Goal: Task Accomplishment & Management: Manage account settings

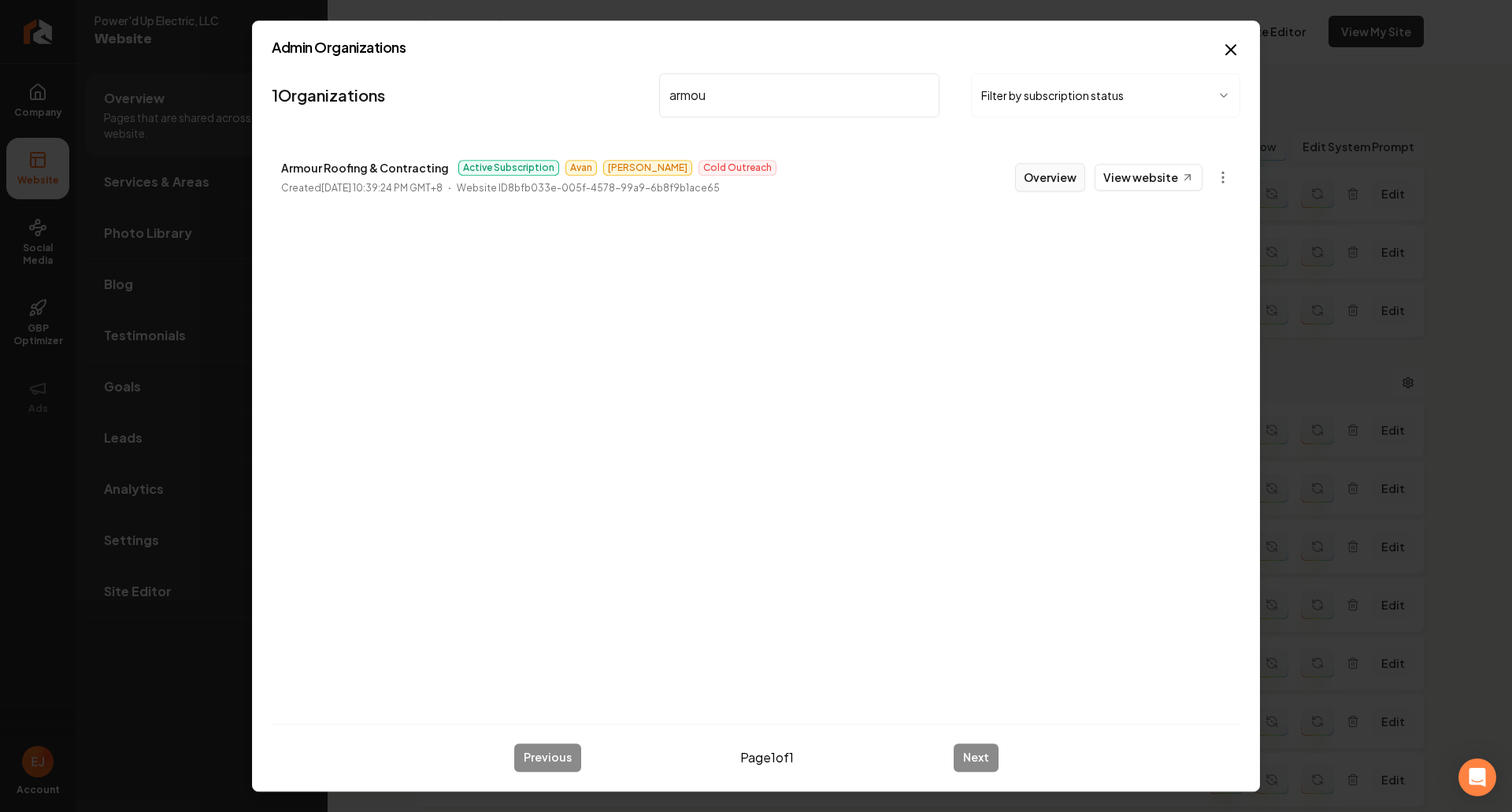
type input "armou"
click at [1044, 181] on button "Overview" at bounding box center [1049, 177] width 70 height 28
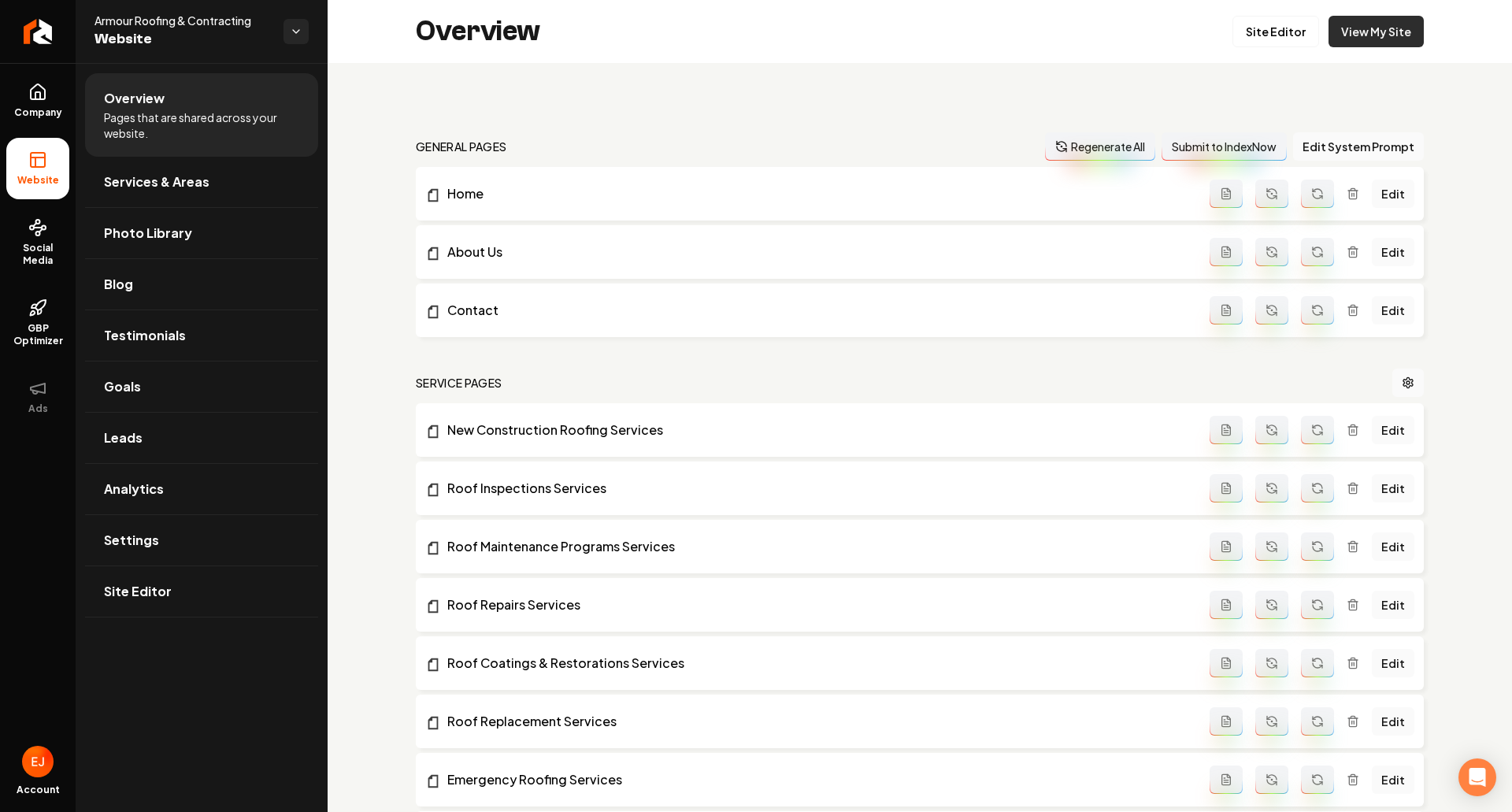
click at [1377, 40] on link "View My Site" at bounding box center [1377, 31] width 95 height 32
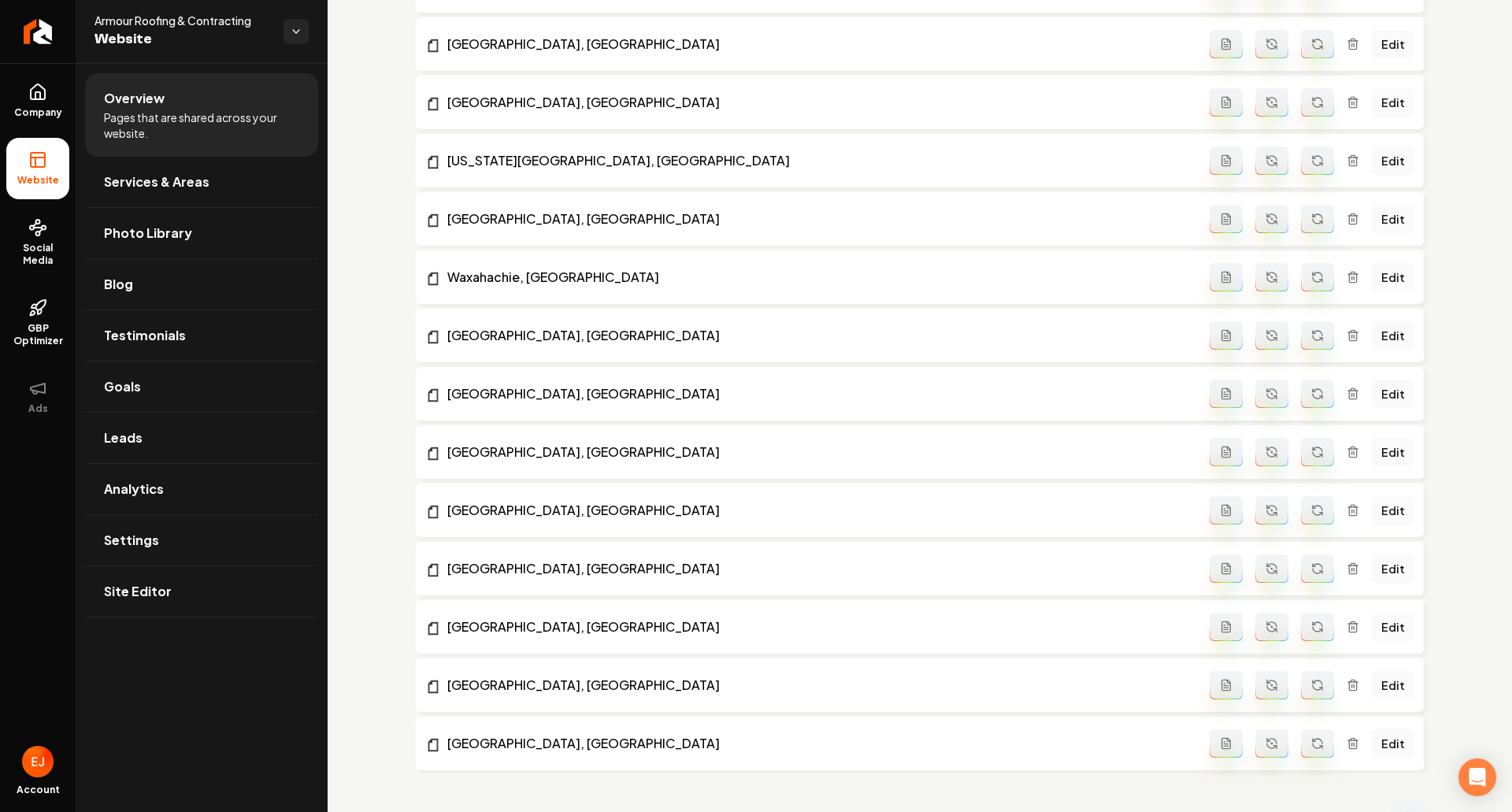
scroll to position [1897, 0]
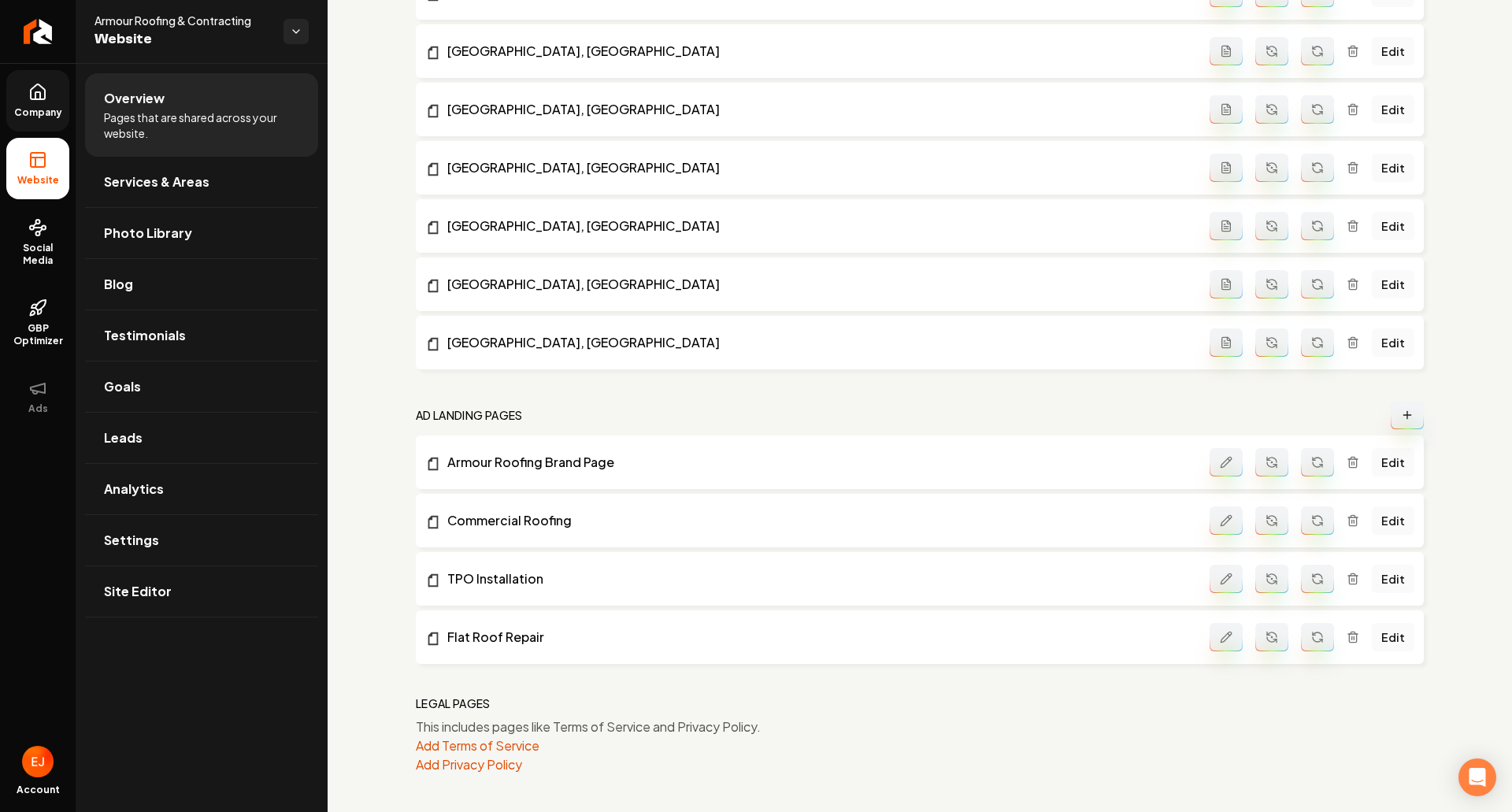
click at [30, 106] on span "Company" at bounding box center [38, 112] width 60 height 13
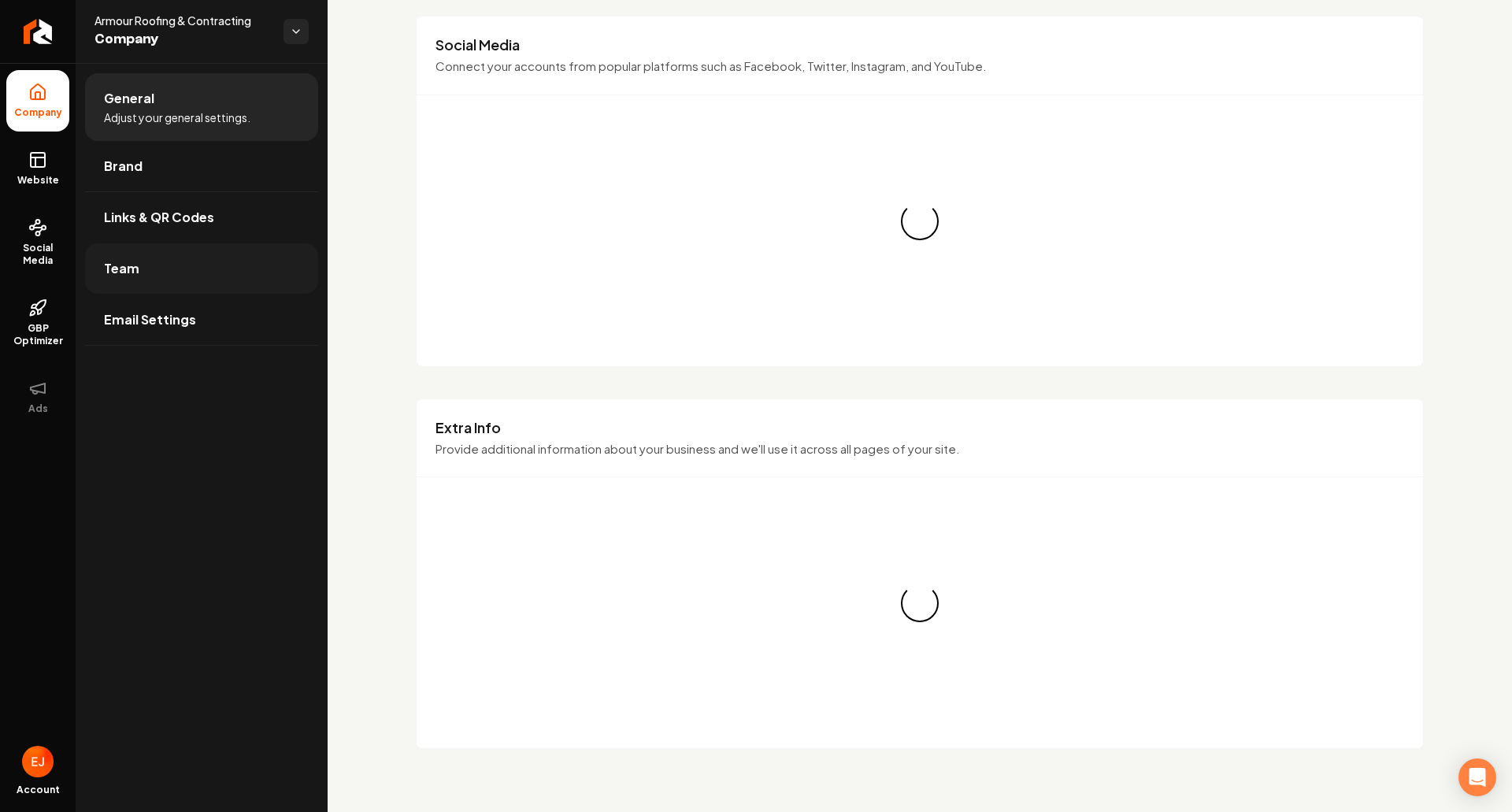
scroll to position [1897, 0]
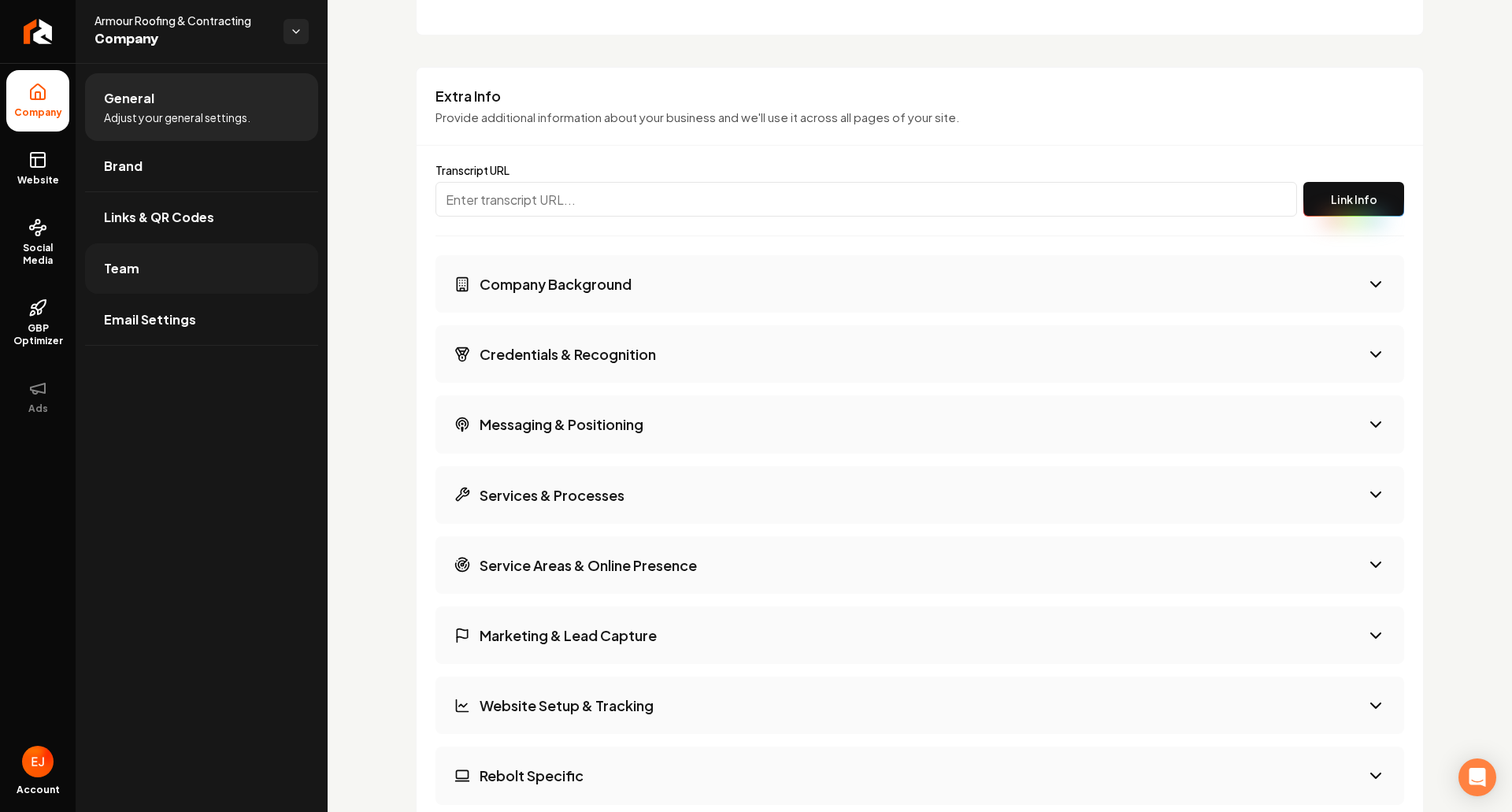
click at [179, 259] on link "Team" at bounding box center [202, 268] width 233 height 50
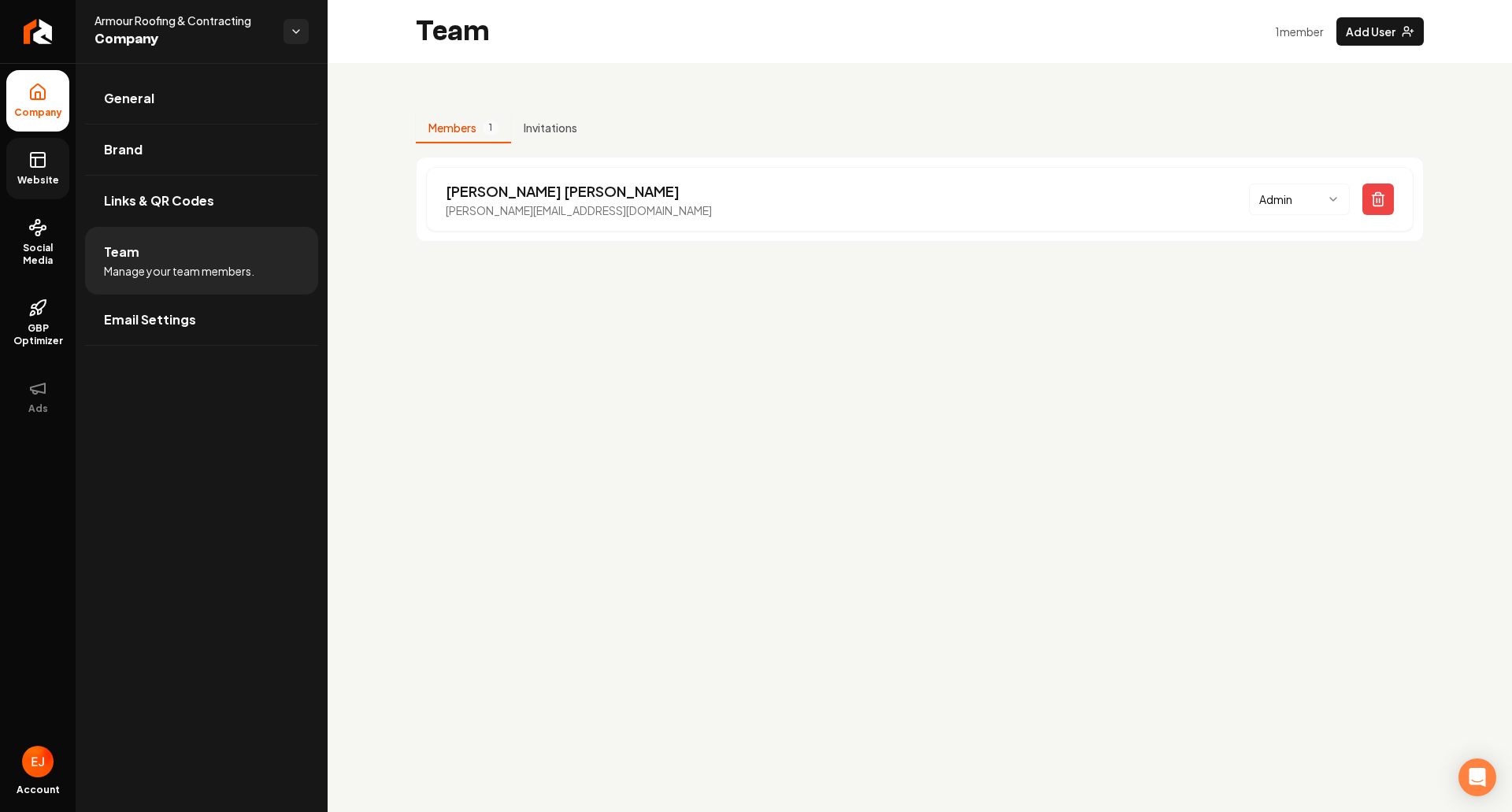
click at [37, 169] on link "Website" at bounding box center [37, 168] width 63 height 61
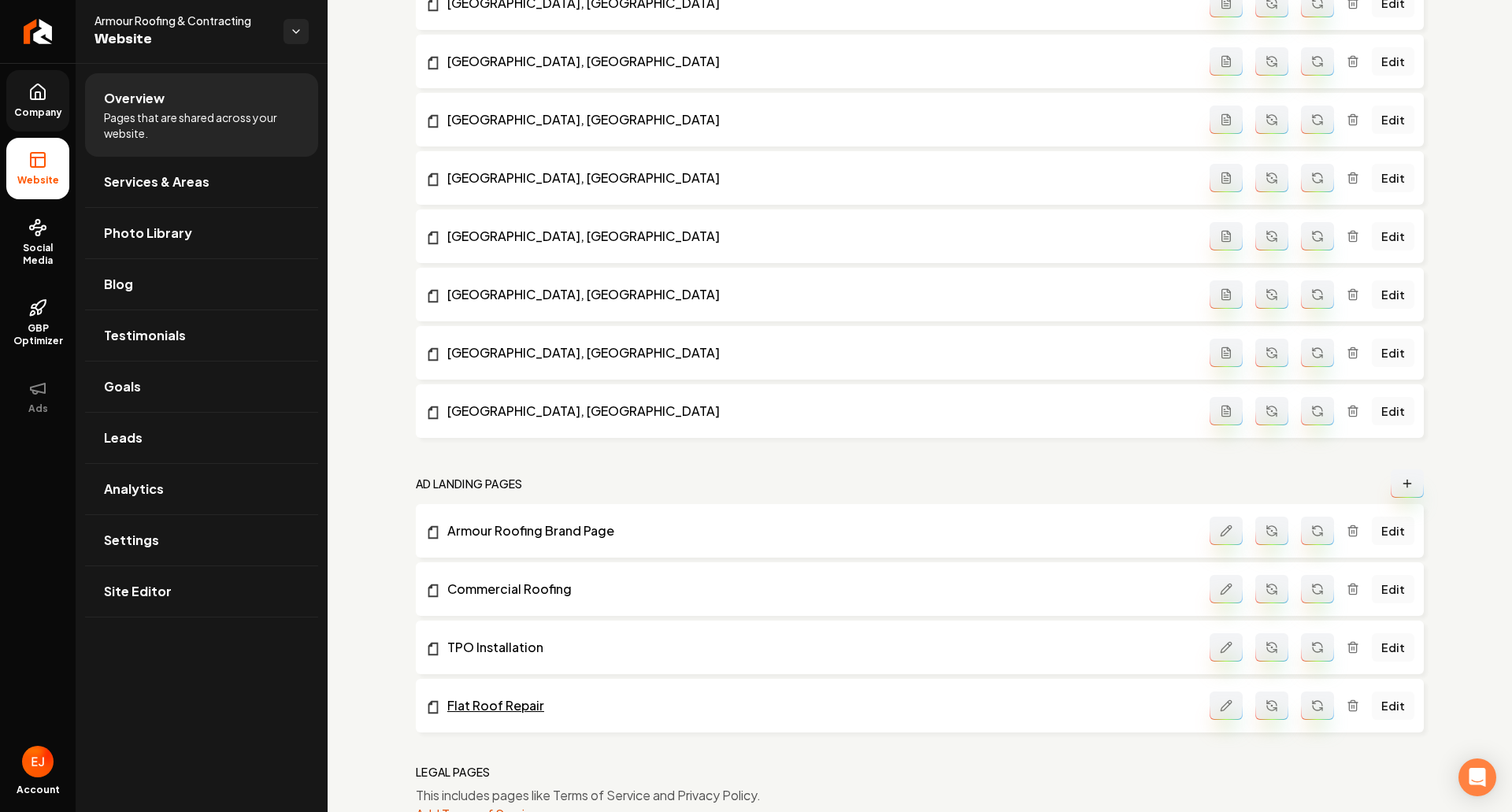
scroll to position [1897, 0]
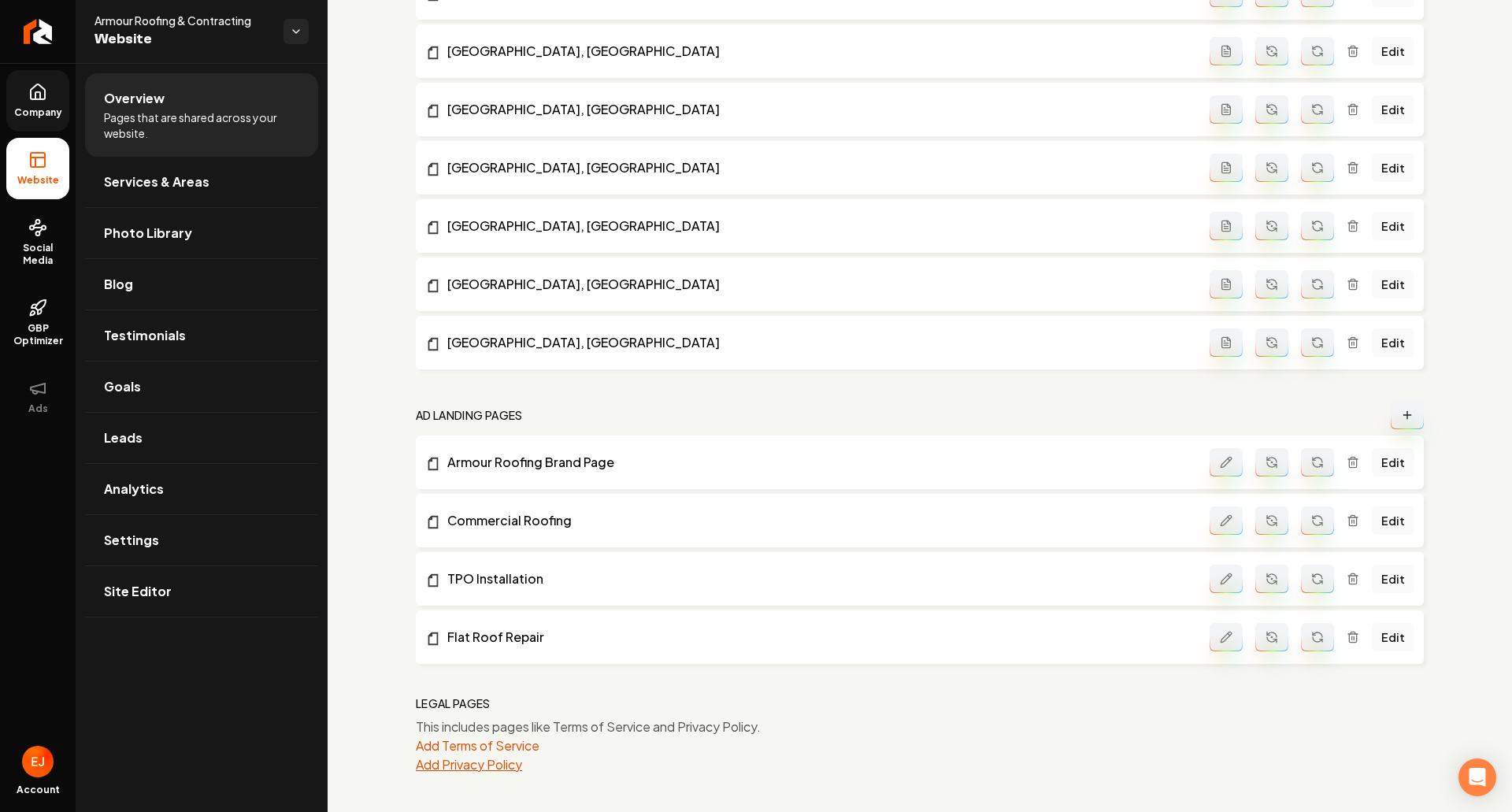
click at [488, 771] on button "Add Privacy Policy" at bounding box center [469, 765] width 106 height 19
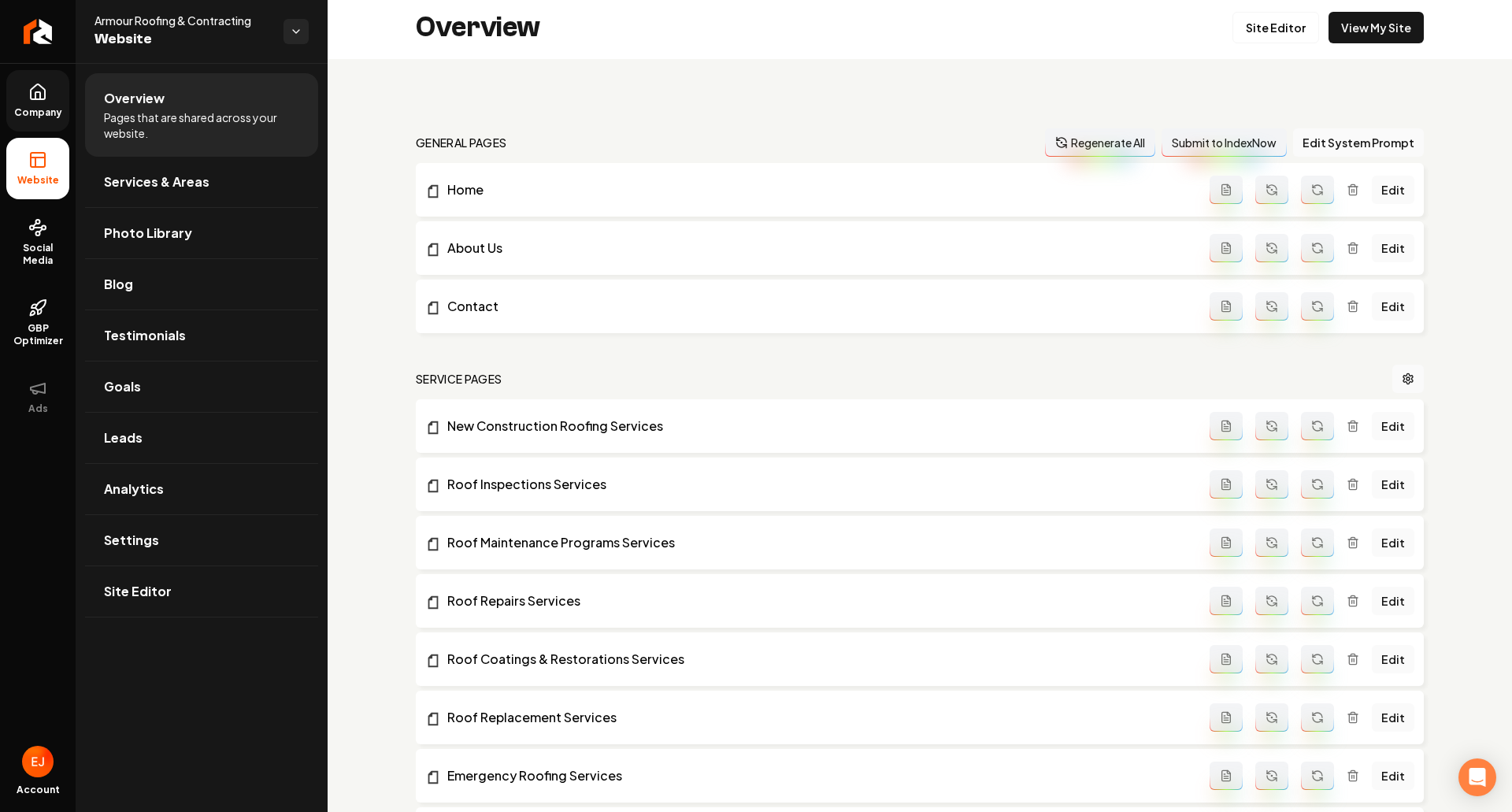
scroll to position [0, 0]
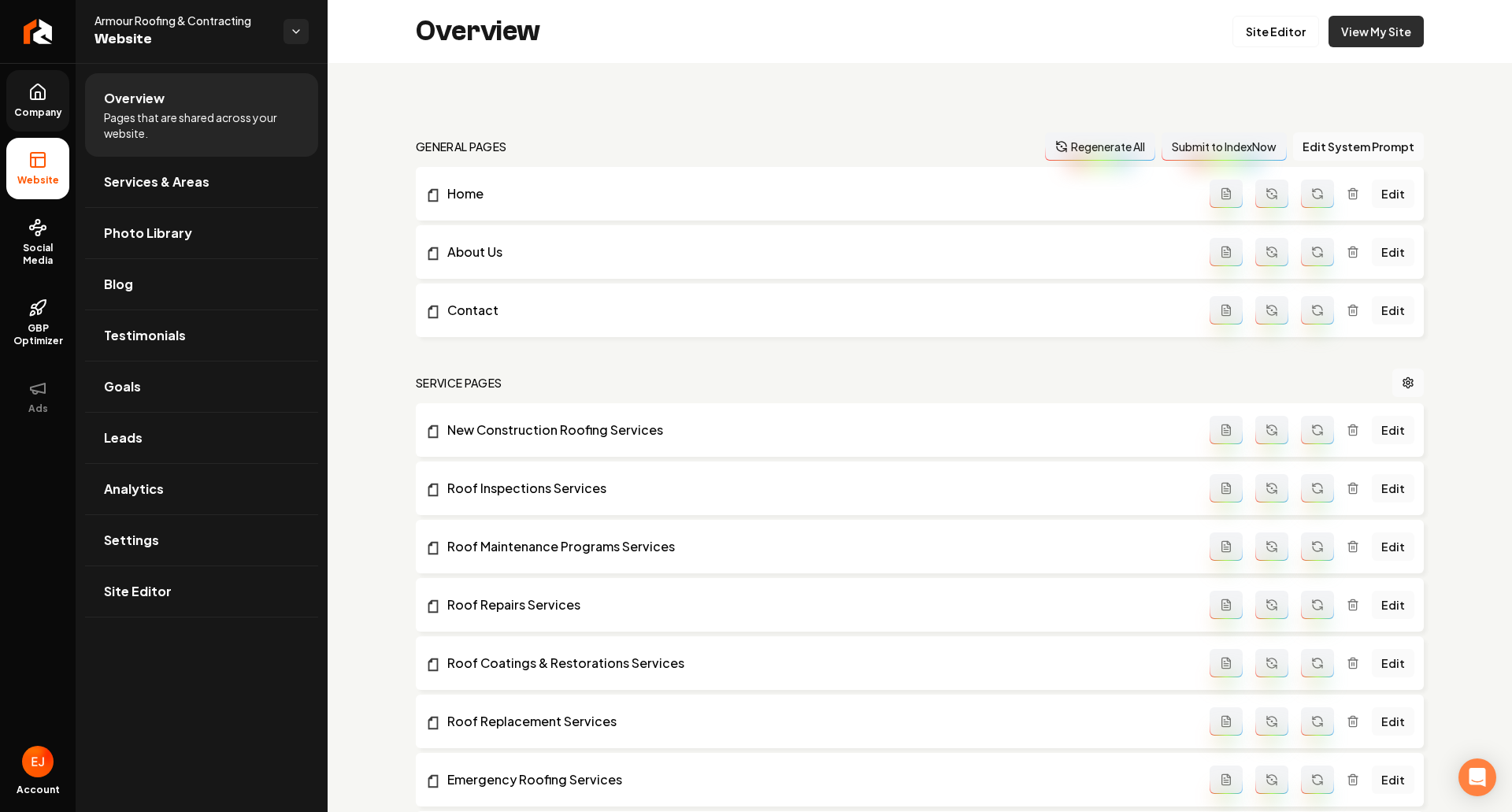
click at [1364, 35] on link "View My Site" at bounding box center [1377, 31] width 95 height 32
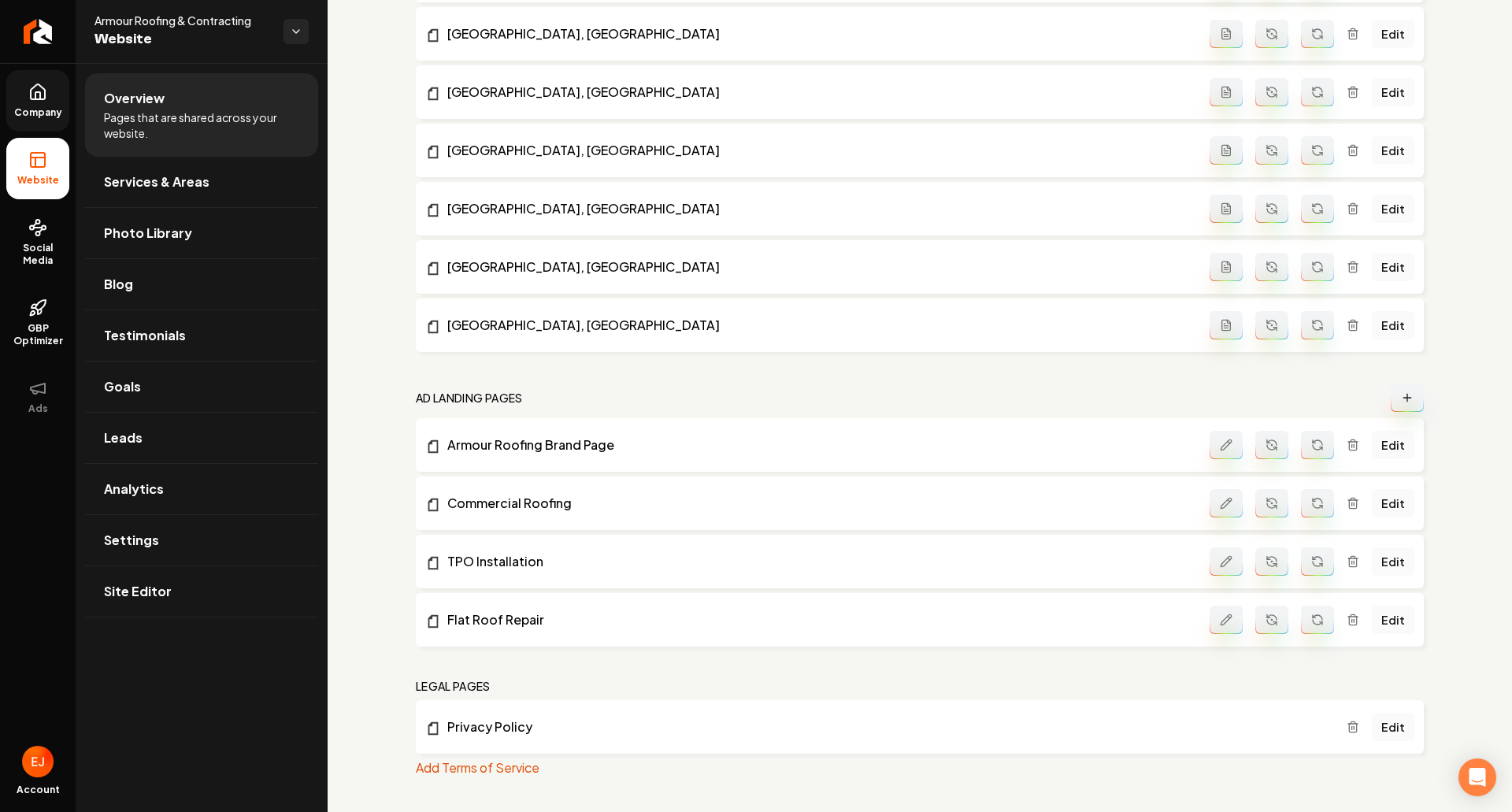
scroll to position [1917, 0]
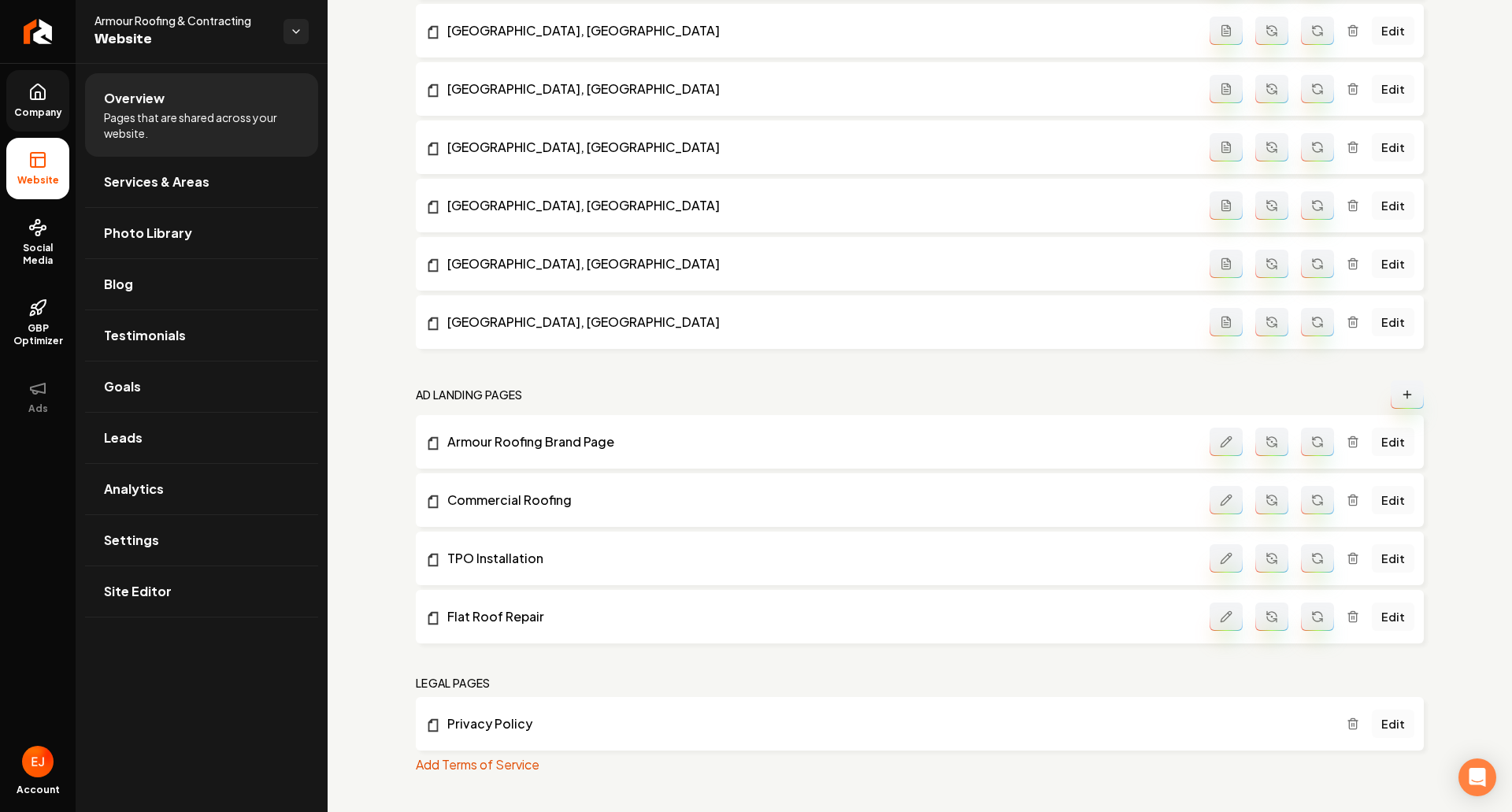
click at [1378, 725] on link "Edit" at bounding box center [1393, 723] width 42 height 28
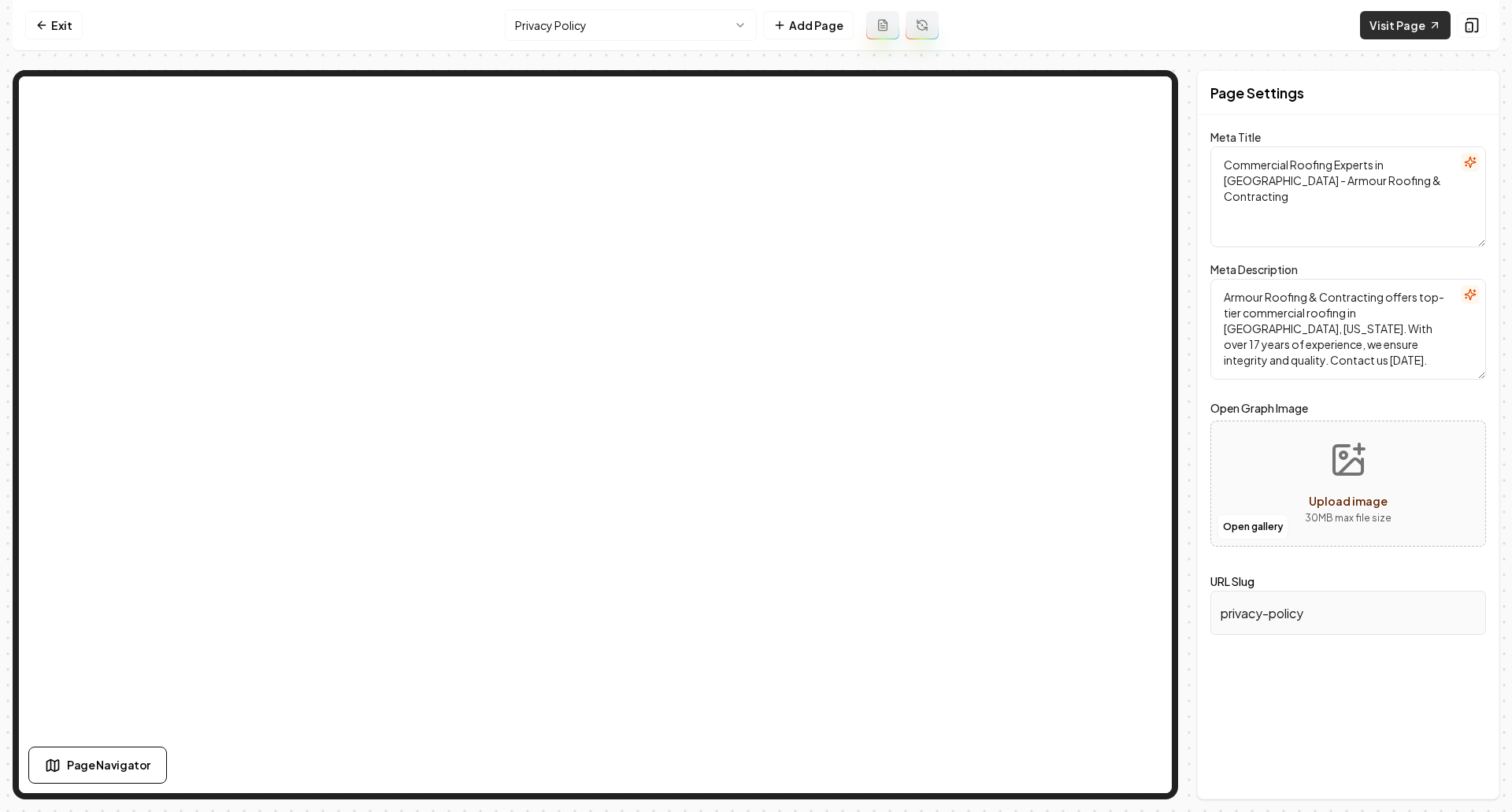
click at [1392, 34] on link "Visit Page" at bounding box center [1405, 25] width 91 height 28
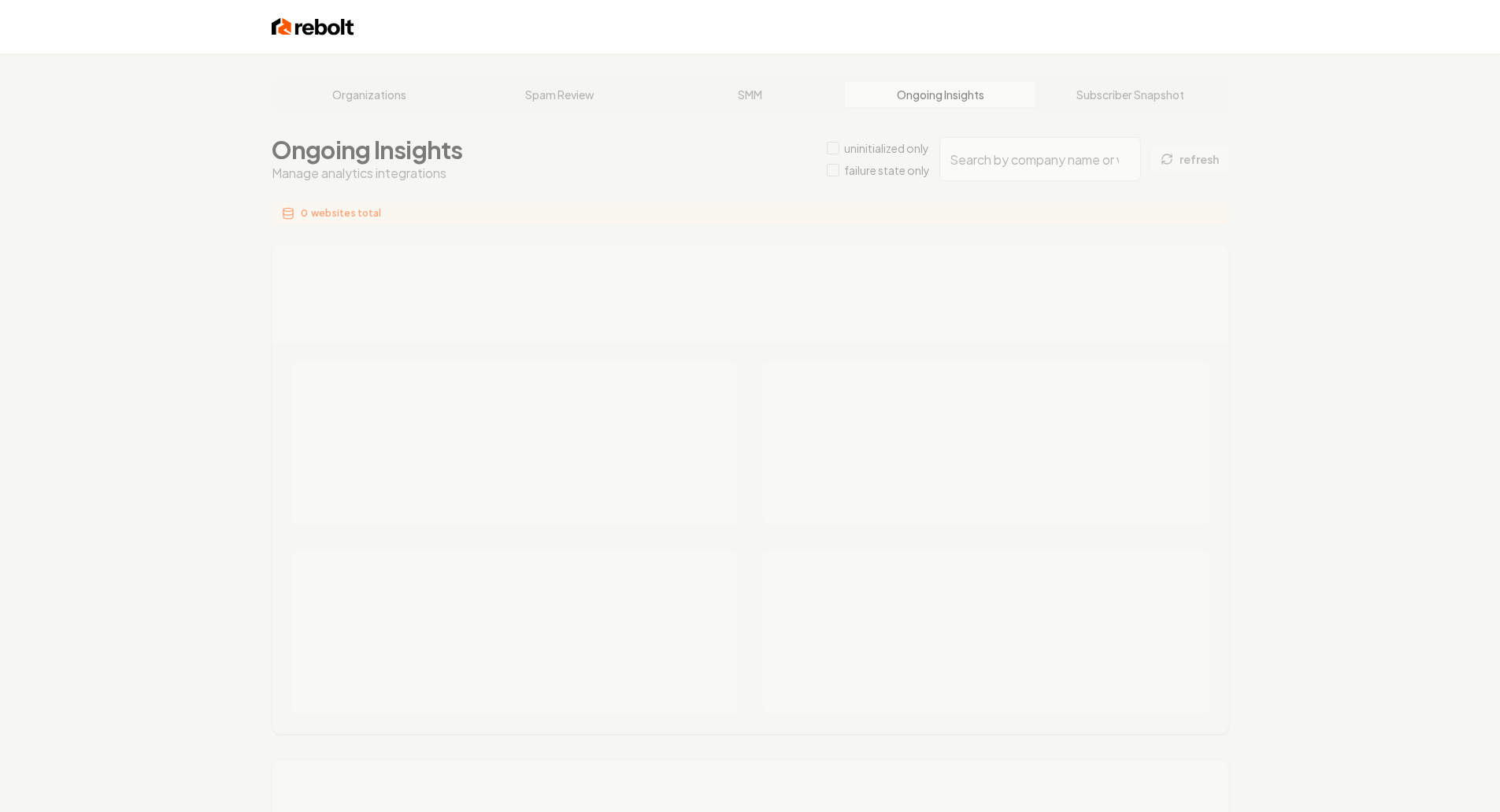
type input "6bd61f86-2fad-4c62-988d-19563c080944"
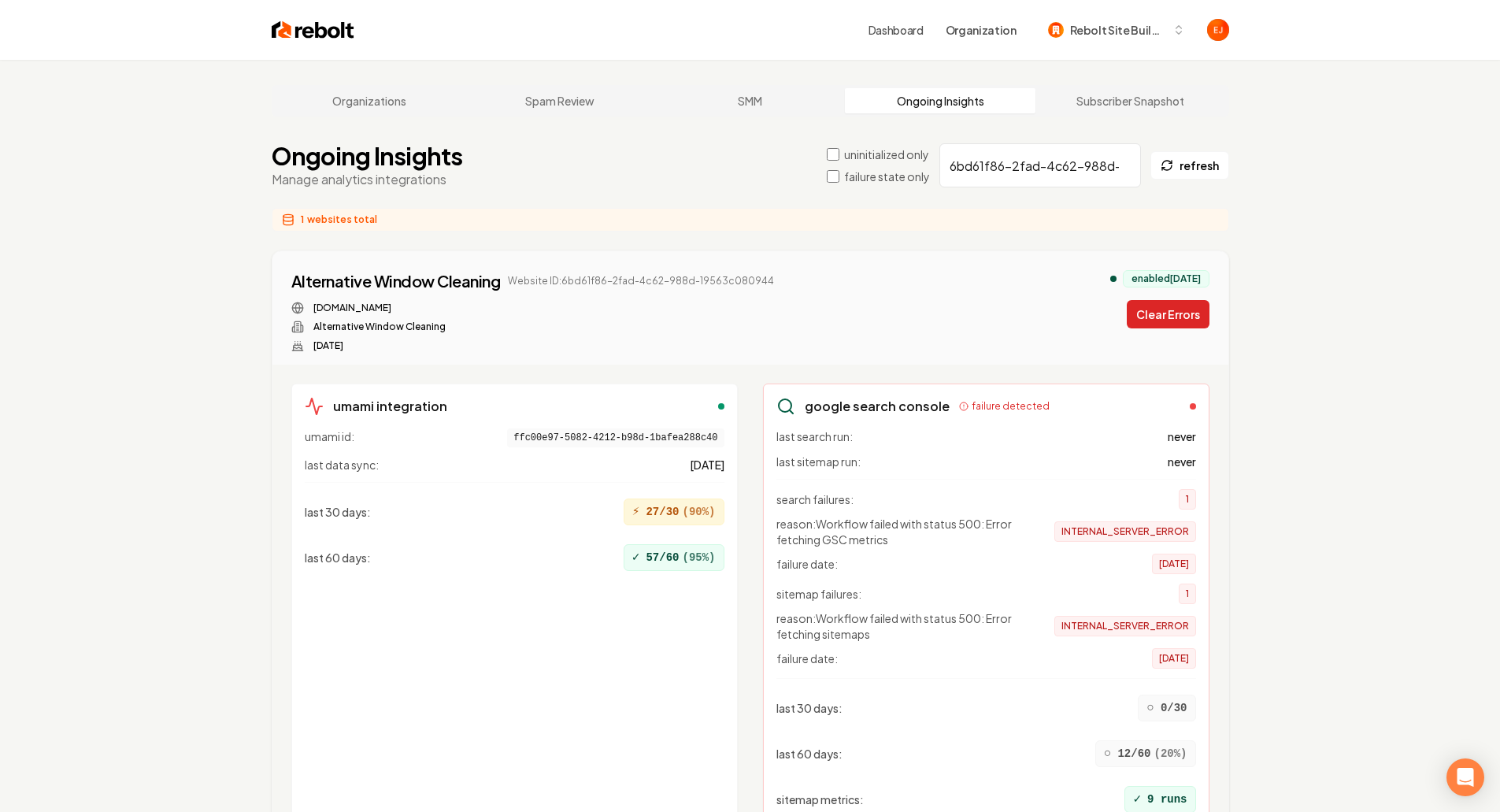
click at [1165, 317] on button "Clear Errors" at bounding box center [1169, 314] width 83 height 28
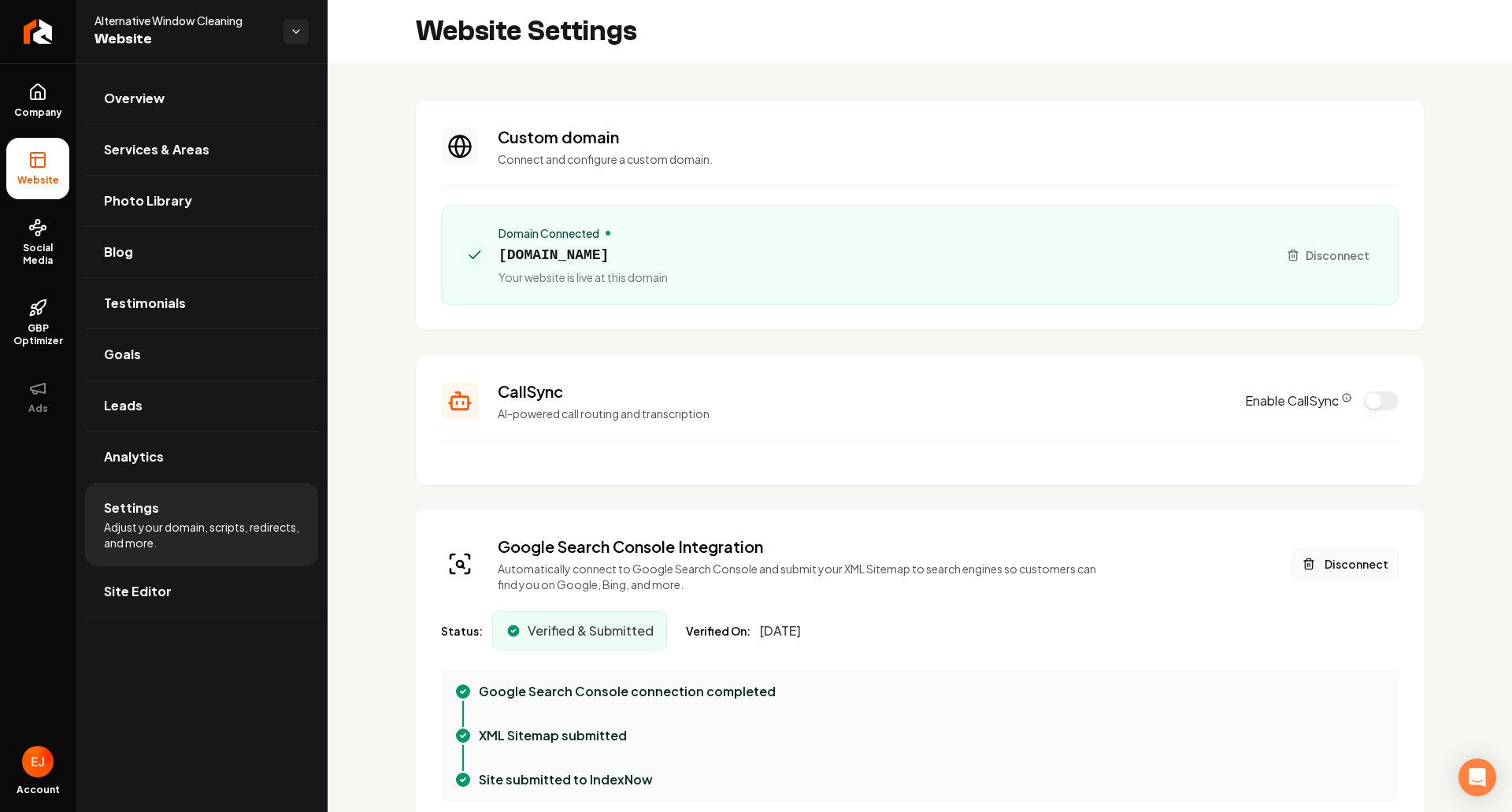
click at [1342, 577] on button "Disconnect" at bounding box center [1345, 563] width 106 height 32
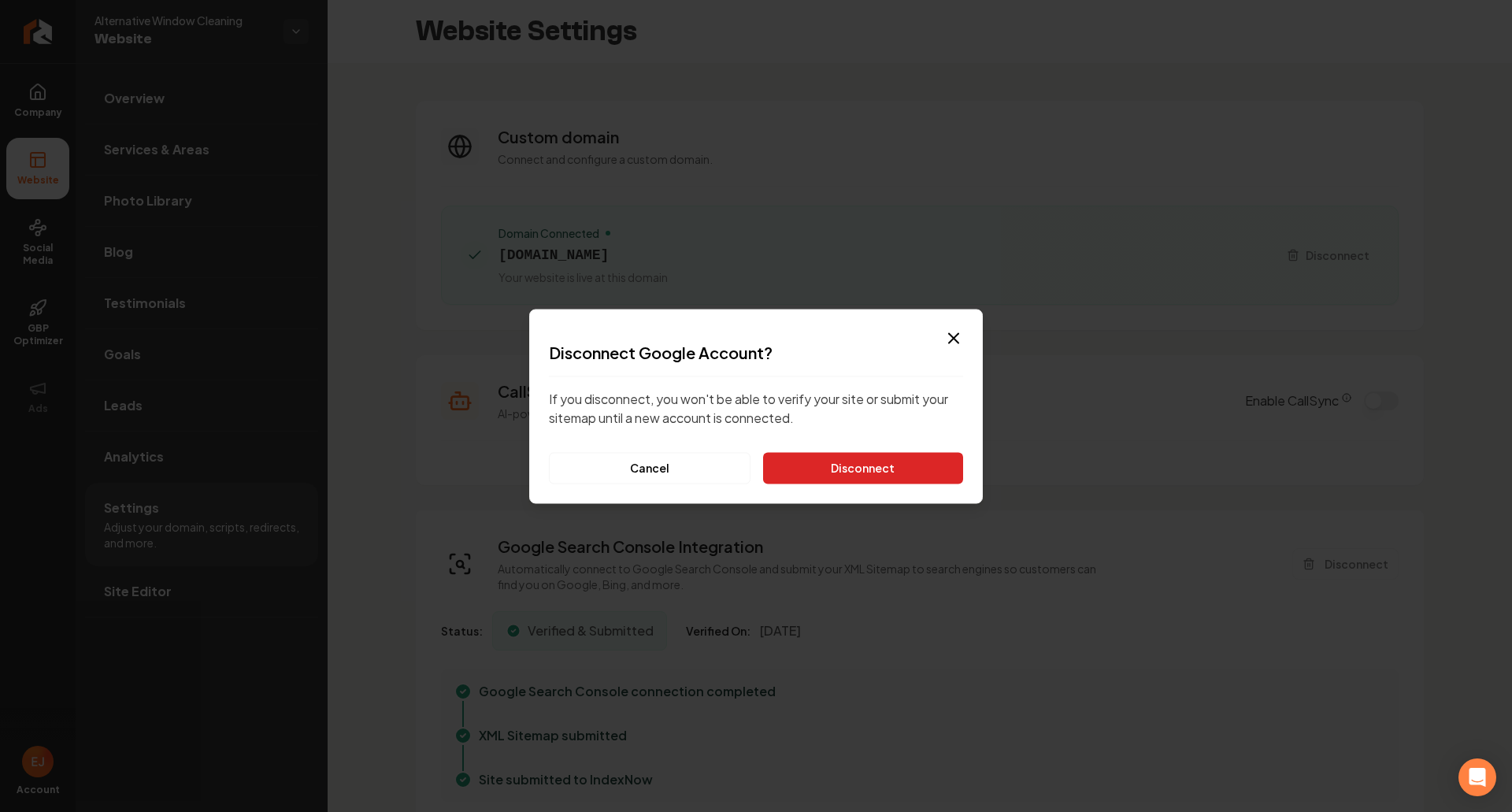
click at [906, 469] on button "Disconnect" at bounding box center [863, 468] width 200 height 32
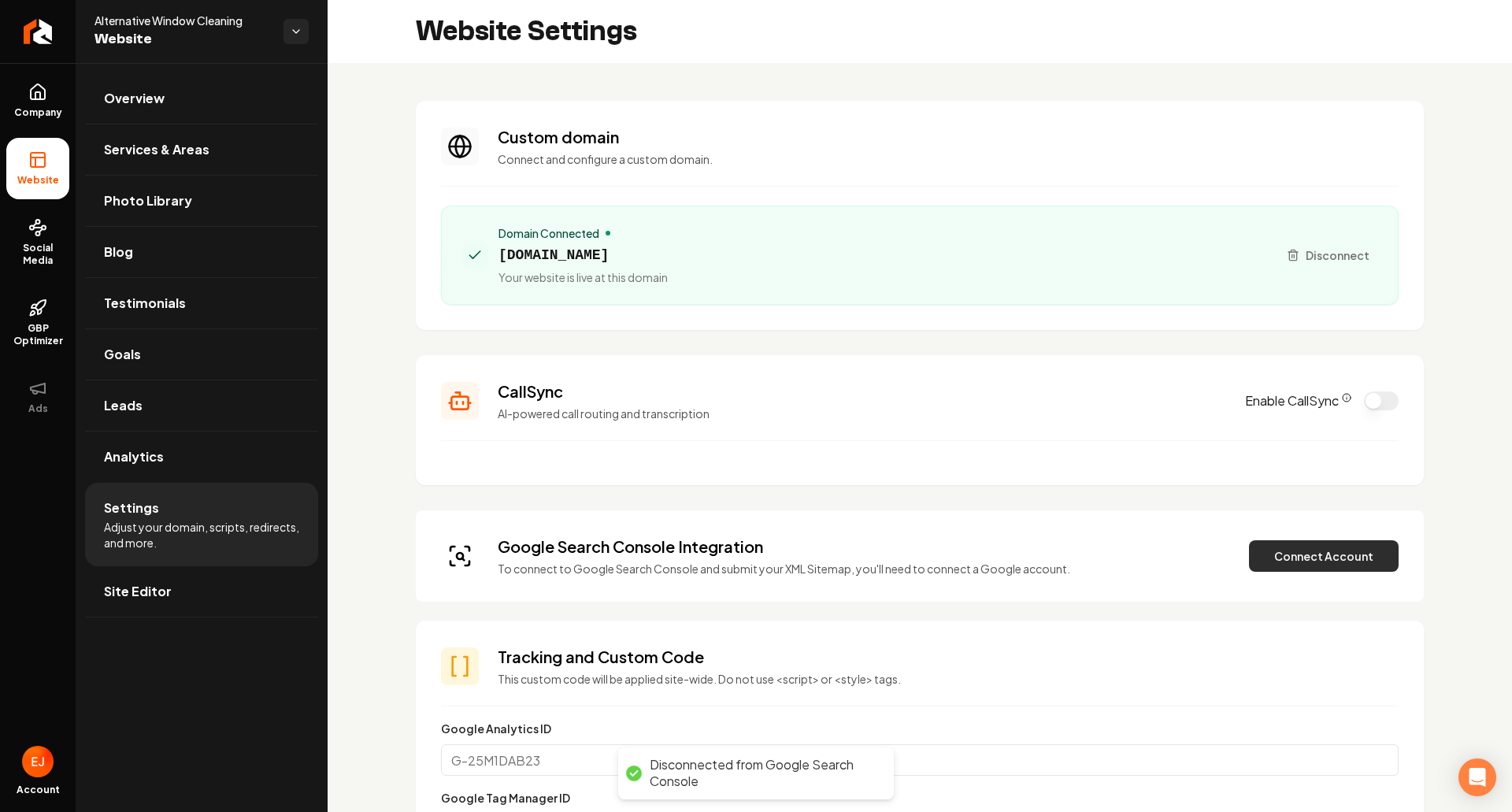
click at [1300, 569] on button "Connect Account" at bounding box center [1323, 556] width 149 height 32
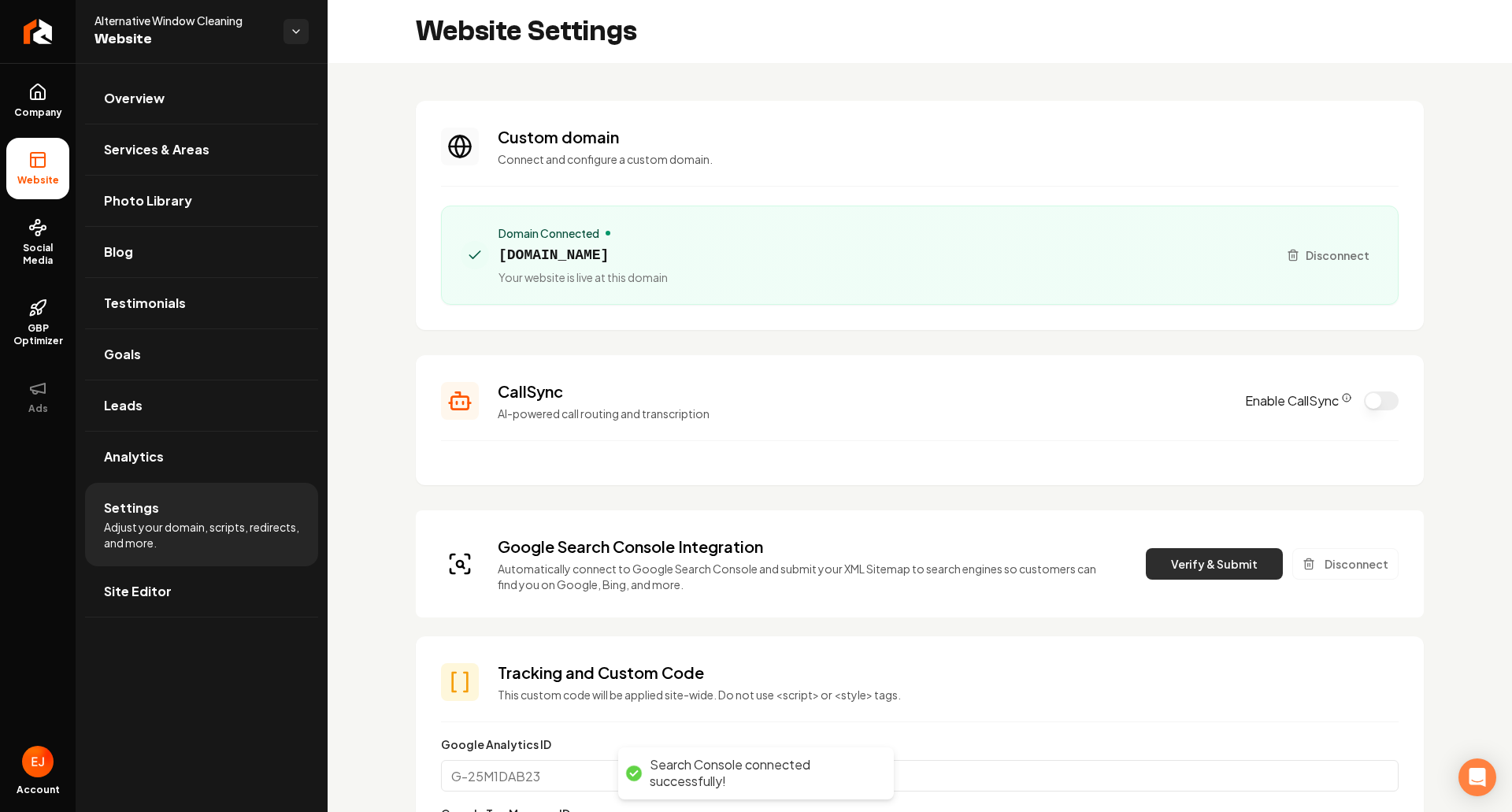
click at [1205, 576] on button "Verify & Submit" at bounding box center [1214, 563] width 137 height 32
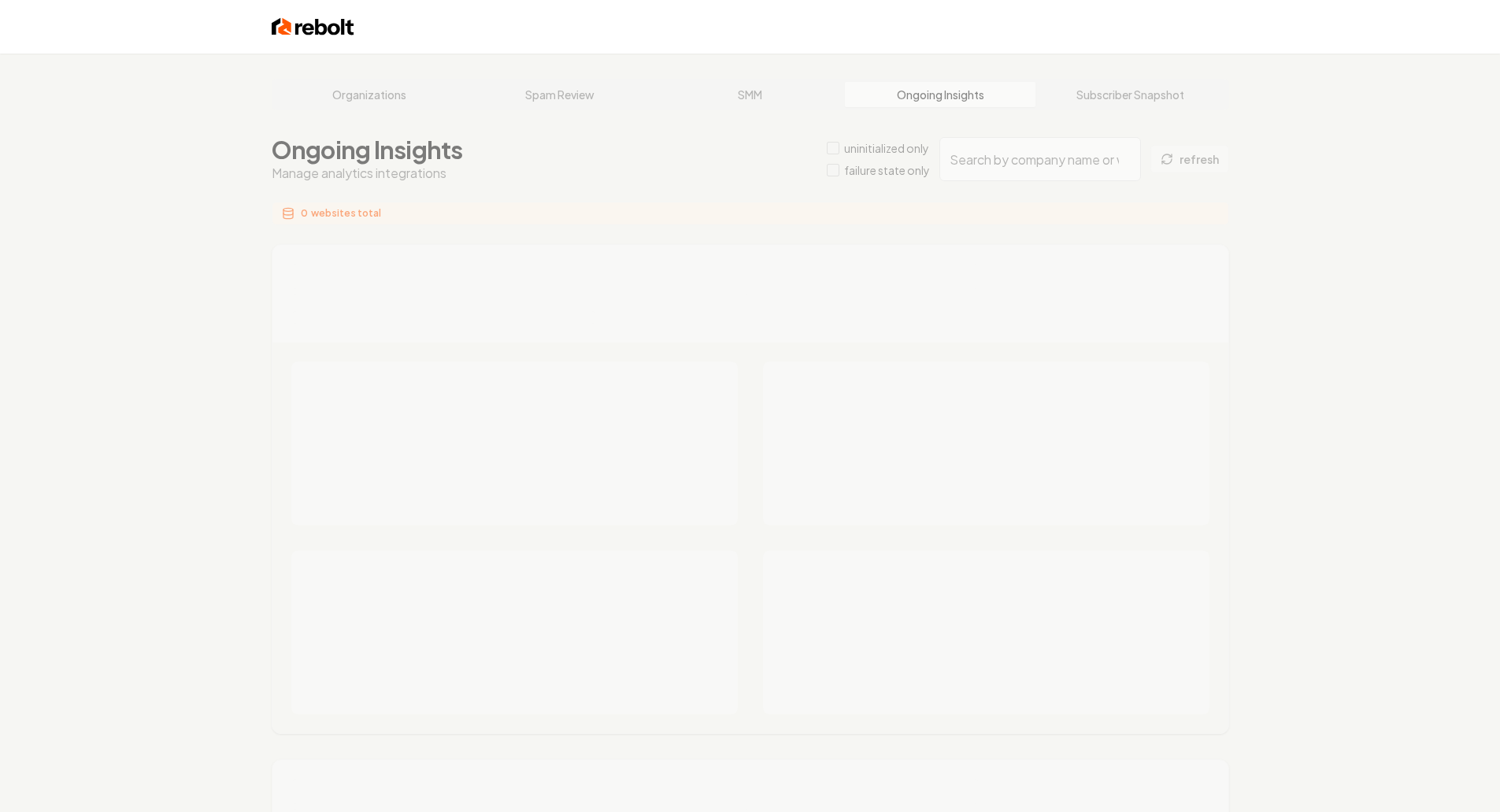
type input "754b35b6-a785-47e0-938d-9fb115afb927"
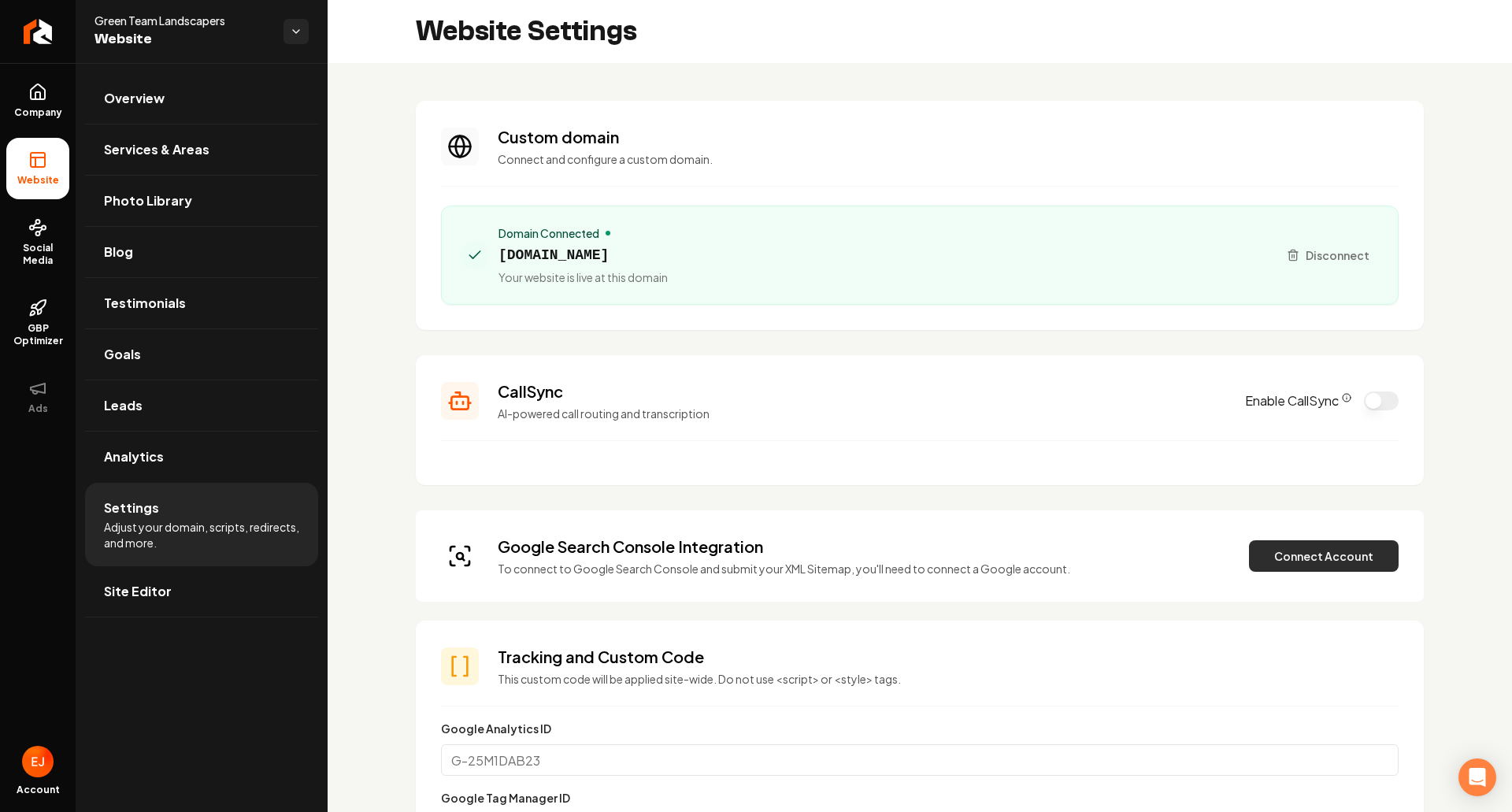
click at [1269, 562] on button "Connect Account" at bounding box center [1323, 556] width 149 height 32
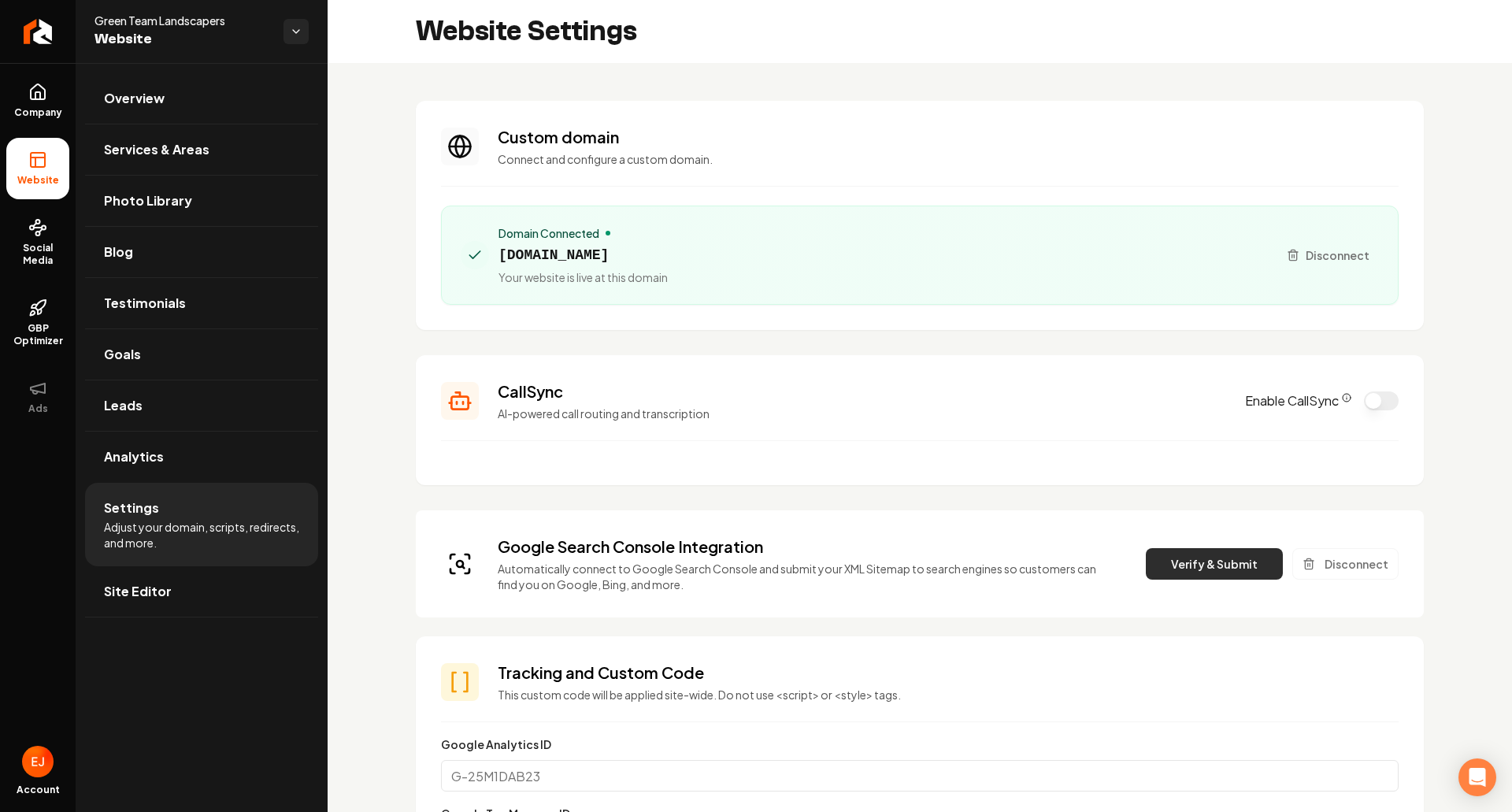
click at [1205, 565] on button "Verify & Submit" at bounding box center [1214, 563] width 137 height 32
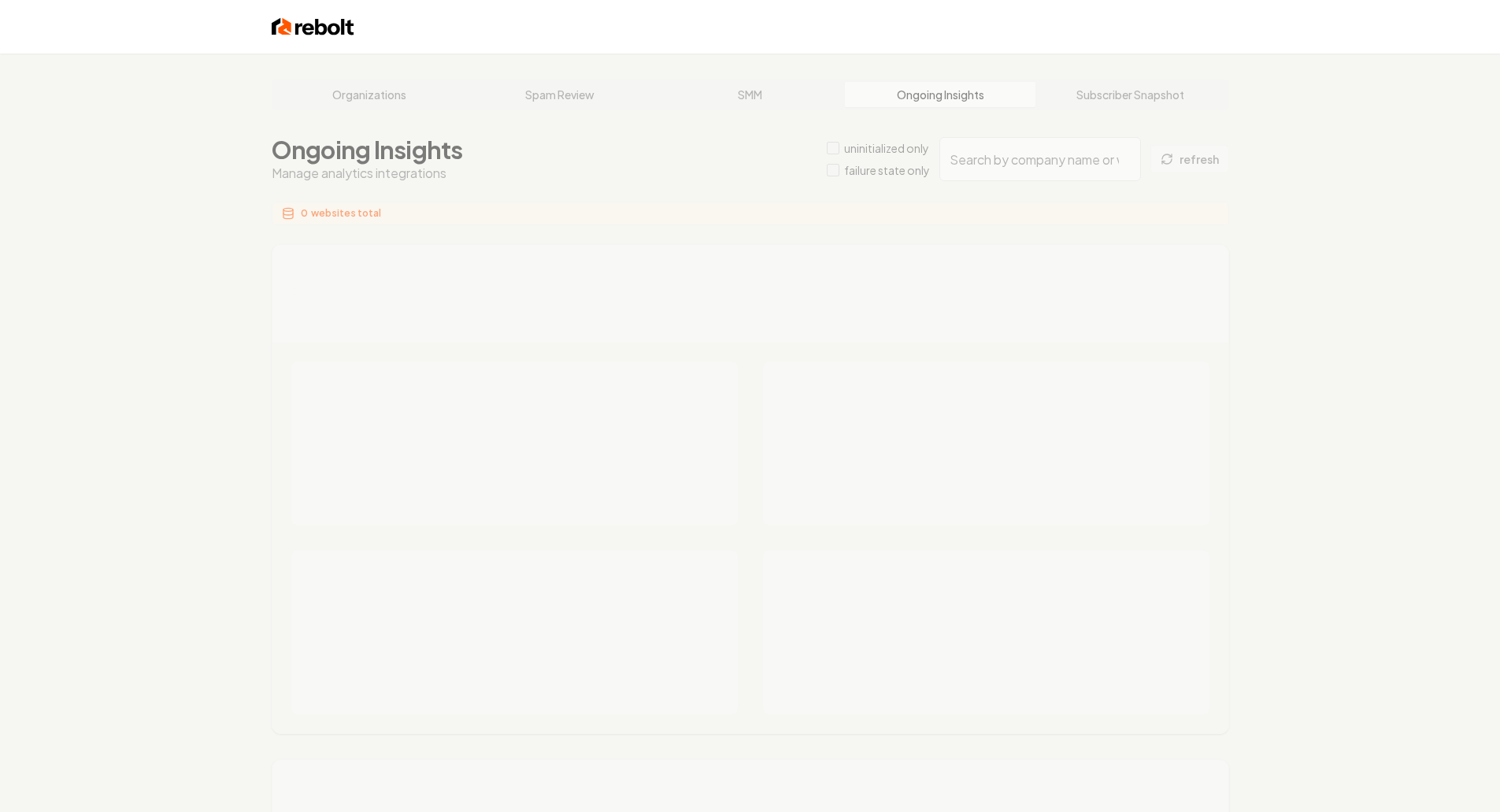
type input "bfa73887-bdef-4b5c-a5a9-637fe4bbaf25"
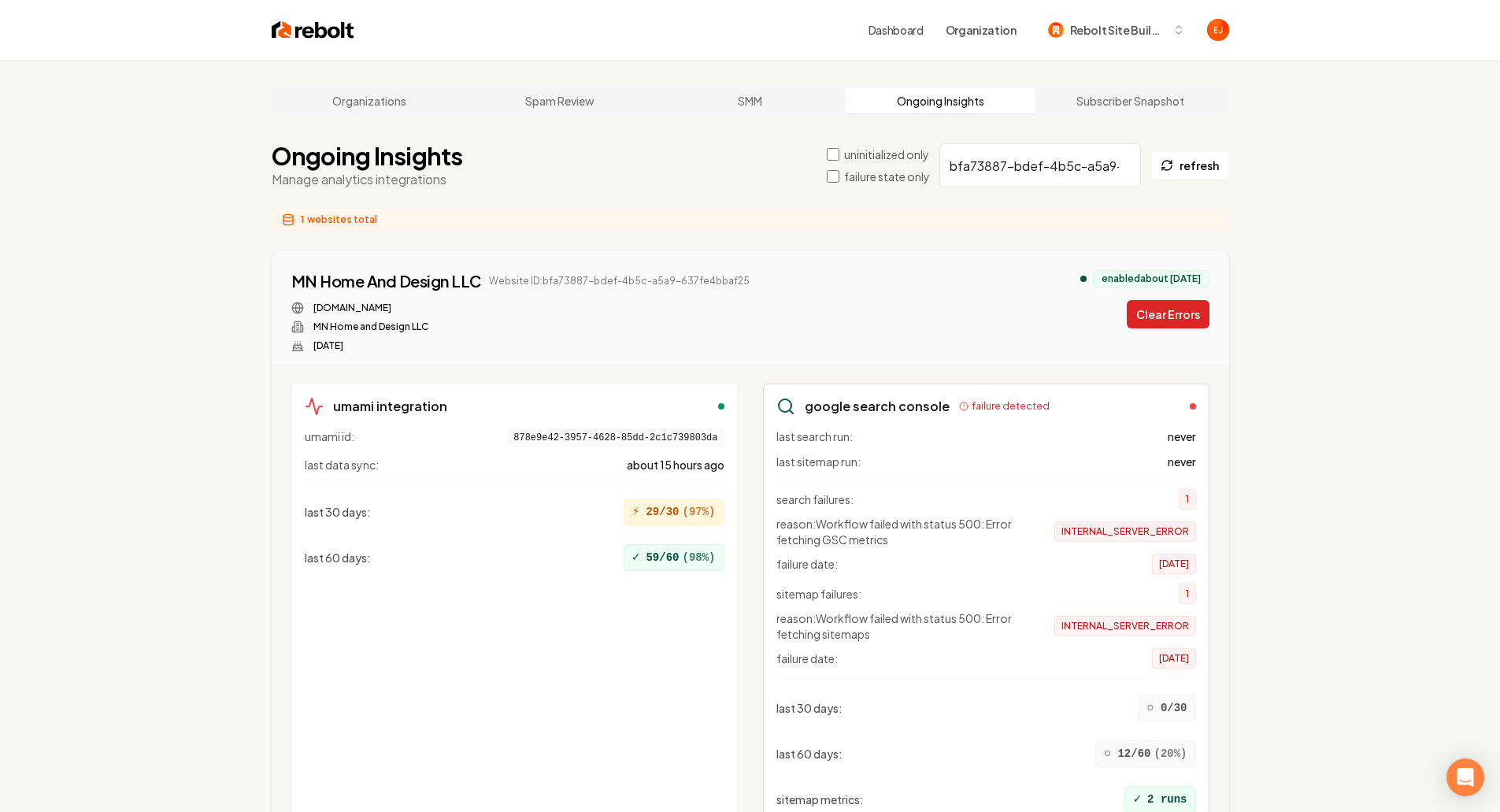
click at [1159, 311] on button "Clear Errors" at bounding box center [1169, 314] width 83 height 28
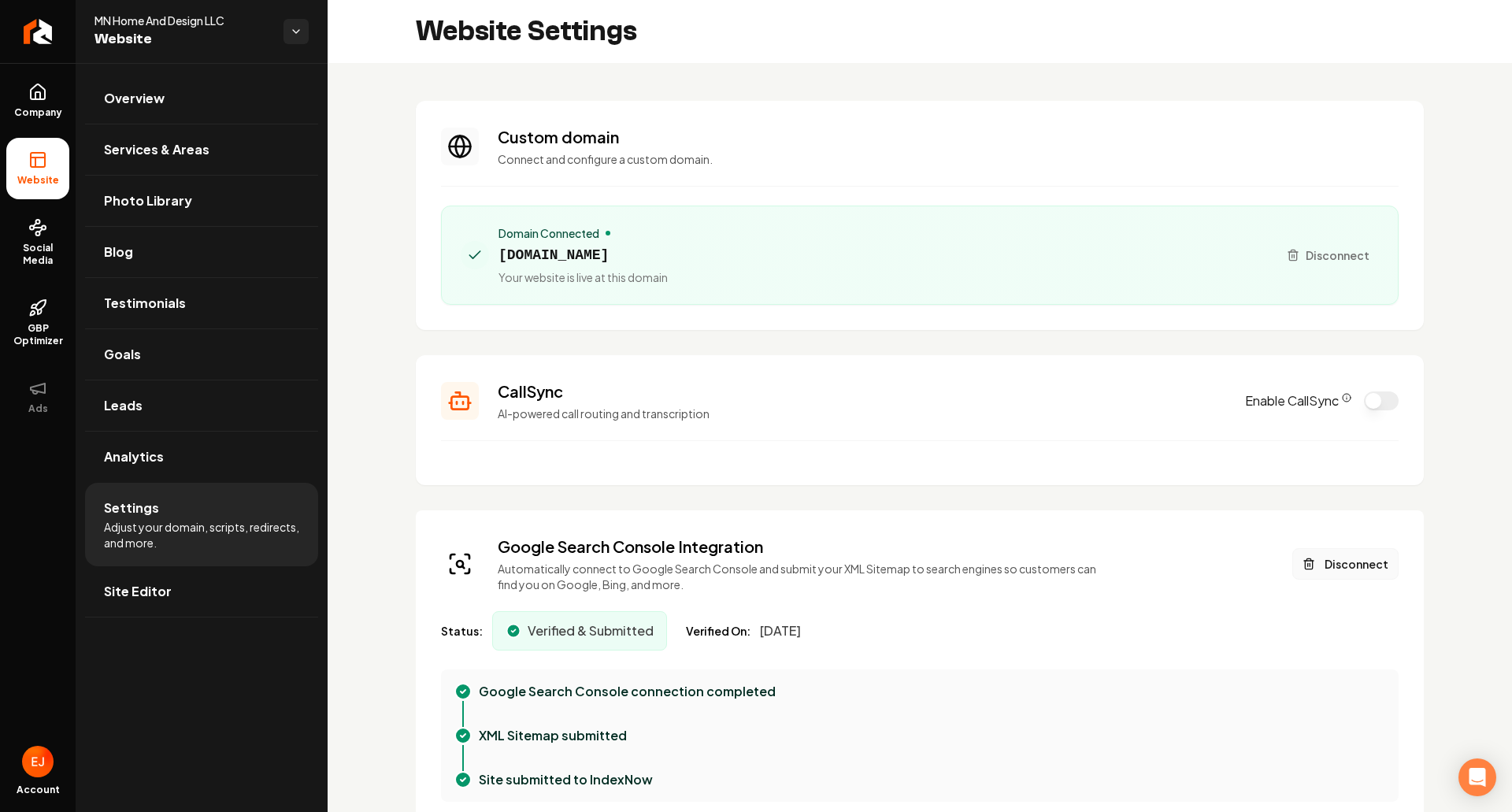
click at [1335, 565] on button "Disconnect" at bounding box center [1345, 563] width 106 height 32
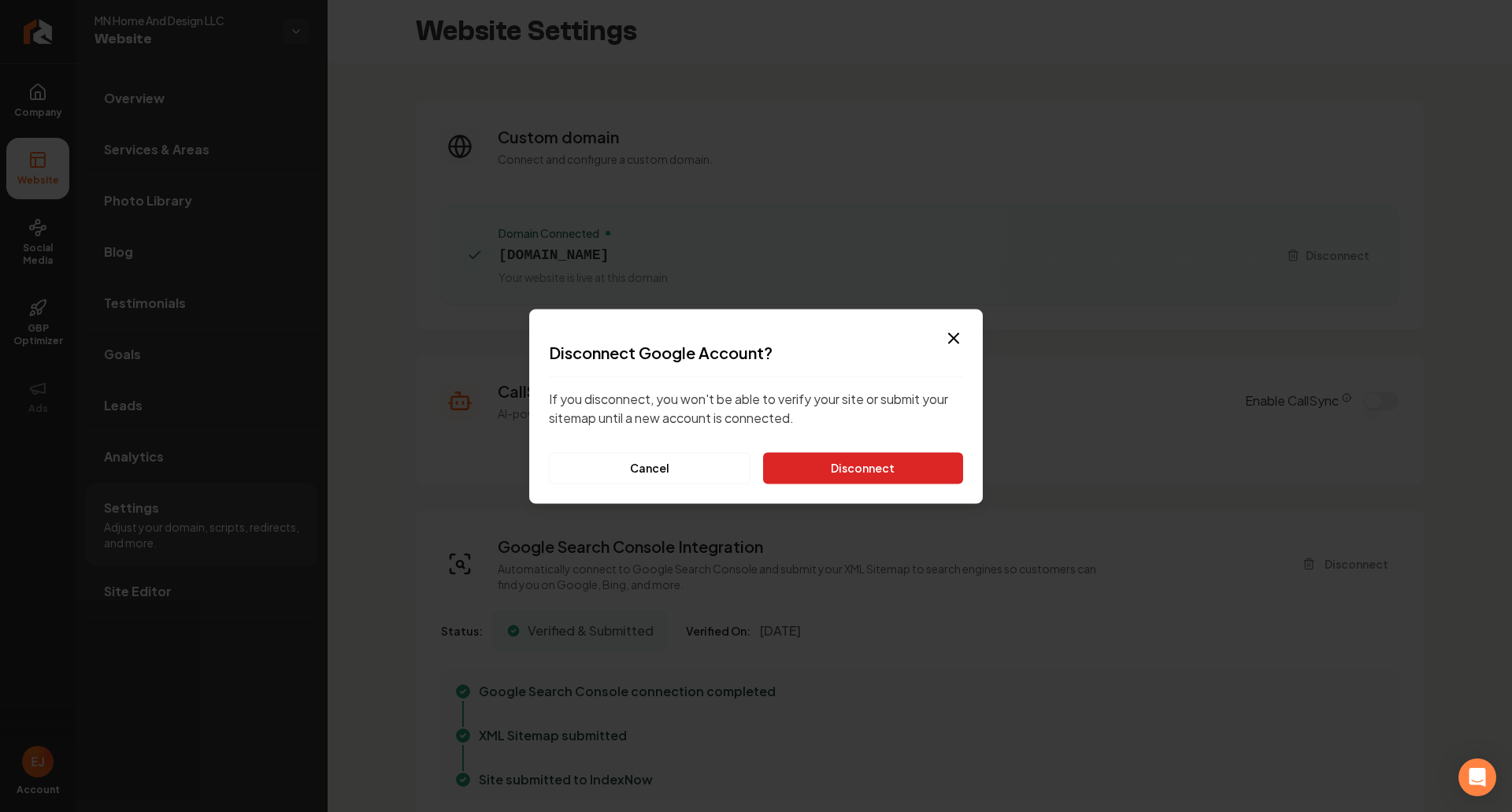
click at [873, 464] on button "Disconnect" at bounding box center [863, 468] width 200 height 32
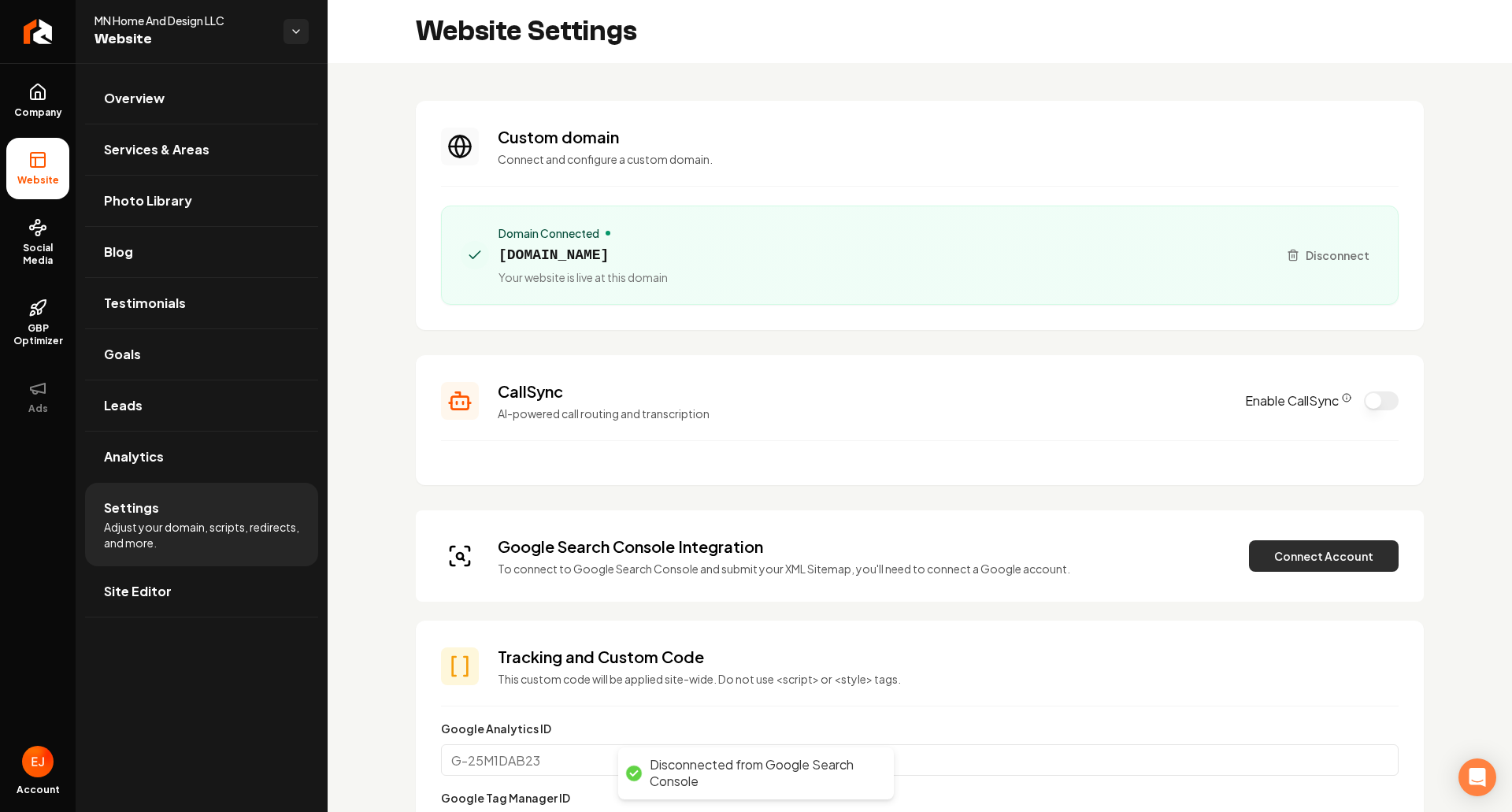
click at [1356, 559] on button "Connect Account" at bounding box center [1323, 556] width 149 height 32
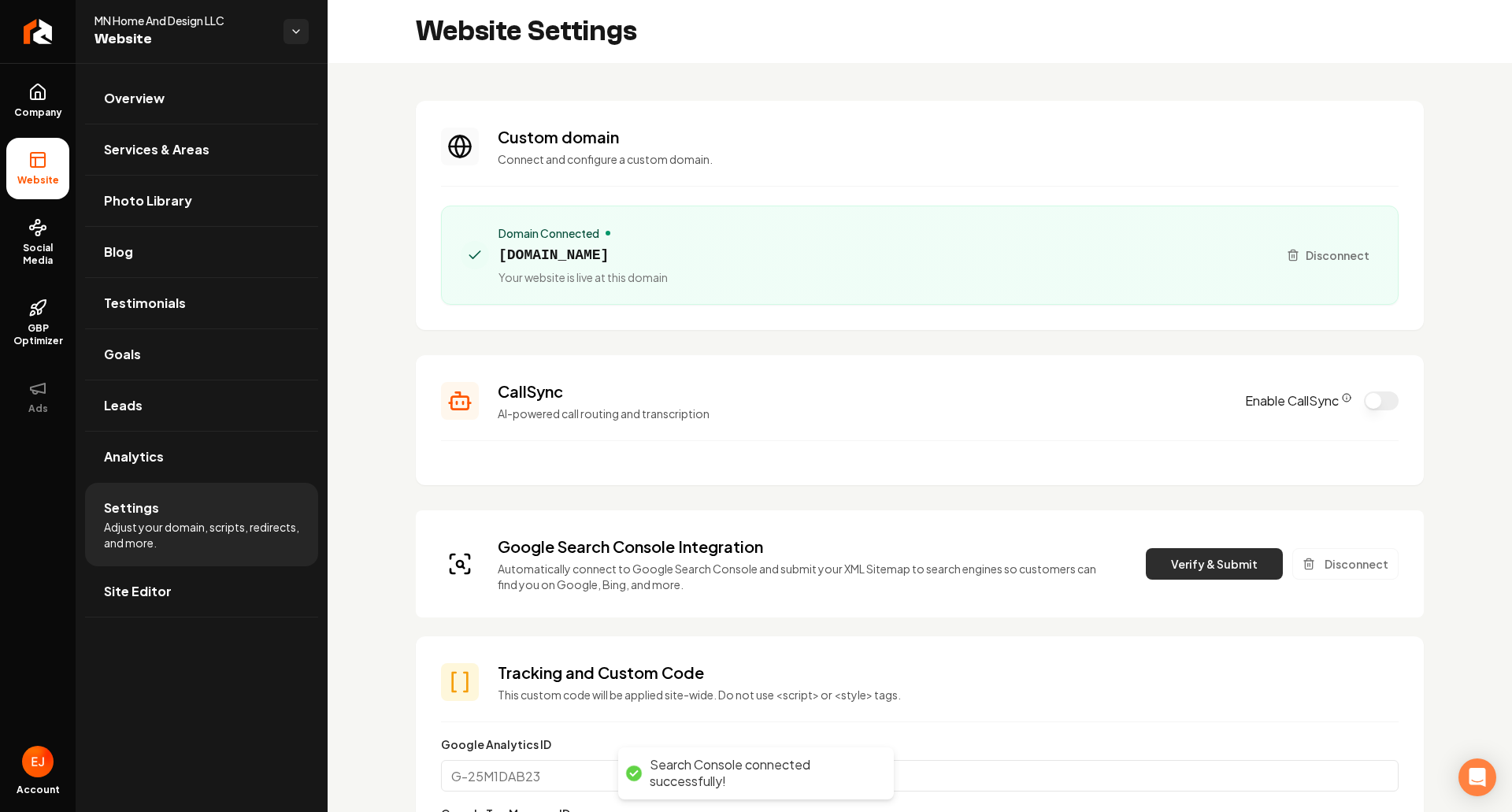
click at [1210, 562] on button "Verify & Submit" at bounding box center [1214, 563] width 137 height 32
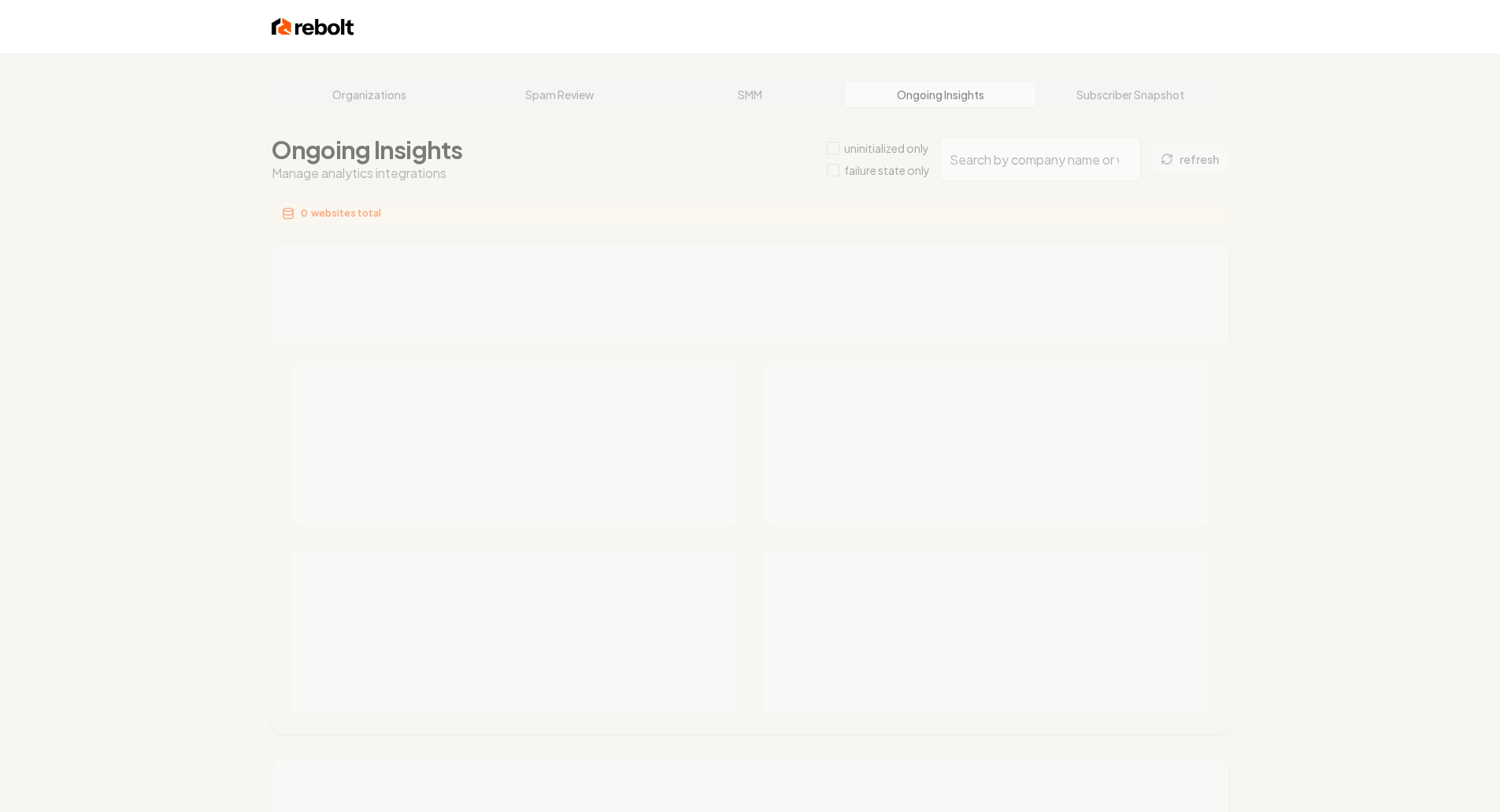
type input "30630ab6-cfc3-4c51-8ce1-3b2042eac127"
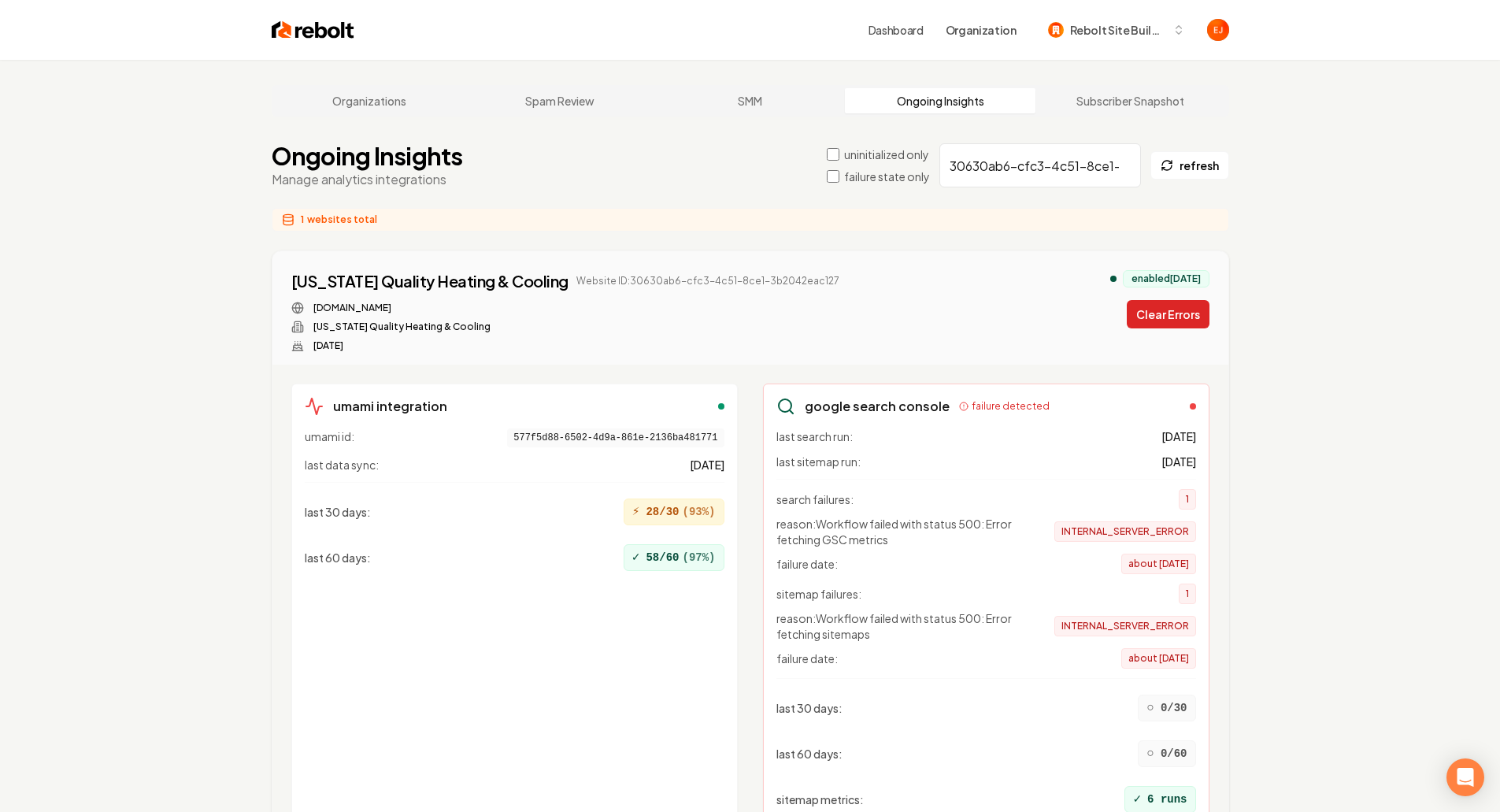
click at [1195, 313] on button "Clear Errors" at bounding box center [1169, 314] width 83 height 28
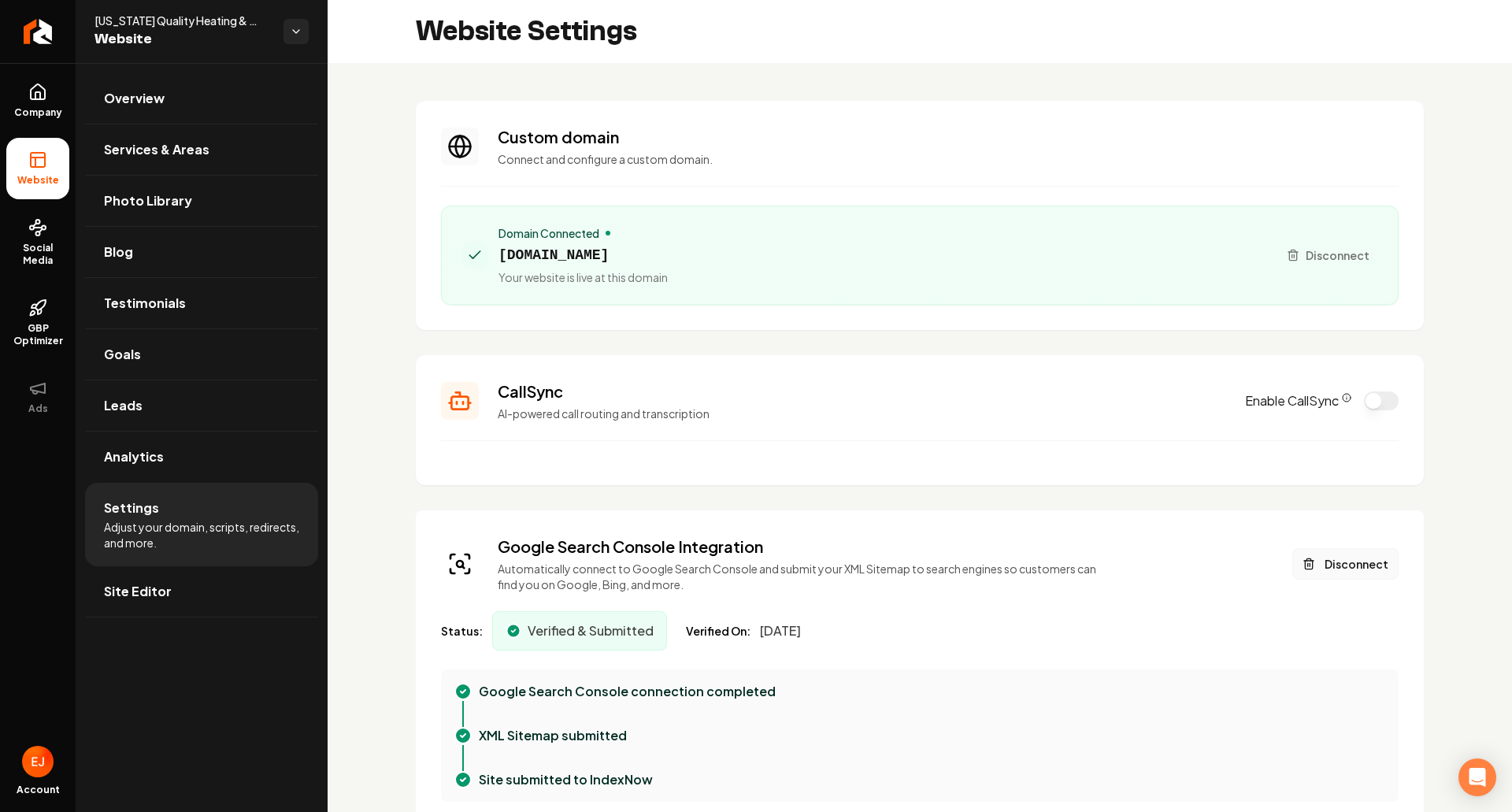
click at [1364, 576] on button "Disconnect" at bounding box center [1345, 563] width 106 height 32
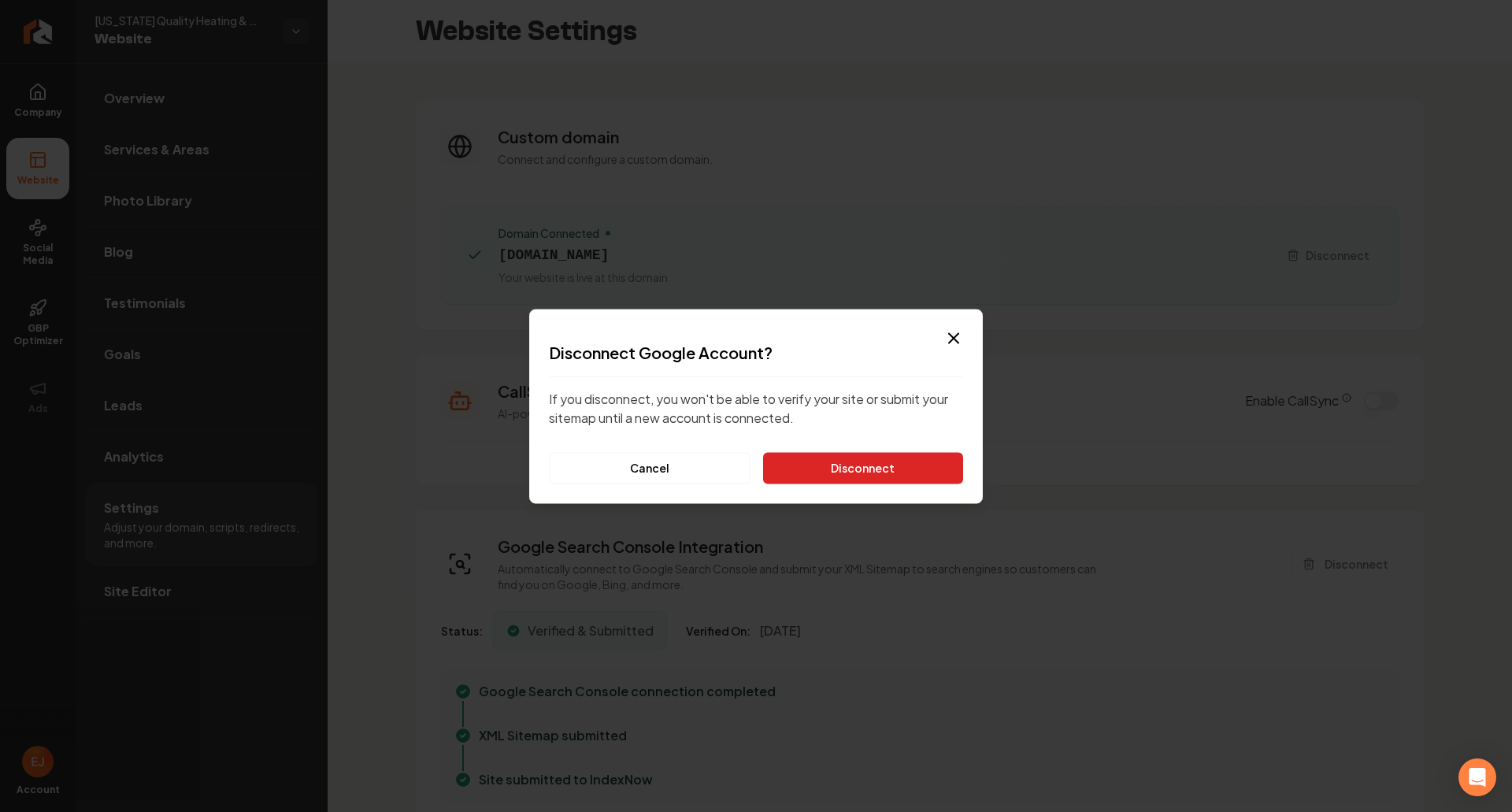
click at [897, 472] on button "Disconnect" at bounding box center [863, 468] width 200 height 32
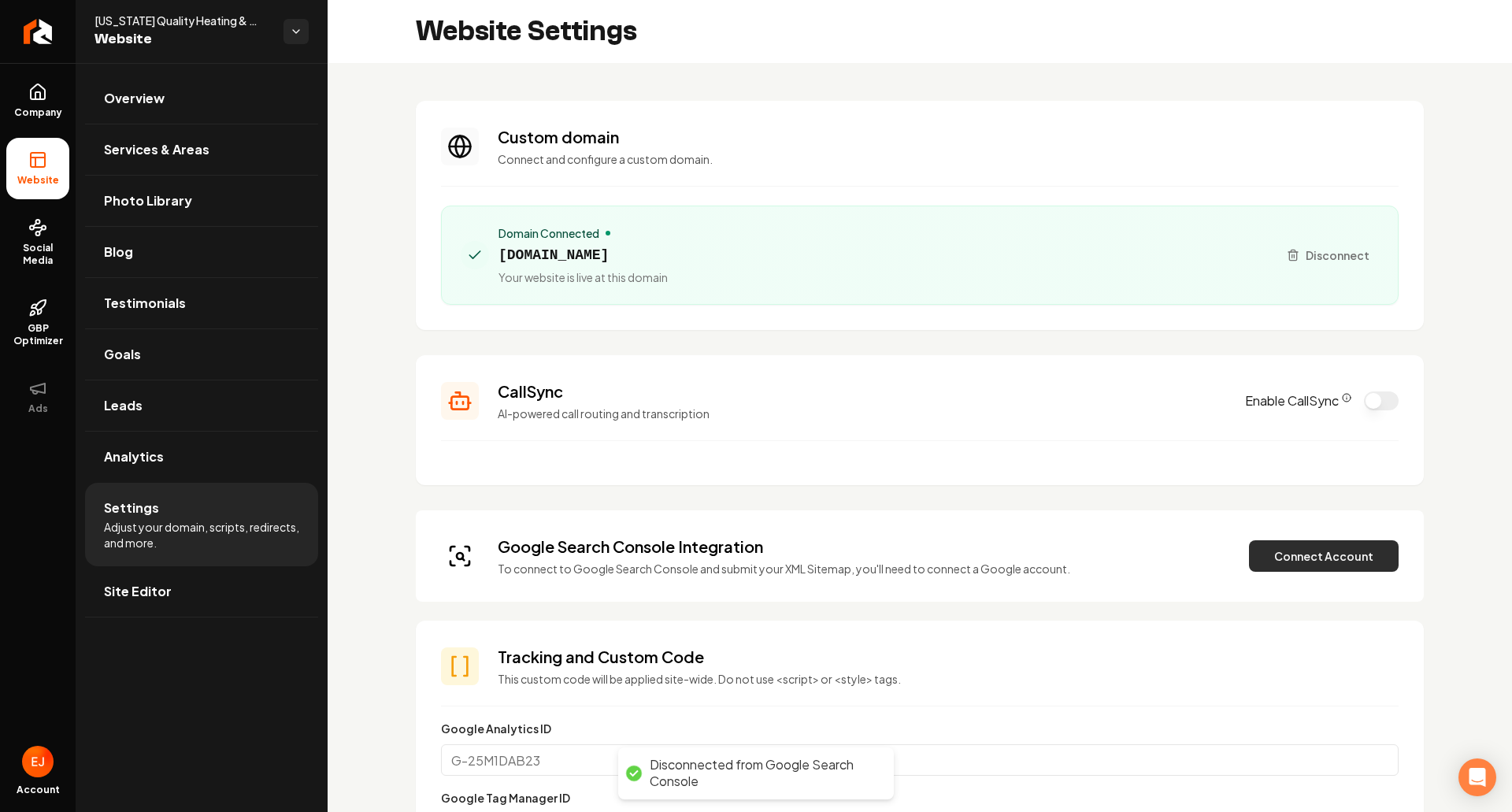
click at [1326, 562] on button "Connect Account" at bounding box center [1323, 556] width 149 height 32
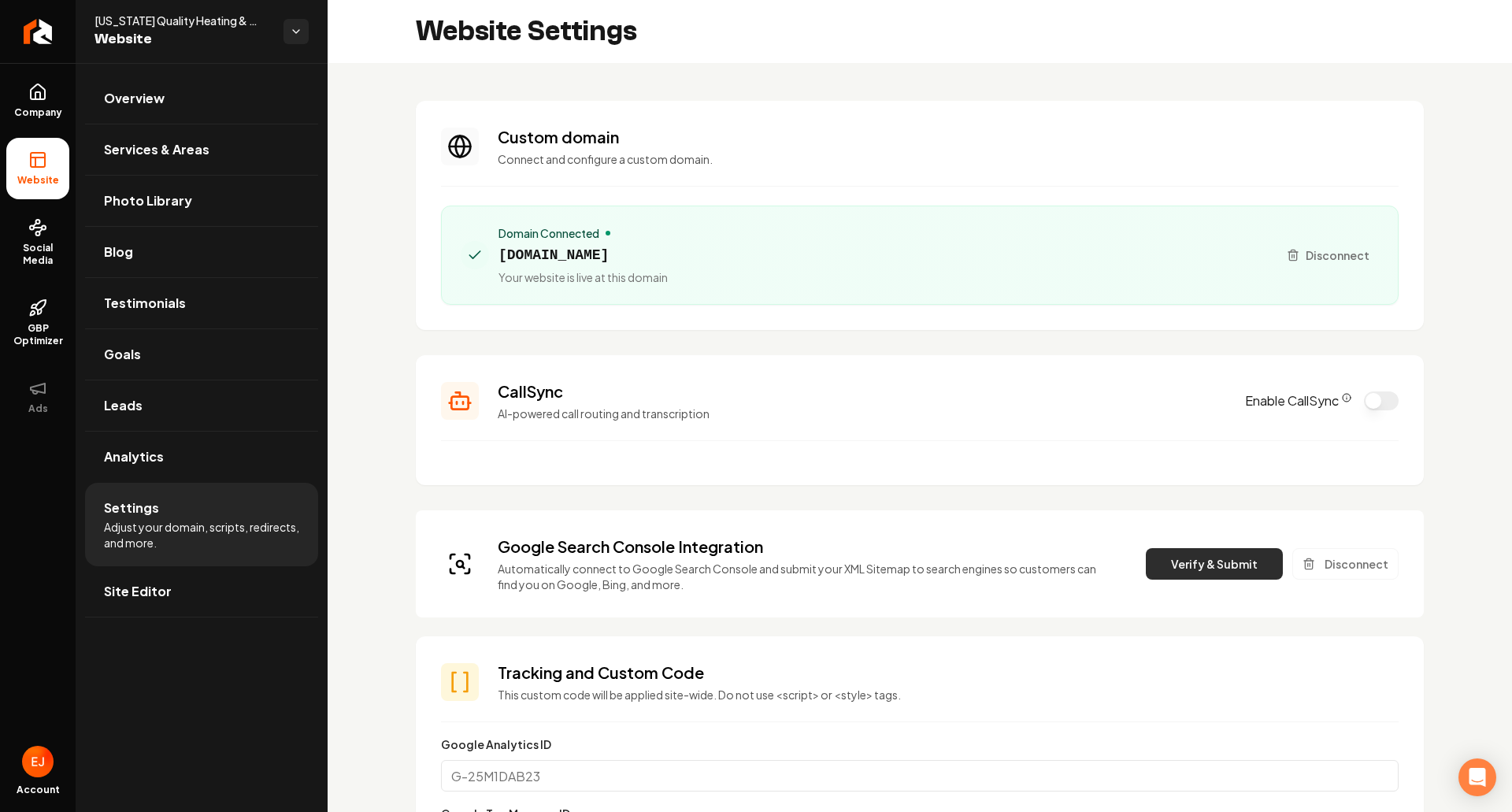
click at [1230, 563] on button "Verify & Submit" at bounding box center [1214, 563] width 137 height 32
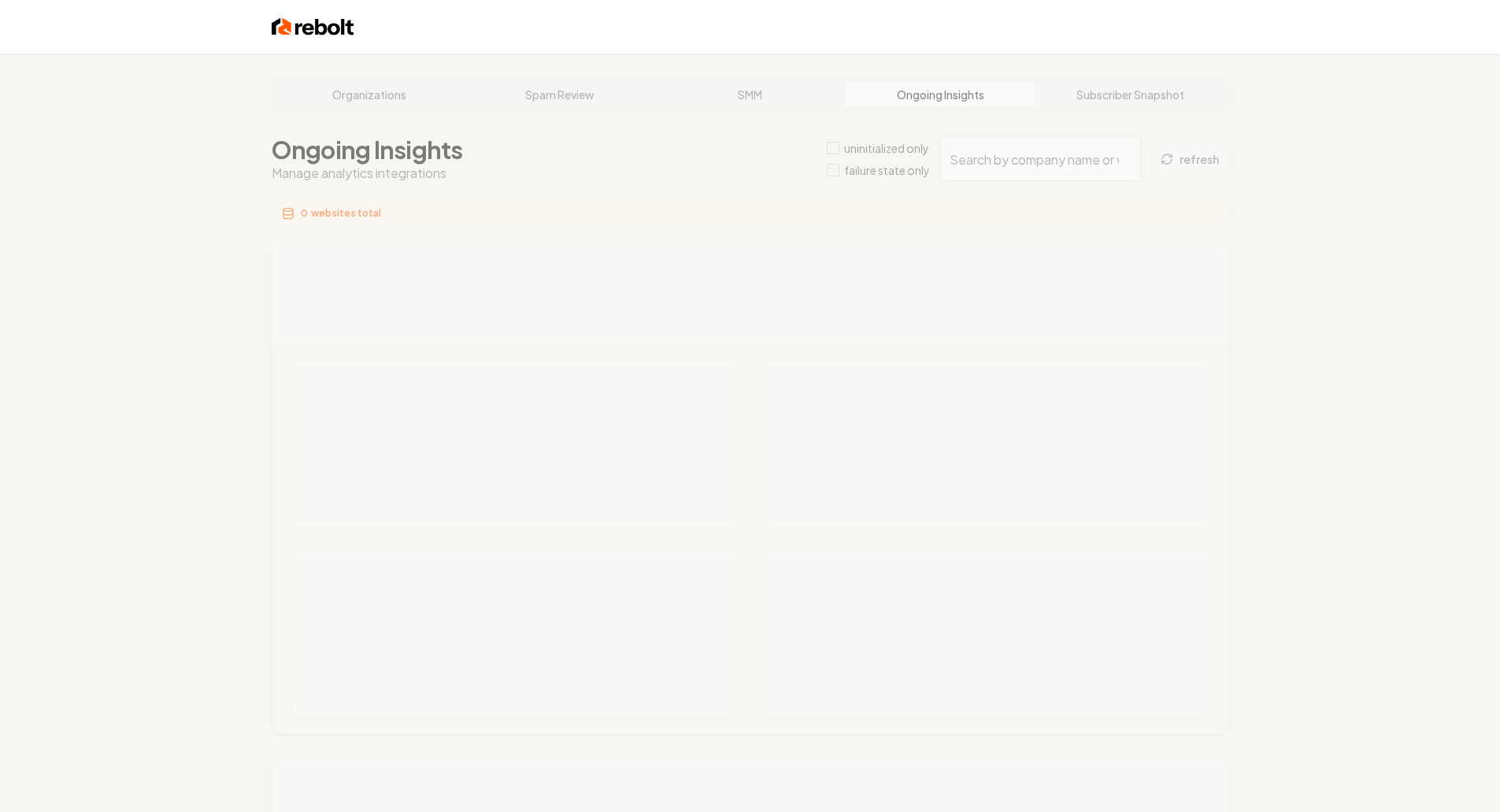
type input "30630ab6-cfc3-4c51-8ce1-3b2042eac127"
type input "34b2d5fd-e0ce-48a7-b27a-9c3e5cbff8c8"
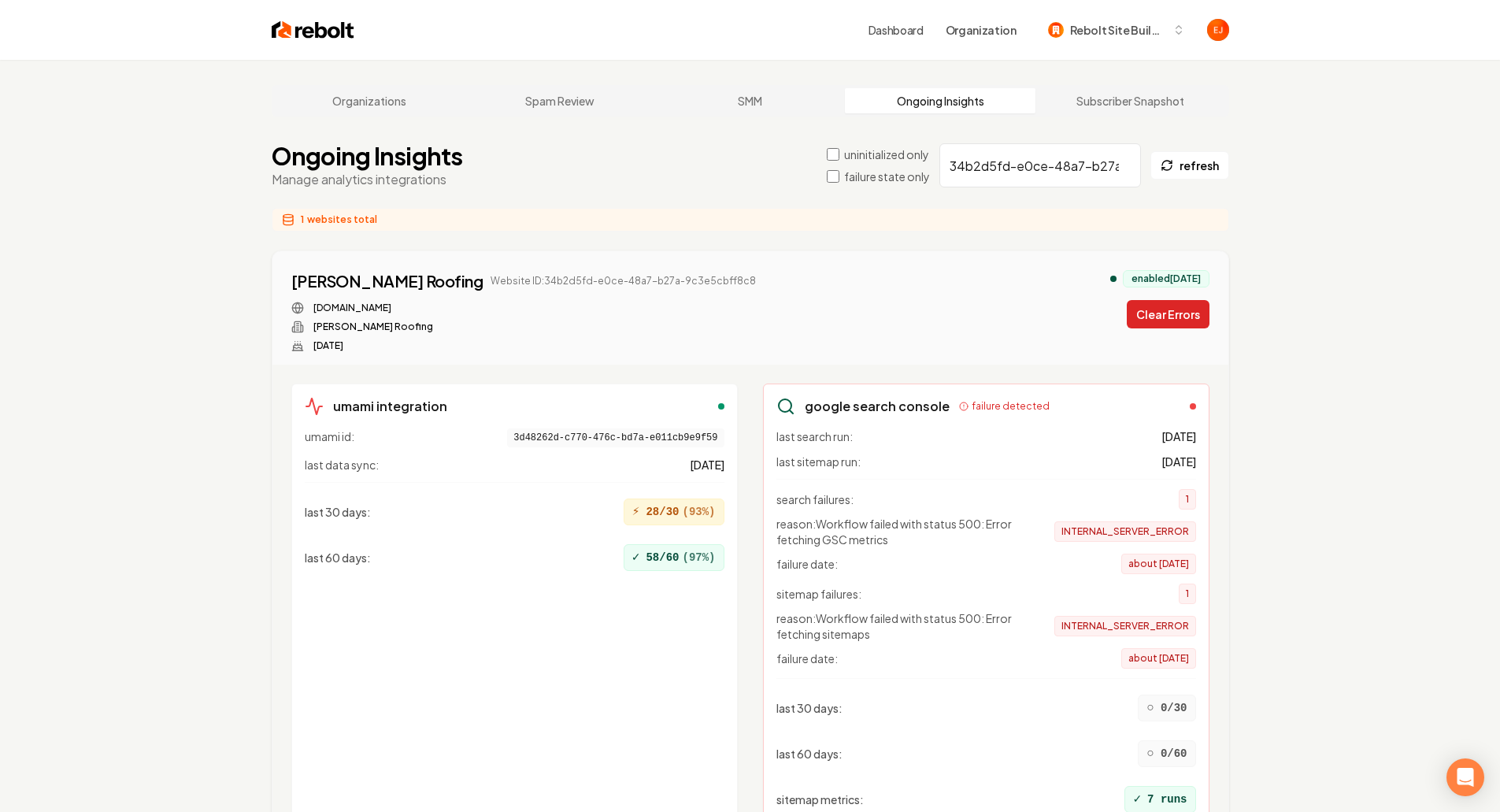
click at [1169, 322] on button "Clear Errors" at bounding box center [1169, 314] width 83 height 28
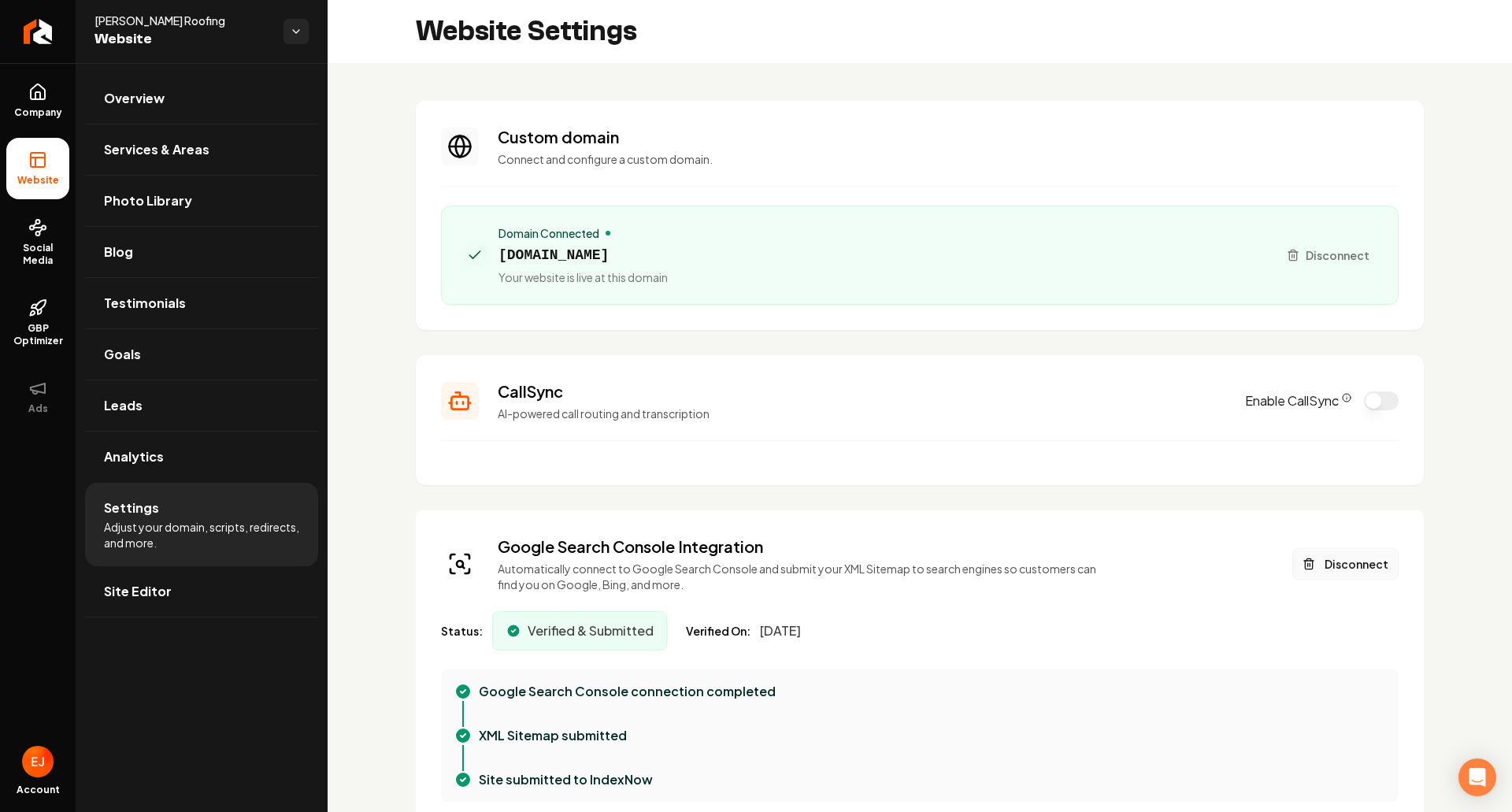
click at [1333, 566] on button "Disconnect" at bounding box center [1345, 563] width 106 height 32
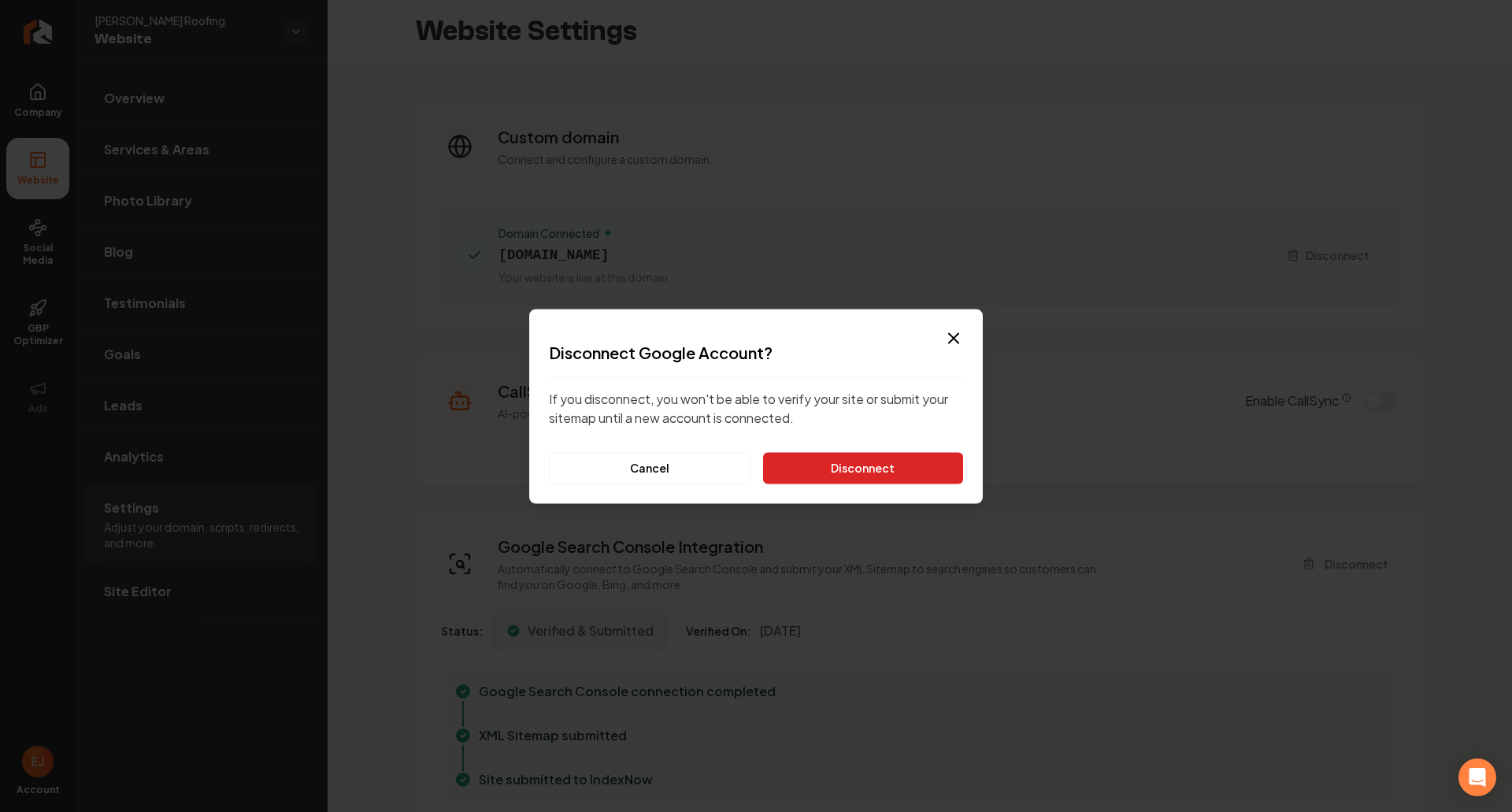
click at [936, 454] on button "Disconnect" at bounding box center [863, 468] width 200 height 32
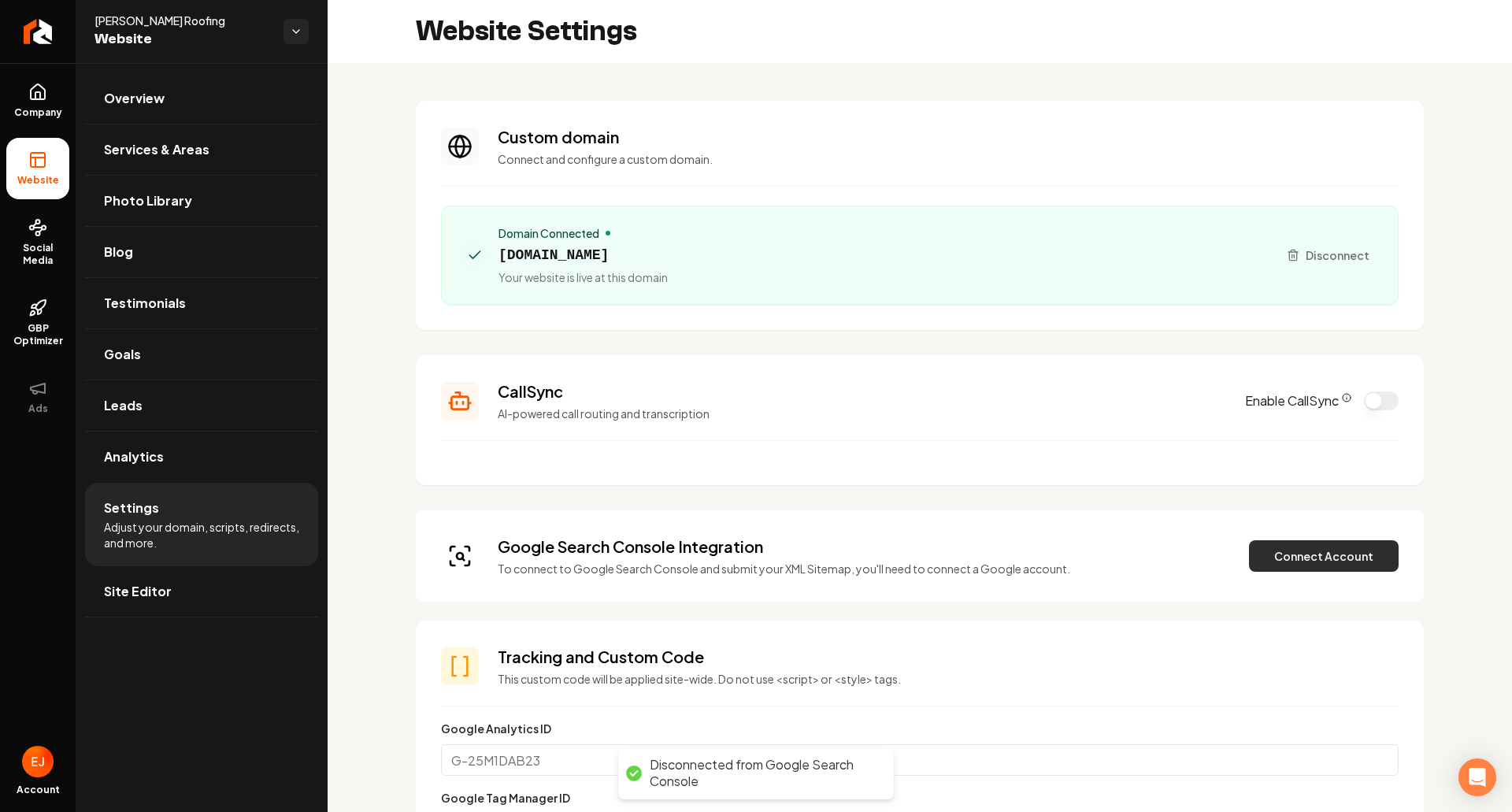
click at [1282, 567] on button "Connect Account" at bounding box center [1323, 556] width 149 height 32
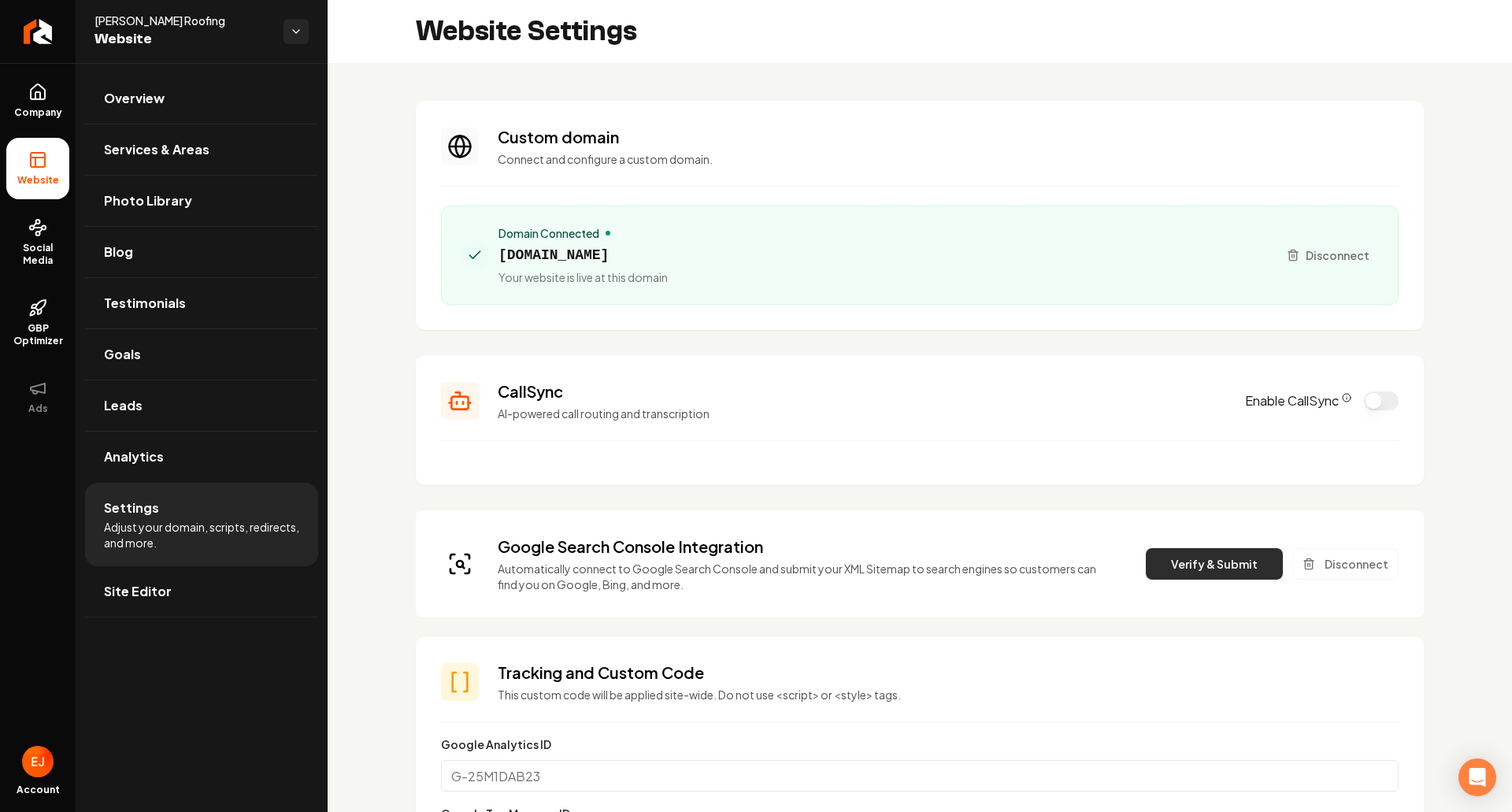
click at [1194, 570] on button "Verify & Submit" at bounding box center [1214, 563] width 137 height 32
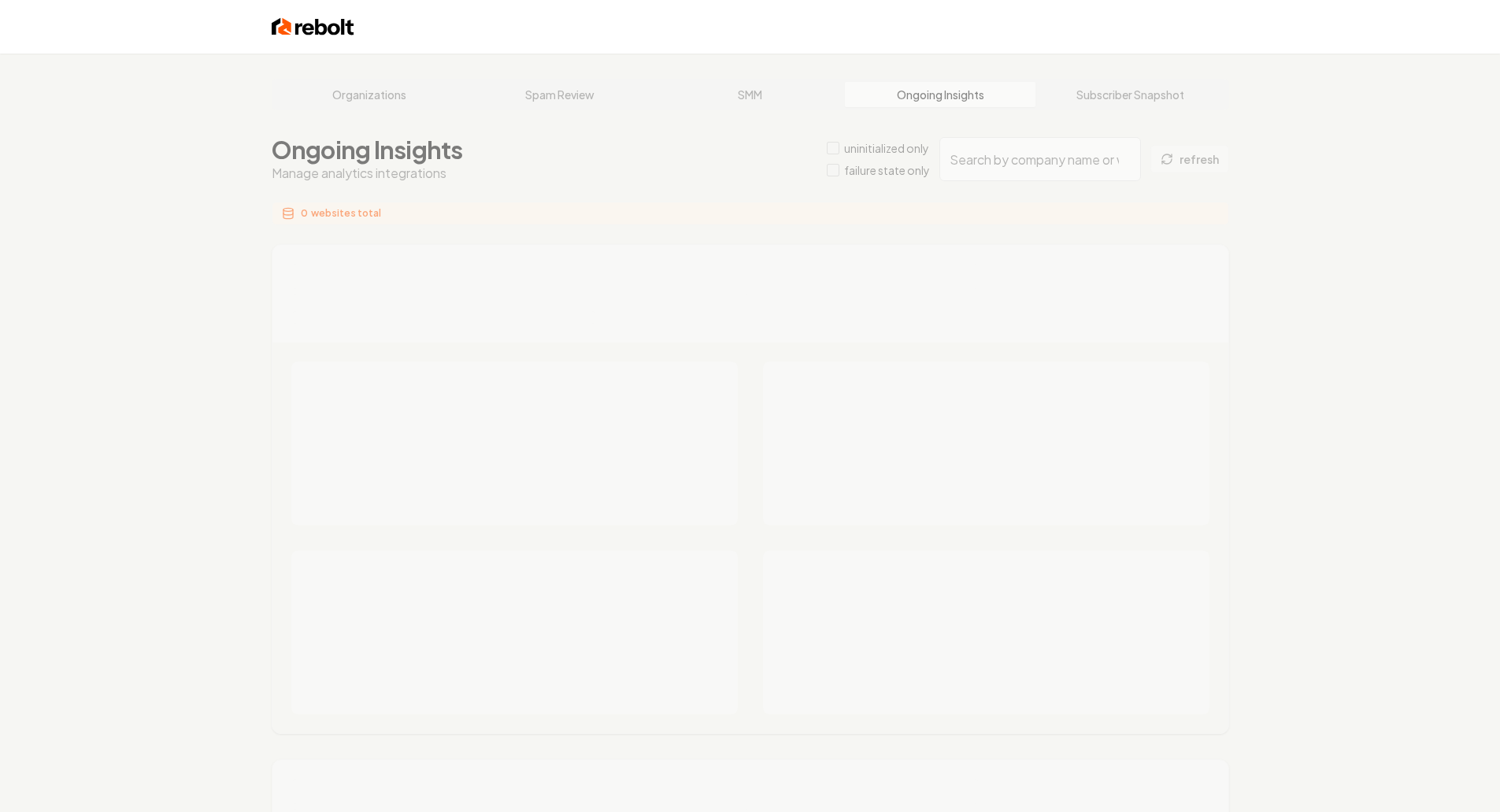
type input "3cec5805-962e-4d9f-9c9f-985dcdf9738c"
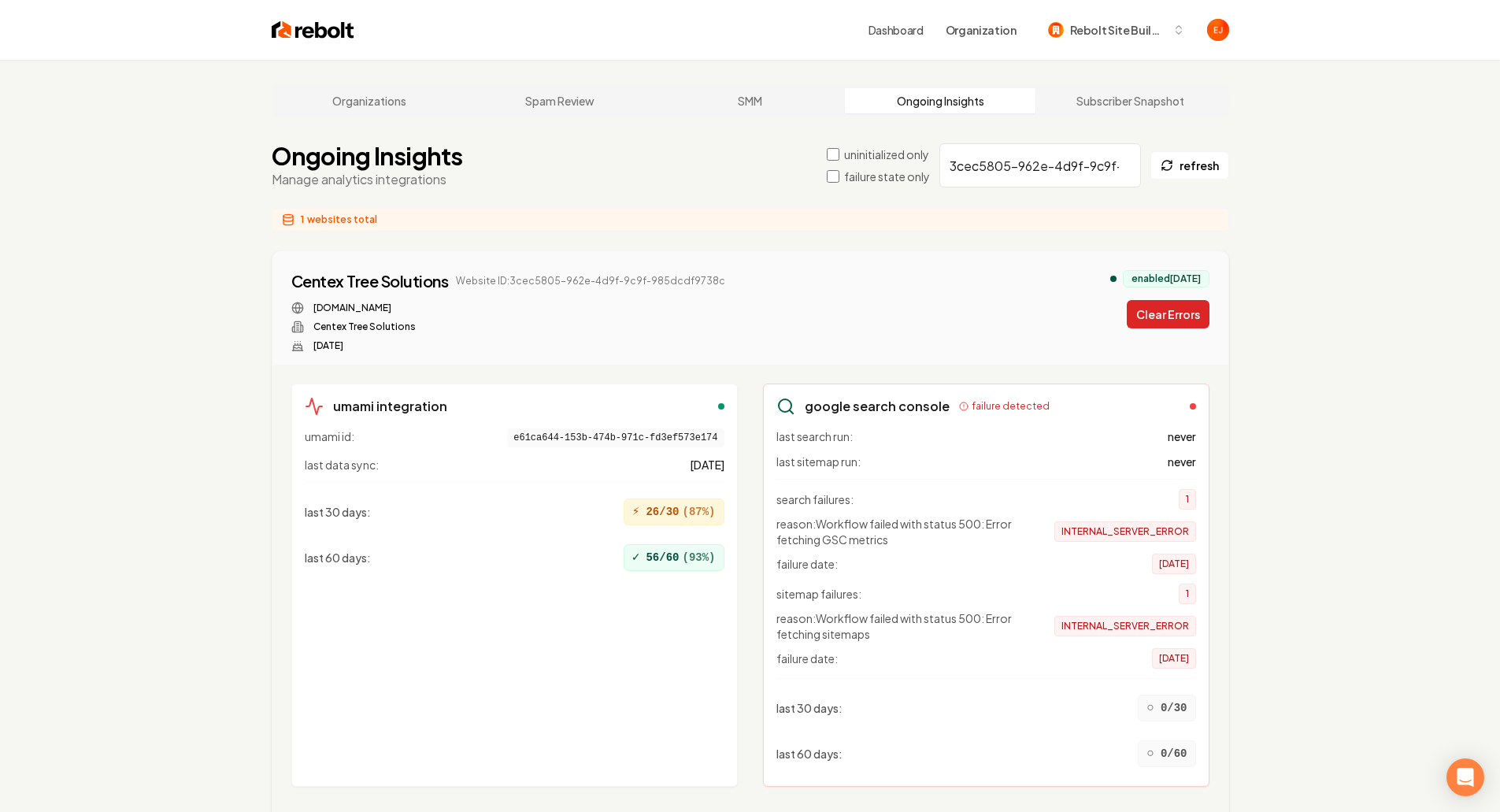
click at [1157, 314] on button "Clear Errors" at bounding box center [1169, 314] width 83 height 28
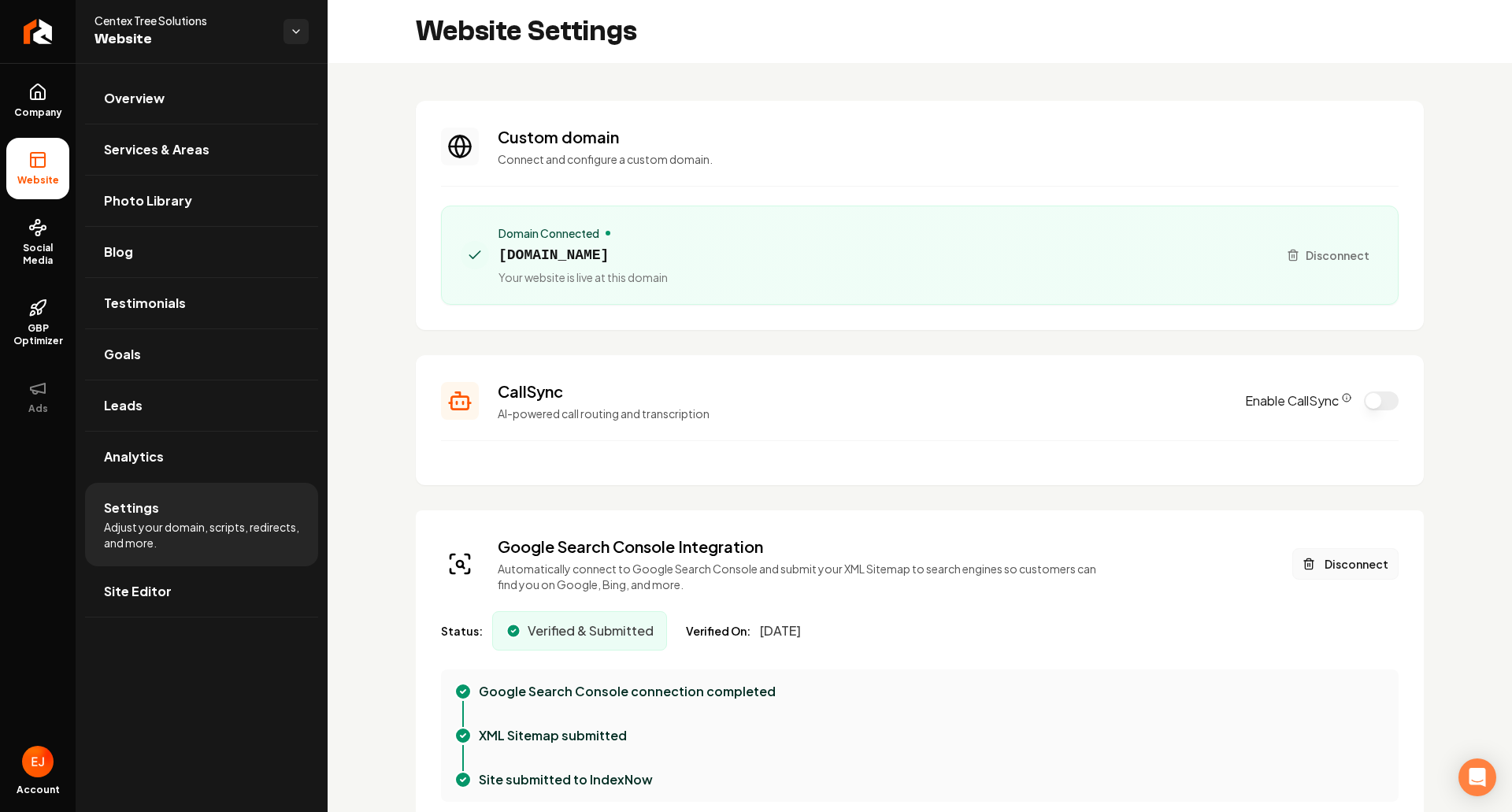
click at [1332, 564] on button "Disconnect" at bounding box center [1345, 563] width 106 height 32
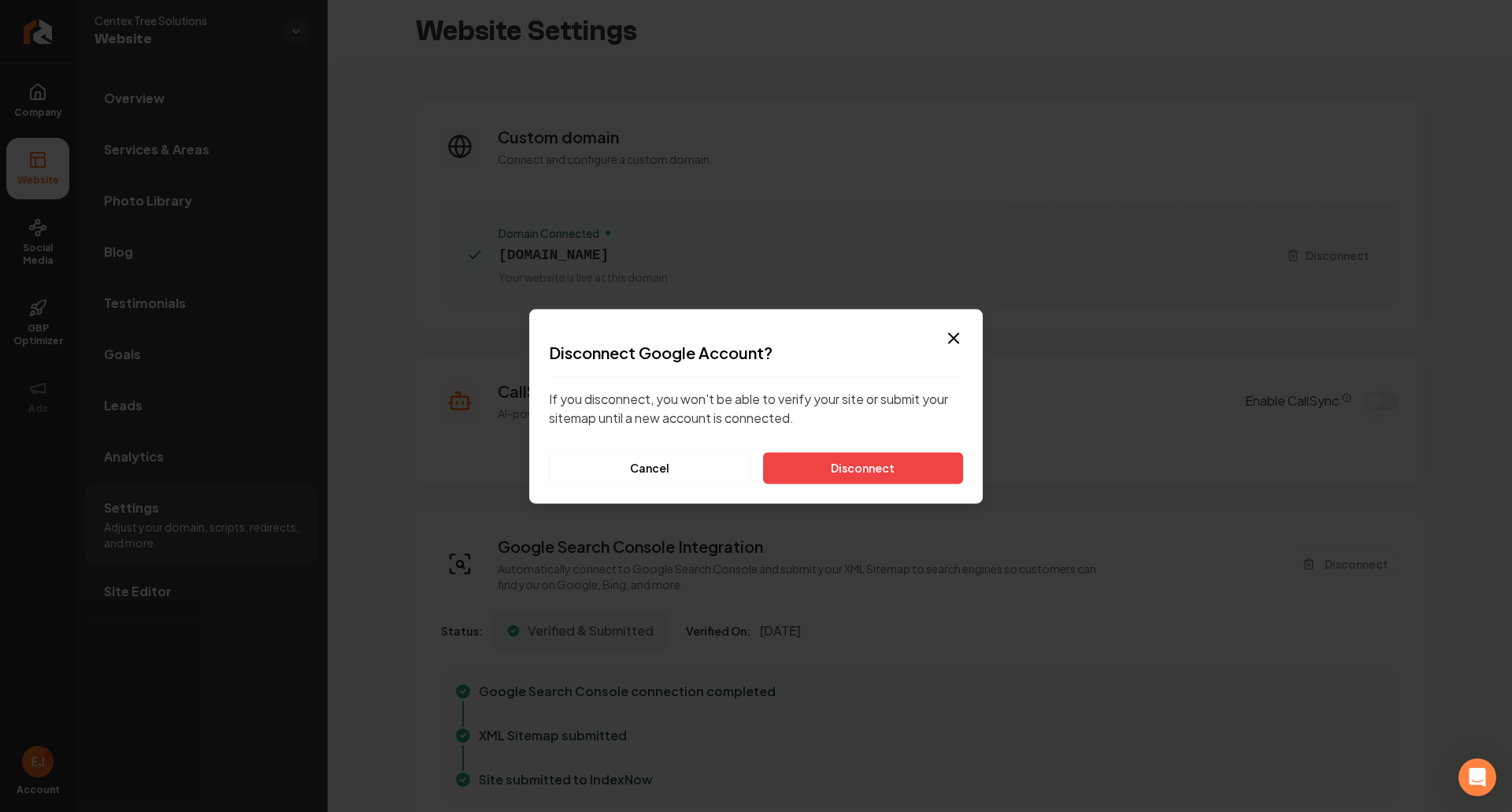
click at [874, 488] on div "Dialog Disconnect Google Account? If you disconnect, you won't be able to verif…" at bounding box center [756, 406] width 454 height 194
click at [866, 475] on button "Disconnect" at bounding box center [863, 468] width 200 height 32
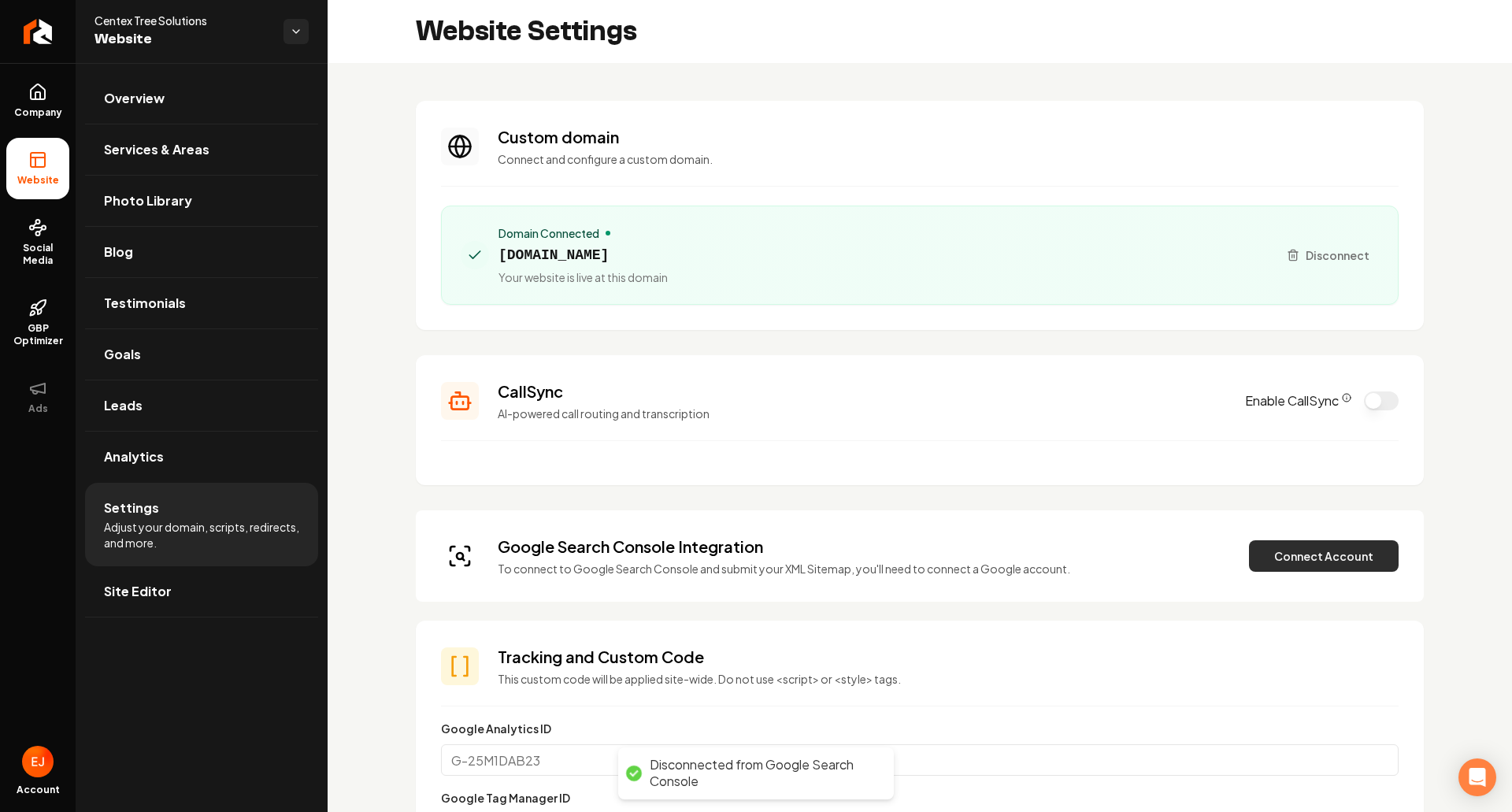
click at [1288, 561] on button "Connect Account" at bounding box center [1323, 556] width 149 height 32
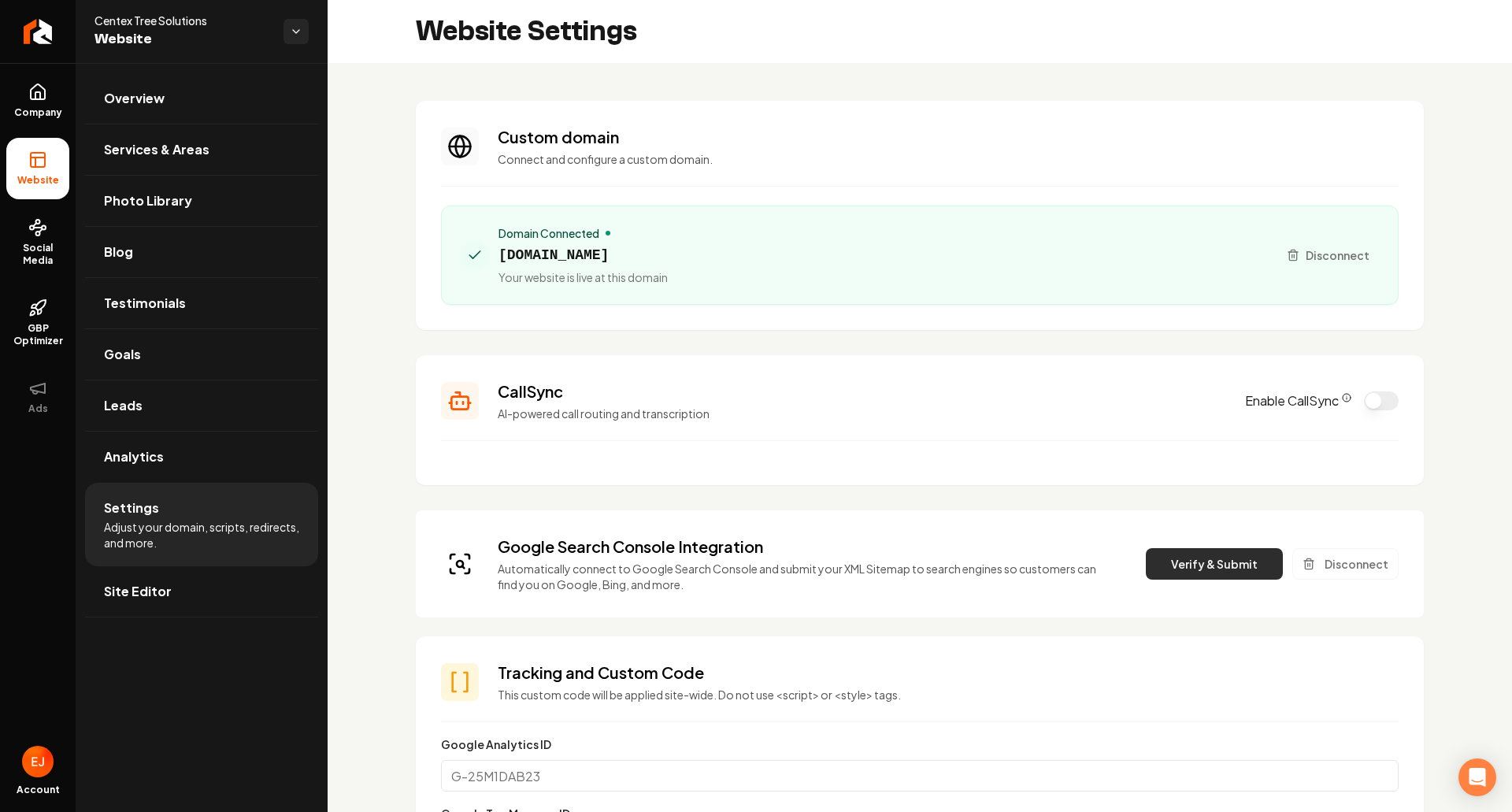
click at [1165, 570] on button "Verify & Submit" at bounding box center [1214, 563] width 137 height 32
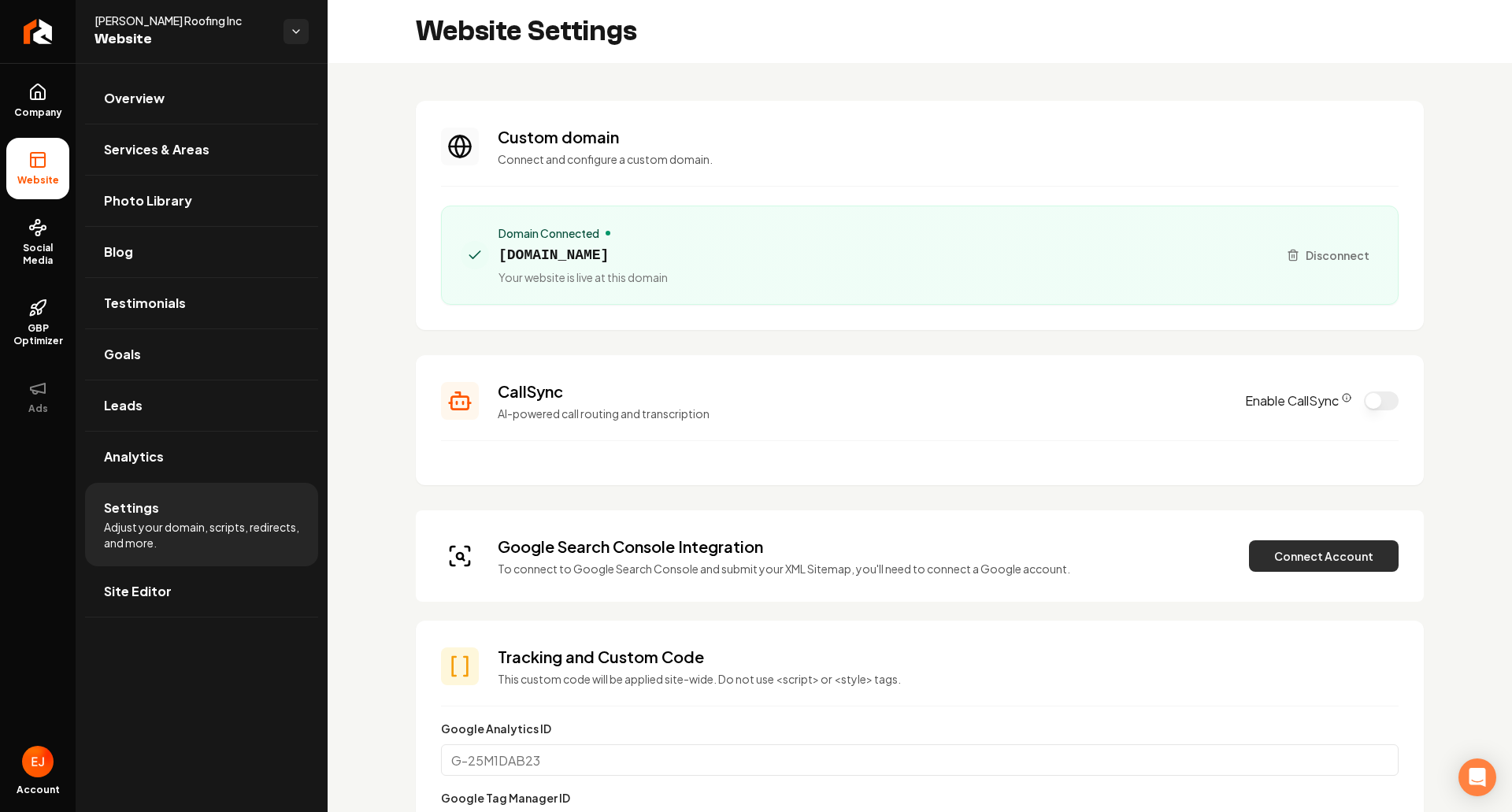
click at [1281, 554] on button "Connect Account" at bounding box center [1323, 556] width 149 height 32
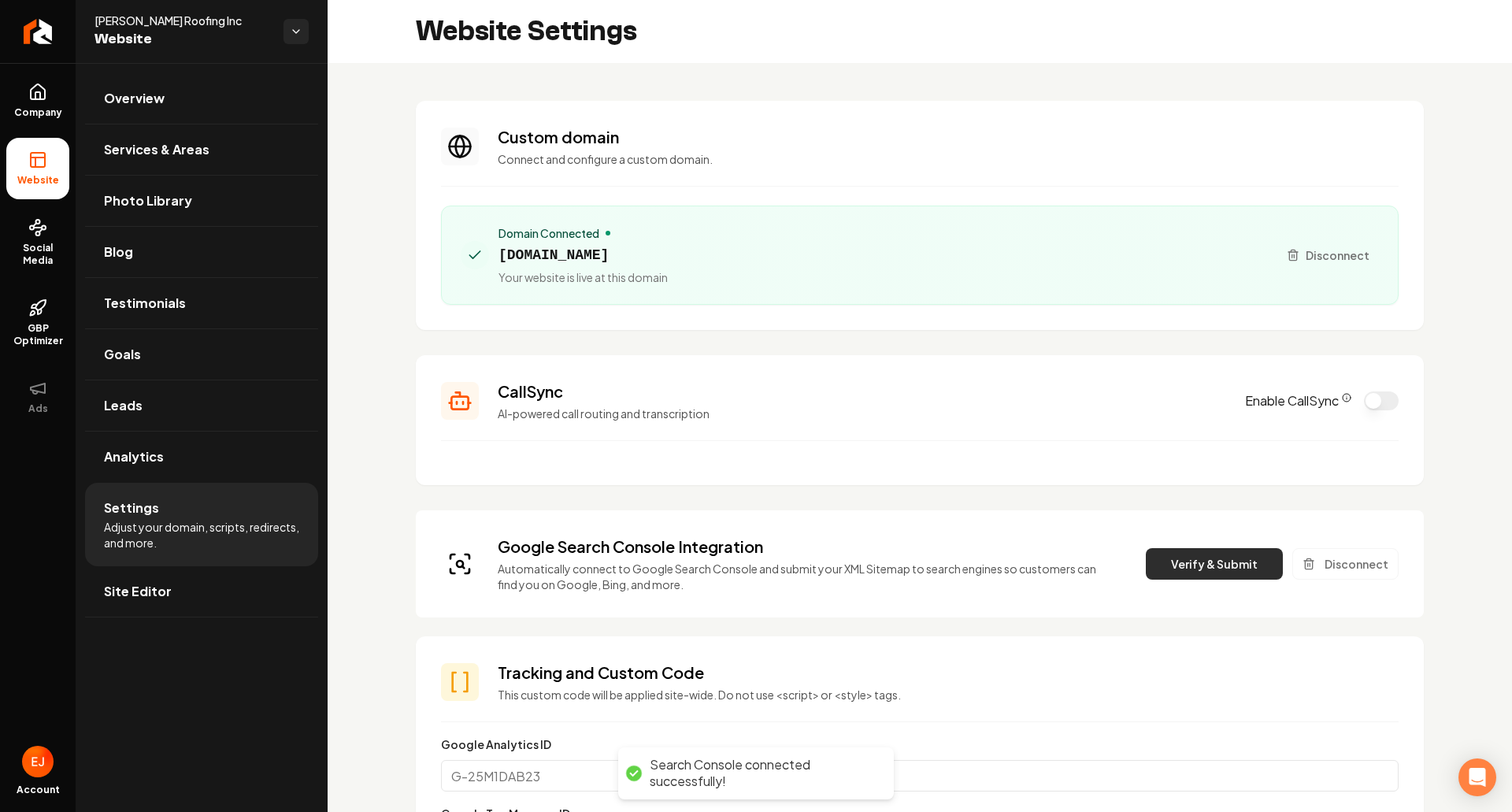
click at [1221, 570] on button "Verify & Submit" at bounding box center [1214, 563] width 137 height 32
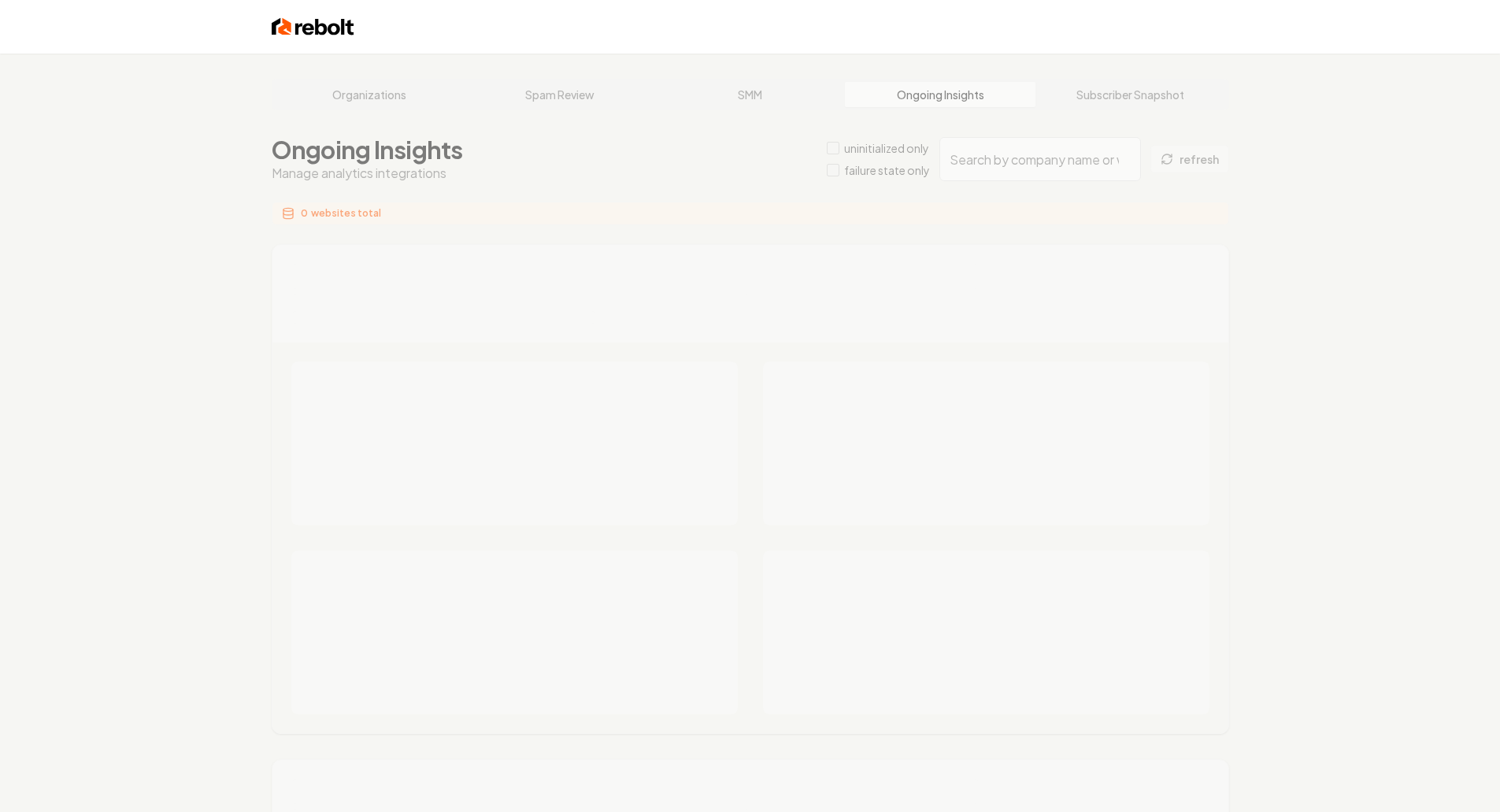
type input "29d3cb17-3328-4a77-a3c9-e85a6e15899d"
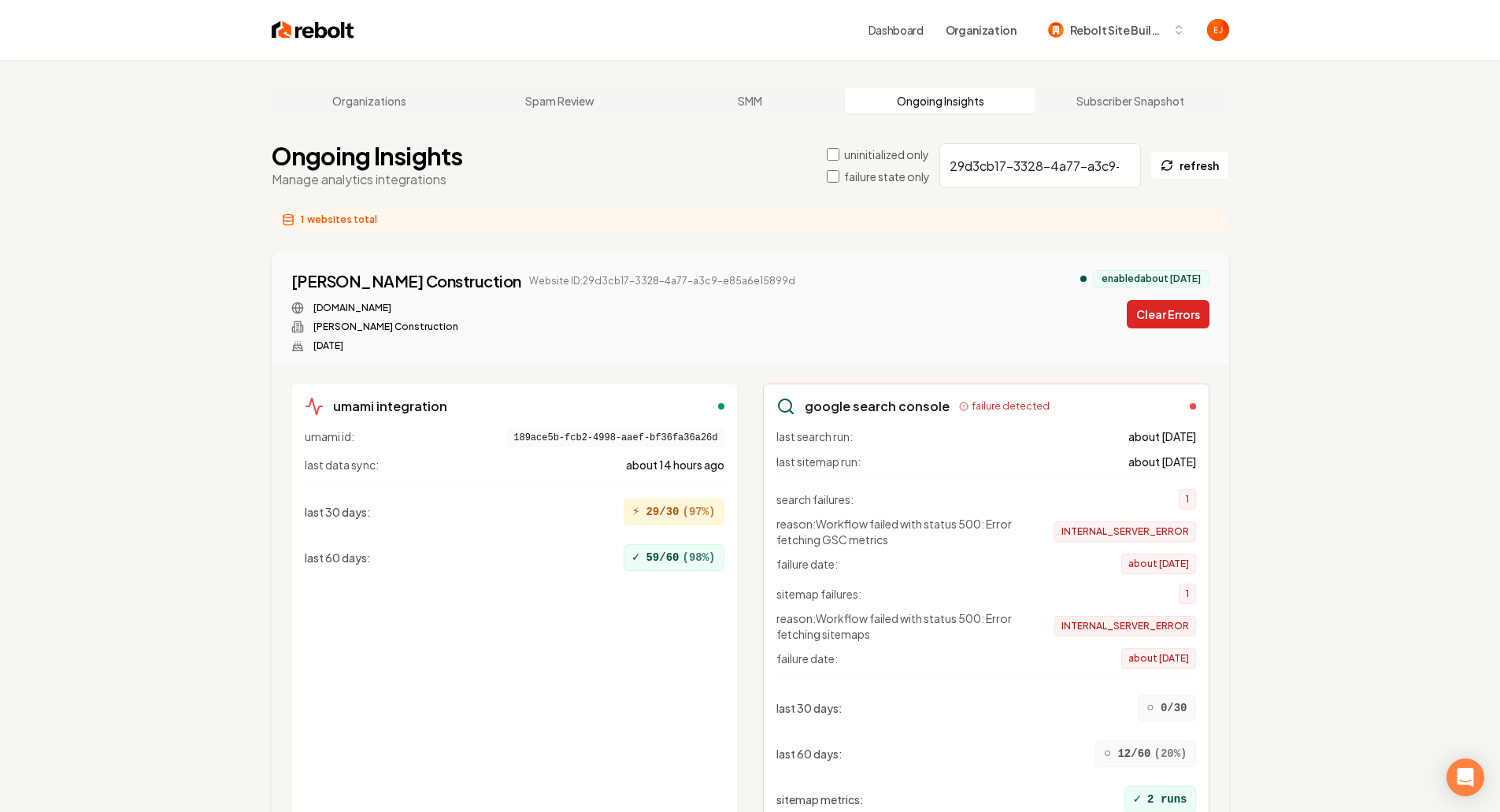
click at [1150, 313] on button "Clear Errors" at bounding box center [1169, 314] width 83 height 28
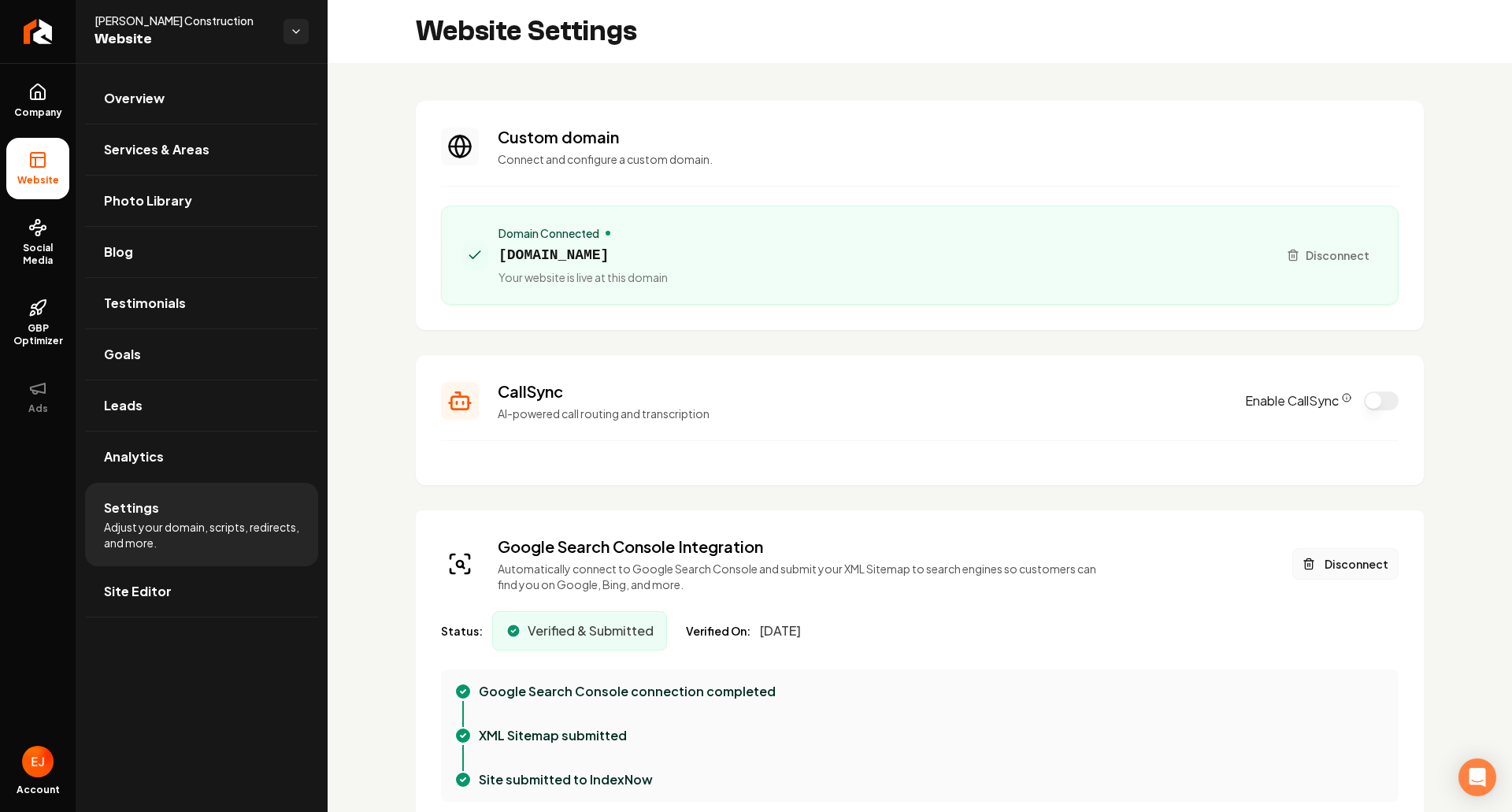
click at [1329, 565] on button "Disconnect" at bounding box center [1345, 563] width 106 height 32
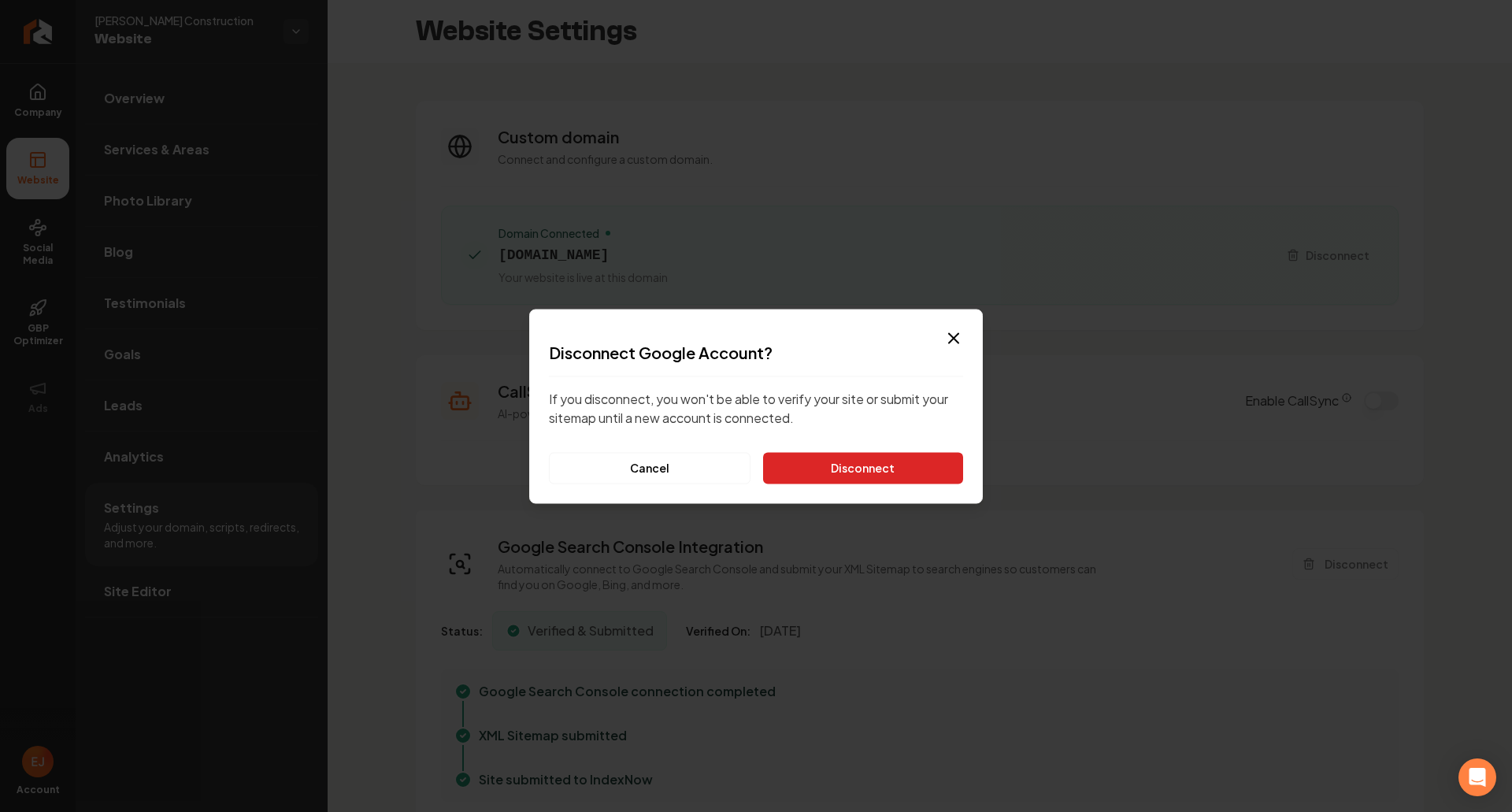
click at [892, 455] on button "Disconnect" at bounding box center [863, 468] width 200 height 32
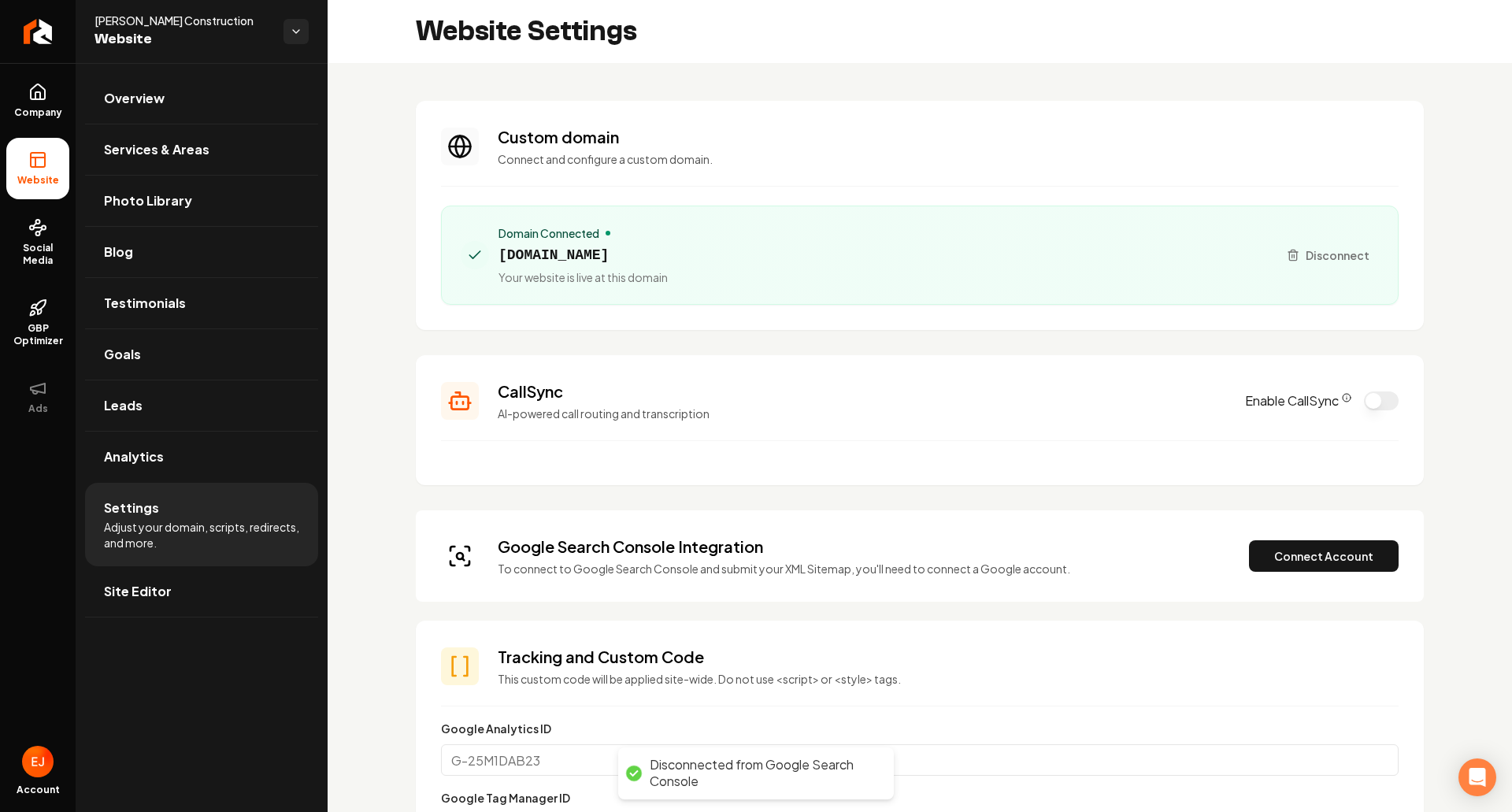
click at [1311, 572] on div "Google Search Console Integration To connect to Google Search Console and submi…" at bounding box center [920, 556] width 958 height 41
click at [1311, 555] on button "Connect Account" at bounding box center [1323, 556] width 149 height 32
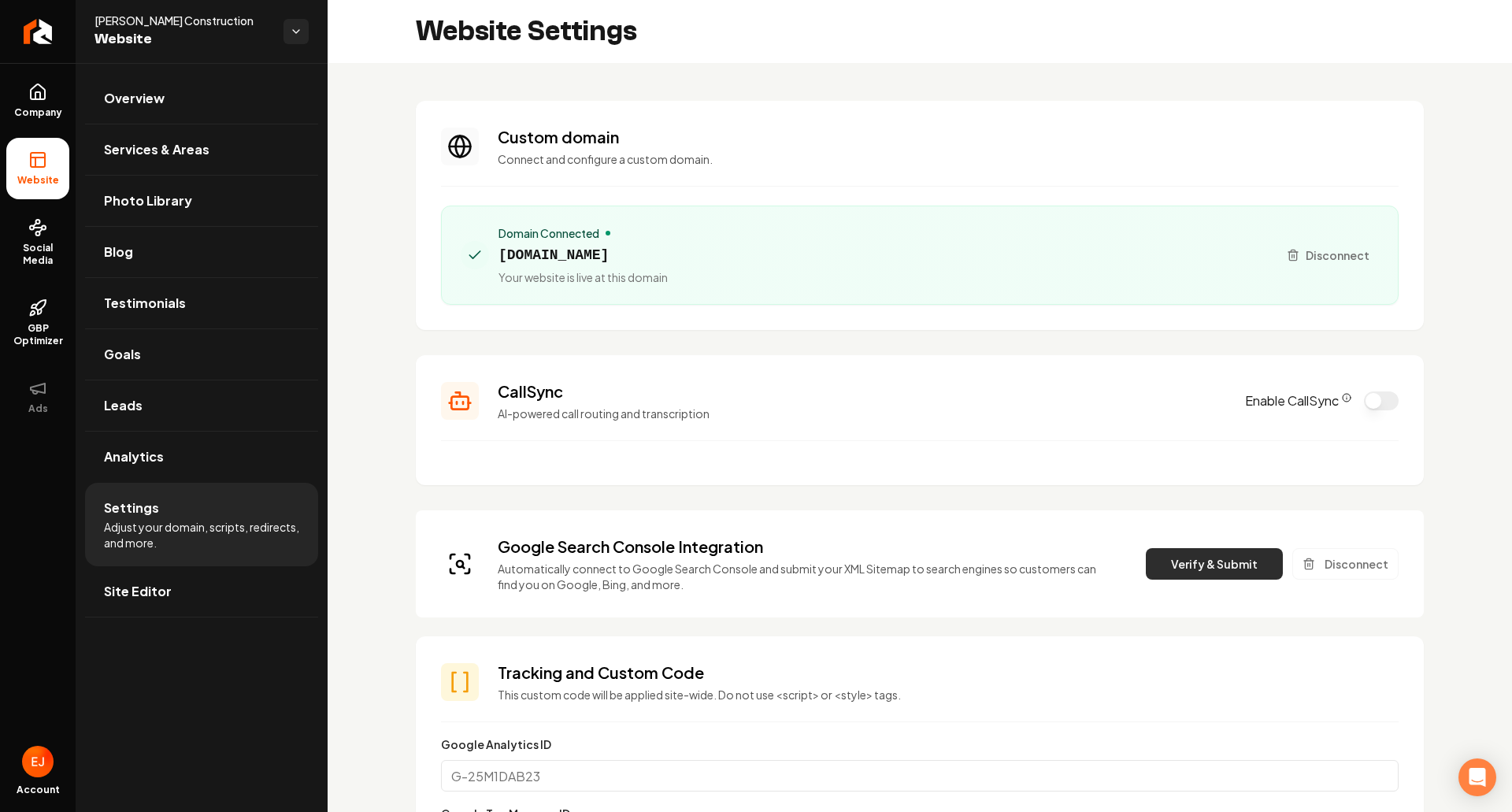
click at [1202, 554] on button "Verify & Submit" at bounding box center [1214, 563] width 137 height 32
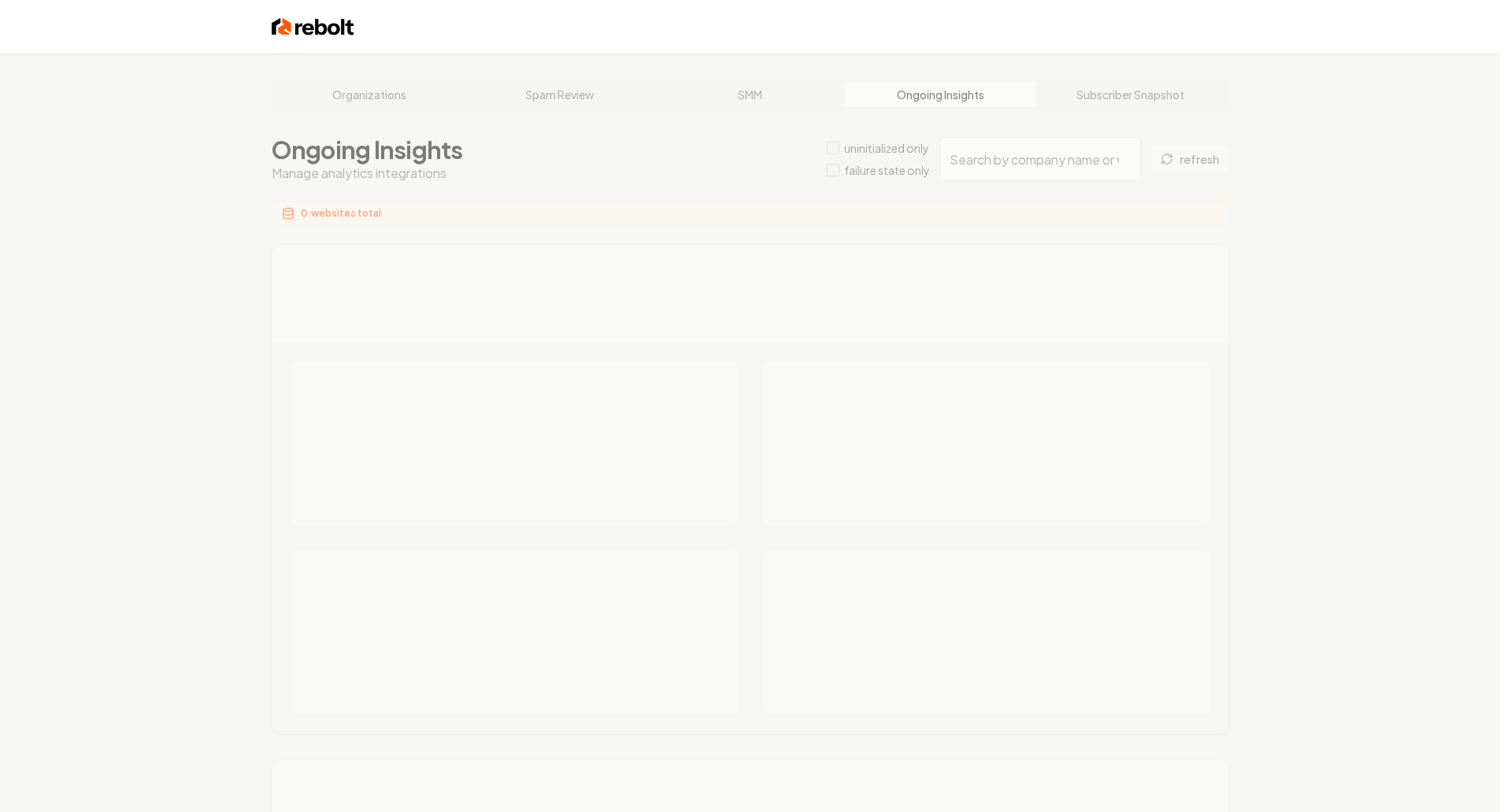
type input "4800e386-a1e2-4d62-bc02-45389416c58c"
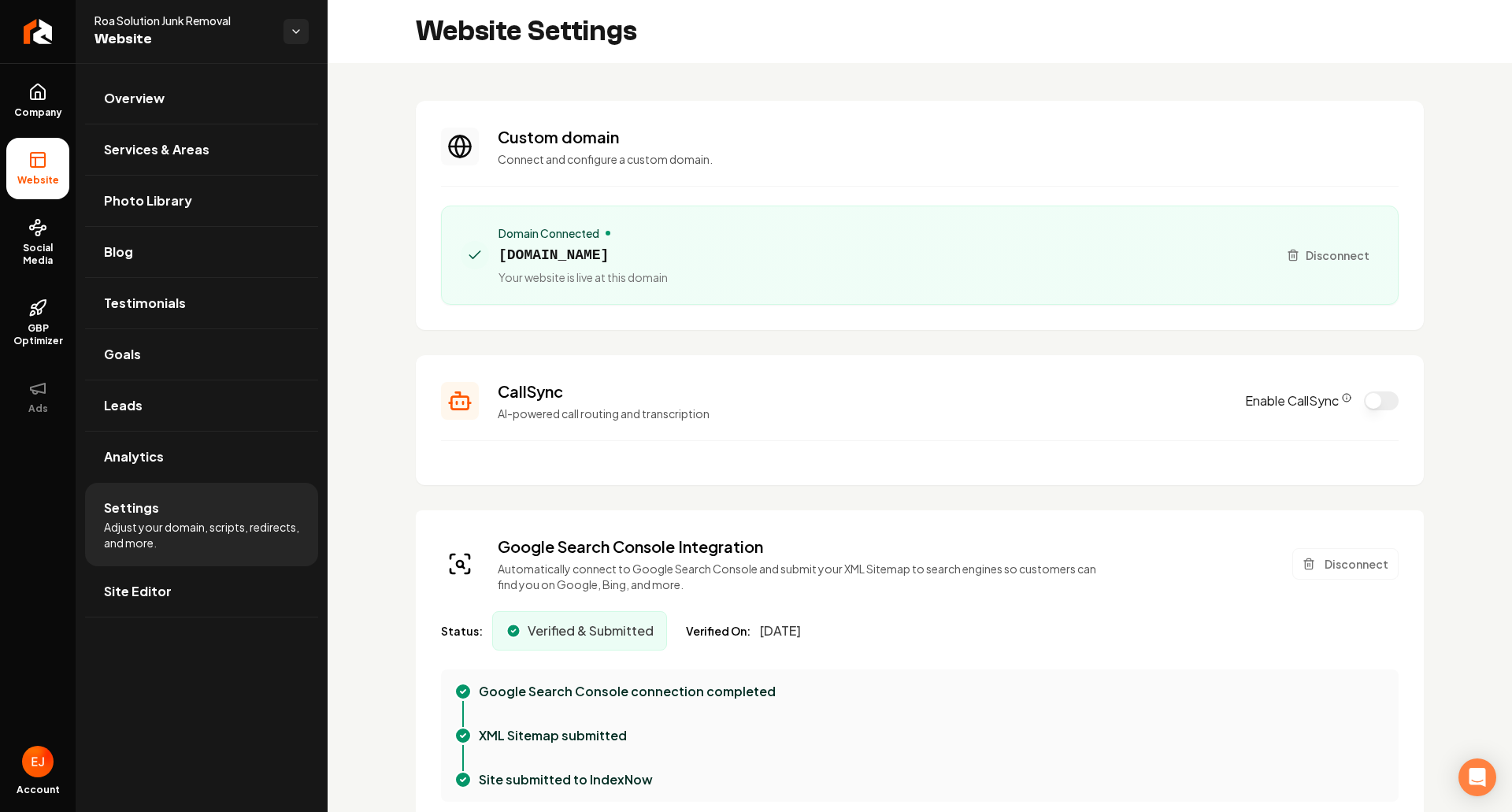
click at [1344, 582] on div "Google Search Console Integration Automatically connect to Google Search Consol…" at bounding box center [920, 564] width 958 height 57
click at [1337, 572] on button "Disconnect" at bounding box center [1345, 563] width 106 height 32
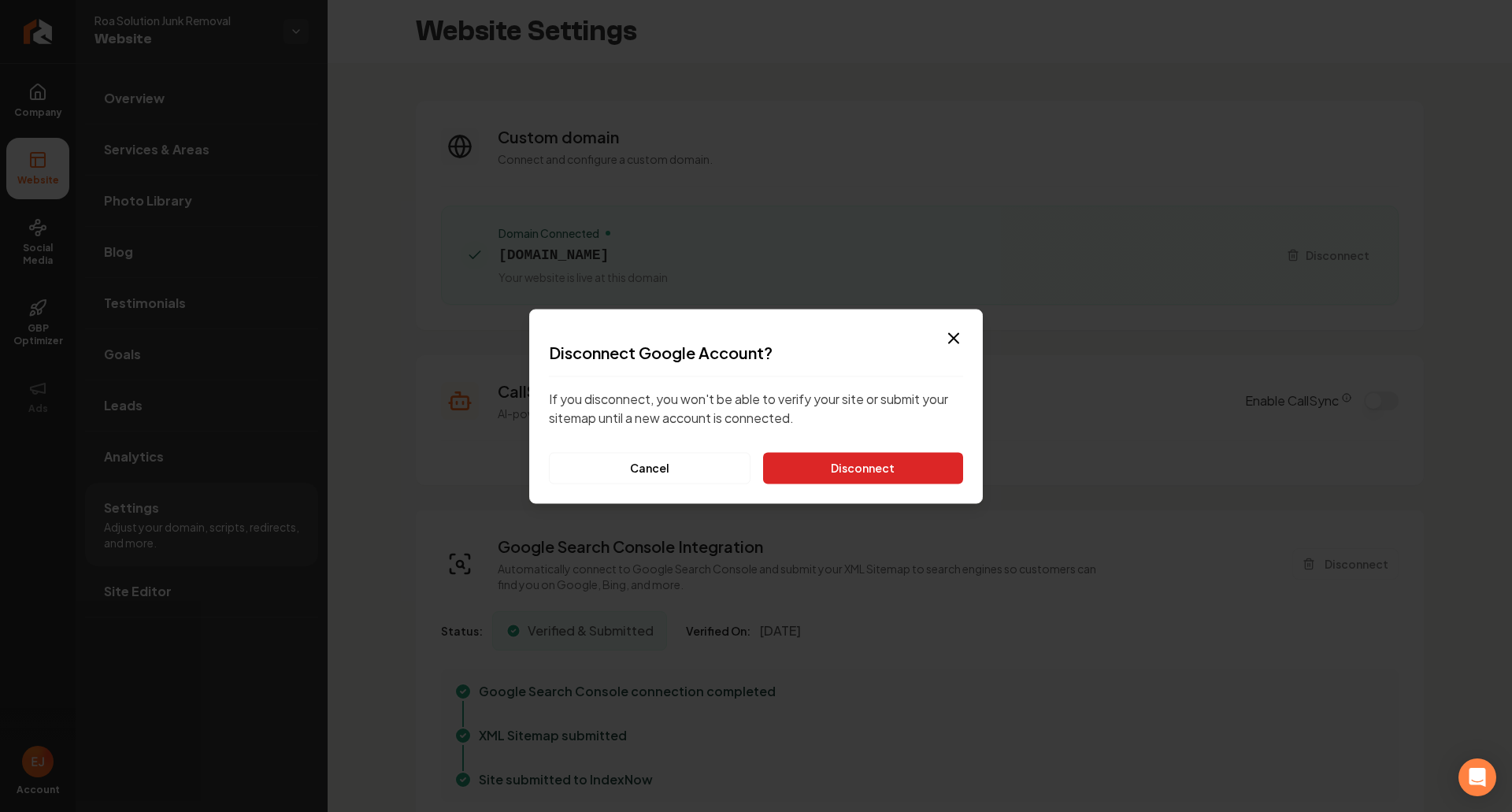
click at [887, 472] on button "Disconnect" at bounding box center [863, 468] width 200 height 32
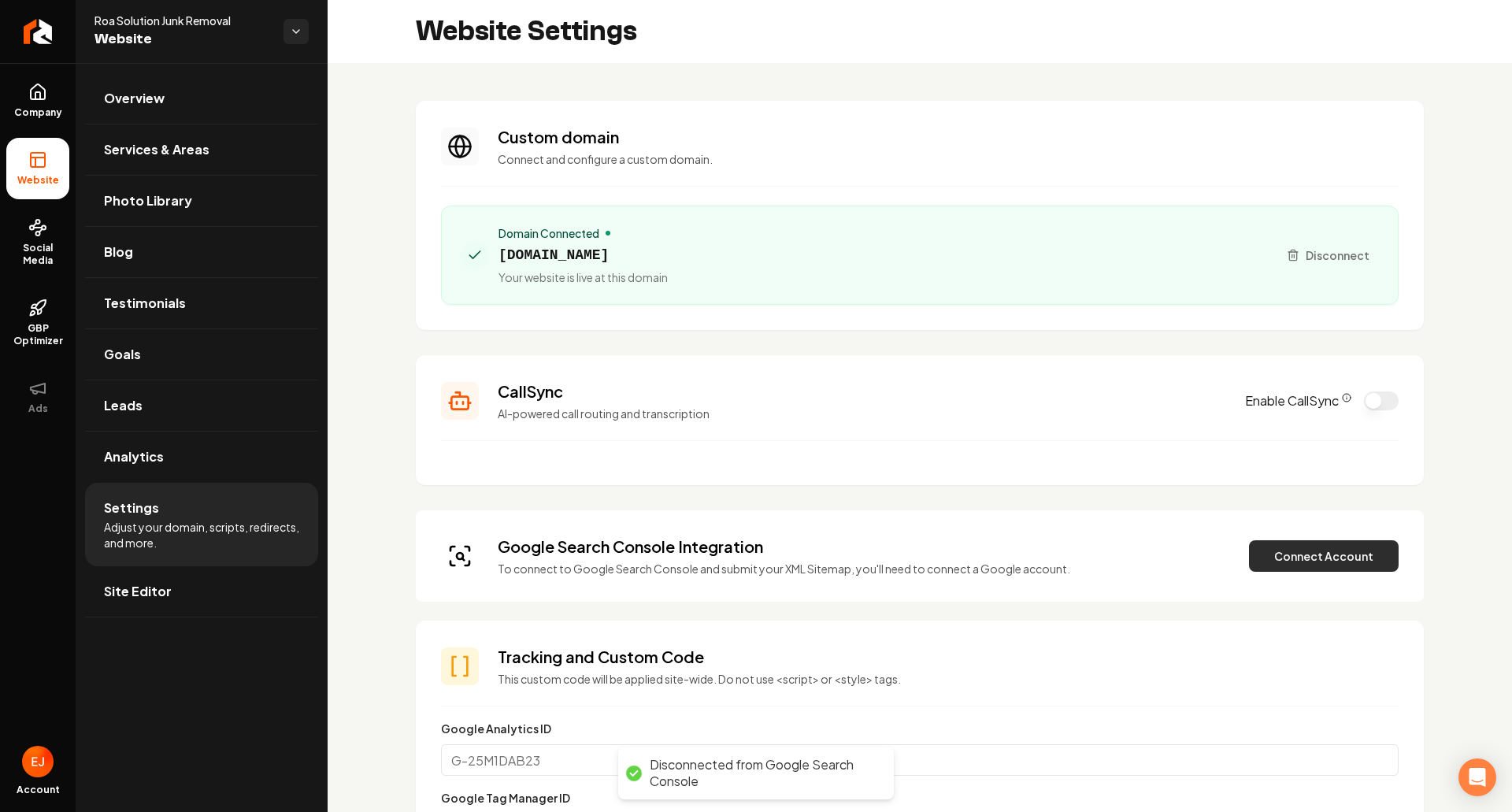
click at [1270, 550] on button "Connect Account" at bounding box center [1323, 556] width 149 height 32
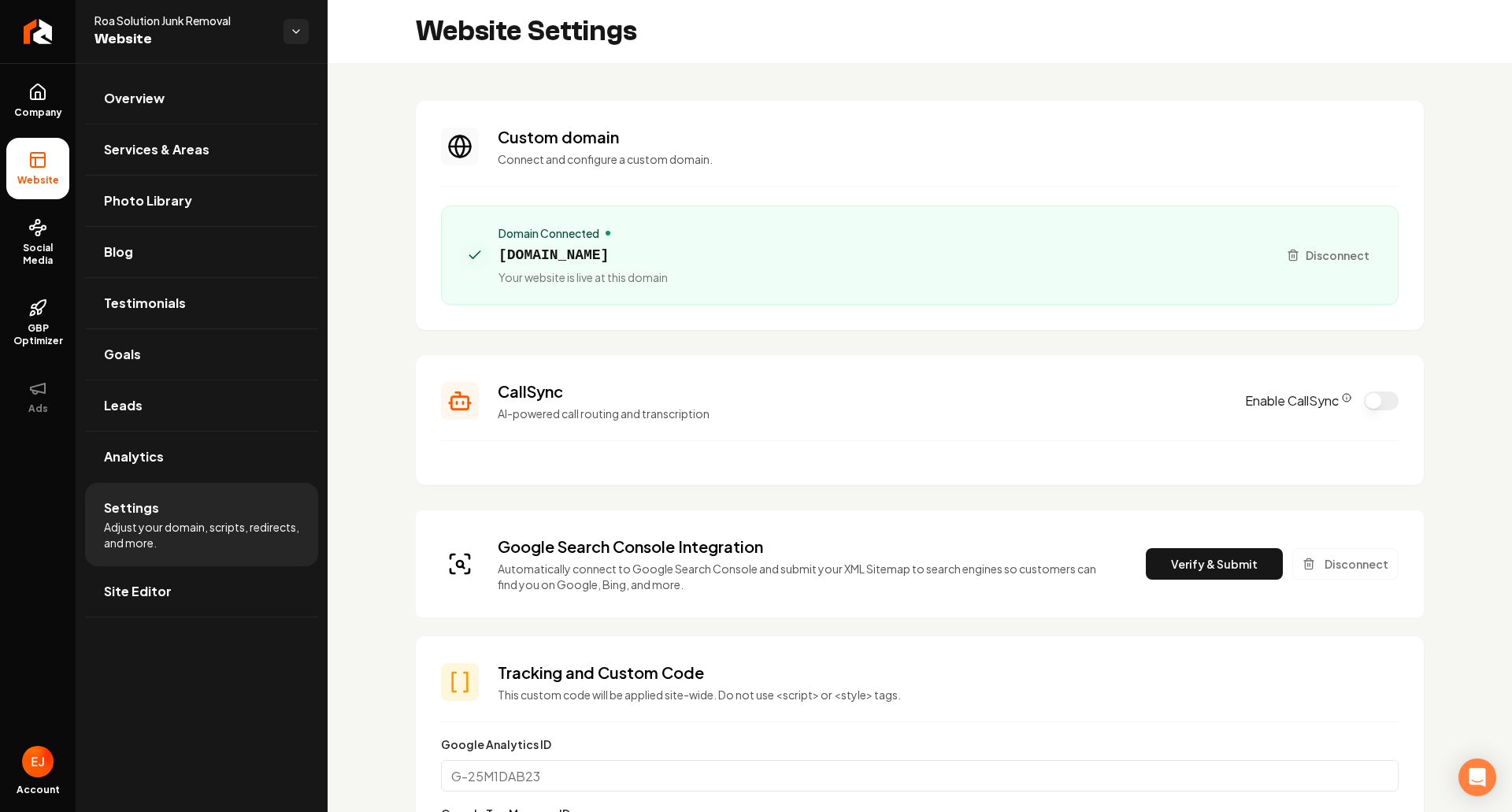
click at [1200, 556] on button "Verify & Submit" at bounding box center [1214, 563] width 137 height 32
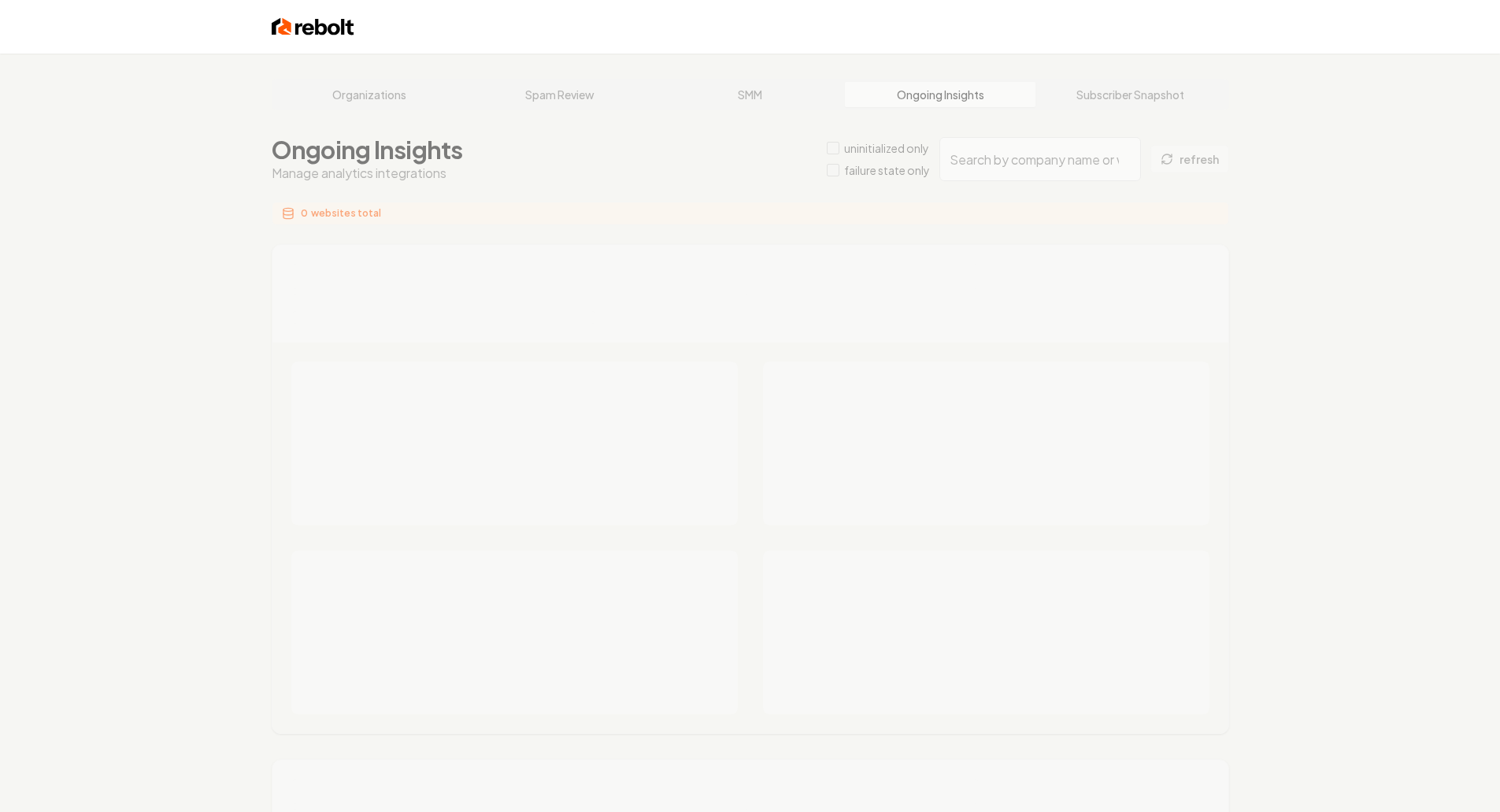
type input "4800e386-a1e2-4d62-bc02-45389416c58c"
type input "ae1cee25-ebf9-42b9-9b0b-ca54d4fc8a63"
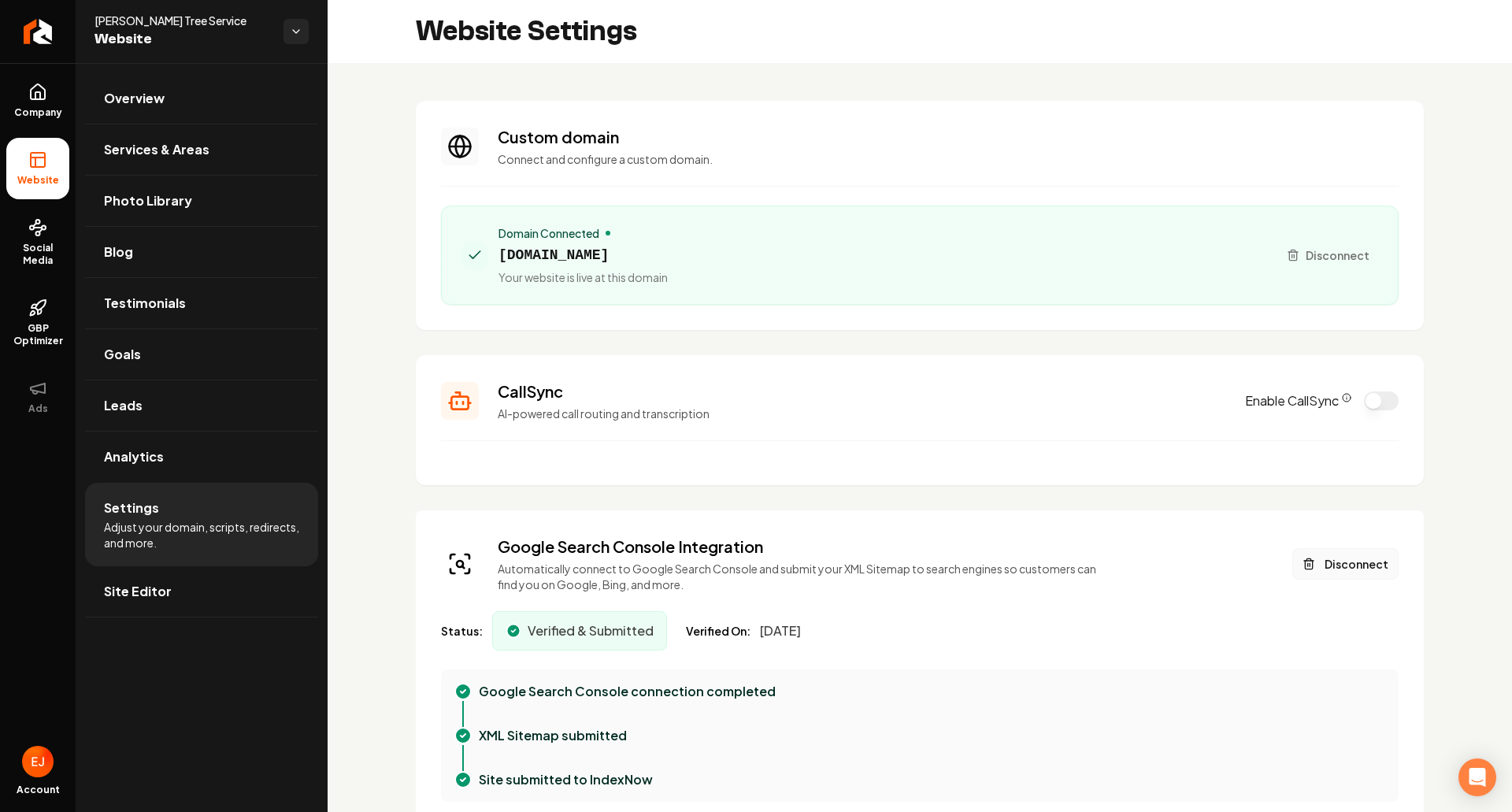
click at [1357, 568] on button "Disconnect" at bounding box center [1345, 563] width 106 height 32
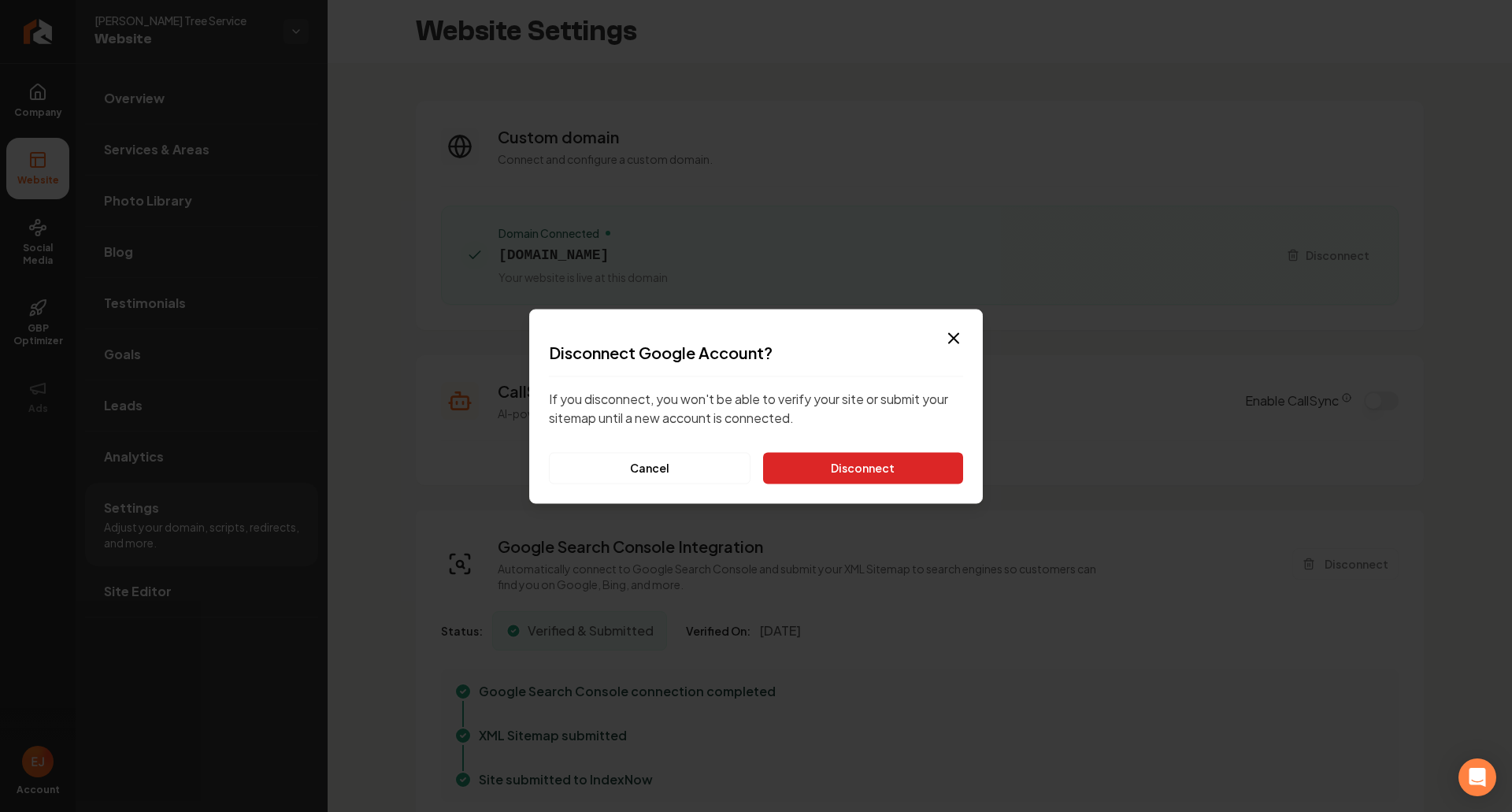
click at [912, 464] on button "Disconnect" at bounding box center [863, 468] width 200 height 32
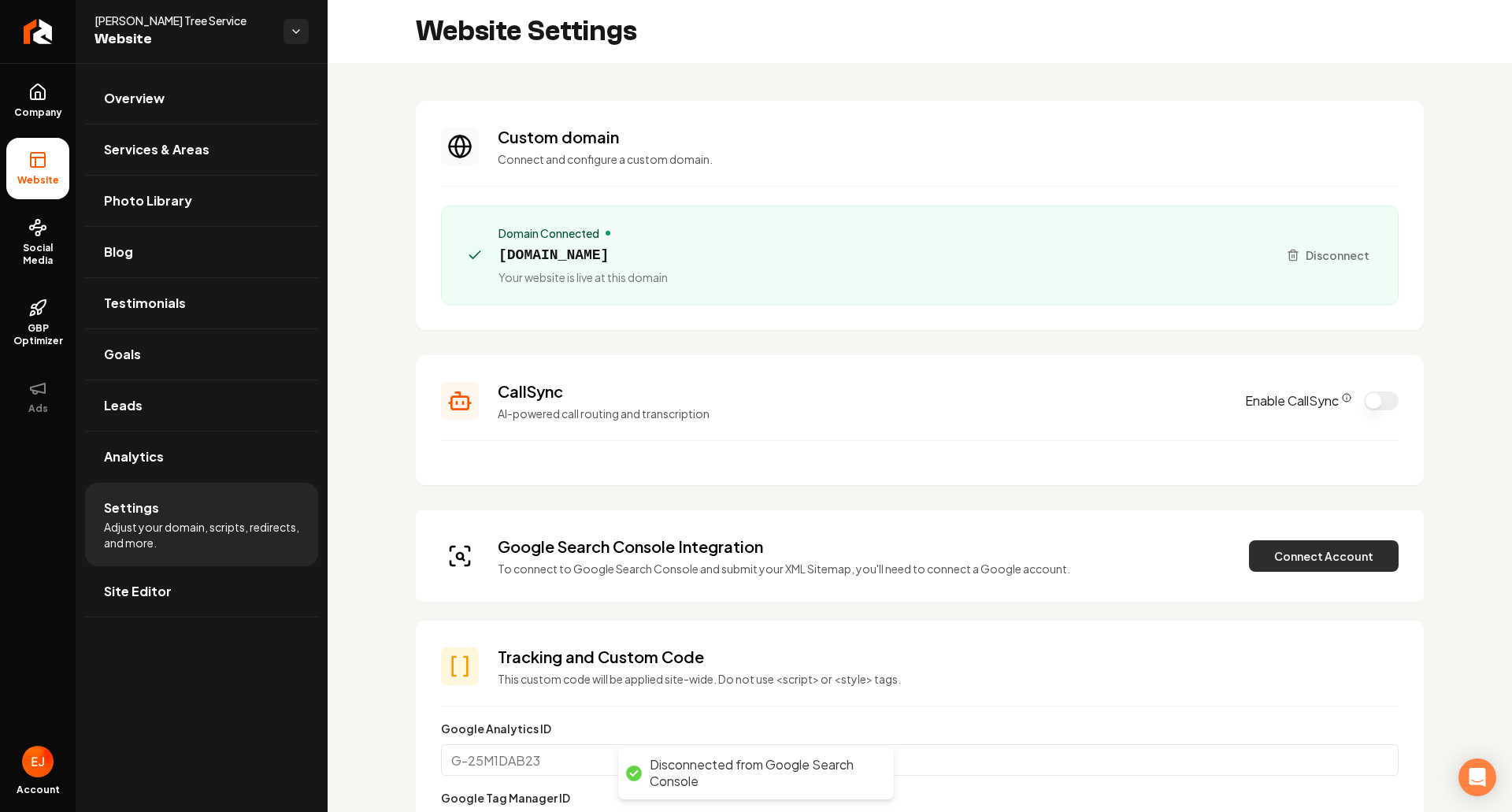
drag, startPoint x: 1309, startPoint y: 563, endPoint x: 1294, endPoint y: 559, distance: 15.5
click at [1307, 563] on button "Connect Account" at bounding box center [1323, 556] width 149 height 32
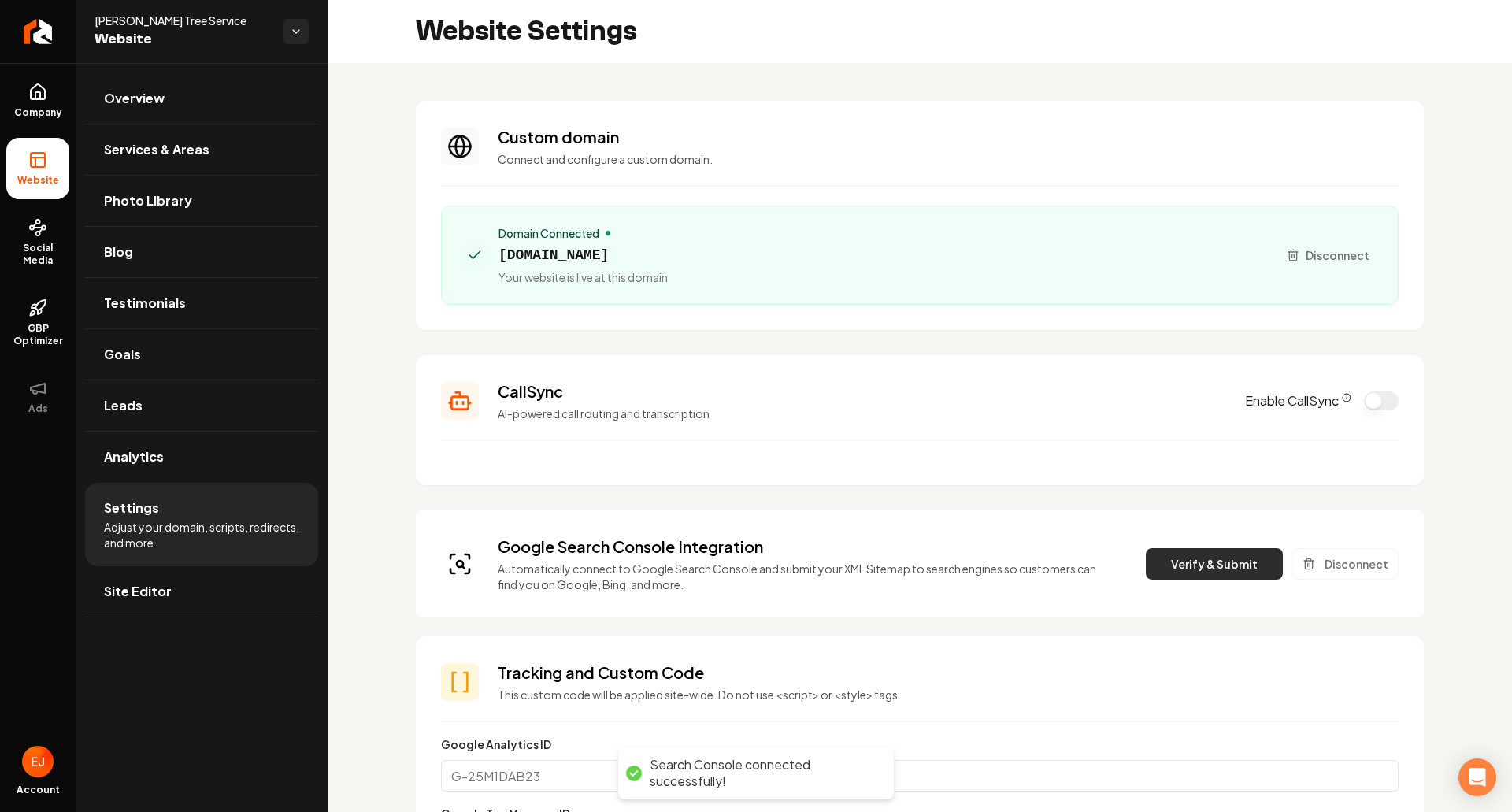
click at [1206, 553] on button "Verify & Submit" at bounding box center [1214, 563] width 137 height 32
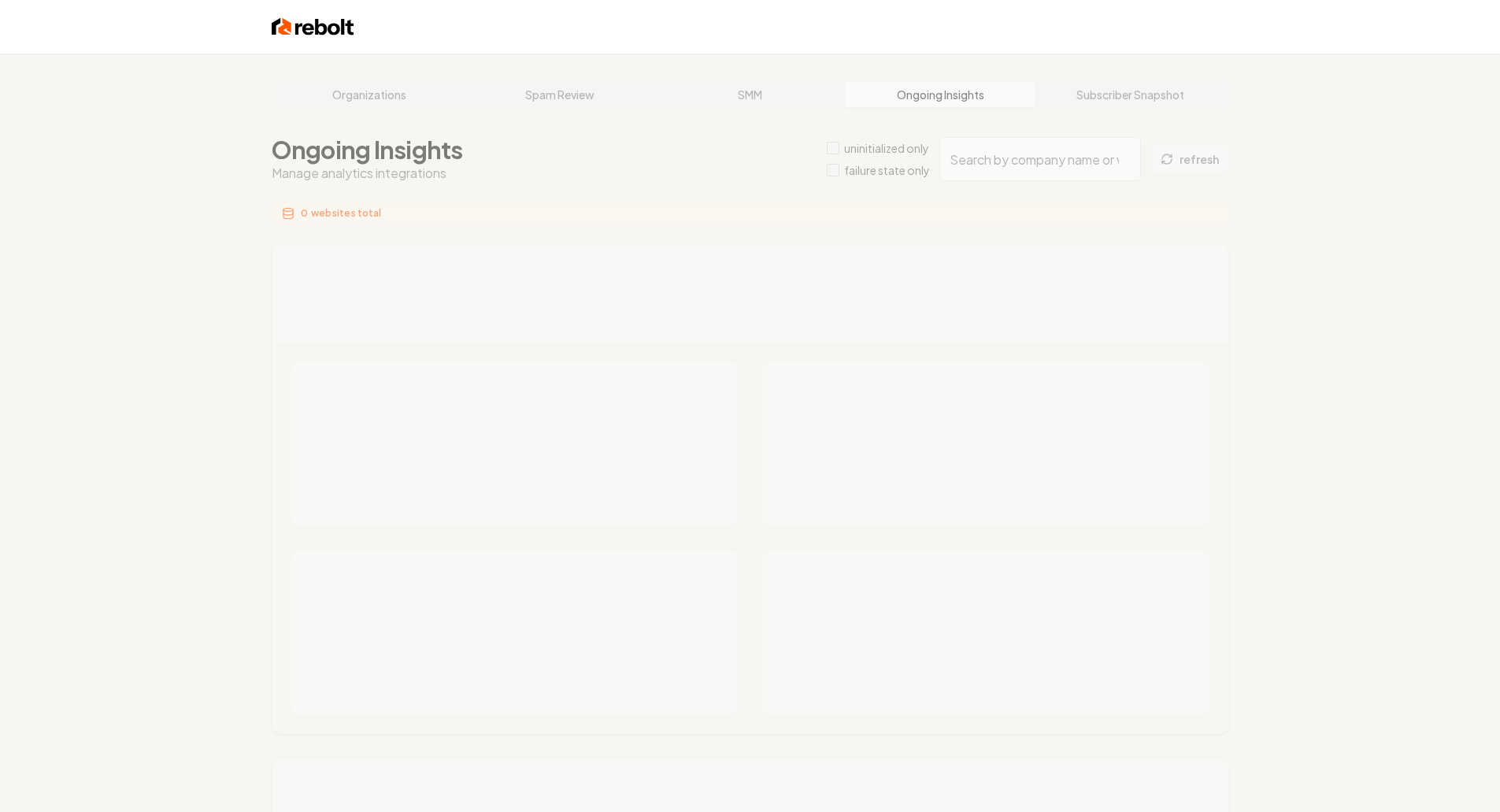
type input "539007ec-312c-495f-a864-9a15fd590fe2"
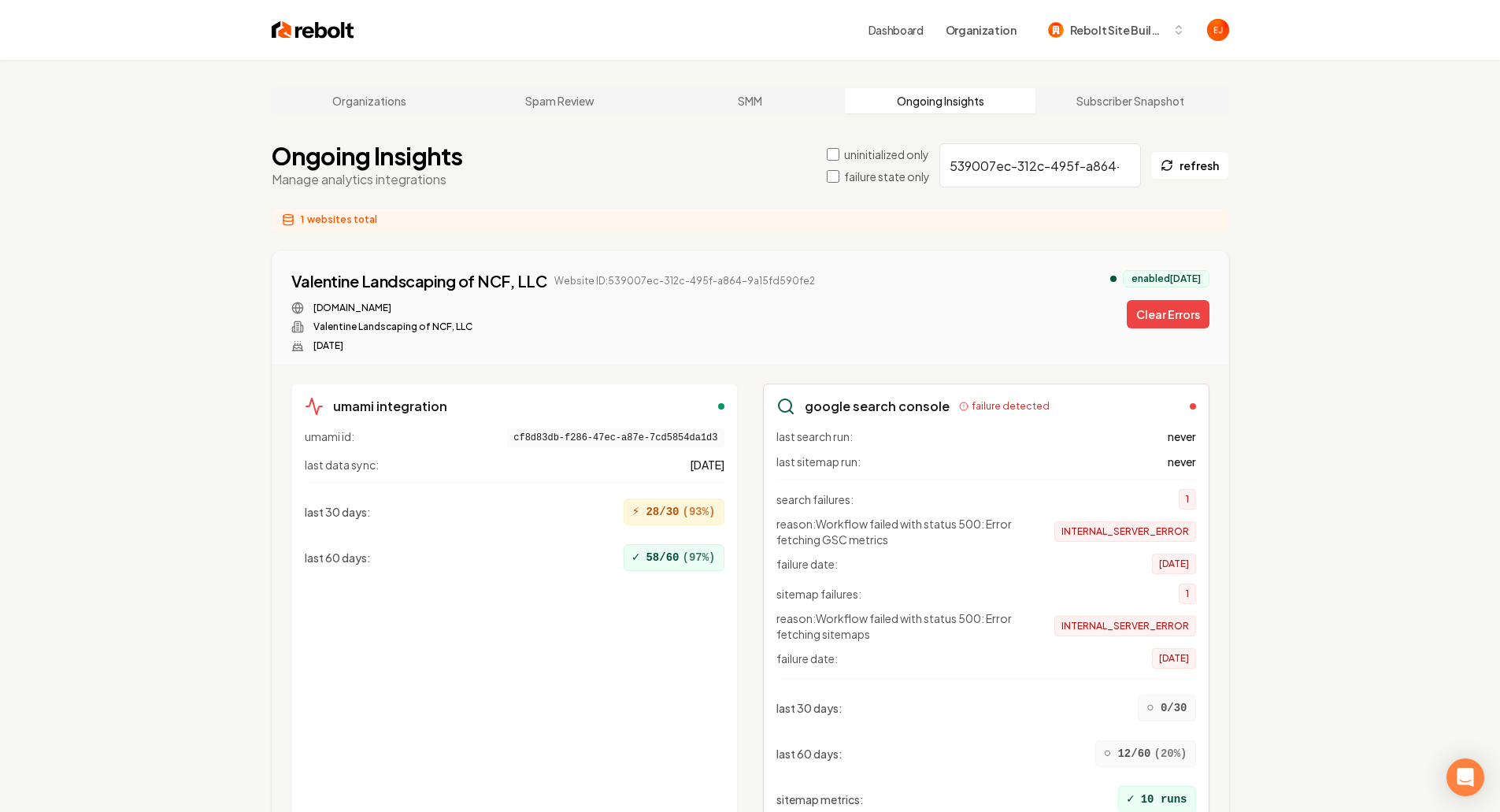
drag, startPoint x: 1169, startPoint y: 313, endPoint x: 967, endPoint y: 239, distance: 215.1
click at [1169, 313] on button "Clear Errors" at bounding box center [1169, 314] width 83 height 28
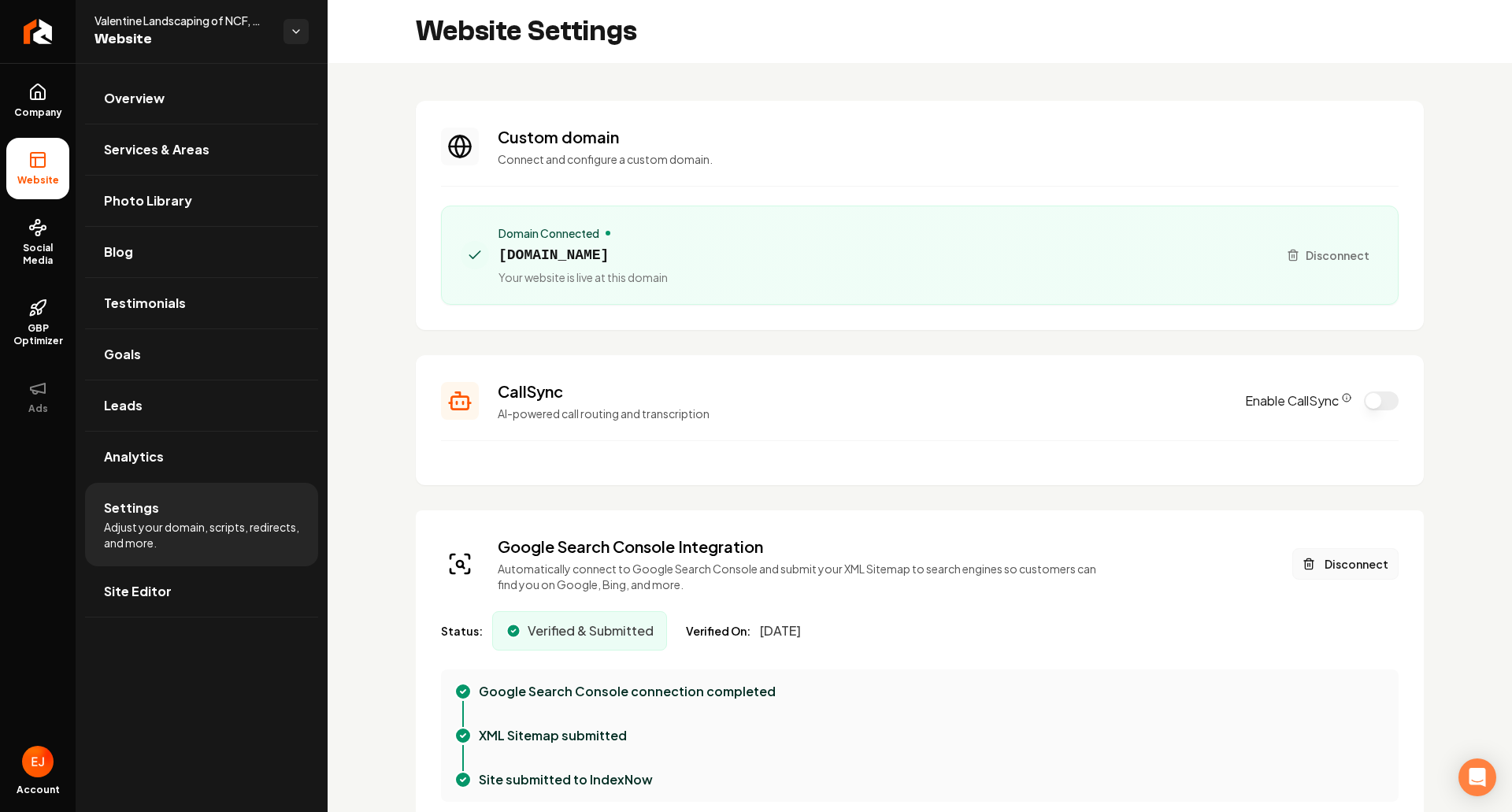
click at [1323, 569] on button "Disconnect" at bounding box center [1345, 563] width 106 height 32
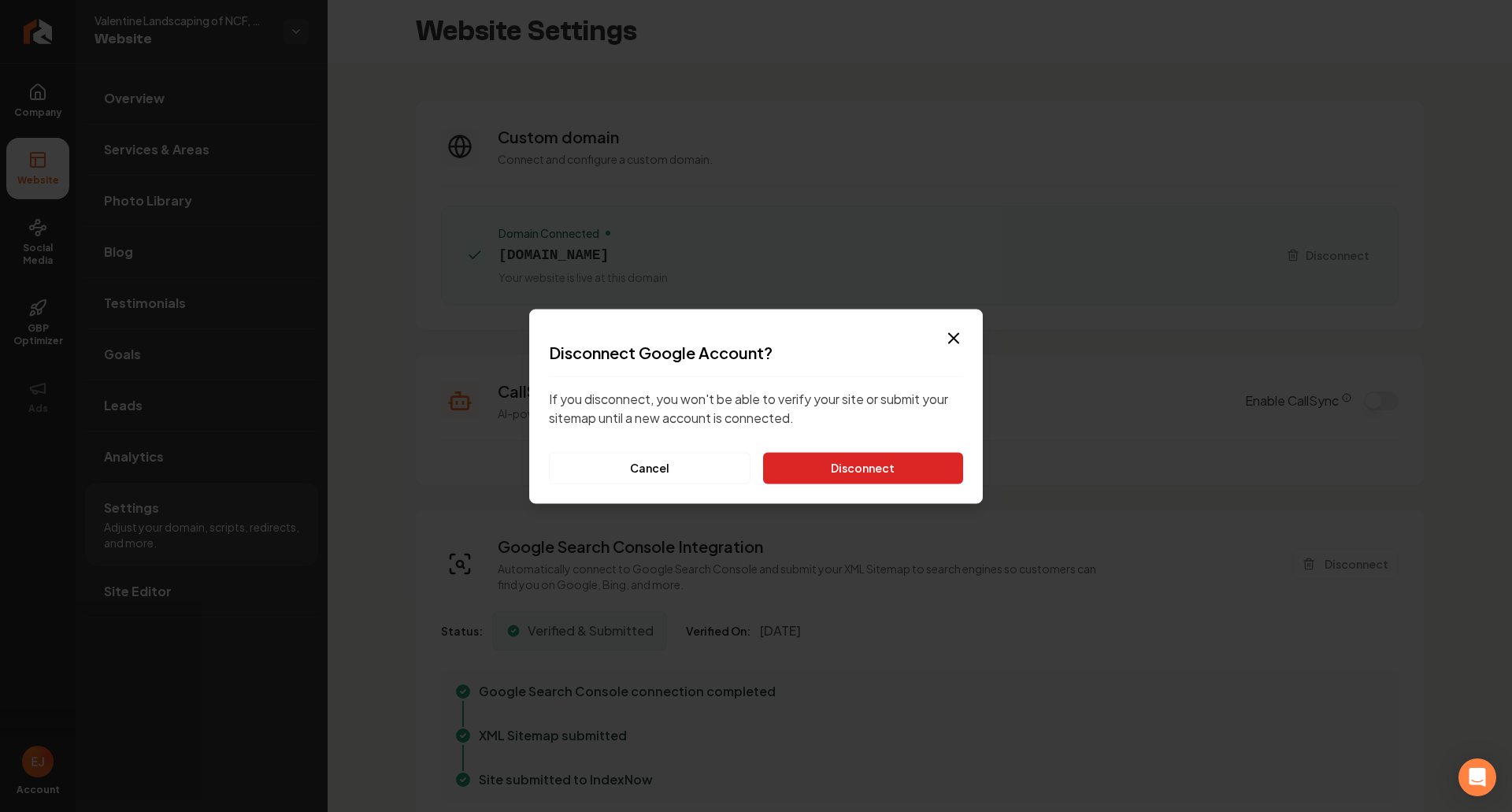
click at [956, 465] on button "Disconnect" at bounding box center [863, 468] width 200 height 32
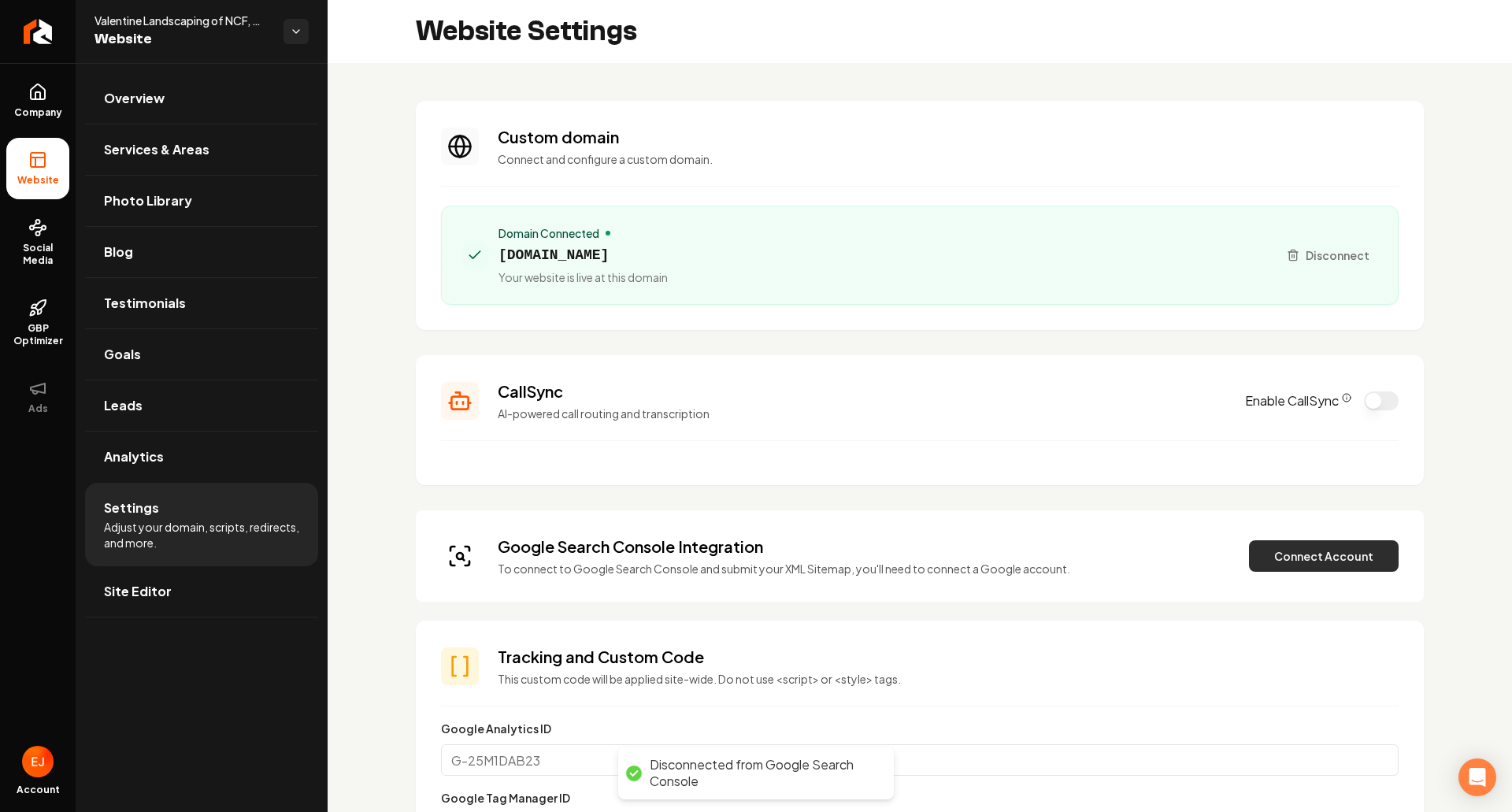
click at [1286, 567] on button "Connect Account" at bounding box center [1323, 556] width 149 height 32
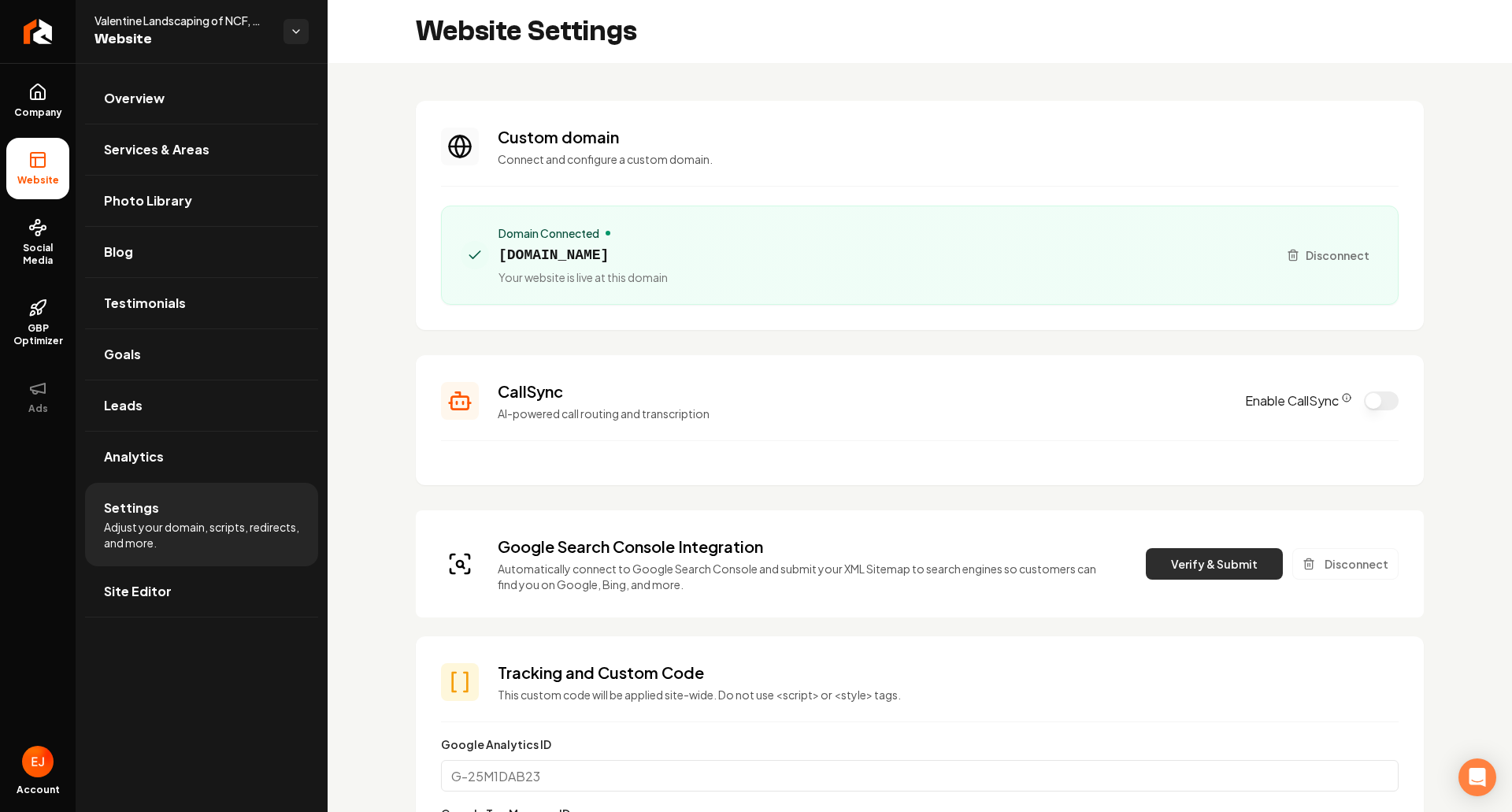
click at [1210, 565] on button "Verify & Submit" at bounding box center [1214, 563] width 137 height 32
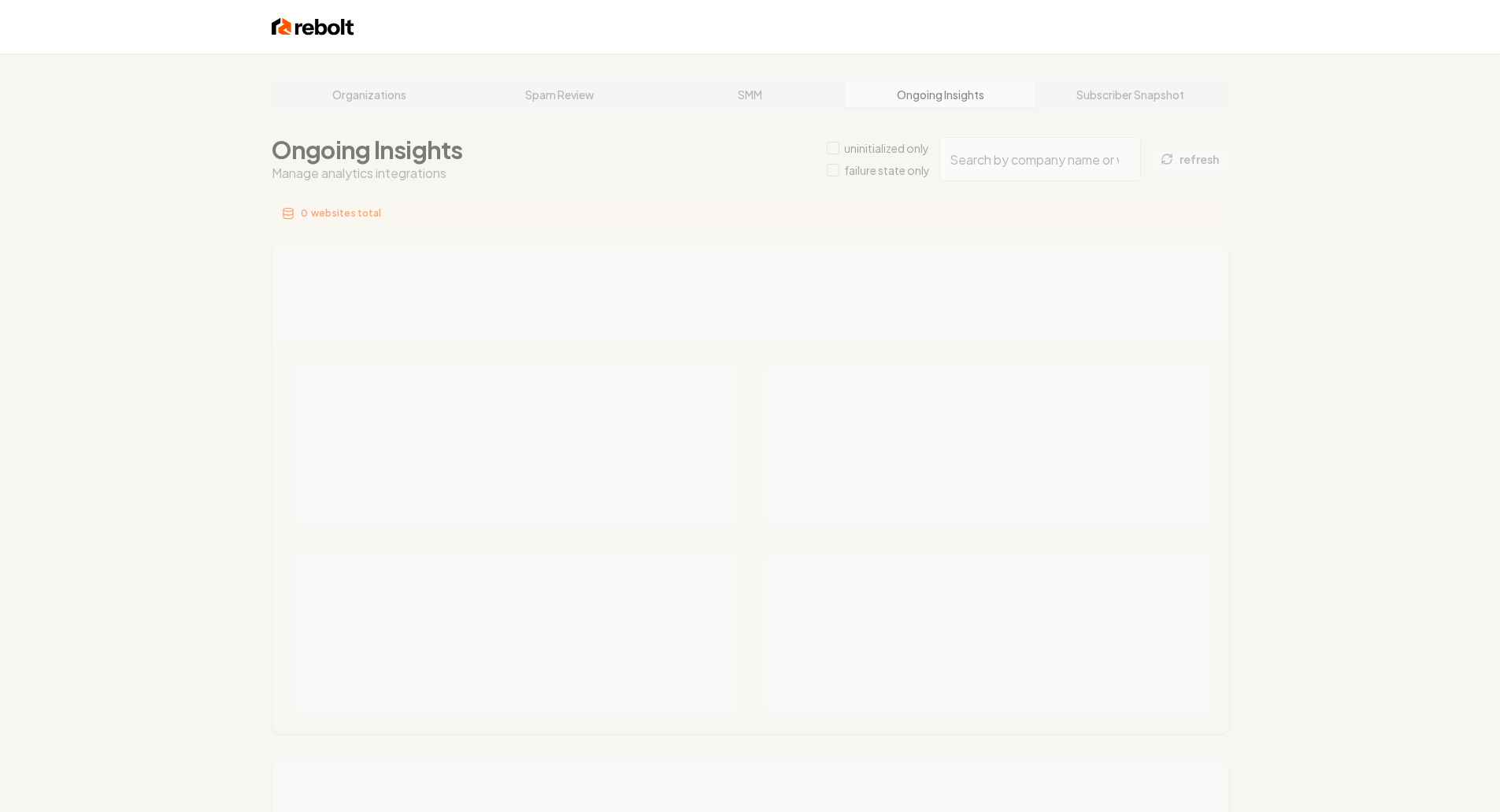
type input "d31928dd-d8a1-4f0c-ab94-591cc157e0c1"
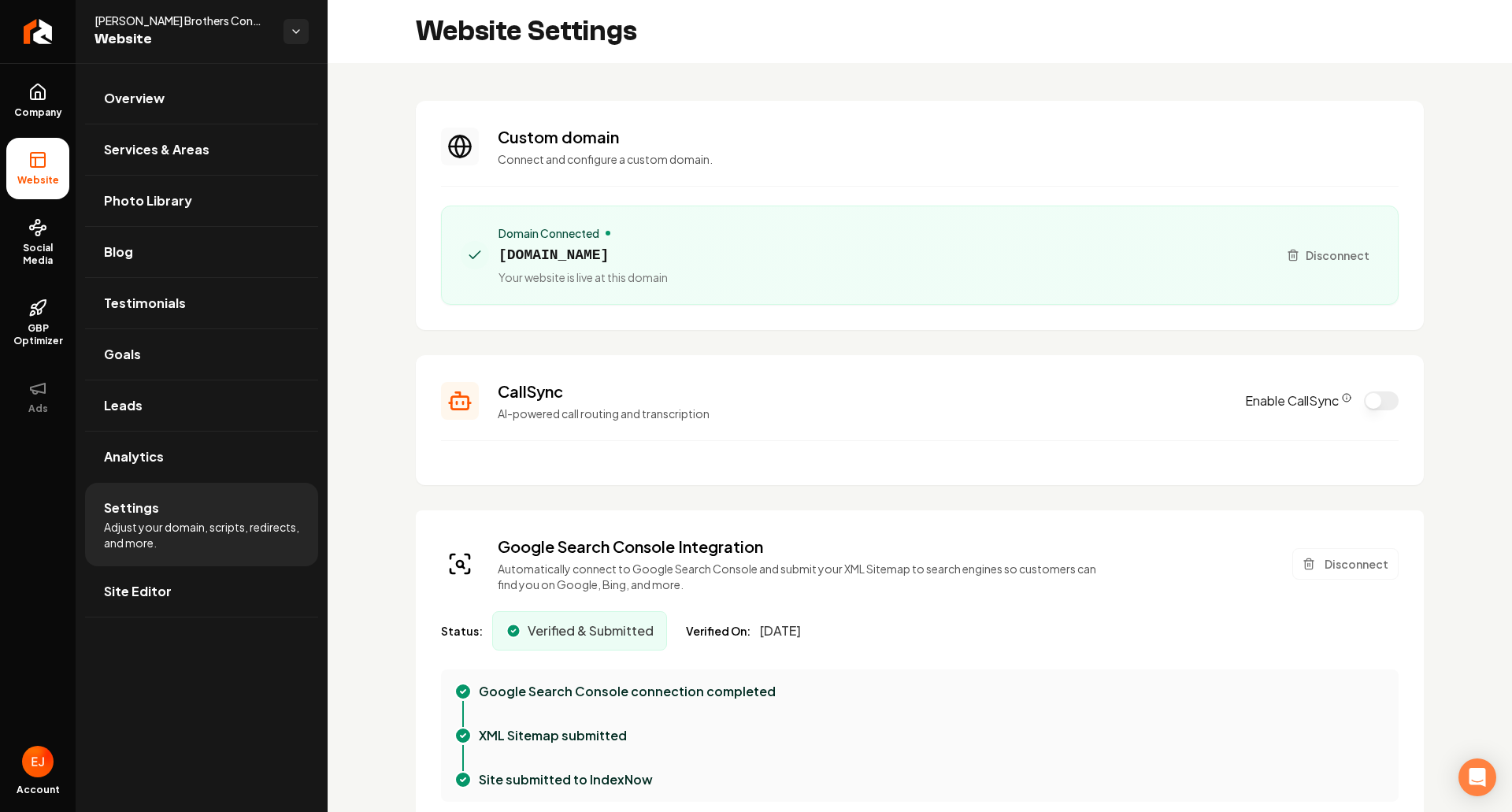
click at [1333, 581] on div "Google Search Console Integration Automatically connect to Google Search Consol…" at bounding box center [920, 564] width 958 height 57
click at [1329, 571] on button "Disconnect" at bounding box center [1345, 563] width 106 height 32
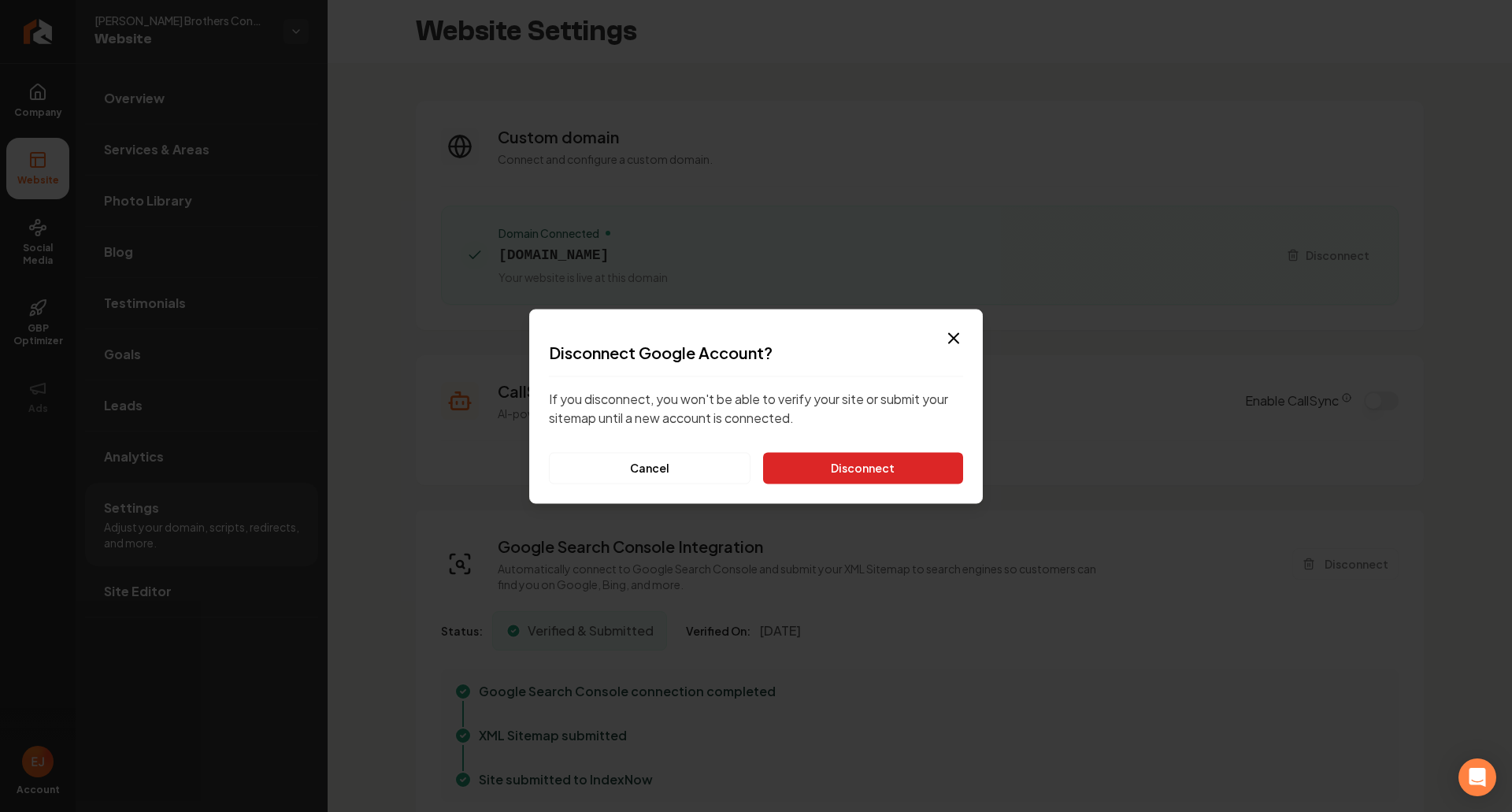
click at [923, 464] on button "Disconnect" at bounding box center [863, 468] width 200 height 32
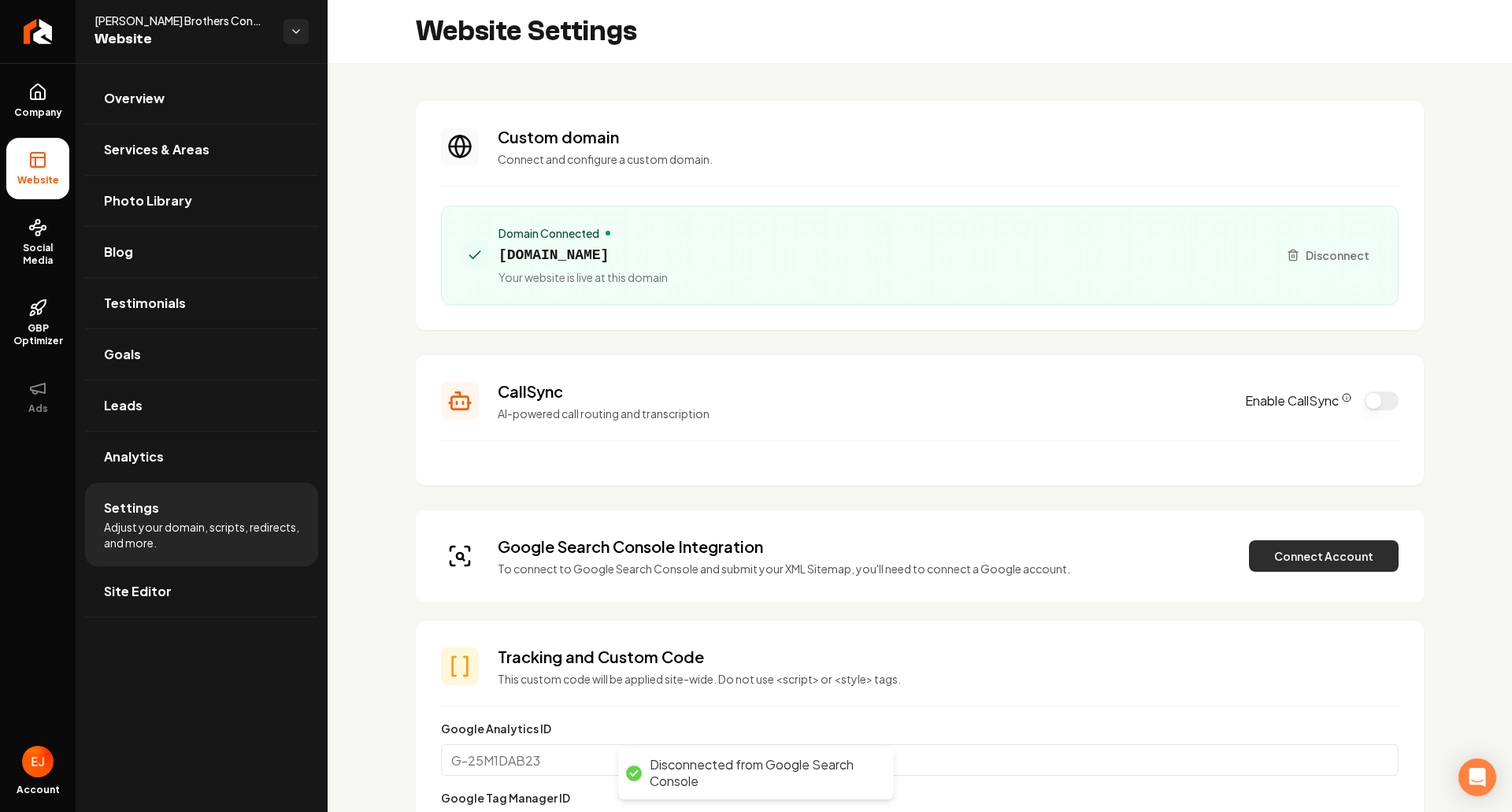
click at [1320, 564] on button "Connect Account" at bounding box center [1323, 556] width 149 height 32
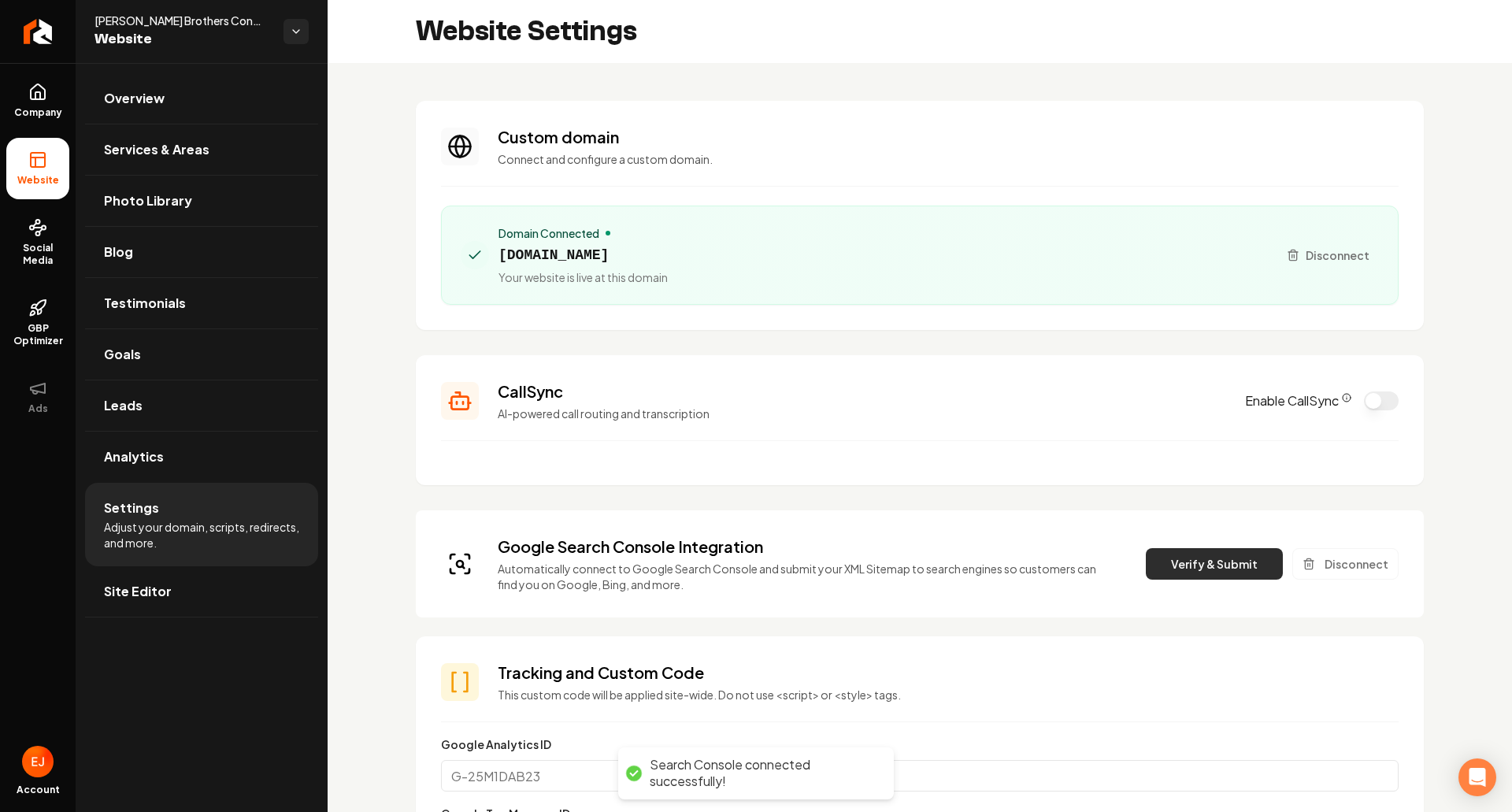
click at [1194, 563] on button "Verify & Submit" at bounding box center [1214, 563] width 137 height 32
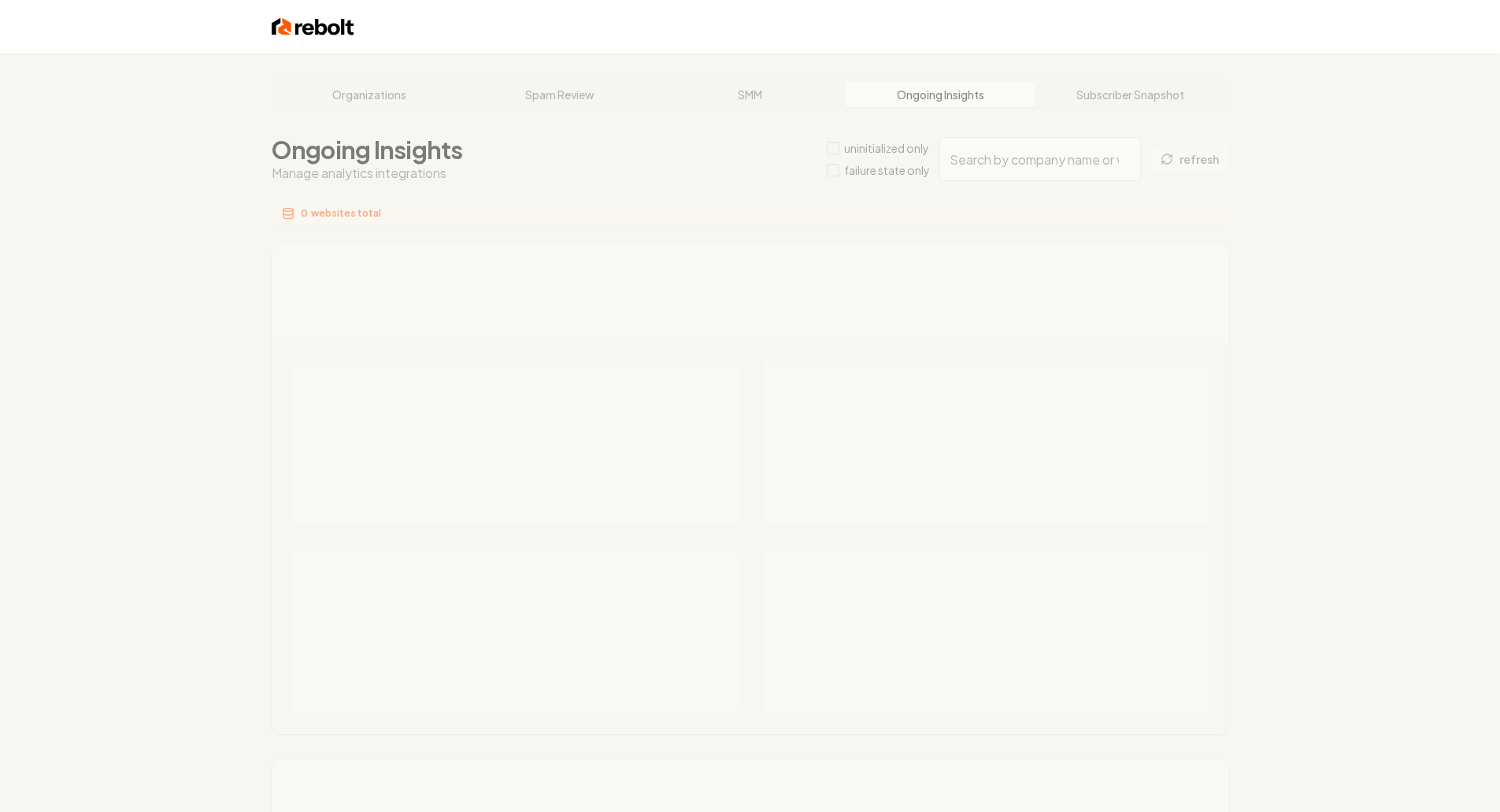
type input "003c046b-f0ef-4d37-b435-1f76a988bcf5"
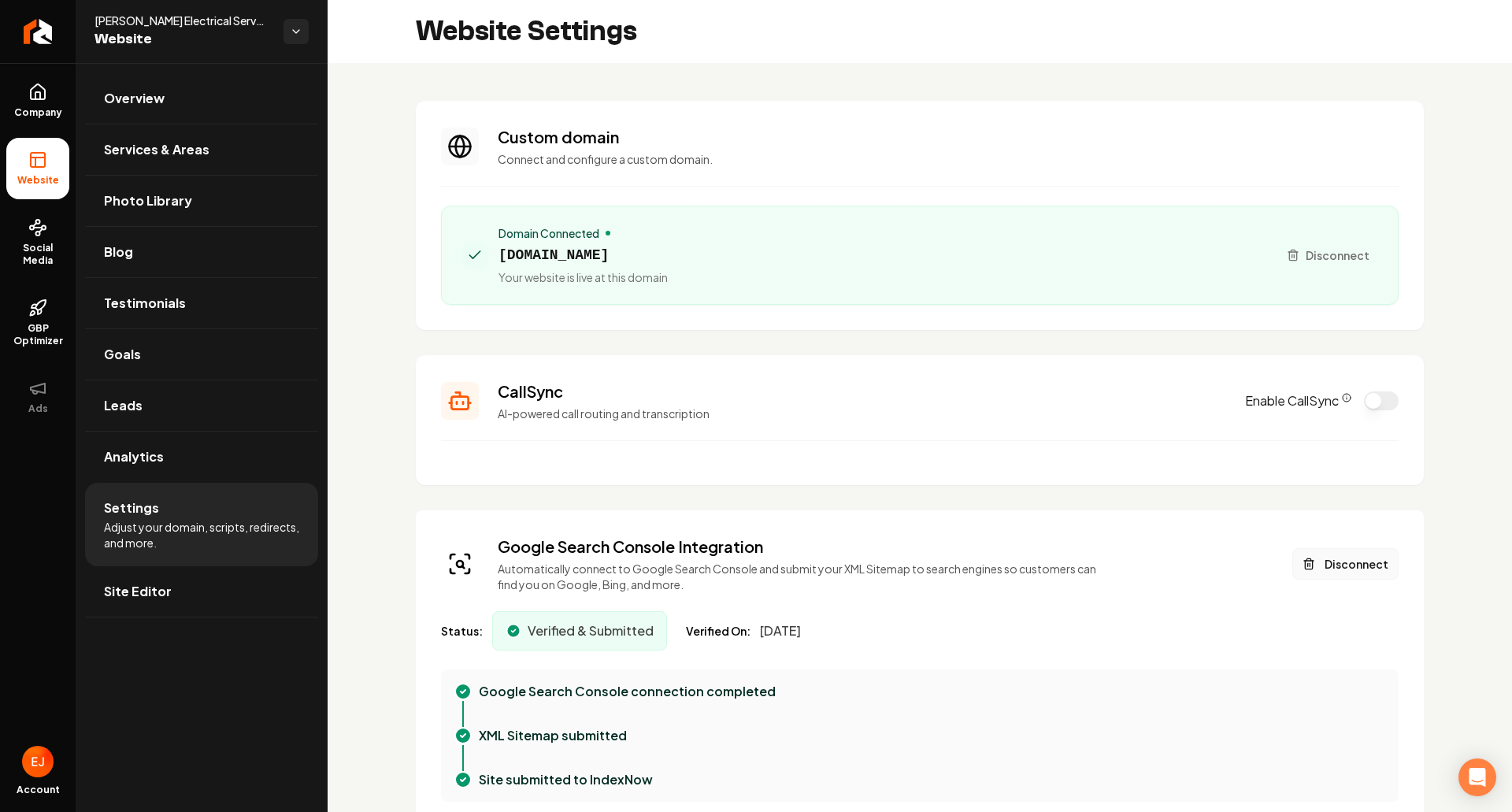
click at [1332, 574] on button "Disconnect" at bounding box center [1345, 563] width 106 height 32
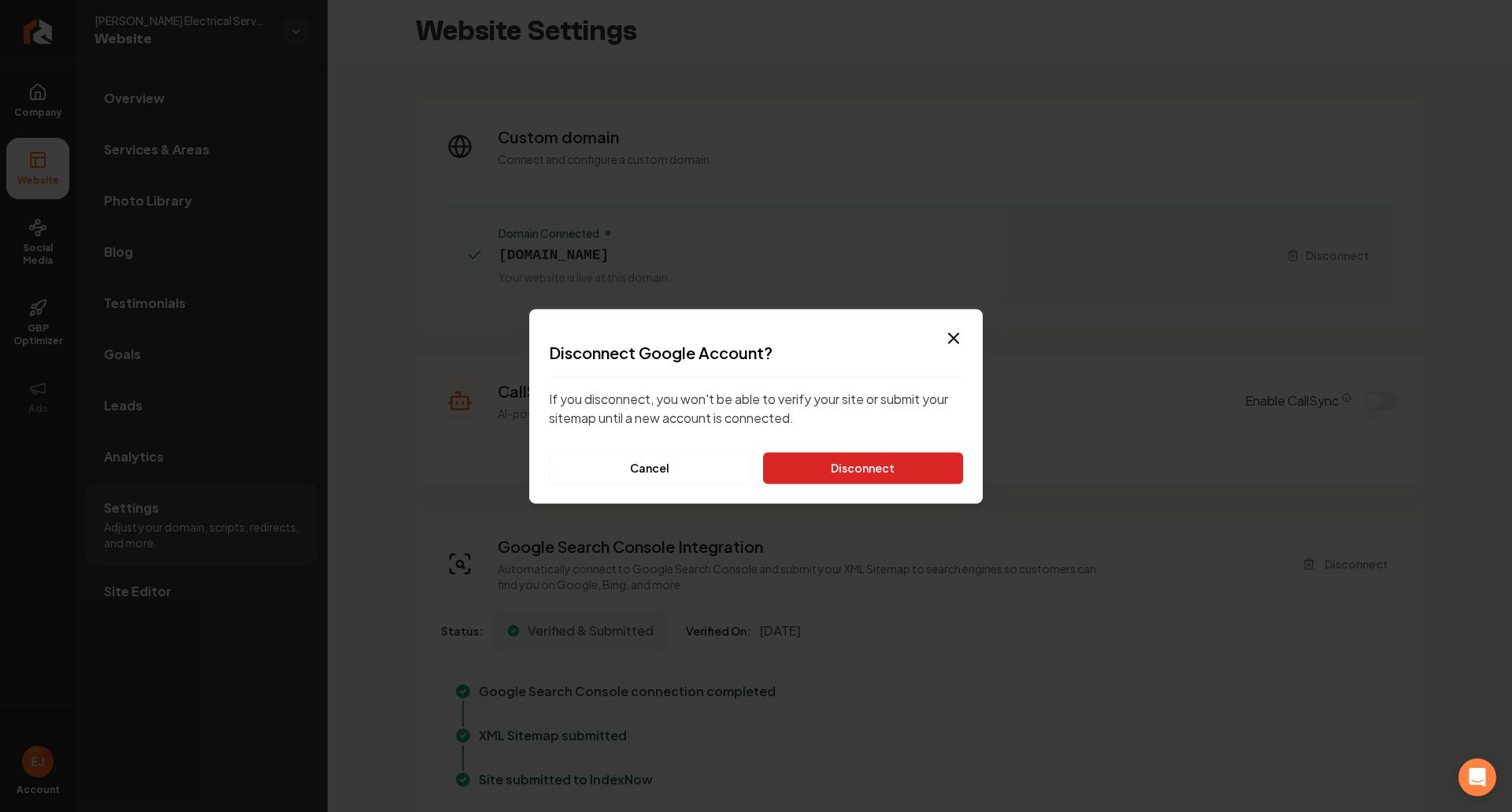
click at [897, 472] on button "Disconnect" at bounding box center [863, 468] width 200 height 32
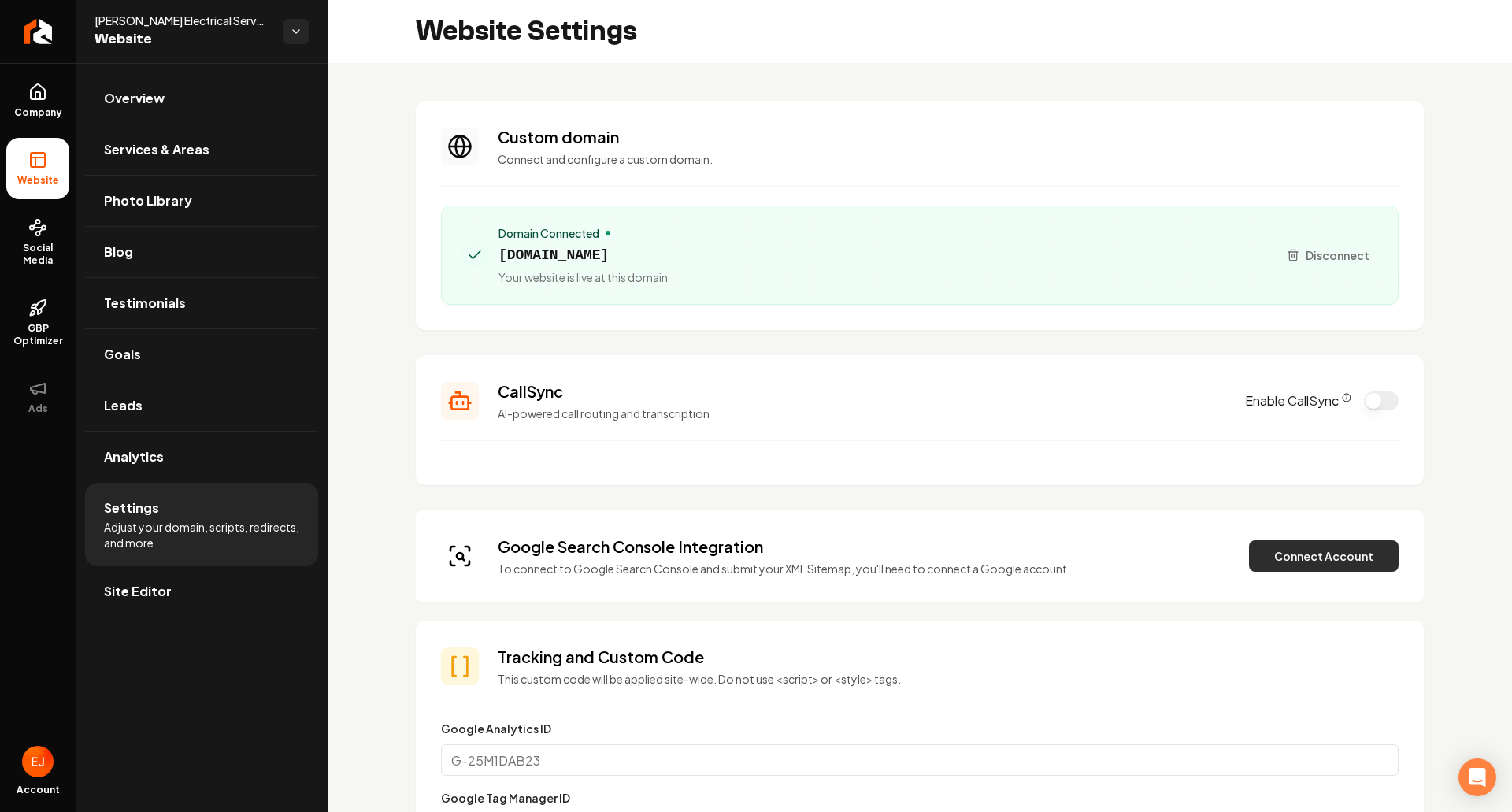
click at [1301, 545] on button "Connect Account" at bounding box center [1323, 556] width 149 height 32
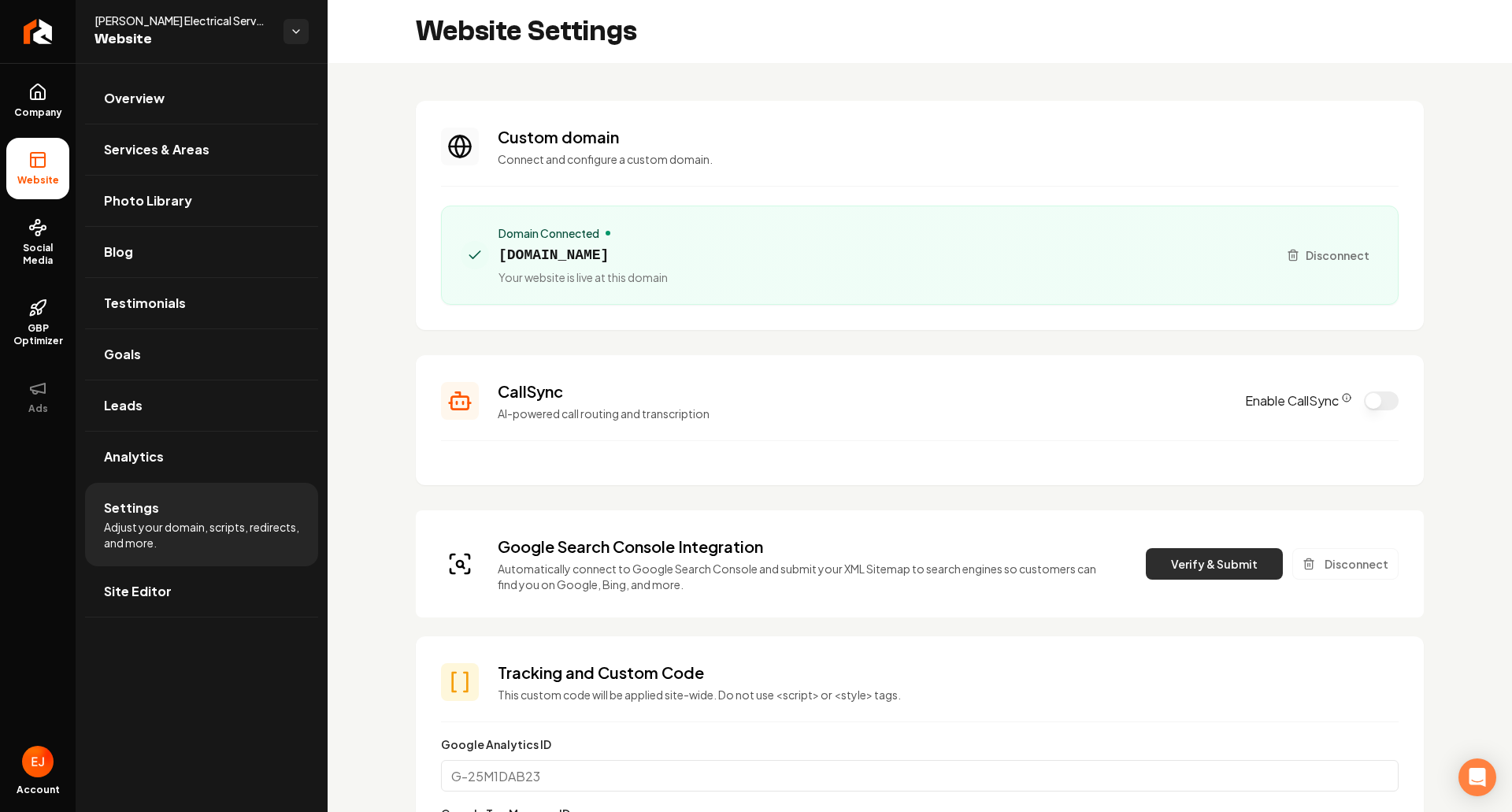
click at [1212, 557] on button "Verify & Submit" at bounding box center [1214, 563] width 137 height 32
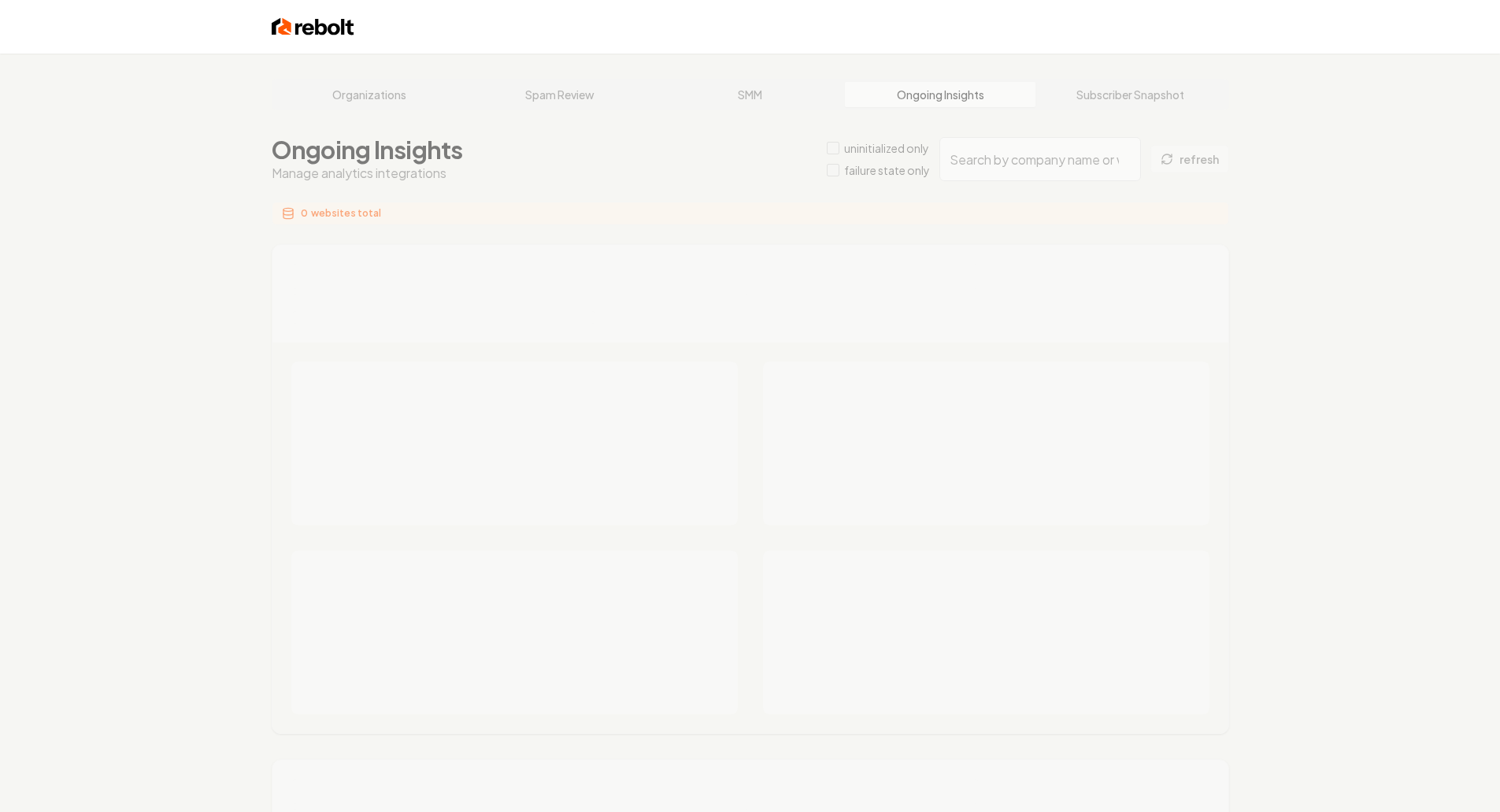
type input "a5a19f0f-9956-4a21-8533-8f3433ed2021"
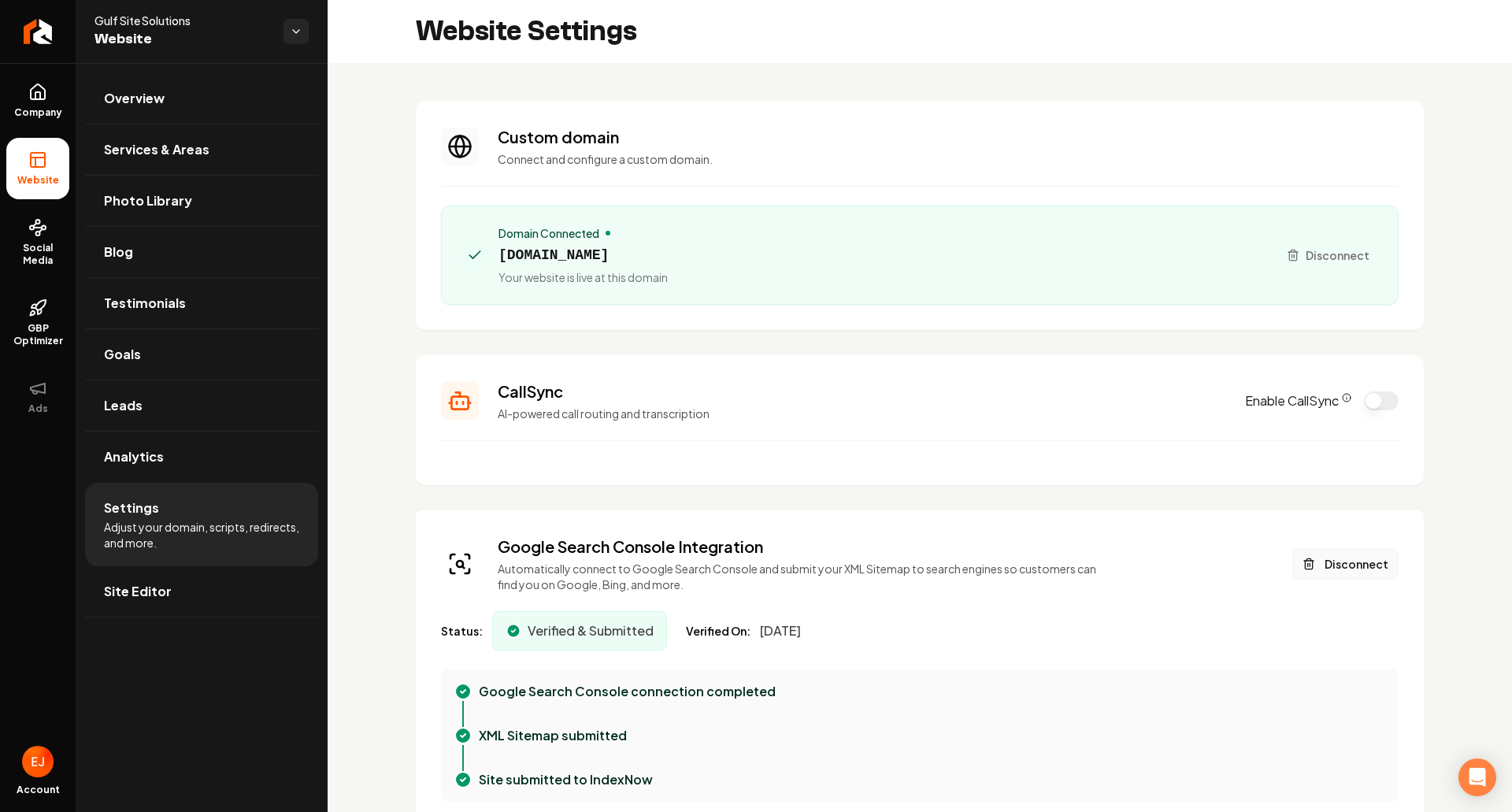
click at [1344, 576] on button "Disconnect" at bounding box center [1345, 563] width 106 height 32
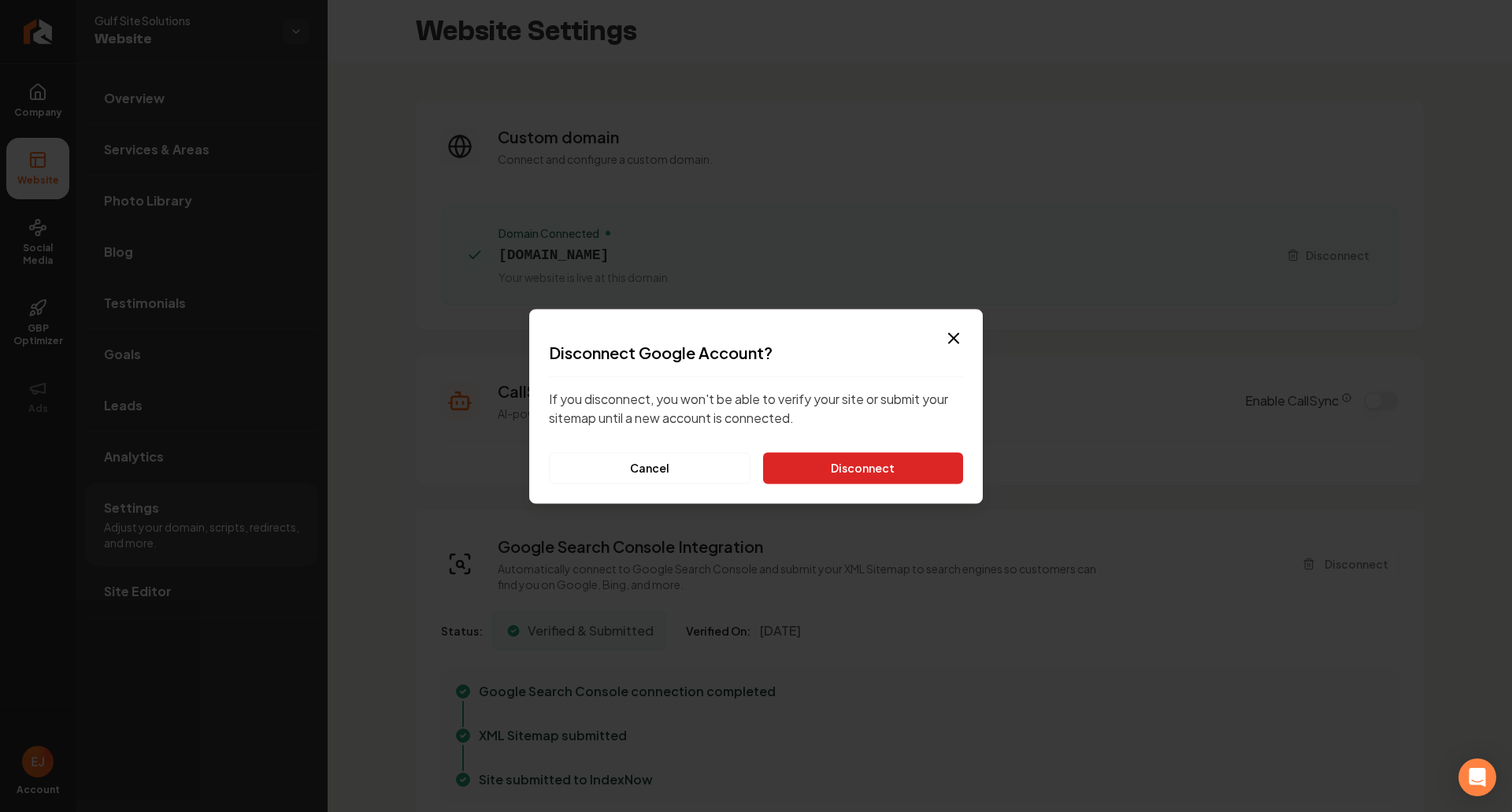
click at [842, 467] on button "Disconnect" at bounding box center [863, 468] width 200 height 32
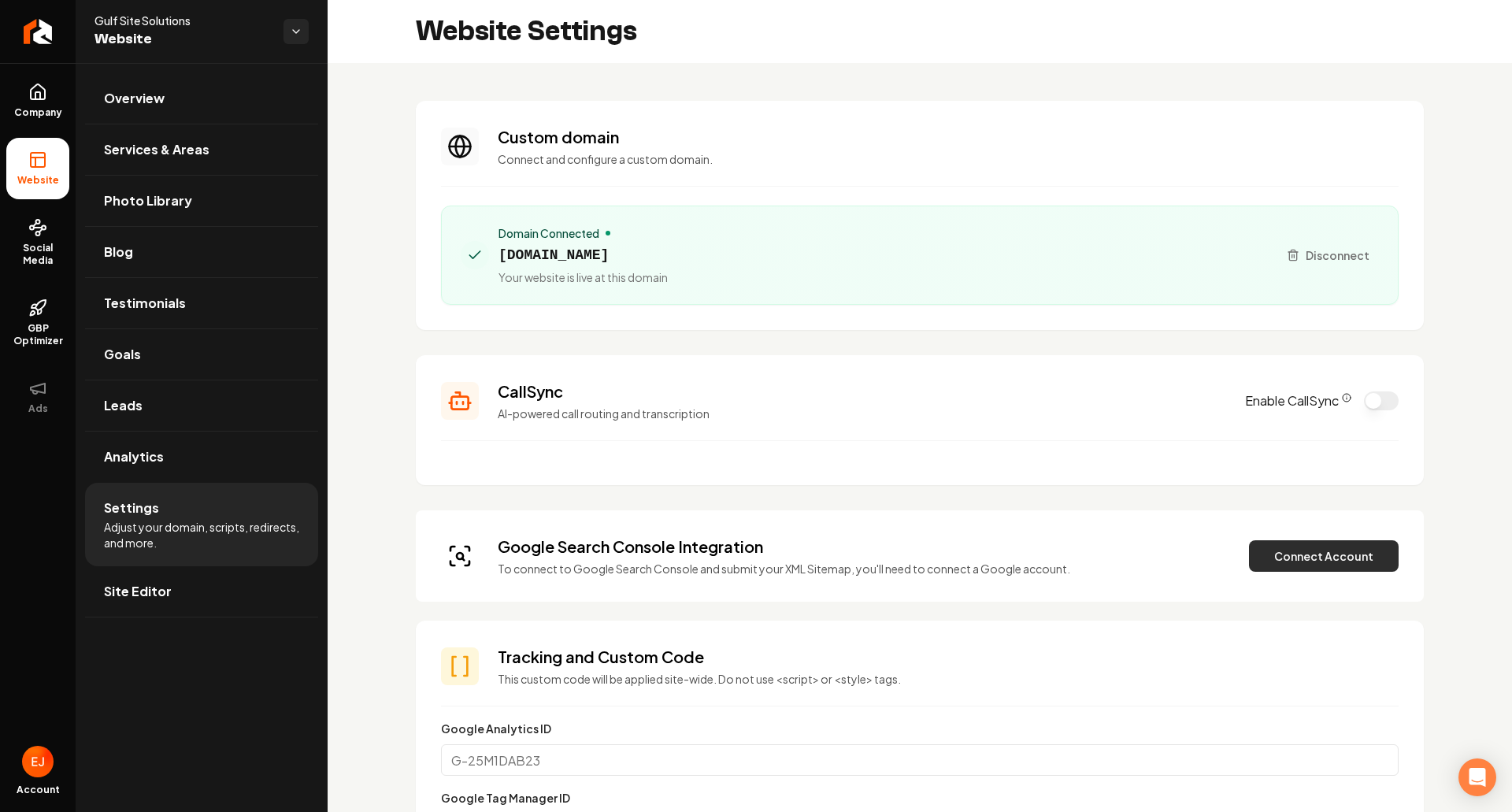
click at [1307, 566] on button "Connect Account" at bounding box center [1323, 556] width 149 height 32
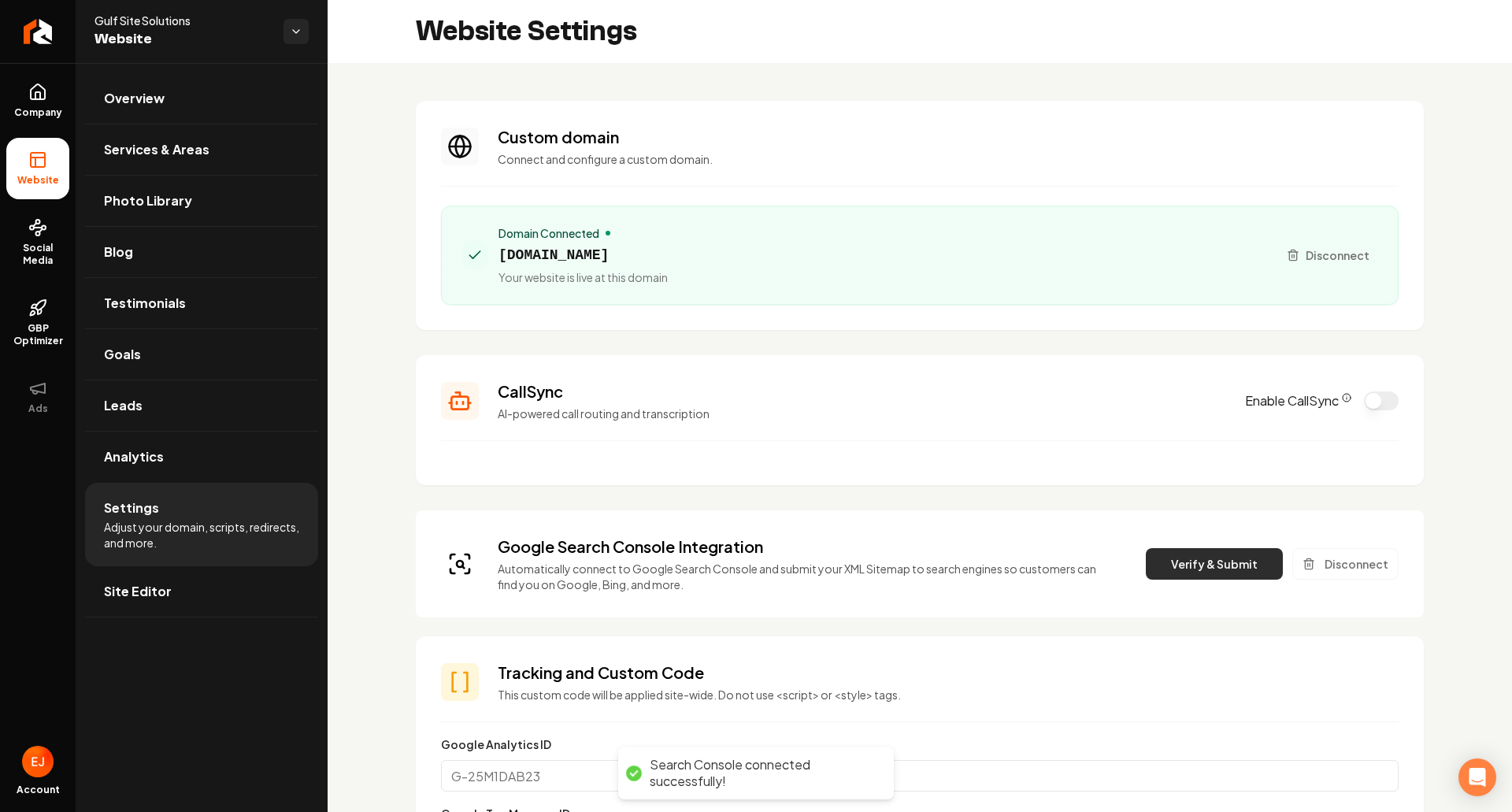
click at [1181, 575] on button "Verify & Submit" at bounding box center [1214, 563] width 137 height 32
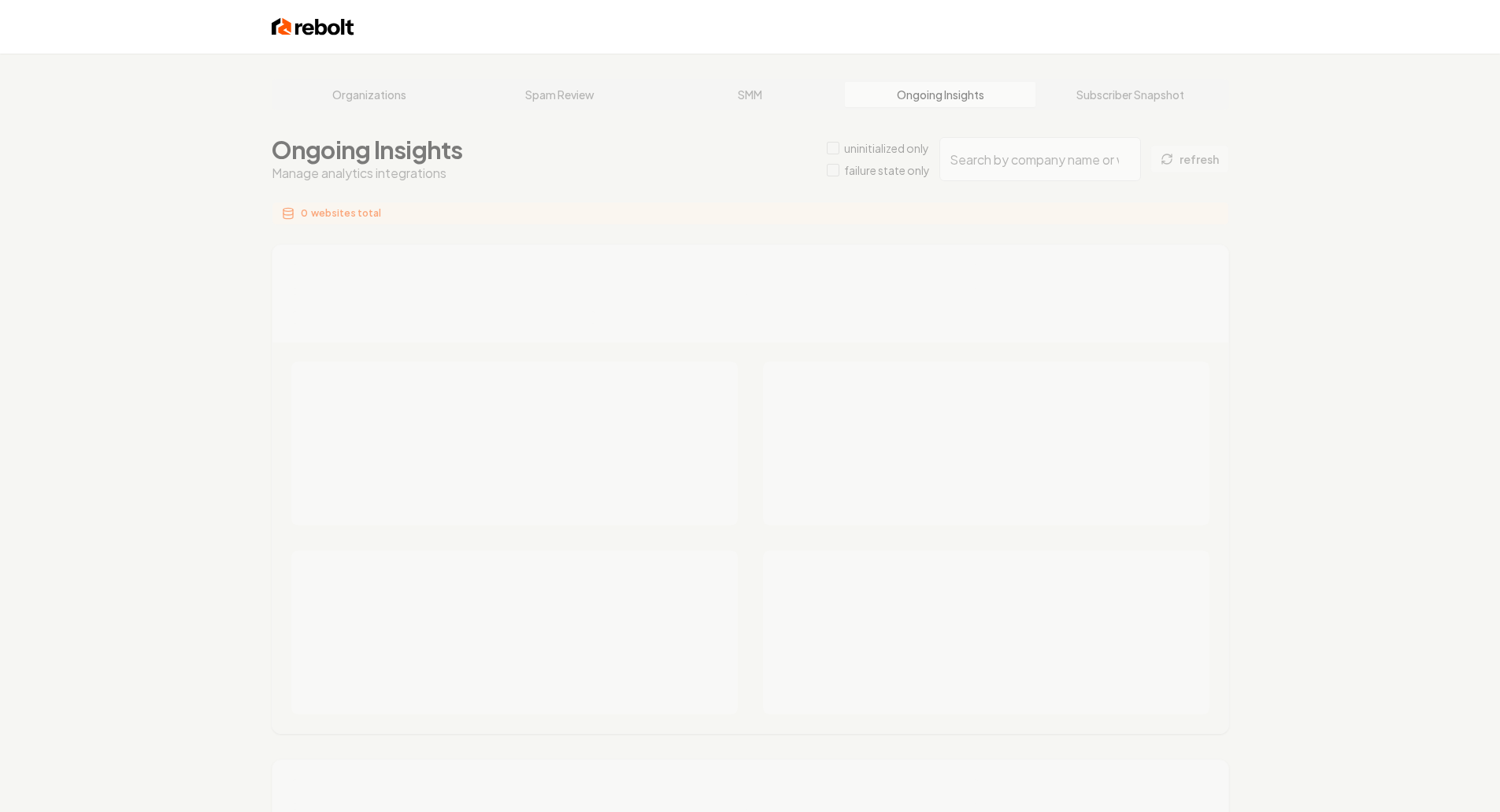
type input "1429491c-8b3d-4175-b2c9-599f60c0e3f6"
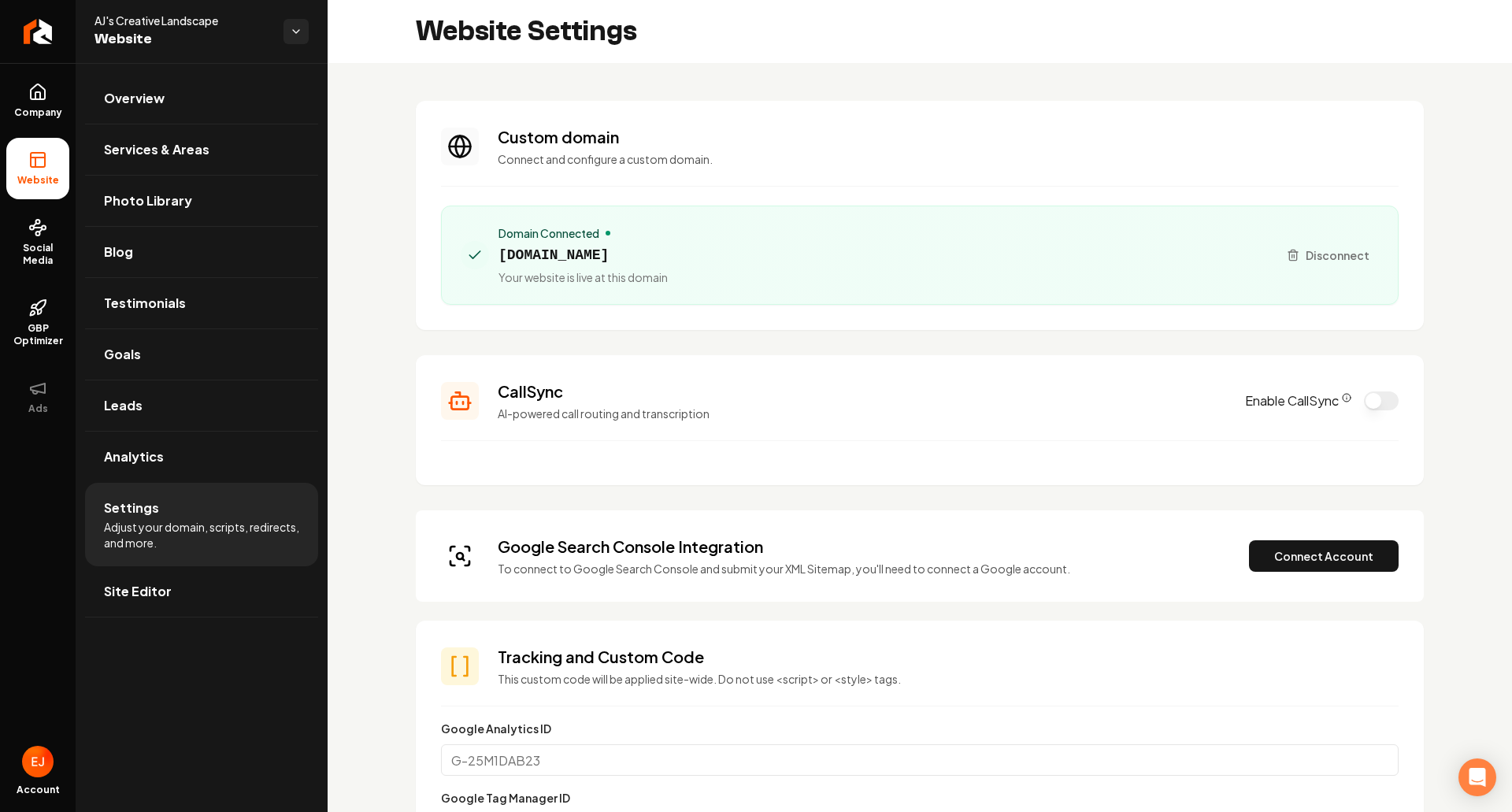
click at [1317, 532] on div "Google Search Console Integration To connect to Google Search Console and submi…" at bounding box center [920, 556] width 1008 height 91
drag, startPoint x: 1312, startPoint y: 551, endPoint x: 1285, endPoint y: 551, distance: 27.0
click at [1314, 551] on button "Connect Account" at bounding box center [1323, 556] width 149 height 32
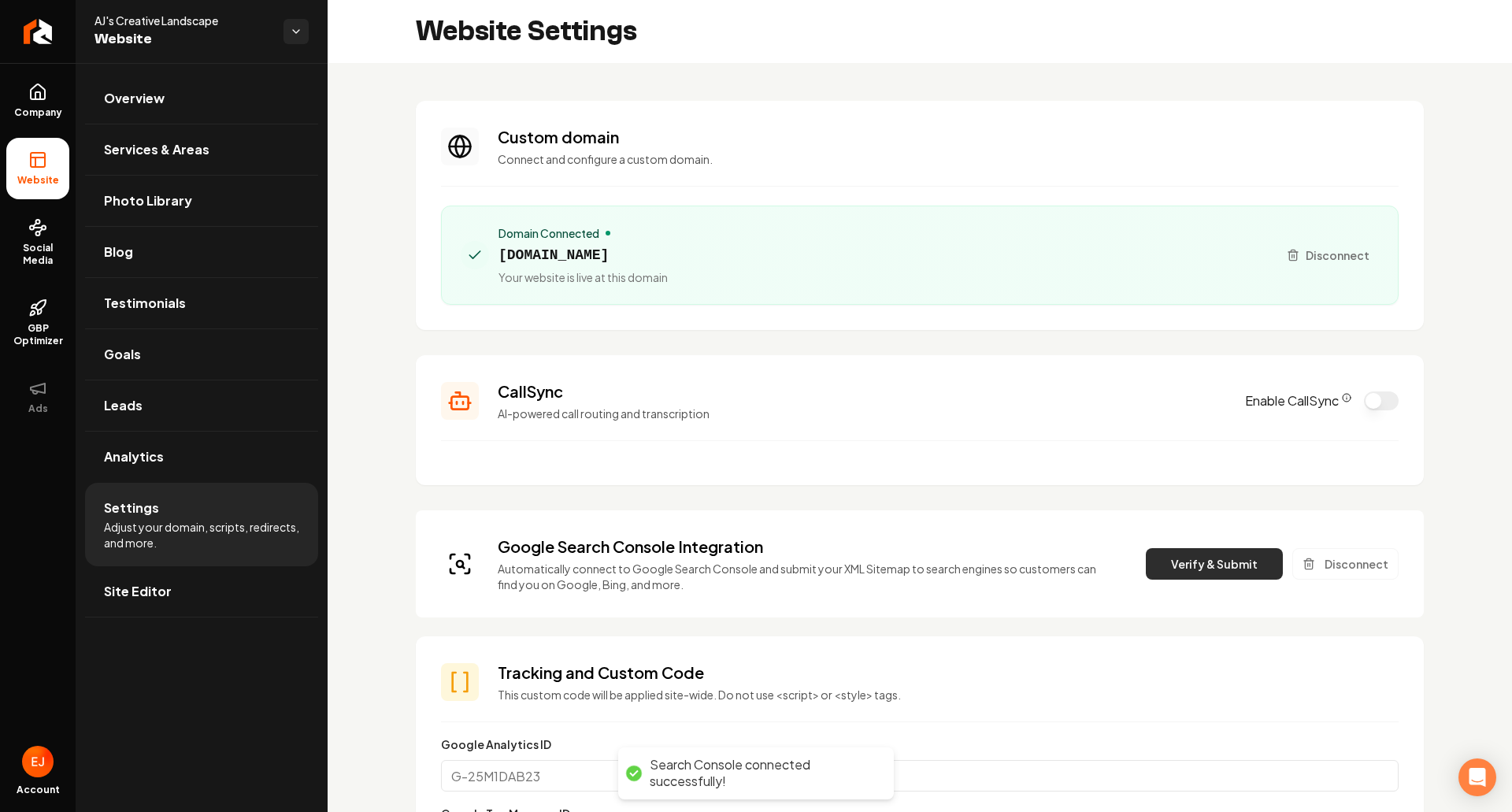
click at [1211, 575] on button "Verify & Submit" at bounding box center [1214, 563] width 137 height 32
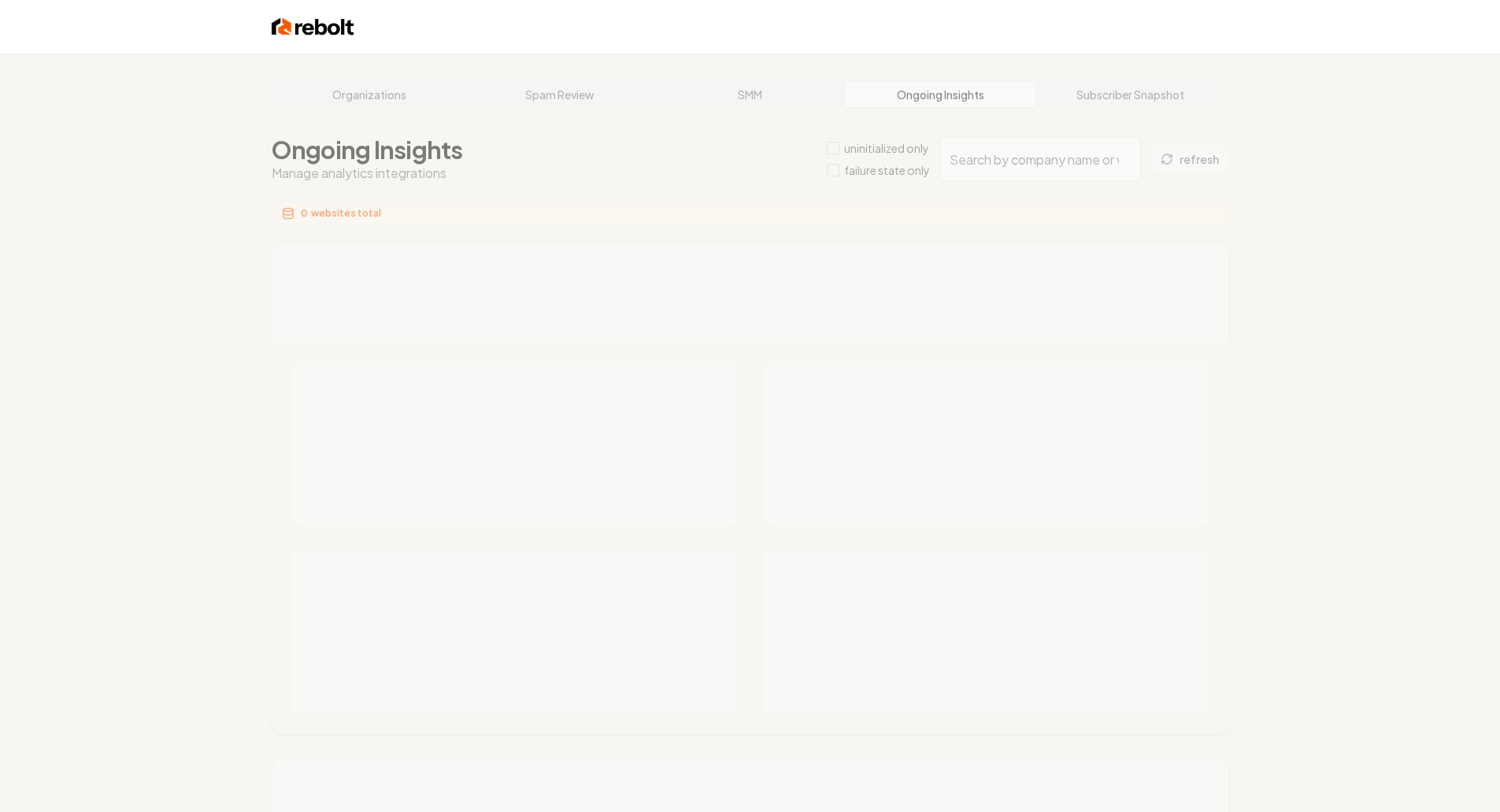
type input "f9b93c62-d5d1-4789-abba-9ea830009f2e"
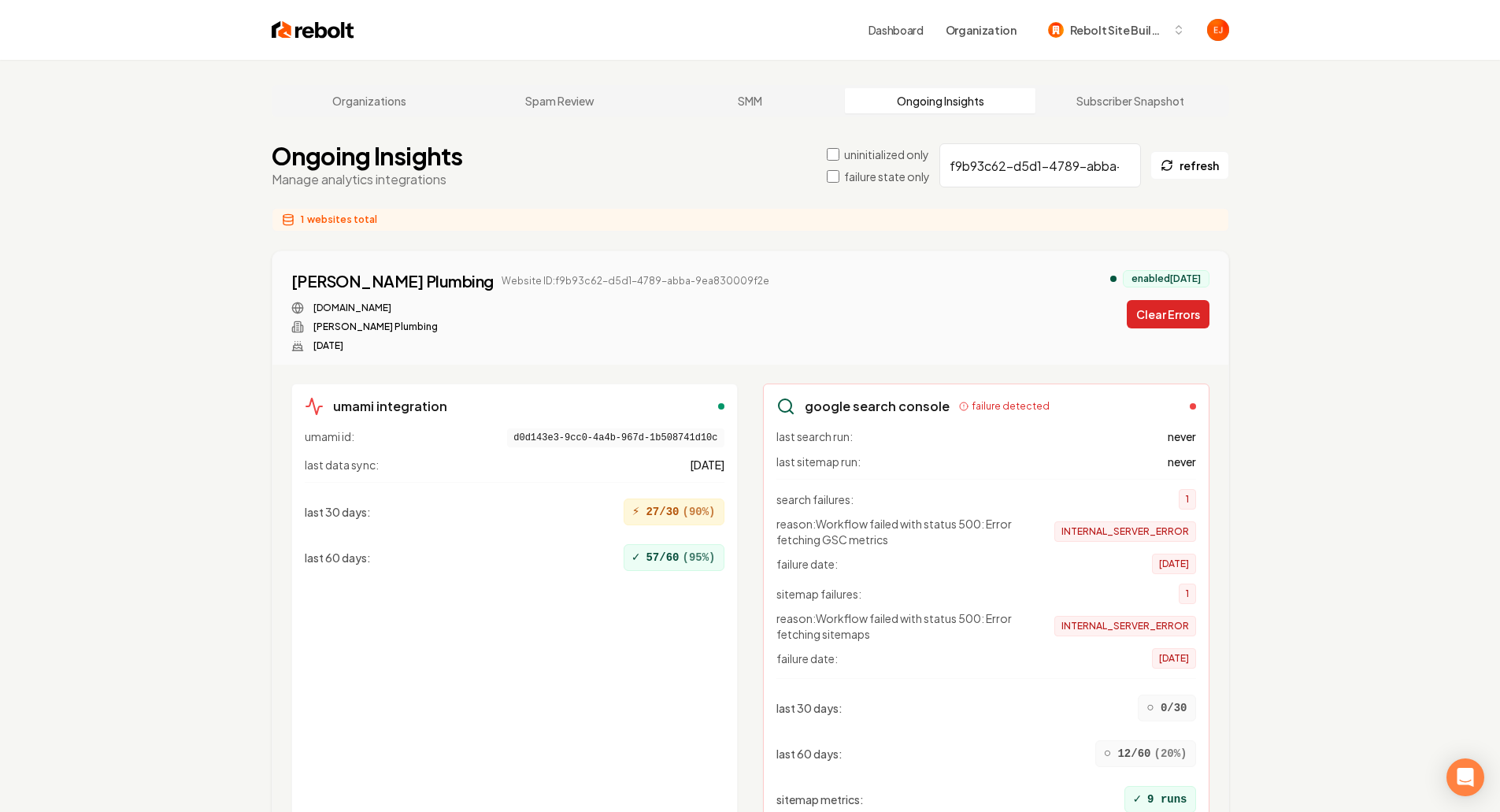
click at [1186, 320] on button "Clear Errors" at bounding box center [1169, 314] width 83 height 28
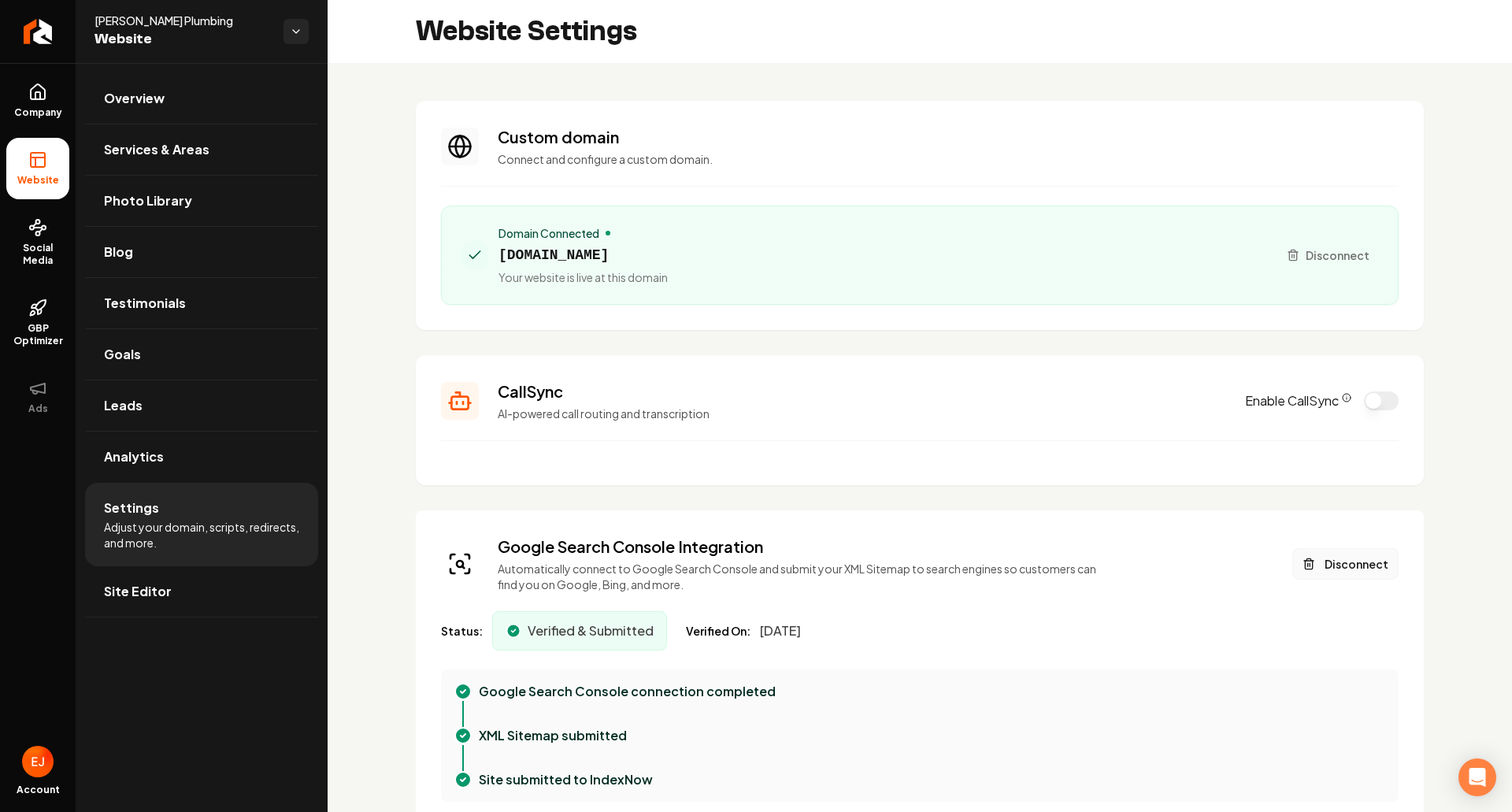
click at [1346, 563] on button "Disconnect" at bounding box center [1345, 563] width 106 height 32
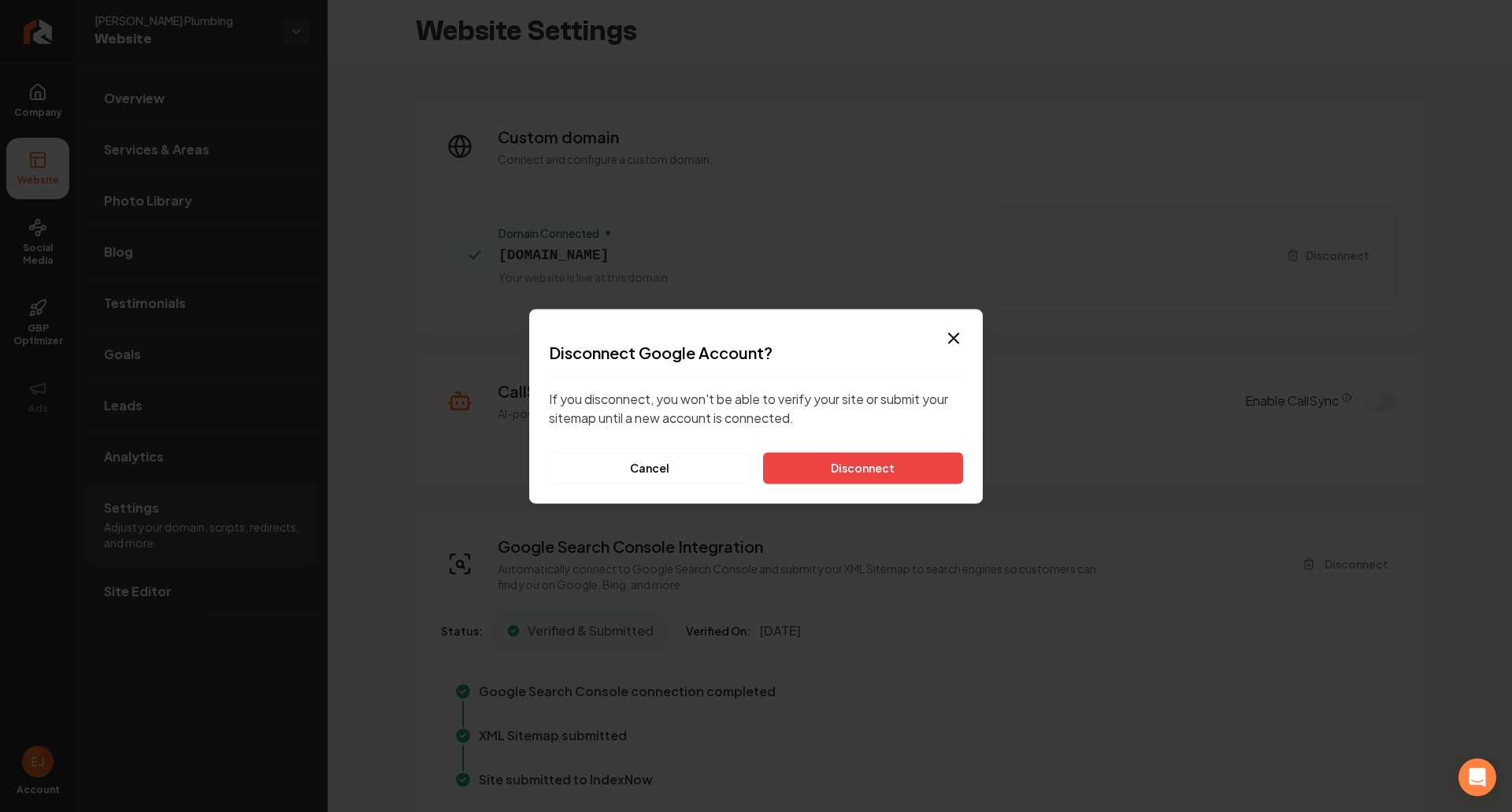
click at [824, 447] on div "Disconnect Google Account? If you disconnect, you won't be able to verify your …" at bounding box center [756, 412] width 414 height 142
click at [822, 459] on button "Disconnect" at bounding box center [863, 468] width 200 height 32
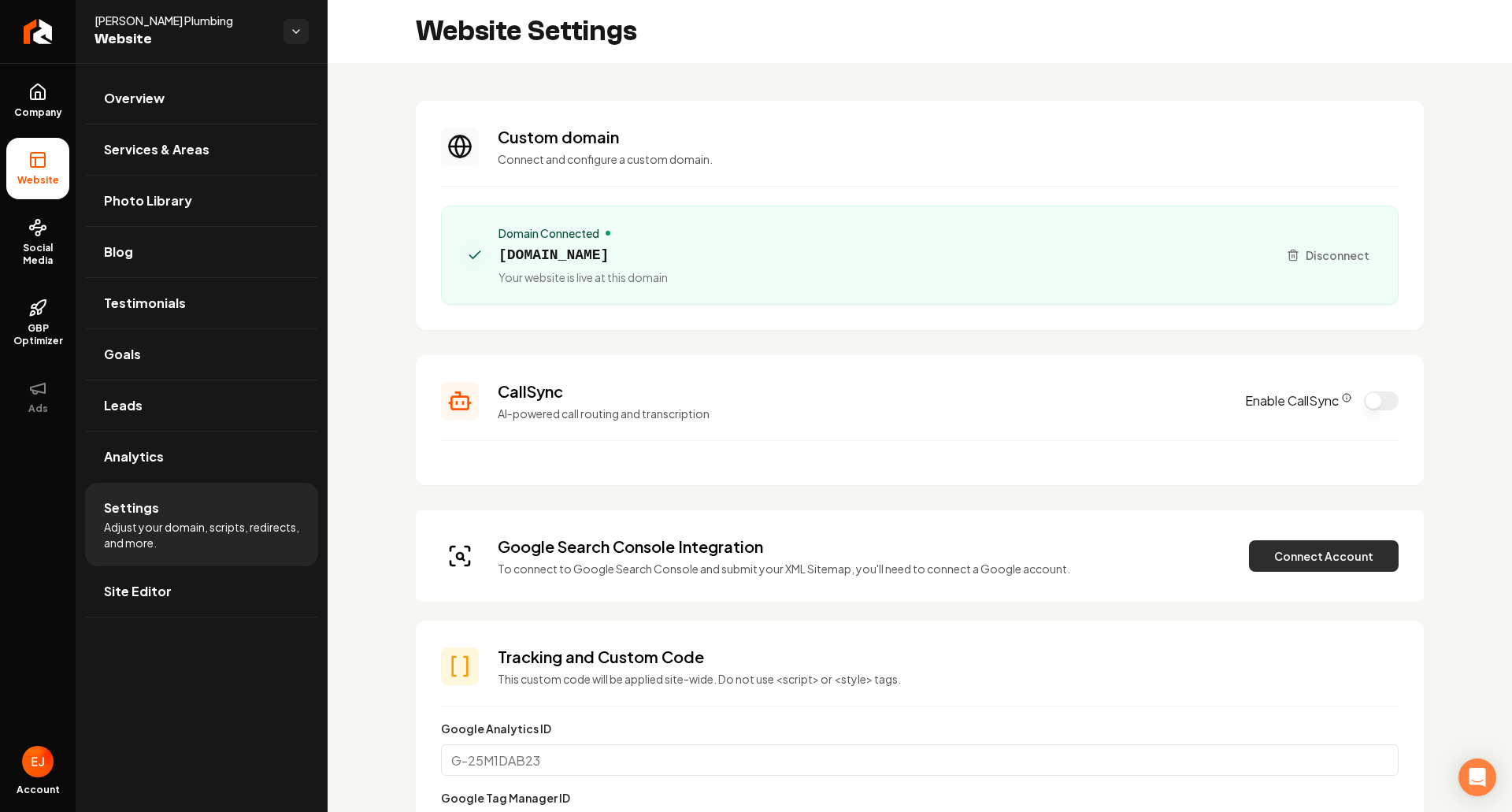
click at [1286, 563] on button "Connect Account" at bounding box center [1323, 556] width 149 height 32
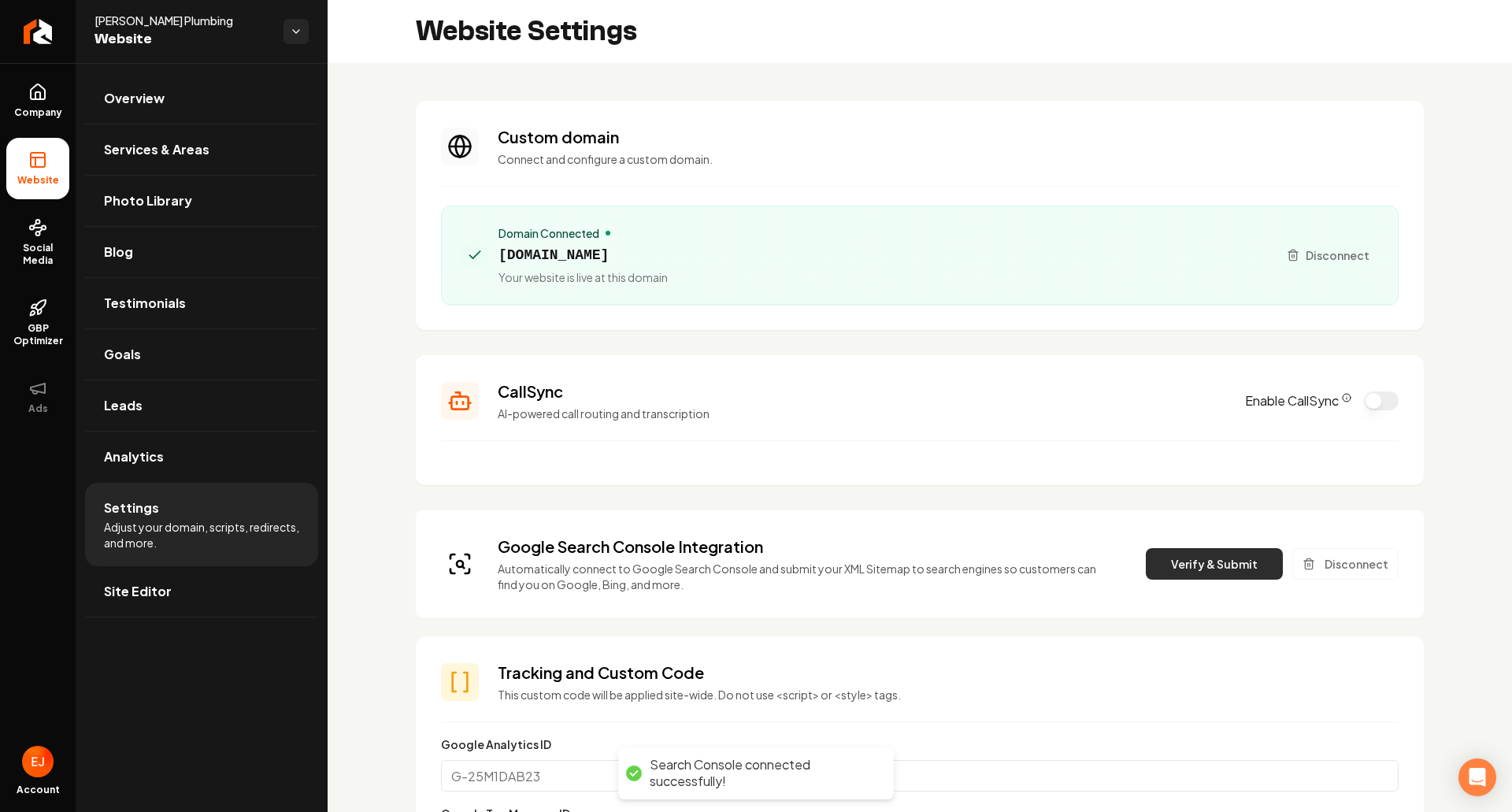
click at [1194, 567] on button "Verify & Submit" at bounding box center [1214, 563] width 137 height 32
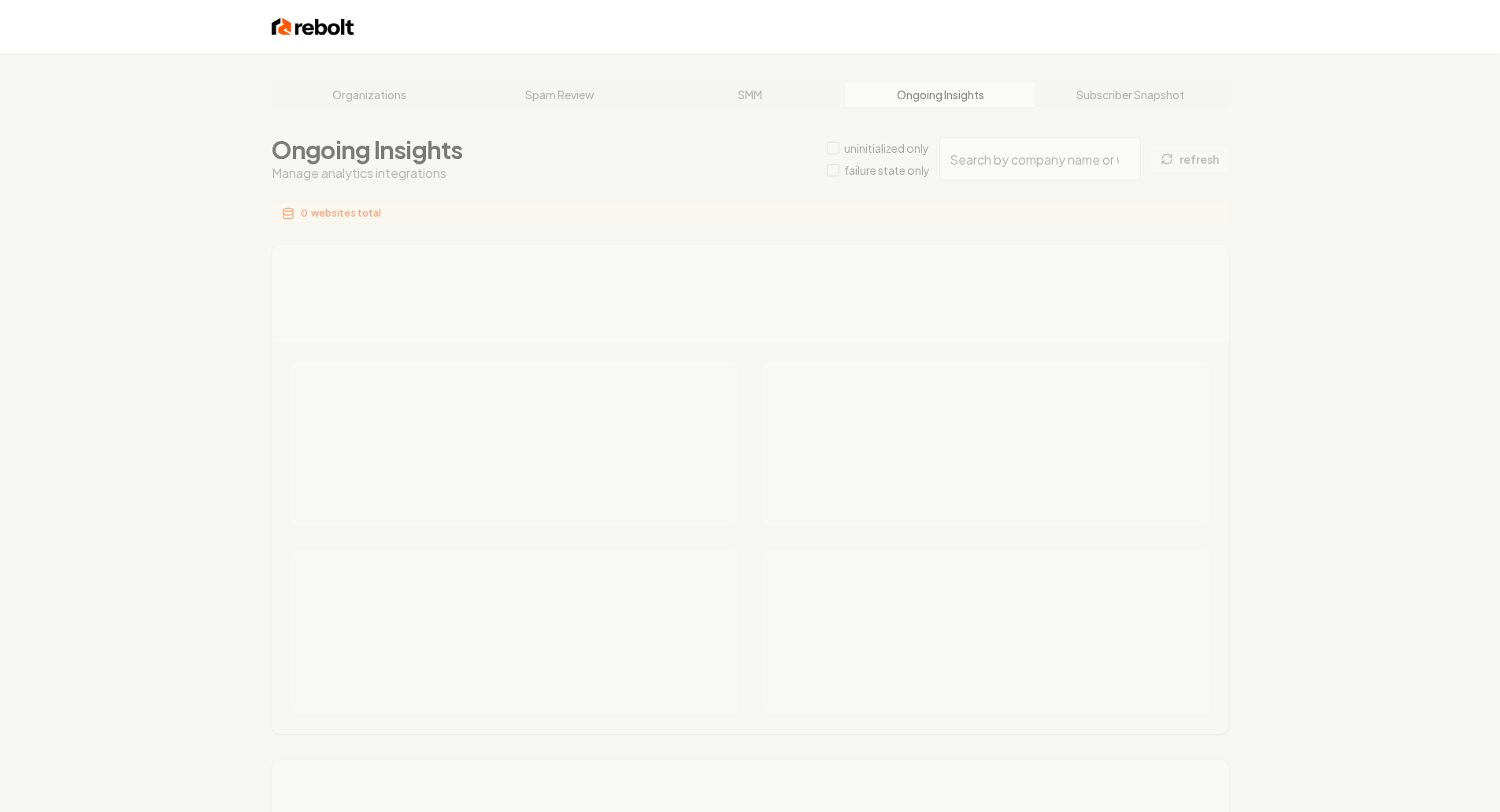
type input "16f34679-4a24-4873-a80e-839815f9c2cb"
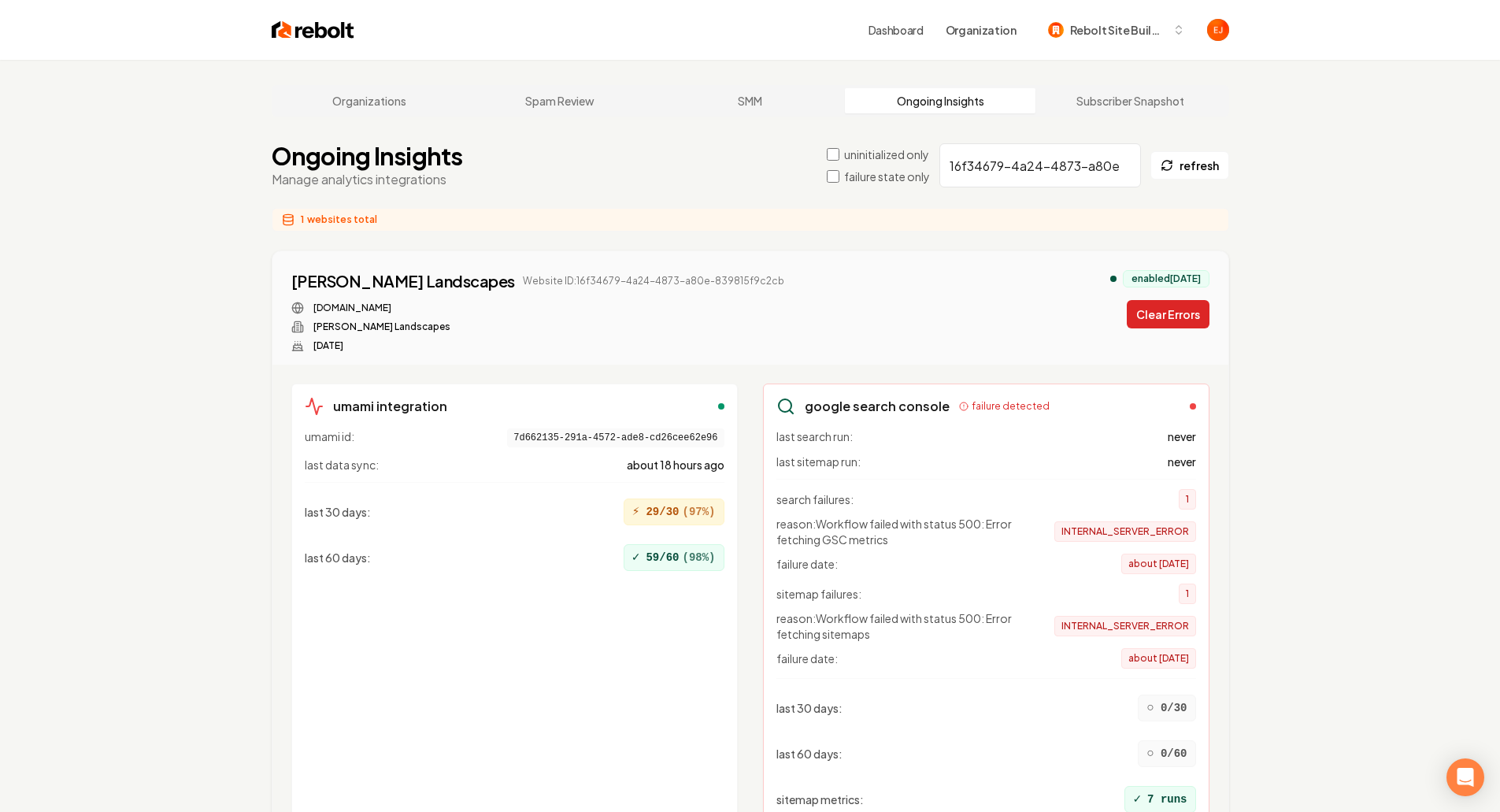
click at [1175, 311] on button "Clear Errors" at bounding box center [1169, 314] width 83 height 28
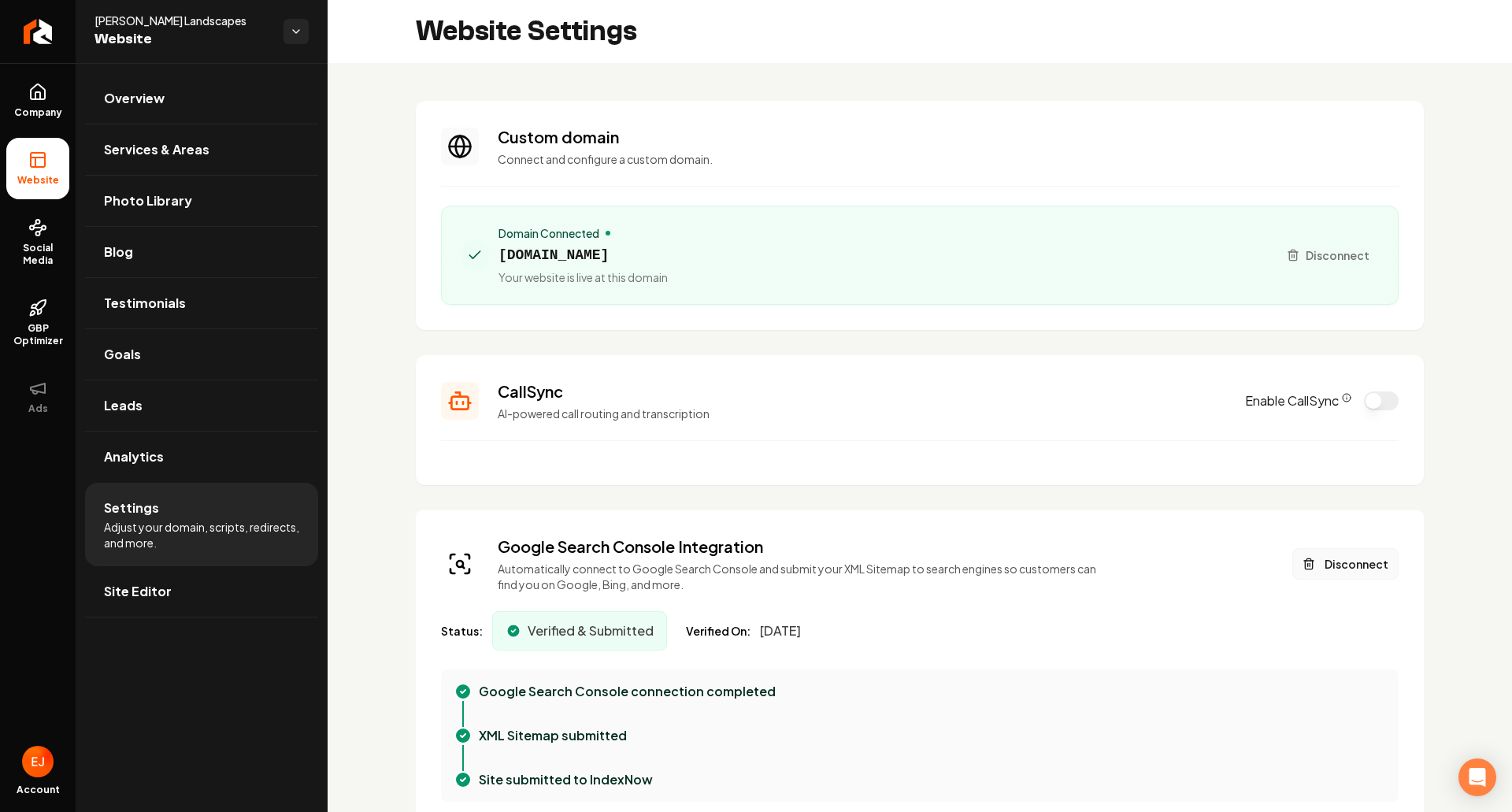
click at [1350, 564] on button "Disconnect" at bounding box center [1345, 563] width 106 height 32
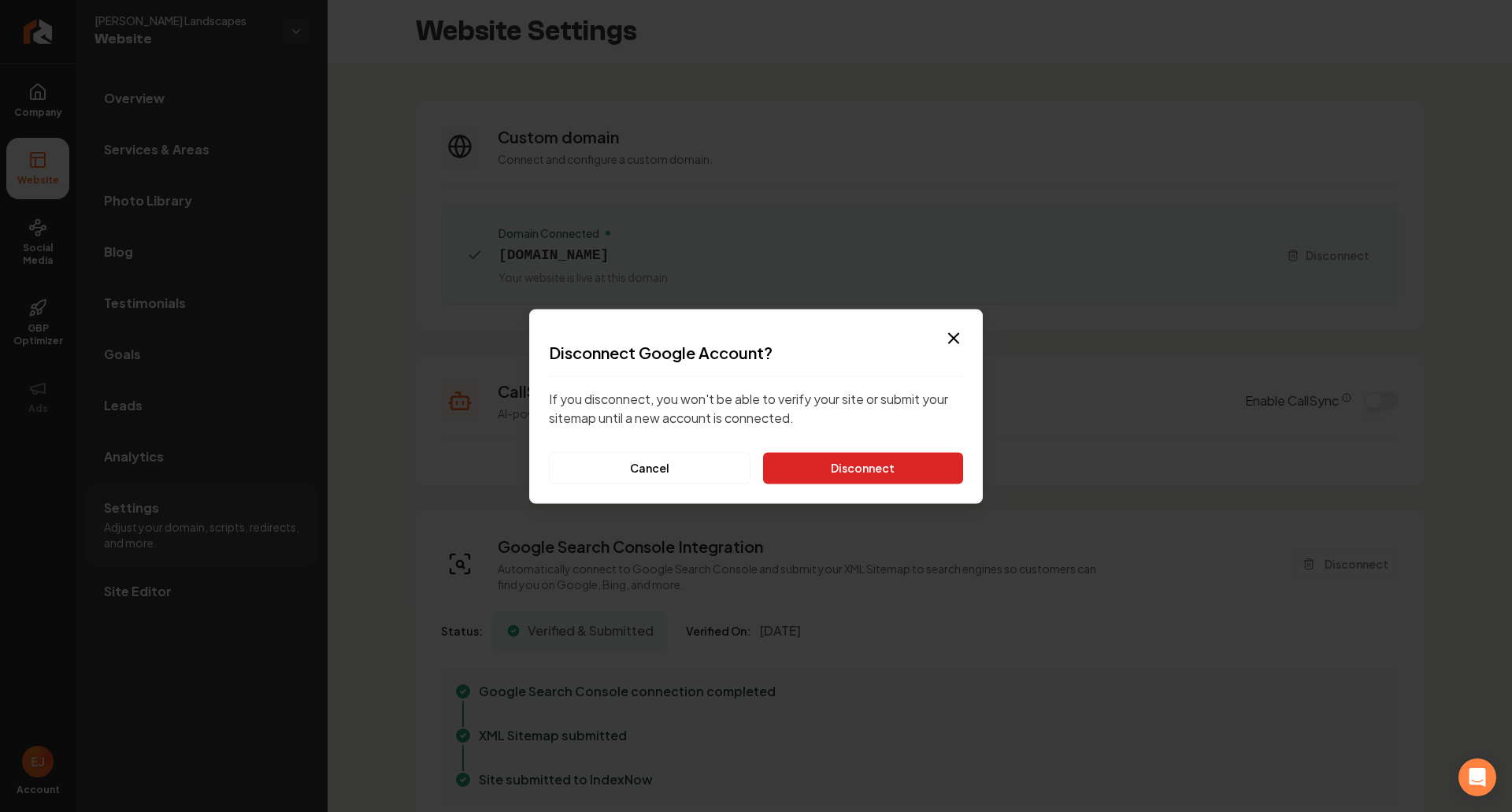
click at [885, 471] on button "Disconnect" at bounding box center [863, 468] width 200 height 32
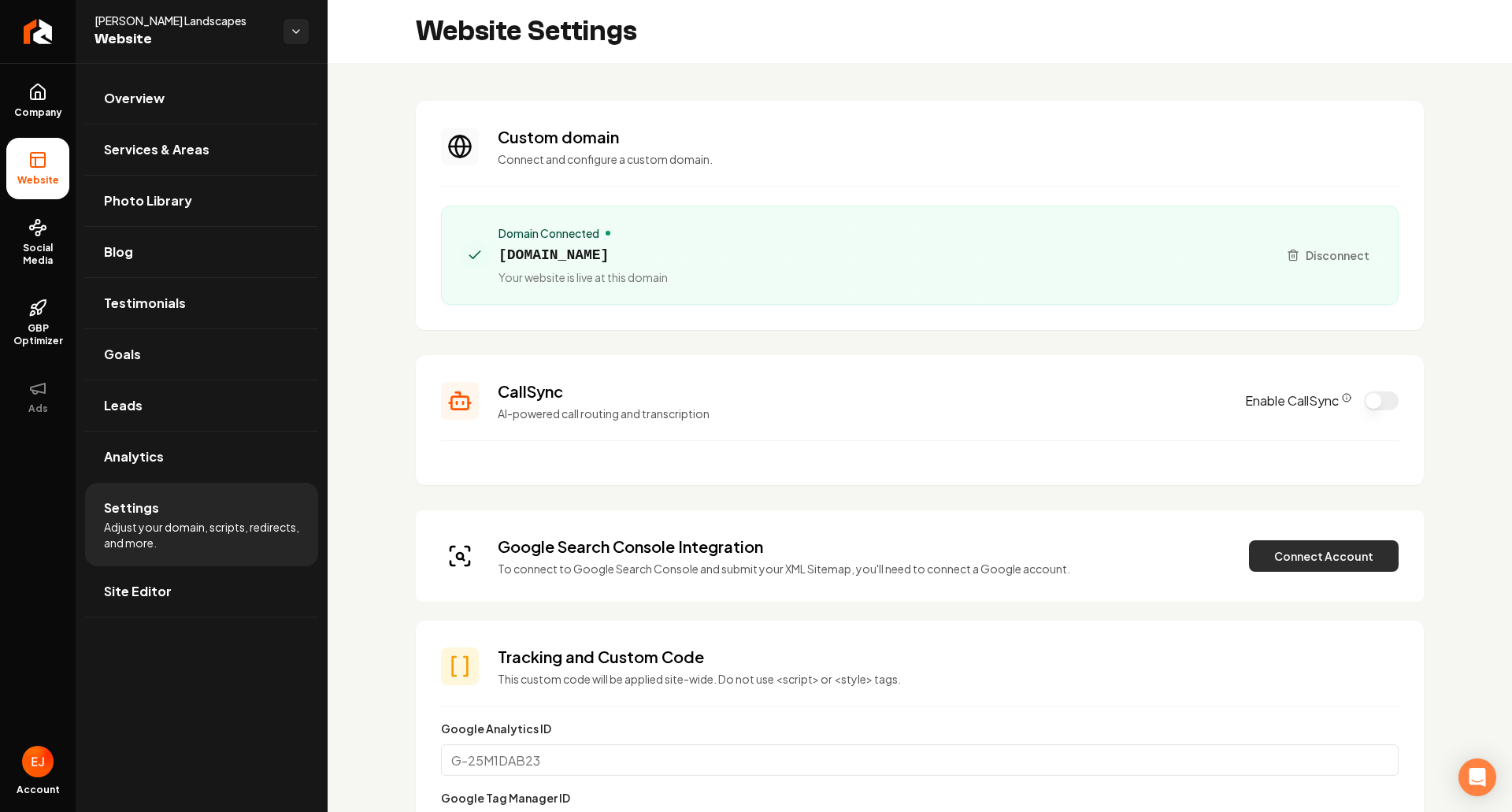
click at [1377, 559] on button "Connect Account" at bounding box center [1323, 556] width 149 height 32
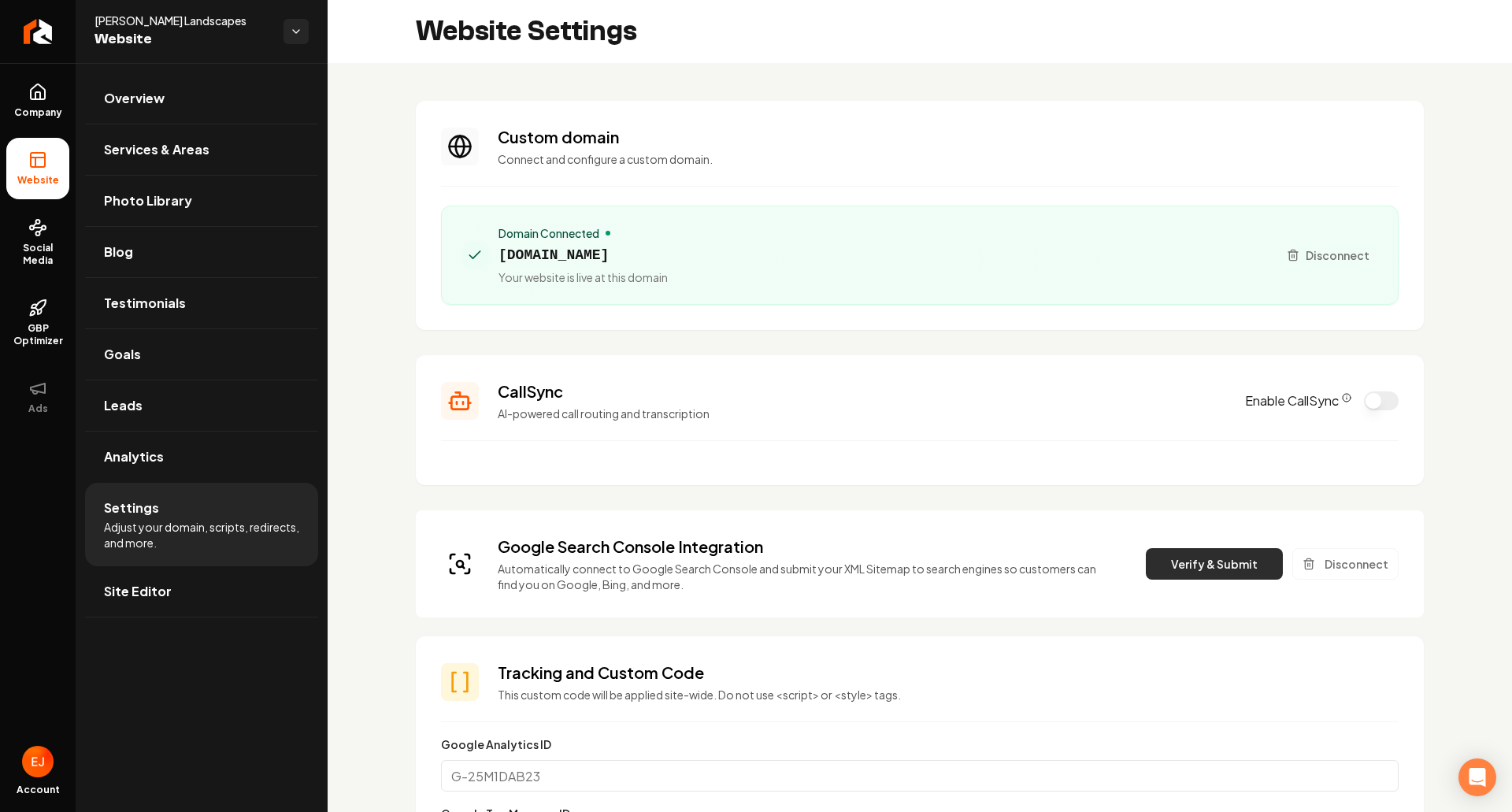
click at [1191, 571] on button "Verify & Submit" at bounding box center [1214, 563] width 137 height 32
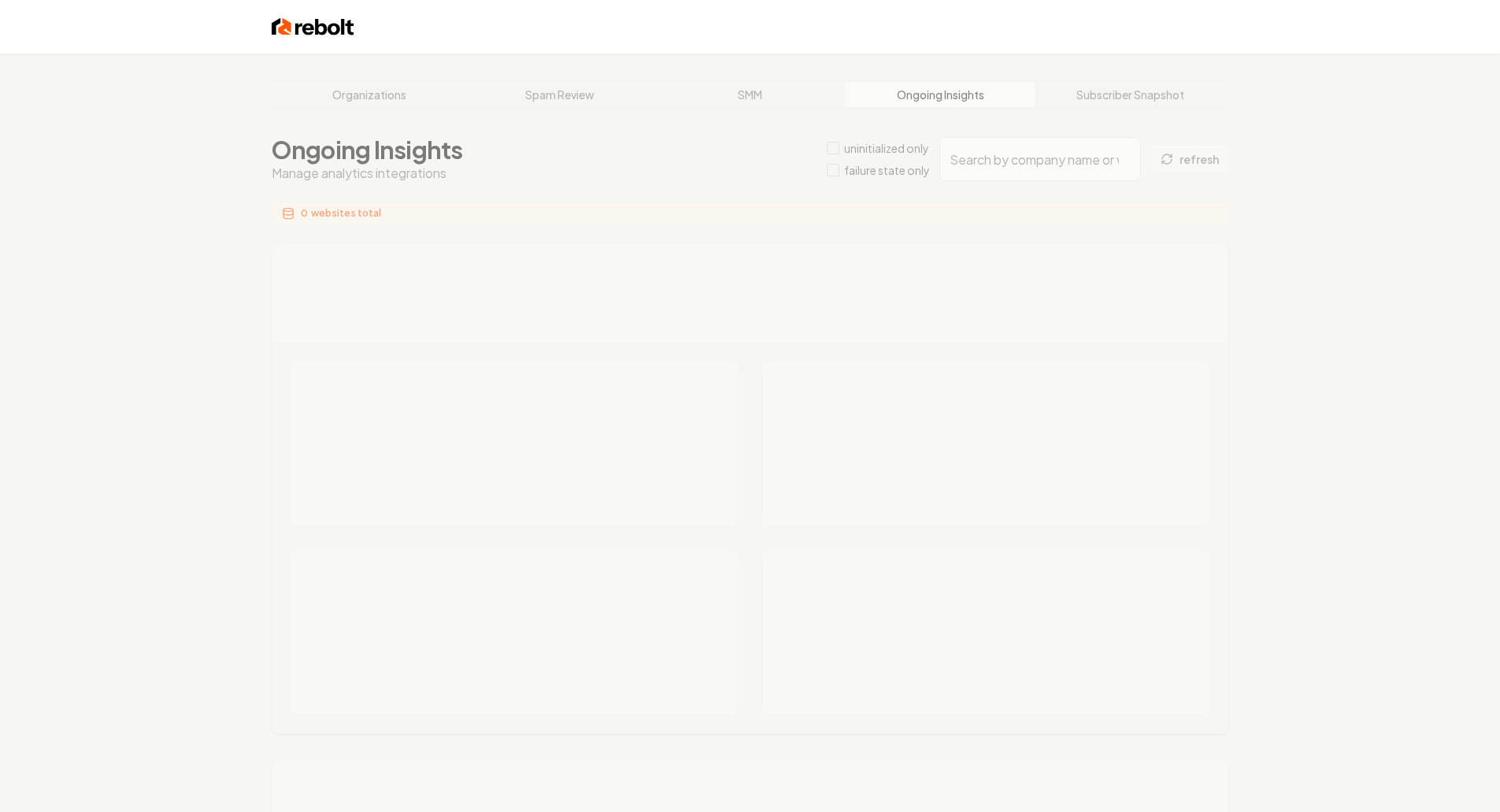
type input "577249d9-d60d-4467-a8af-2da9a676f46d"
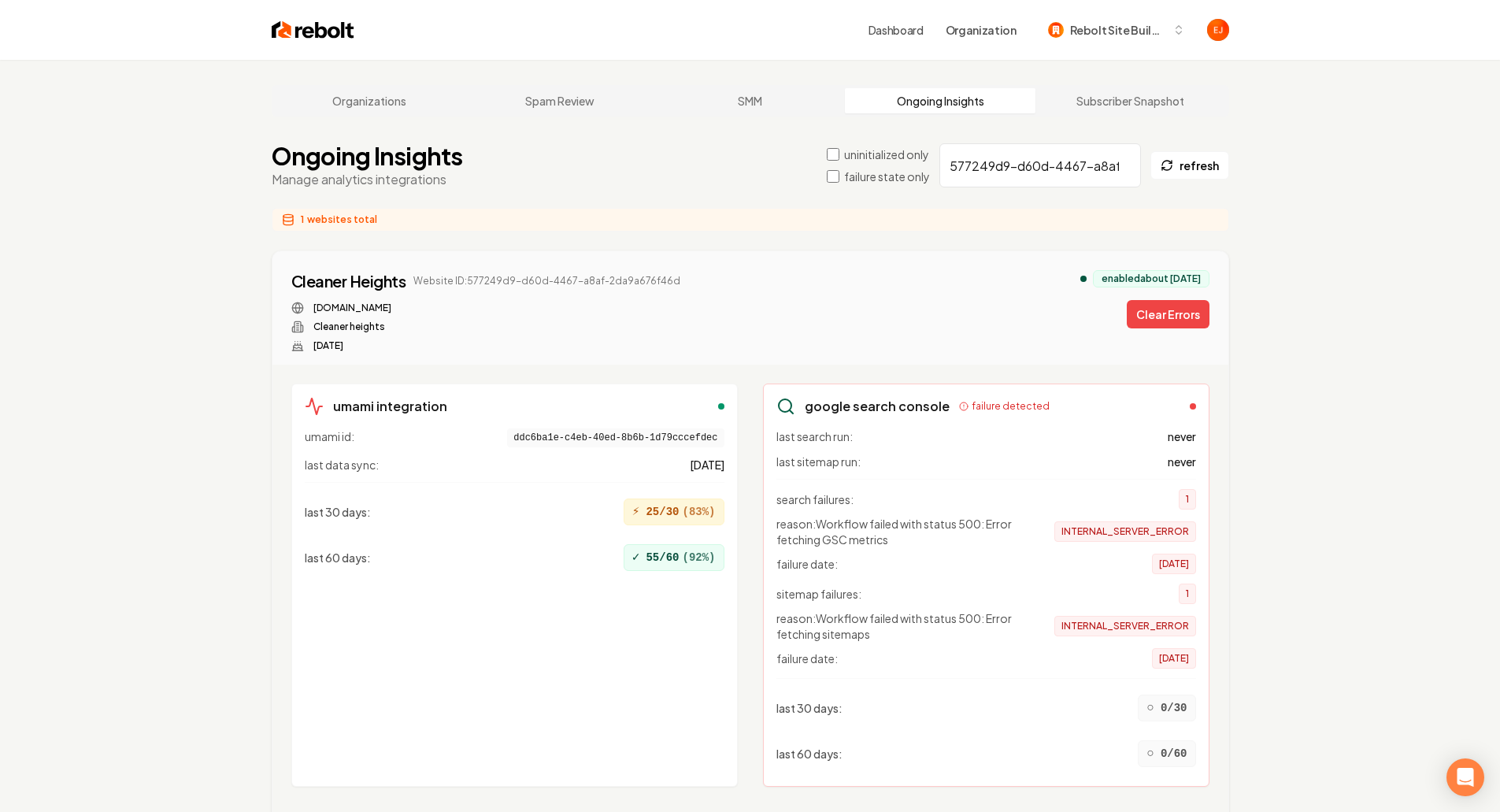
click at [1163, 324] on button "Clear Errors" at bounding box center [1169, 314] width 83 height 28
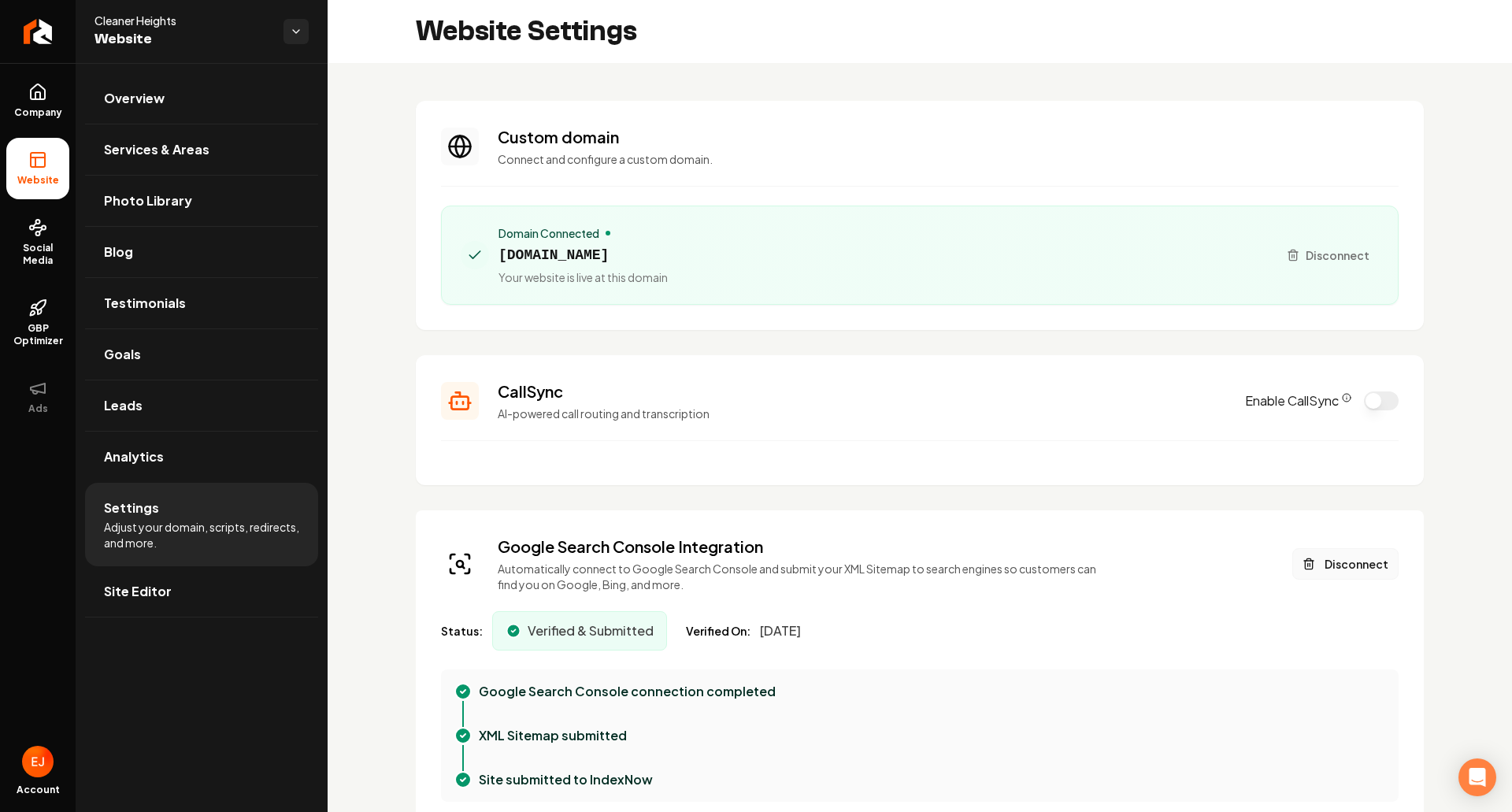
click at [1347, 566] on button "Disconnect" at bounding box center [1345, 563] width 106 height 32
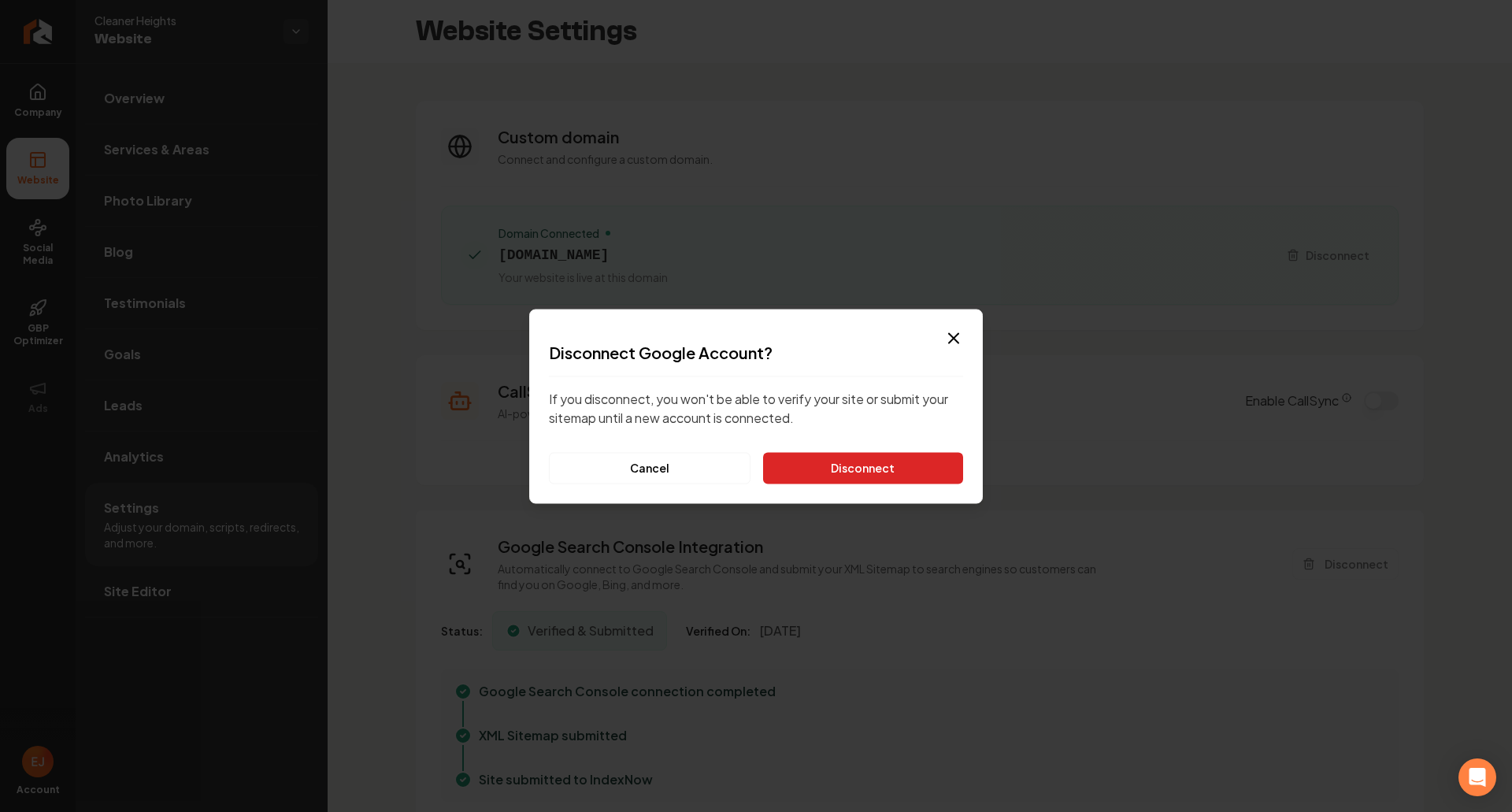
click at [867, 468] on button "Disconnect" at bounding box center [863, 468] width 200 height 32
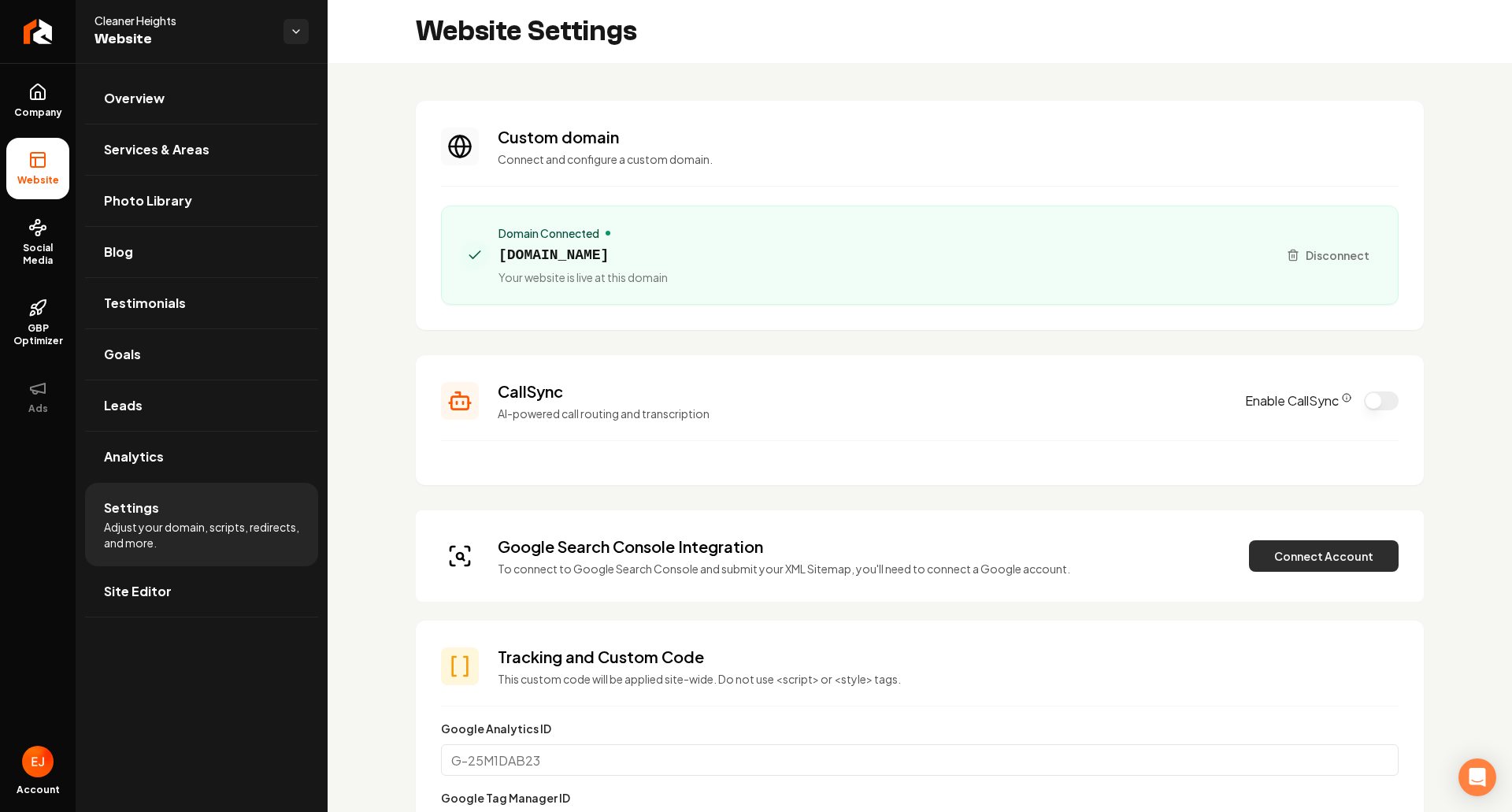
click at [1294, 558] on button "Connect Account" at bounding box center [1323, 556] width 149 height 32
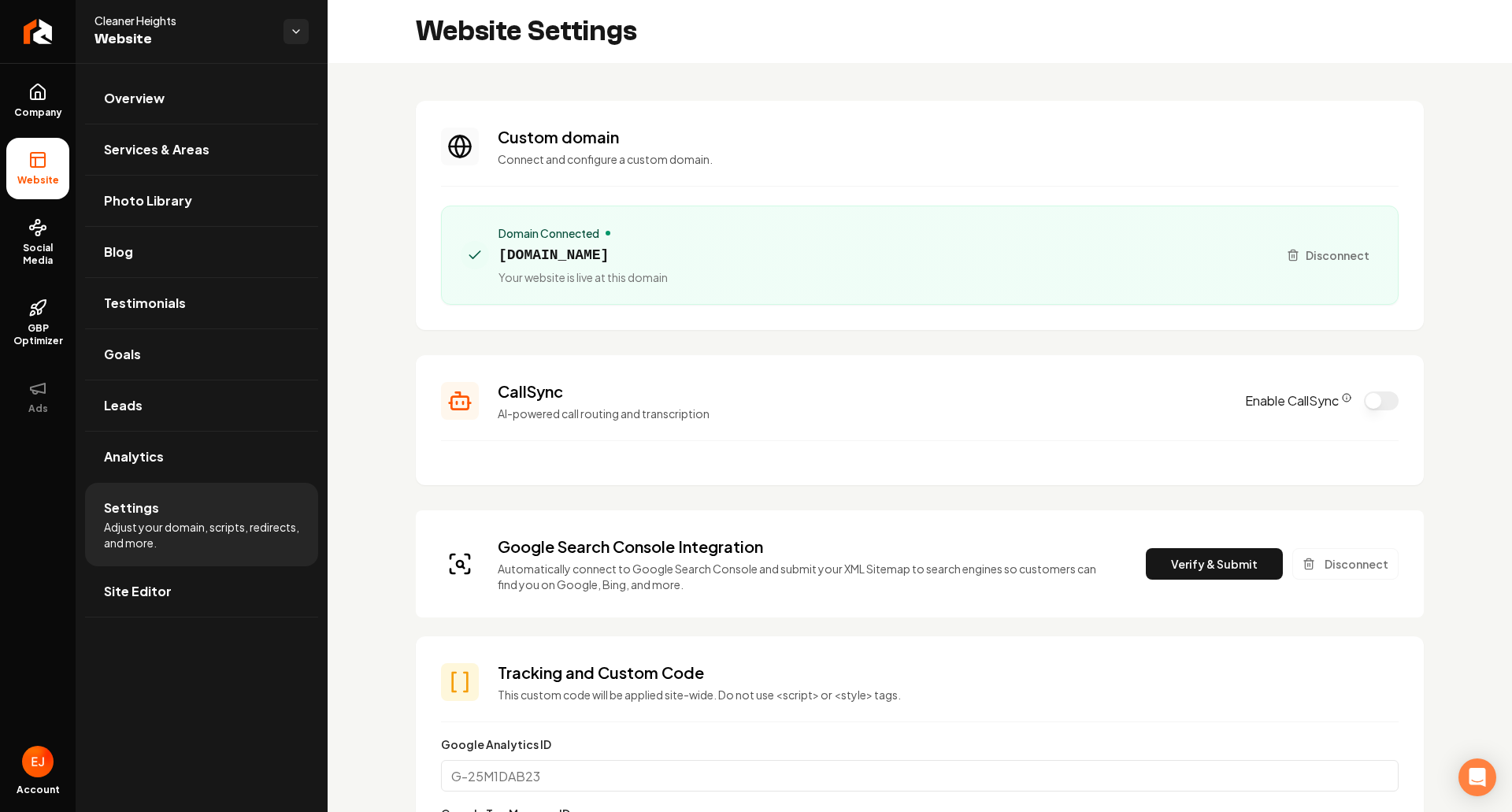
click at [1159, 565] on button "Verify & Submit" at bounding box center [1214, 563] width 137 height 32
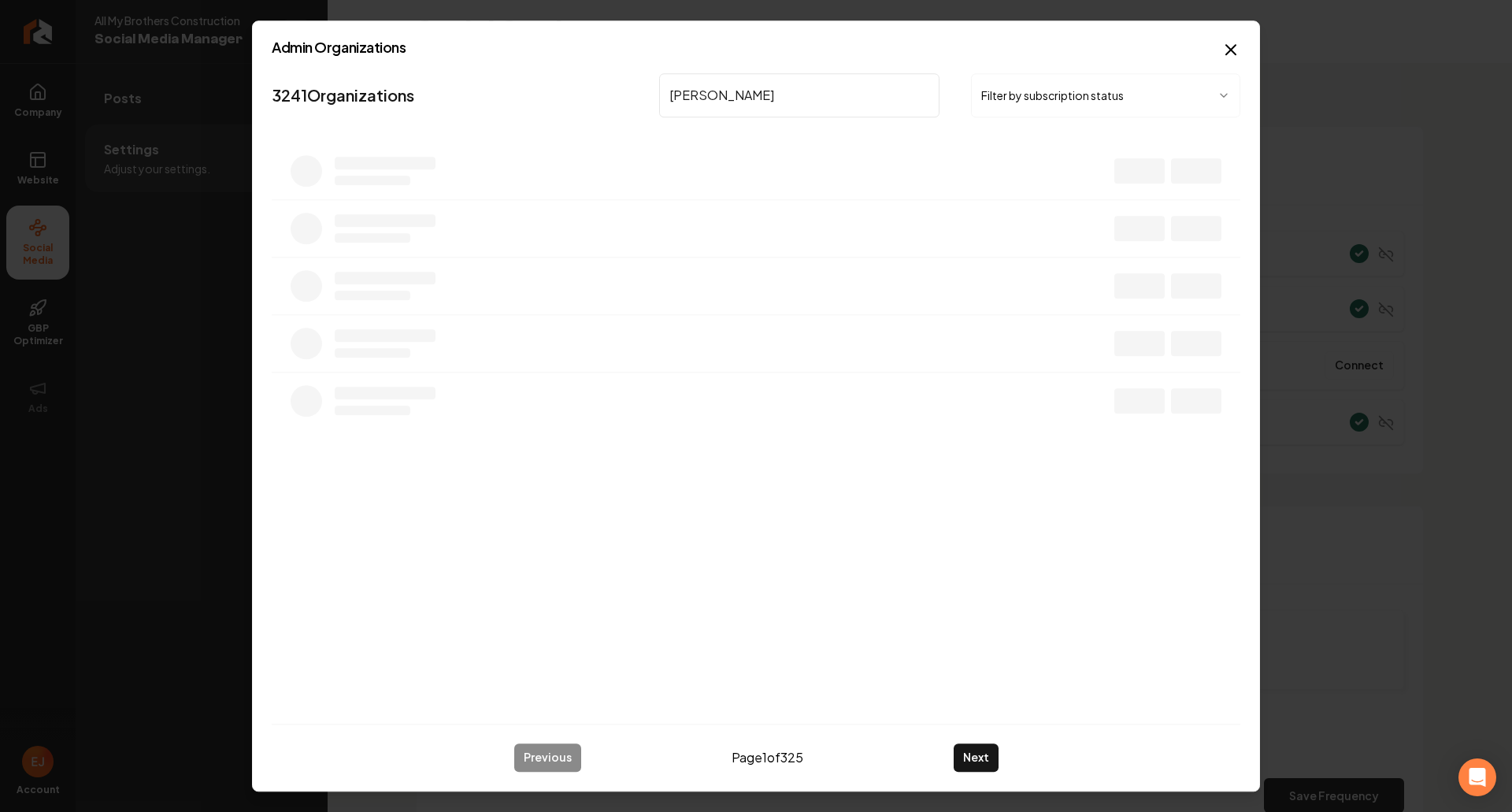
type input "[PERSON_NAME]"
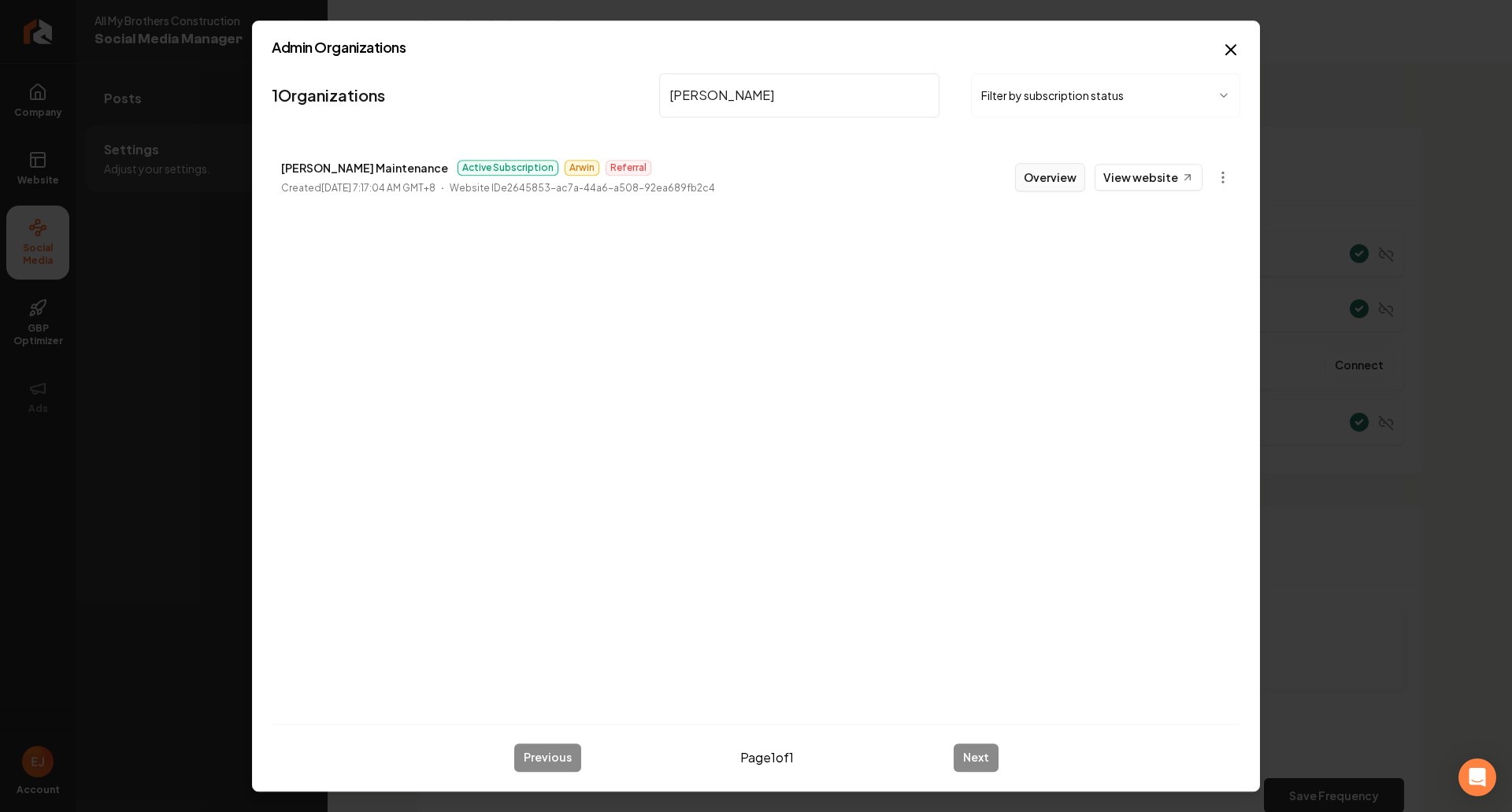
click at [1047, 170] on button "Overview" at bounding box center [1049, 177] width 70 height 28
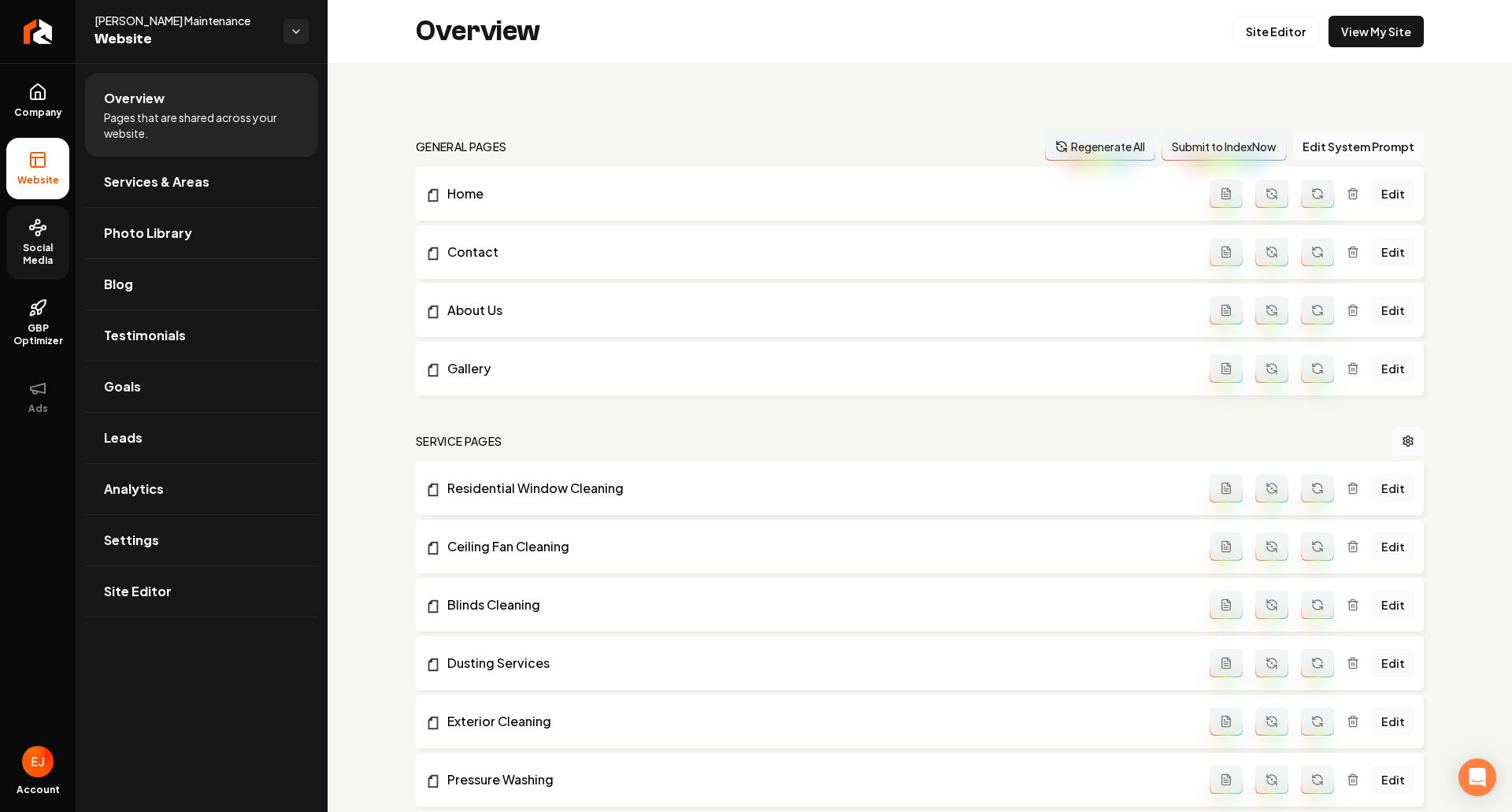
click at [55, 252] on span "Social Media" at bounding box center [37, 254] width 63 height 25
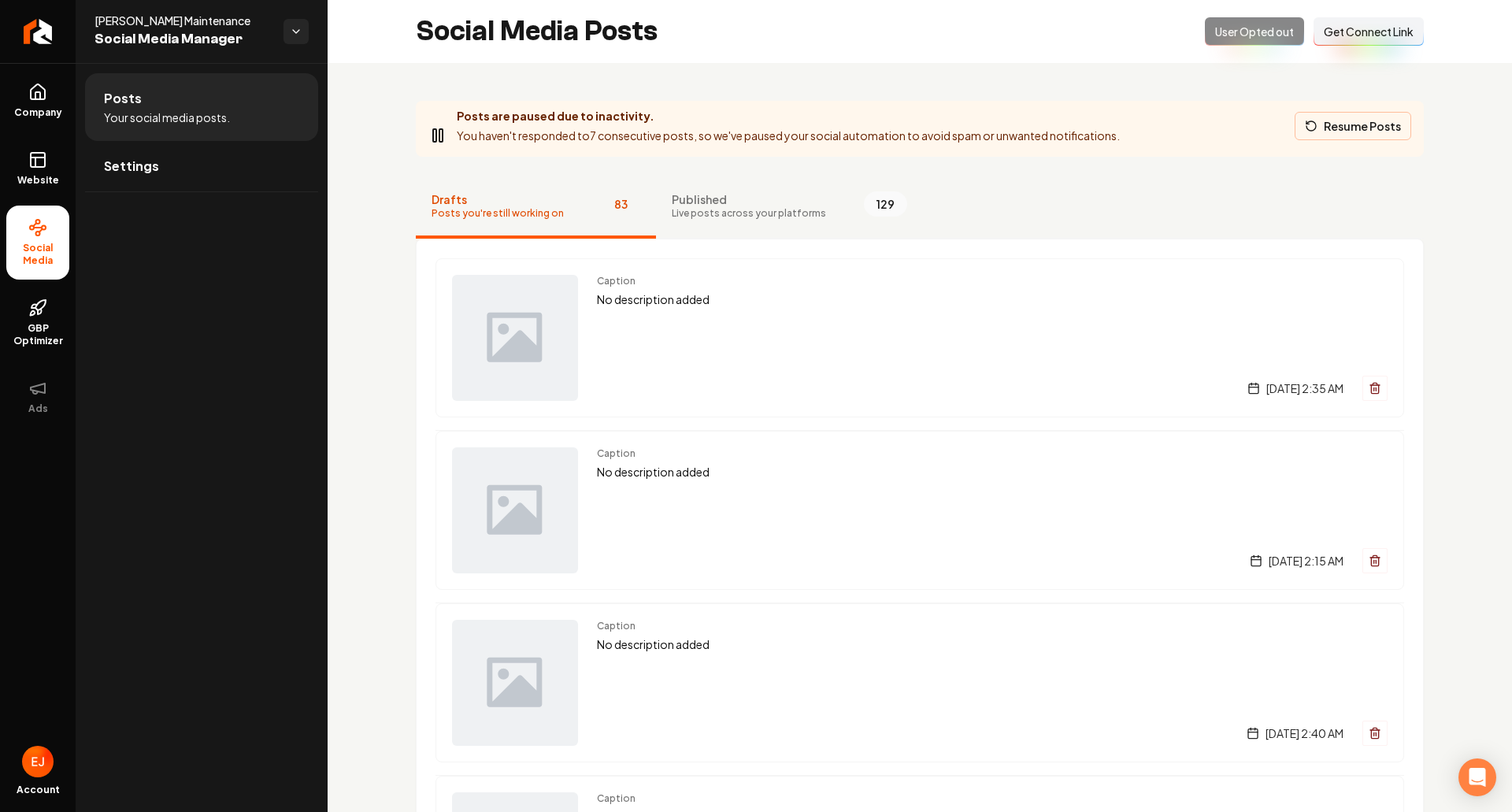
click at [1341, 134] on button "Resume Posts" at bounding box center [1352, 126] width 117 height 28
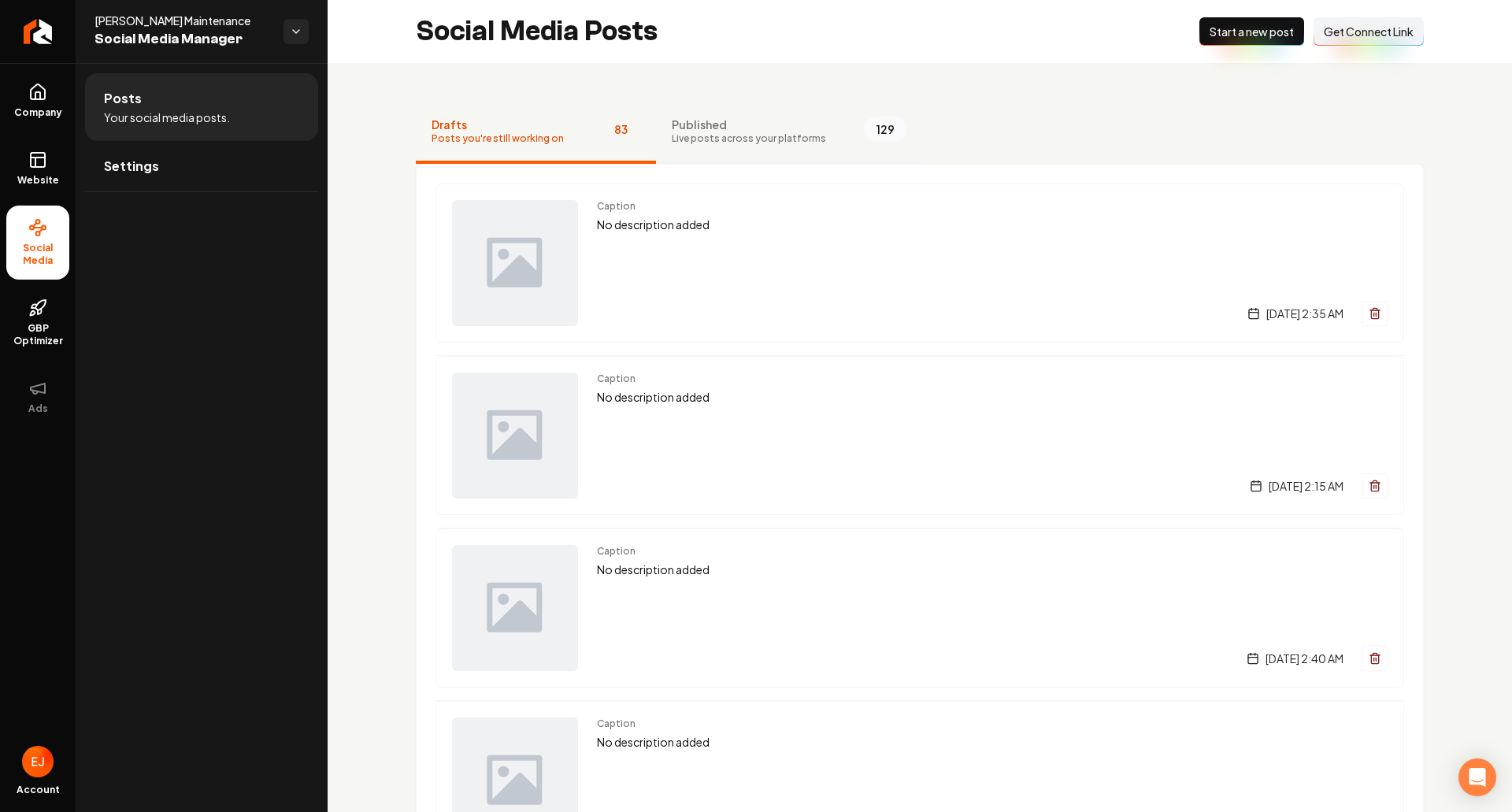
click at [742, 122] on span "Published" at bounding box center [748, 124] width 154 height 16
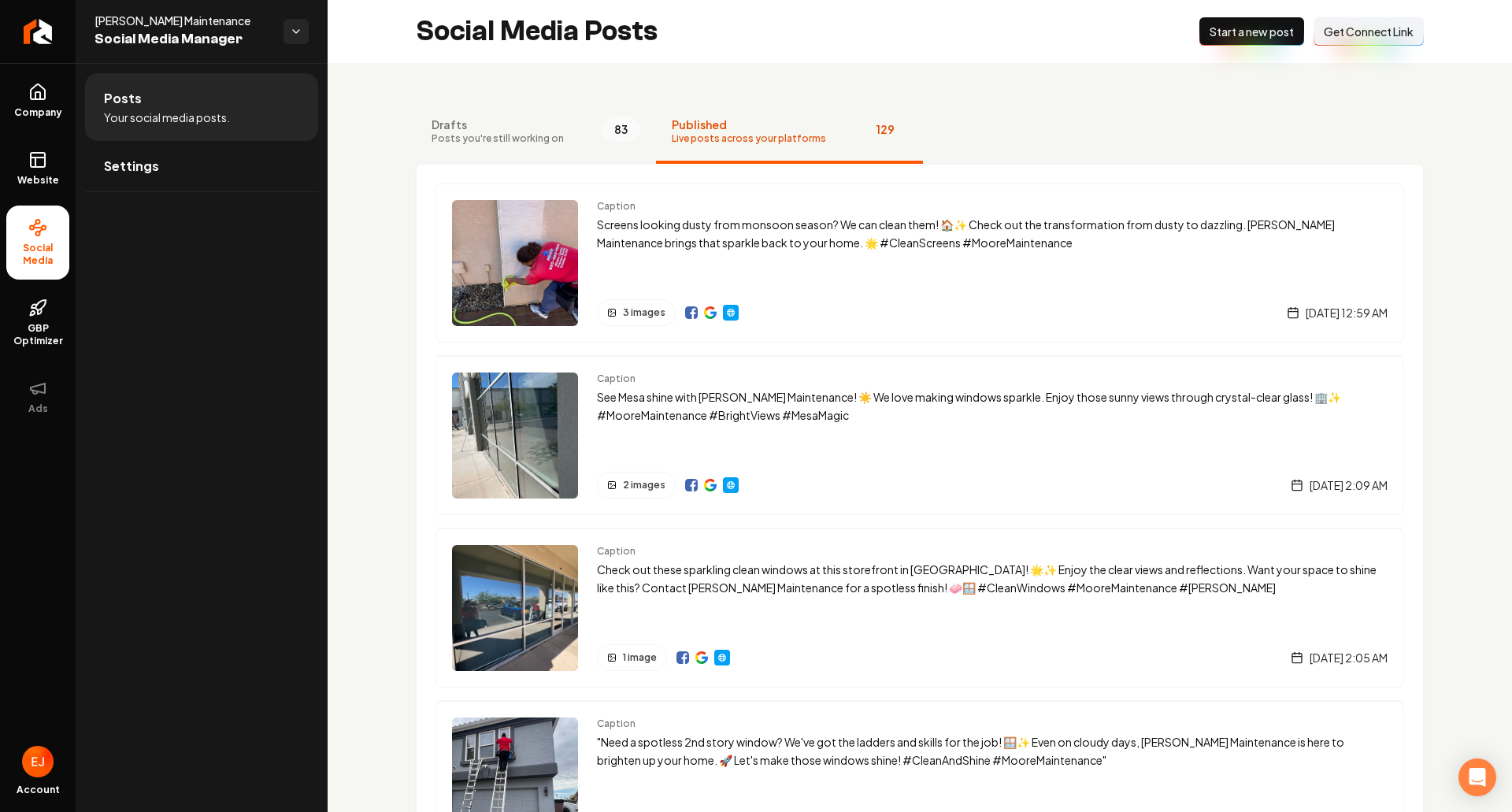
click at [512, 135] on span "Posts you're still working on" at bounding box center [497, 138] width 132 height 13
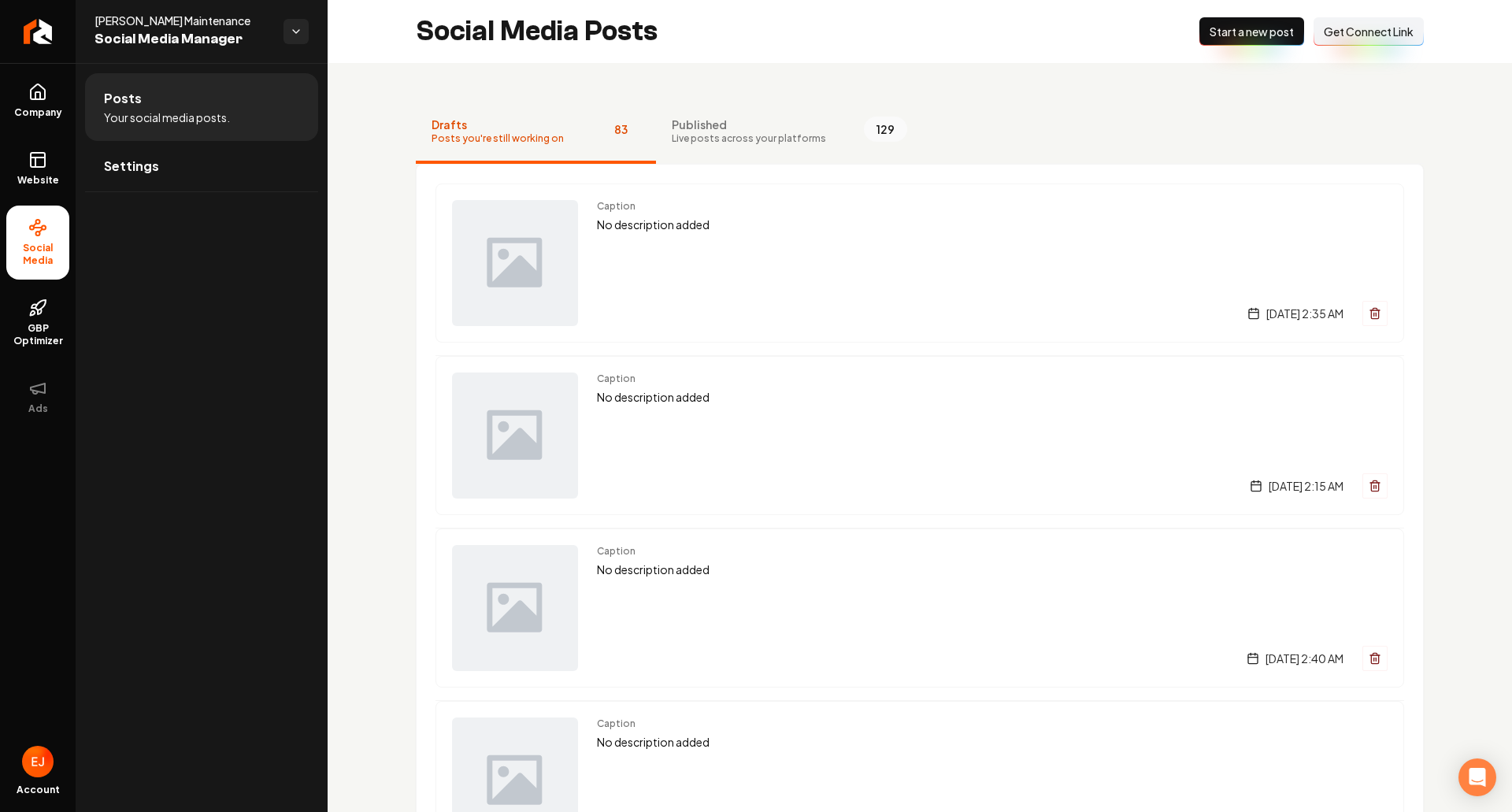
click at [1213, 29] on span "Start a new post" at bounding box center [1252, 31] width 85 height 16
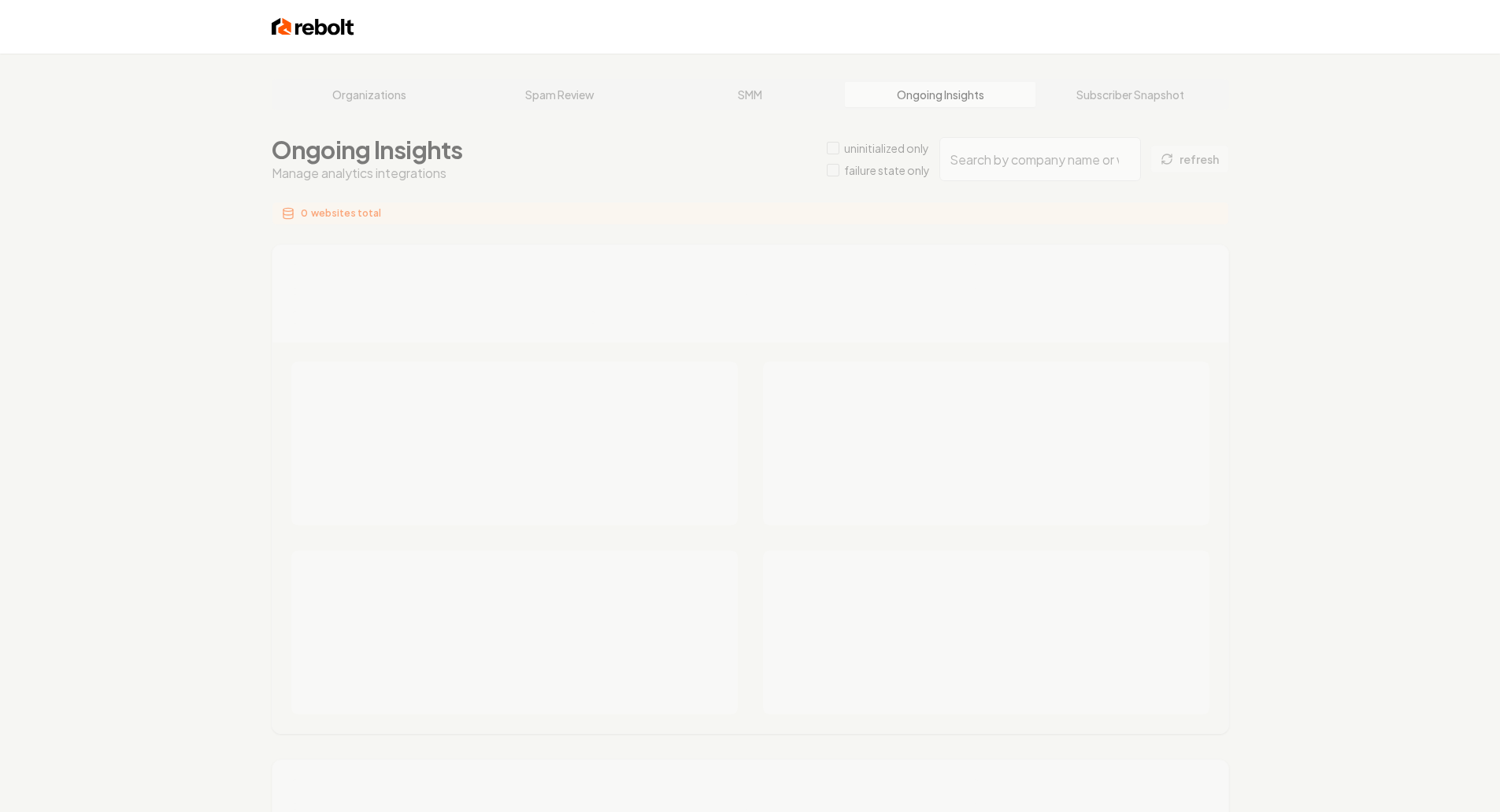
type input "76cfd411-156e-40fc-ae64-be35e4b45125"
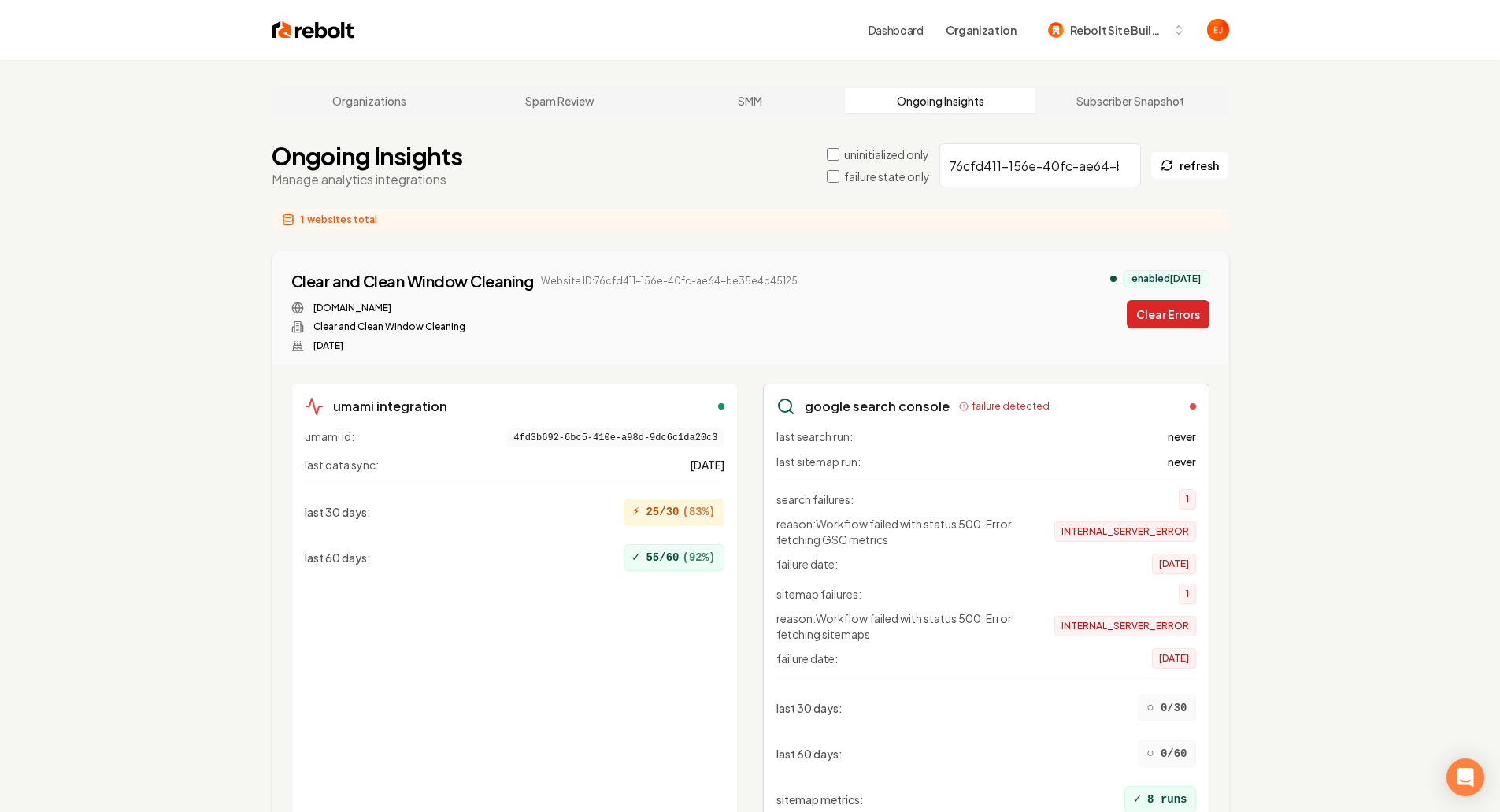
click at [1184, 319] on button "Clear Errors" at bounding box center [1169, 314] width 83 height 28
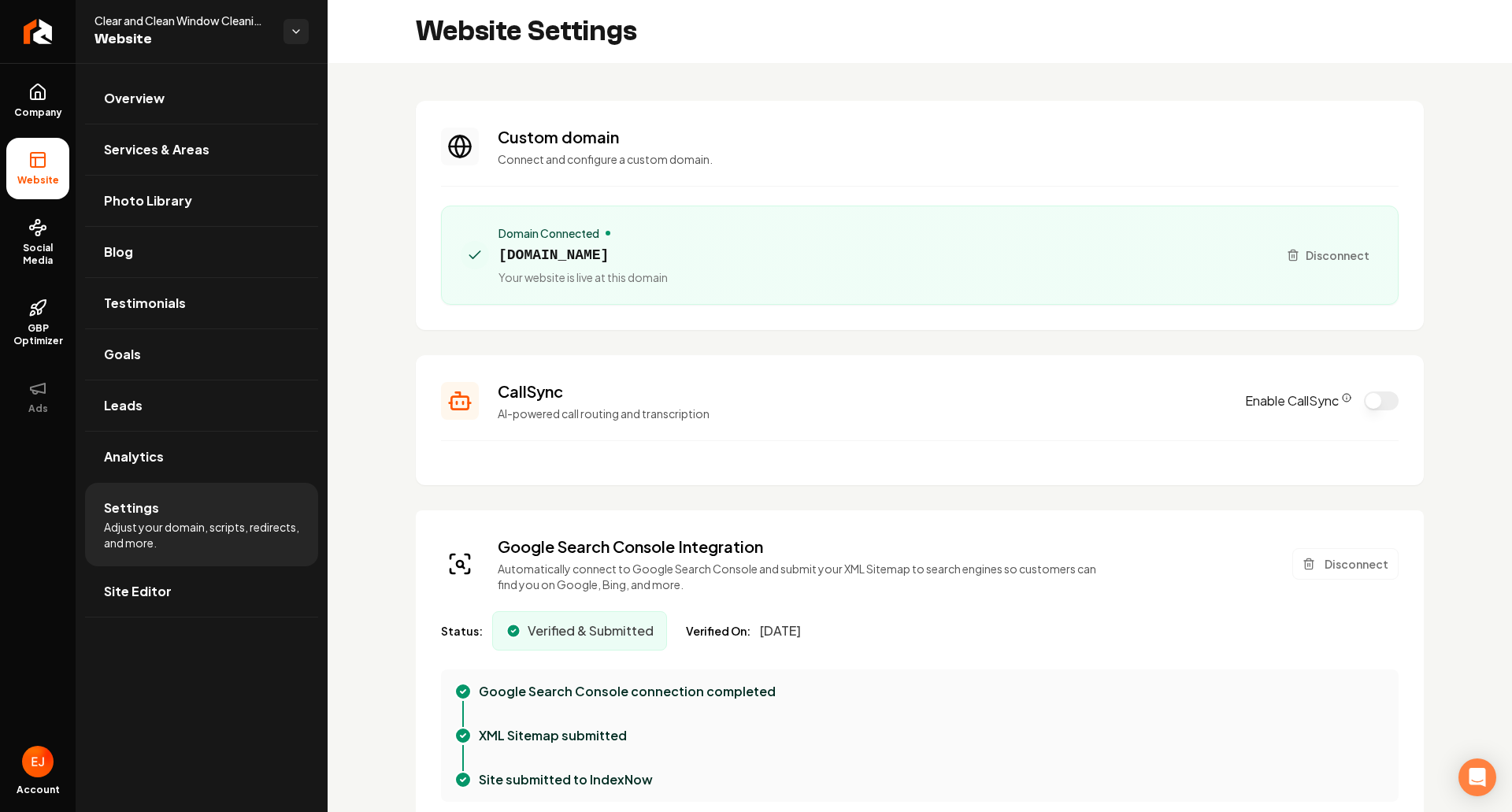
click at [1332, 563] on button "Disconnect" at bounding box center [1345, 563] width 106 height 32
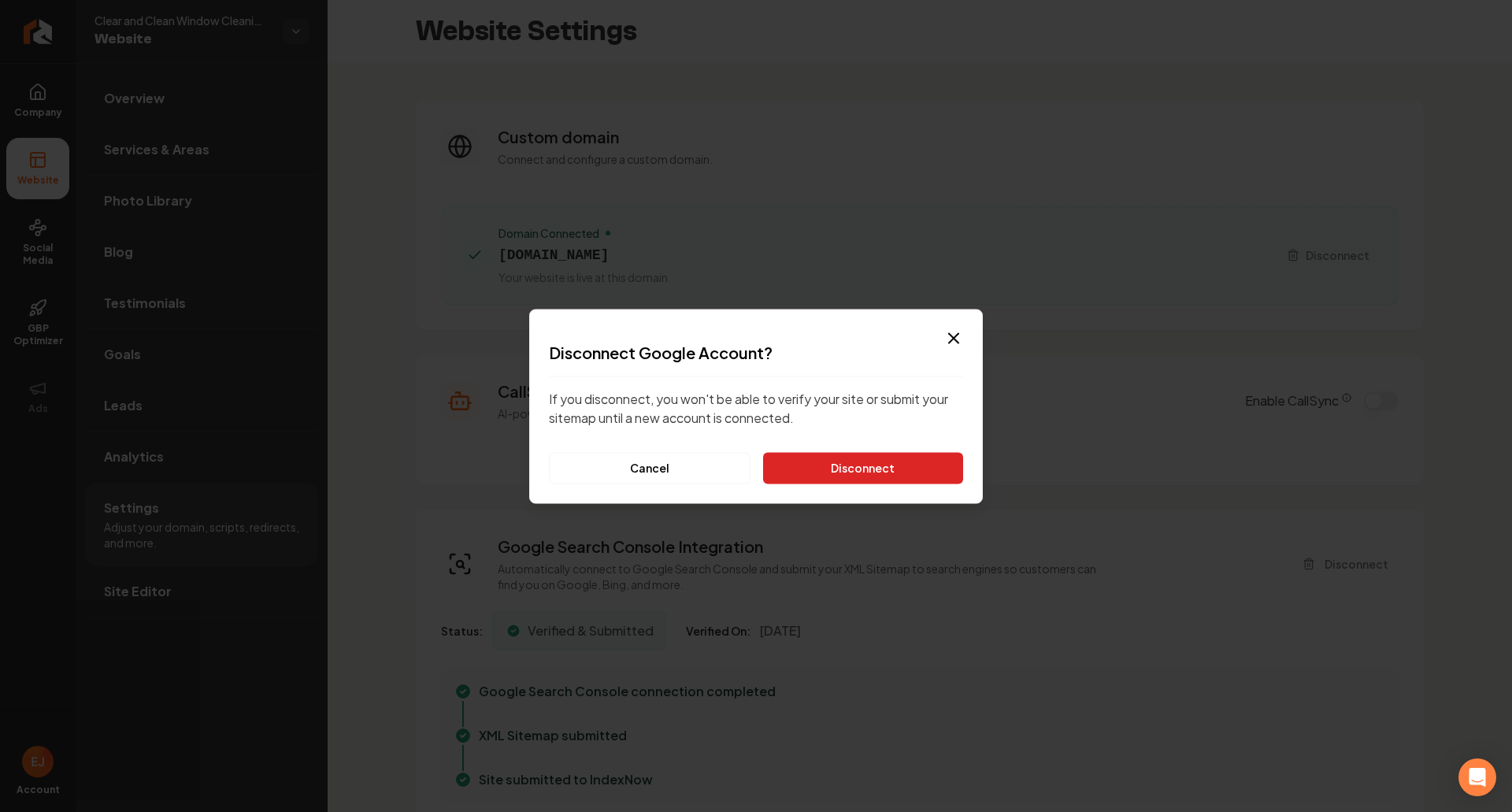
click at [857, 469] on button "Disconnect" at bounding box center [863, 468] width 200 height 32
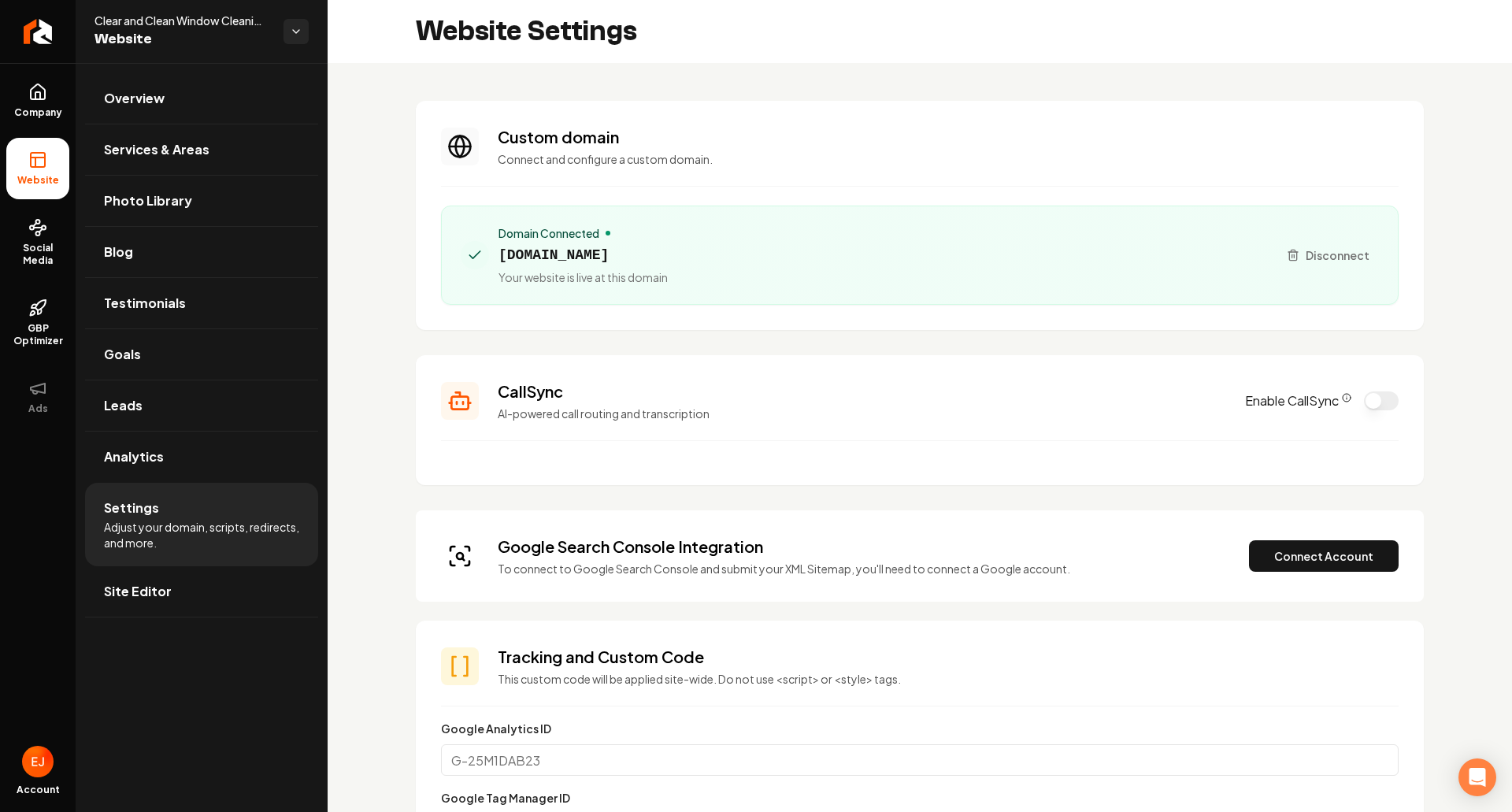
click at [1302, 554] on button "Connect Account" at bounding box center [1323, 556] width 149 height 32
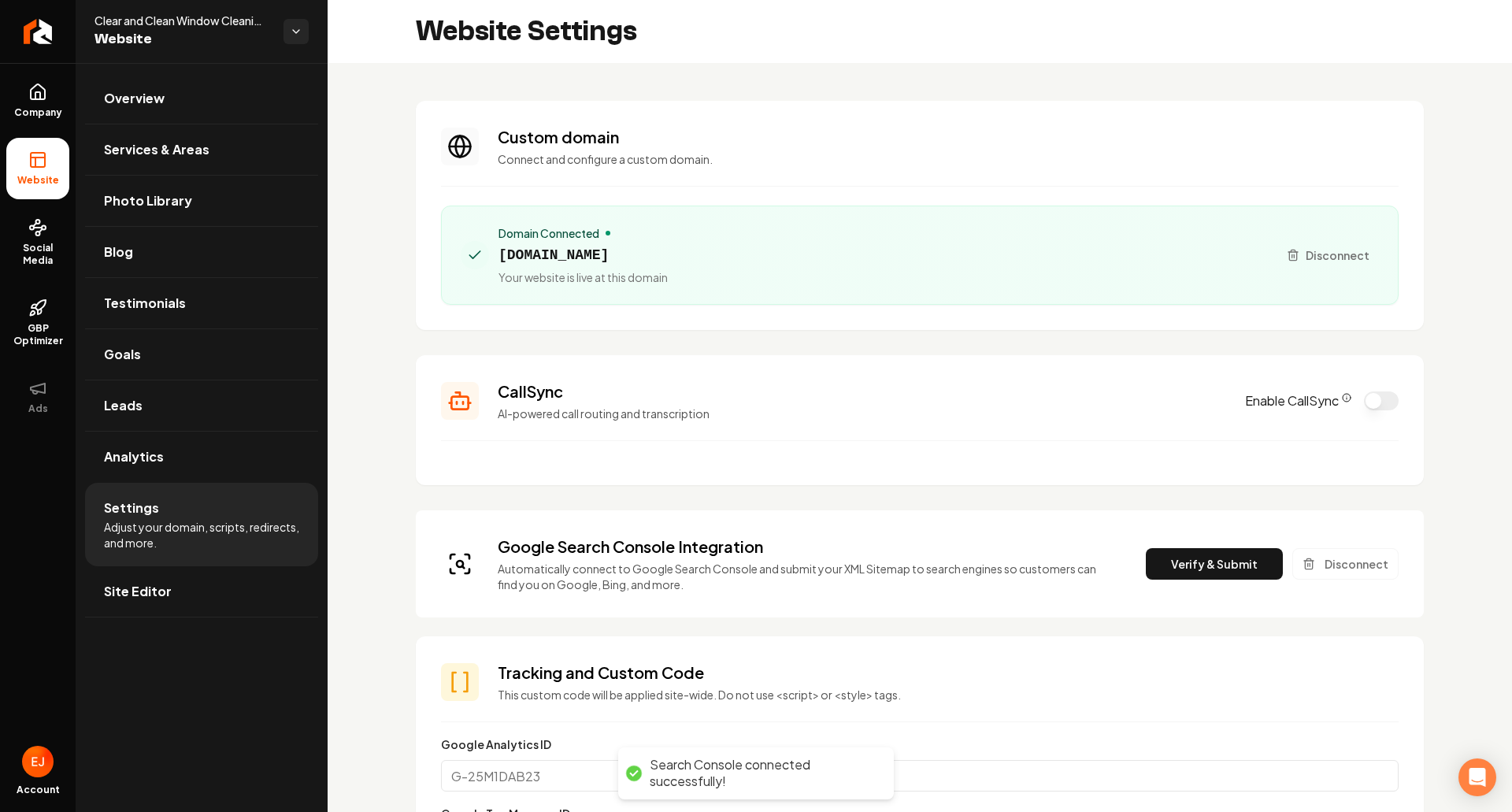
click at [1197, 553] on button "Verify & Submit" at bounding box center [1214, 563] width 137 height 32
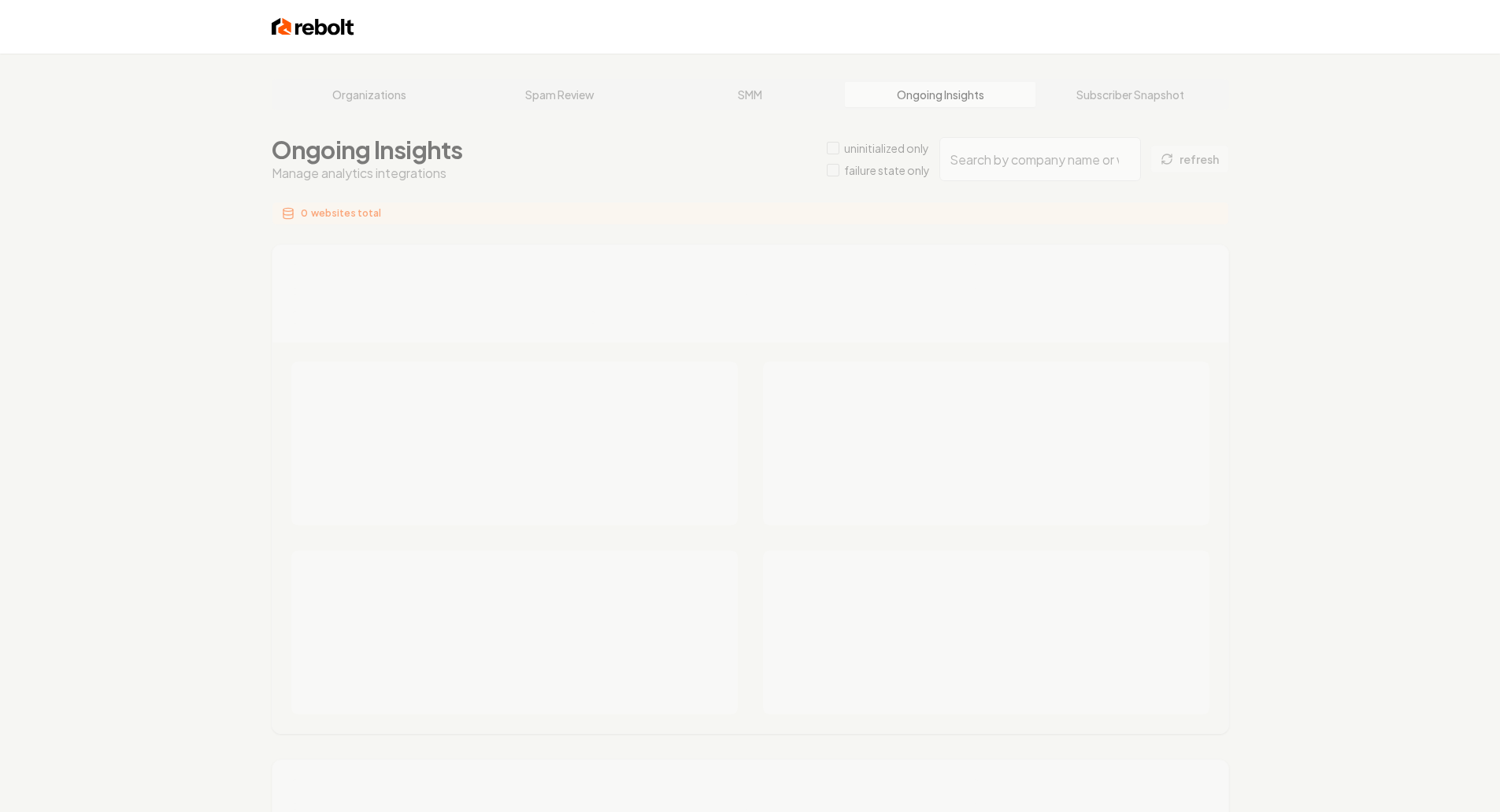
type input "9552a262-ef20-4460-9ba6-655ab8f78c5e"
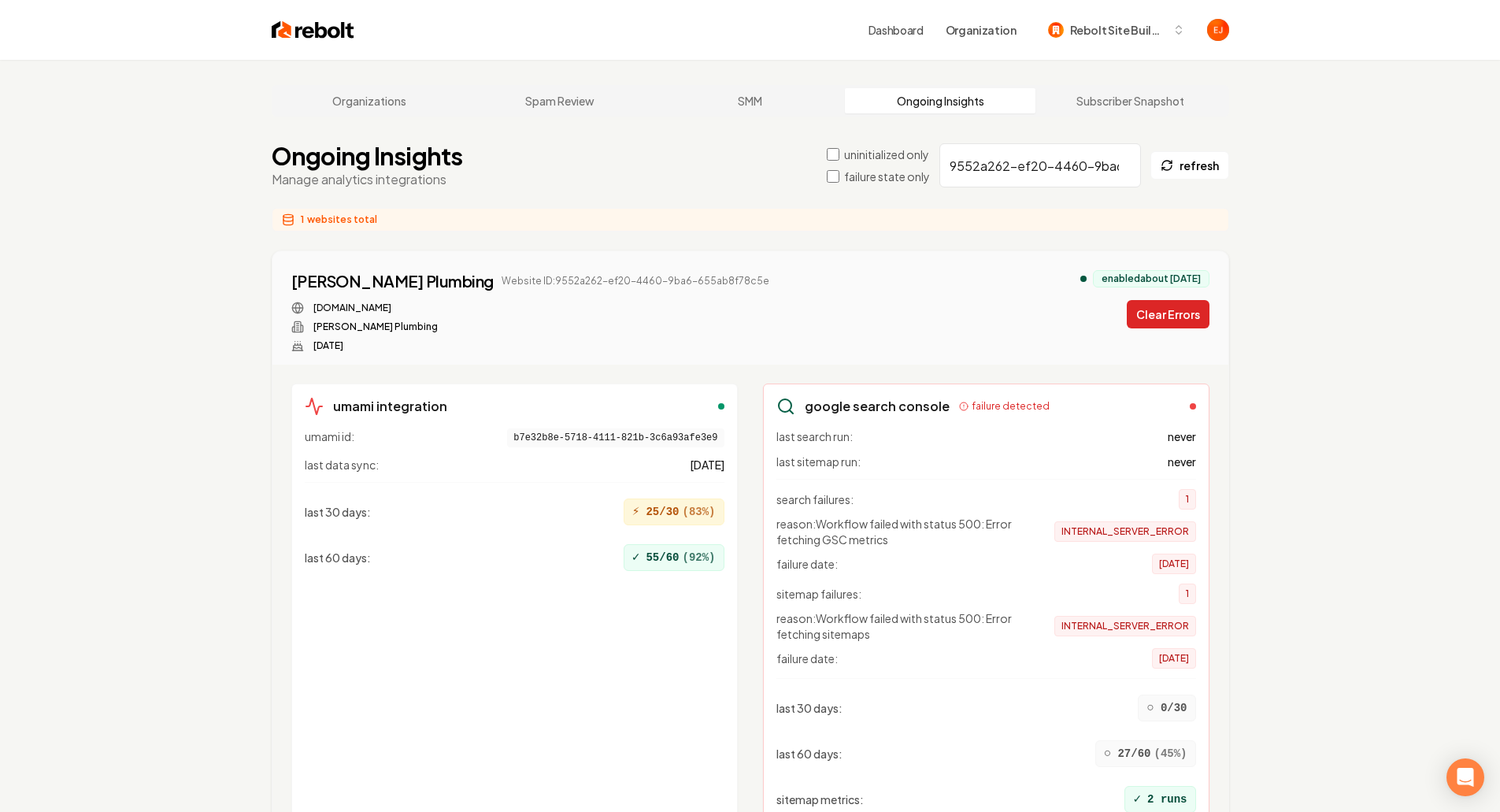
click at [1192, 326] on button "Clear Errors" at bounding box center [1169, 314] width 83 height 28
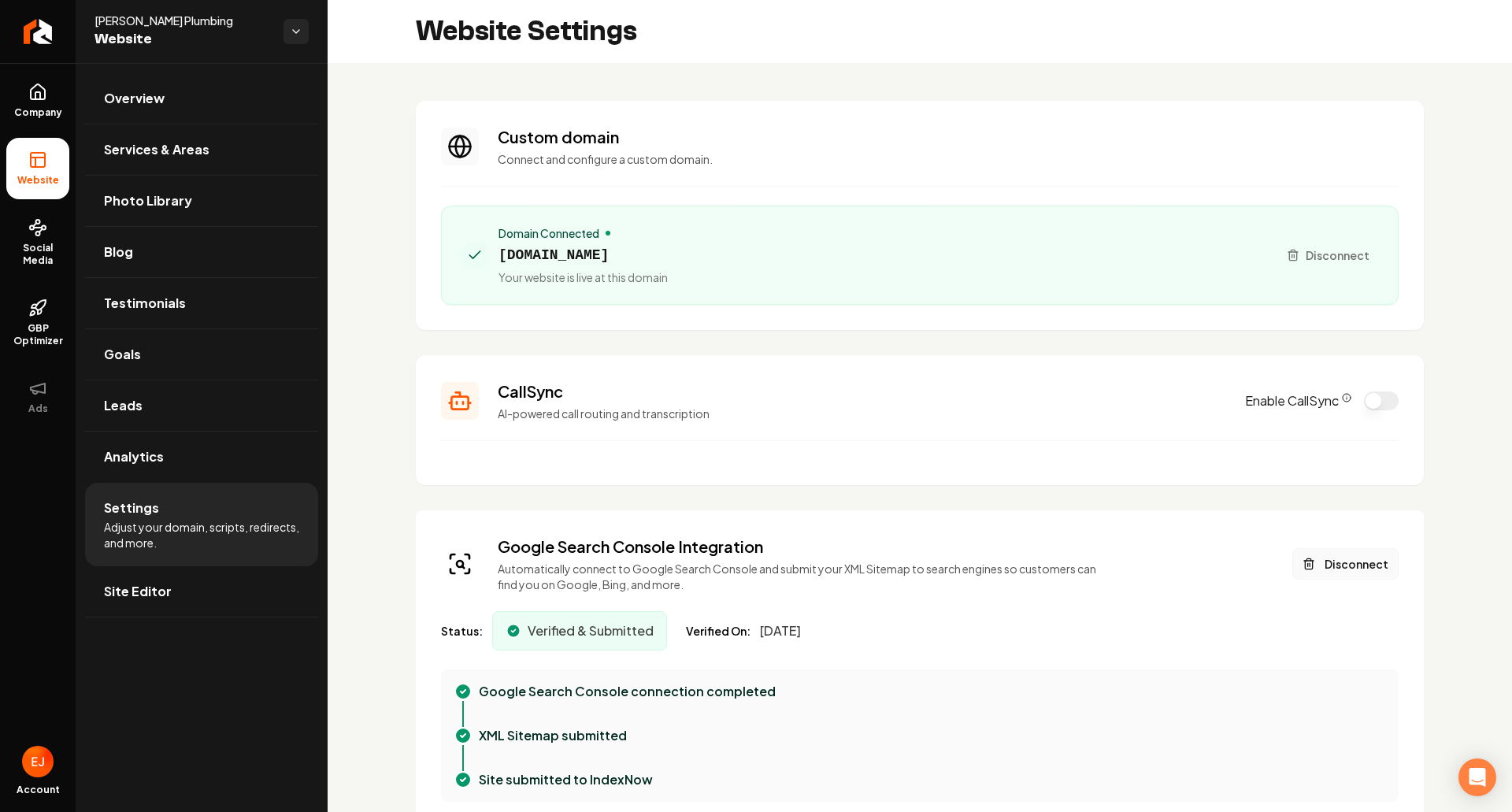
click at [1301, 556] on button "Disconnect" at bounding box center [1345, 563] width 106 height 32
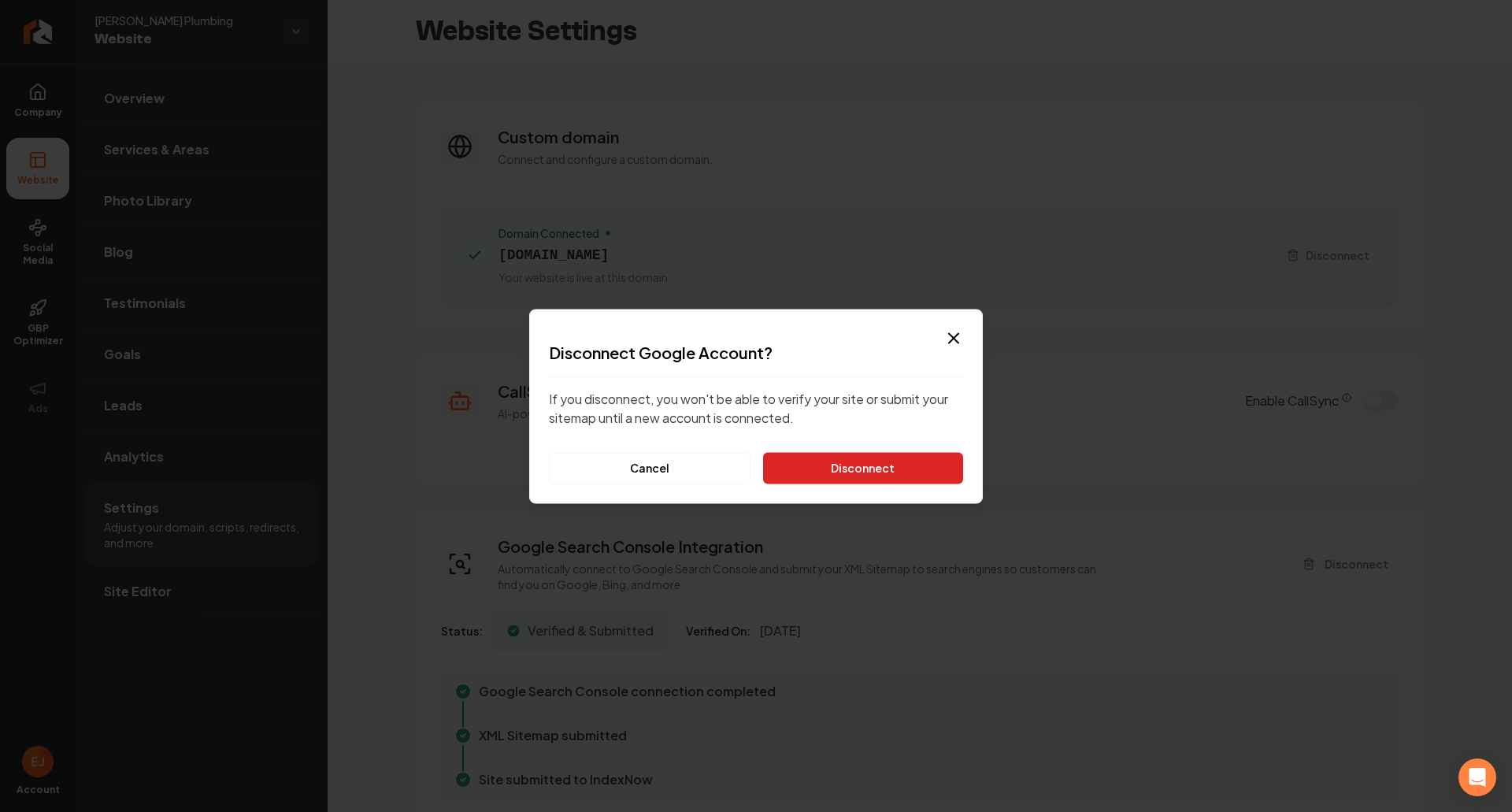
click at [873, 463] on button "Disconnect" at bounding box center [863, 468] width 200 height 32
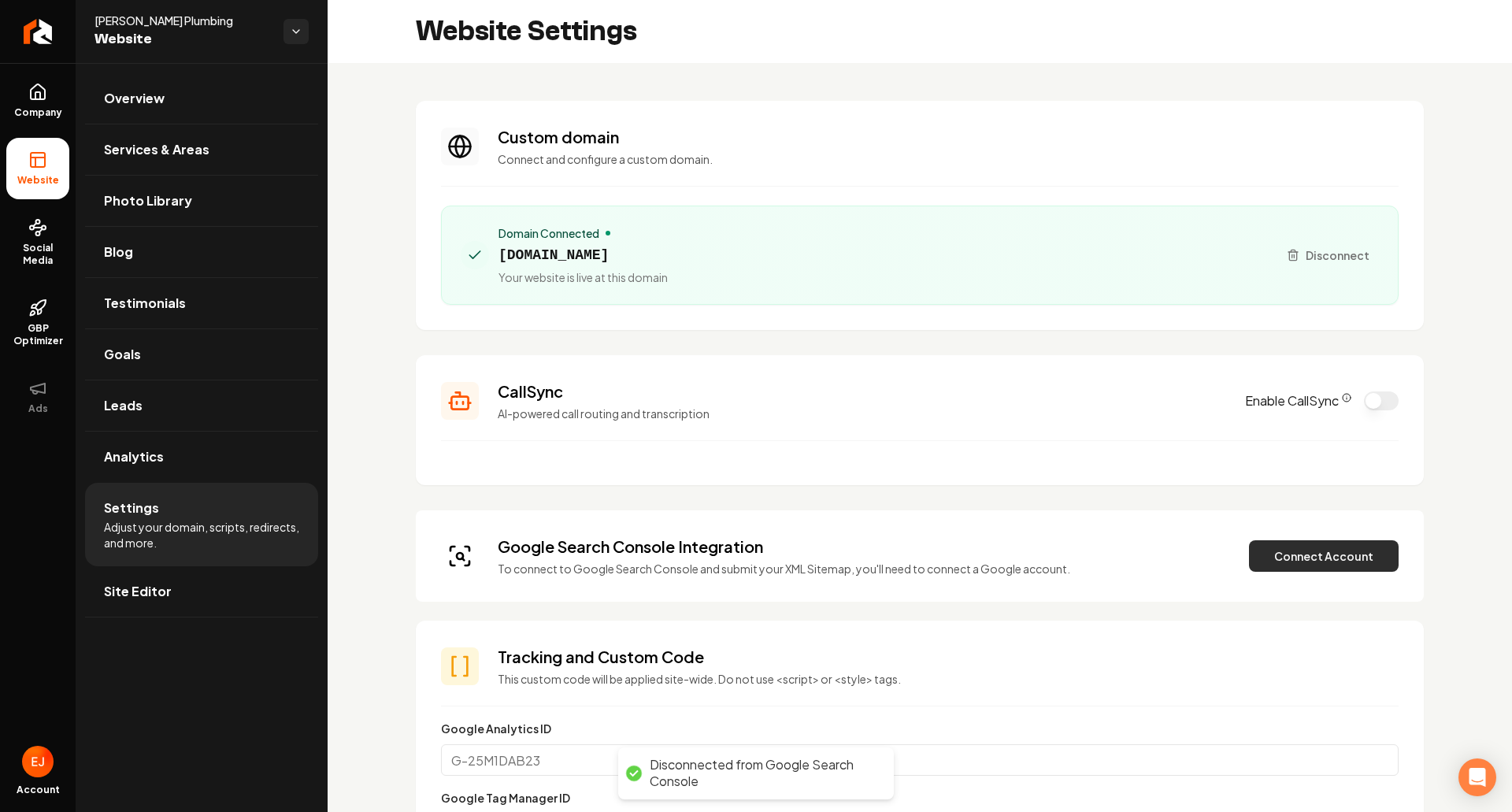
click at [1308, 568] on button "Connect Account" at bounding box center [1323, 556] width 149 height 32
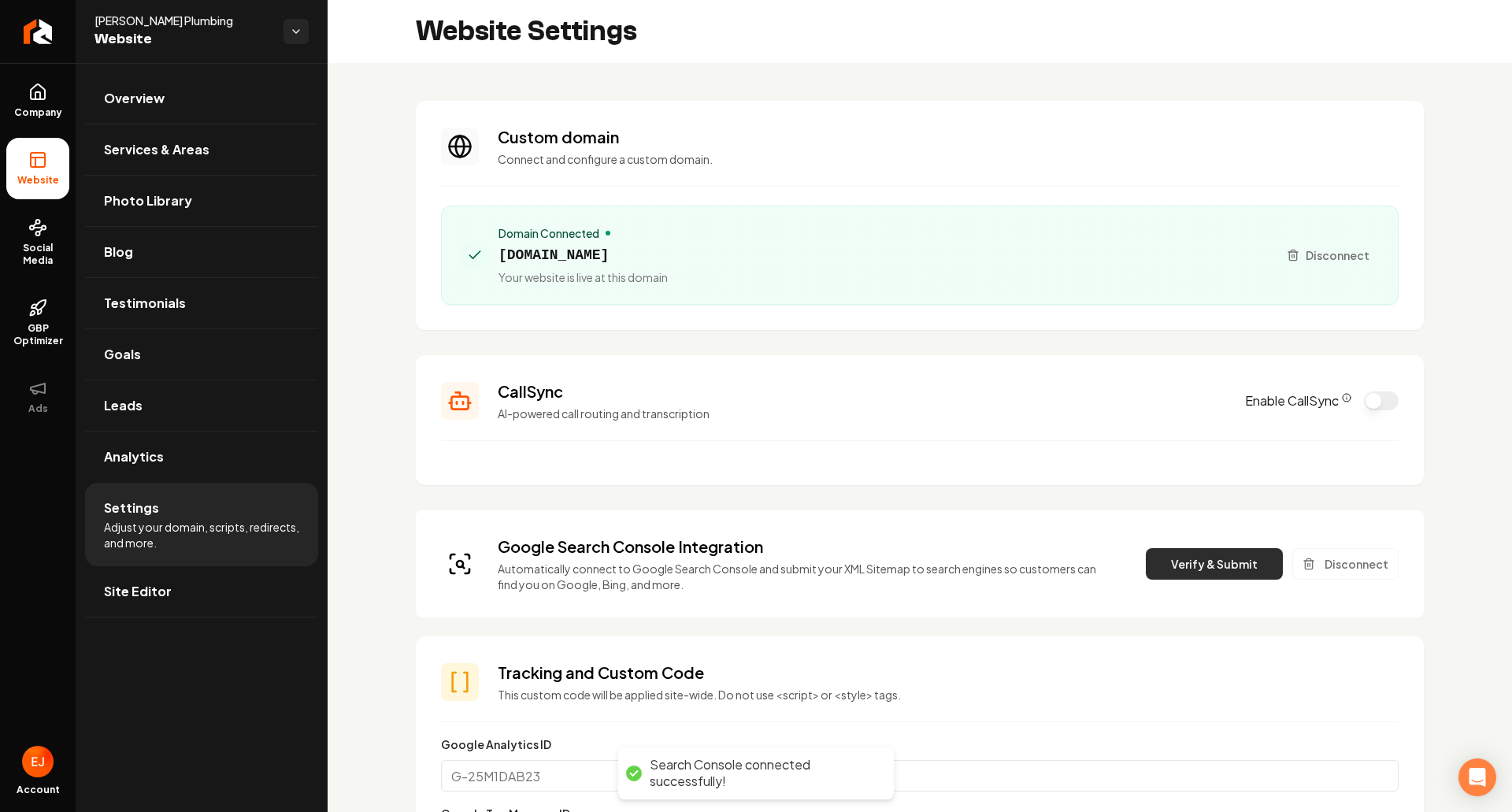
click at [1186, 565] on button "Verify & Submit" at bounding box center [1214, 563] width 137 height 32
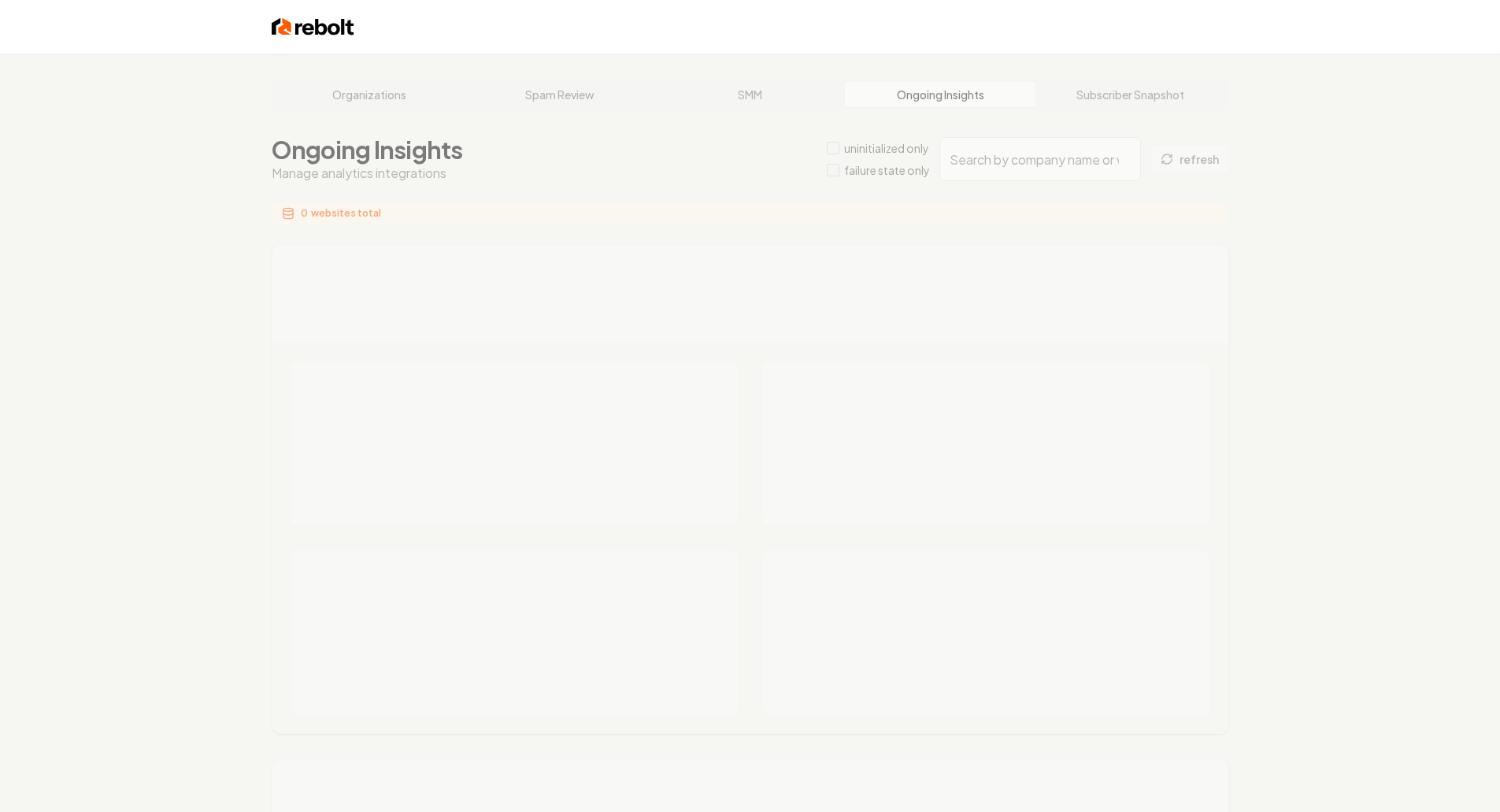
type input "f8995642-f799-4598-a2bd-3bbbd02d45ce"
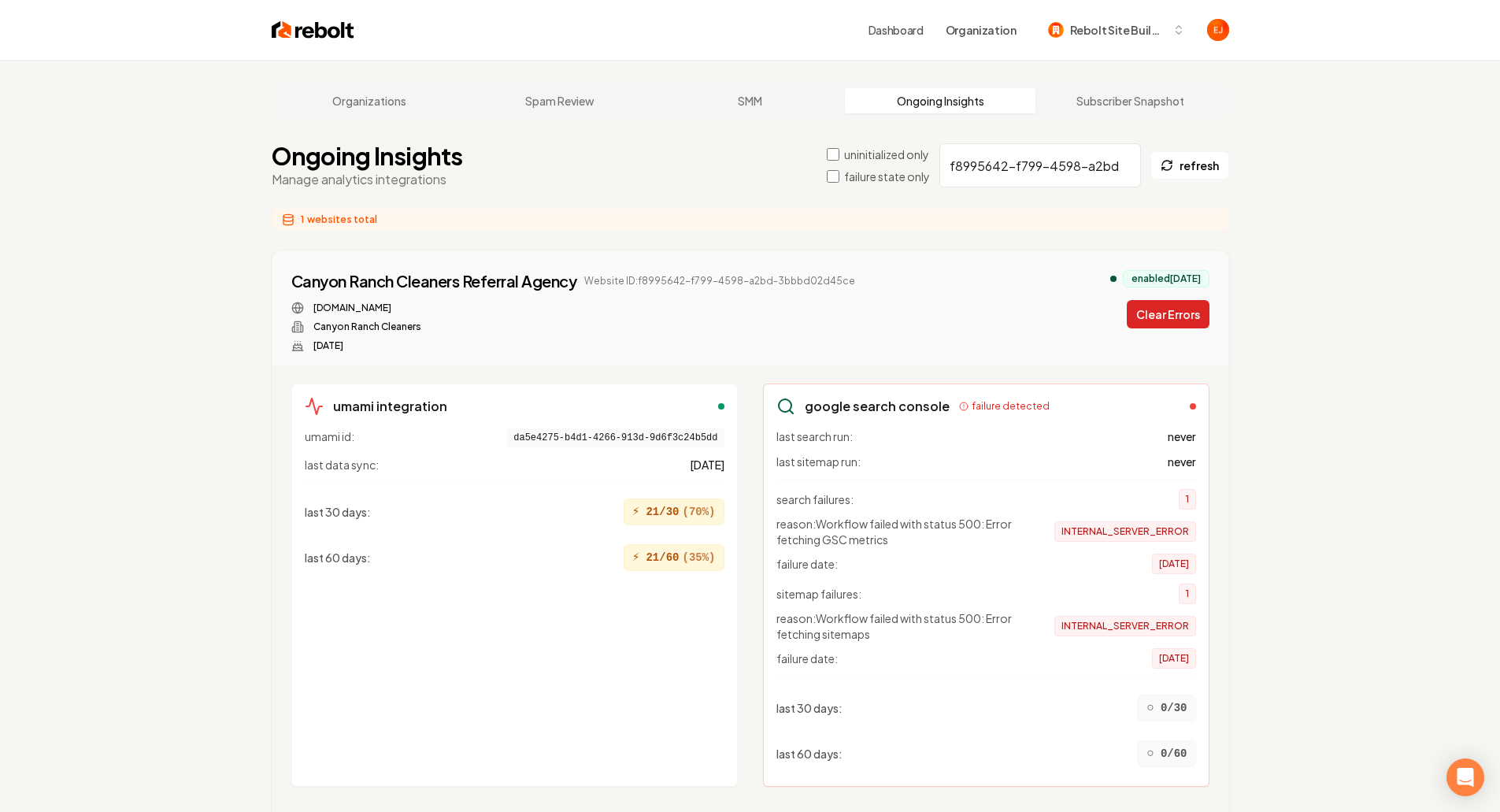
click at [1163, 321] on button "Clear Errors" at bounding box center [1169, 314] width 83 height 28
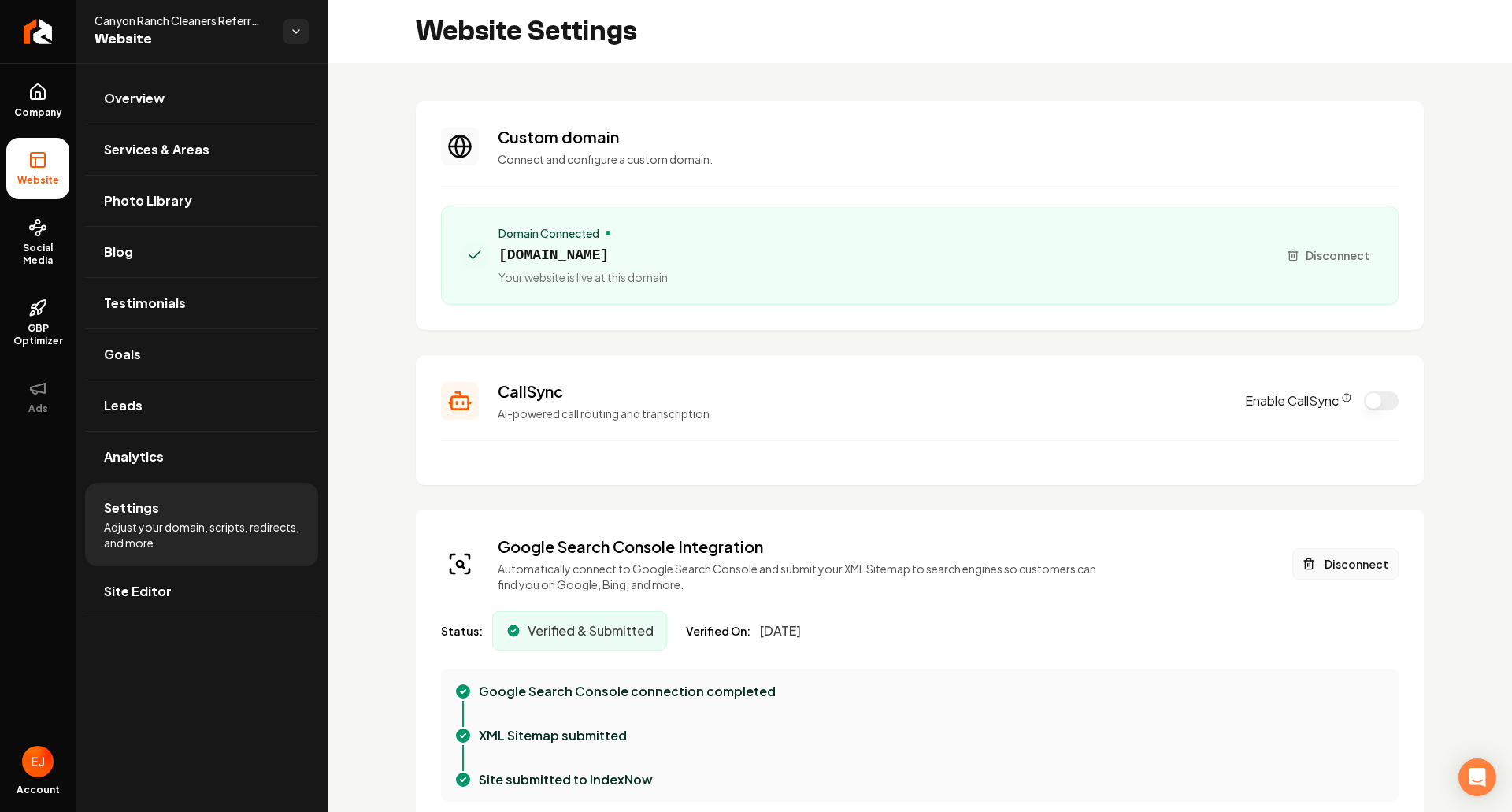
click at [1327, 557] on button "Disconnect" at bounding box center [1345, 563] width 106 height 32
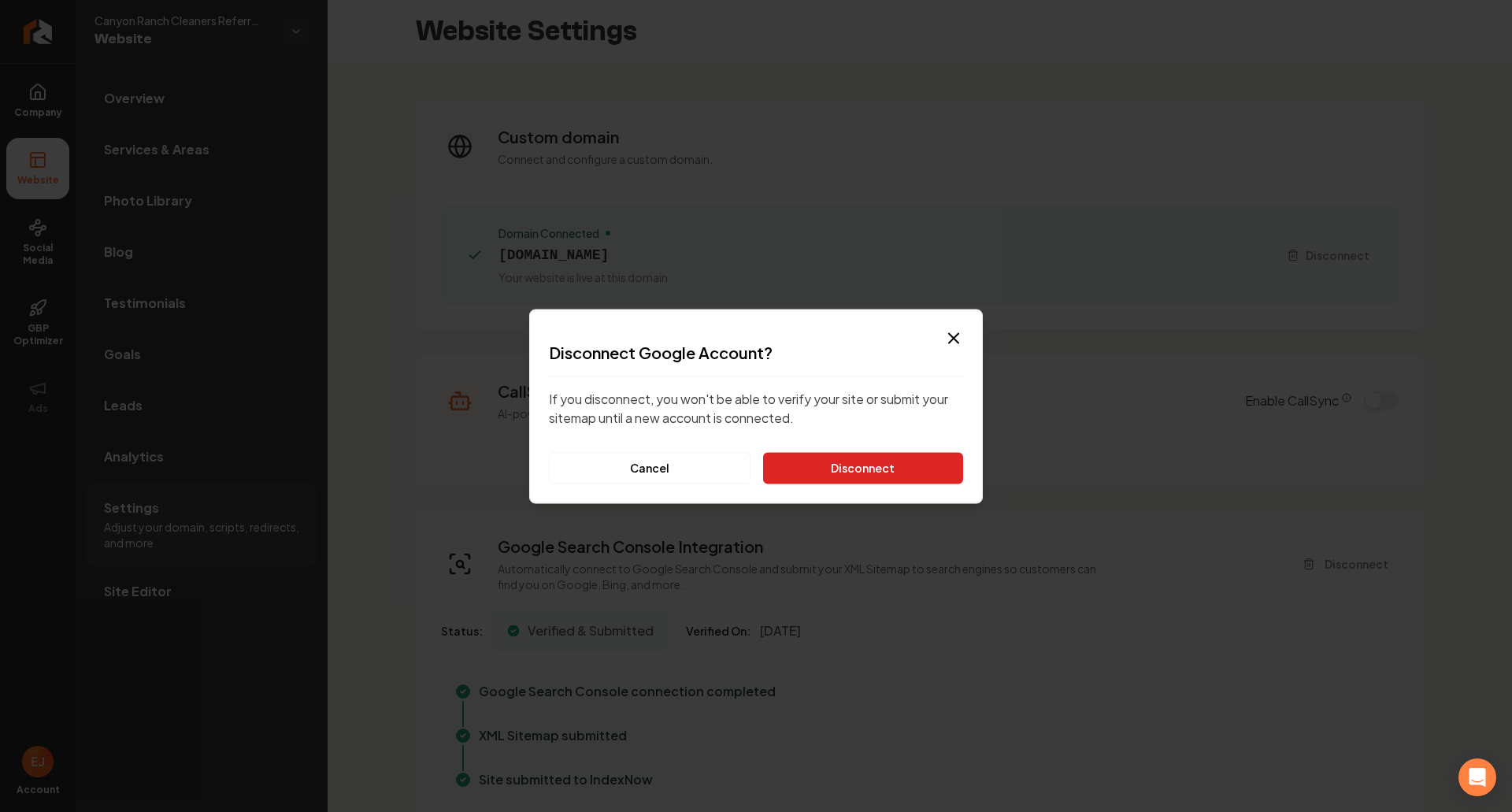
click at [841, 478] on button "Disconnect" at bounding box center [863, 468] width 200 height 32
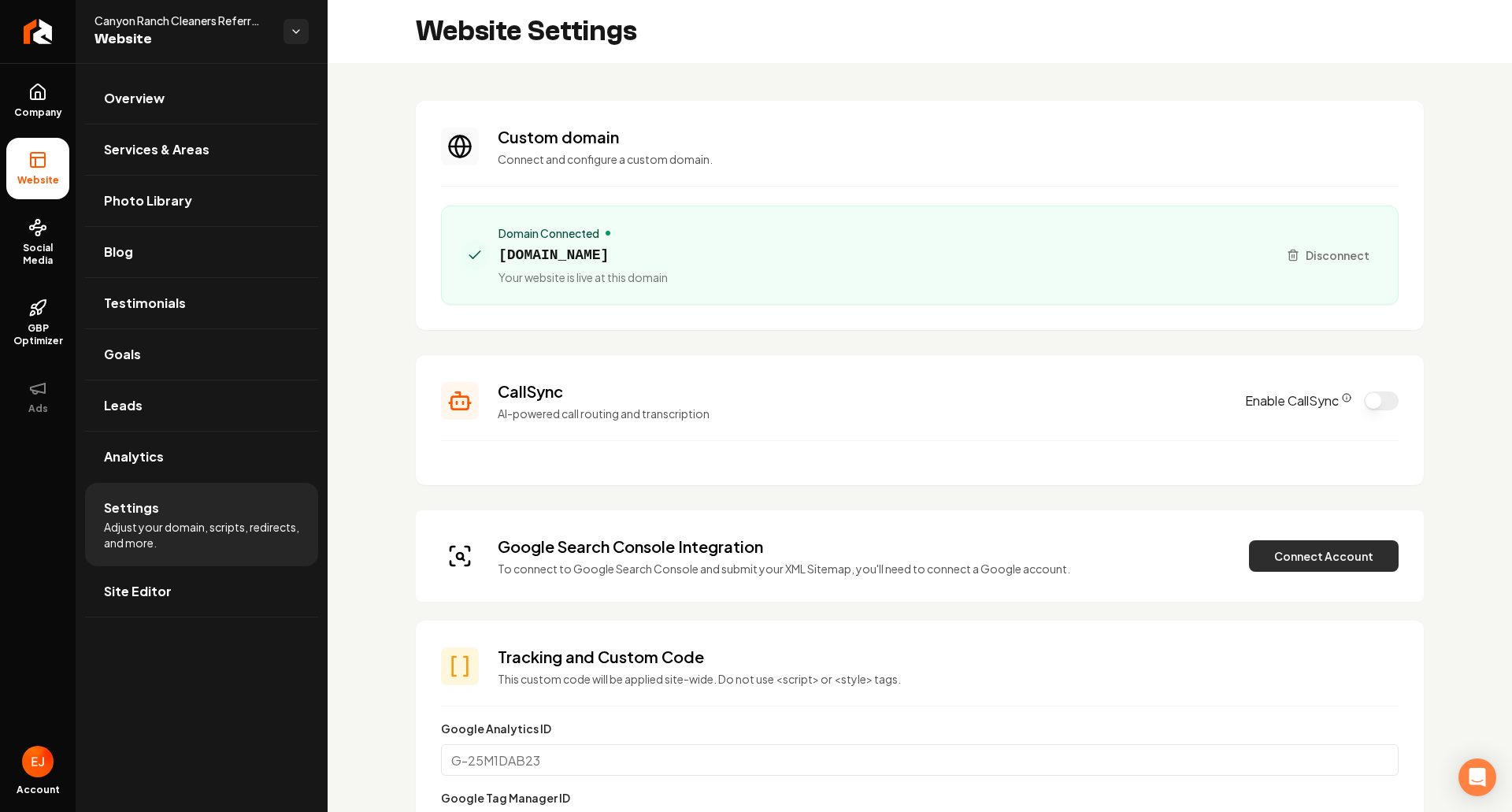
click at [1276, 572] on div "Google Search Console Integration To connect to Google Search Console and submi…" at bounding box center [920, 556] width 958 height 41
click at [1280, 563] on button "Connect Account" at bounding box center [1323, 556] width 149 height 32
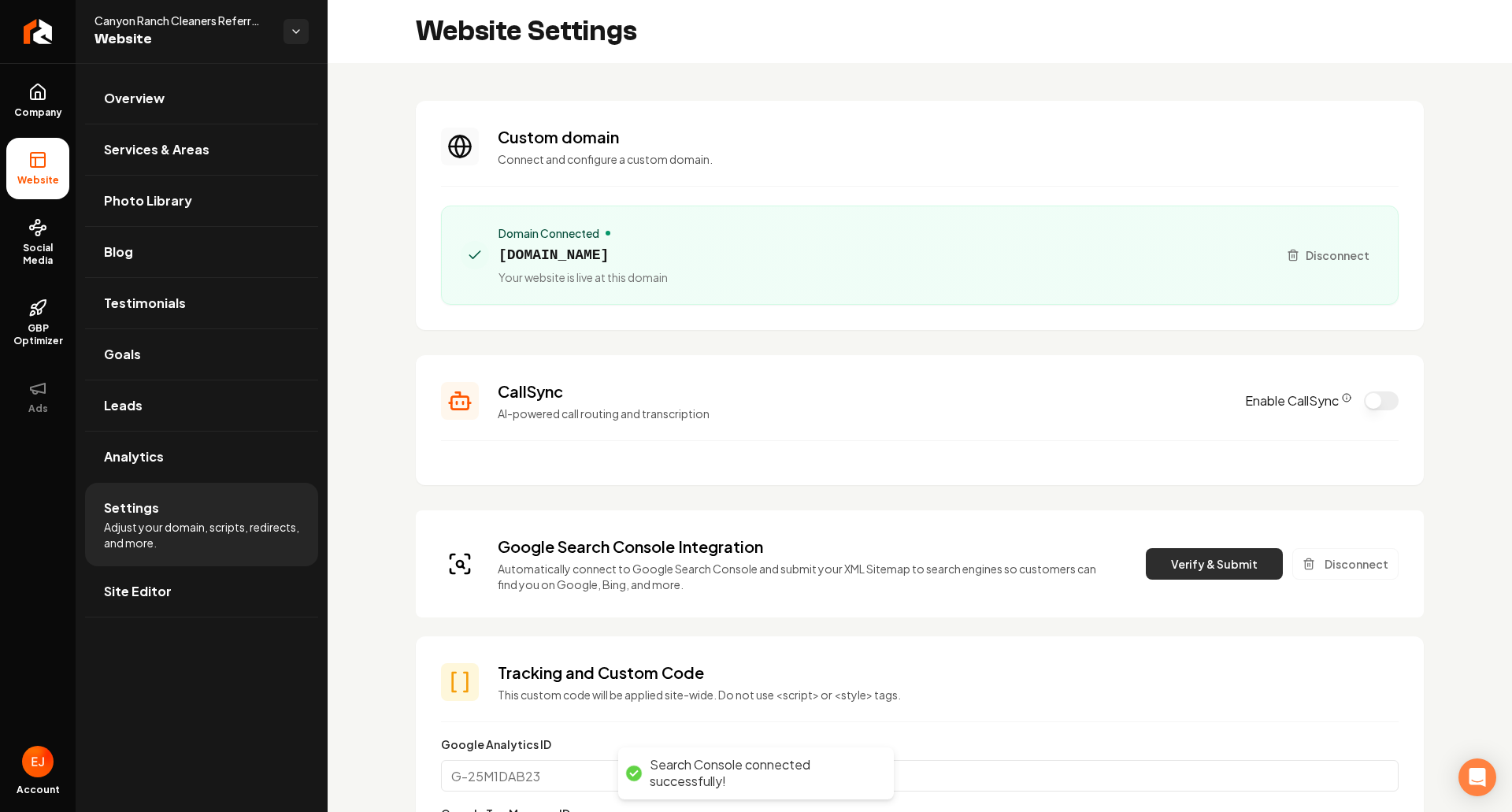
click at [1185, 568] on button "Verify & Submit" at bounding box center [1214, 563] width 137 height 32
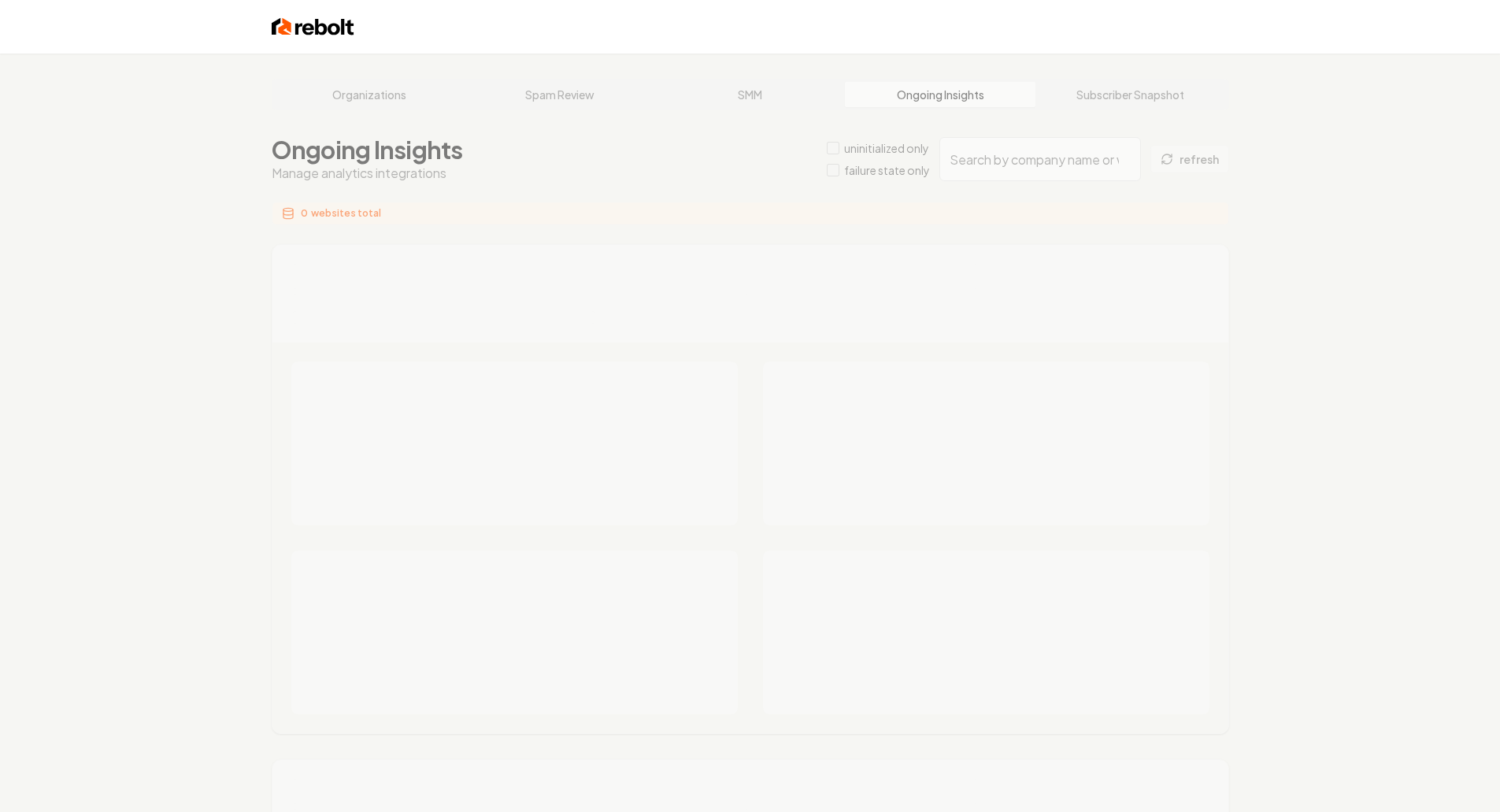
type input "b488f2b3-fd21-4536-8fc1-945a4137a61b"
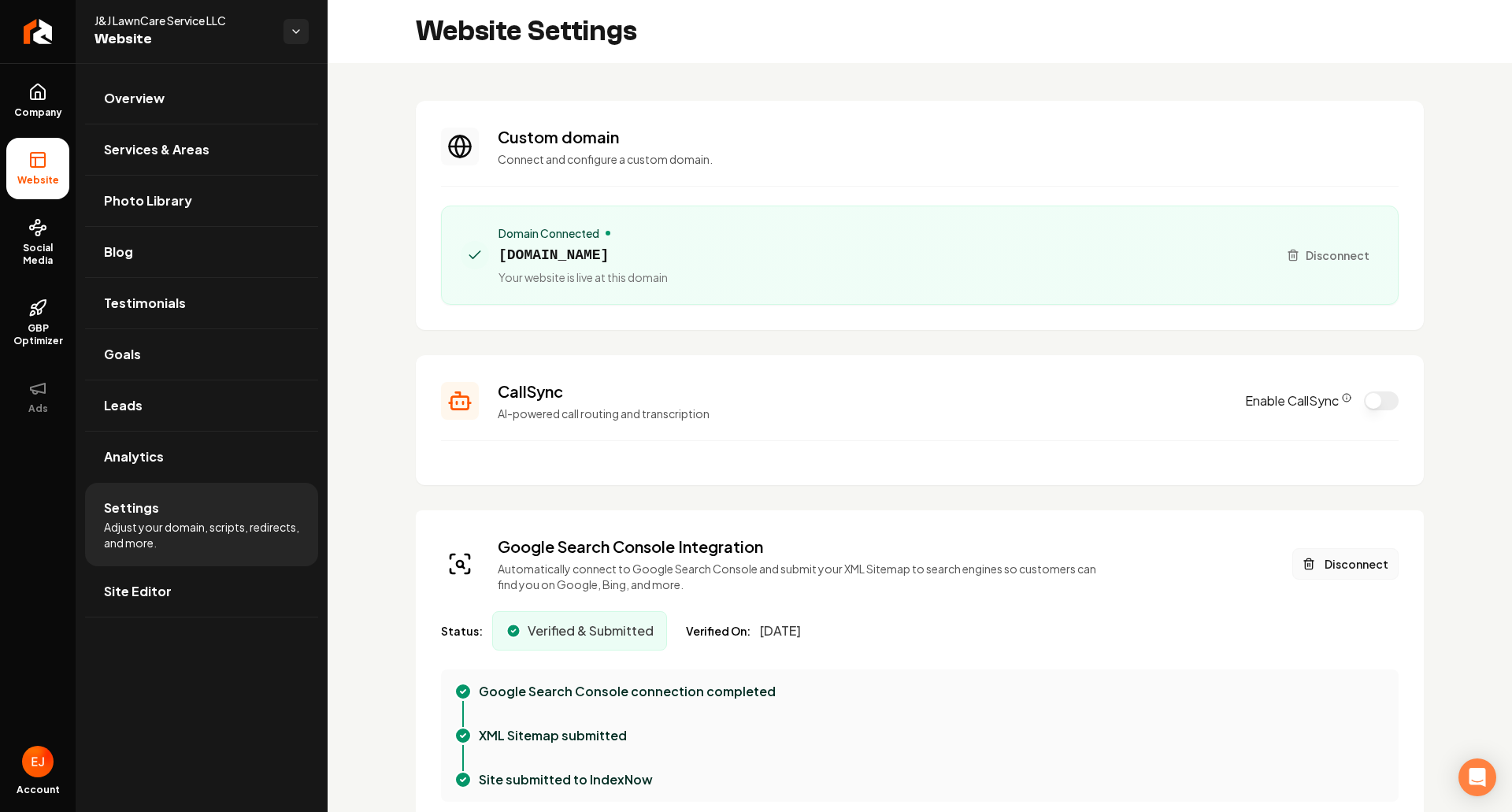
click at [1339, 555] on button "Disconnect" at bounding box center [1345, 563] width 106 height 32
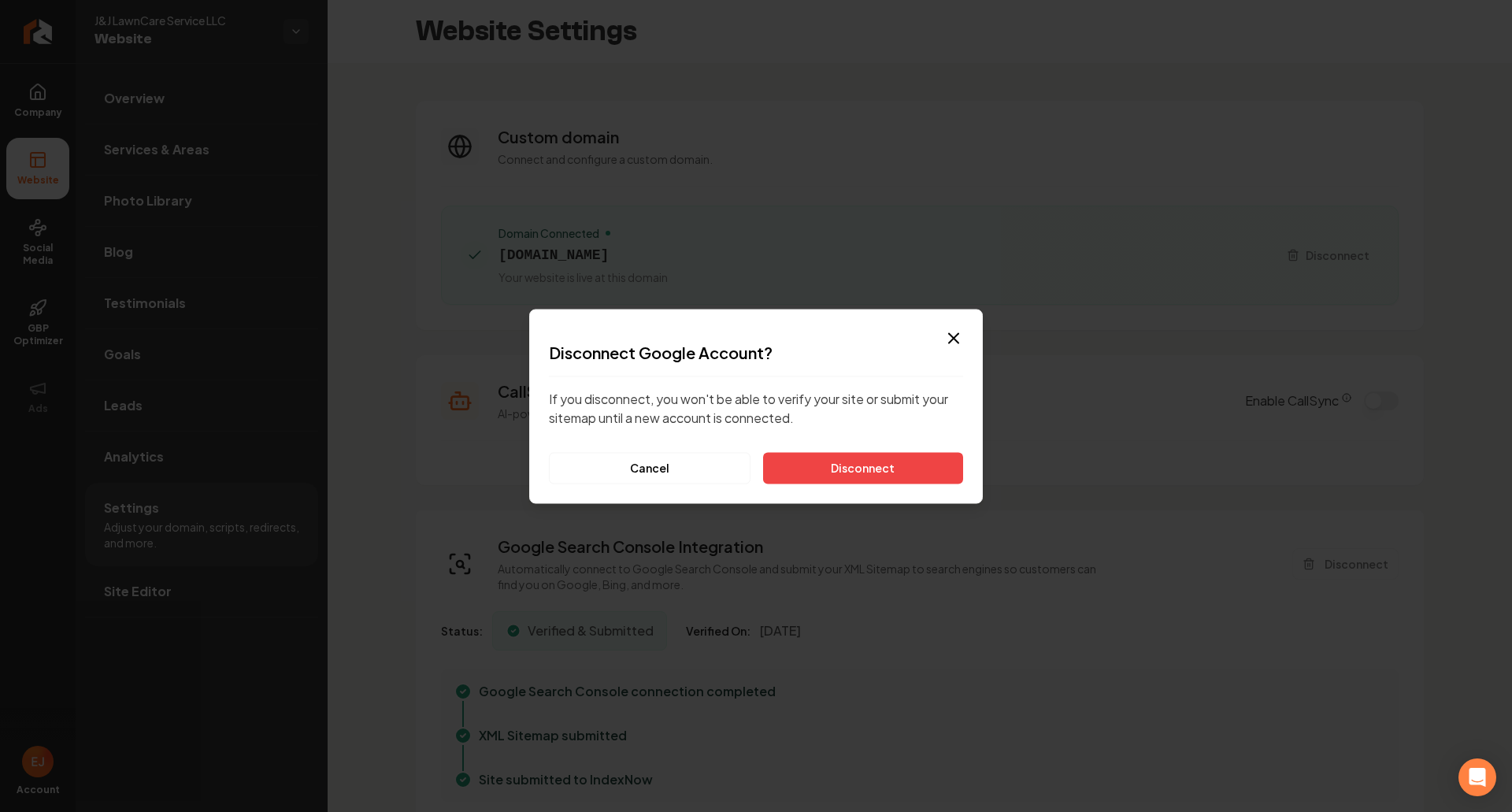
click at [872, 450] on div "Disconnect Google Account? If you disconnect, you won't be able to verify your …" at bounding box center [756, 412] width 414 height 142
click at [870, 468] on button "Disconnect" at bounding box center [863, 468] width 200 height 32
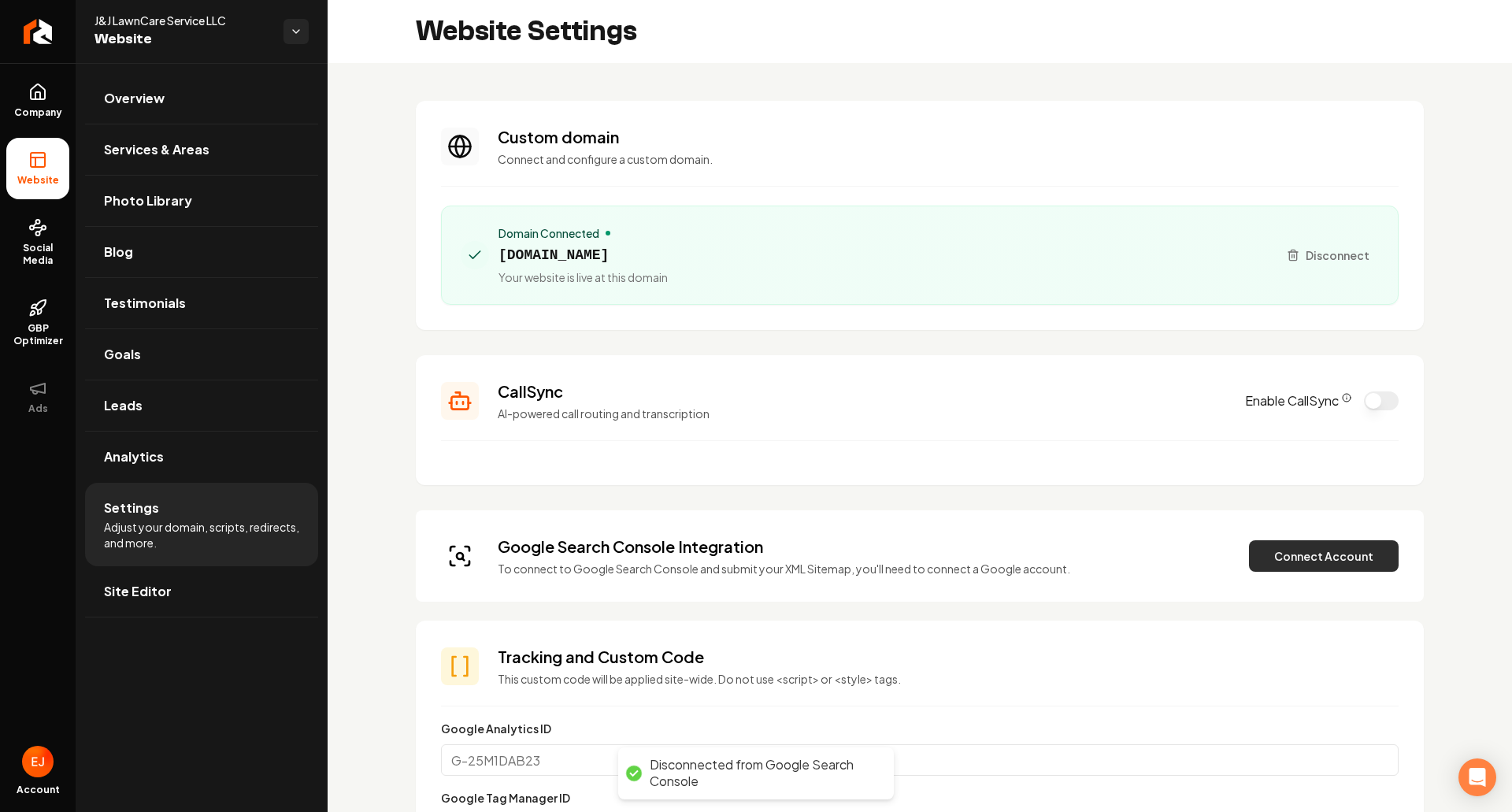
click at [1299, 565] on button "Connect Account" at bounding box center [1323, 556] width 149 height 32
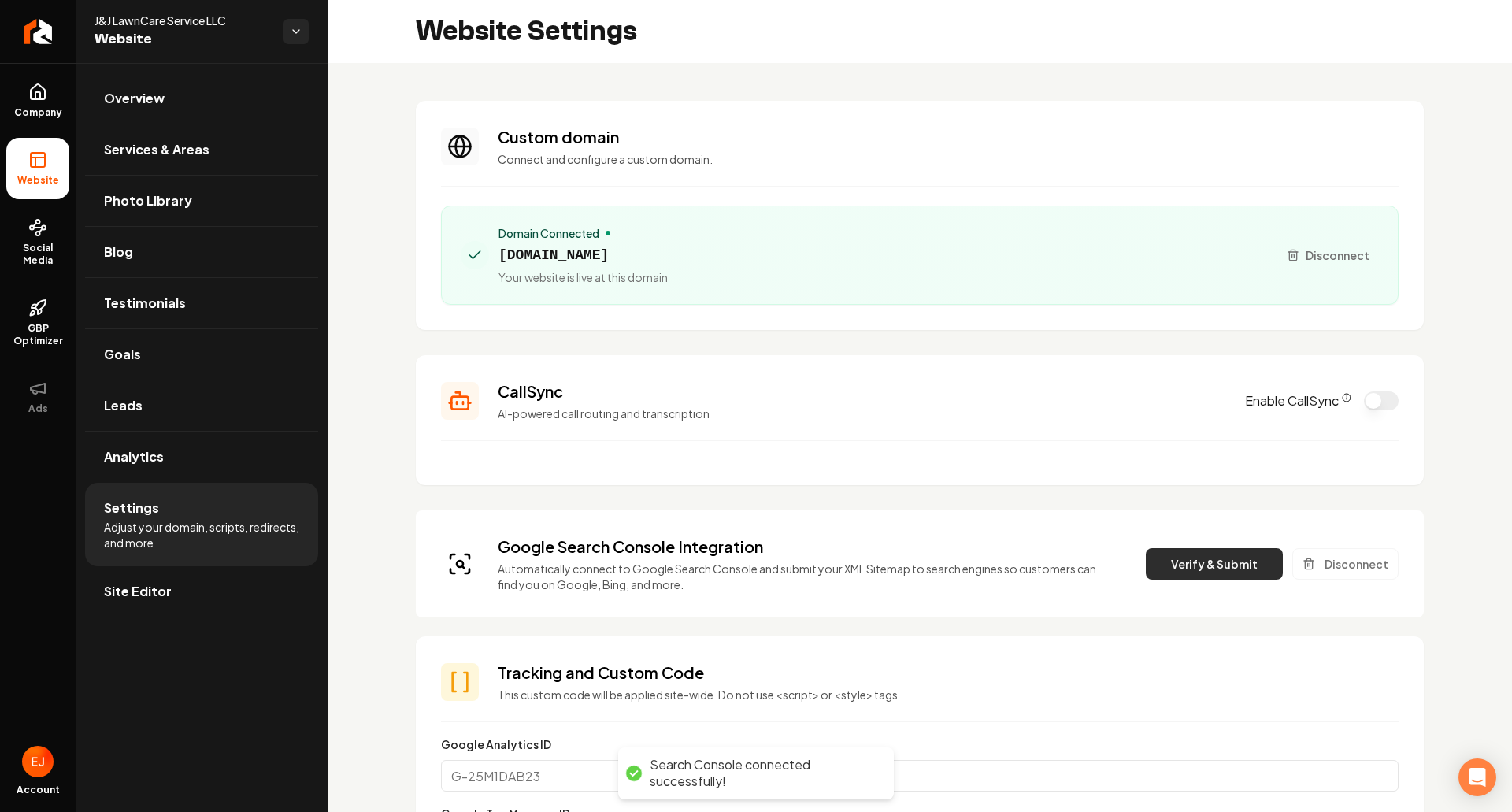
click at [1209, 570] on button "Verify & Submit" at bounding box center [1214, 563] width 137 height 32
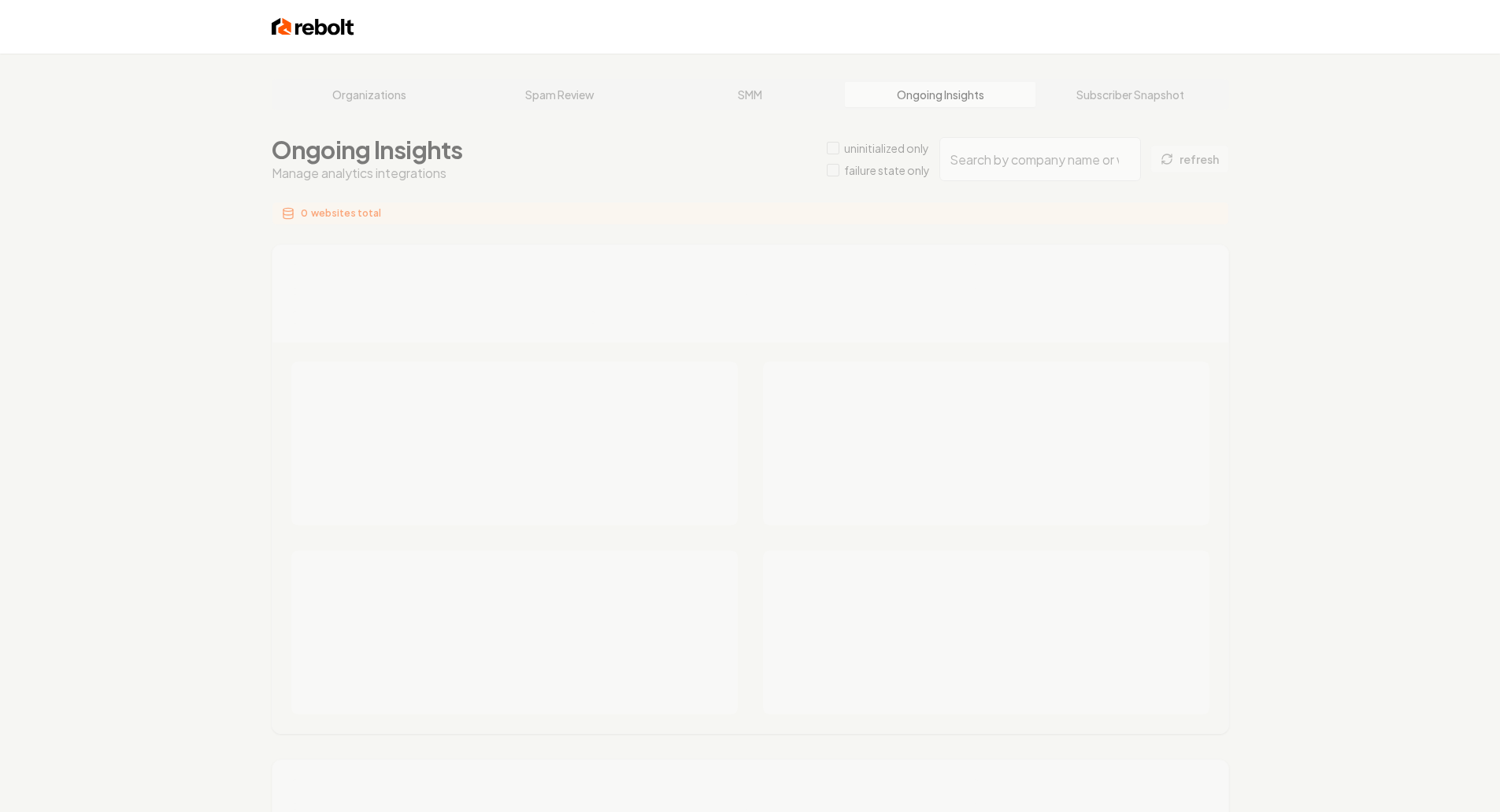
type input "4f6d2aa7-c9e8-421e-be9d-1e45837dd738"
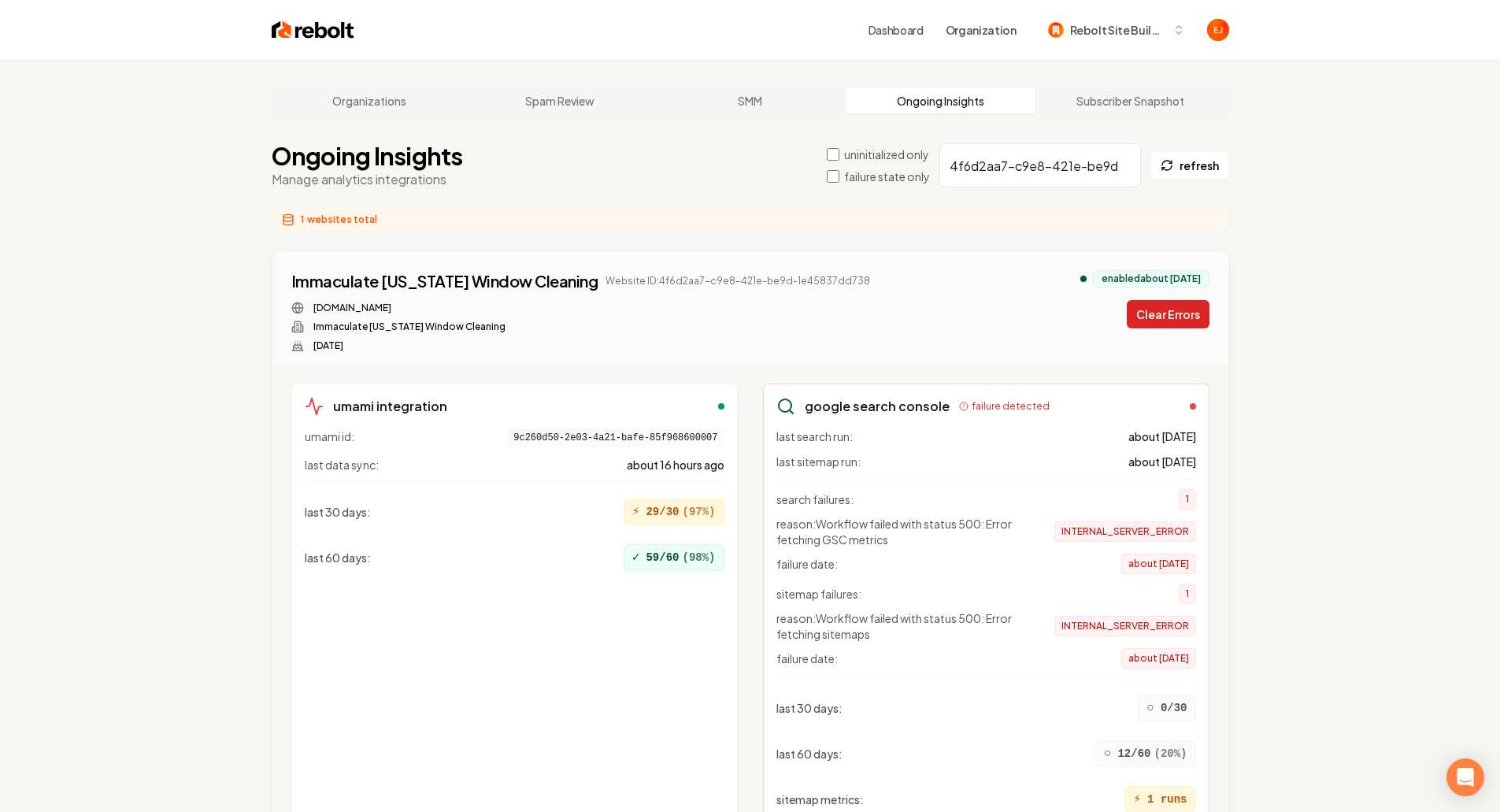
click at [1157, 305] on button "Clear Errors" at bounding box center [1169, 314] width 83 height 28
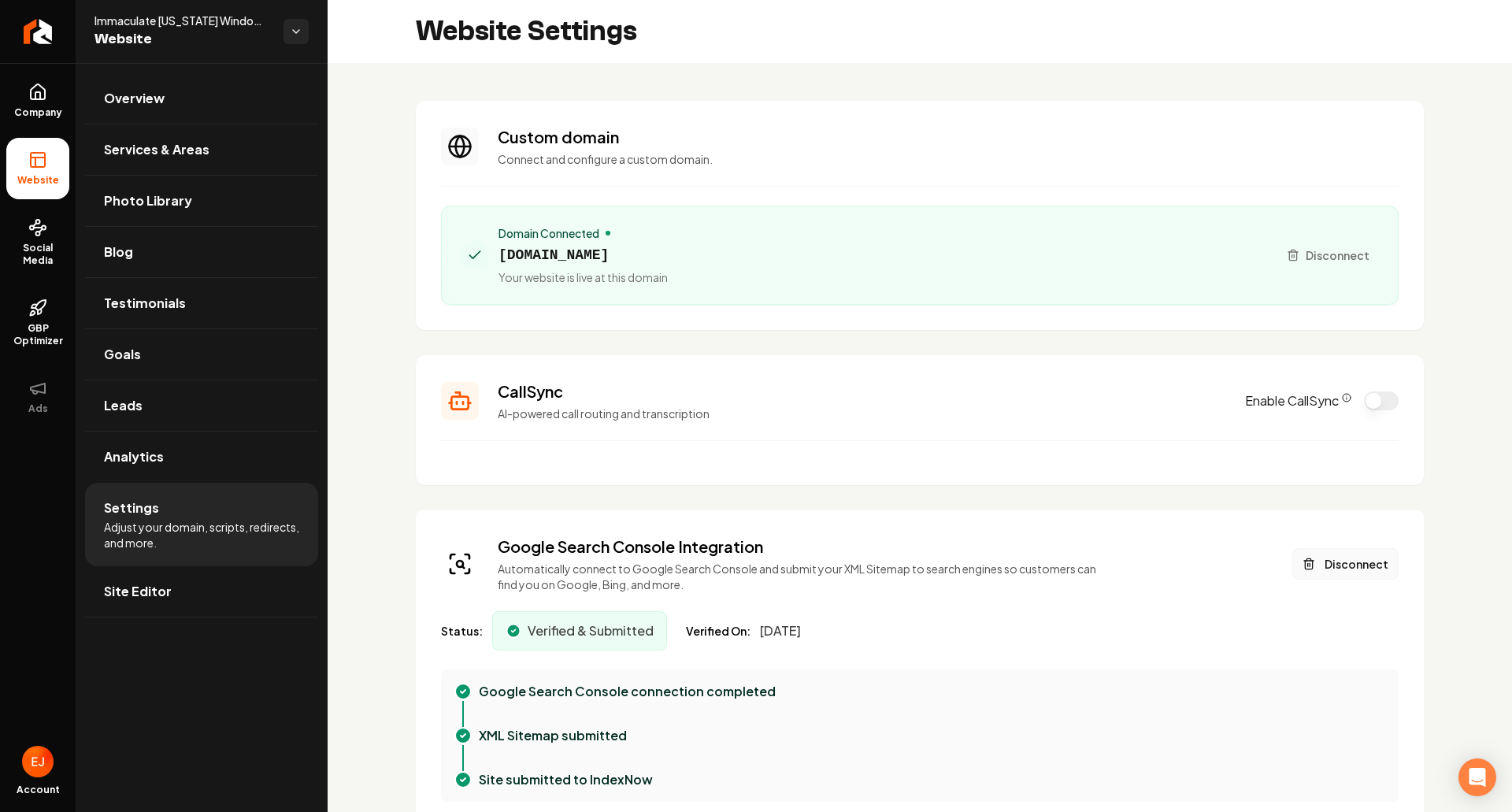
click at [1351, 570] on button "Disconnect" at bounding box center [1345, 563] width 106 height 32
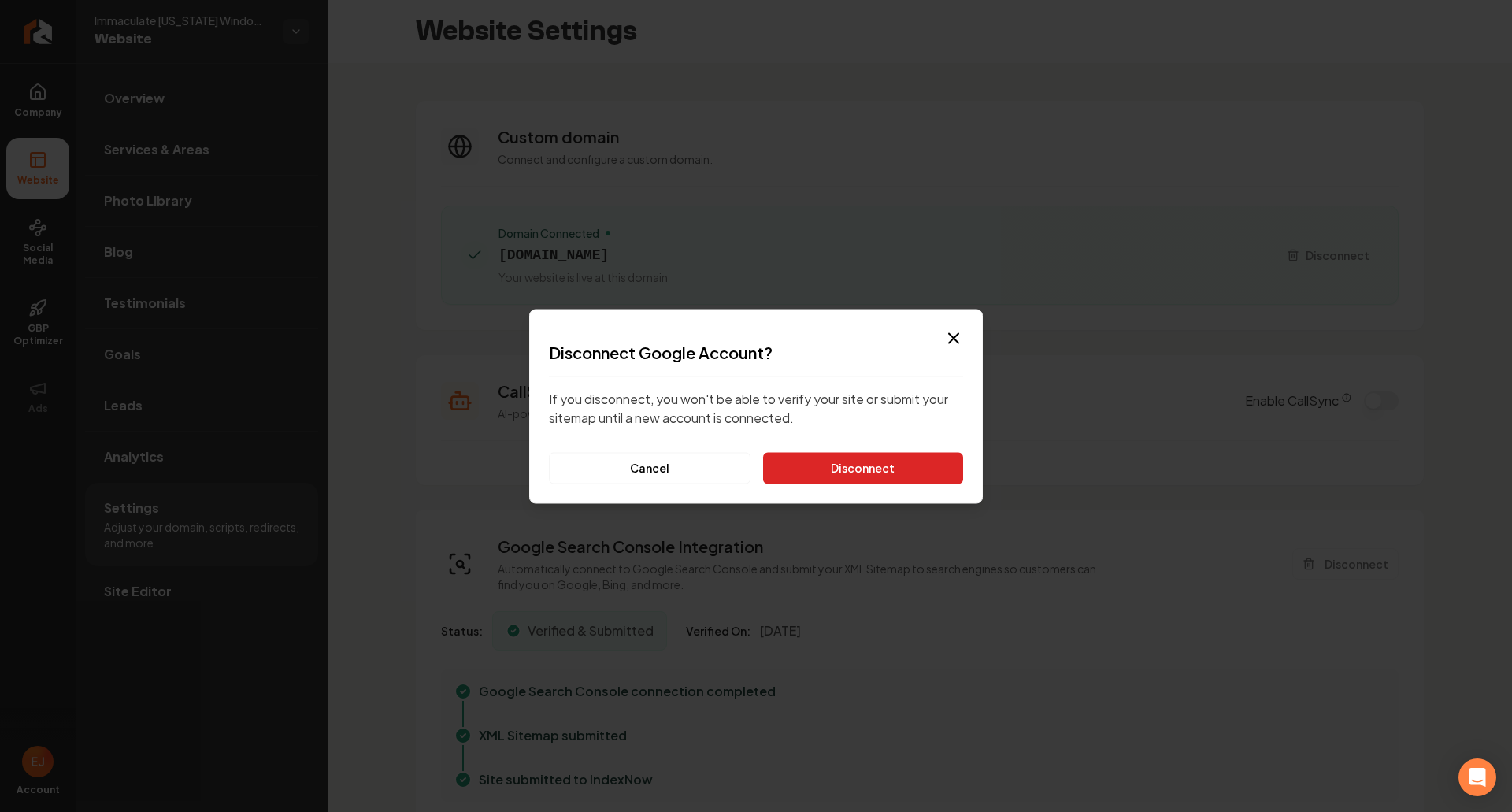
click at [849, 460] on button "Disconnect" at bounding box center [863, 468] width 200 height 32
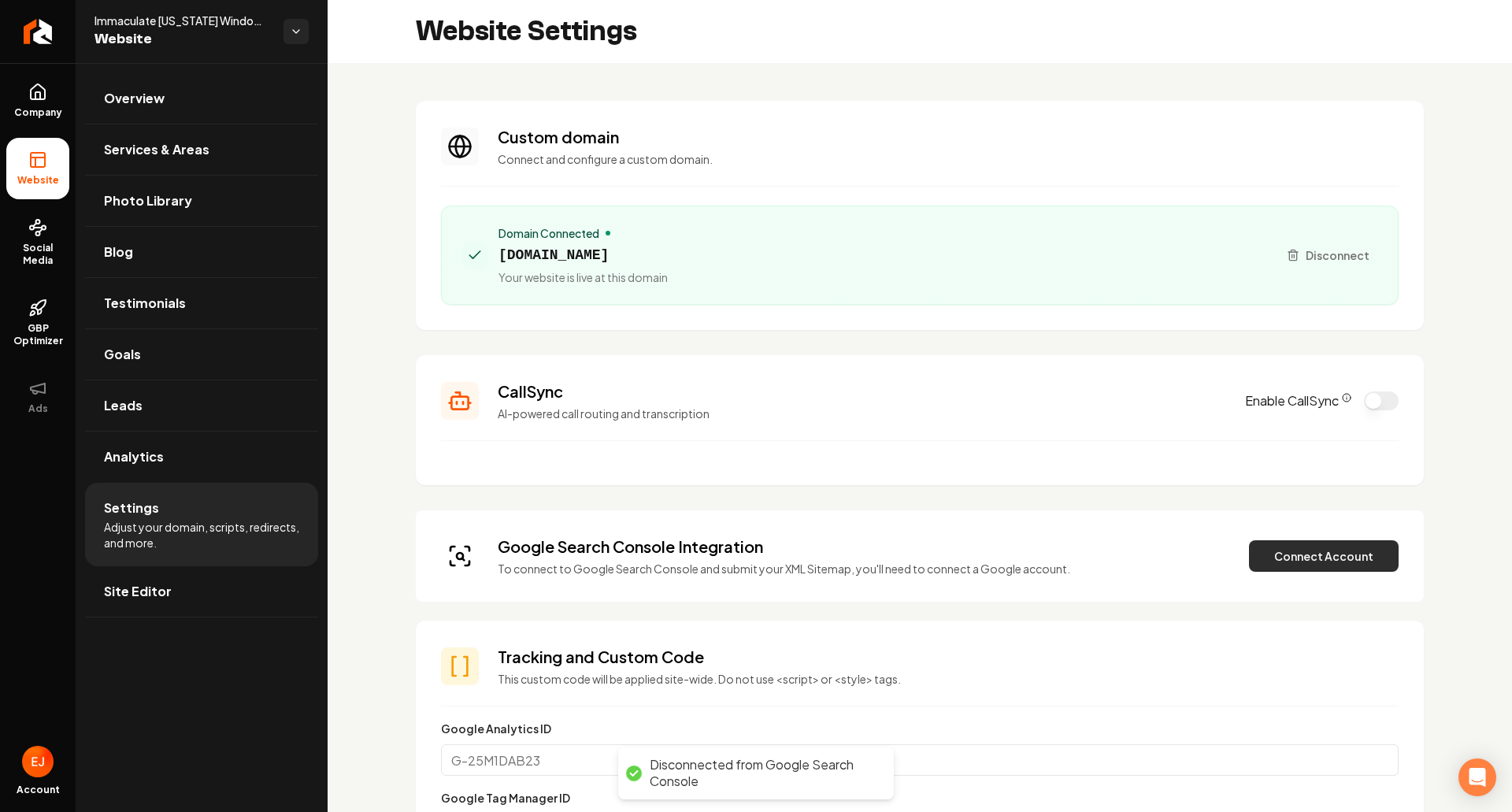
click at [1324, 544] on button "Connect Account" at bounding box center [1323, 556] width 149 height 32
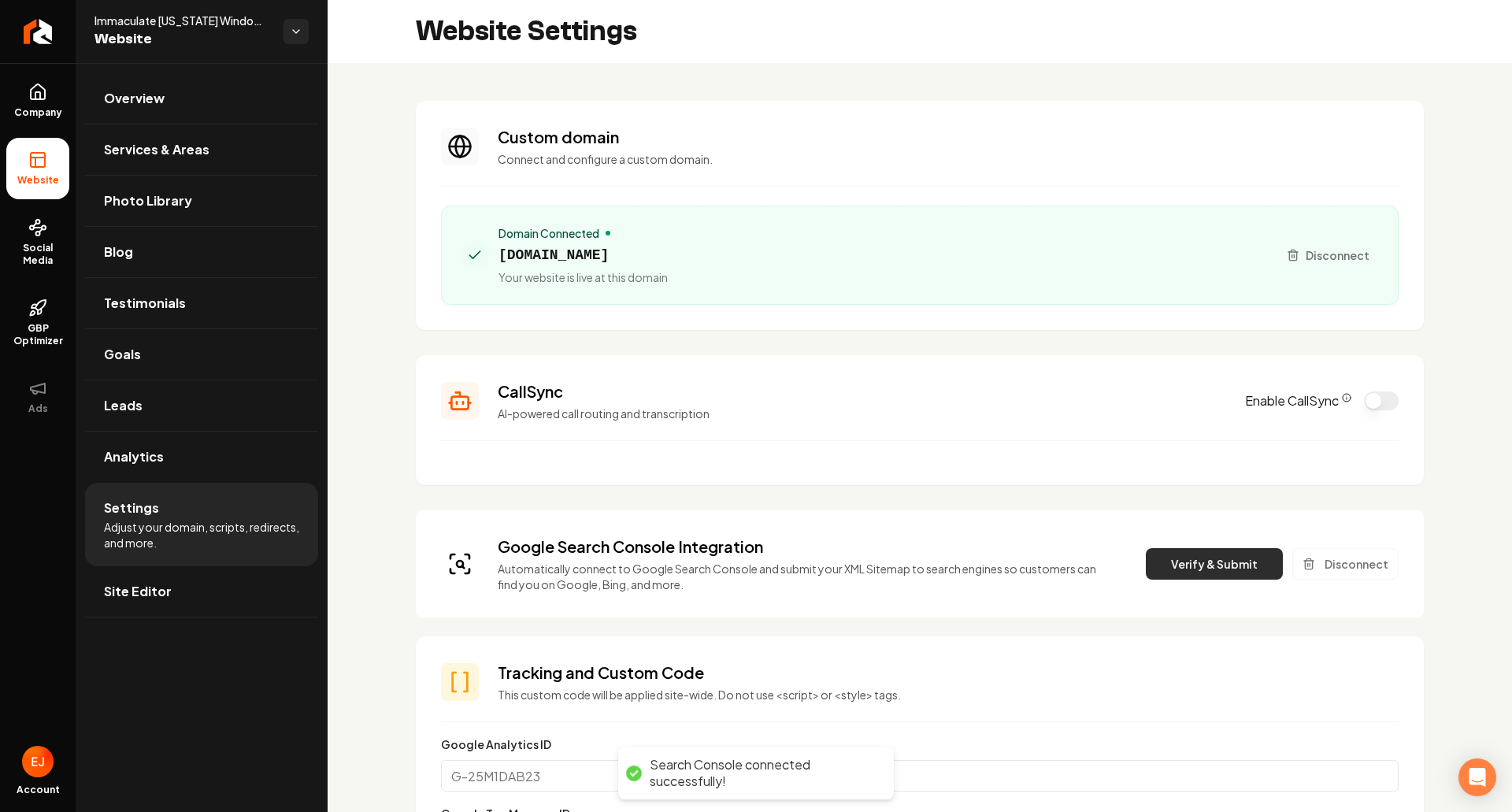
click at [1204, 557] on button "Verify & Submit" at bounding box center [1214, 563] width 137 height 32
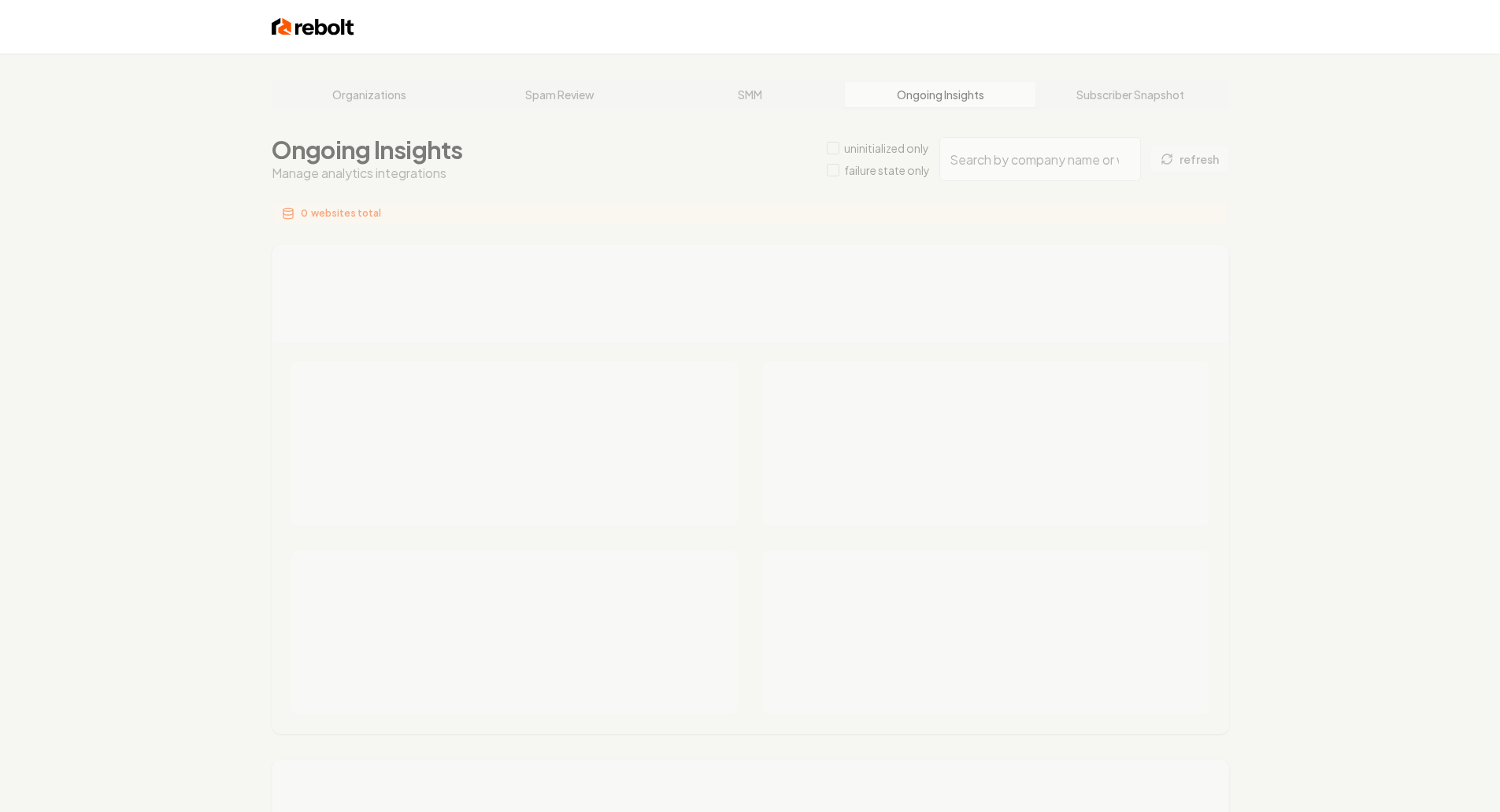
type input "ffcc6e5c-6d94-44a6-9e13-1dd92683f728"
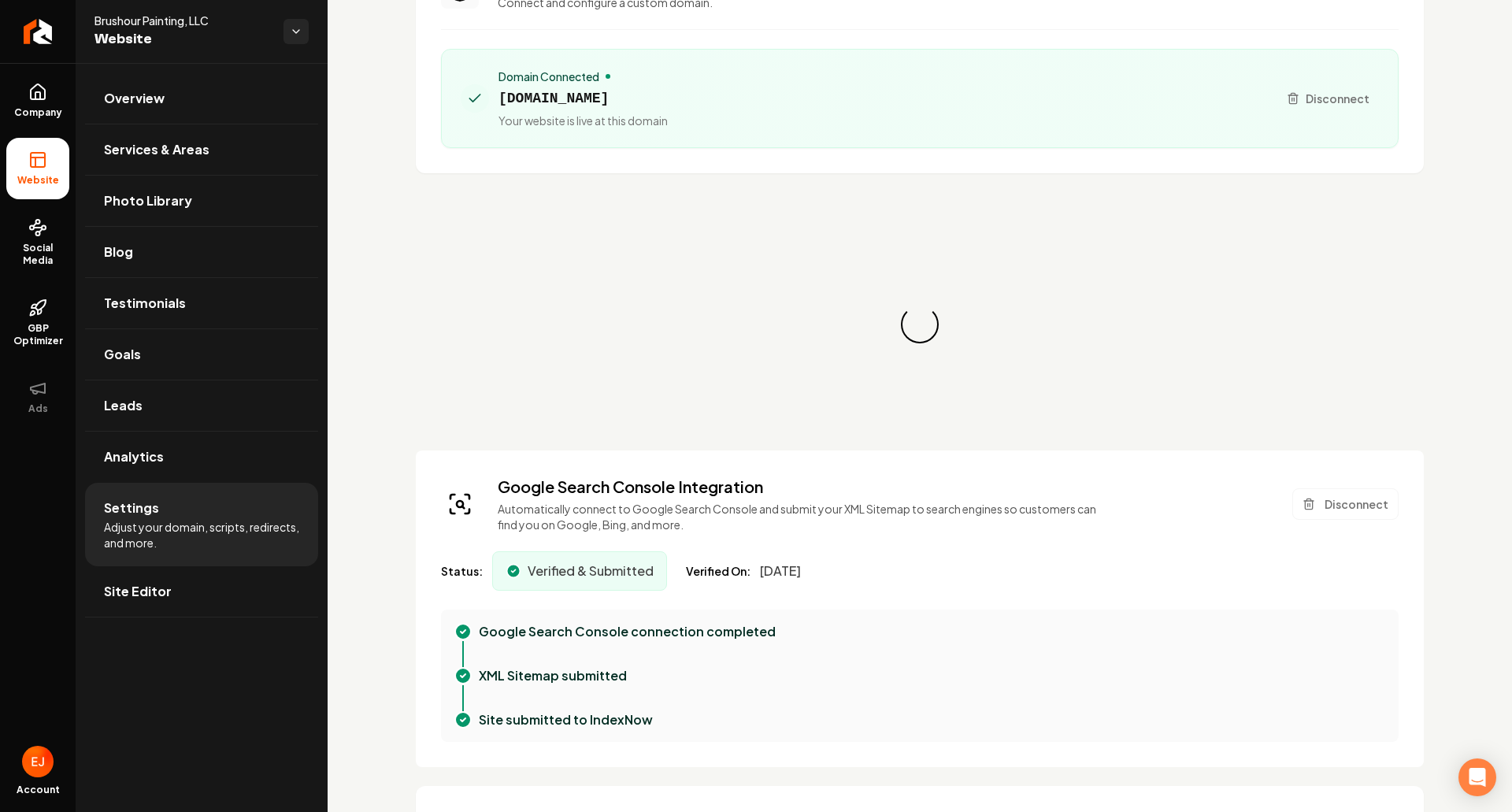
scroll to position [158, 0]
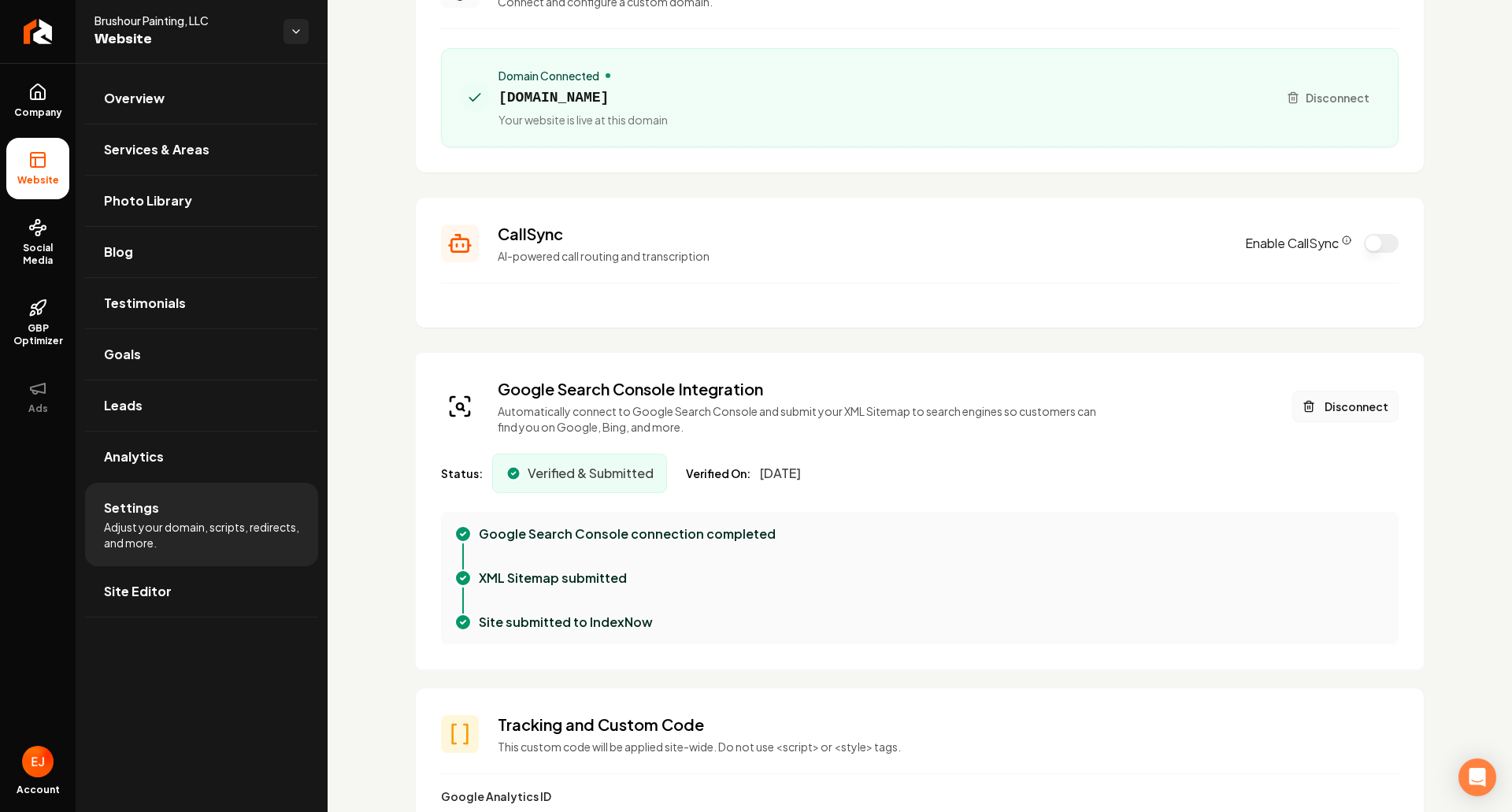
click at [1326, 407] on button "Disconnect" at bounding box center [1345, 406] width 106 height 32
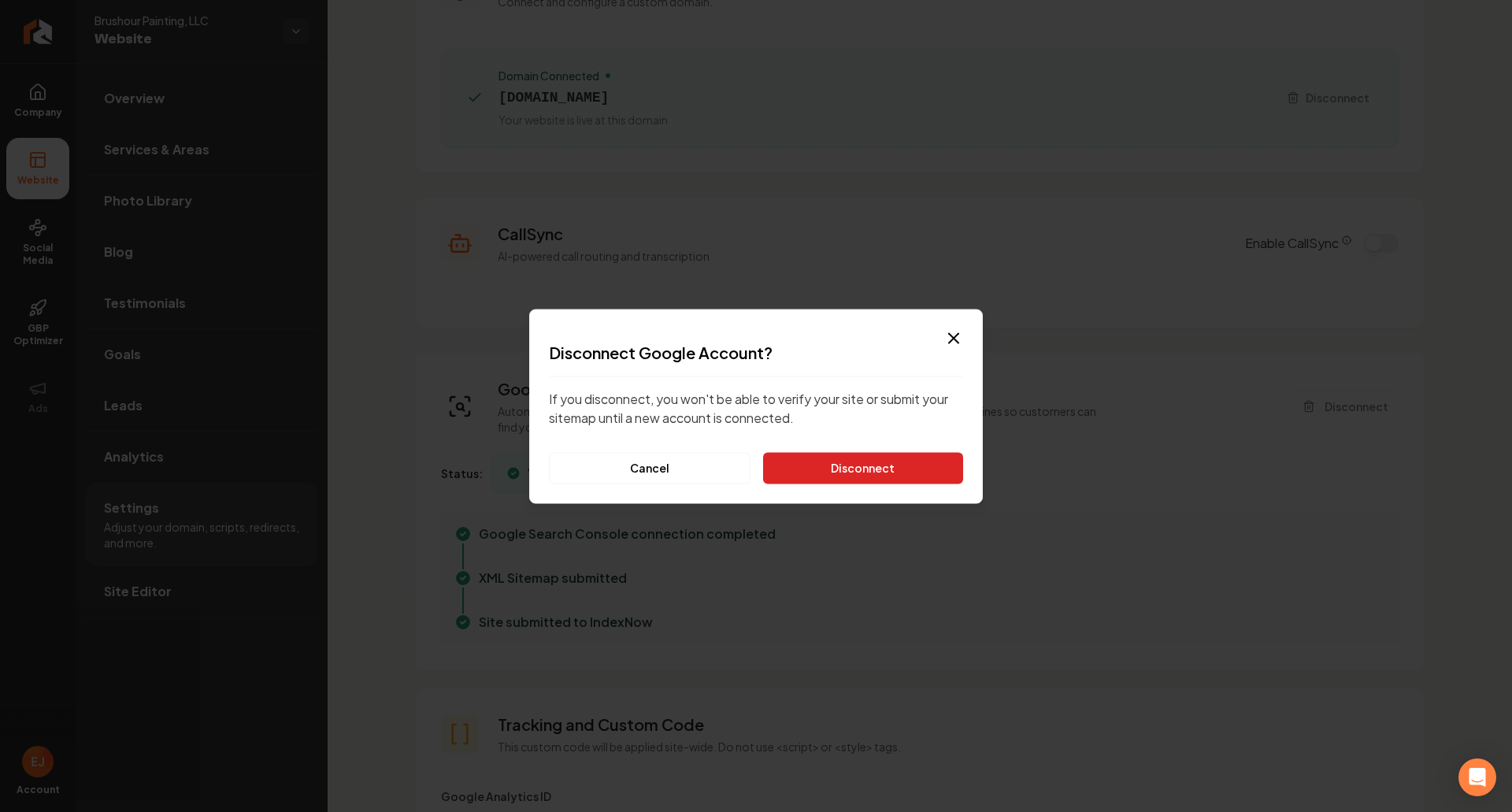
click at [863, 471] on button "Disconnect" at bounding box center [863, 468] width 200 height 32
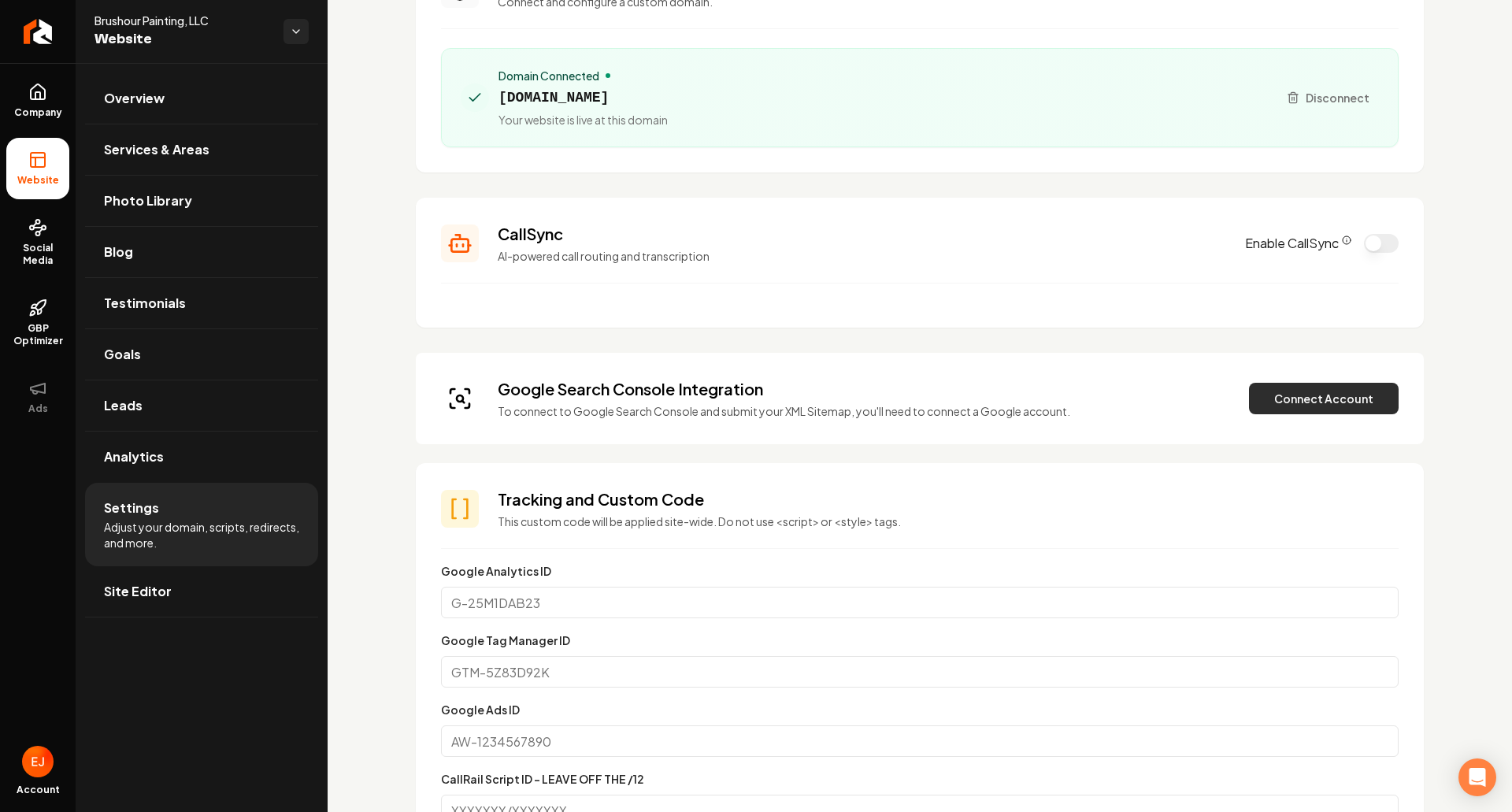
click at [1345, 407] on button "Connect Account" at bounding box center [1323, 399] width 149 height 32
click at [1316, 405] on button "Connect Account" at bounding box center [1323, 399] width 149 height 32
click at [1286, 407] on button "Connect Account" at bounding box center [1323, 399] width 149 height 32
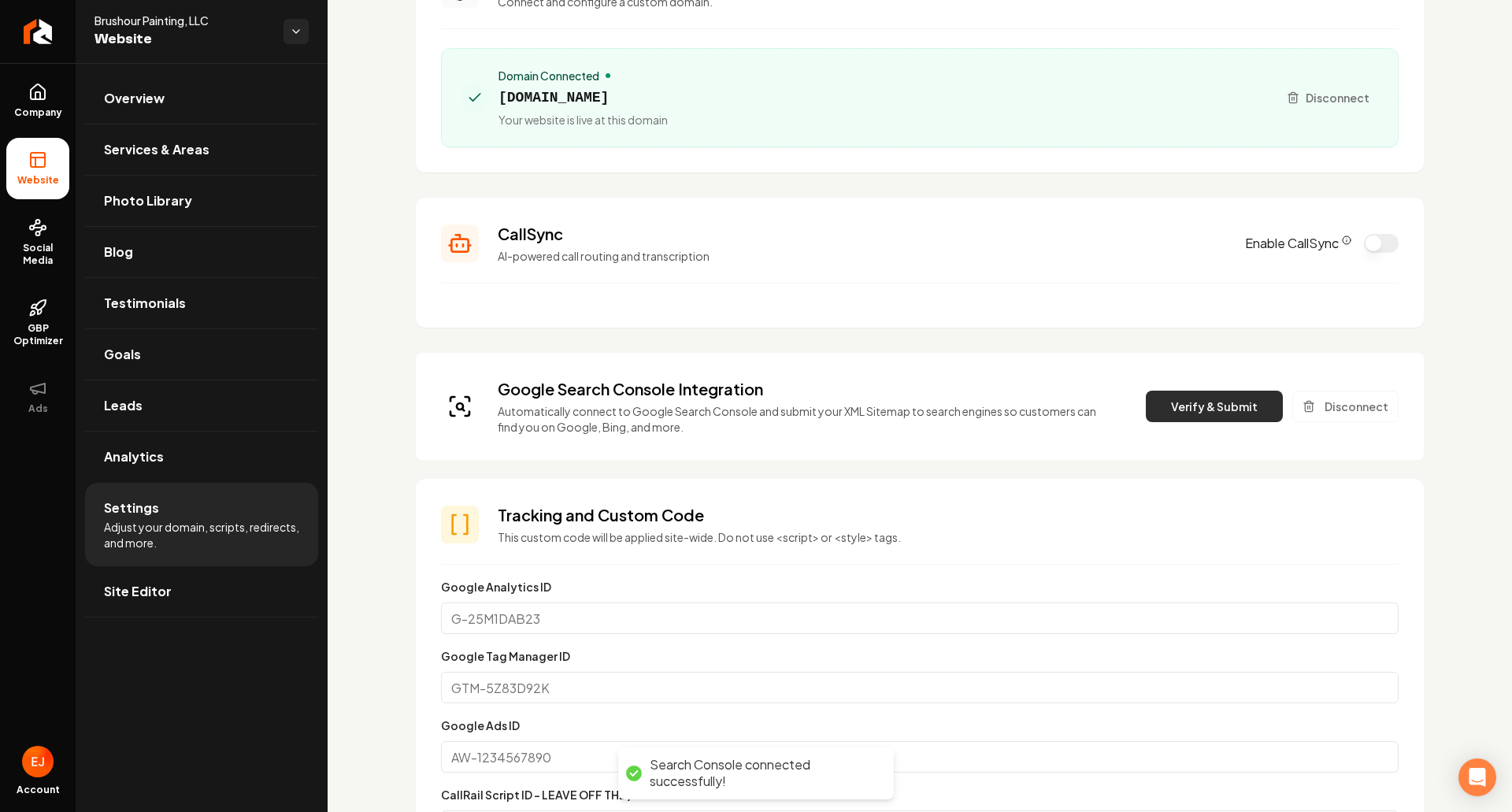
click at [1217, 406] on button "Verify & Submit" at bounding box center [1214, 406] width 137 height 32
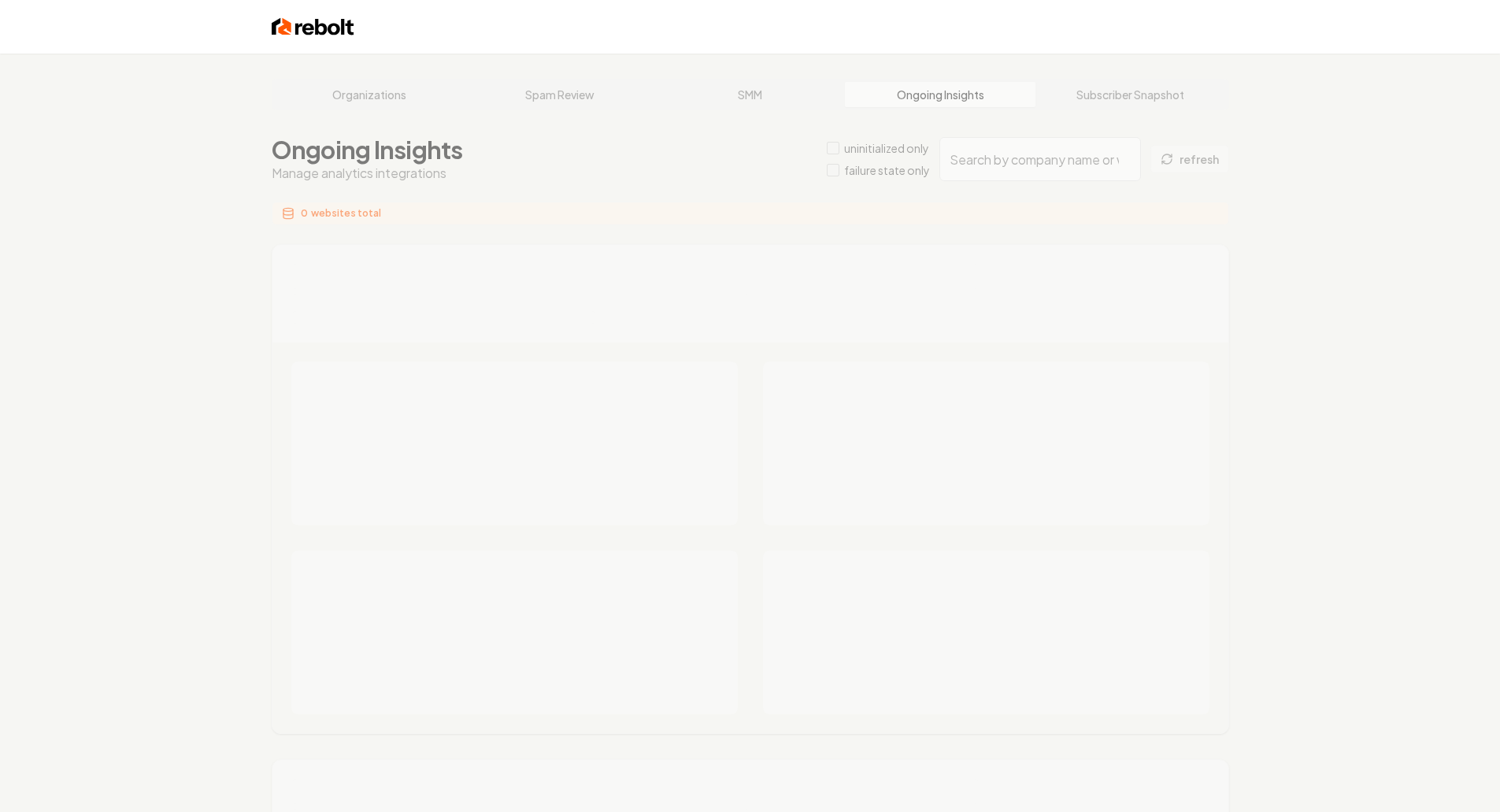
type input "2aa06292-44f0-4095-9df1-7dd5acc83c30"
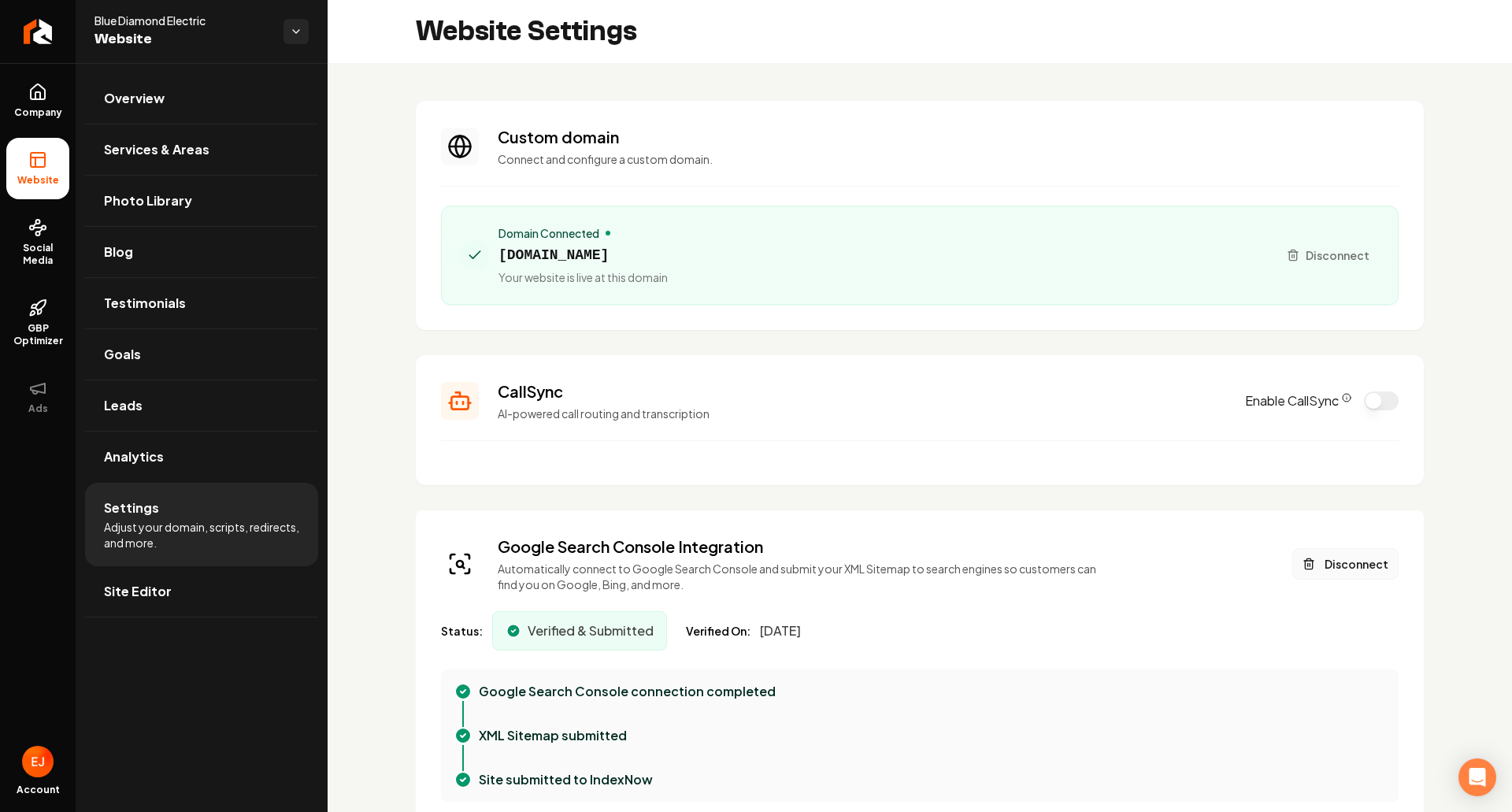
click at [1329, 570] on button "Disconnect" at bounding box center [1345, 563] width 106 height 32
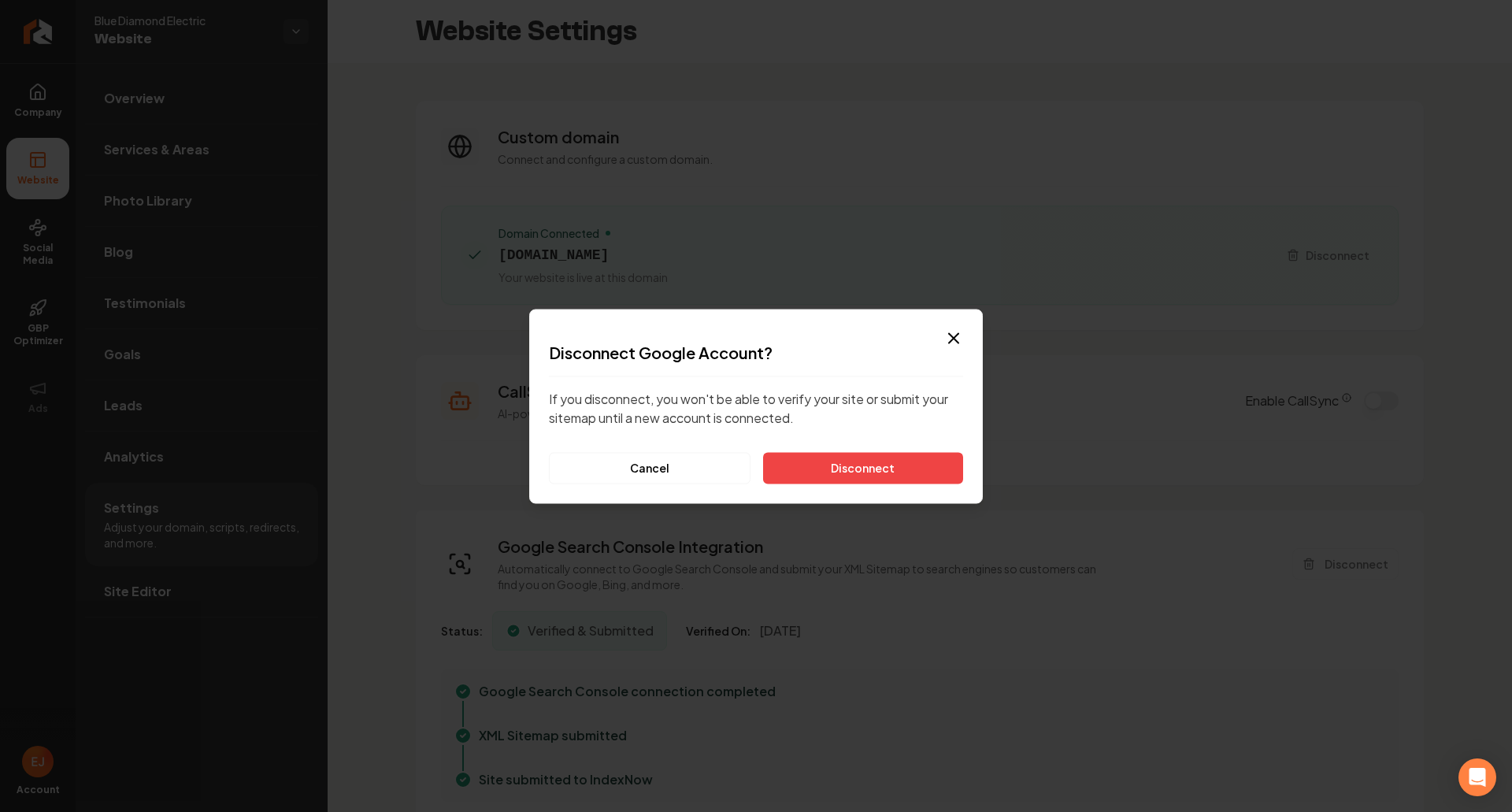
click at [901, 460] on button "Disconnect" at bounding box center [863, 468] width 200 height 32
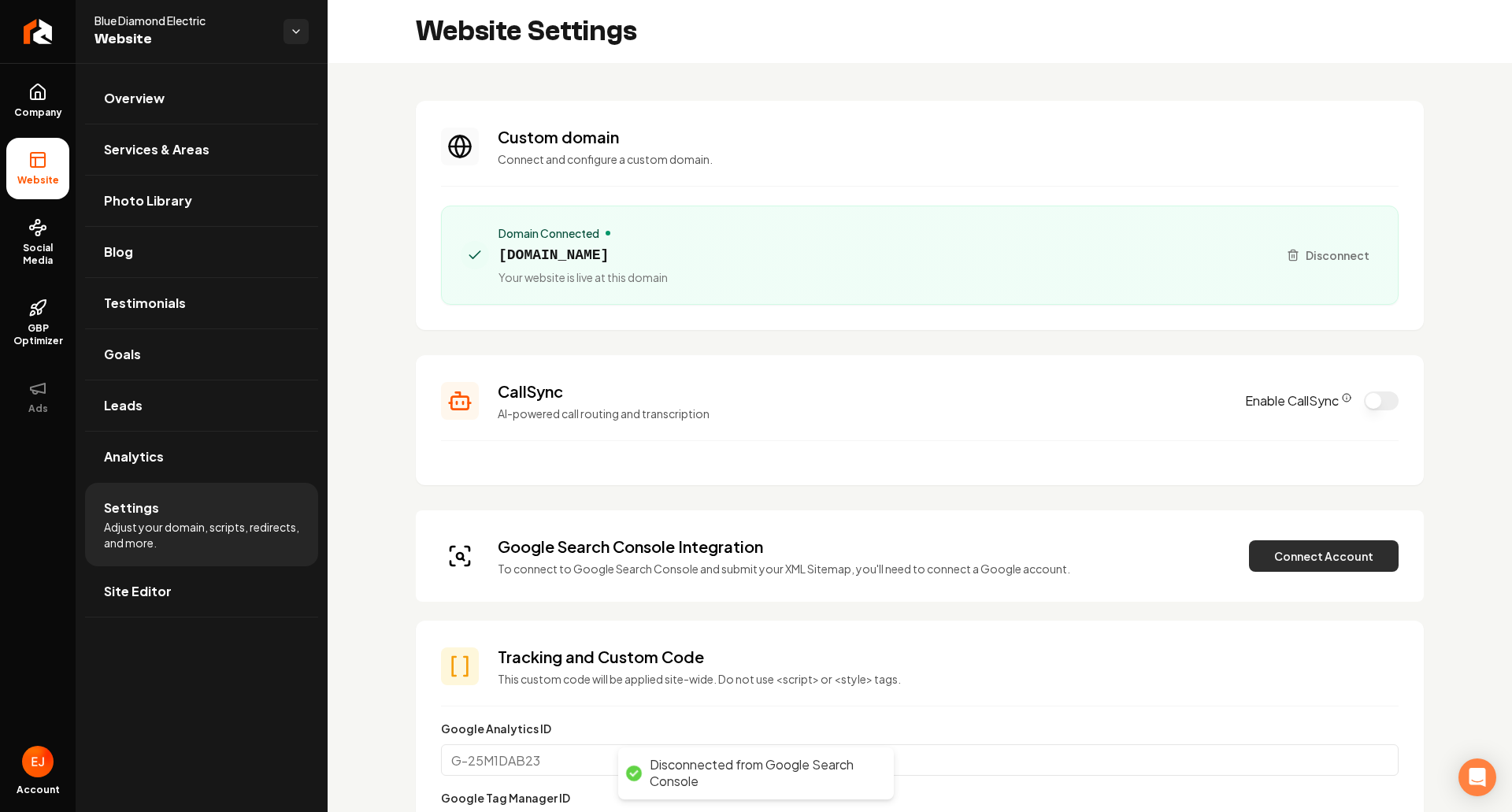
click at [1330, 566] on button "Connect Account" at bounding box center [1323, 556] width 149 height 32
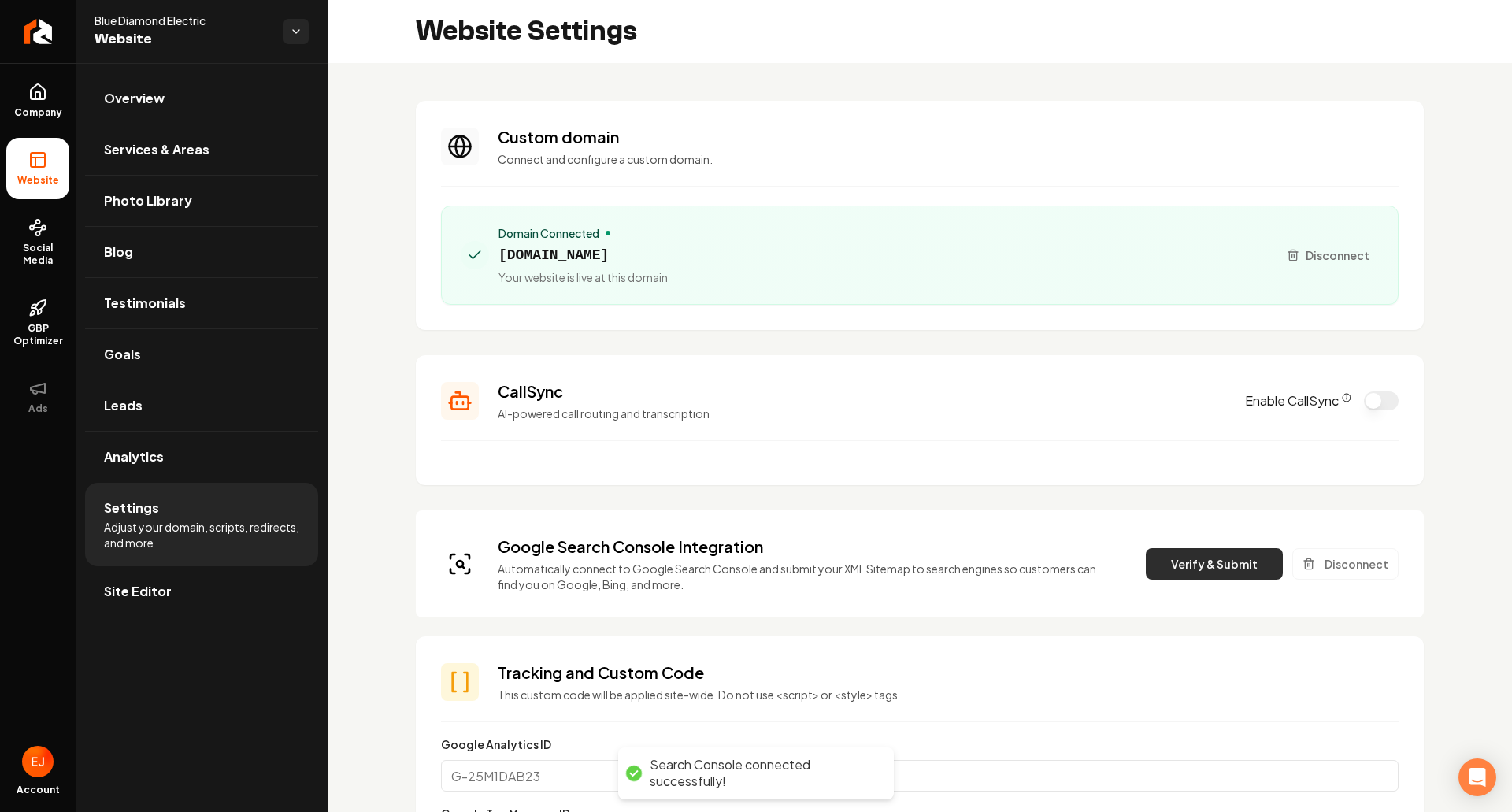
click at [1181, 565] on button "Verify & Submit" at bounding box center [1214, 563] width 137 height 32
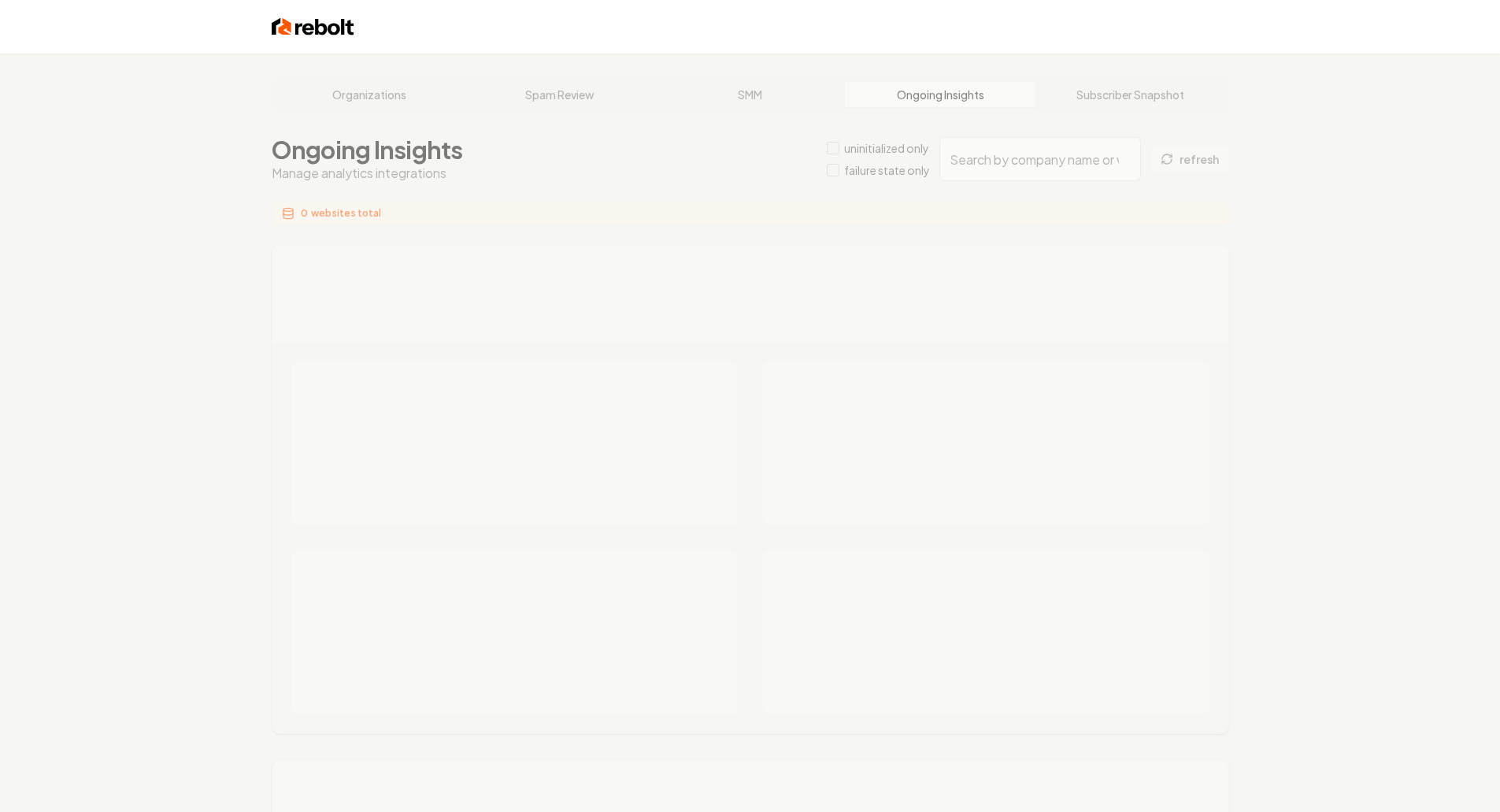
type input "6455dd0c-1850-4426-aa14-bb0ced3823ee"
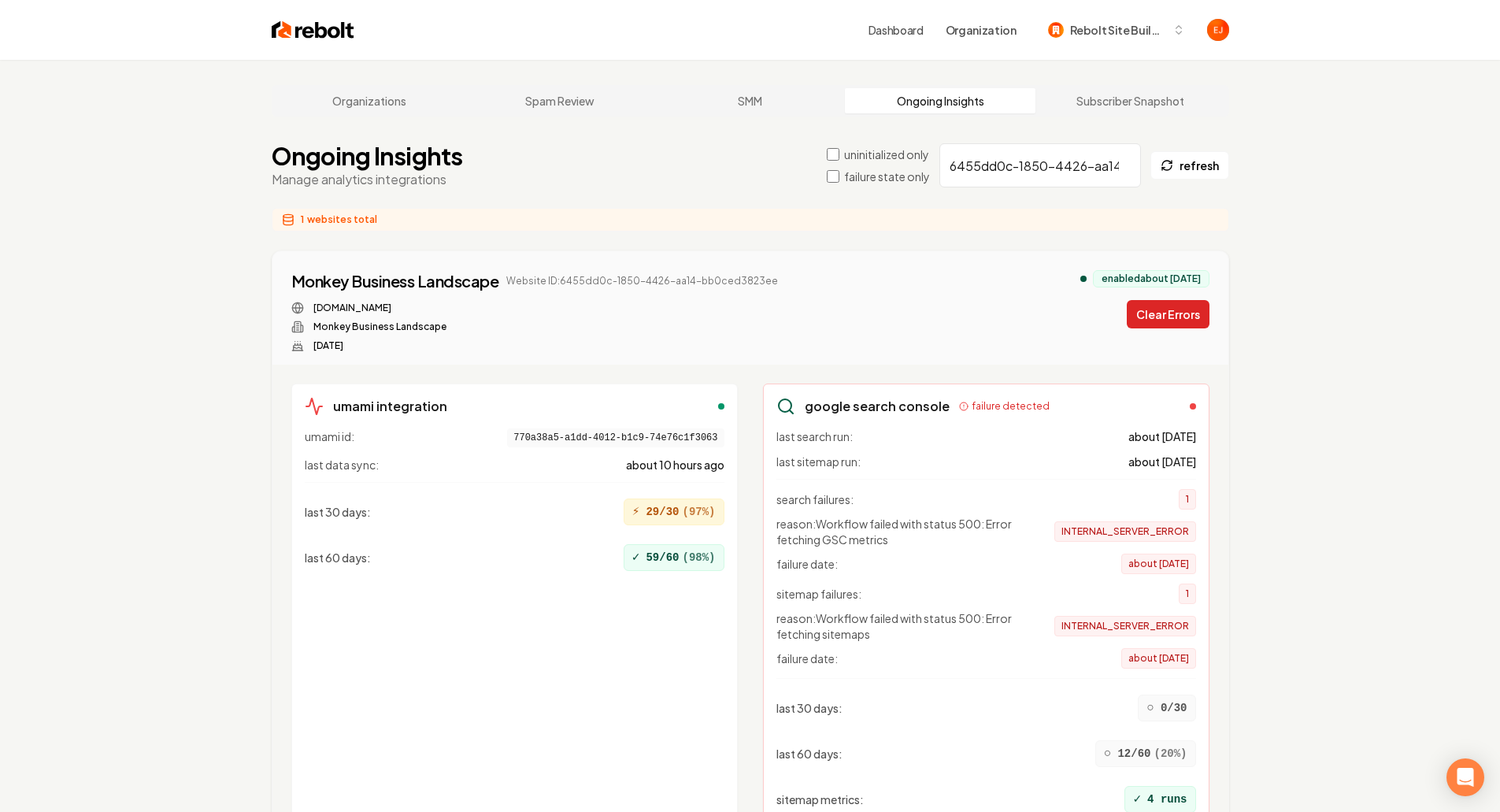
click at [1163, 312] on button "Clear Errors" at bounding box center [1169, 314] width 83 height 28
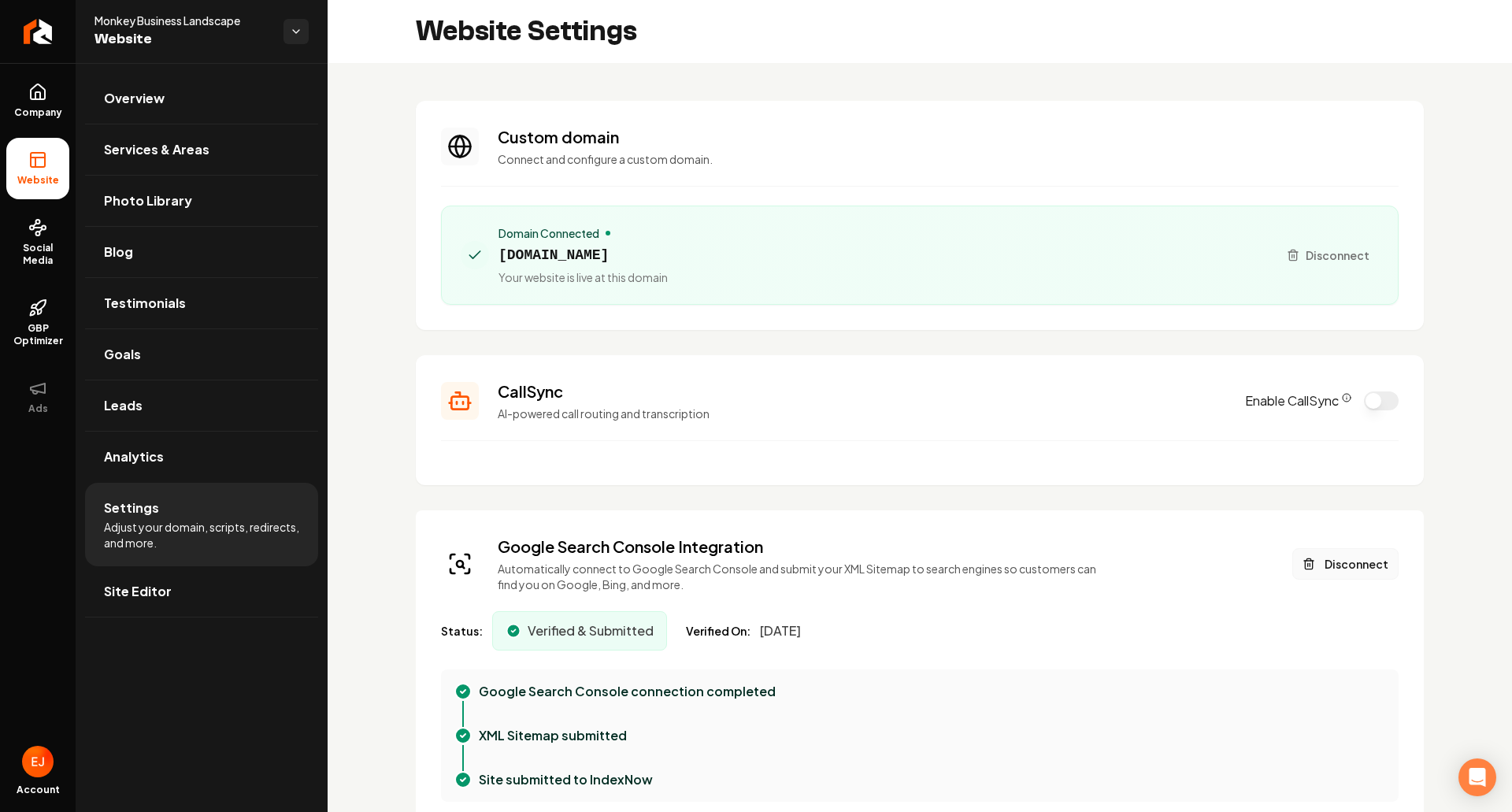
click at [1337, 570] on button "Disconnect" at bounding box center [1345, 563] width 106 height 32
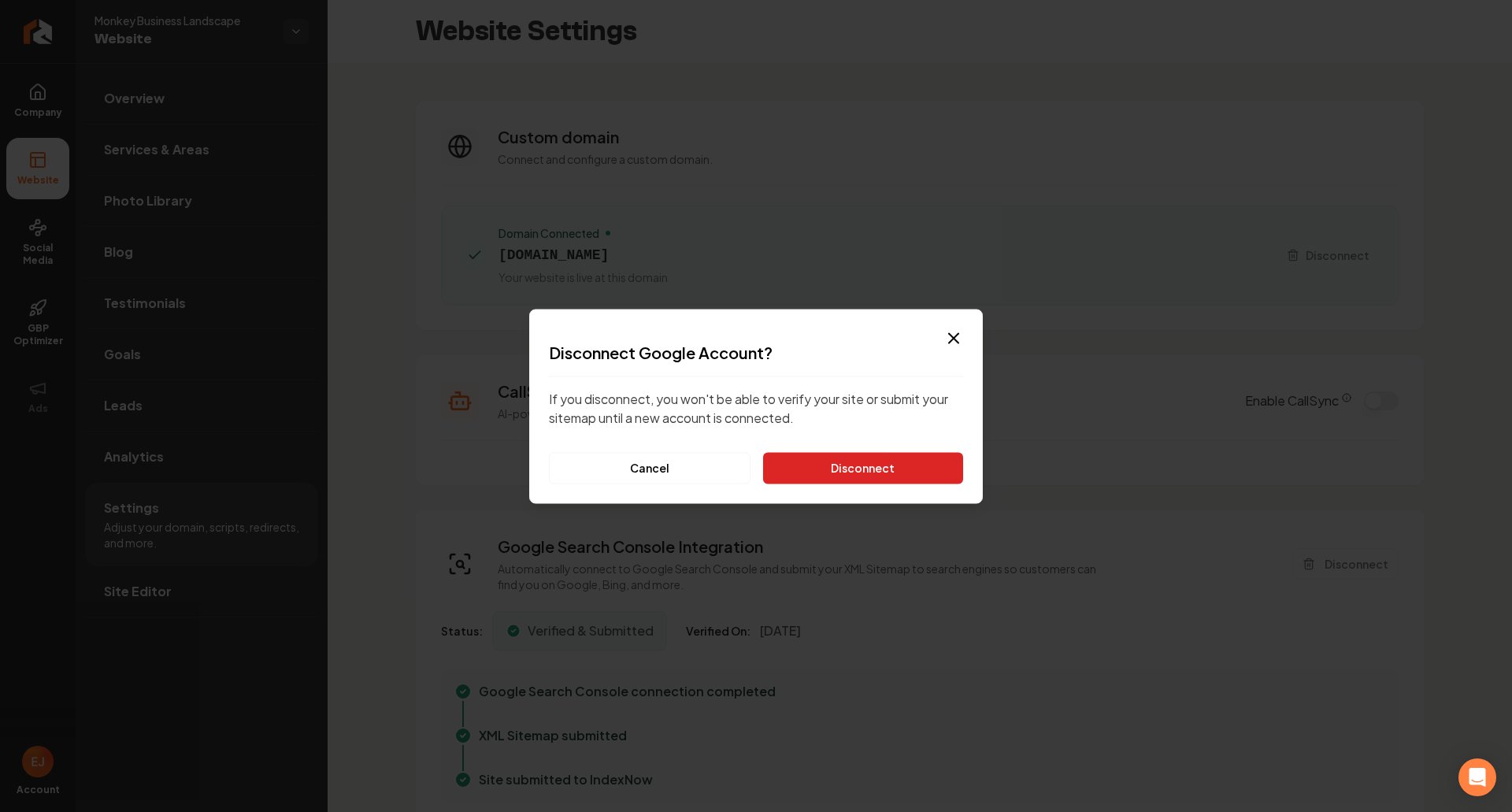
click at [936, 473] on button "Disconnect" at bounding box center [863, 468] width 200 height 32
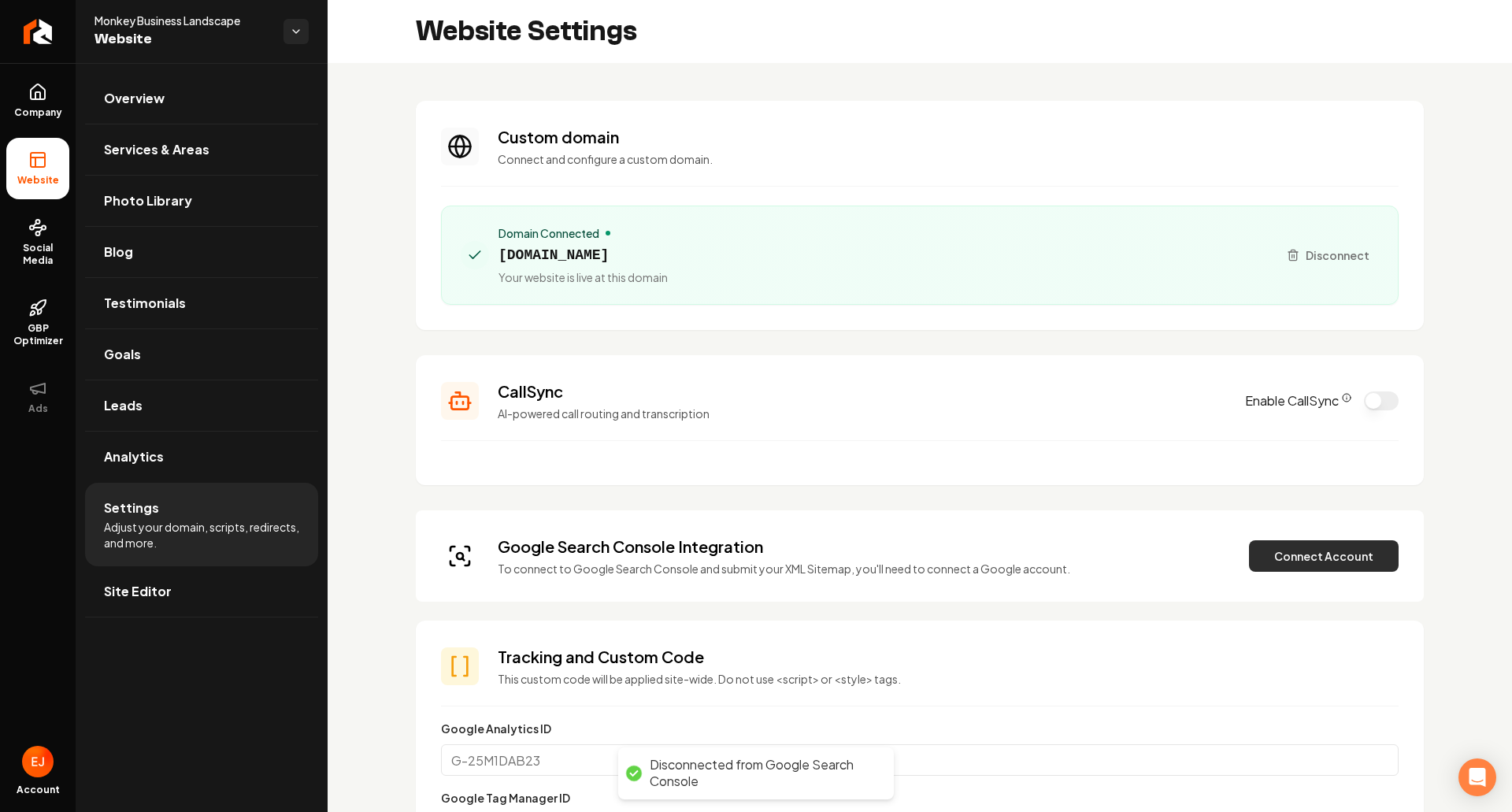
click at [1311, 563] on button "Connect Account" at bounding box center [1323, 556] width 149 height 32
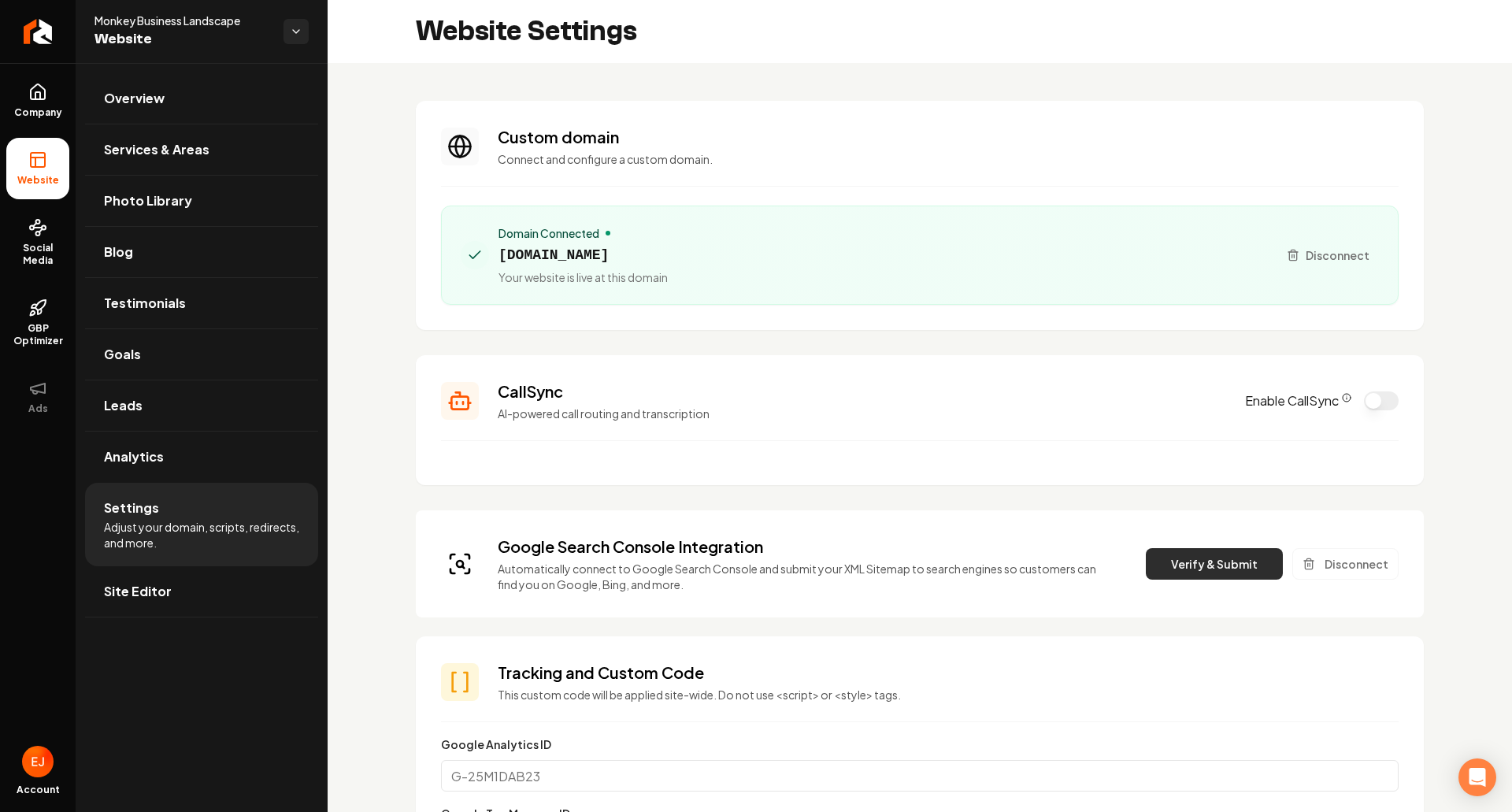
click at [1190, 563] on button "Verify & Submit" at bounding box center [1214, 563] width 137 height 32
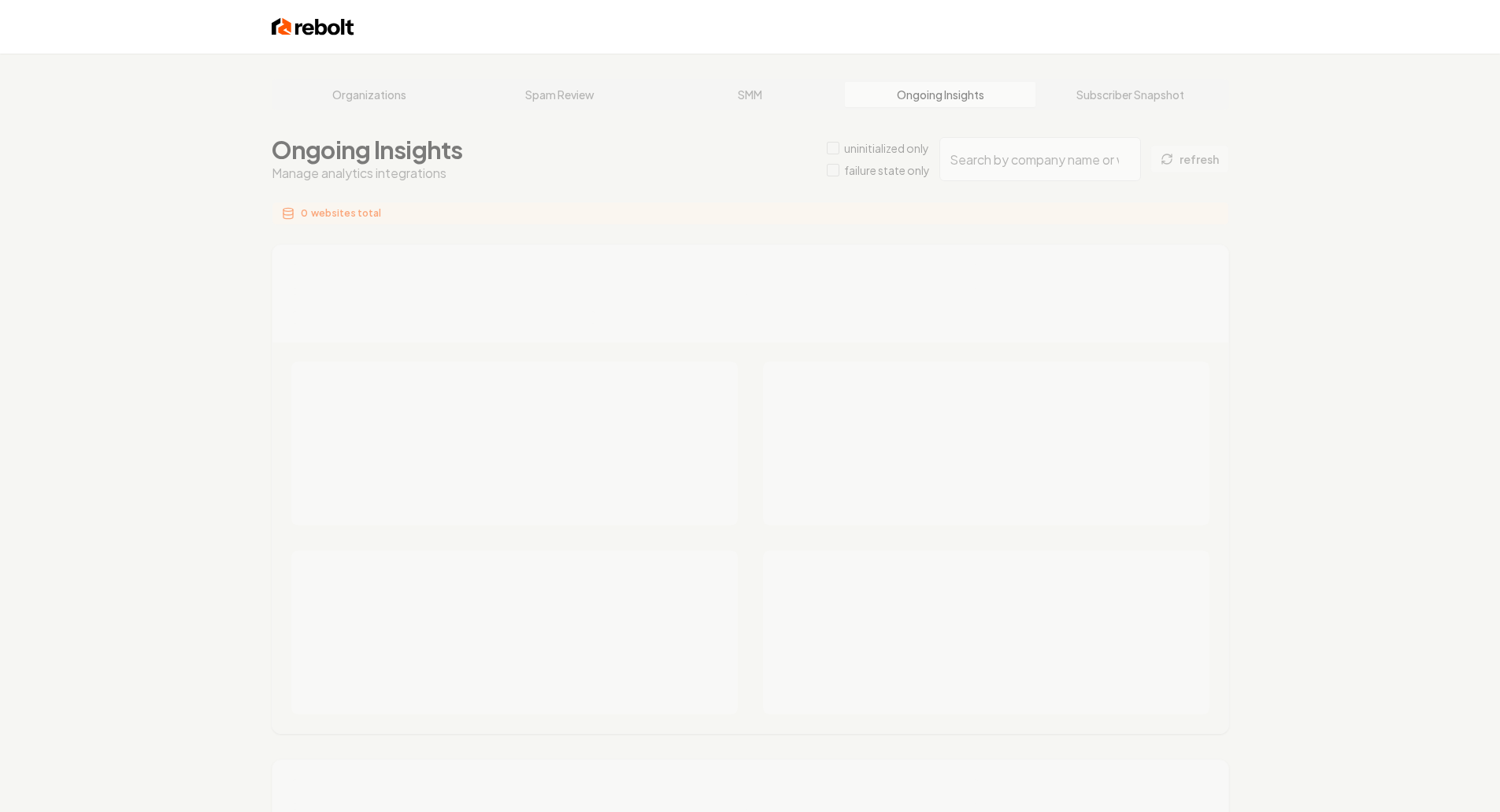
type input "54a9d7bf-92cf-4e20-a6ad-b2b3ebd82a05"
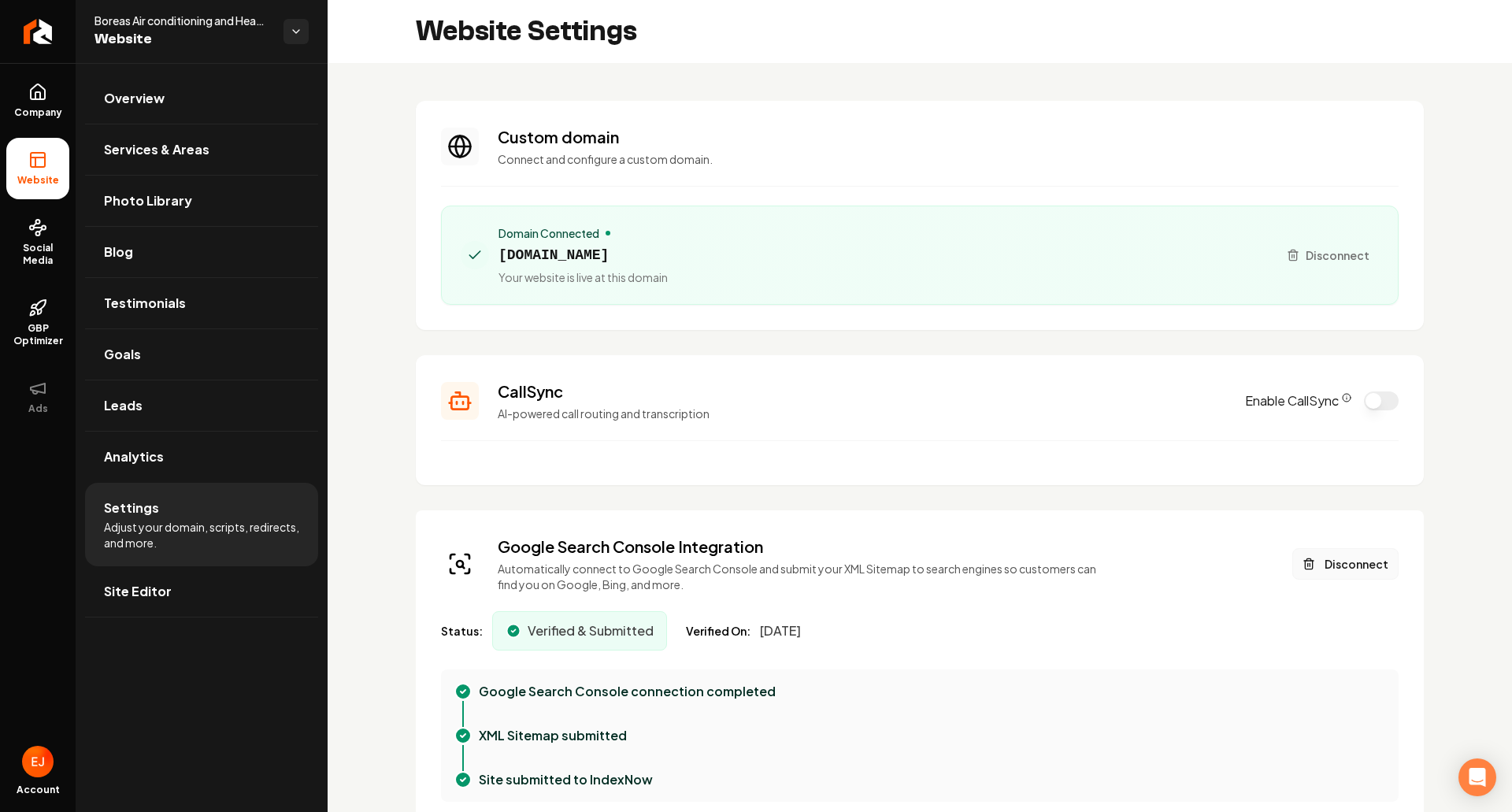
click at [1351, 566] on button "Disconnect" at bounding box center [1345, 563] width 106 height 32
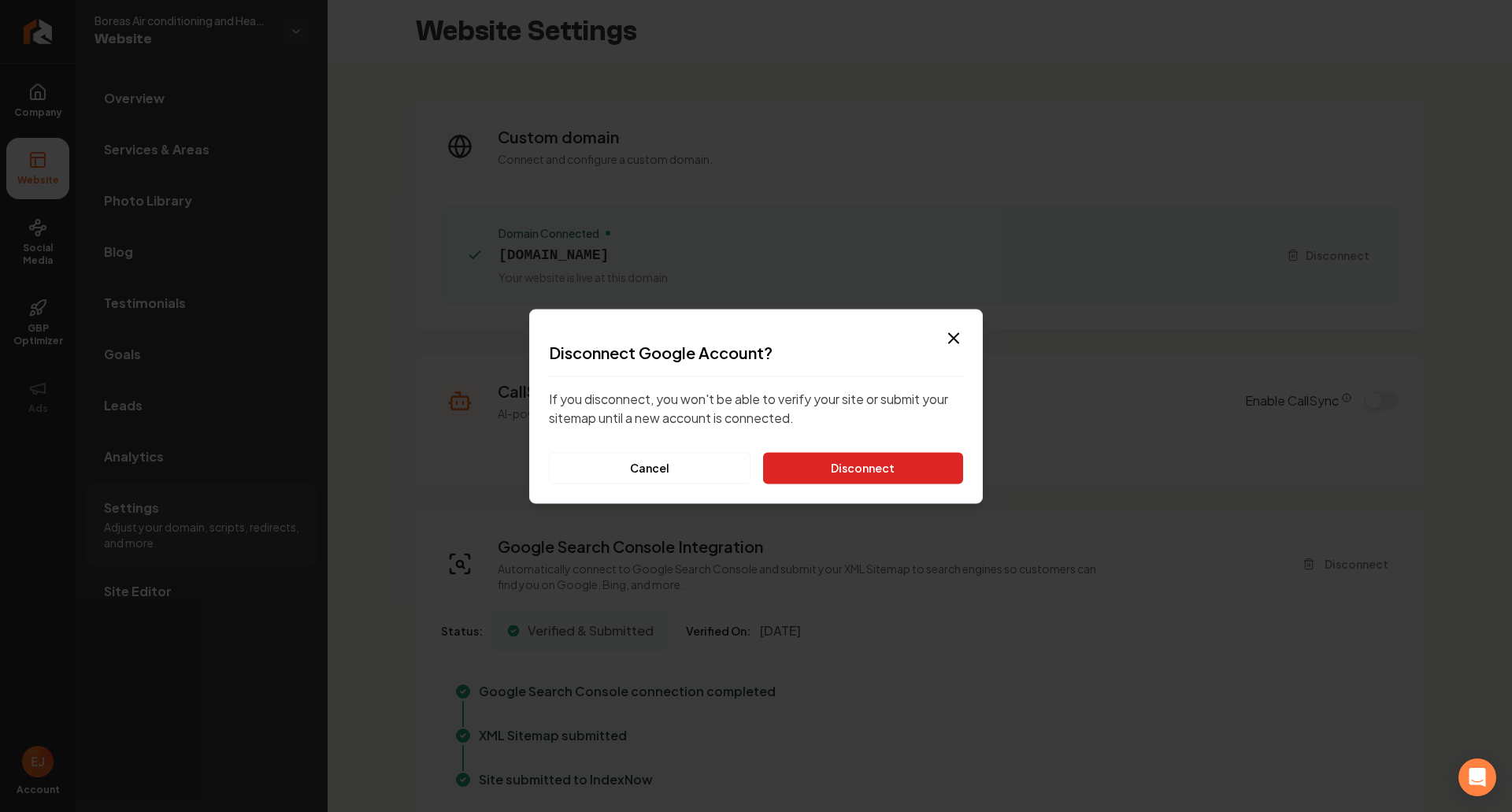
click at [883, 481] on button "Disconnect" at bounding box center [863, 468] width 200 height 32
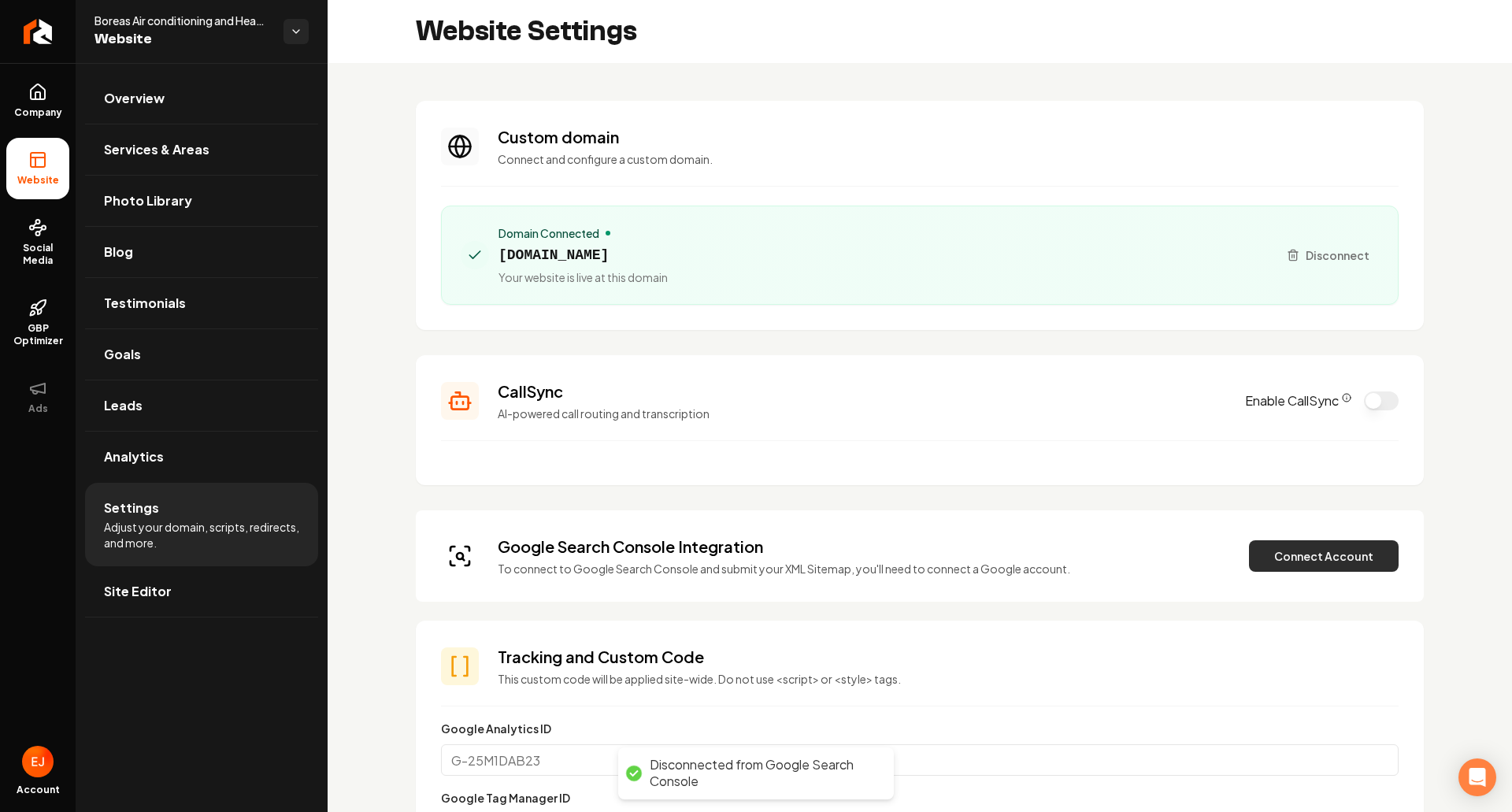
click at [1343, 557] on button "Connect Account" at bounding box center [1323, 556] width 149 height 32
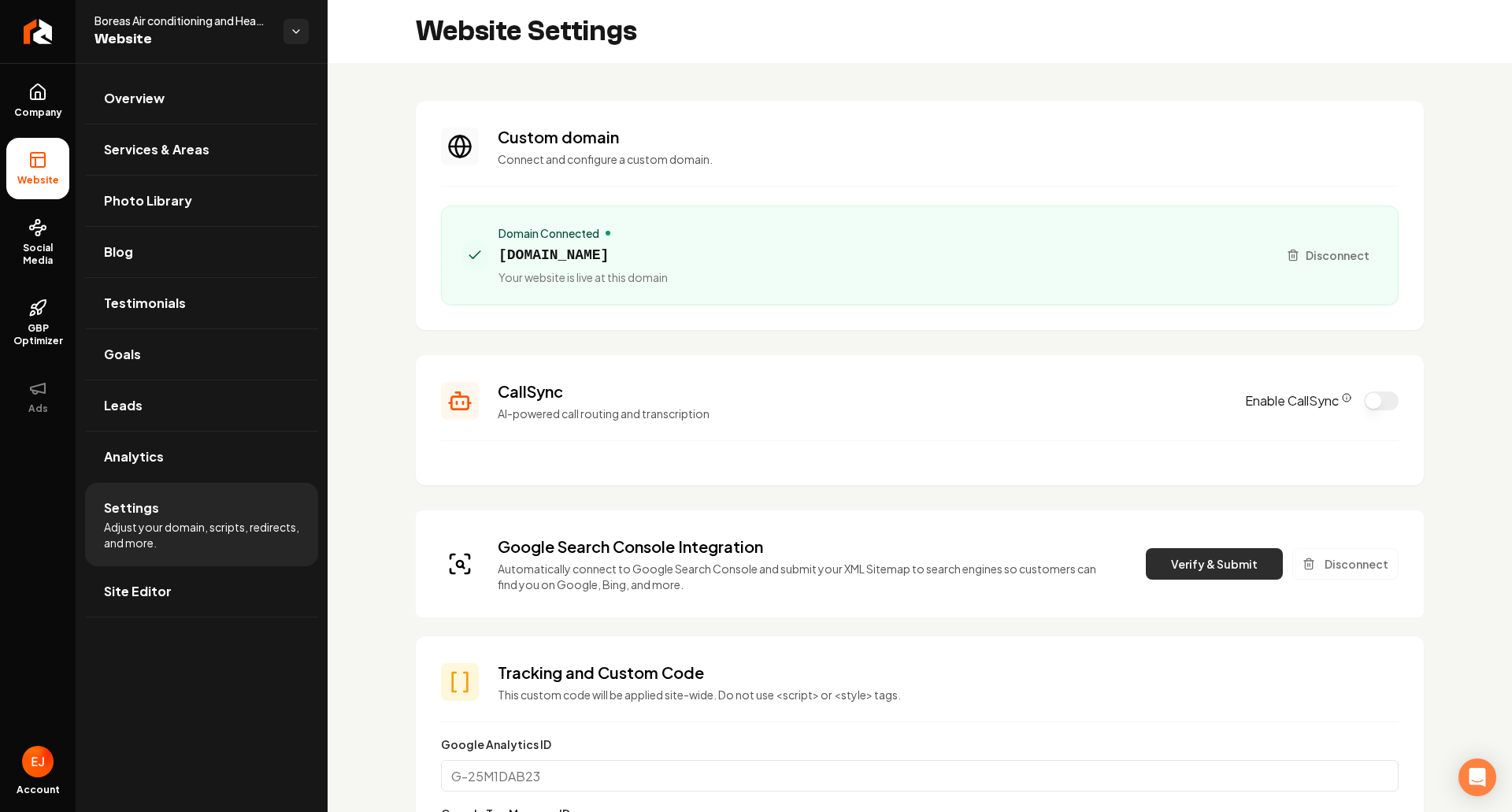
click at [1178, 553] on button "Verify & Submit" at bounding box center [1214, 563] width 137 height 32
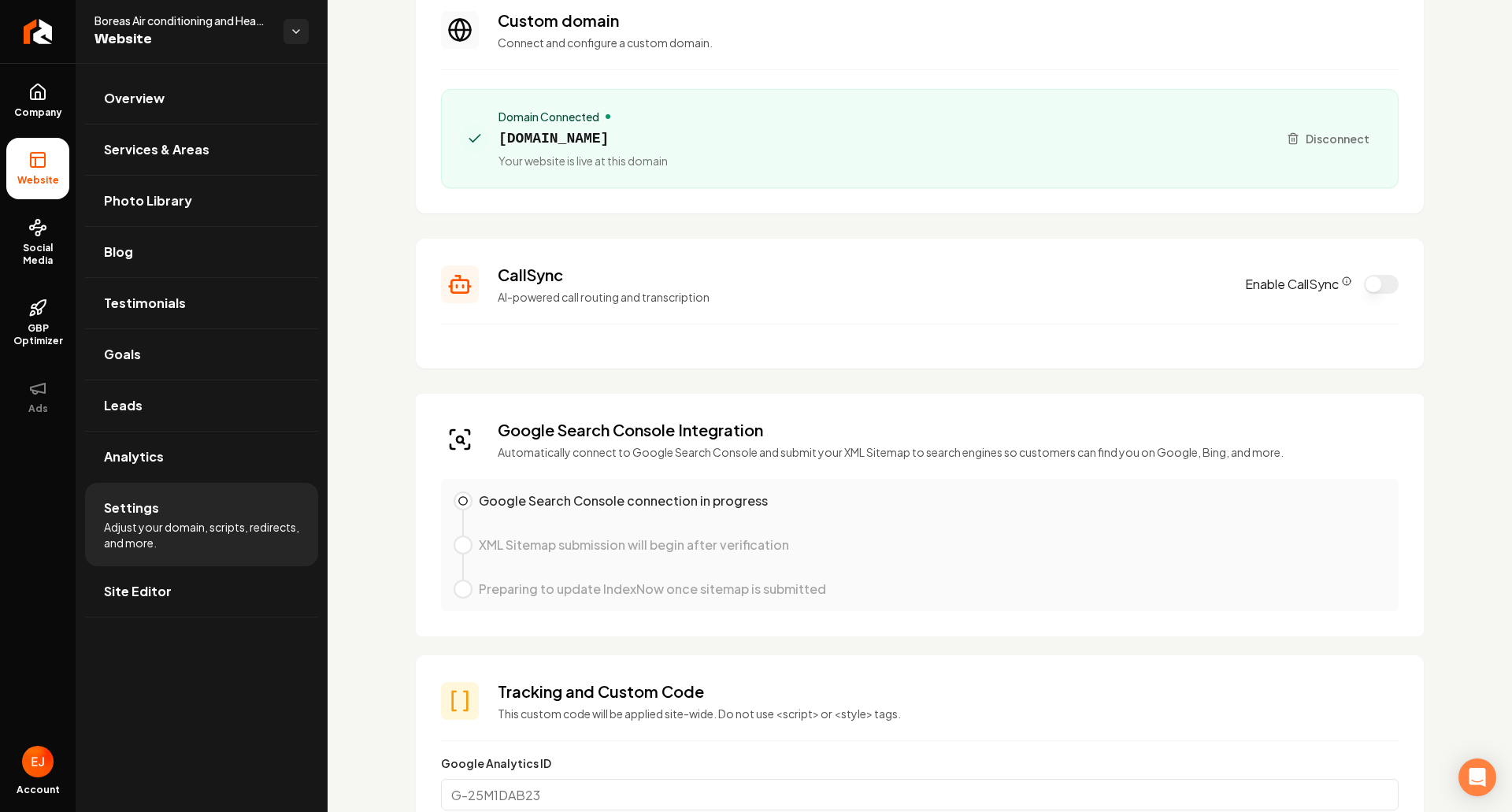
scroll to position [158, 0]
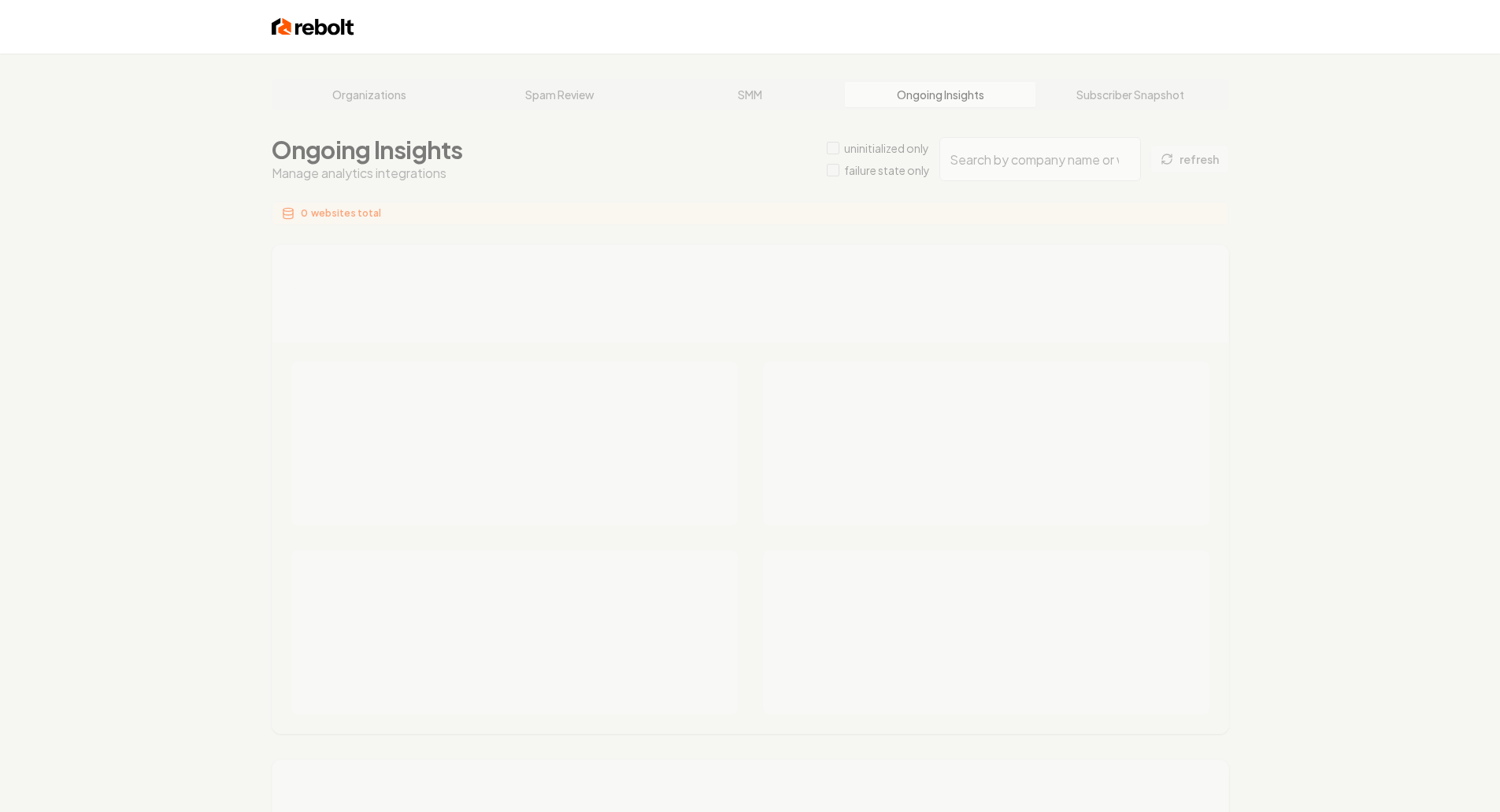
type input "963cb263-e6b2-4cb1-98c8-67649971298b"
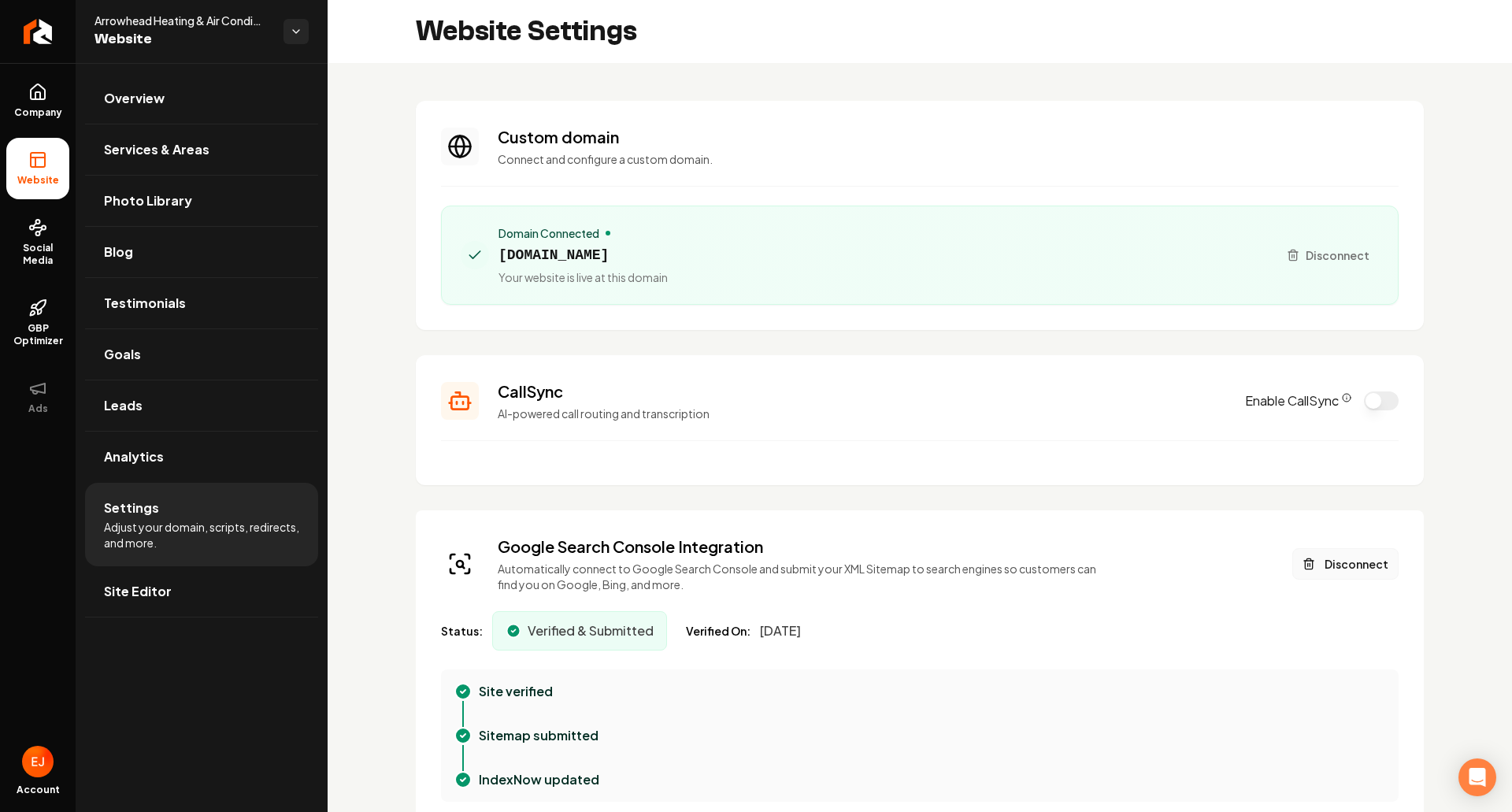
click at [1347, 568] on button "Disconnect" at bounding box center [1345, 563] width 106 height 32
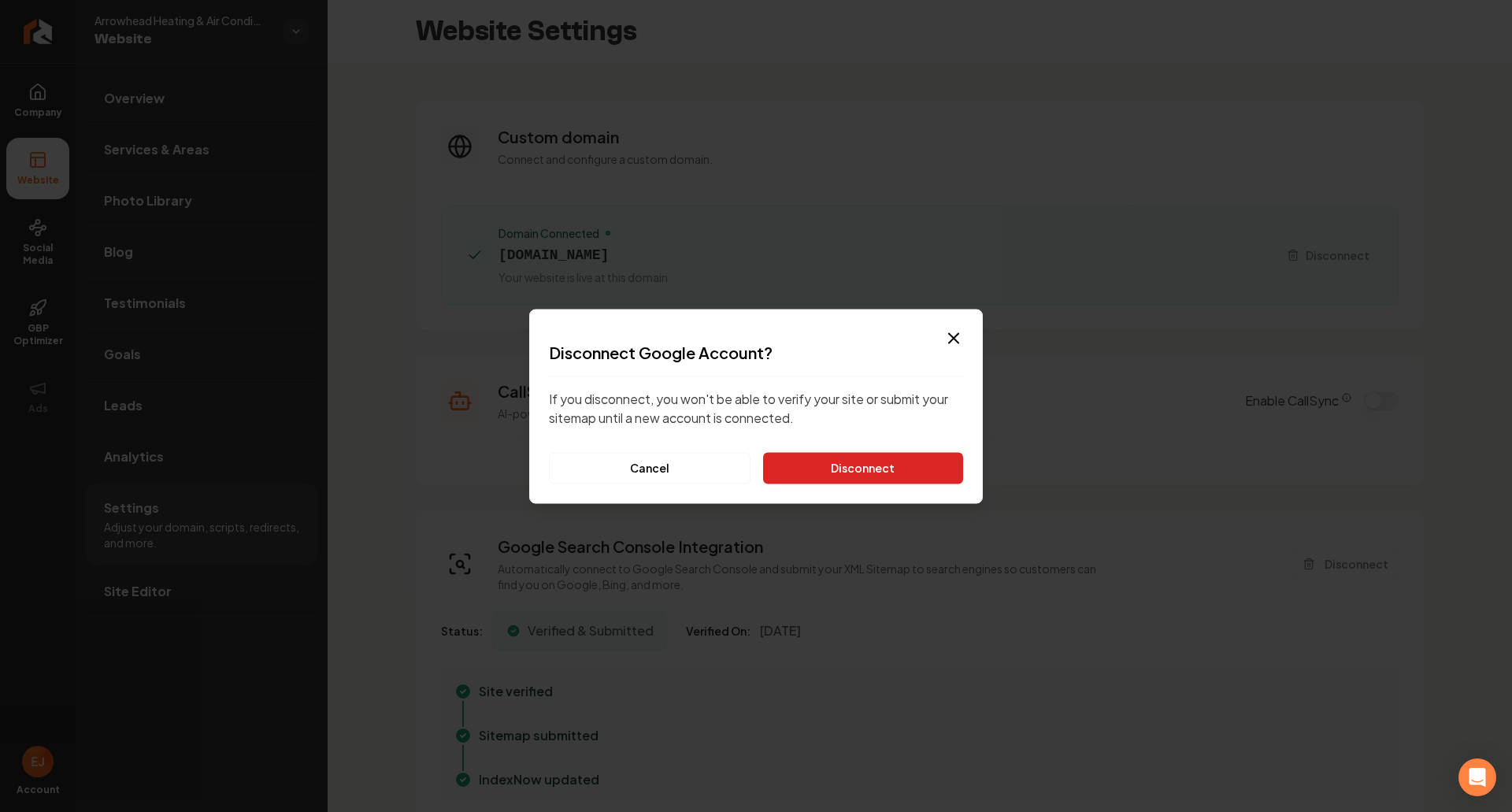
click at [898, 473] on button "Disconnect" at bounding box center [863, 468] width 200 height 32
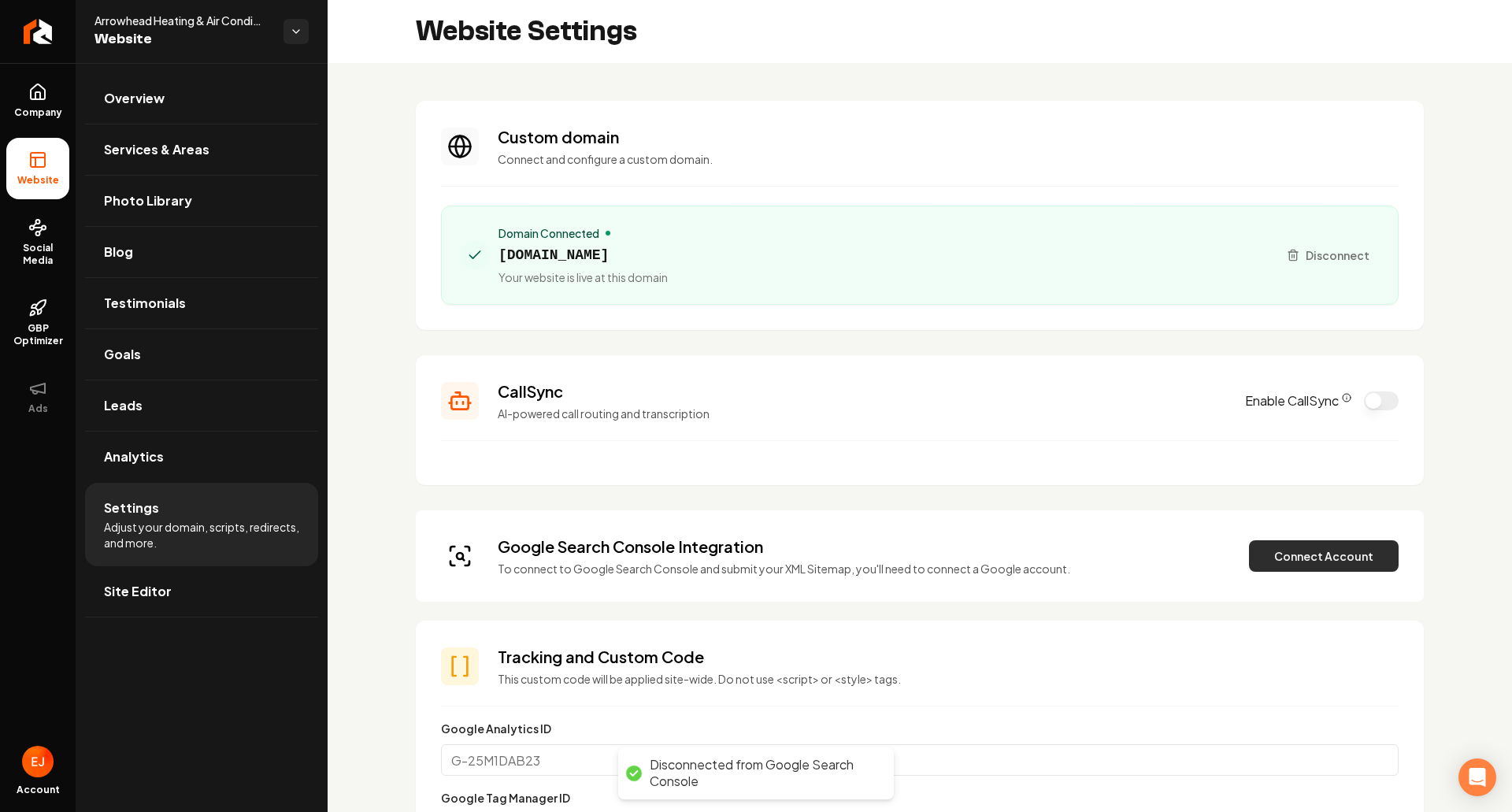
click at [1303, 563] on button "Connect Account" at bounding box center [1323, 556] width 149 height 32
click at [1282, 558] on button "Connect Account" at bounding box center [1323, 556] width 149 height 32
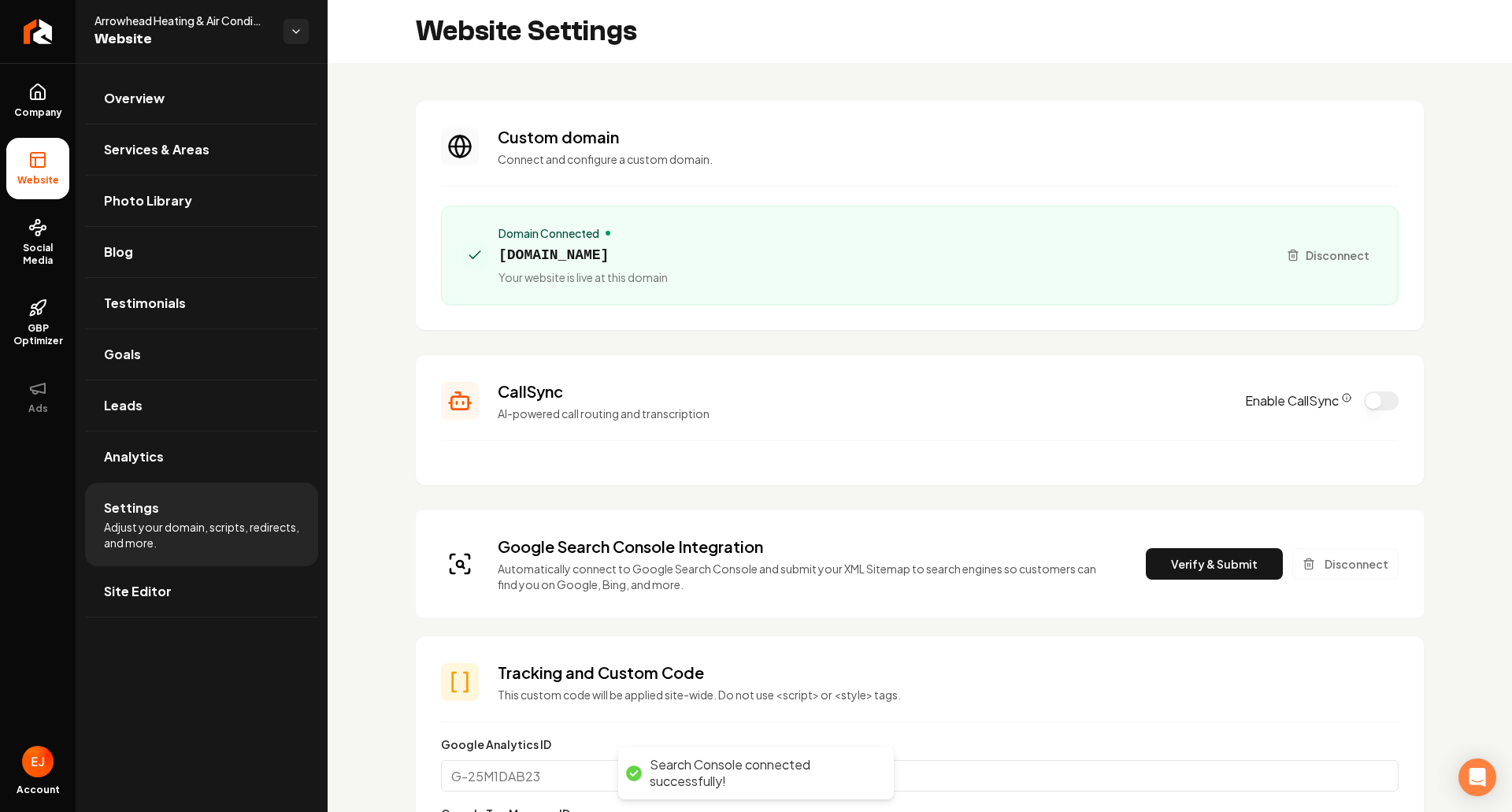
click at [1175, 576] on button "Verify & Submit" at bounding box center [1214, 563] width 137 height 32
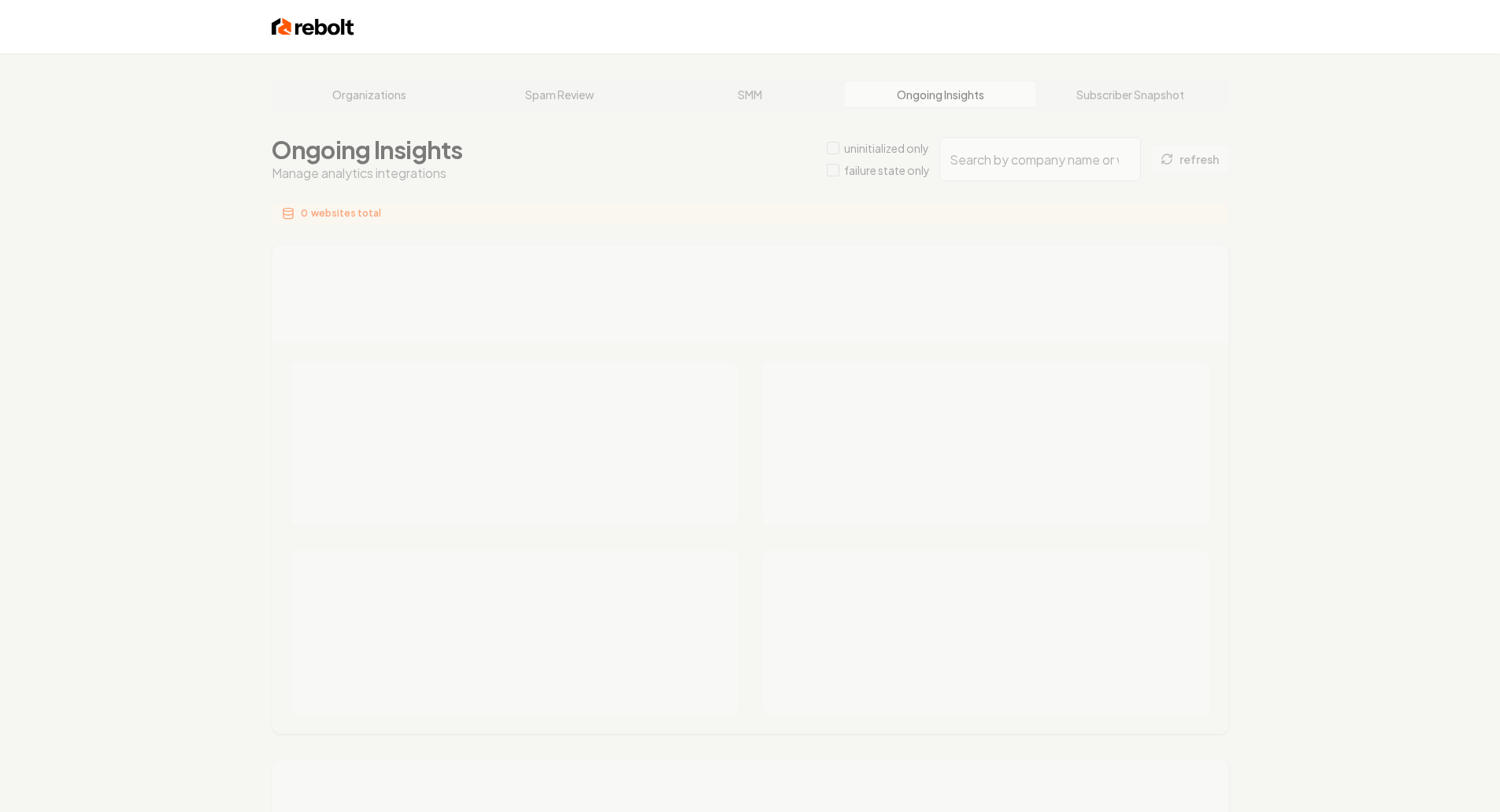
type input "96ac325b-3b93-4b8b-9338-ad4a7dbe60a0"
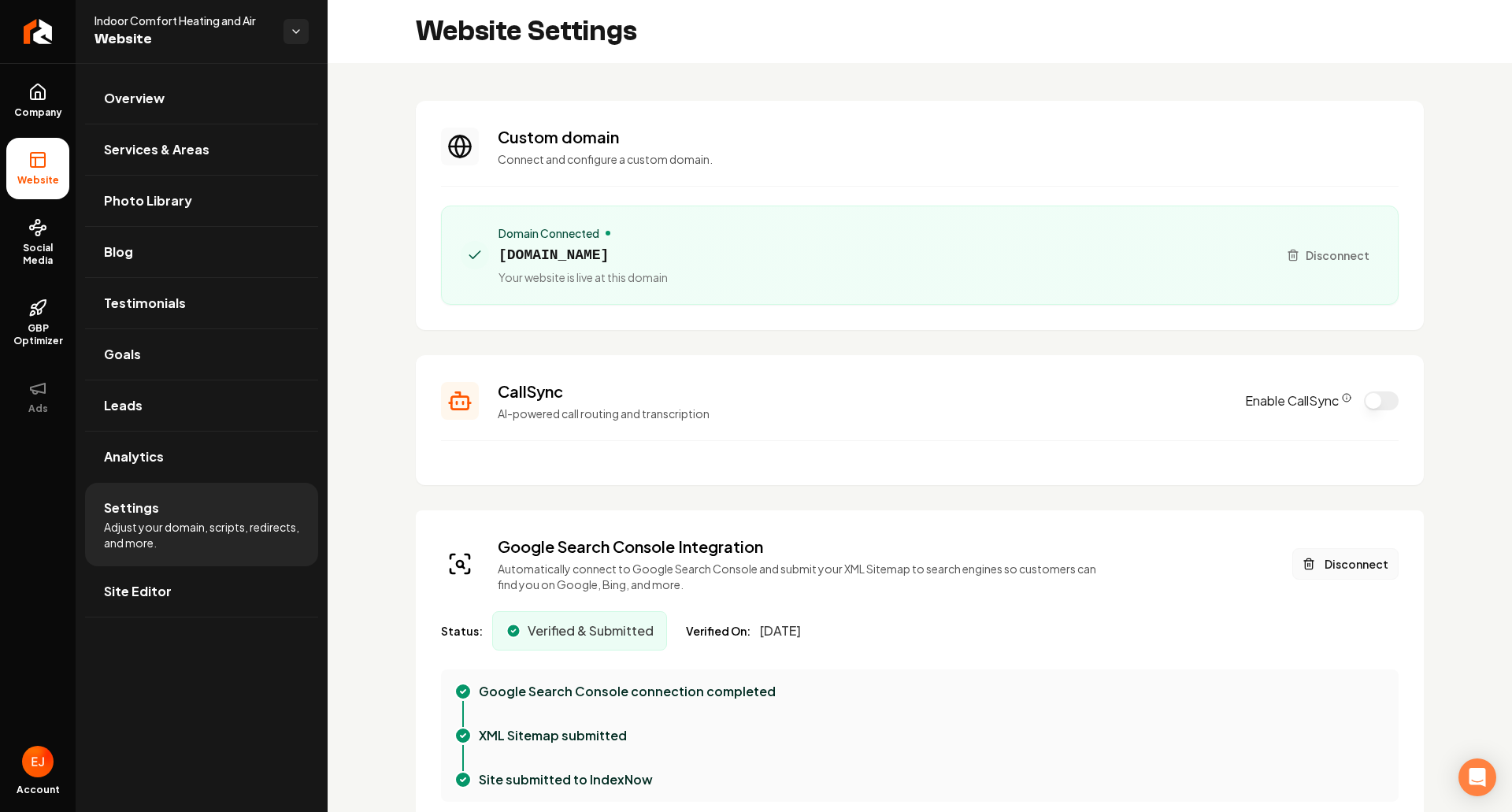
click at [1339, 576] on button "Disconnect" at bounding box center [1345, 563] width 106 height 32
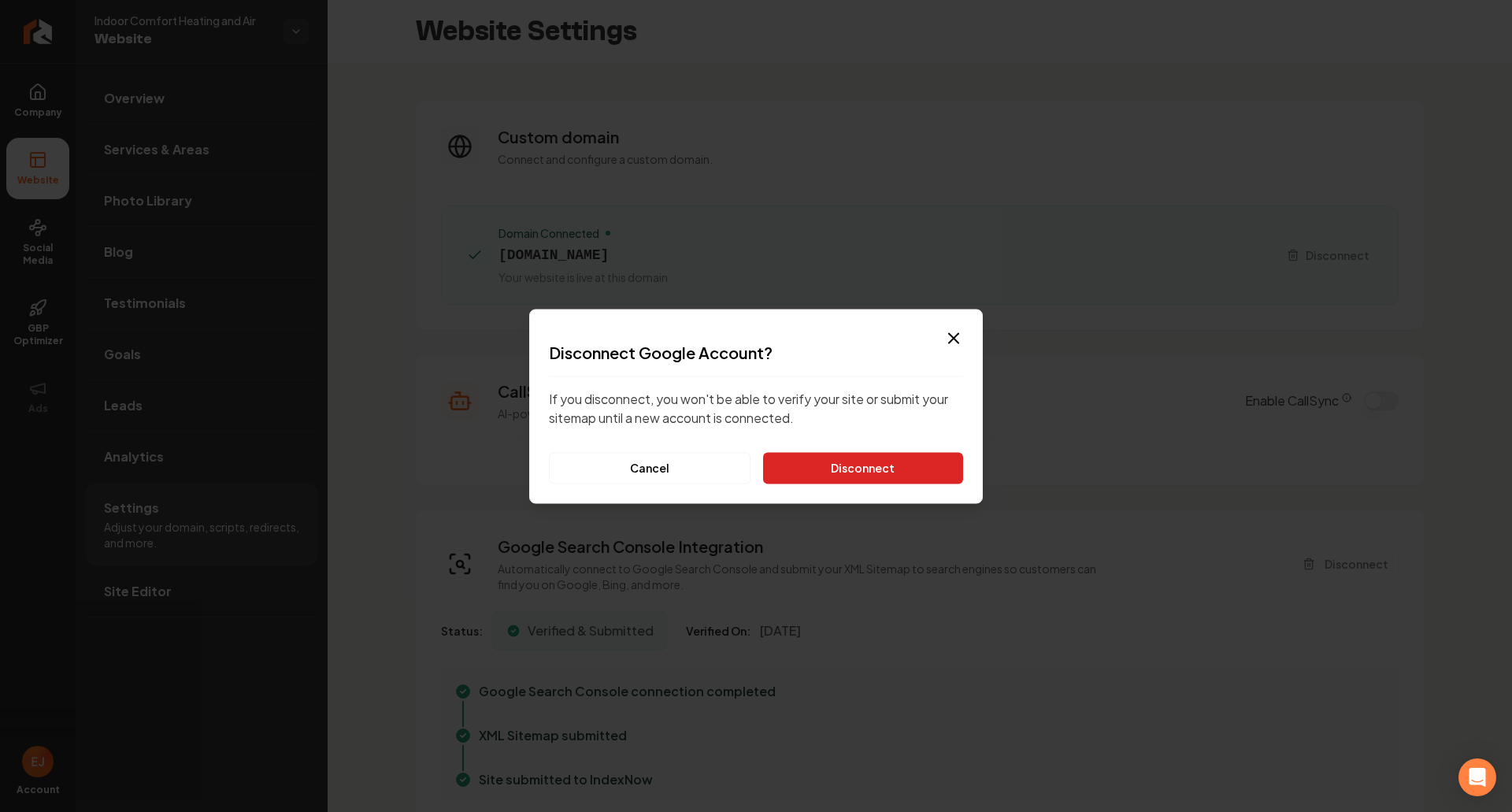
click at [892, 474] on button "Disconnect" at bounding box center [863, 468] width 200 height 32
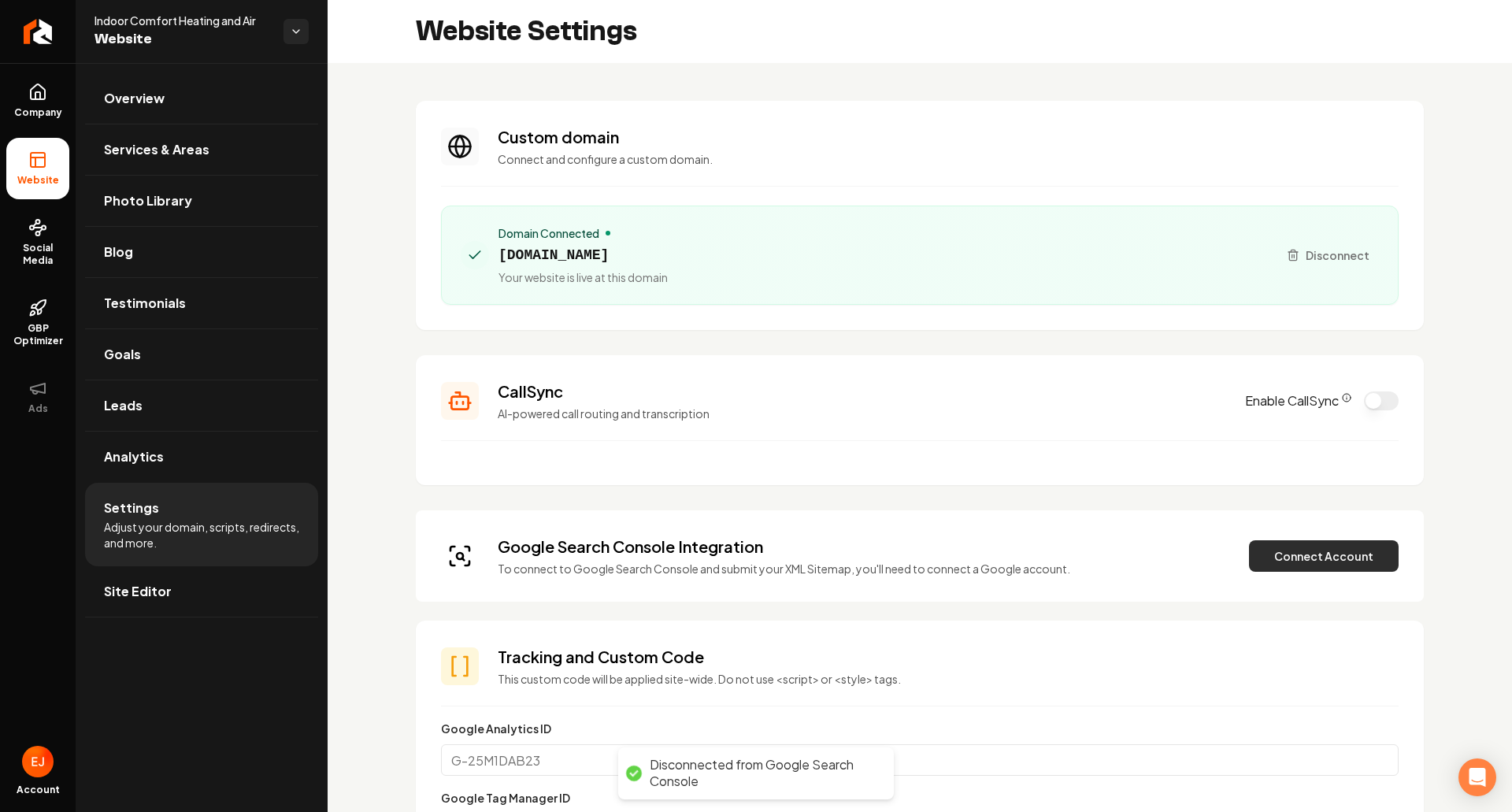
click at [1347, 554] on button "Connect Account" at bounding box center [1323, 556] width 149 height 32
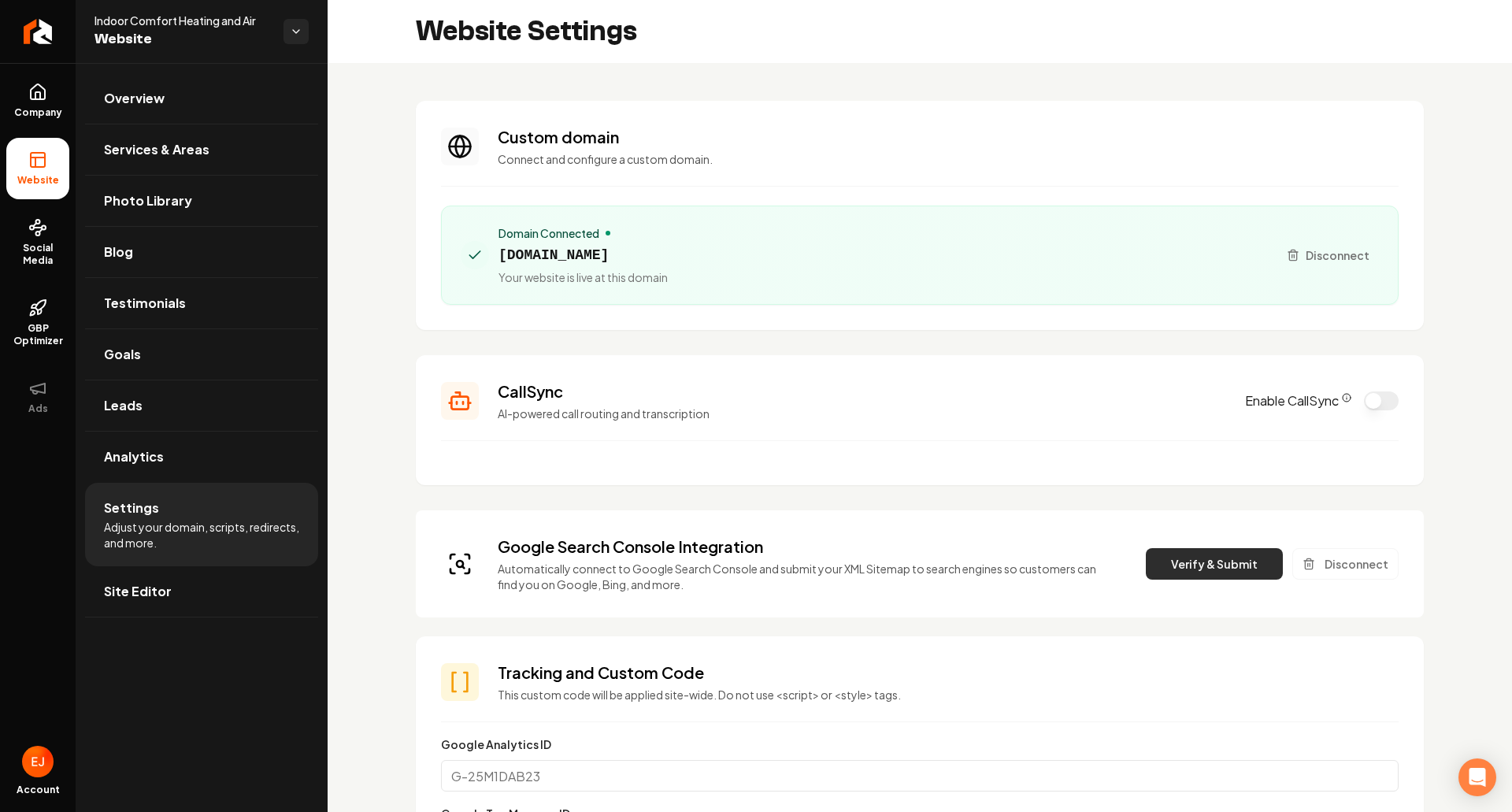
click at [1204, 554] on button "Verify & Submit" at bounding box center [1214, 563] width 137 height 32
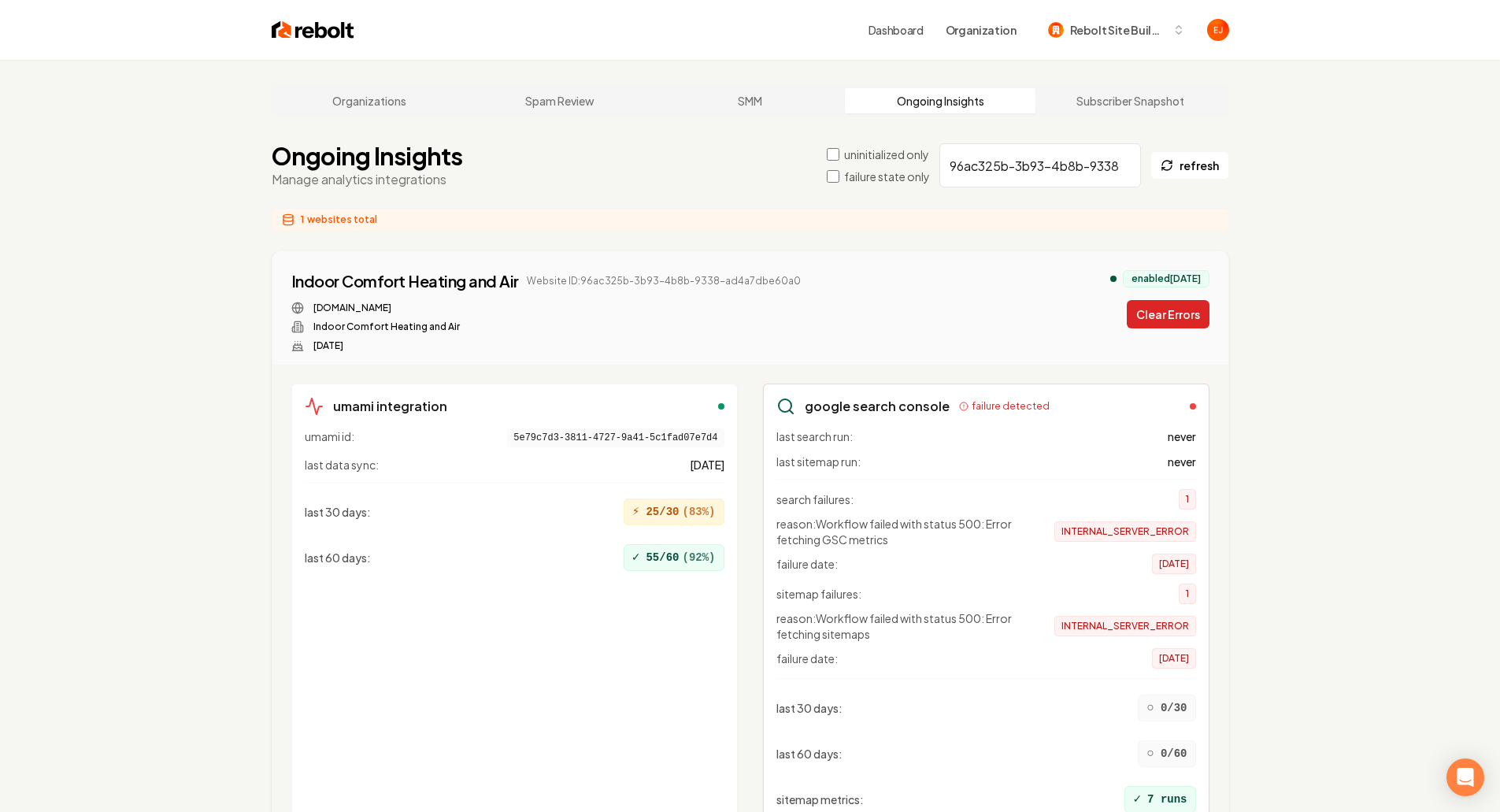
click at [1162, 322] on button "Clear Errors" at bounding box center [1169, 314] width 83 height 28
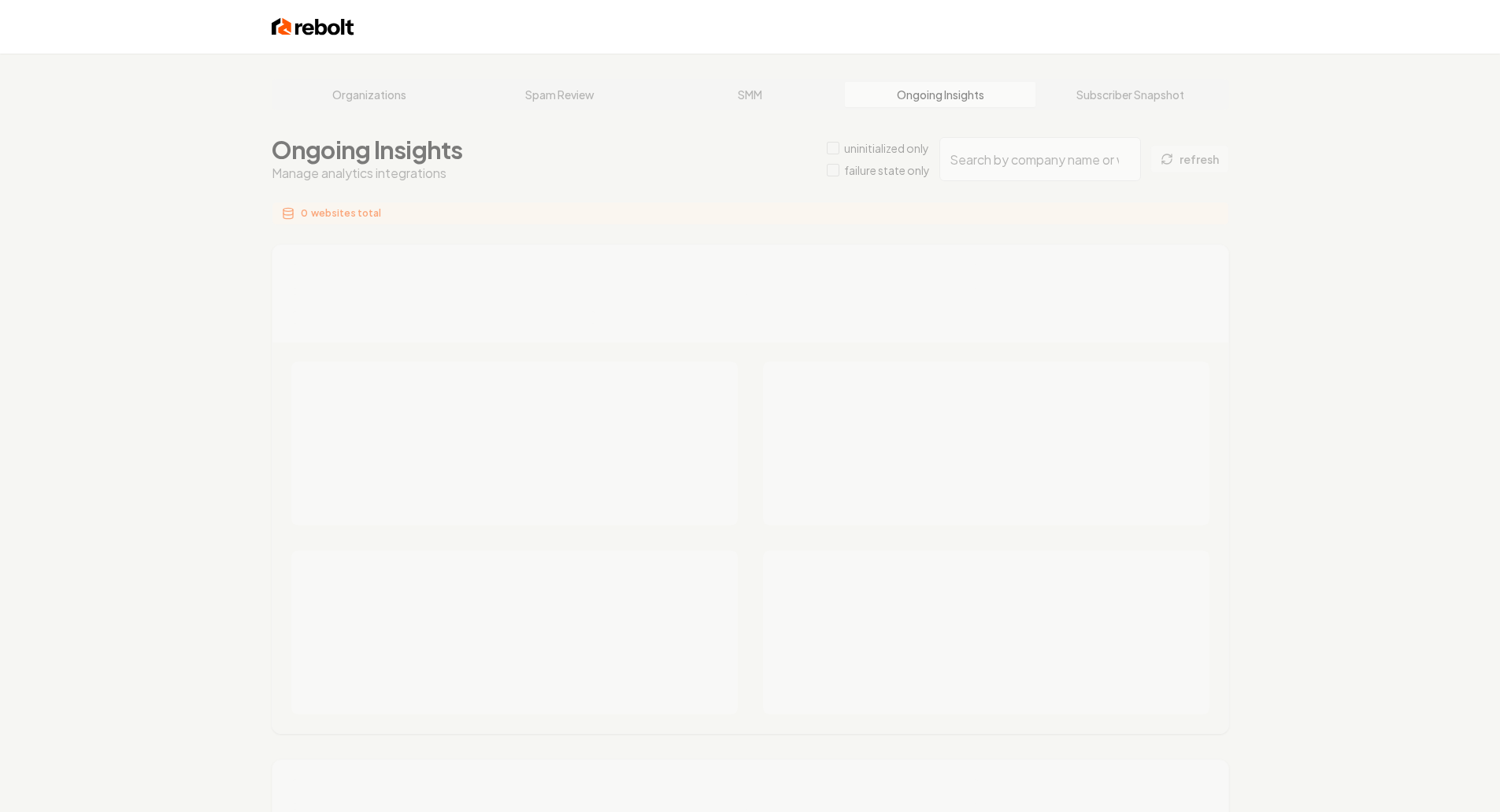
type input "4d7bceba-3b04-44b0-9b7c-6c7ca4a4cd78"
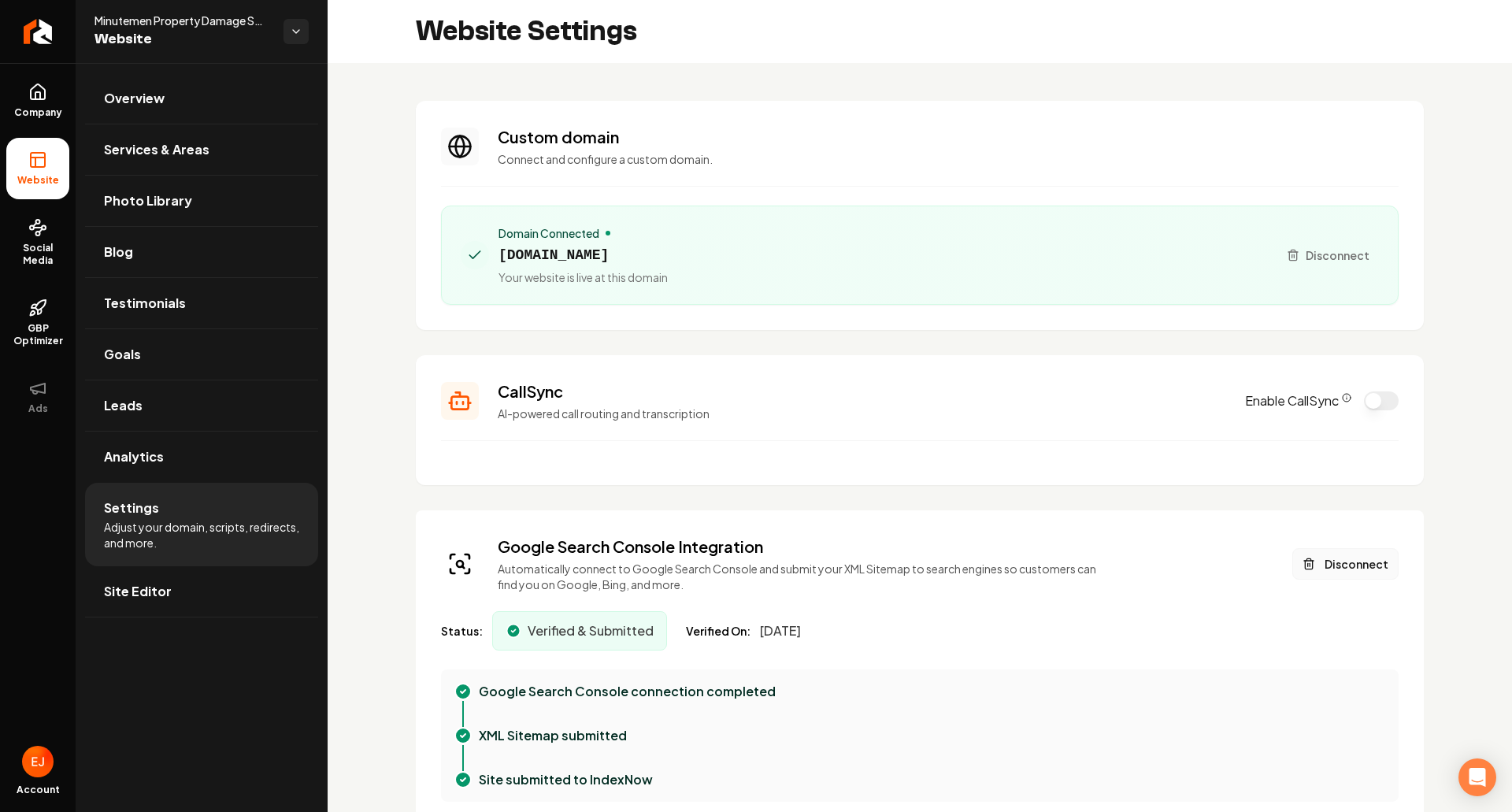
click at [1347, 573] on button "Disconnect" at bounding box center [1345, 563] width 106 height 32
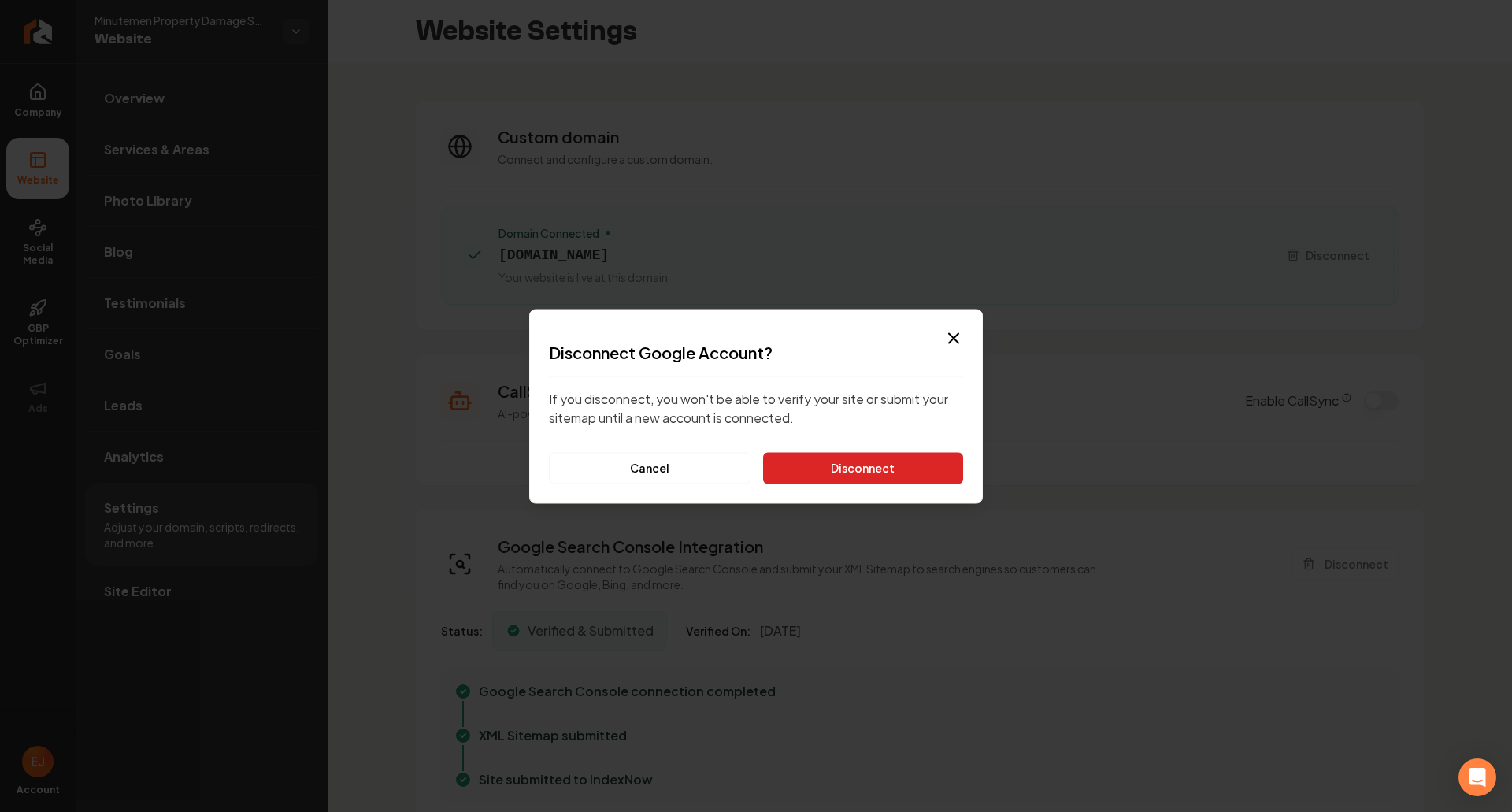
click at [916, 471] on button "Disconnect" at bounding box center [863, 468] width 200 height 32
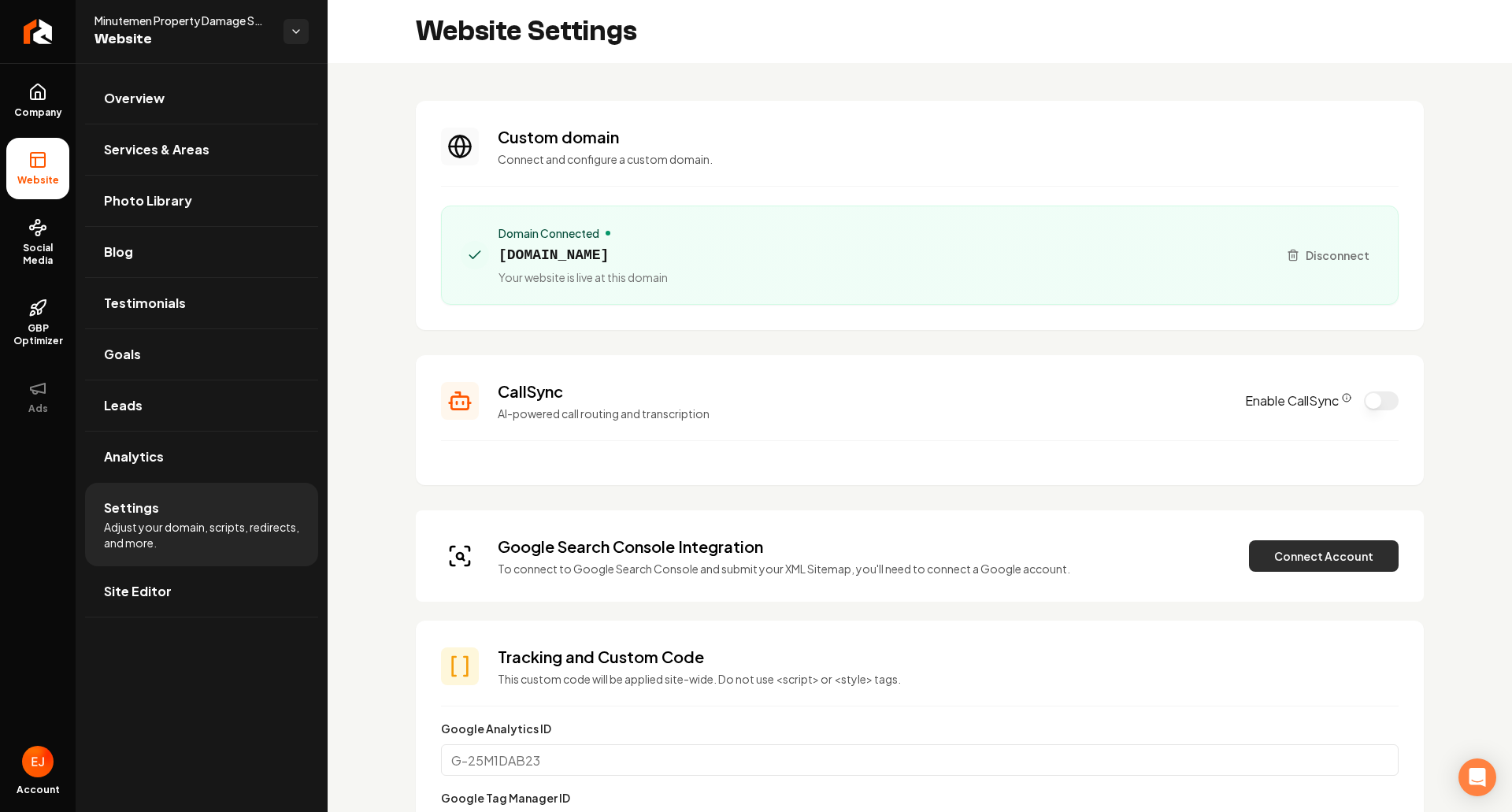
click at [1338, 549] on button "Connect Account" at bounding box center [1323, 556] width 149 height 32
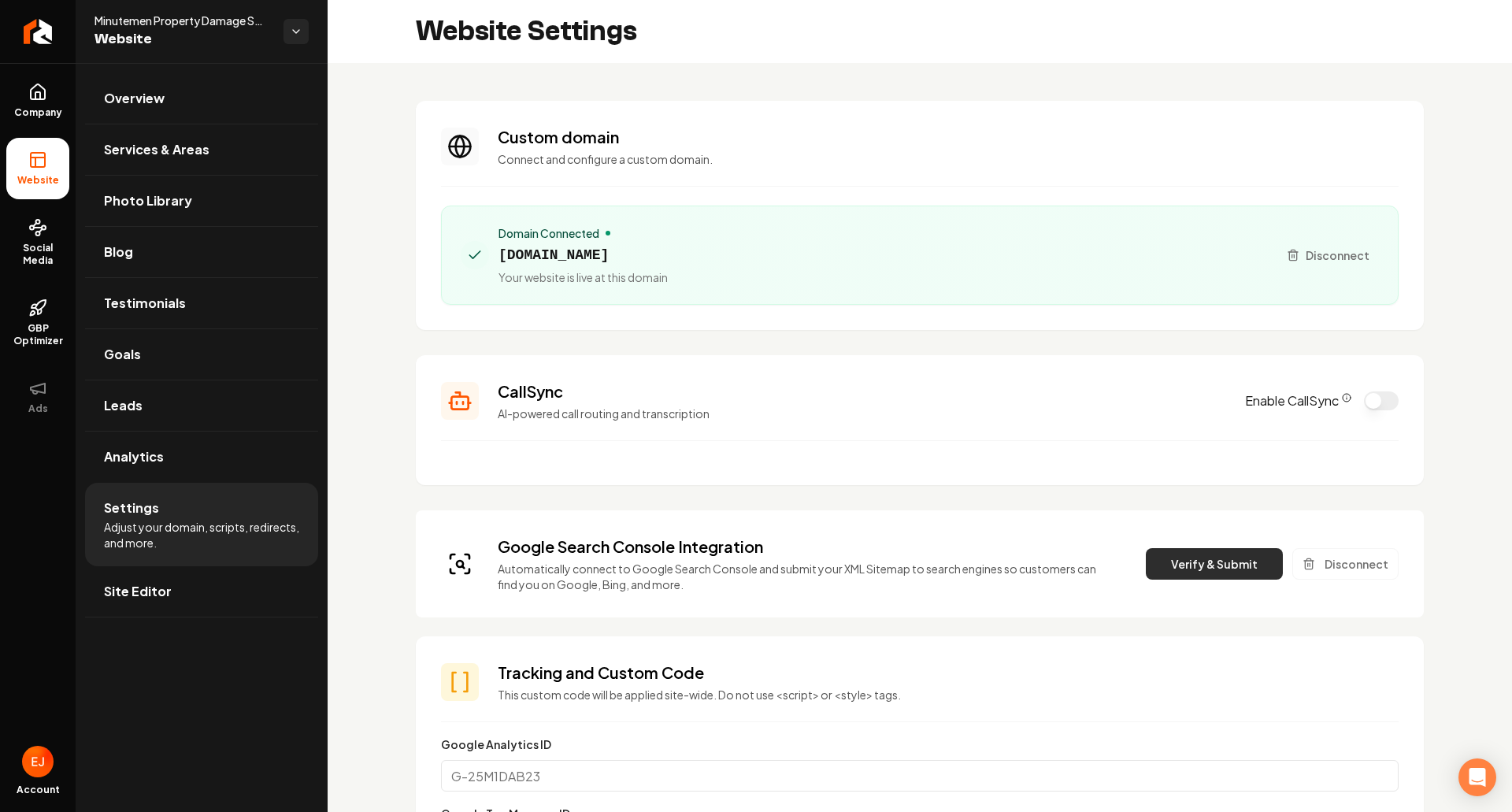
click at [1154, 549] on button "Verify & Submit" at bounding box center [1214, 563] width 137 height 32
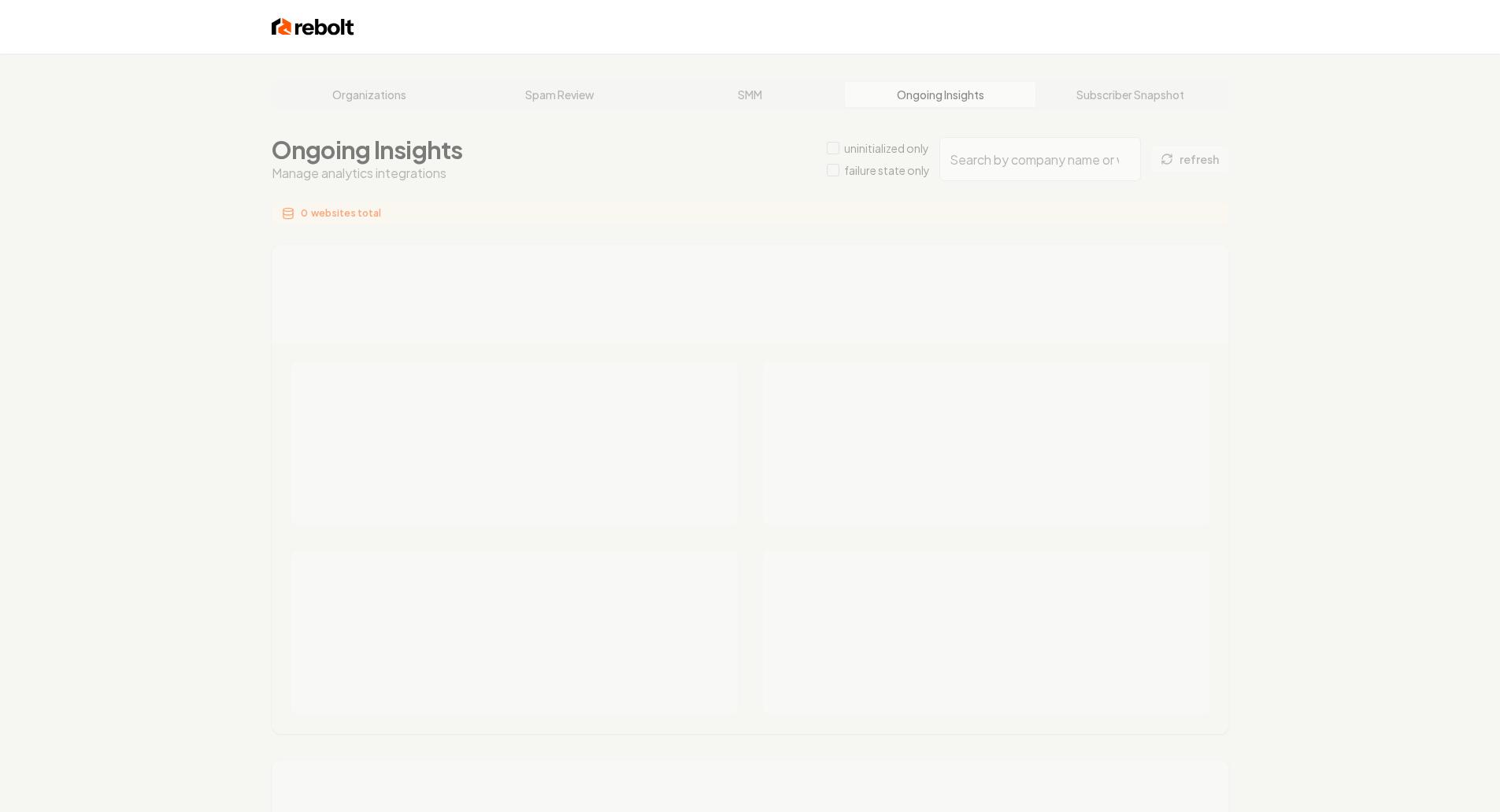
type input "3107bba5-4e91-4090-a97d-7df3ad5f1363"
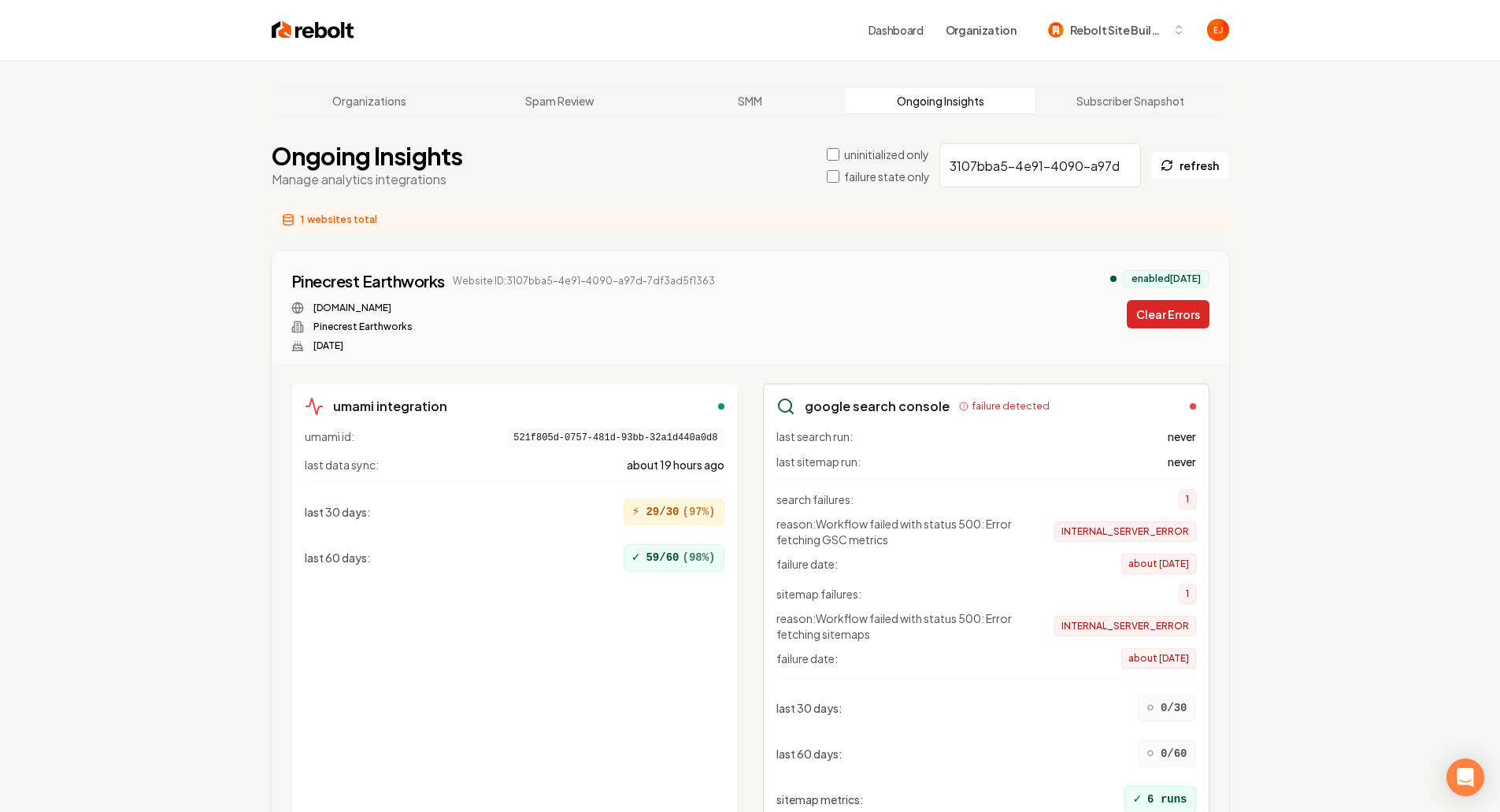
click at [1176, 308] on button "Clear Errors" at bounding box center [1169, 314] width 83 height 28
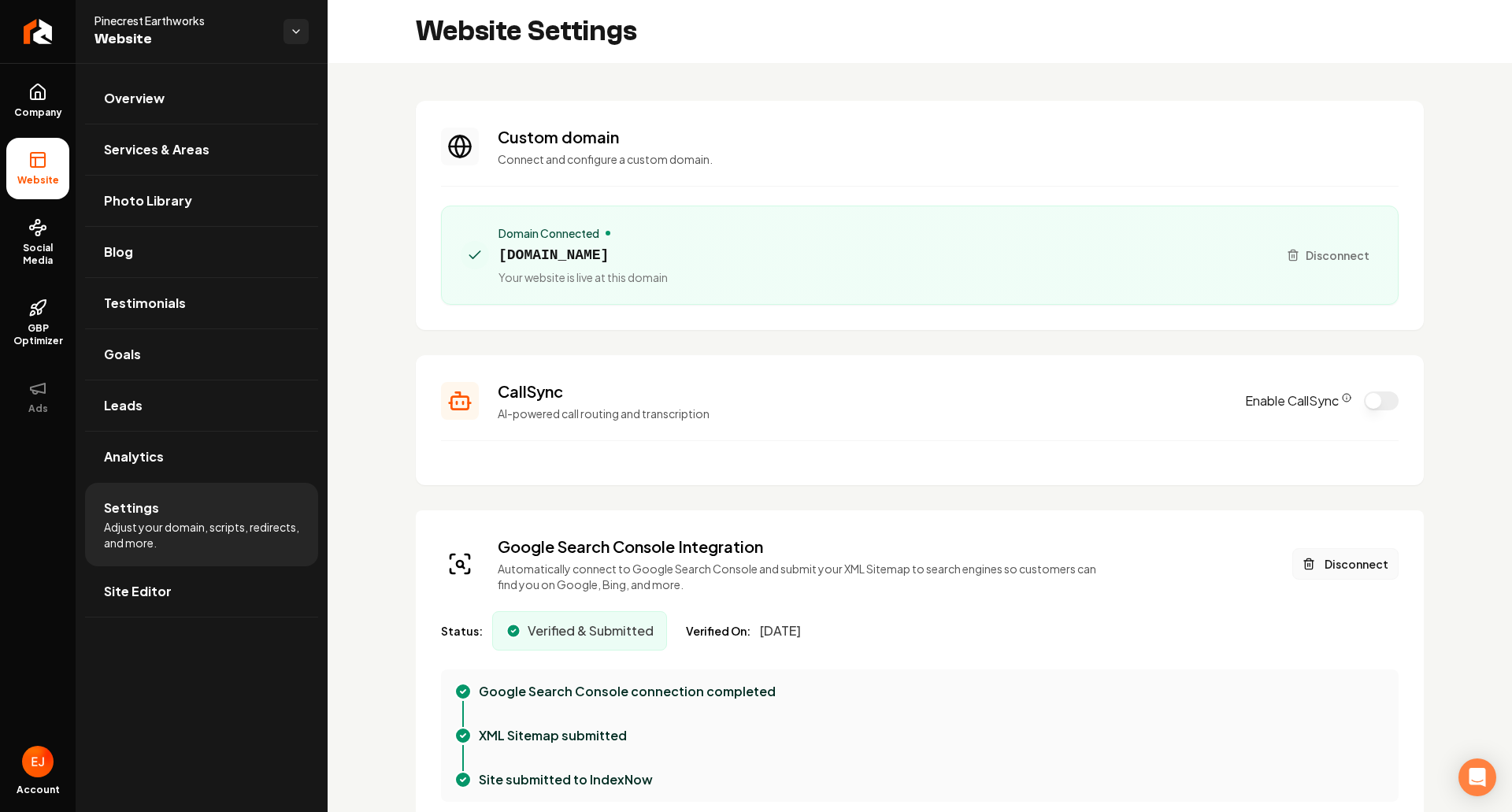
click at [1348, 565] on button "Disconnect" at bounding box center [1345, 563] width 106 height 32
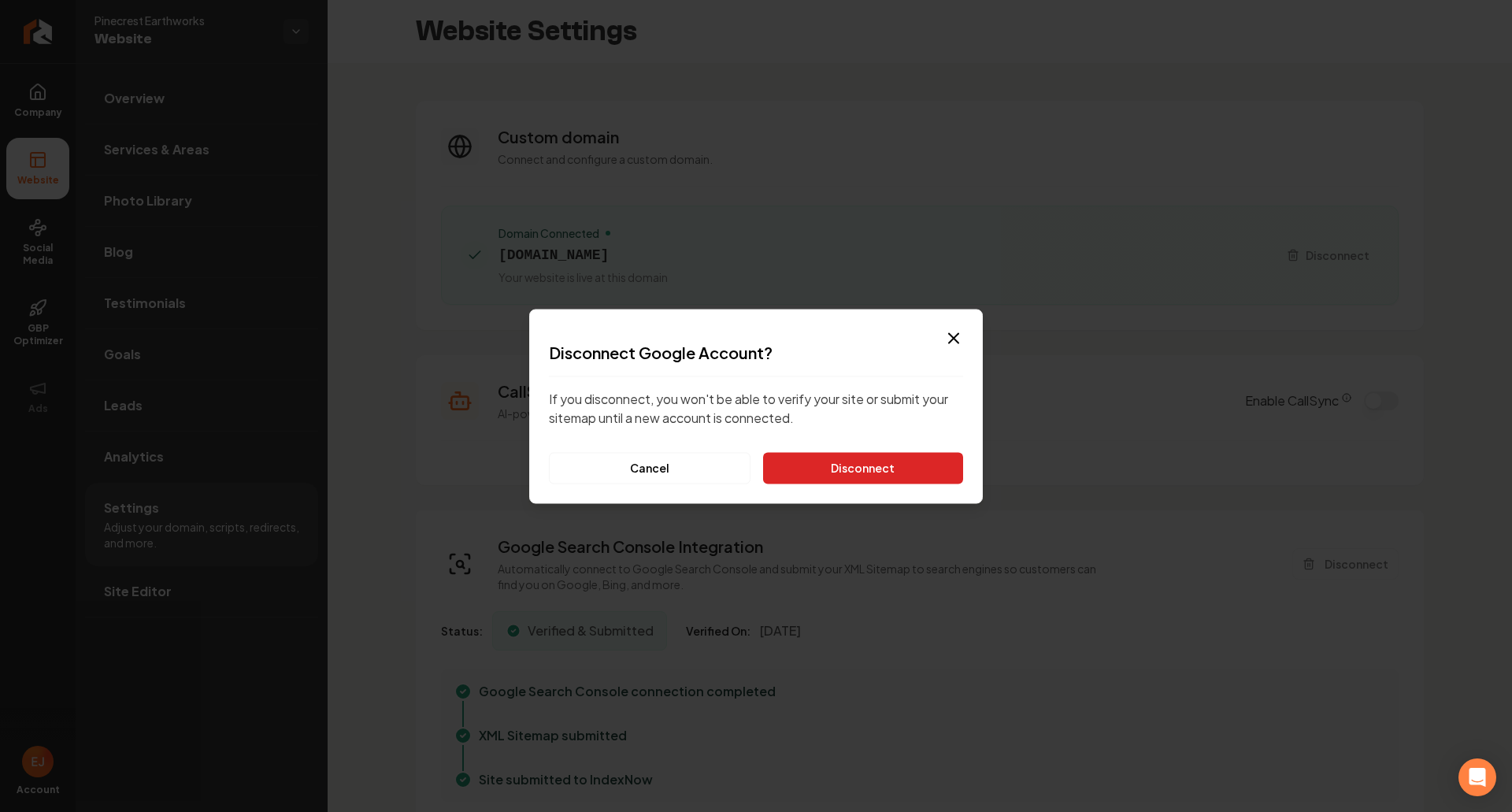
click at [881, 473] on button "Disconnect" at bounding box center [863, 468] width 200 height 32
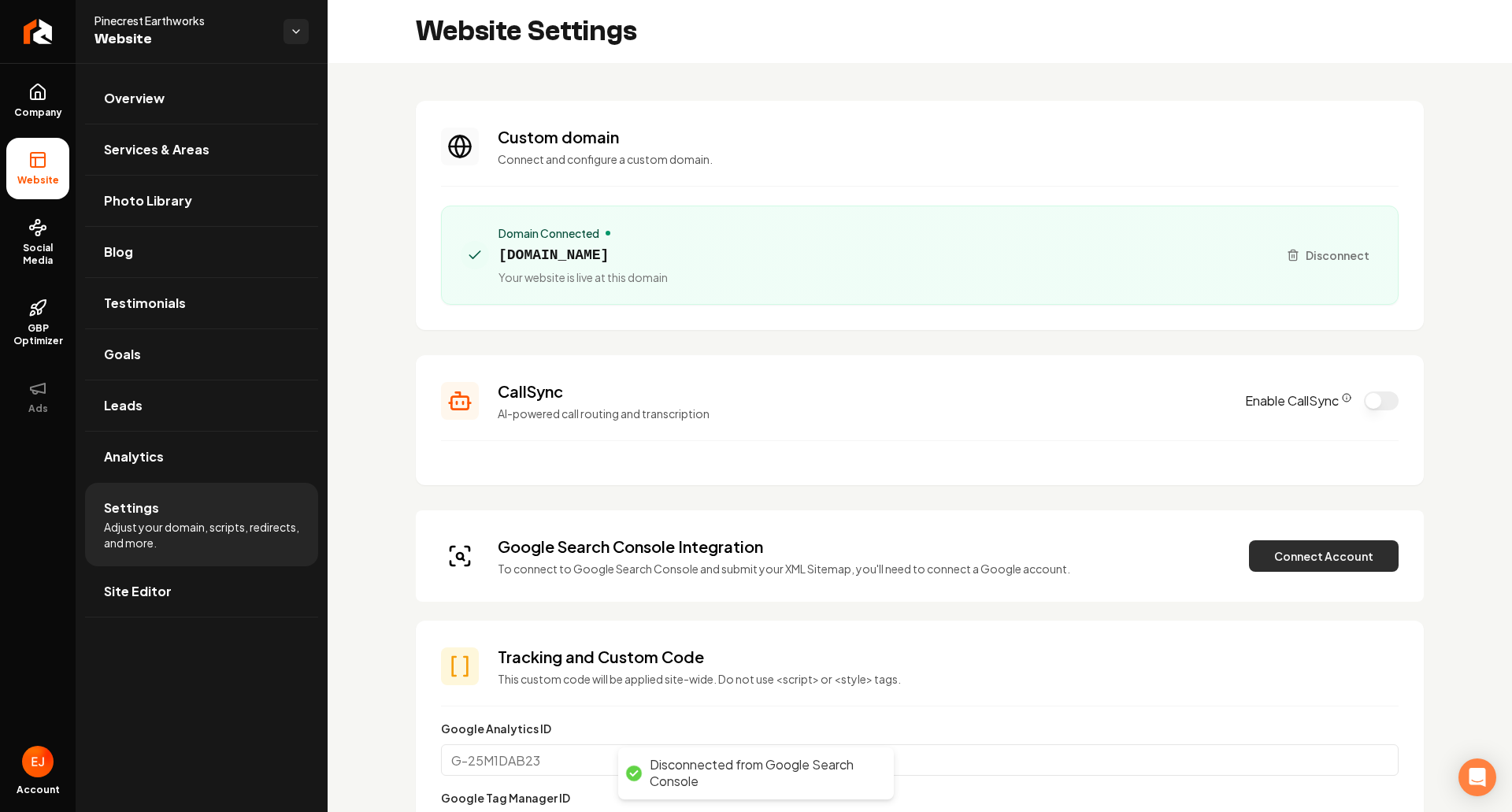
click at [1294, 562] on button "Connect Account" at bounding box center [1323, 556] width 149 height 32
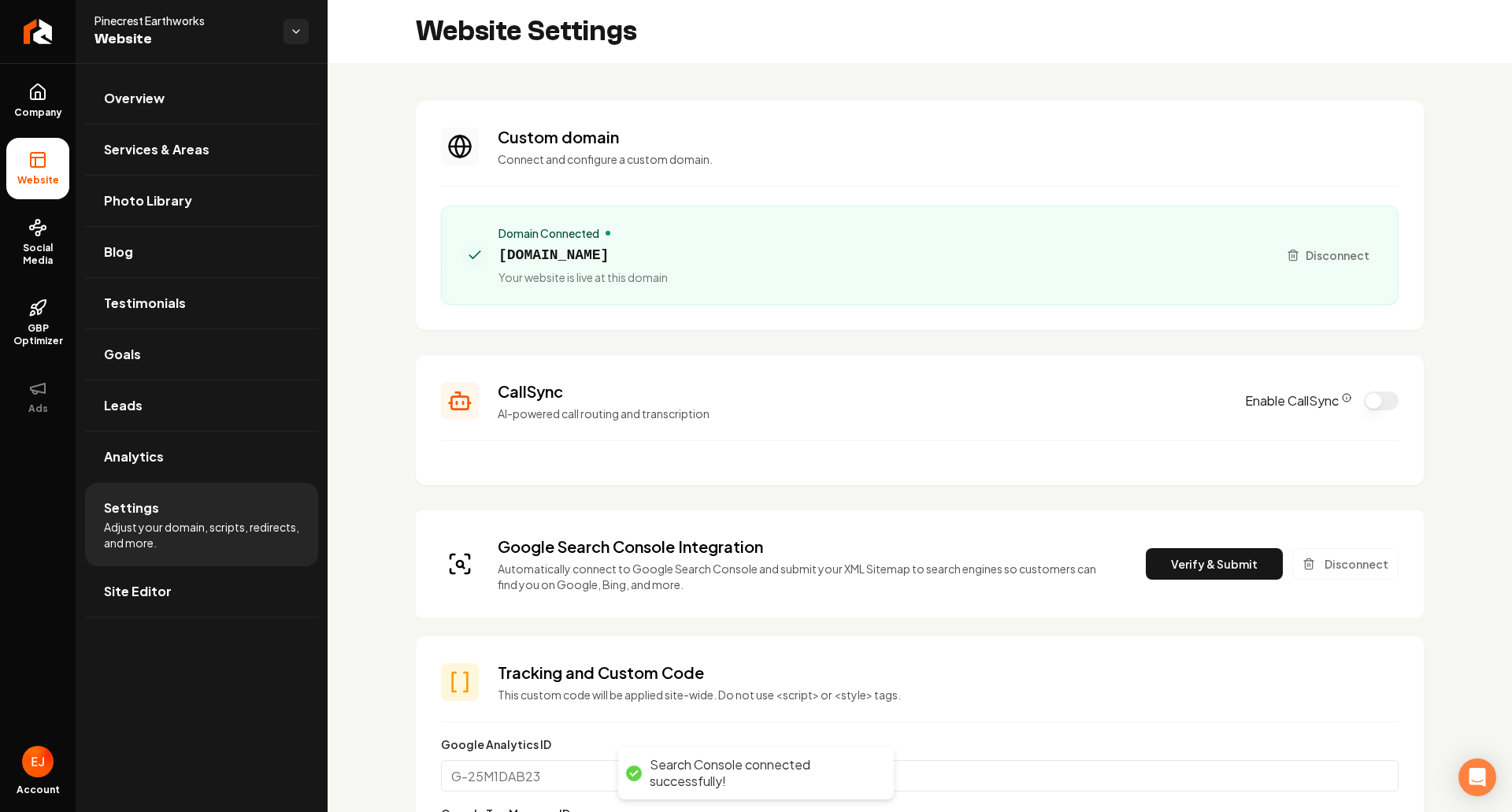
click at [1175, 557] on button "Verify & Submit" at bounding box center [1214, 563] width 137 height 32
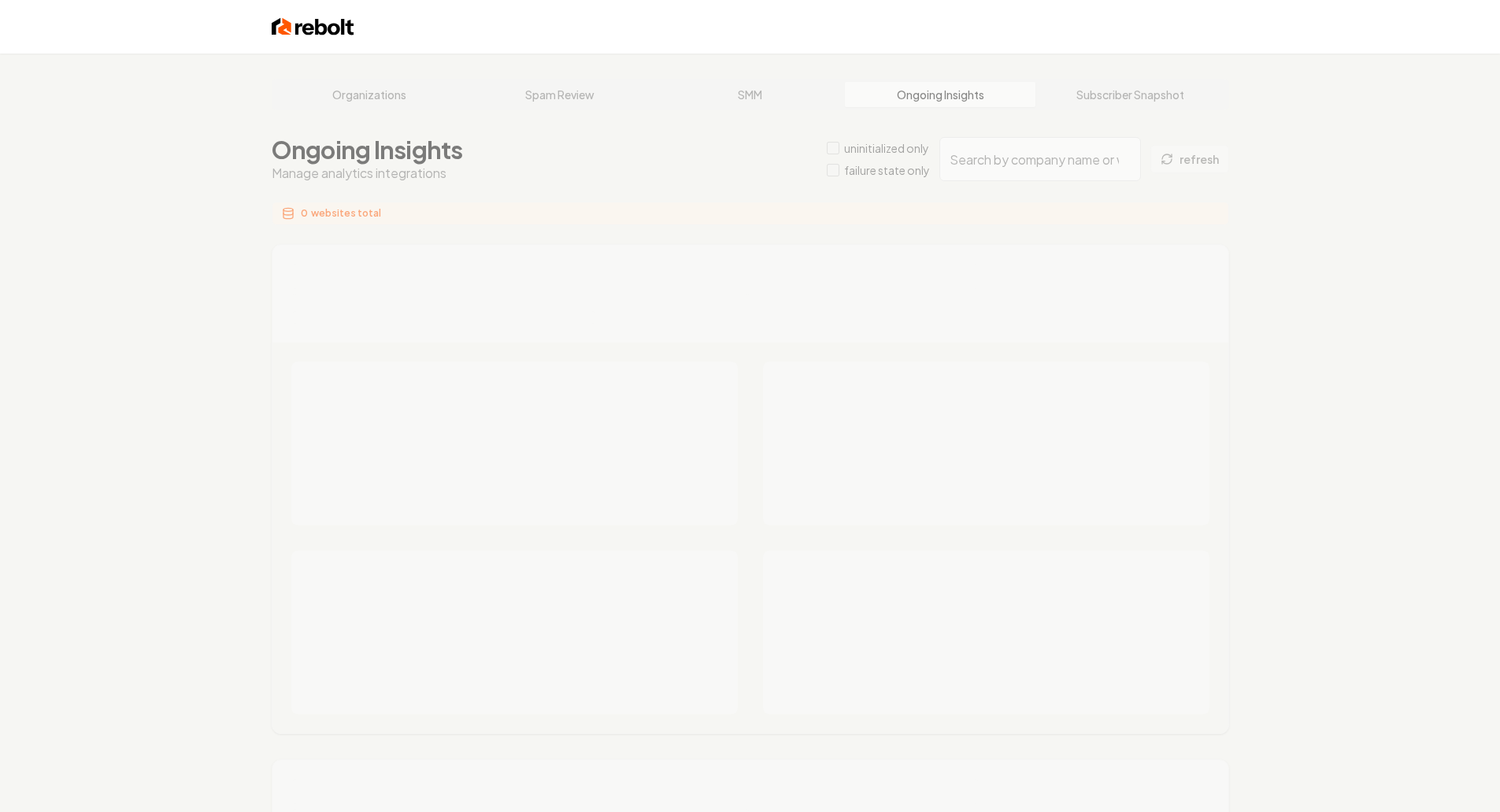
type input "9a08bd77-0e5b-46ea-9b07-c68eec373998"
type input "4d77838d-6707-4086-a94a-219cb10fbf88"
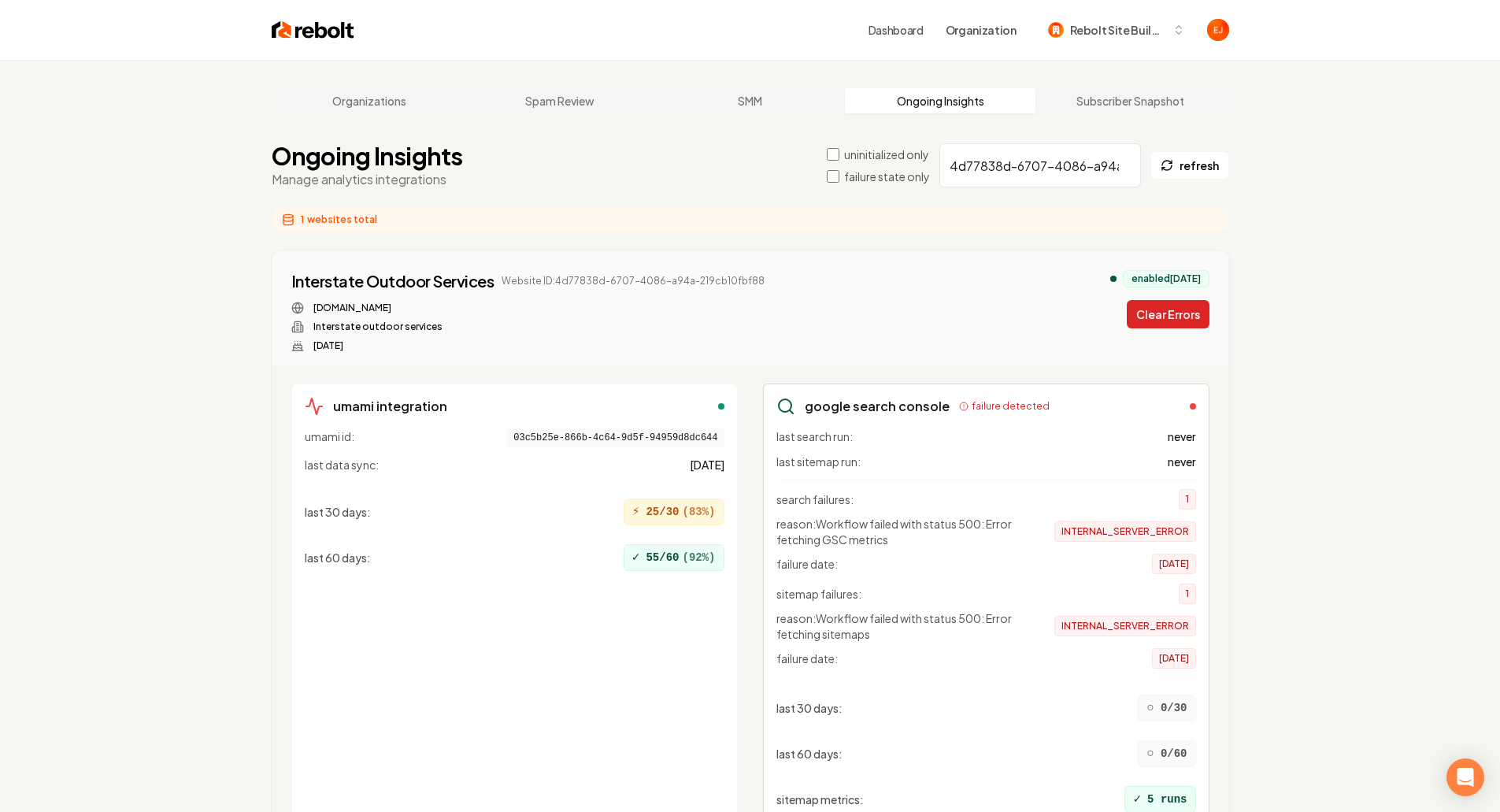
click at [1163, 320] on button "Clear Errors" at bounding box center [1169, 314] width 83 height 28
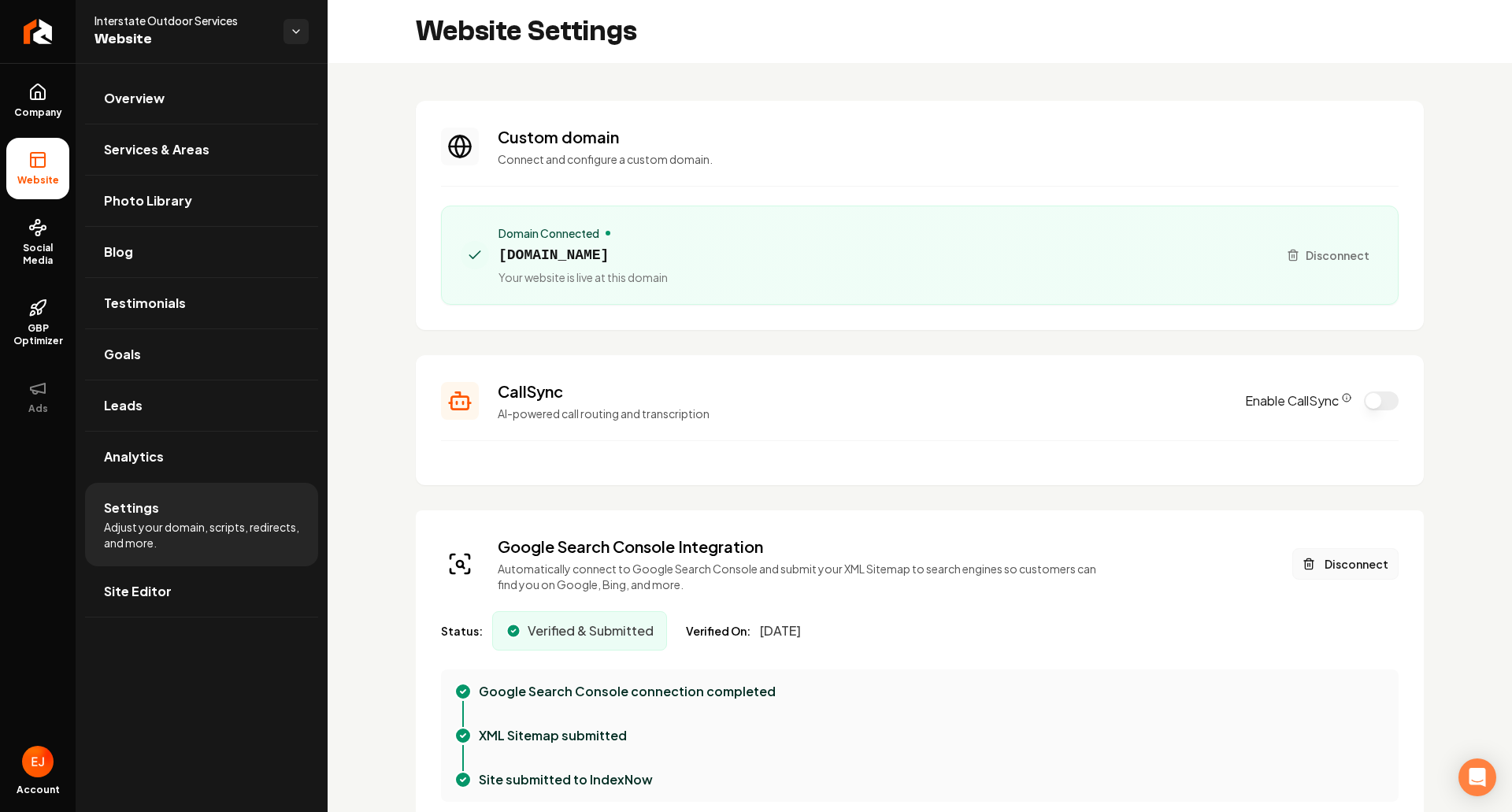
click at [1328, 566] on button "Disconnect" at bounding box center [1345, 563] width 106 height 32
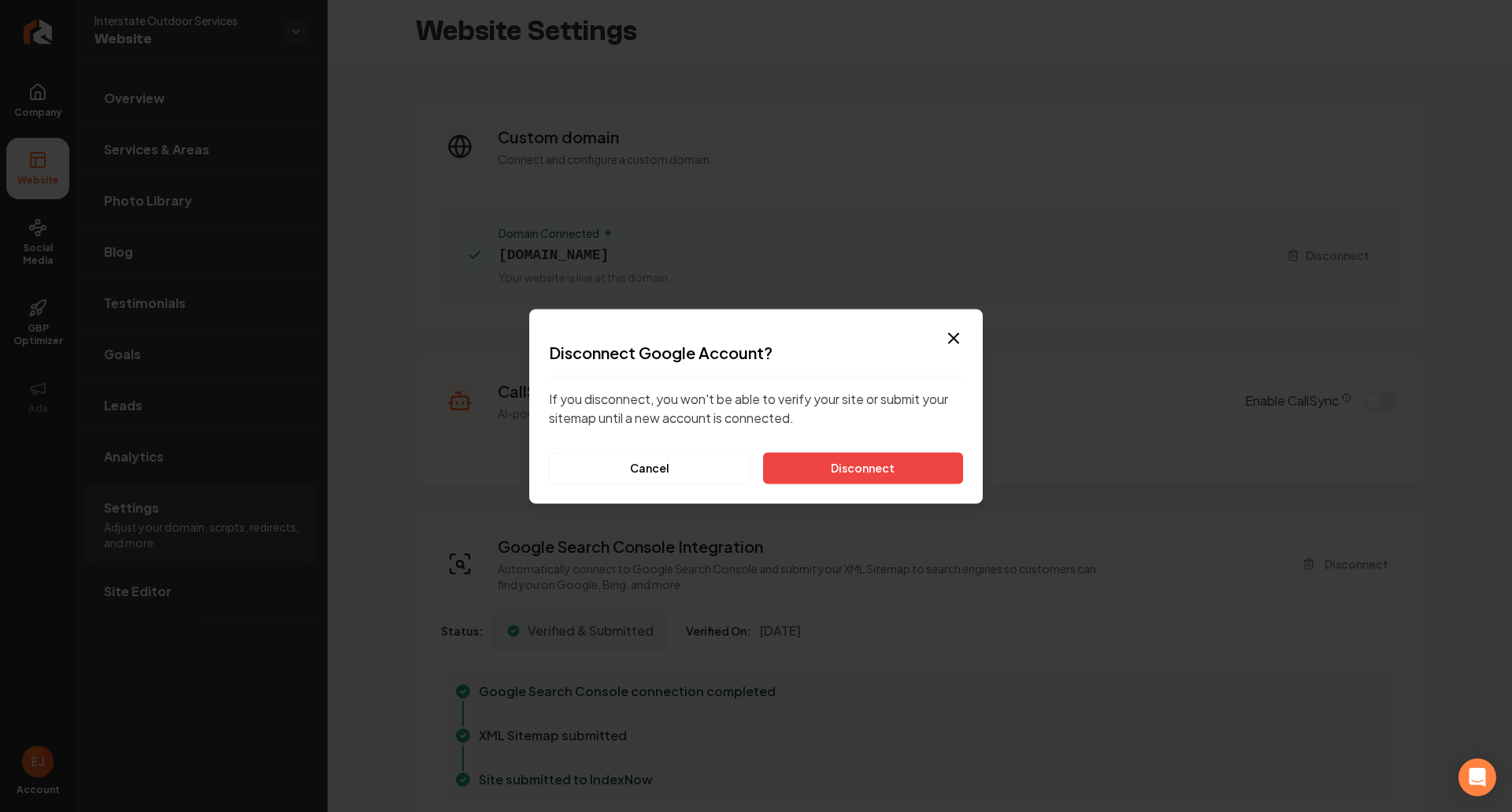
click at [827, 471] on button "Disconnect" at bounding box center [863, 468] width 200 height 32
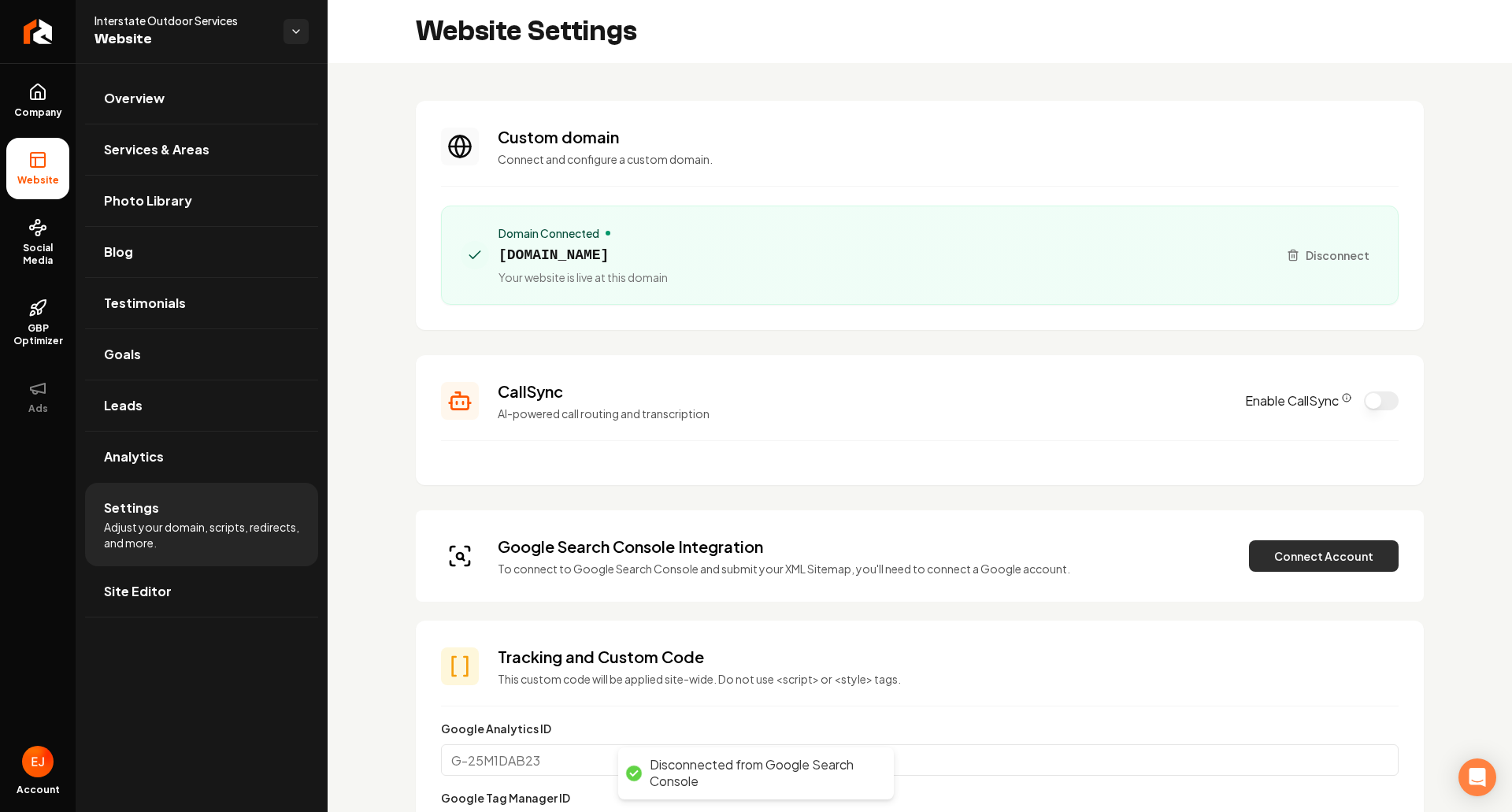
click at [1308, 565] on button "Connect Account" at bounding box center [1323, 556] width 149 height 32
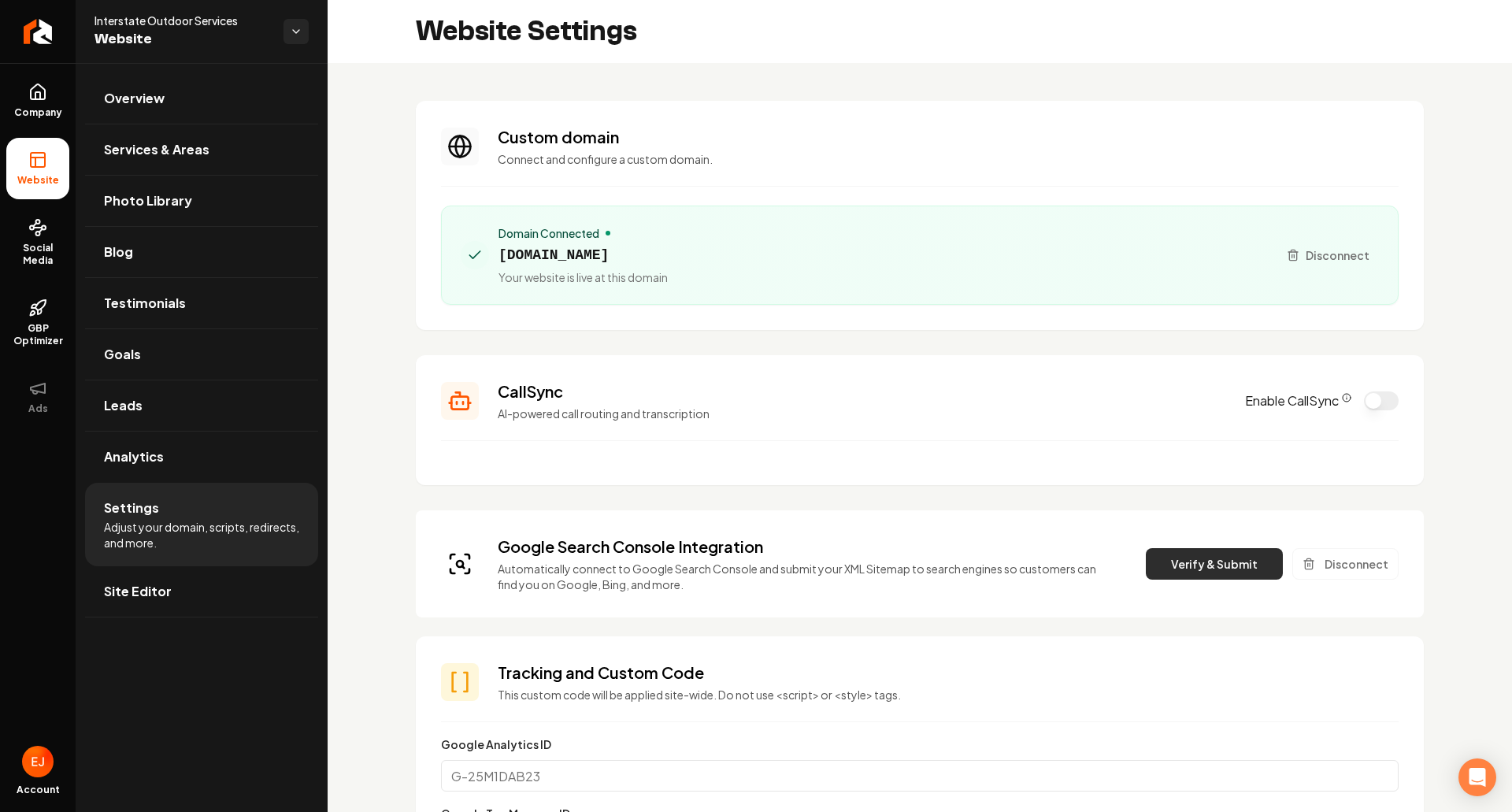
click at [1185, 564] on button "Verify & Submit" at bounding box center [1214, 563] width 137 height 32
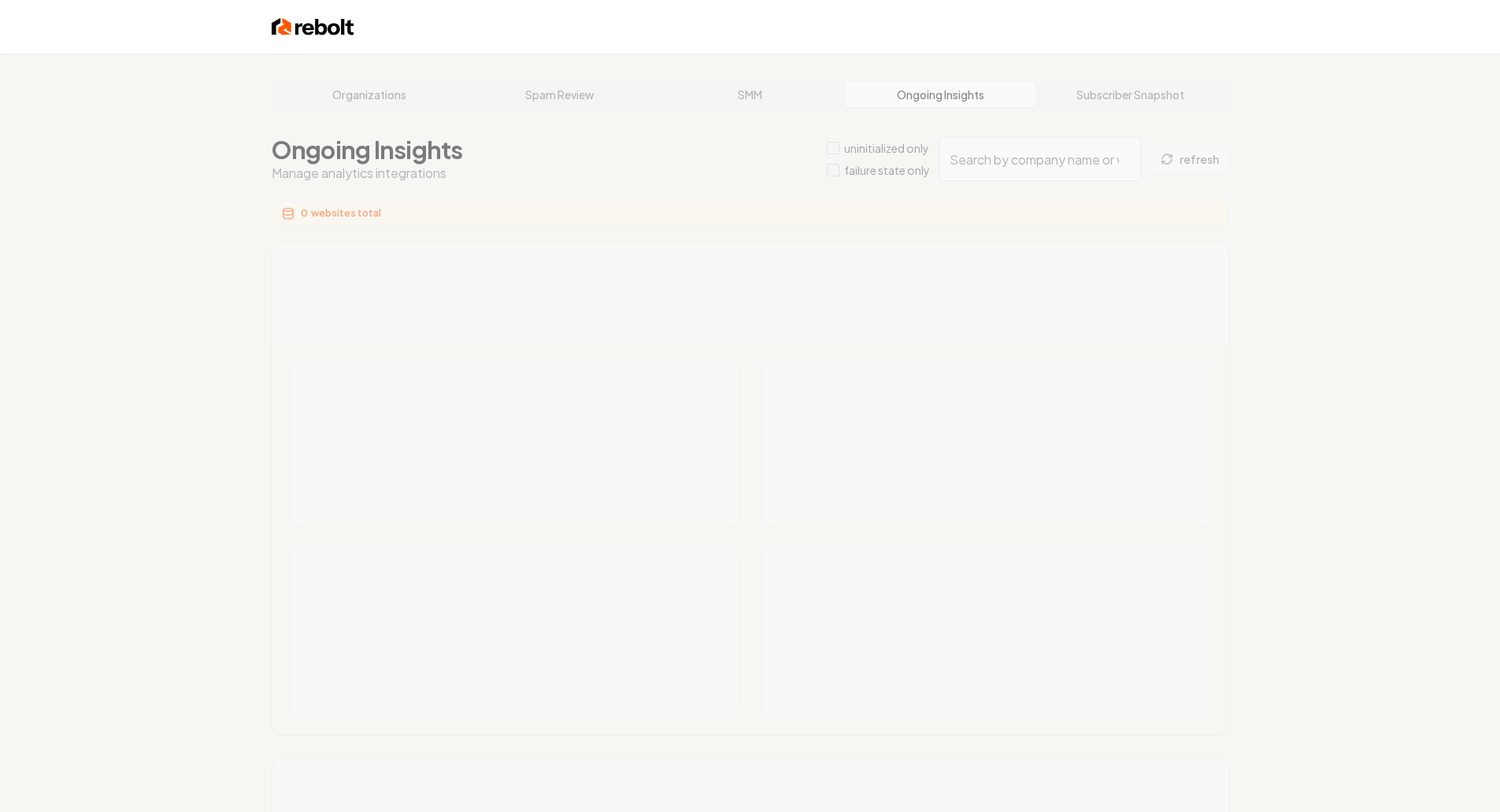
type input "4a26ee79-34bb-4cac-9c05-023c667ebce1"
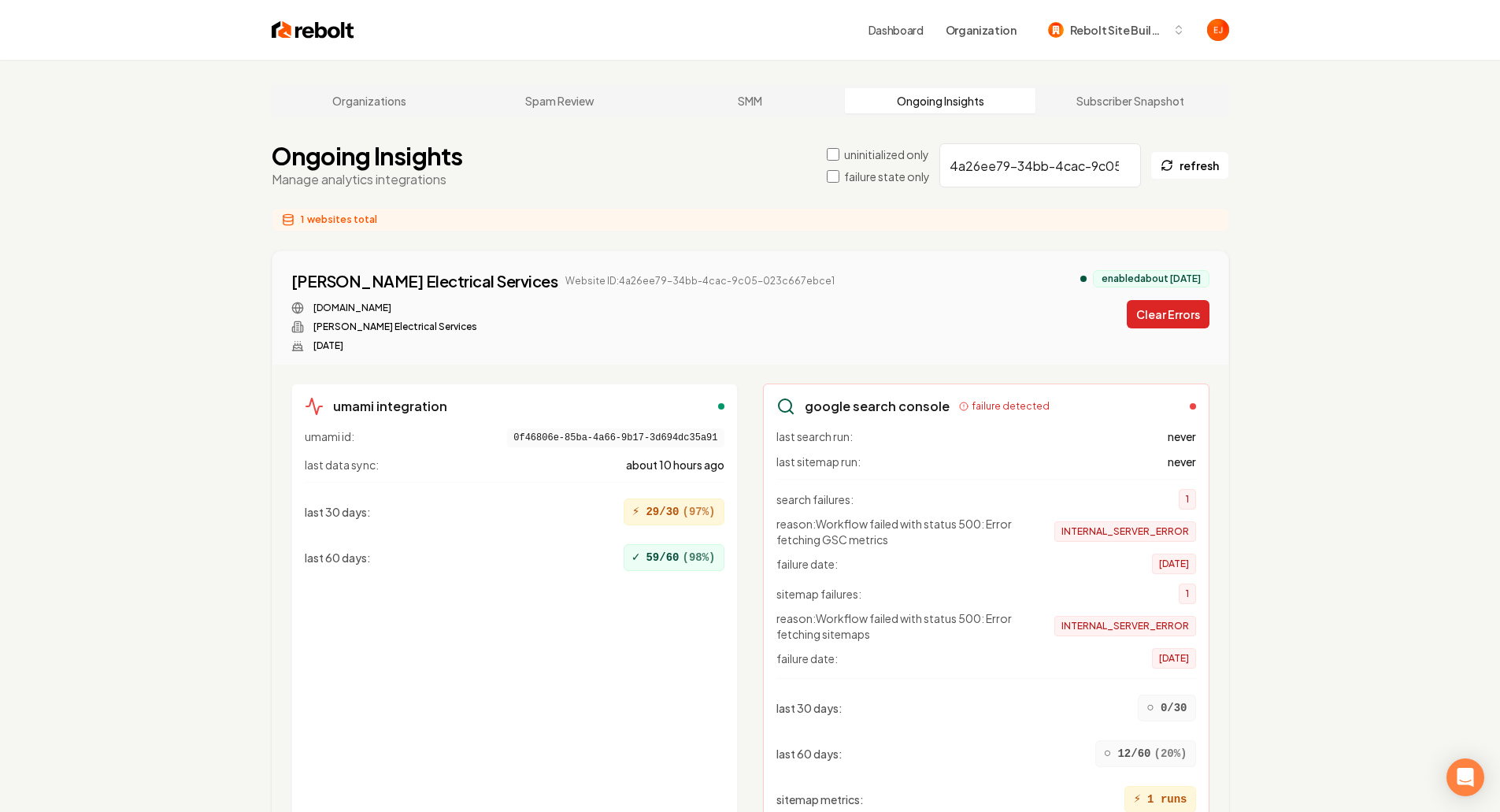
click at [1177, 317] on button "Clear Errors" at bounding box center [1169, 314] width 83 height 28
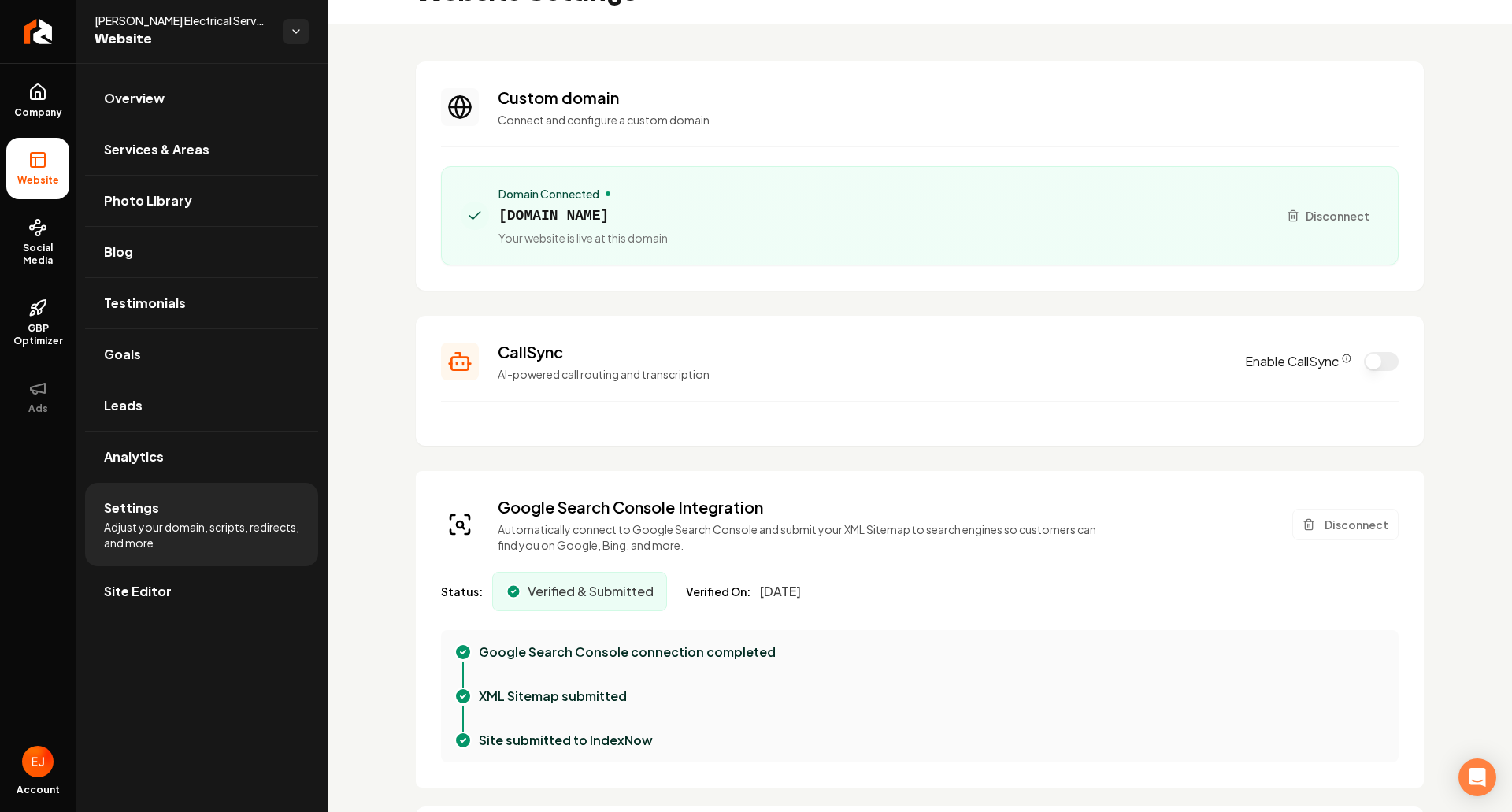
scroll to position [79, 0]
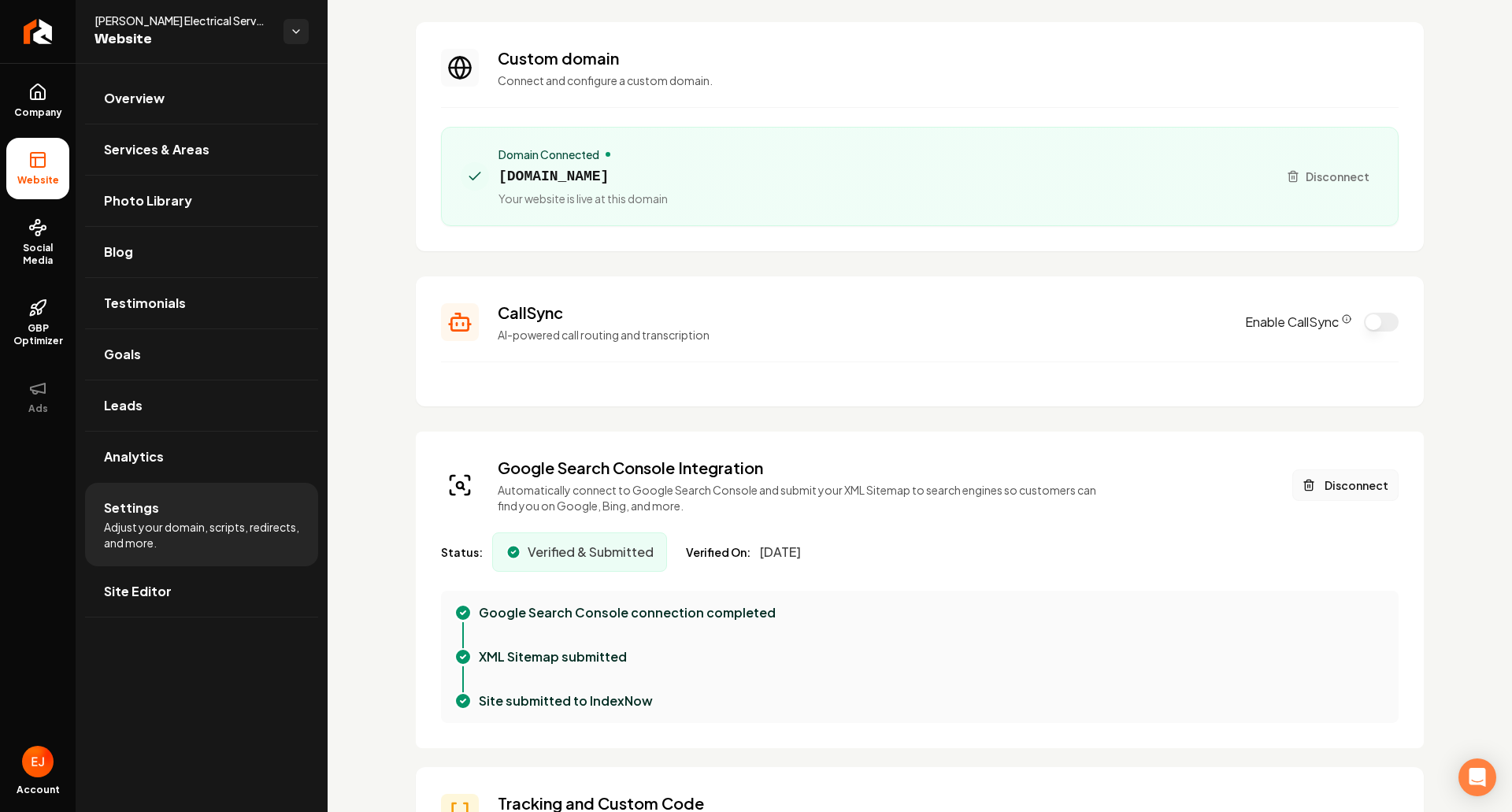
click at [1322, 488] on button "Disconnect" at bounding box center [1345, 485] width 106 height 32
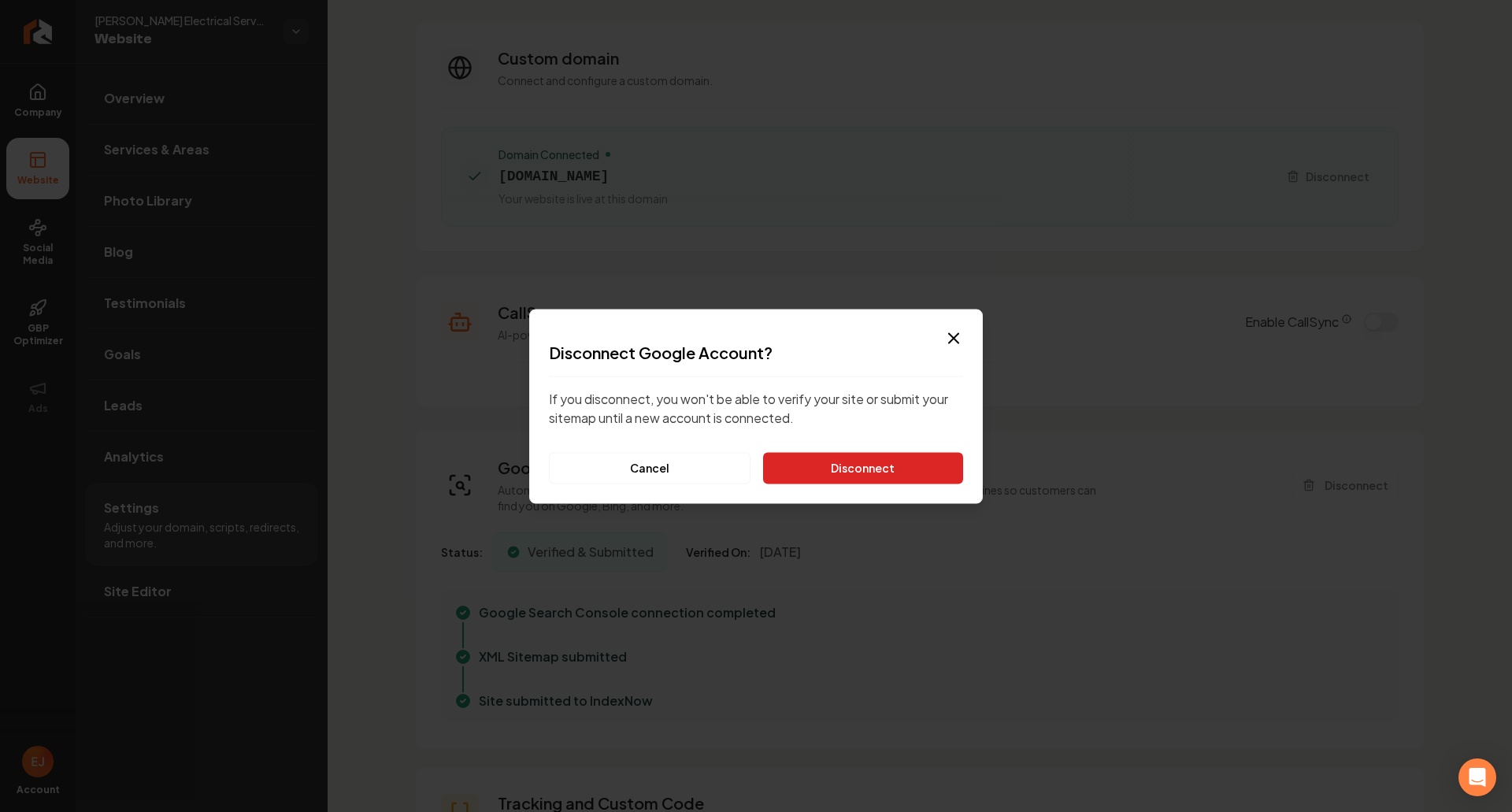
click at [891, 481] on button "Disconnect" at bounding box center [863, 468] width 200 height 32
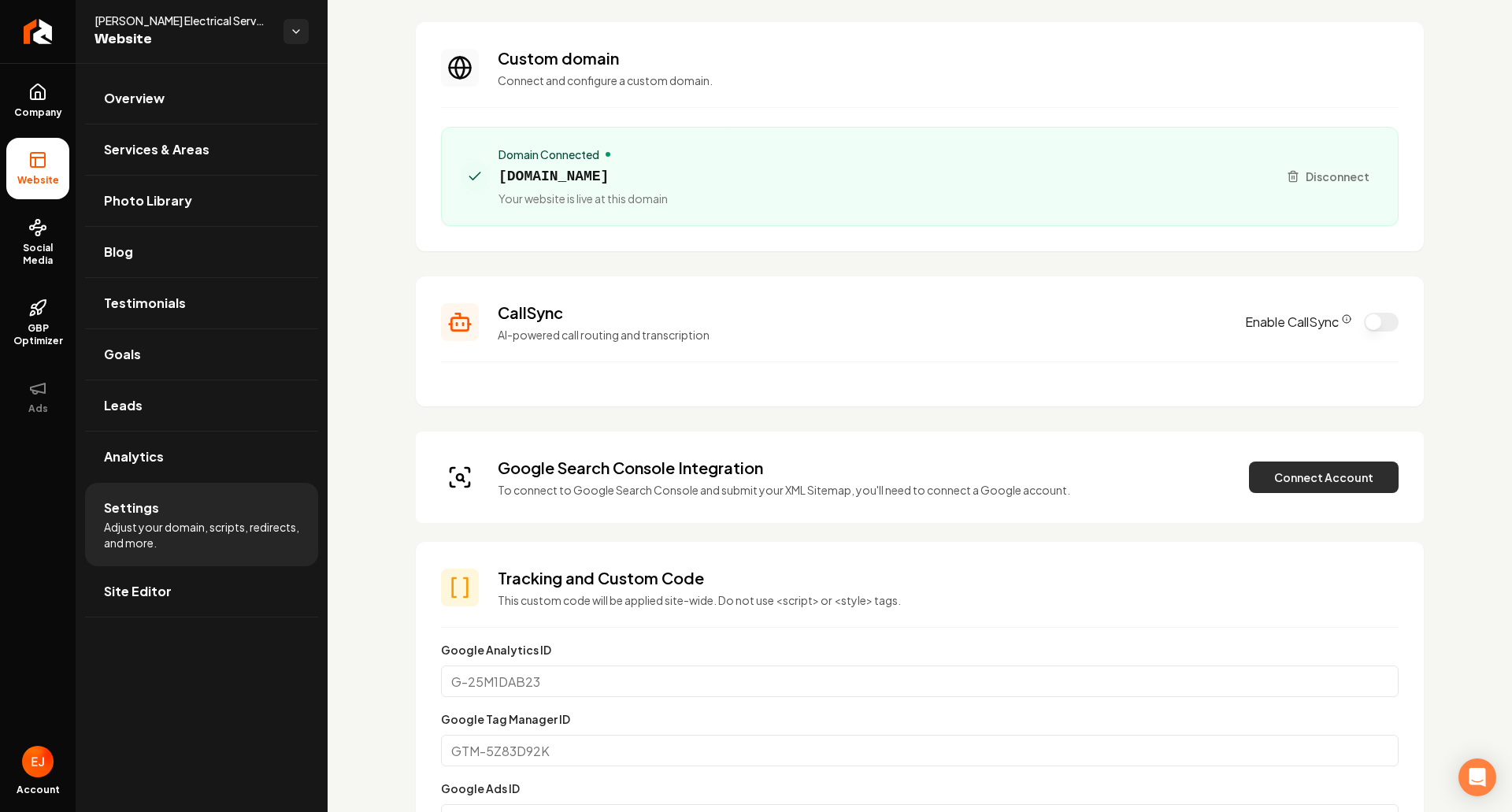
click at [1287, 488] on button "Connect Account" at bounding box center [1323, 477] width 149 height 32
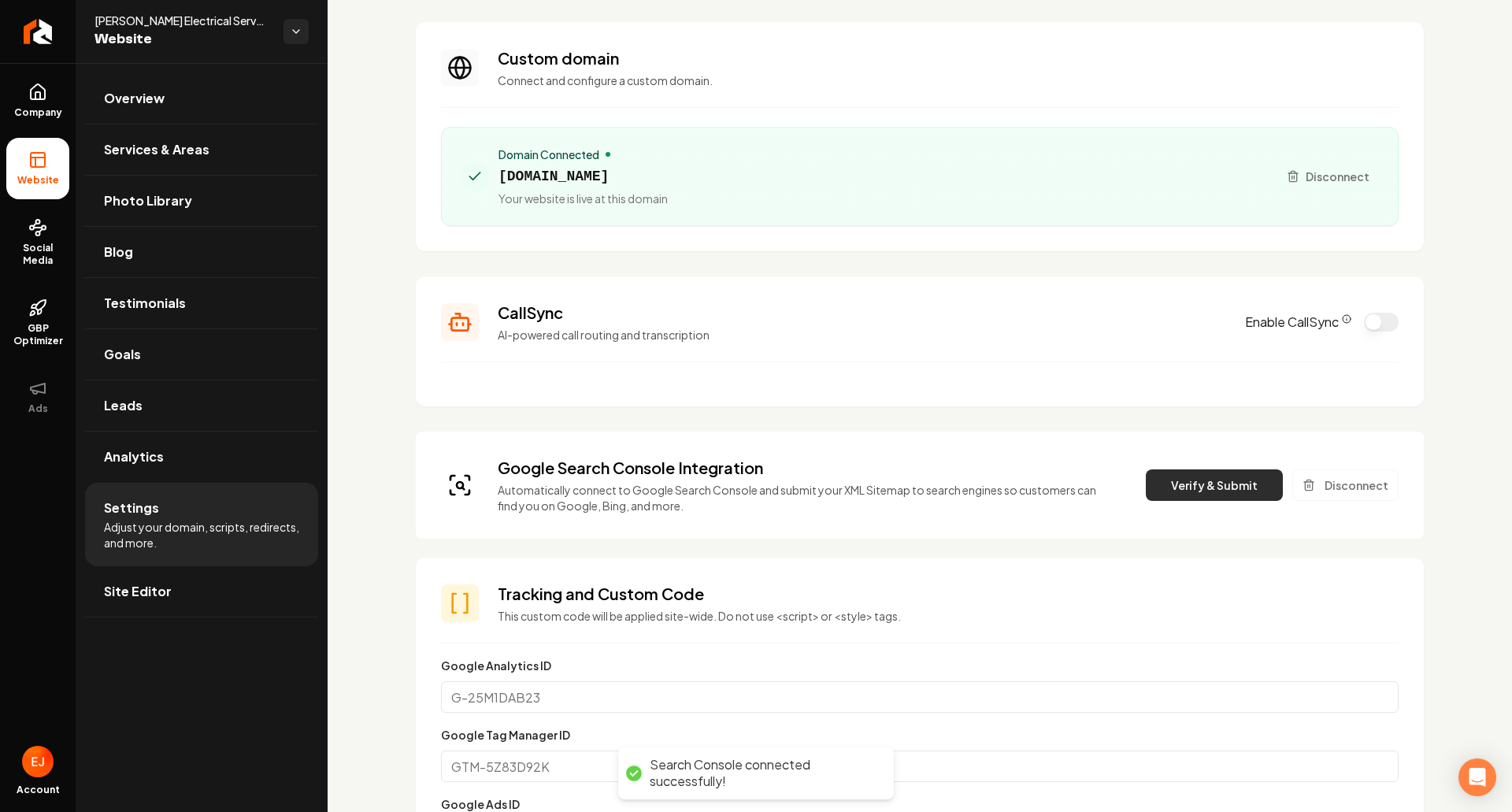
click at [1191, 488] on button "Verify & Submit" at bounding box center [1214, 485] width 137 height 32
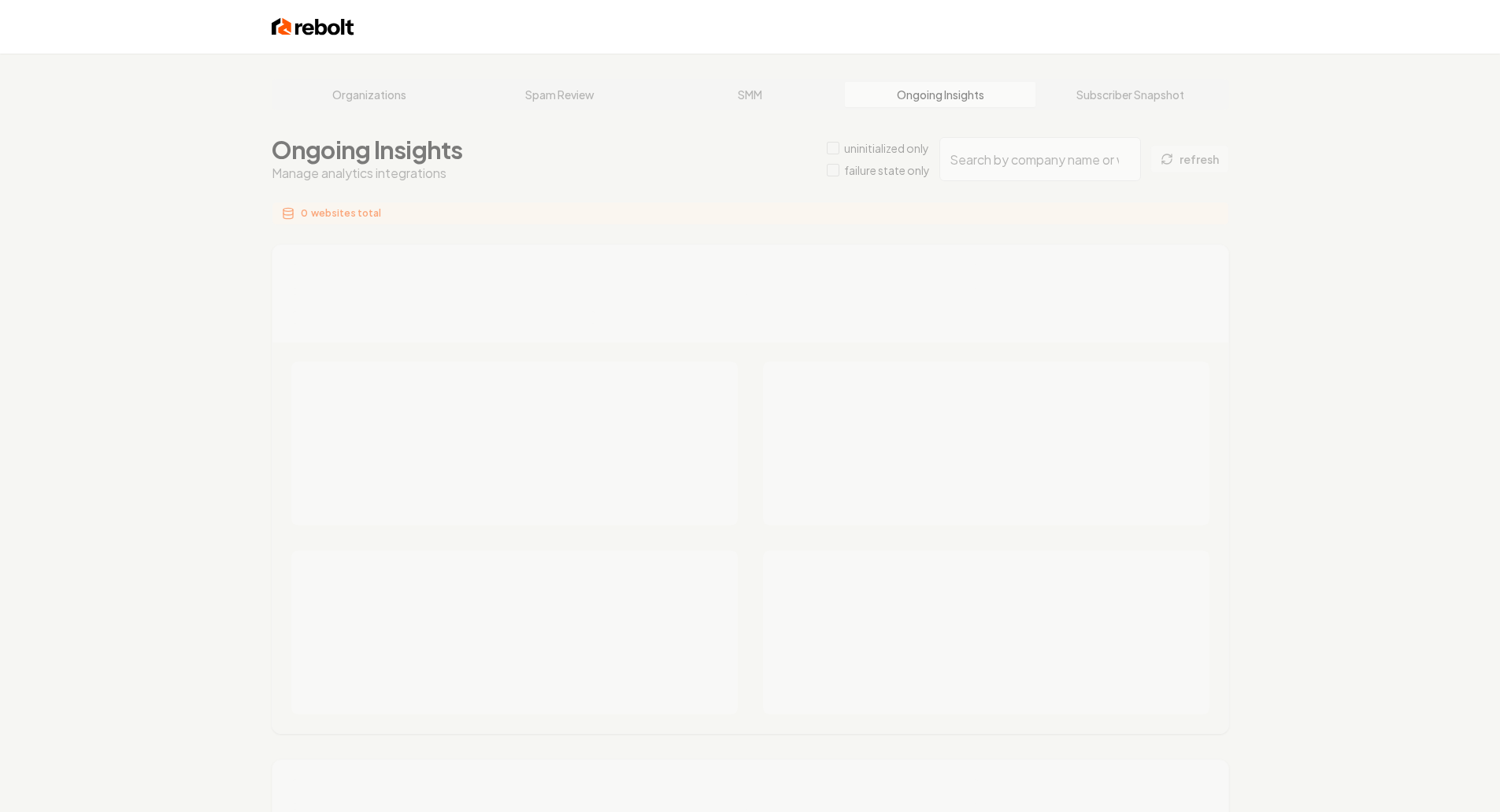
type input "a8135875-566a-463f-8da8-1ac544409229"
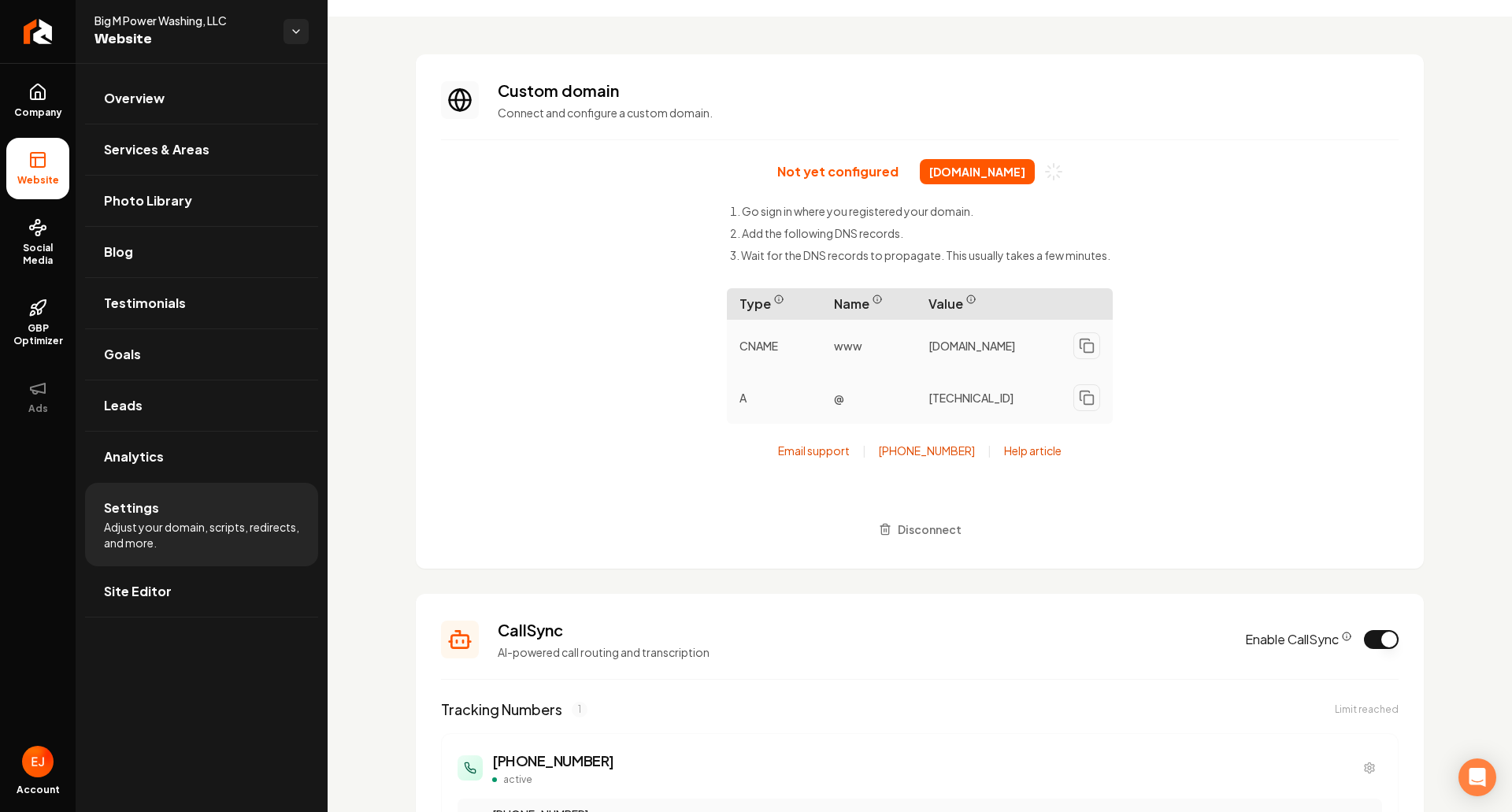
scroll to position [79, 0]
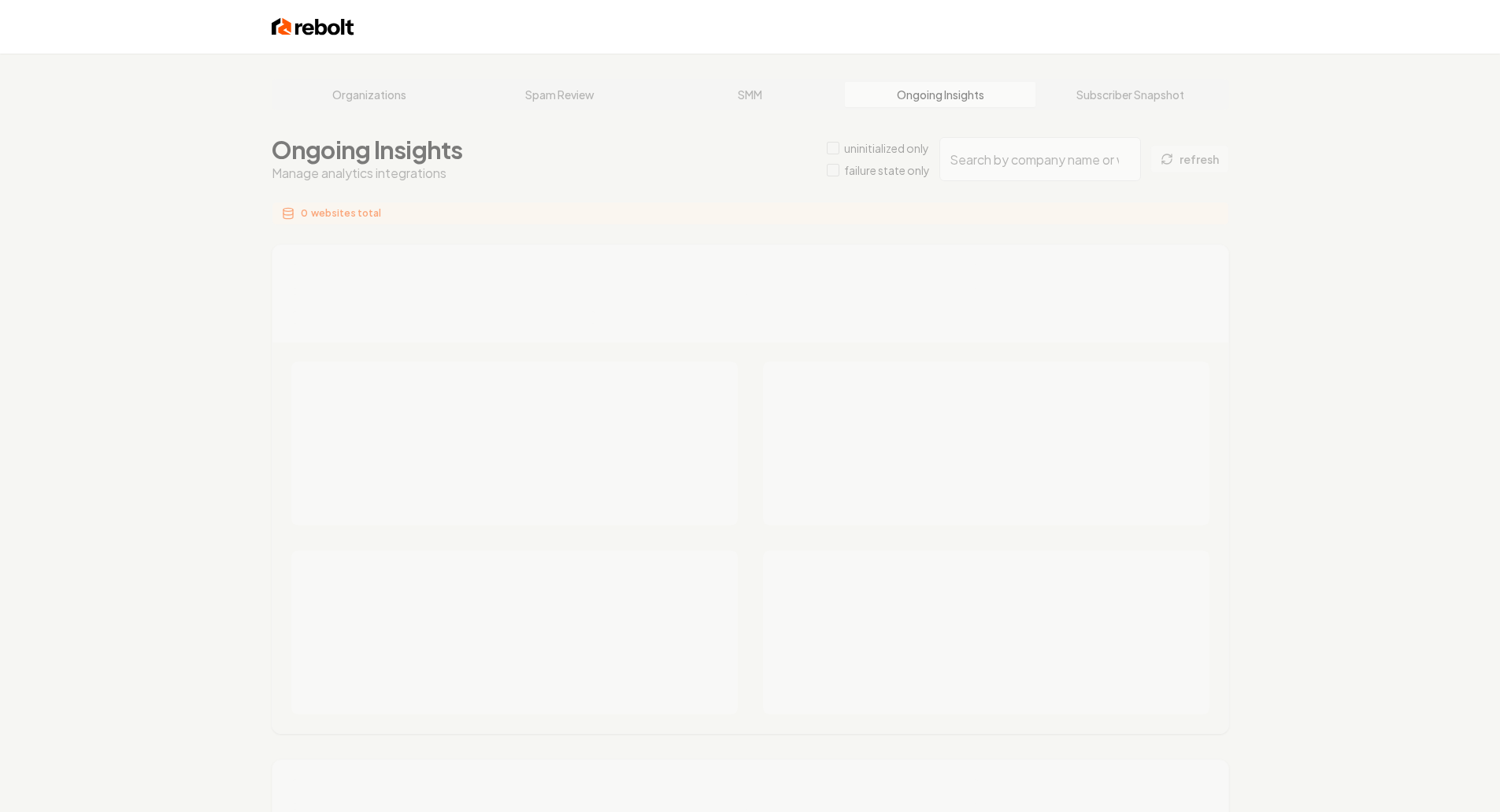
type input "d2a73b25-6c5a-436b-b8ed-2bb35655238b"
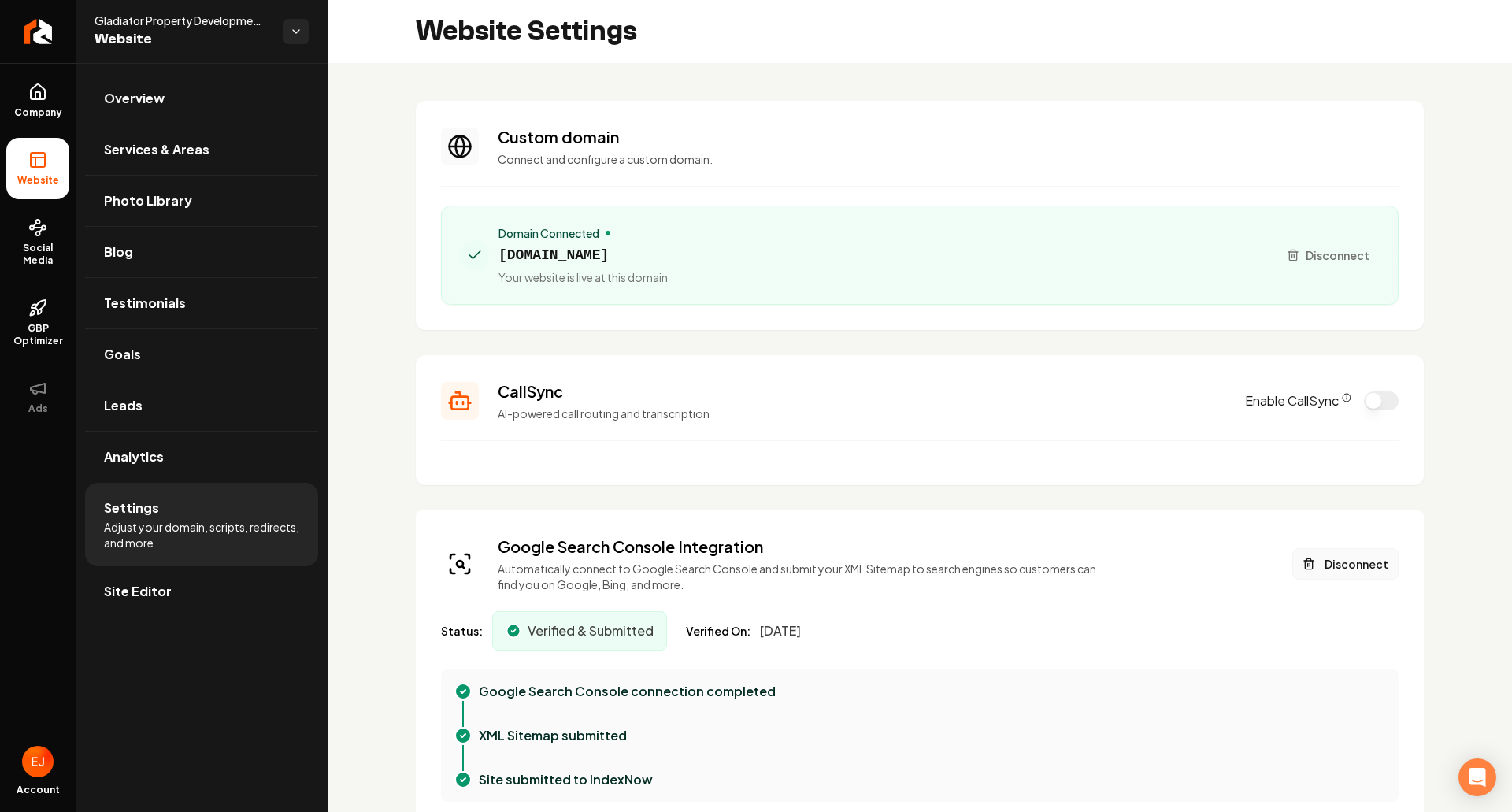
click at [1339, 569] on button "Disconnect" at bounding box center [1345, 563] width 106 height 32
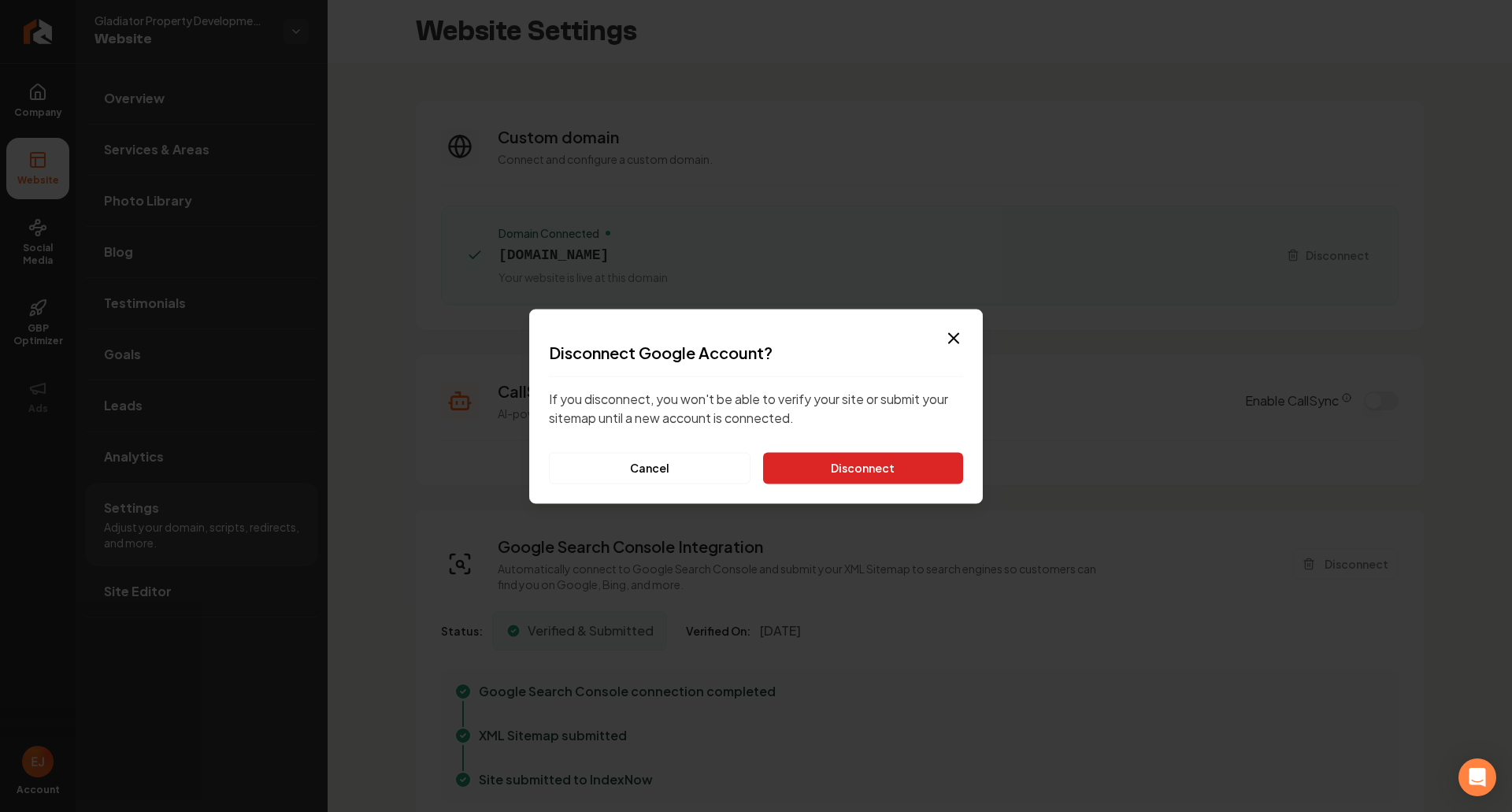
click at [860, 464] on button "Disconnect" at bounding box center [863, 468] width 200 height 32
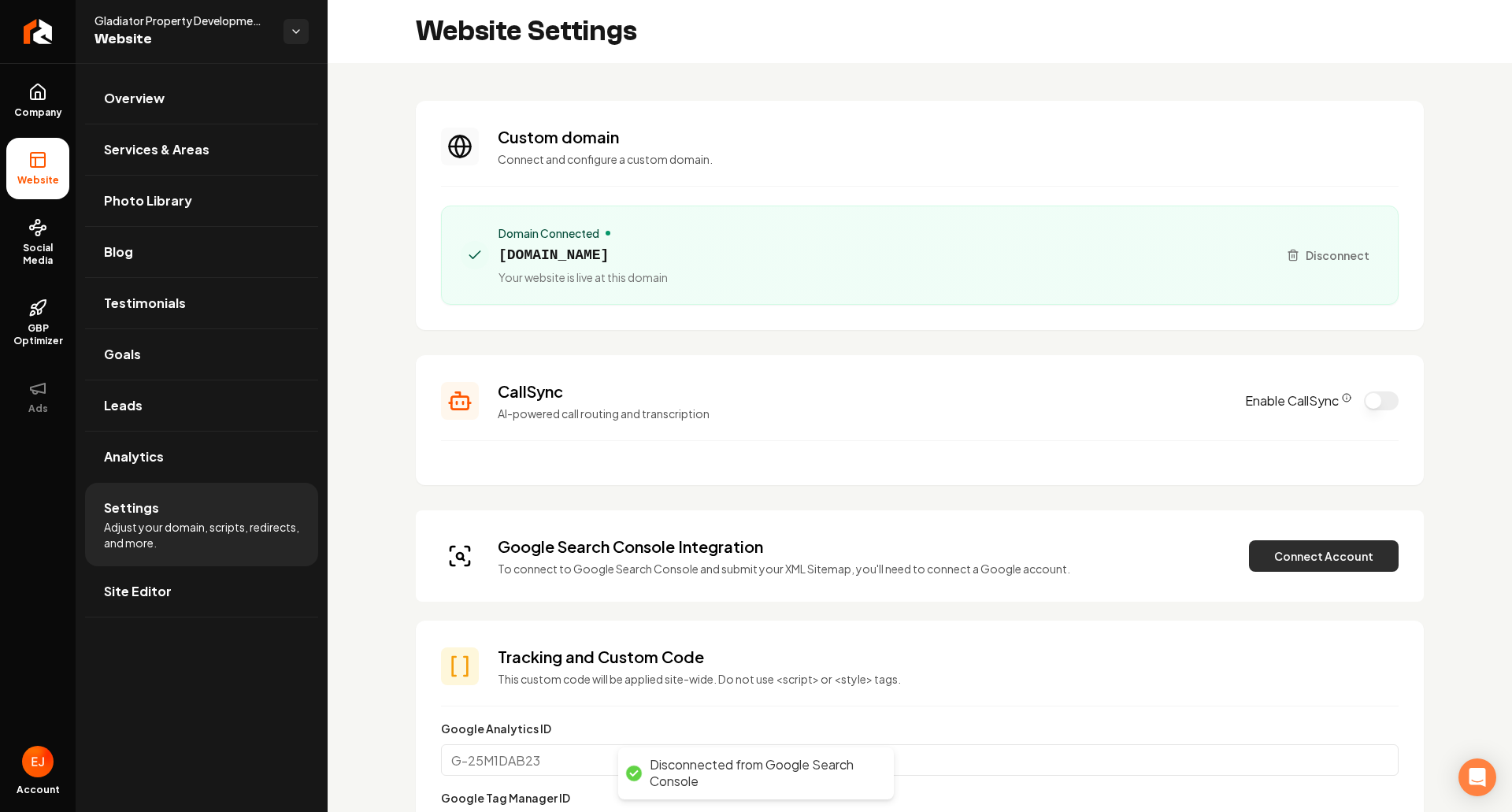
click at [1298, 562] on button "Connect Account" at bounding box center [1323, 556] width 149 height 32
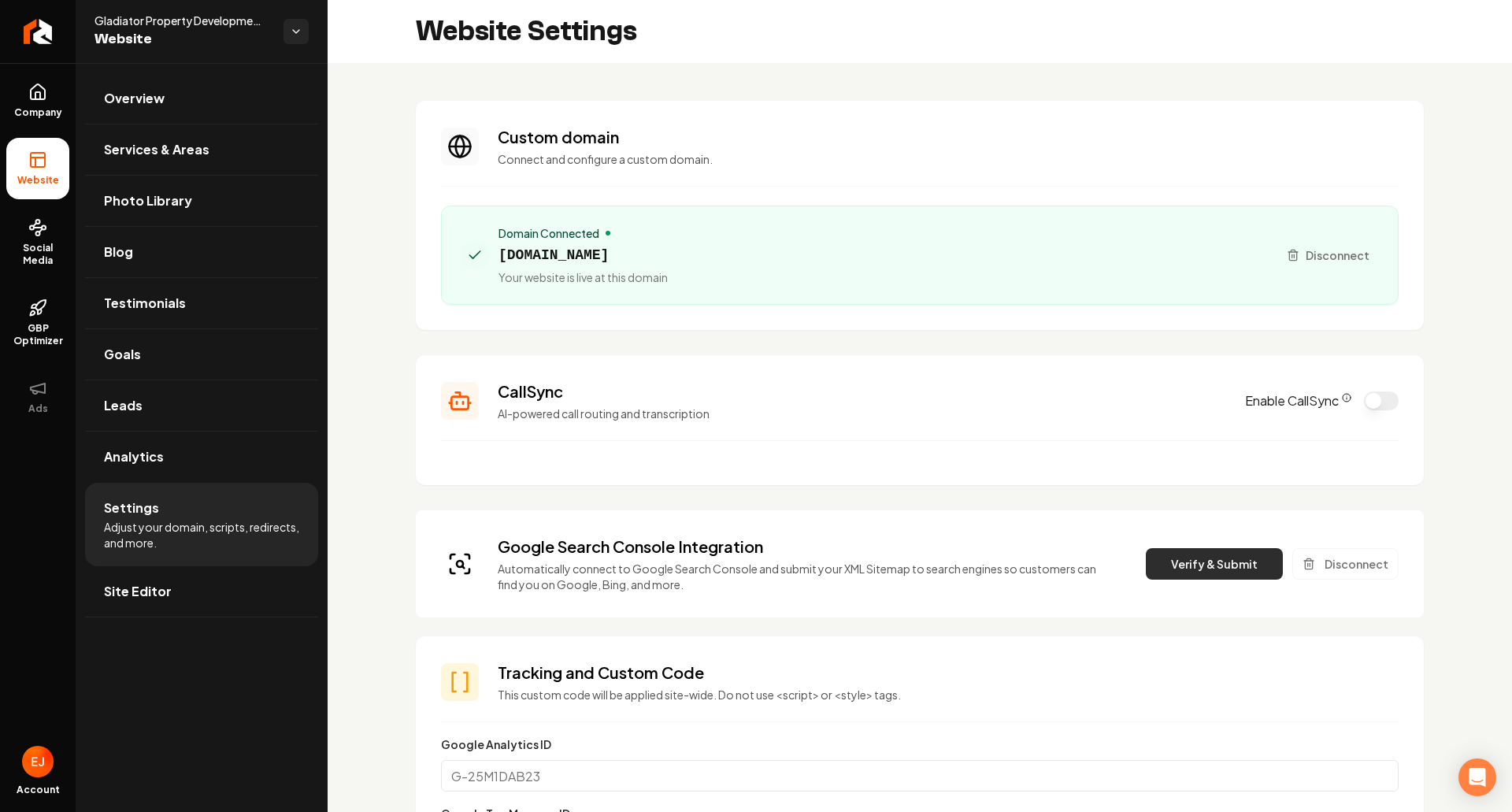
click at [1159, 563] on button "Verify & Submit" at bounding box center [1214, 563] width 137 height 32
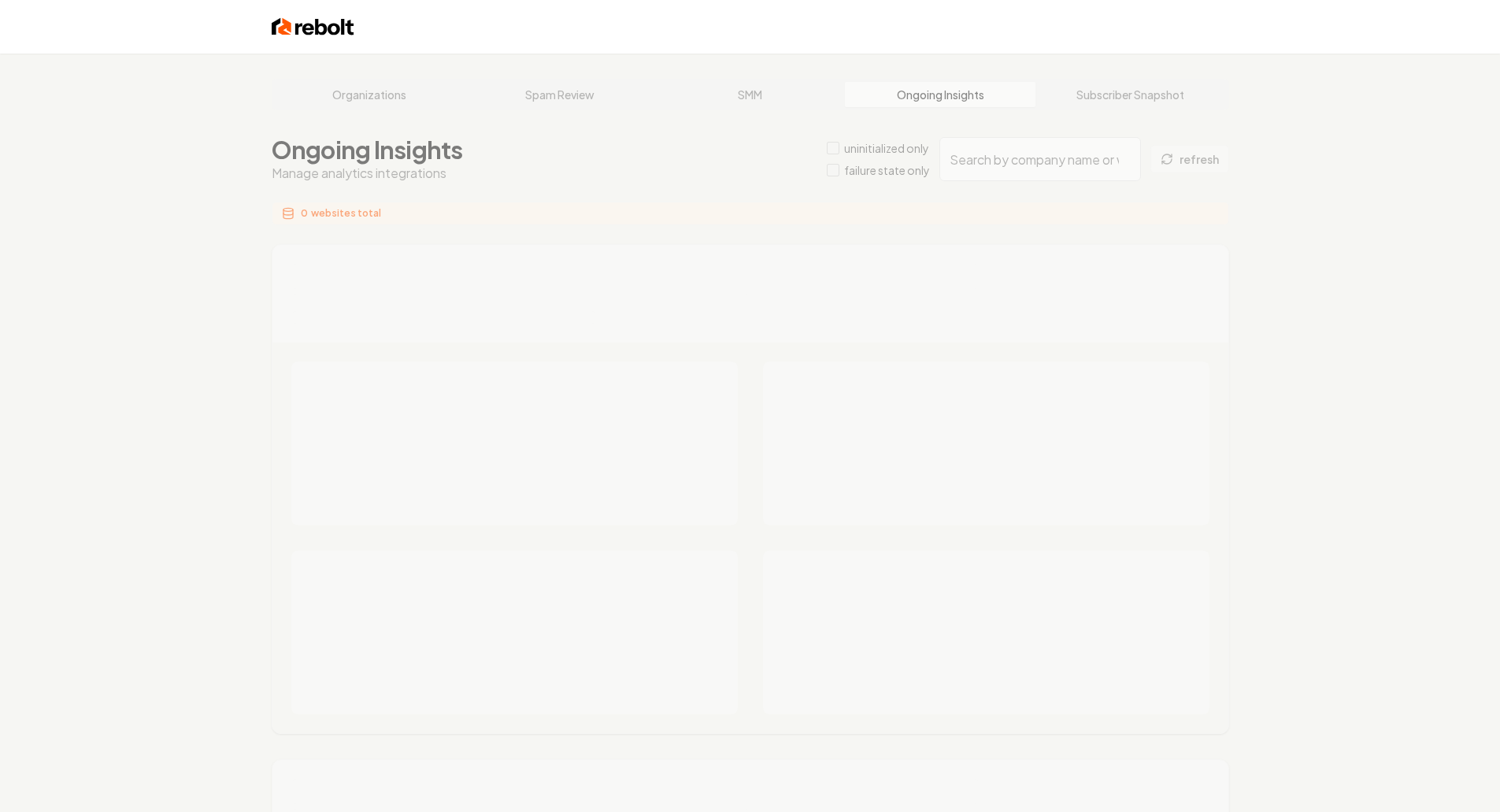
type input "6a808710-a8dd-4413-b0de-ff6d5456f91c"
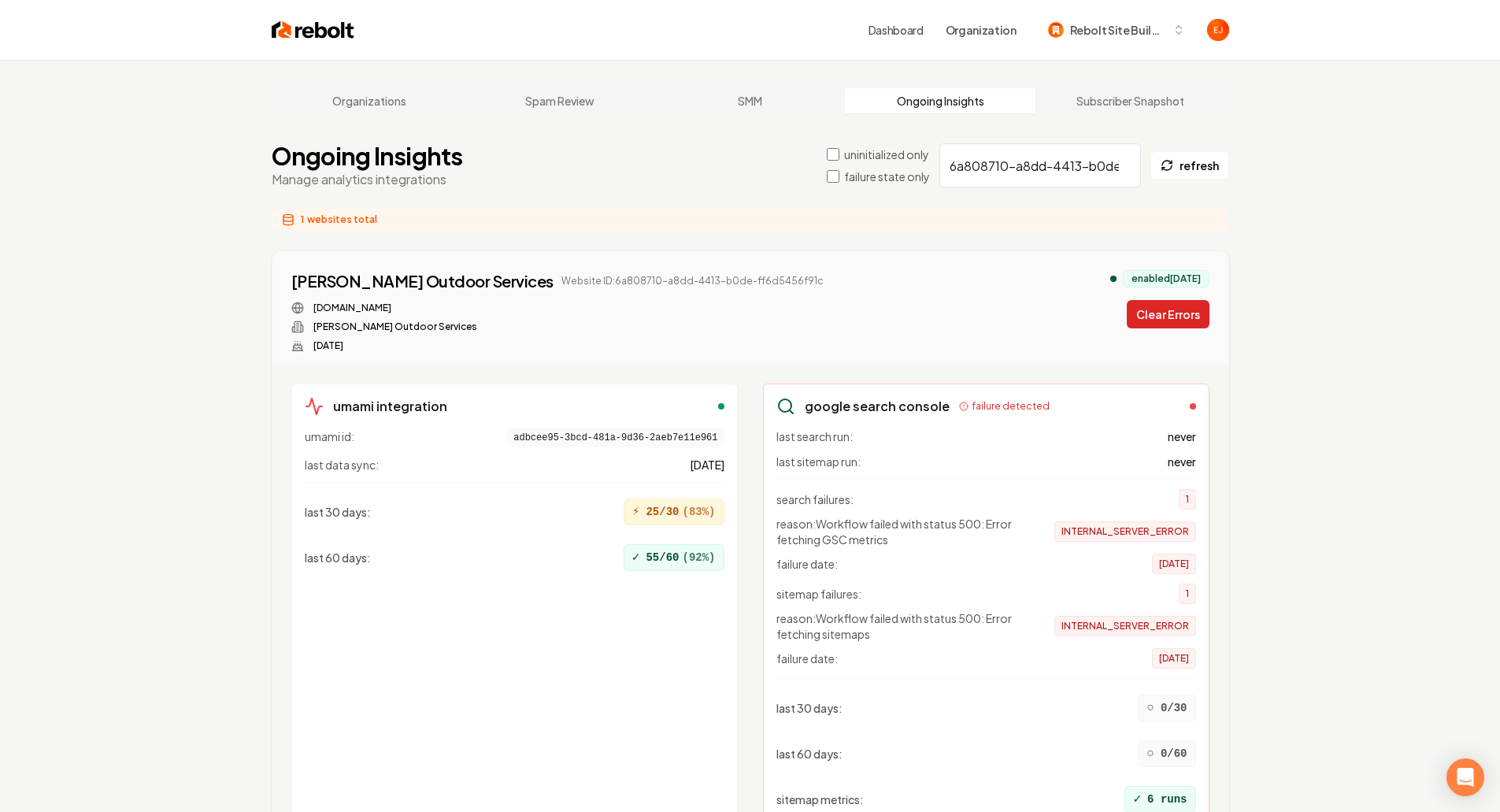
click at [1147, 327] on button "Clear Errors" at bounding box center [1169, 314] width 83 height 28
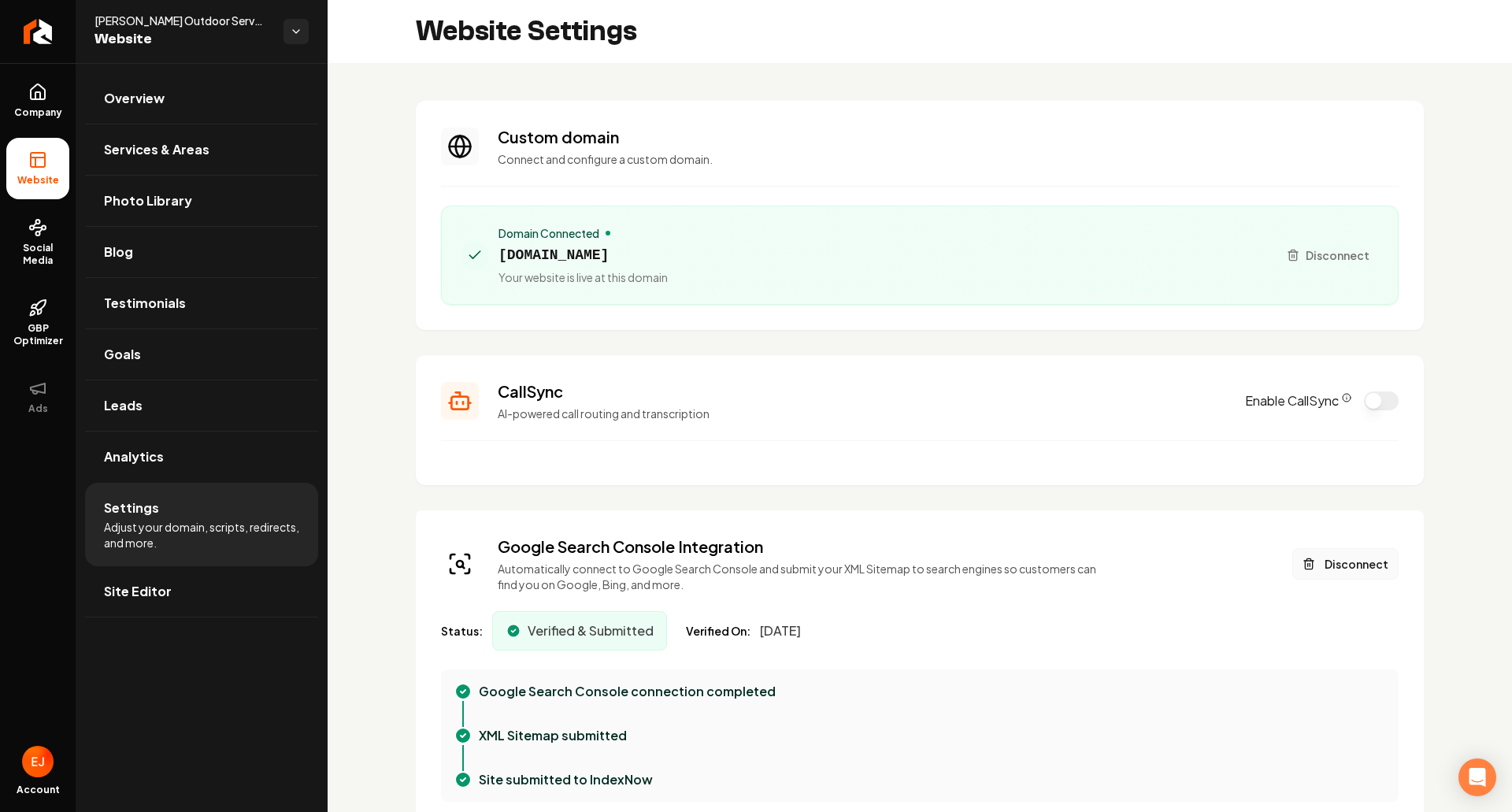
click at [1324, 572] on button "Disconnect" at bounding box center [1345, 563] width 106 height 32
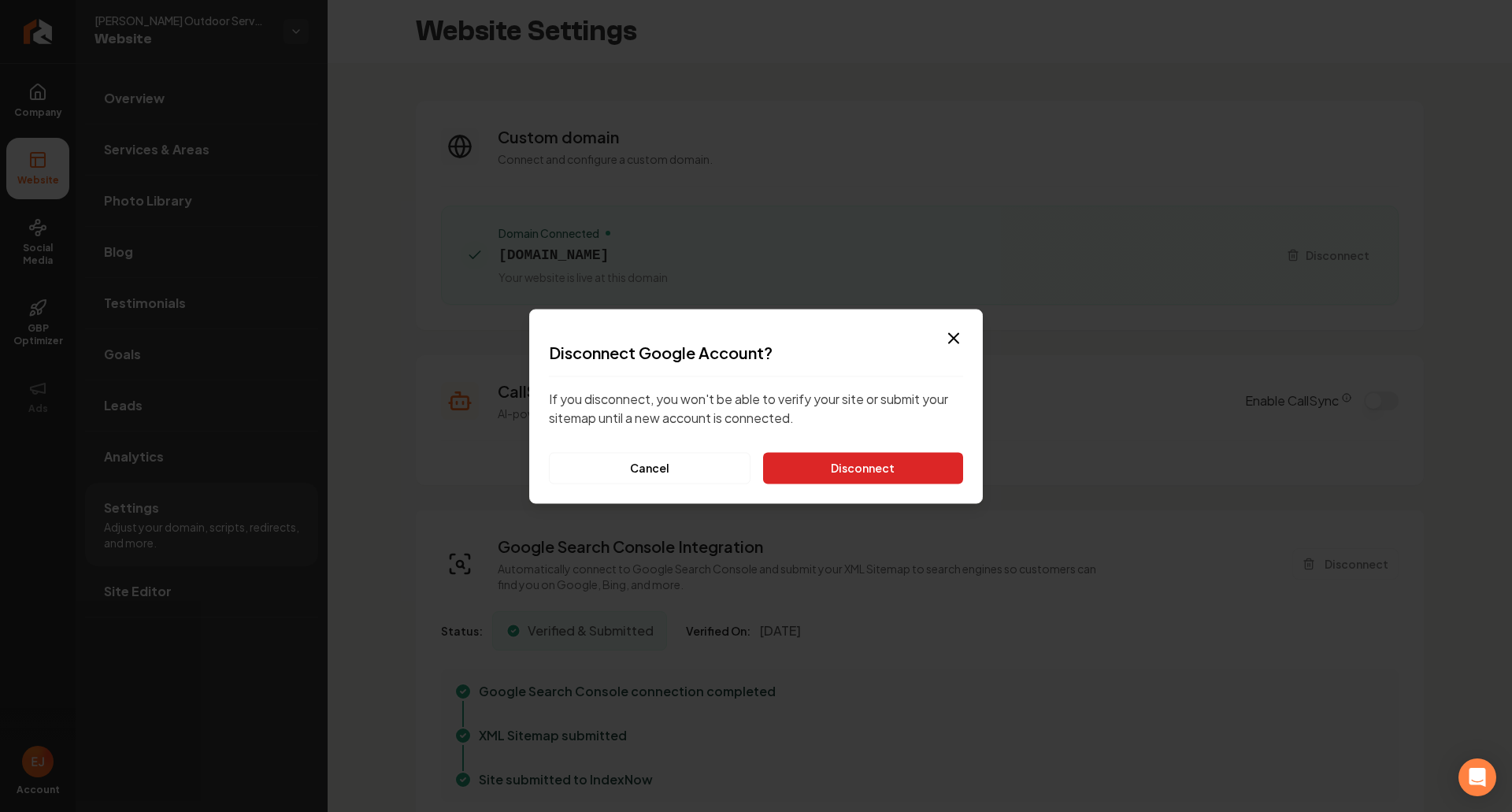
click at [878, 479] on button "Disconnect" at bounding box center [863, 468] width 200 height 32
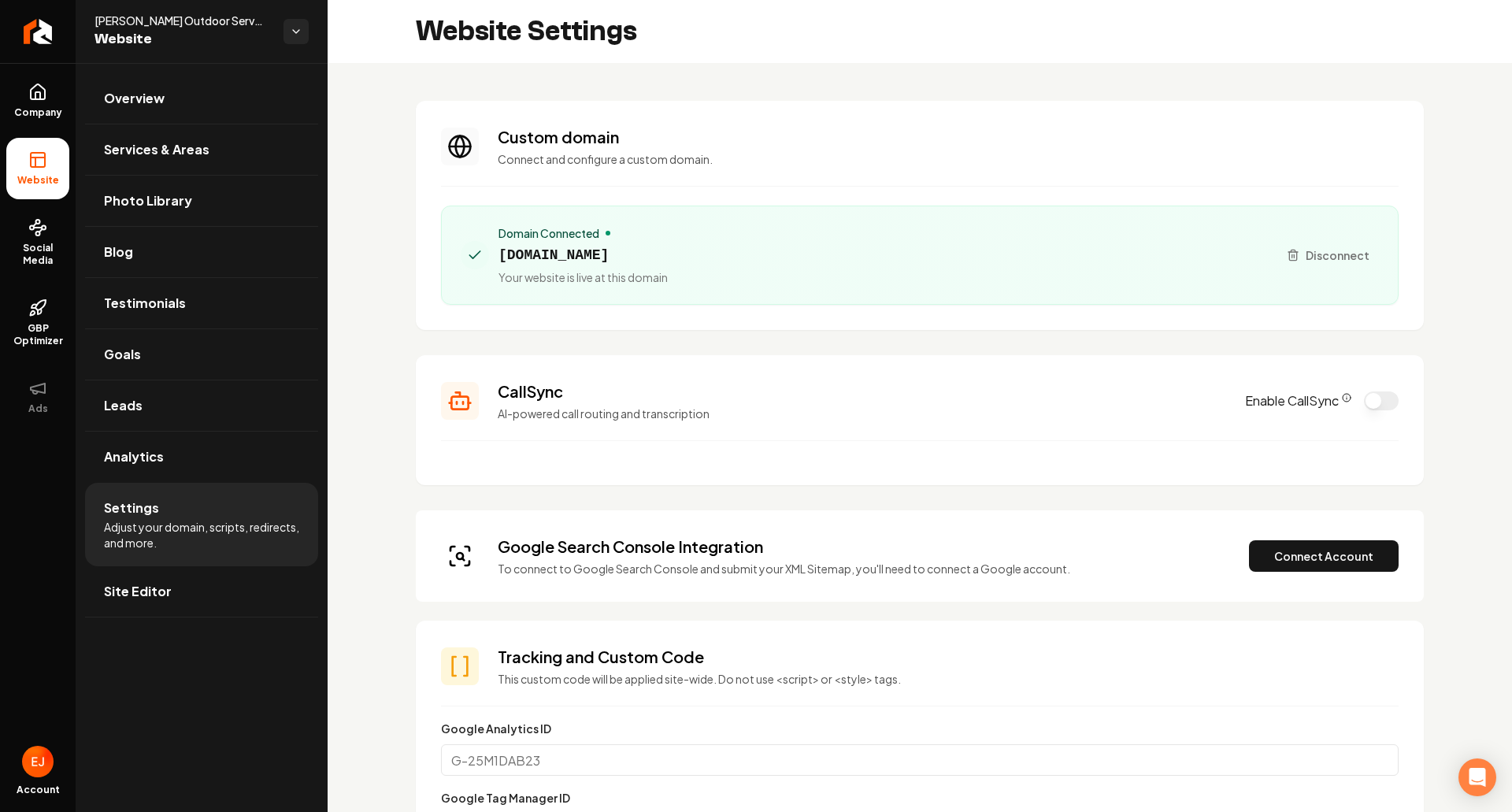
click at [1288, 570] on button "Connect Account" at bounding box center [1323, 556] width 149 height 32
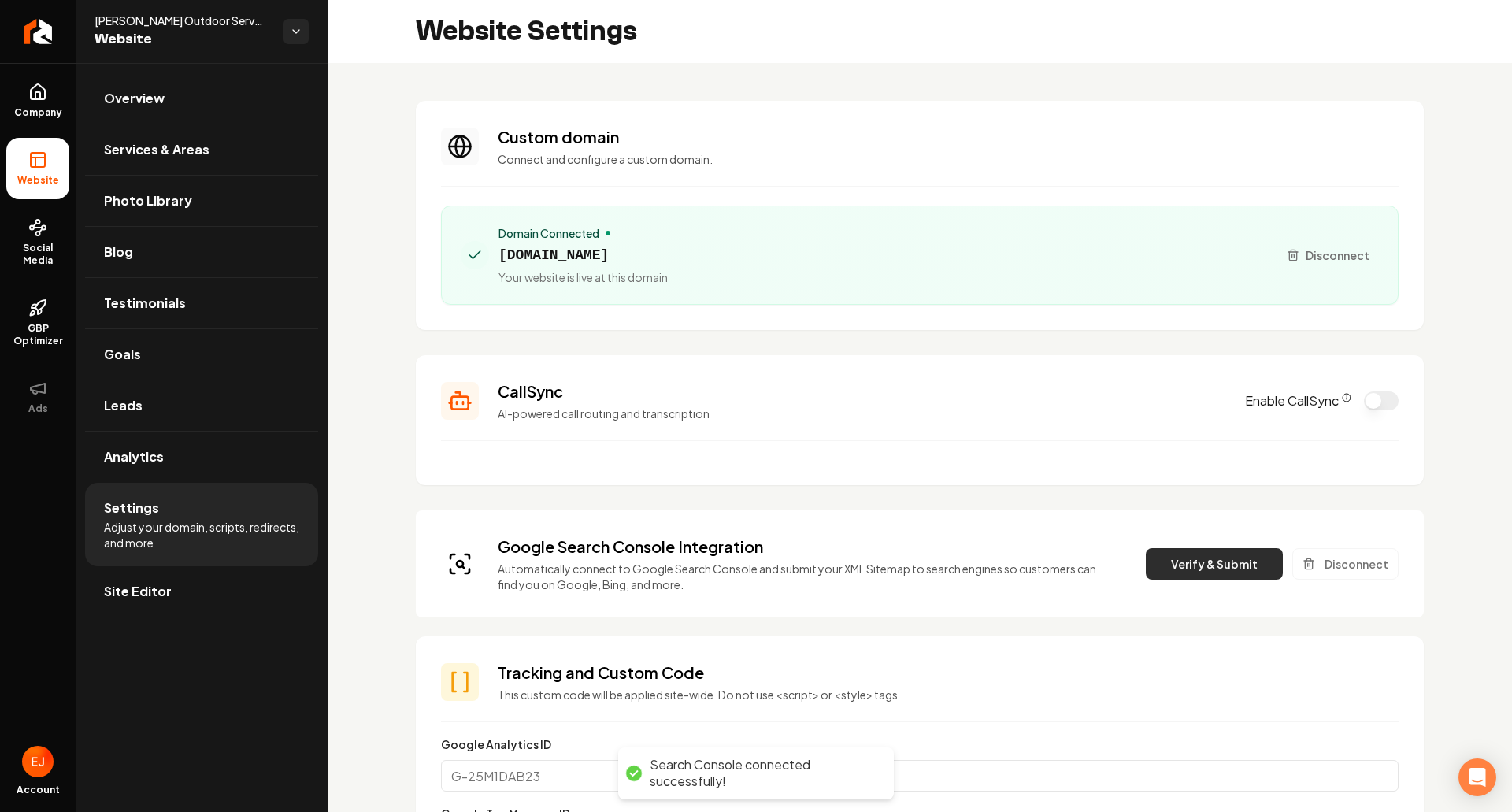
click at [1184, 568] on button "Verify & Submit" at bounding box center [1214, 563] width 137 height 32
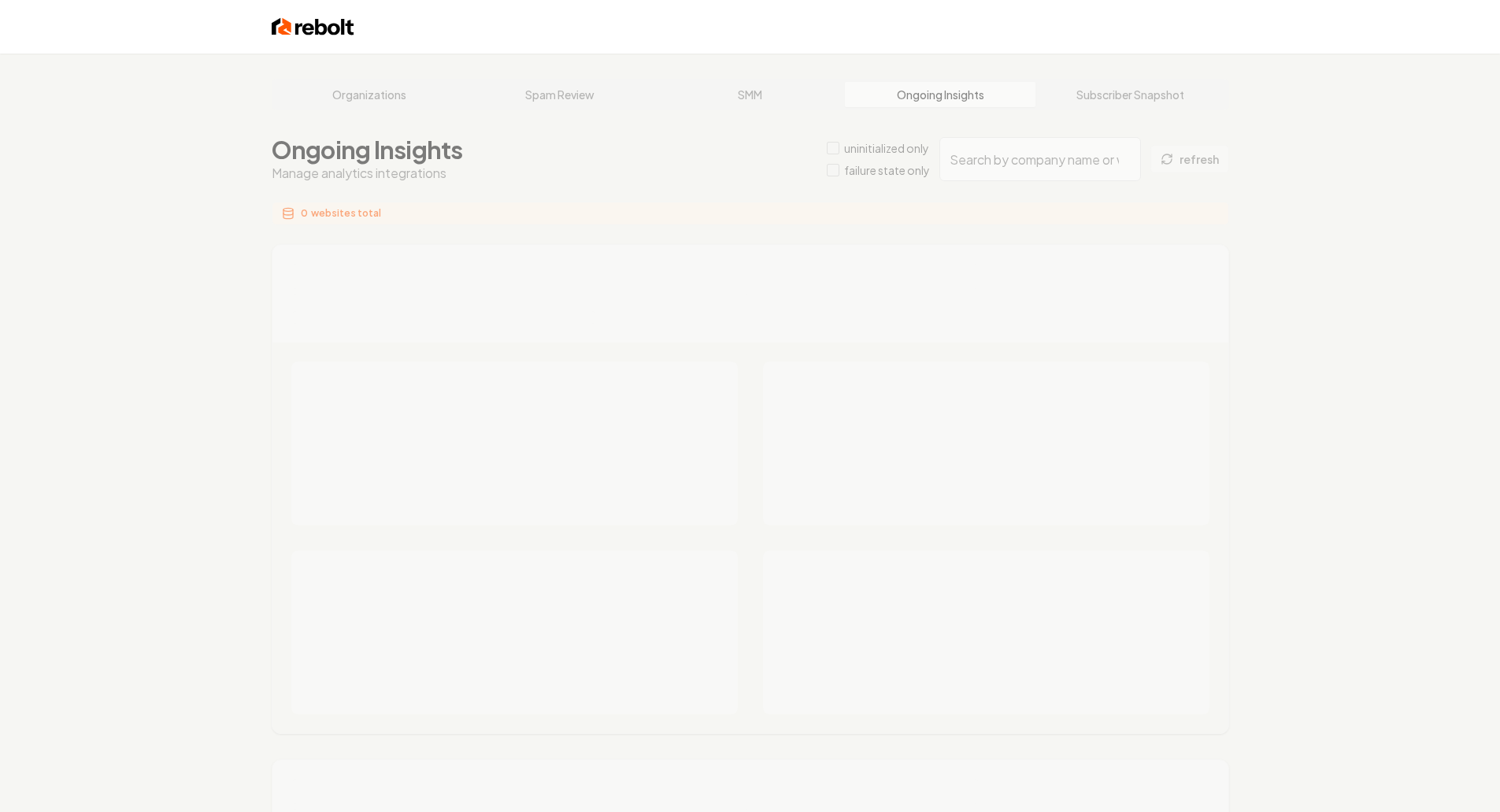
type input "ddeea533-1ffa-4c64-ac89-0a374fd3661a"
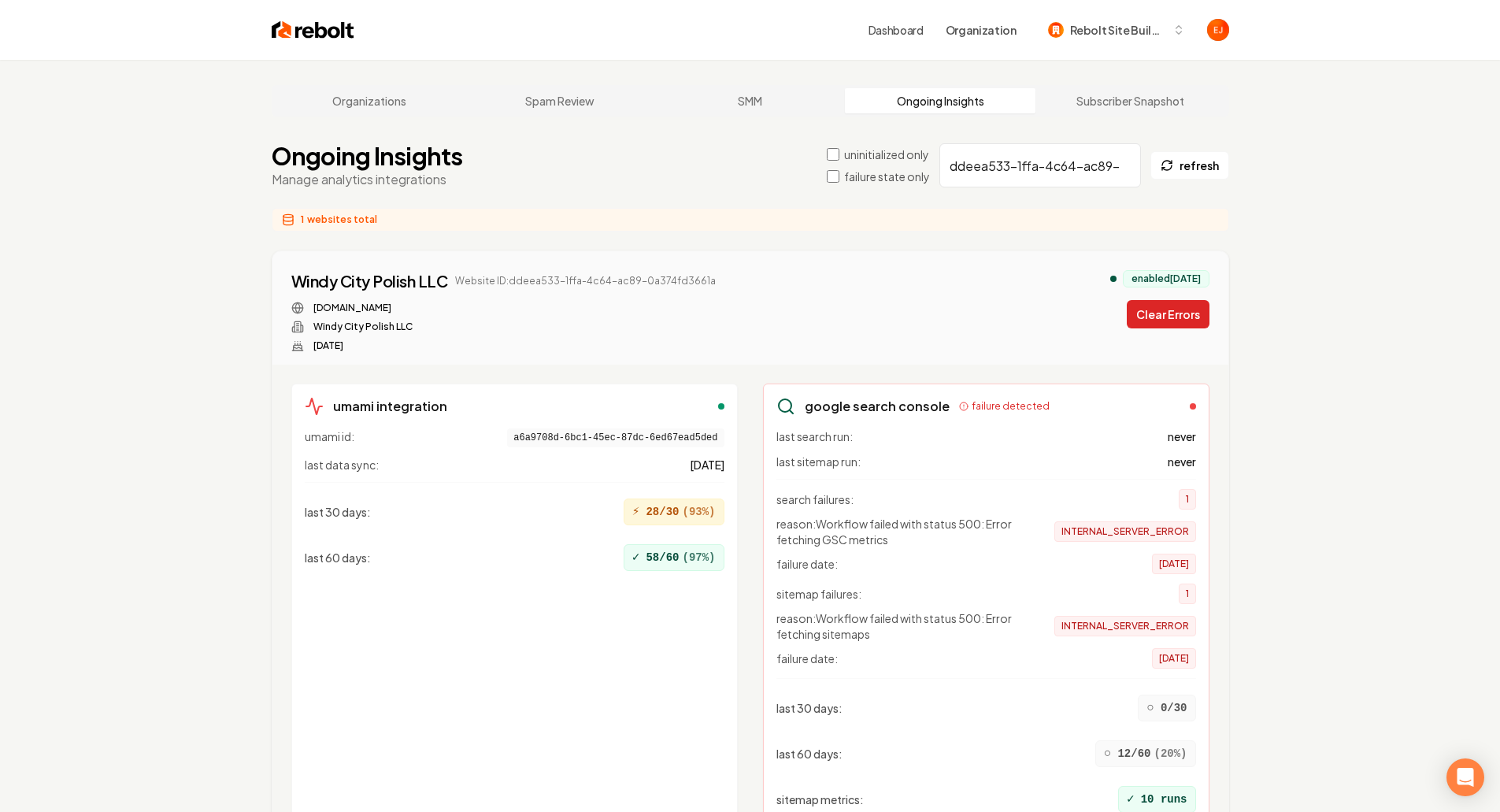
click at [1186, 315] on button "Clear Errors" at bounding box center [1169, 314] width 83 height 28
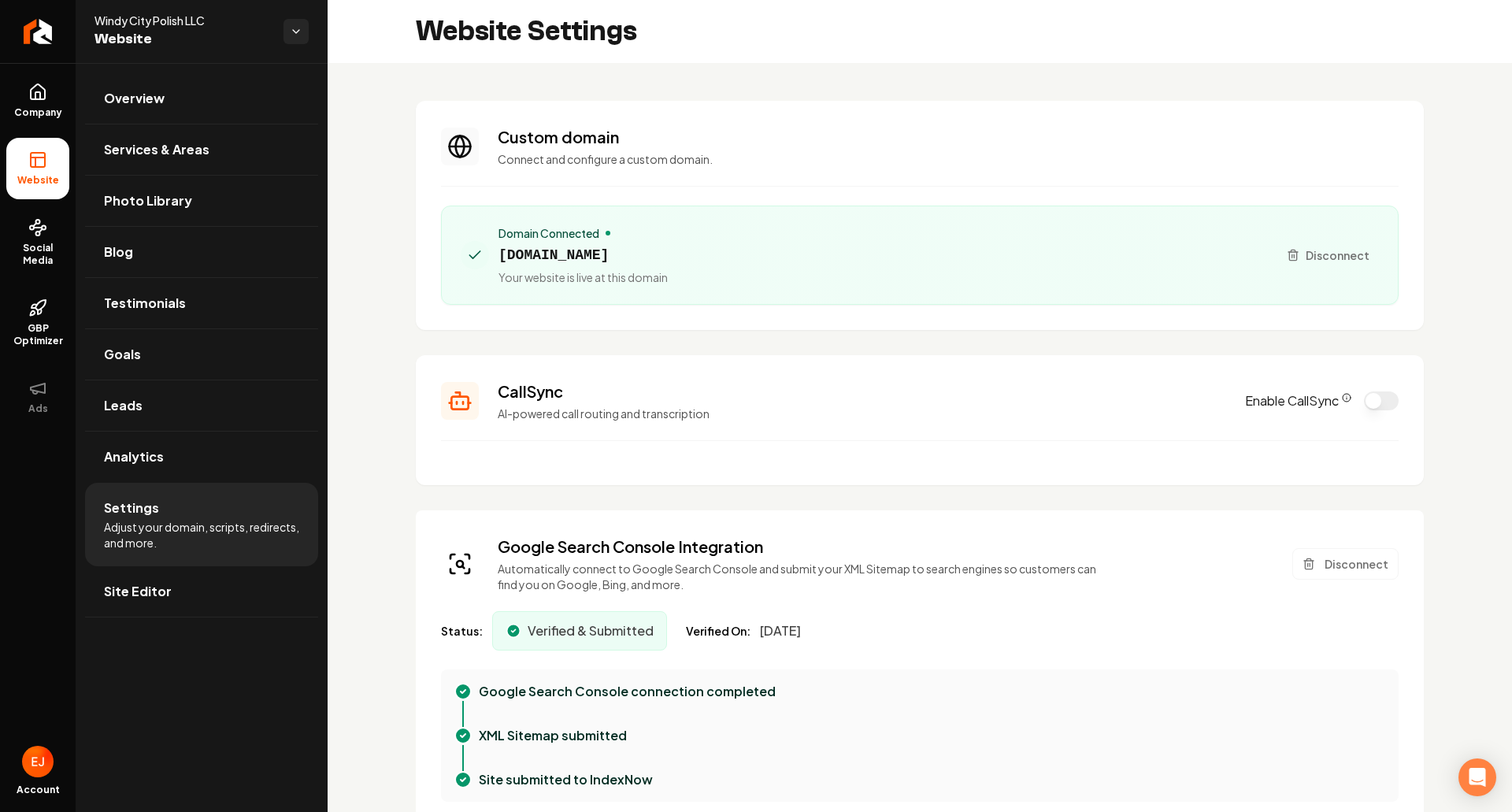
click at [1354, 581] on div "Google Search Console Integration Automatically connect to Google Search Consol…" at bounding box center [920, 564] width 958 height 57
click at [1345, 572] on button "Disconnect" at bounding box center [1345, 563] width 106 height 32
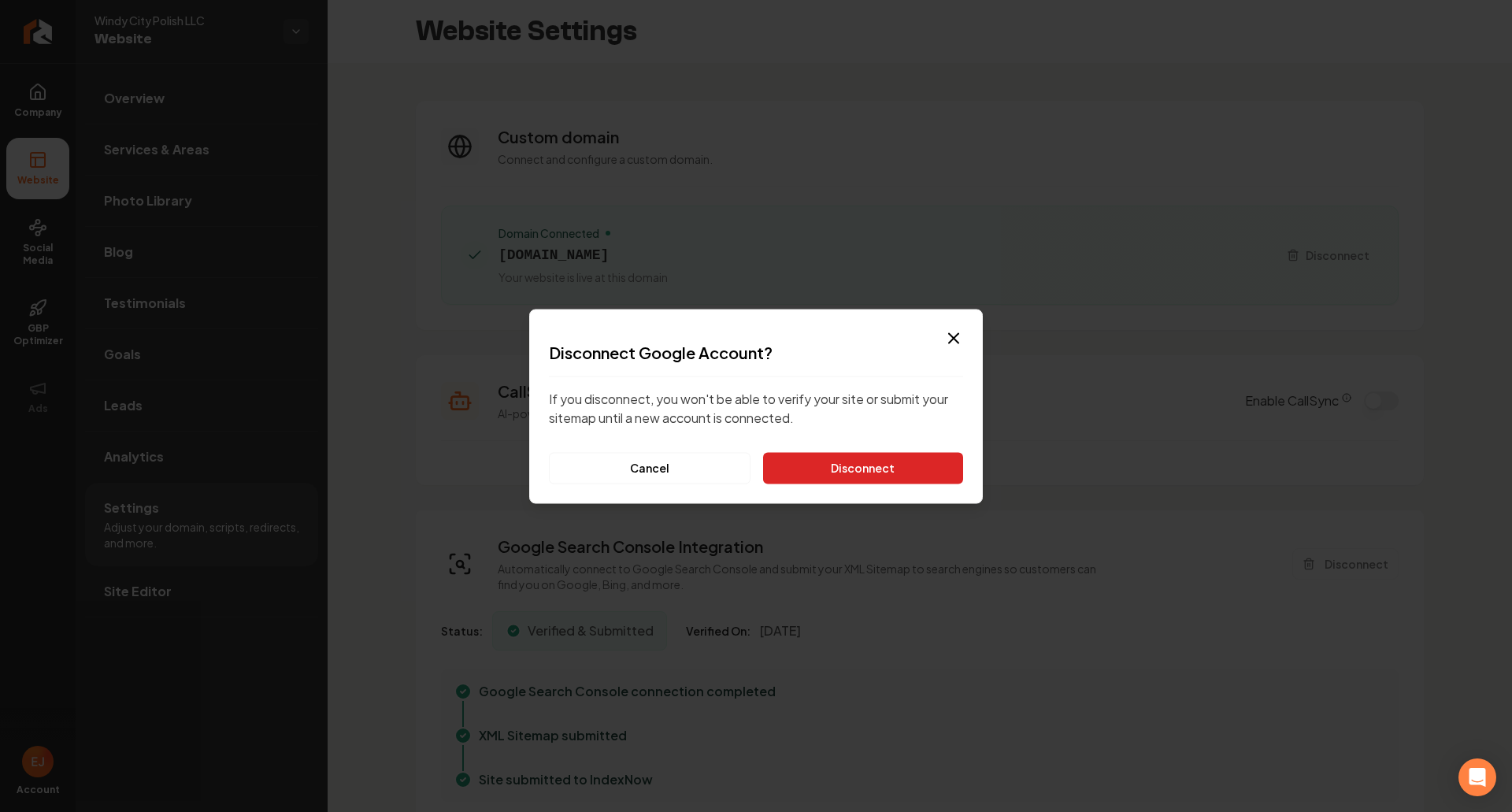
click at [921, 466] on button "Disconnect" at bounding box center [863, 468] width 200 height 32
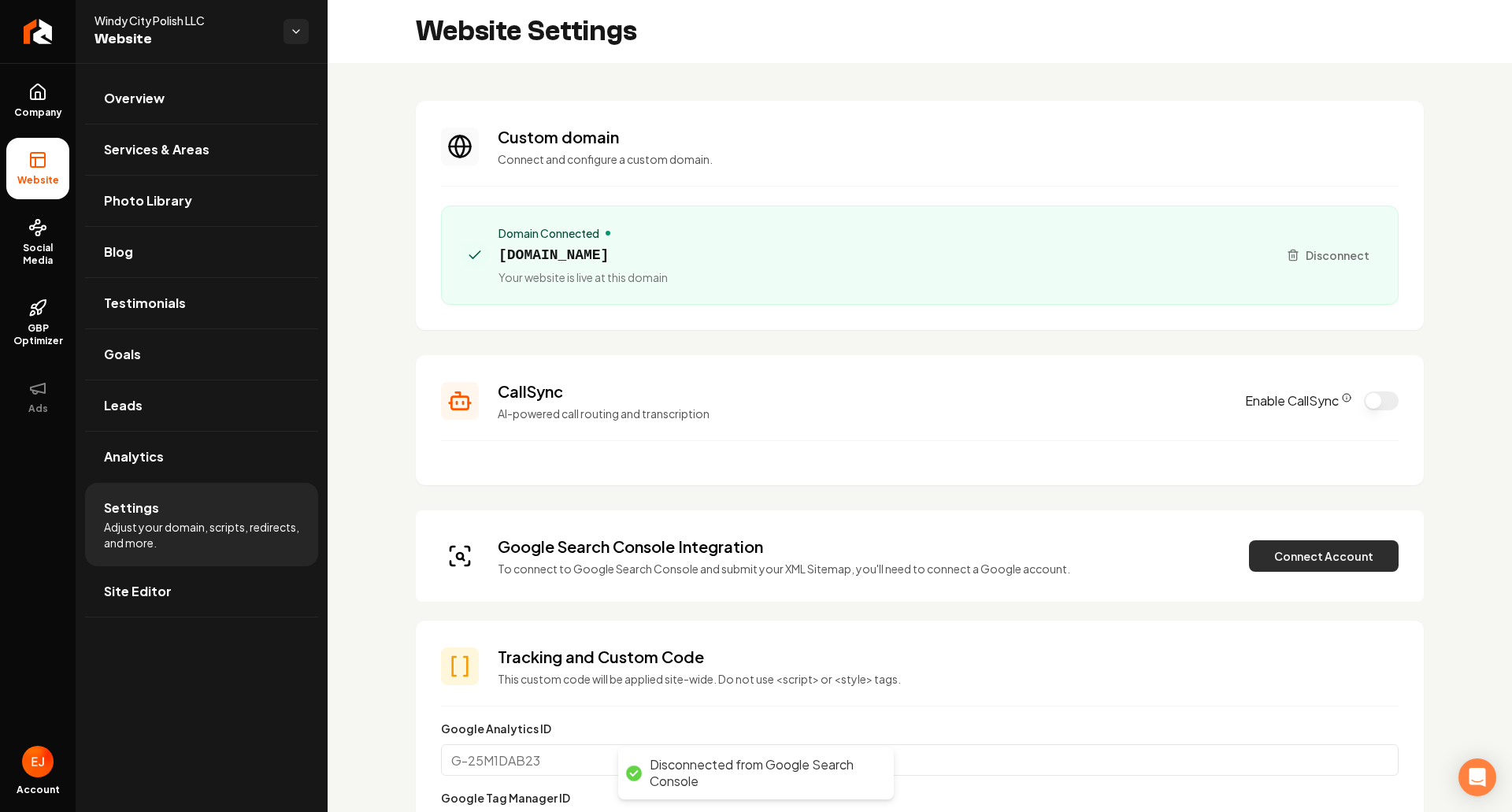
click at [1288, 555] on button "Connect Account" at bounding box center [1323, 556] width 149 height 32
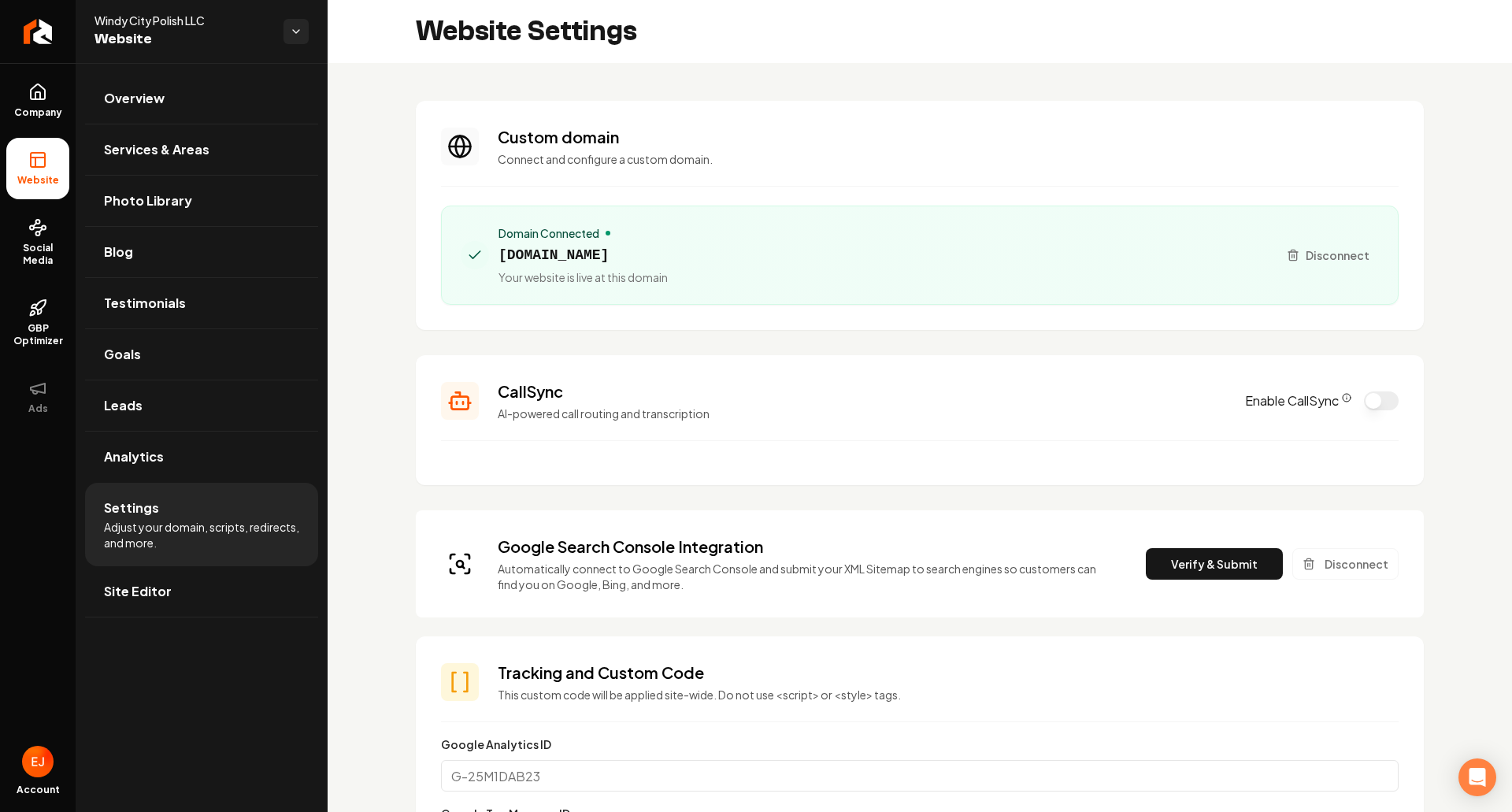
click at [1205, 545] on div "Google Search Console Integration Automatically connect to Google Search Consol…" at bounding box center [920, 564] width 958 height 57
click at [1205, 557] on button "Verify & Submit" at bounding box center [1214, 563] width 137 height 32
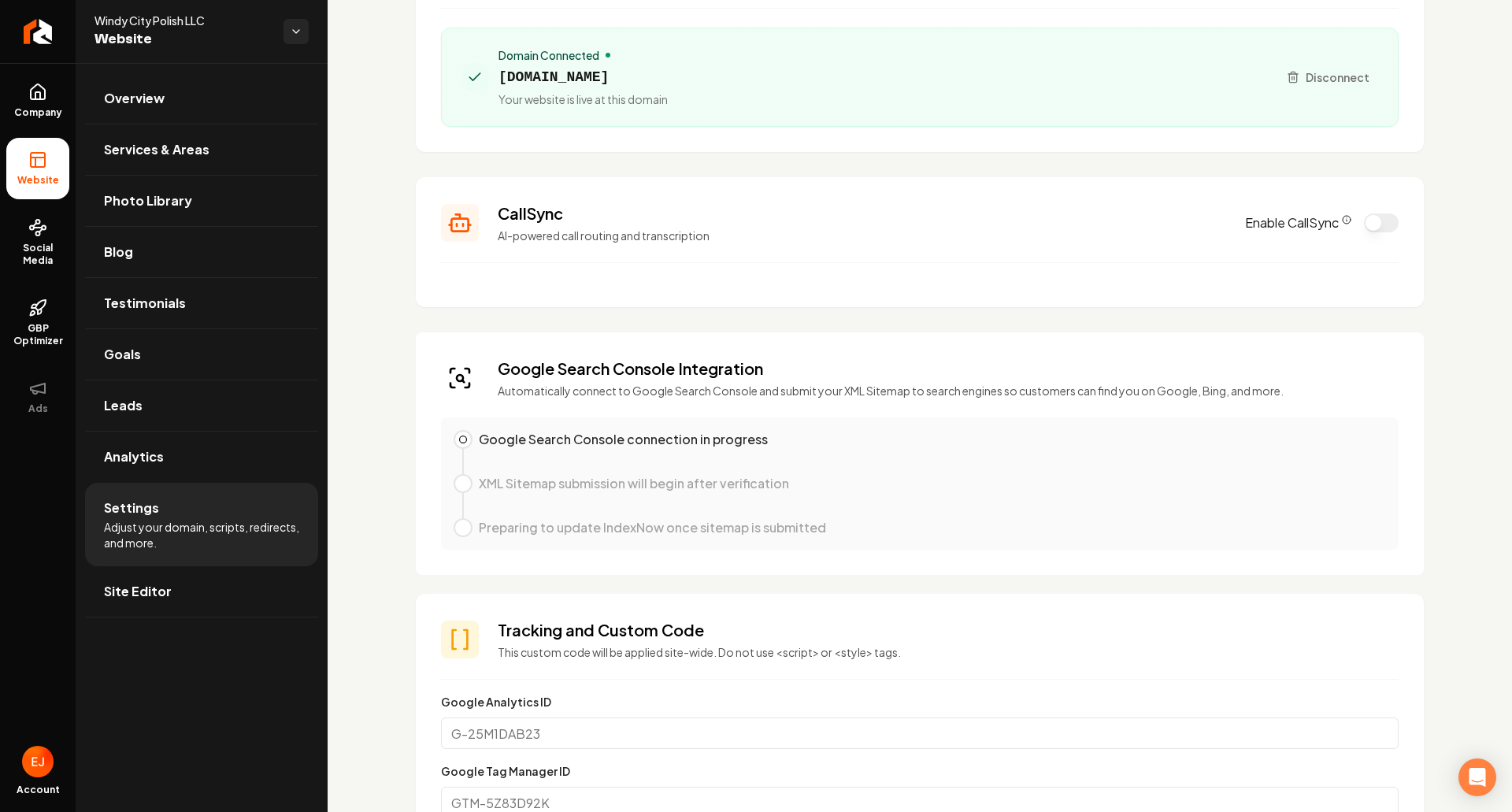
scroll to position [158, 0]
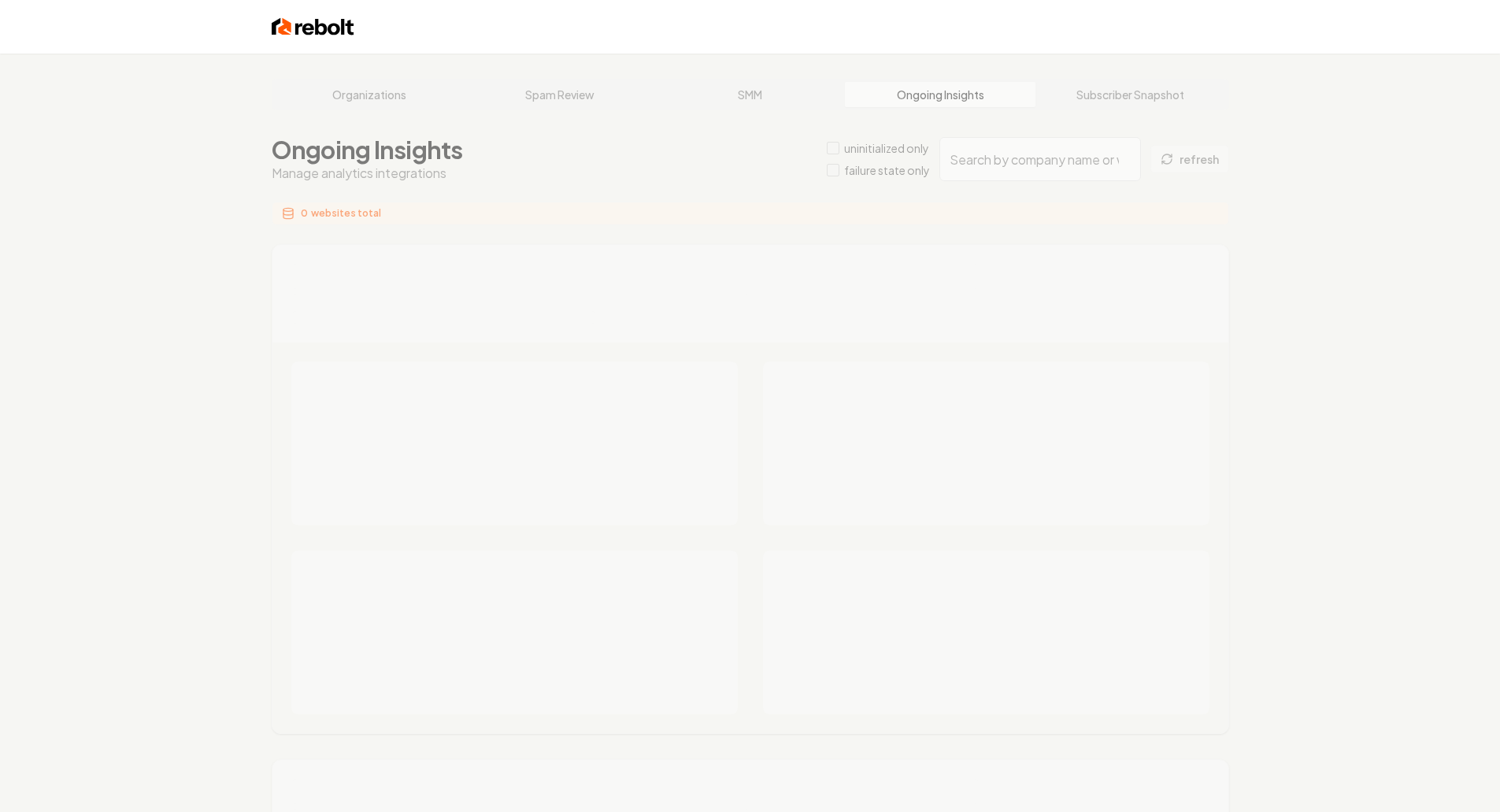
type input "d64e03c9-b7f0-4f9d-bdd0-770fb803d8f9"
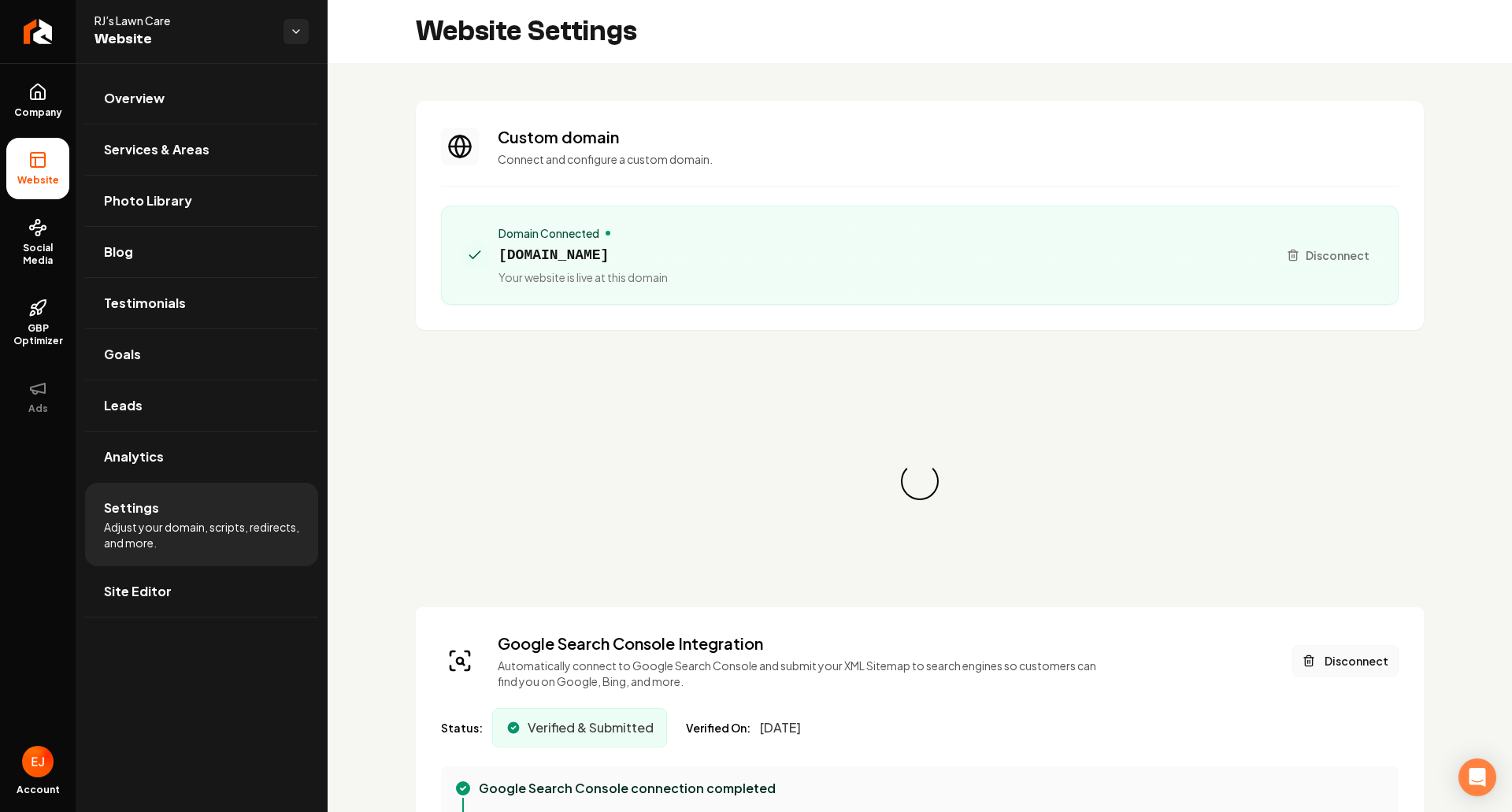
click at [1349, 661] on button "Disconnect" at bounding box center [1345, 660] width 106 height 32
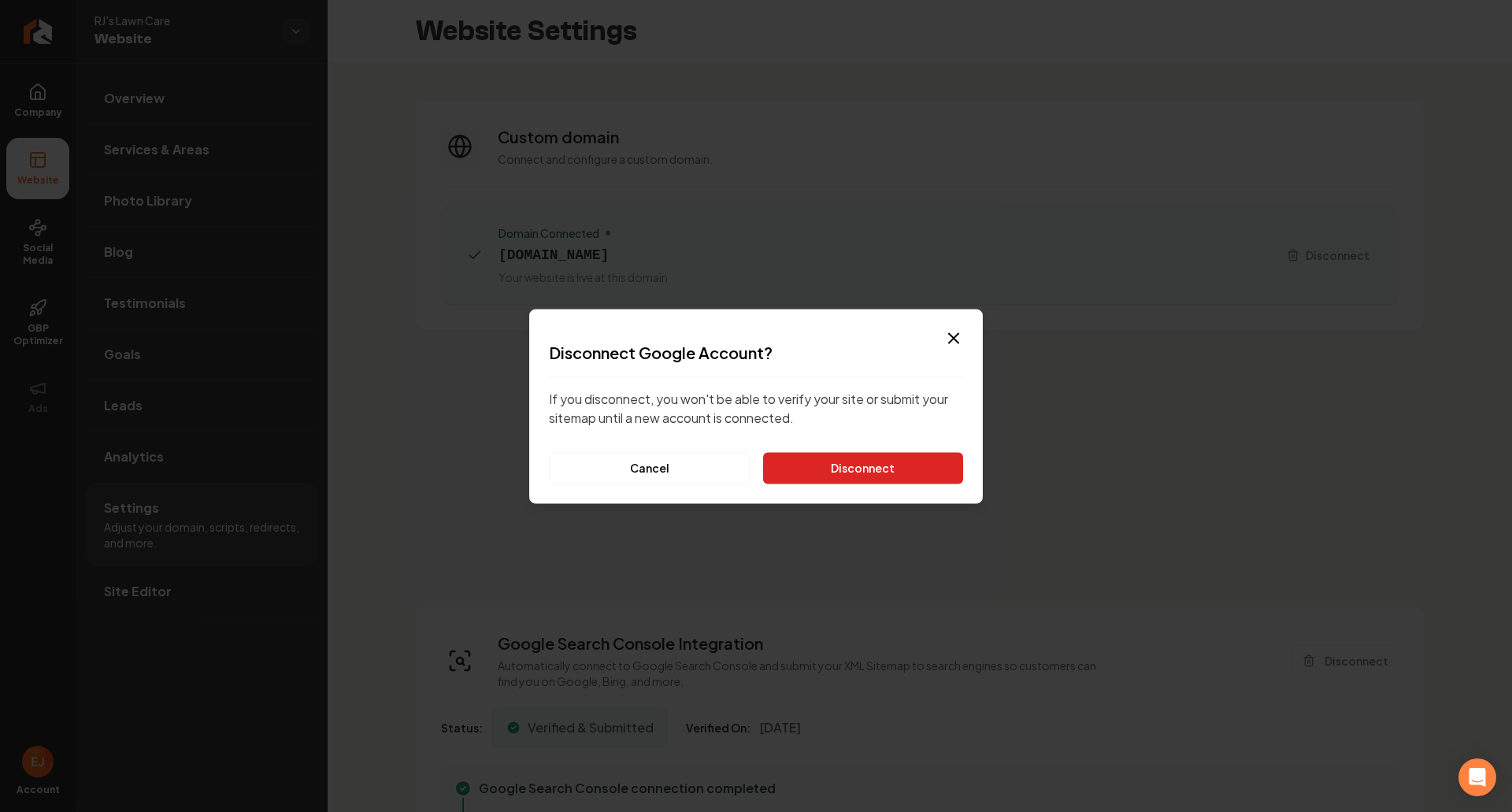
click at [875, 479] on button "Disconnect" at bounding box center [863, 468] width 200 height 32
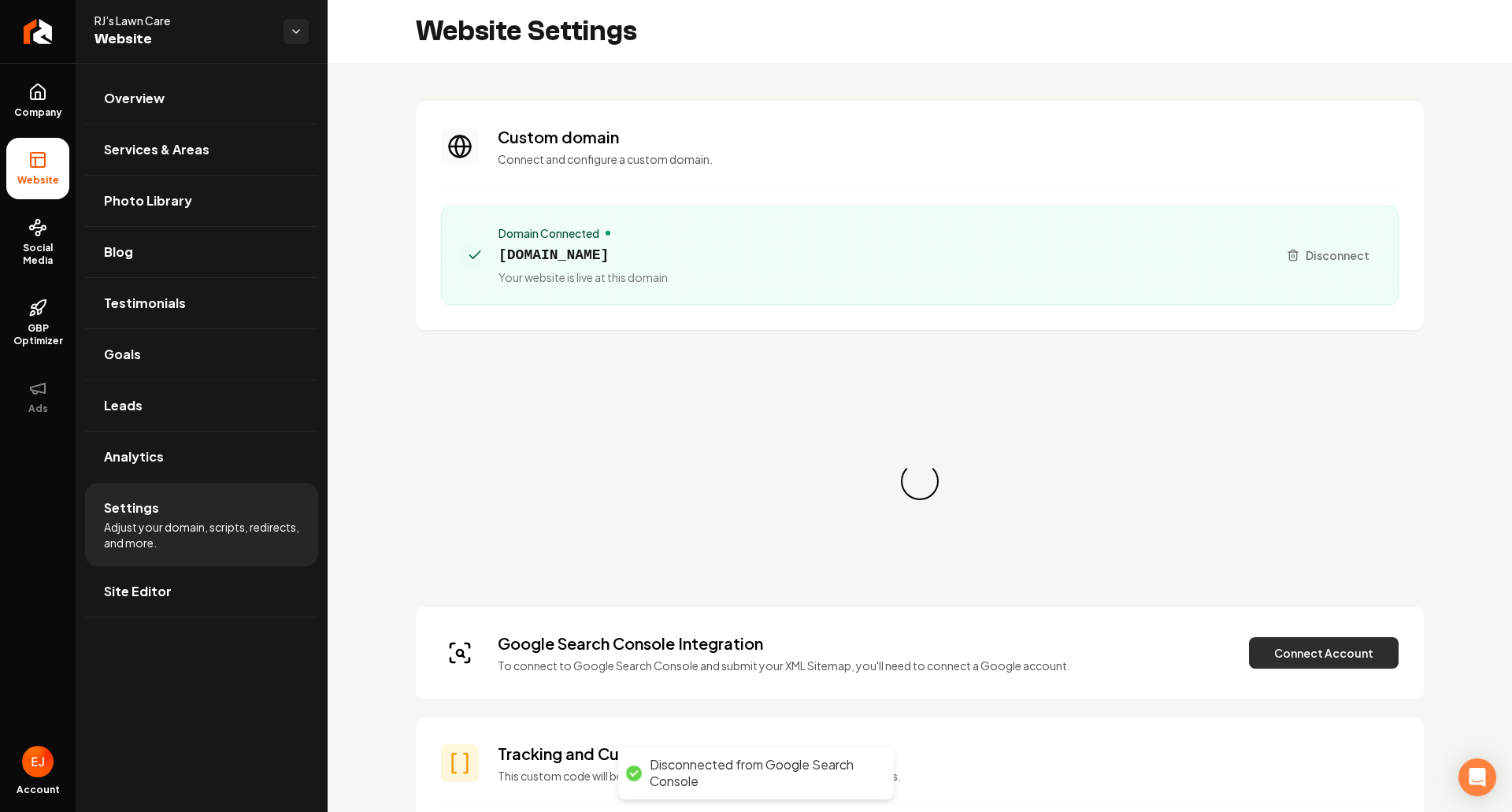
click at [1273, 655] on button "Connect Account" at bounding box center [1323, 652] width 149 height 32
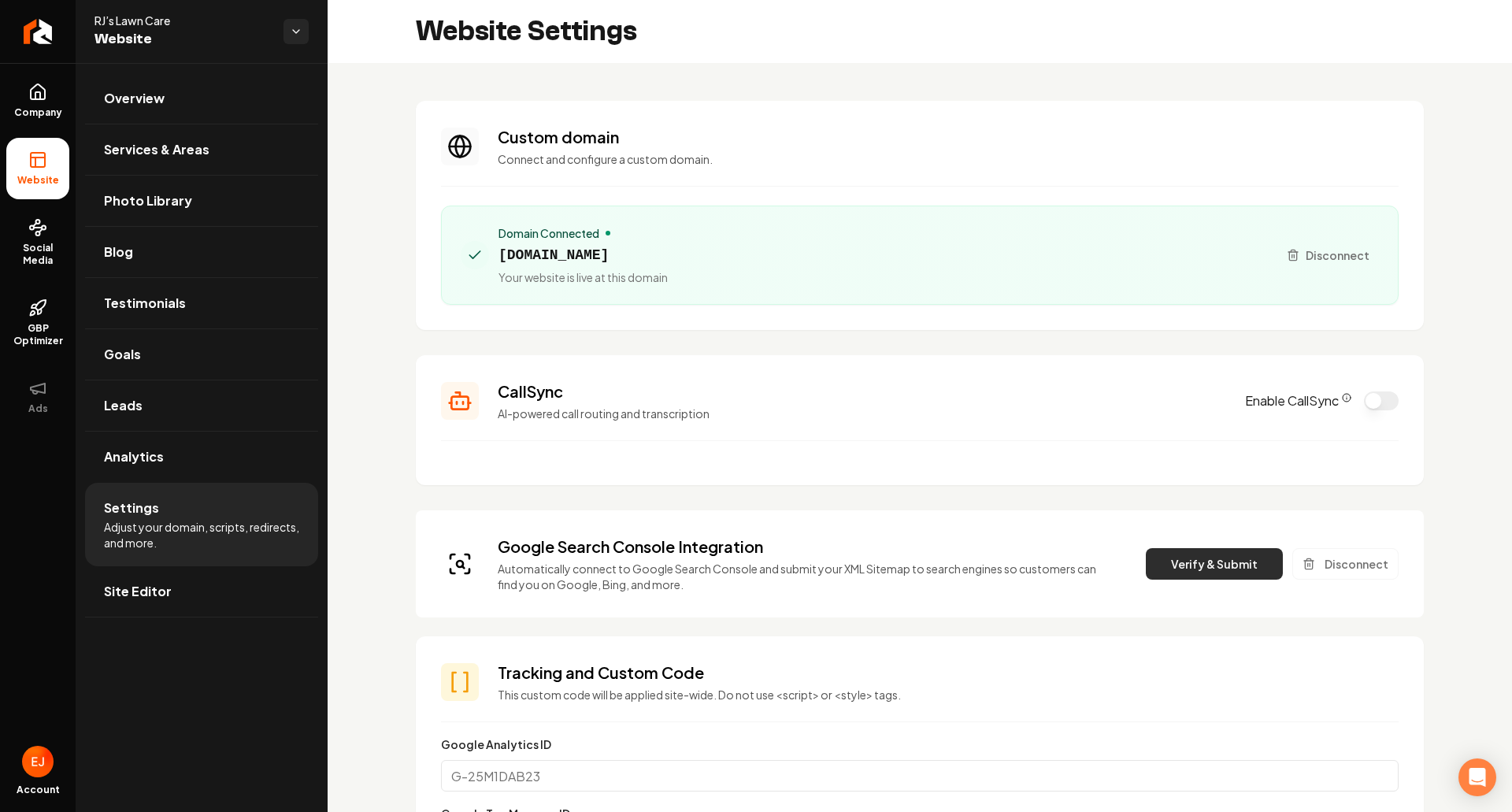
click at [1162, 554] on button "Verify & Submit" at bounding box center [1214, 563] width 137 height 32
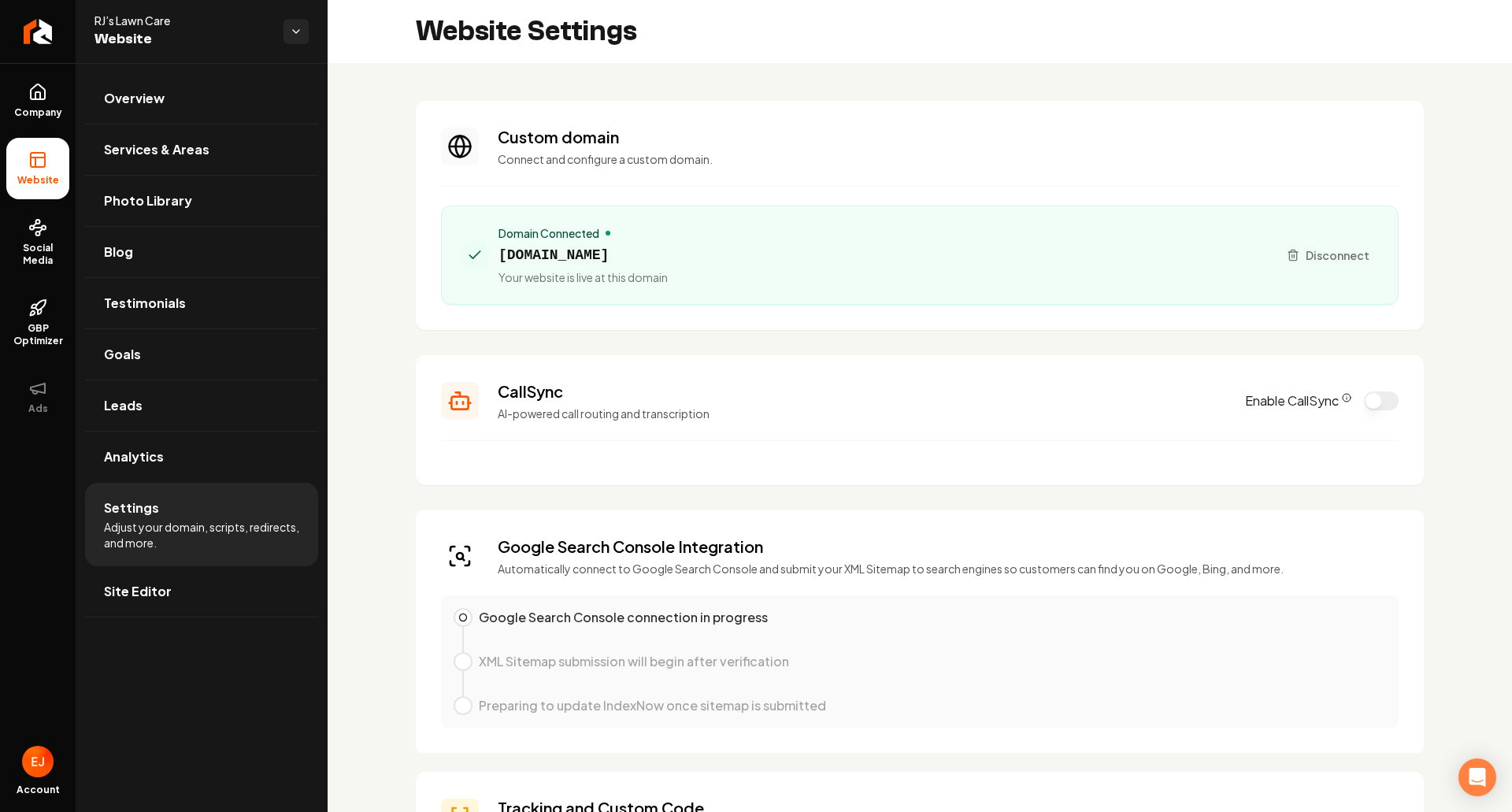
scroll to position [158, 0]
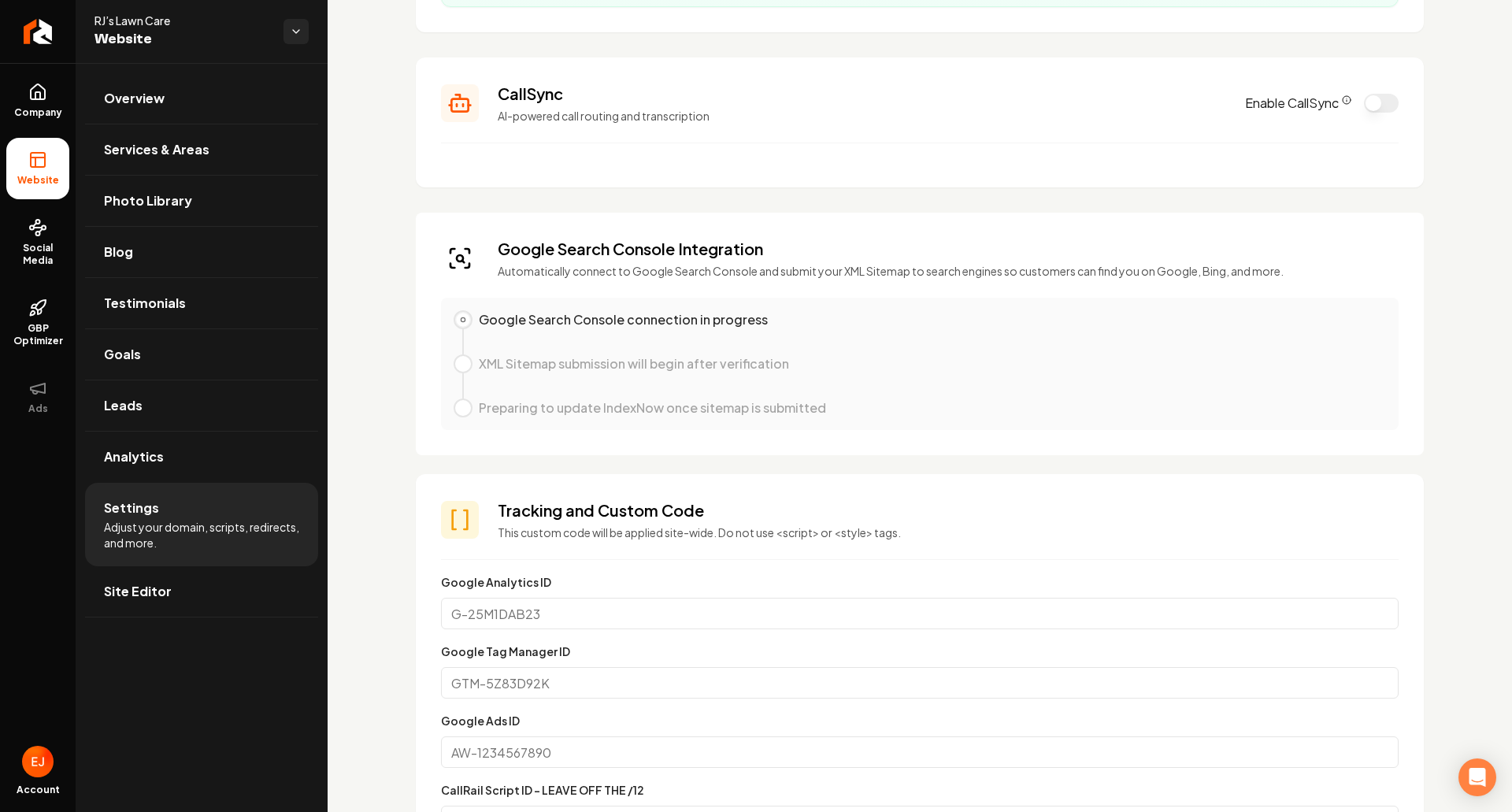
scroll to position [315, 0]
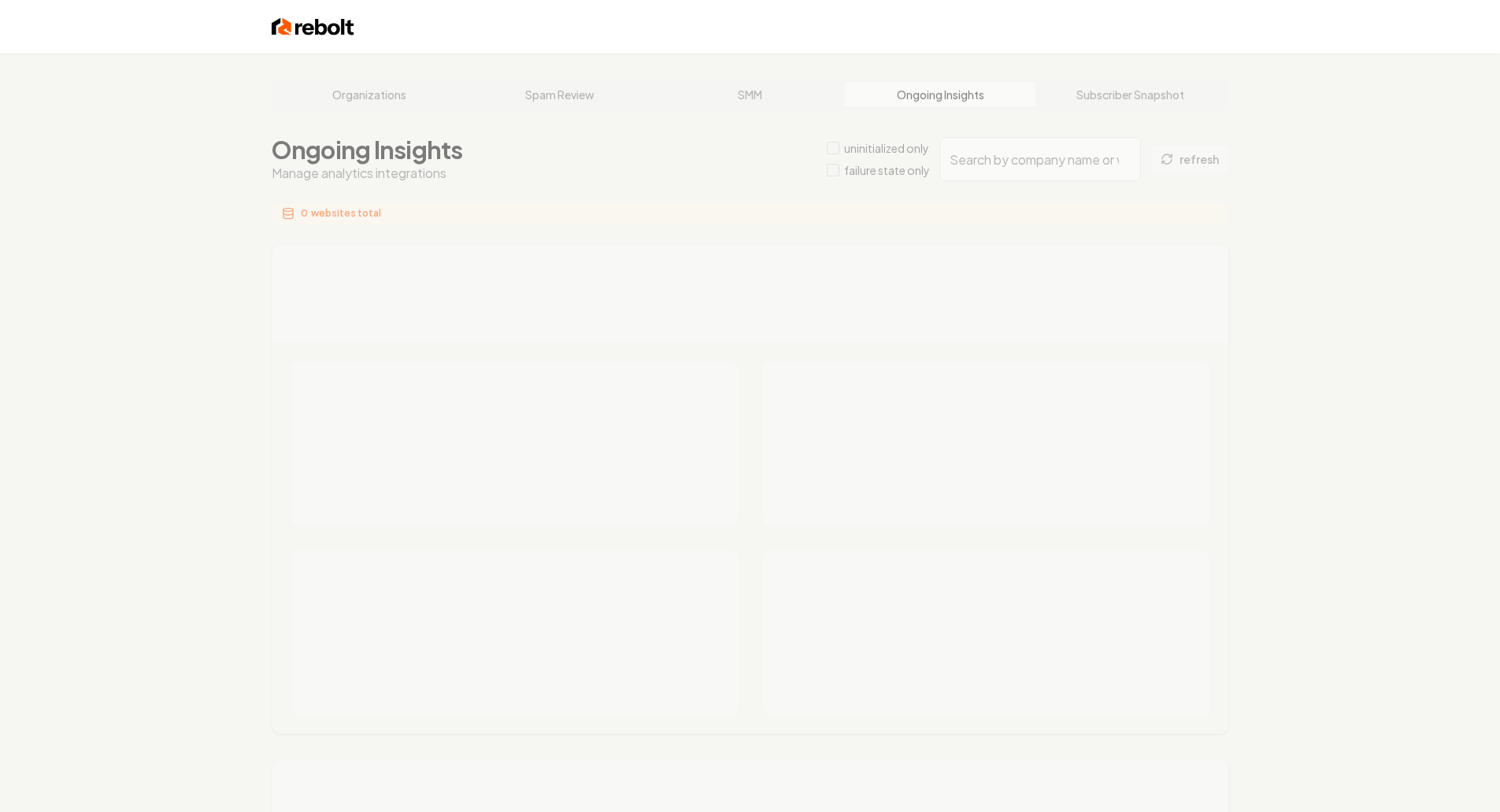
type input "91831a99-1fe4-40ad-884d-1ef686e2b53c"
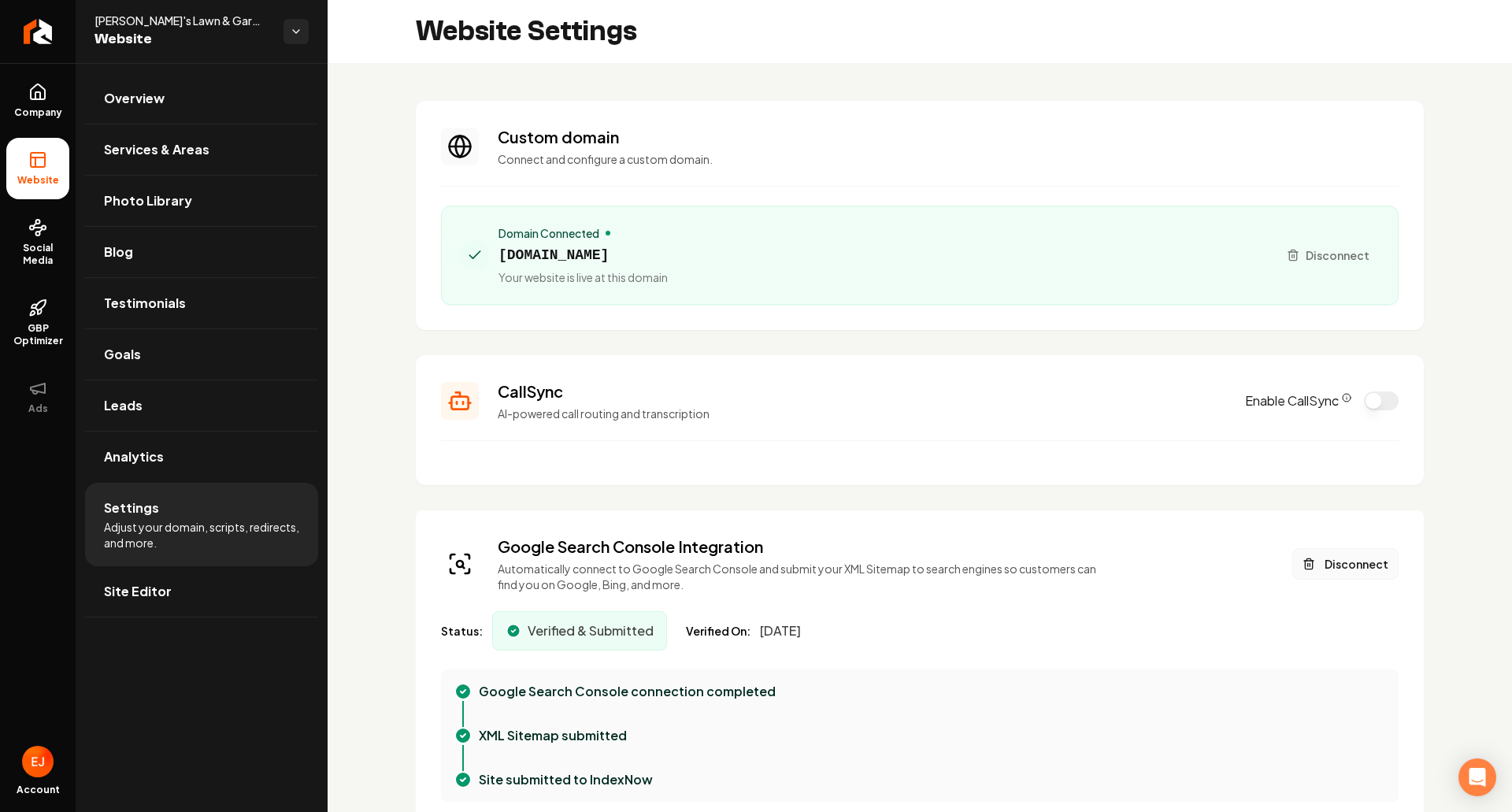
click at [1345, 568] on button "Disconnect" at bounding box center [1345, 563] width 106 height 32
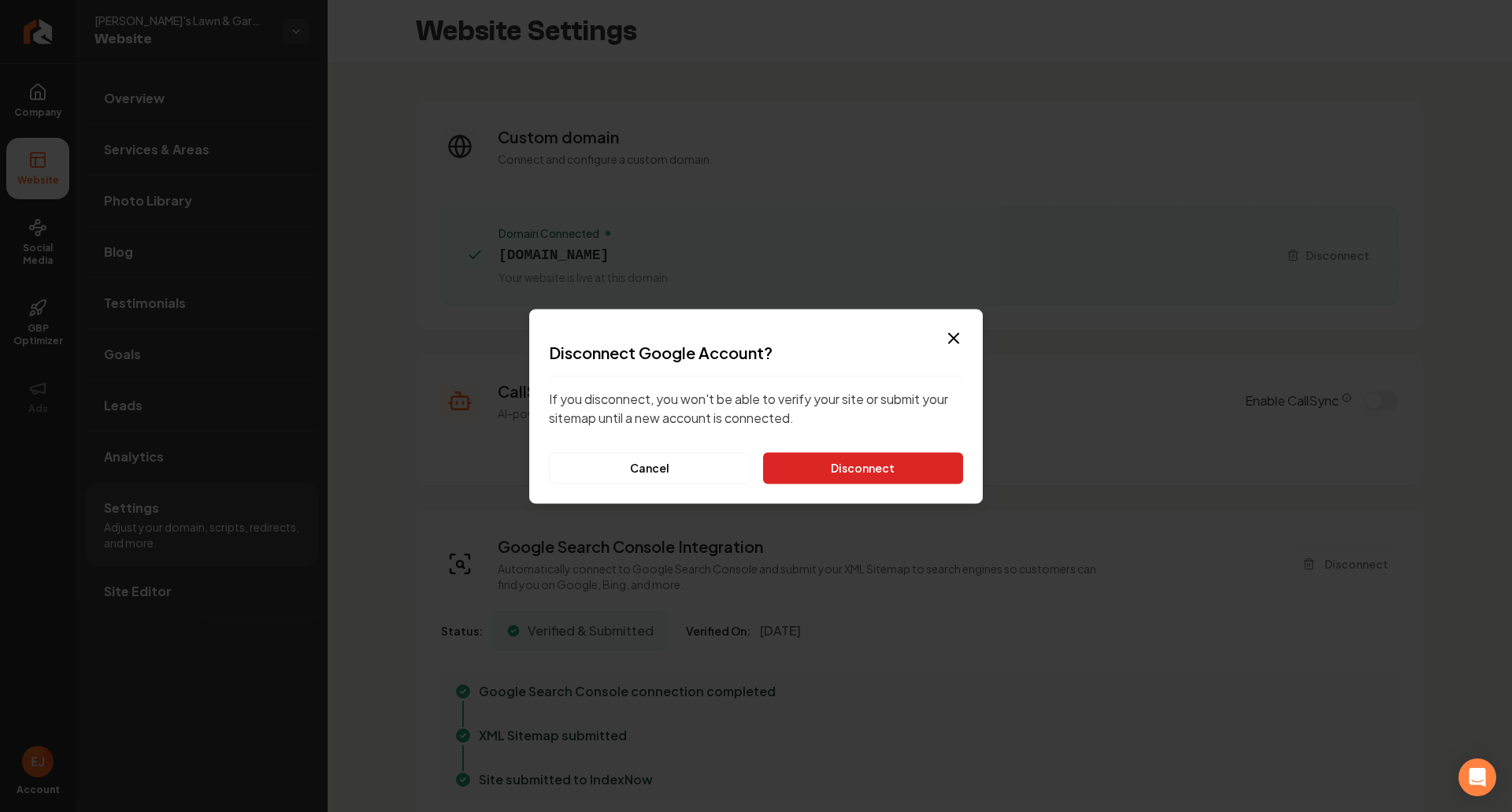
click at [881, 475] on button "Disconnect" at bounding box center [863, 468] width 200 height 32
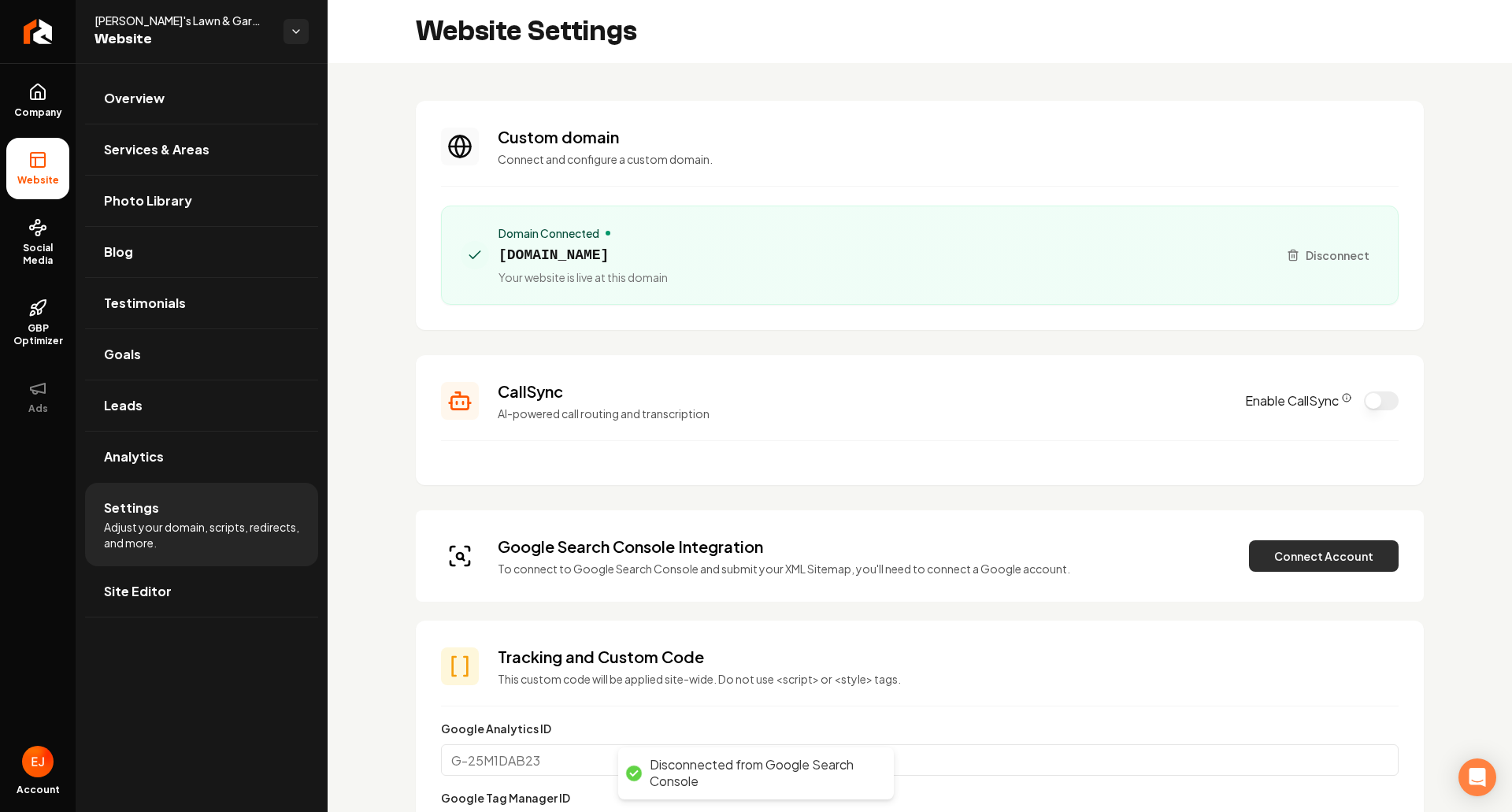
click at [1320, 563] on button "Connect Account" at bounding box center [1323, 556] width 149 height 32
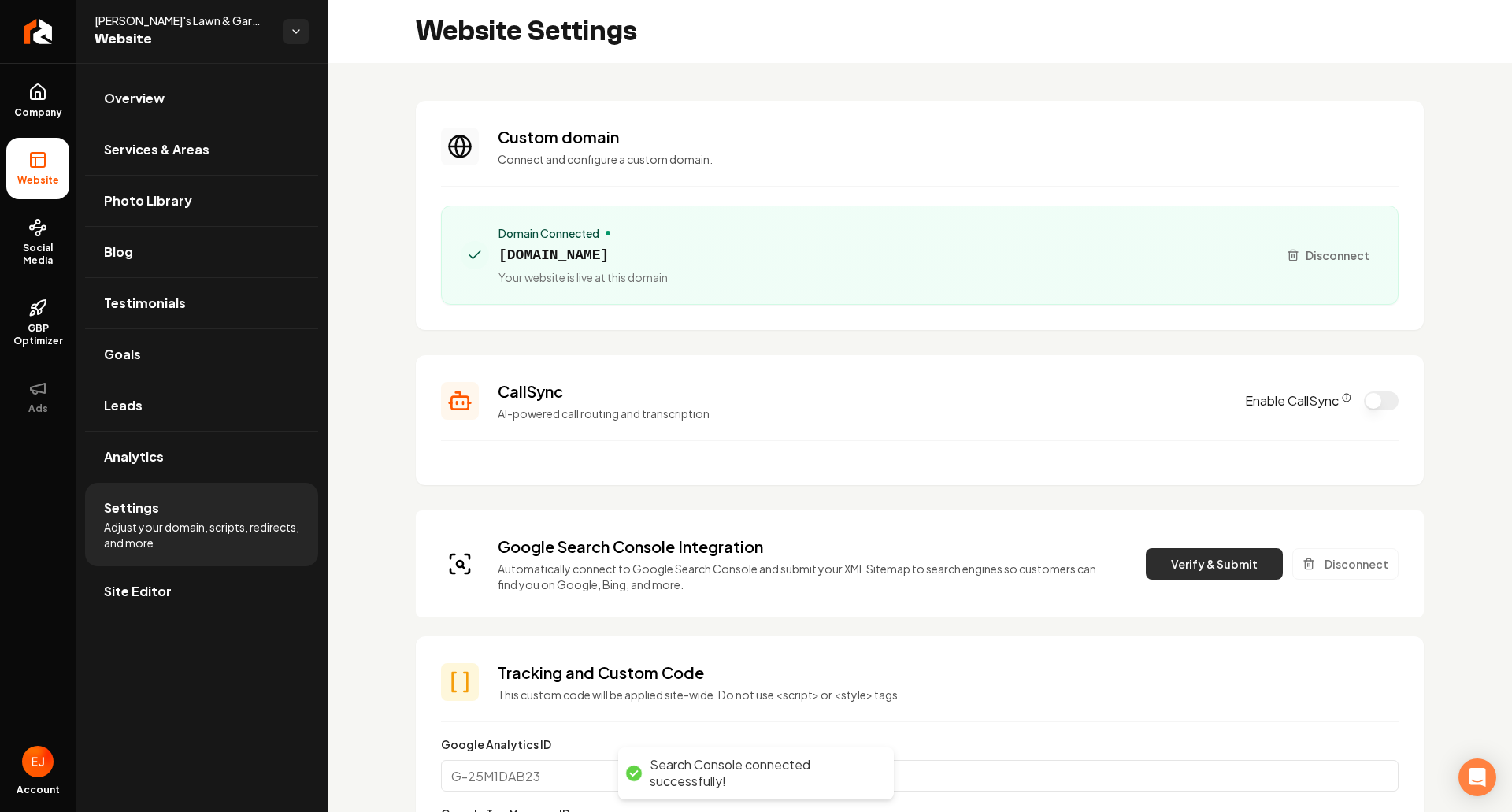
click at [1208, 562] on button "Verify & Submit" at bounding box center [1214, 563] width 137 height 32
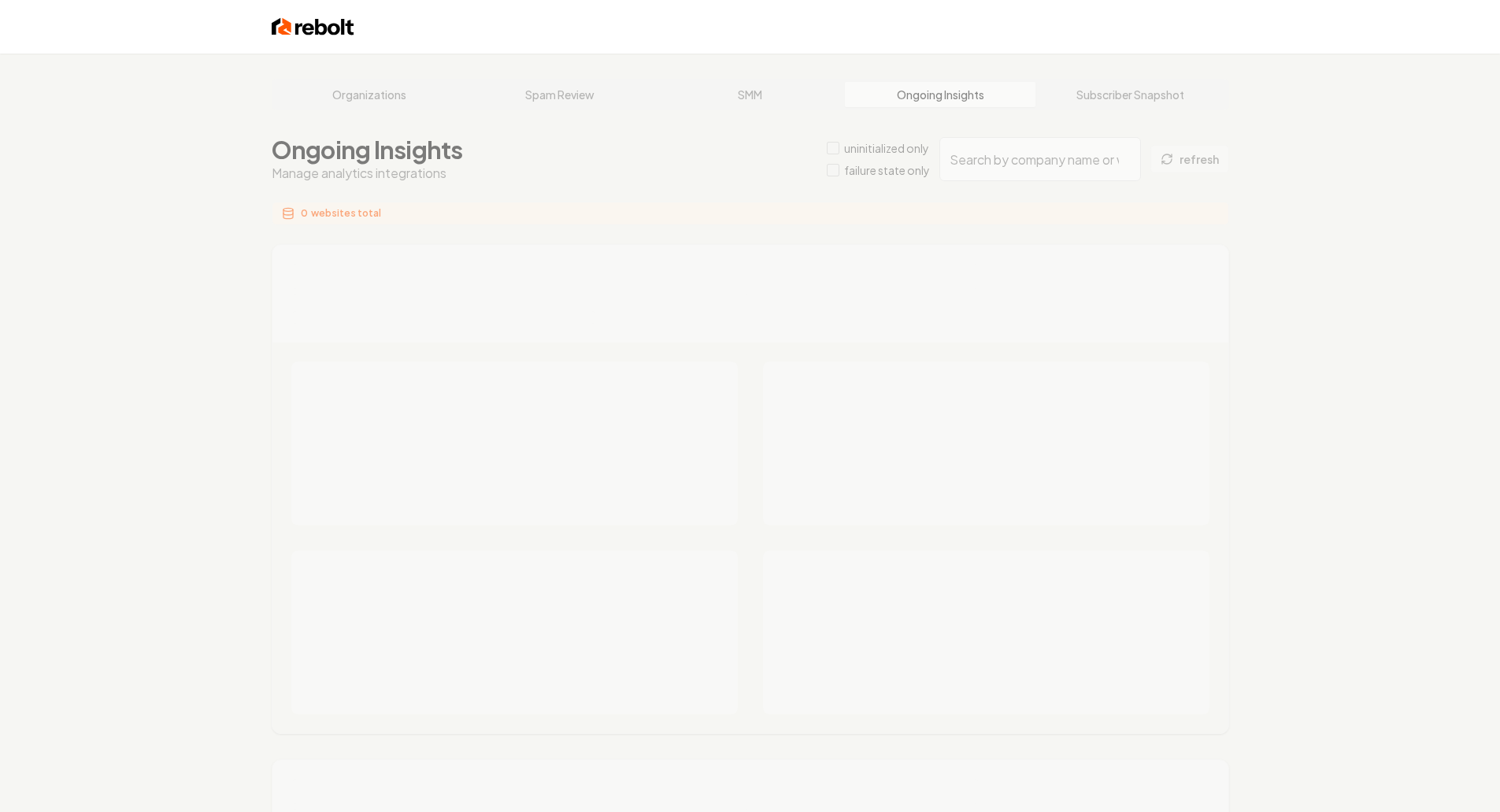
type input "aa128c10-7216-44d5-9ea5-71dcbfe494eb"
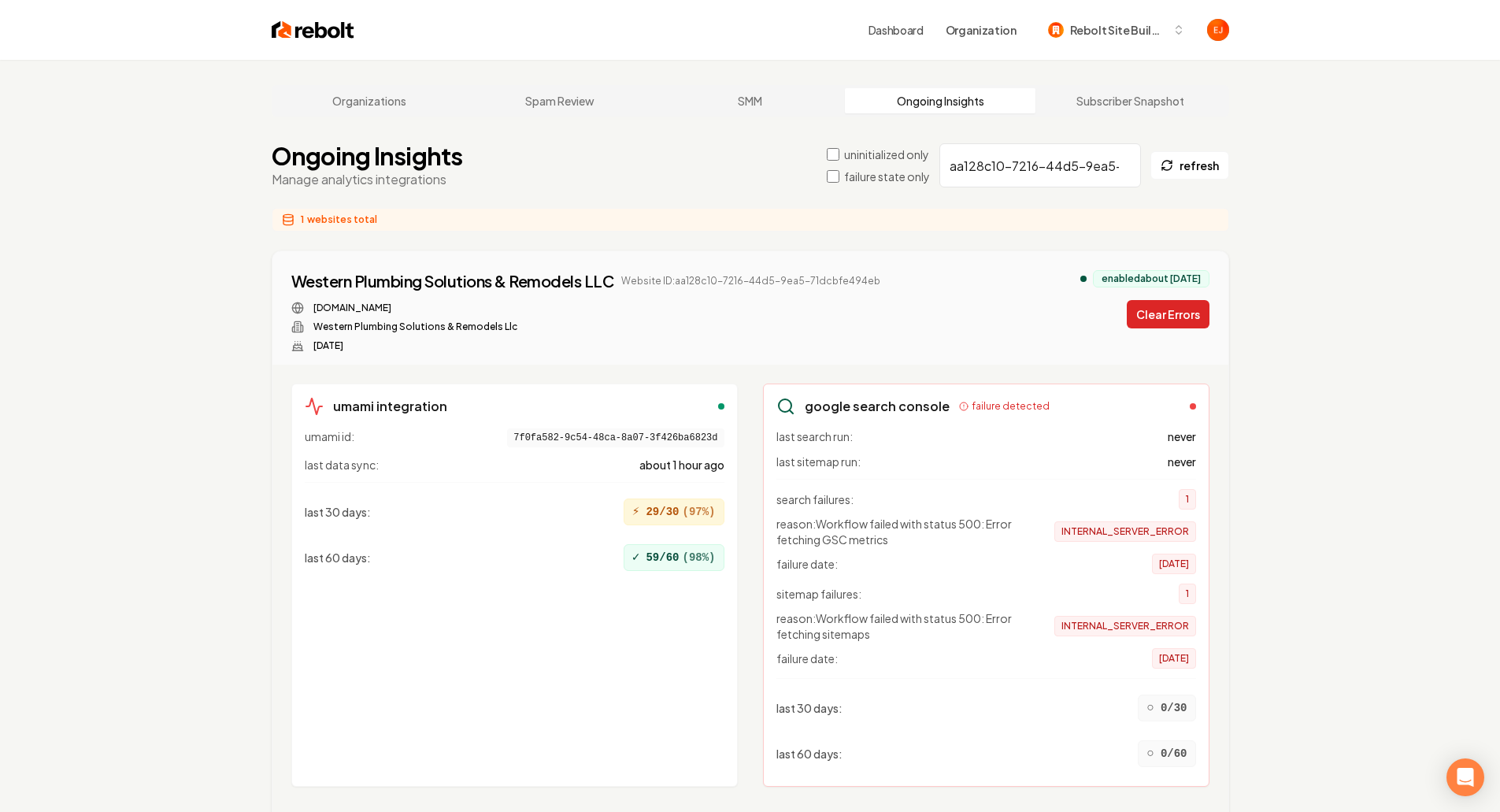
click at [1163, 319] on button "Clear Errors" at bounding box center [1169, 314] width 83 height 28
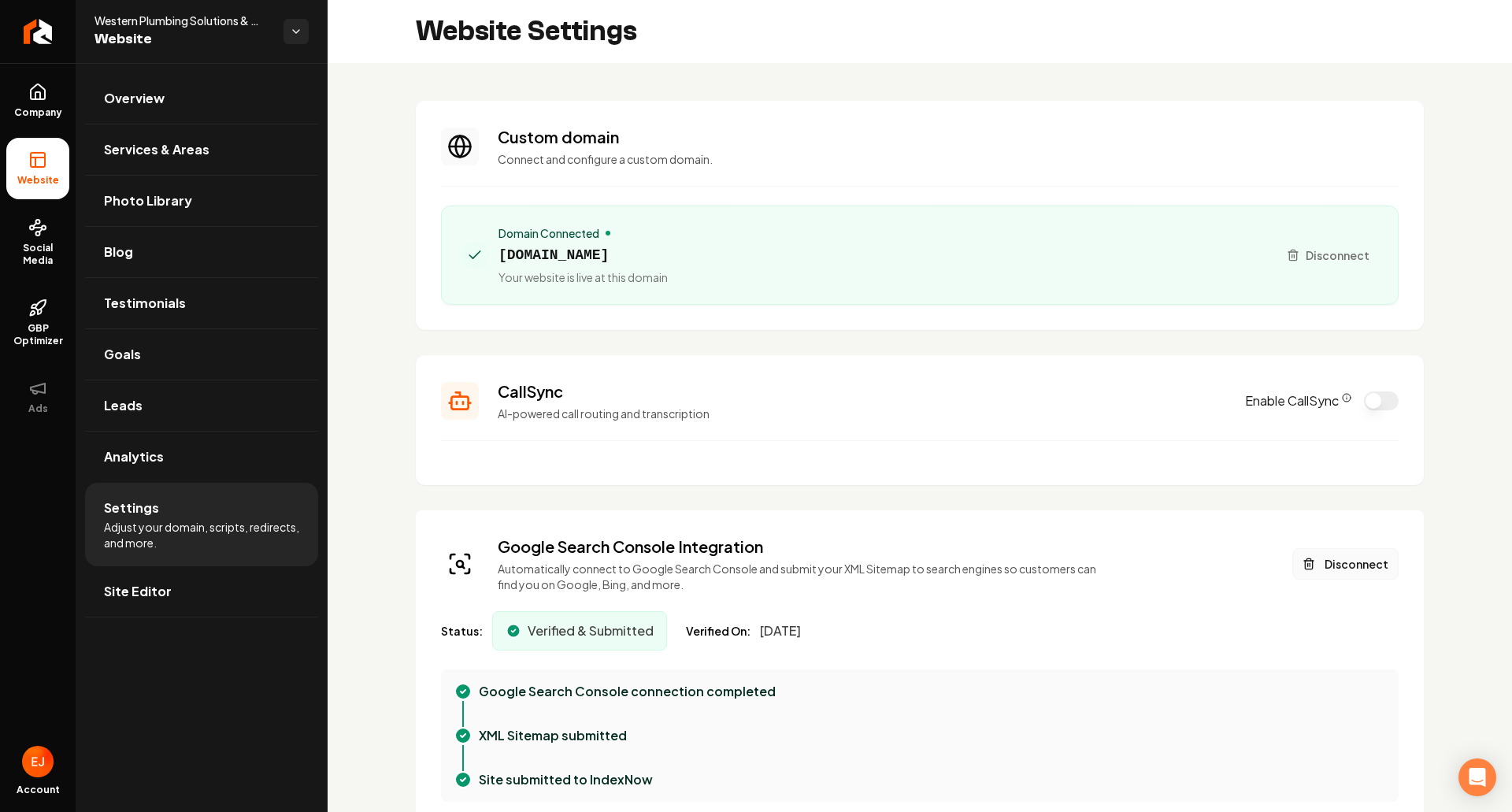
click at [1327, 560] on button "Disconnect" at bounding box center [1345, 563] width 106 height 32
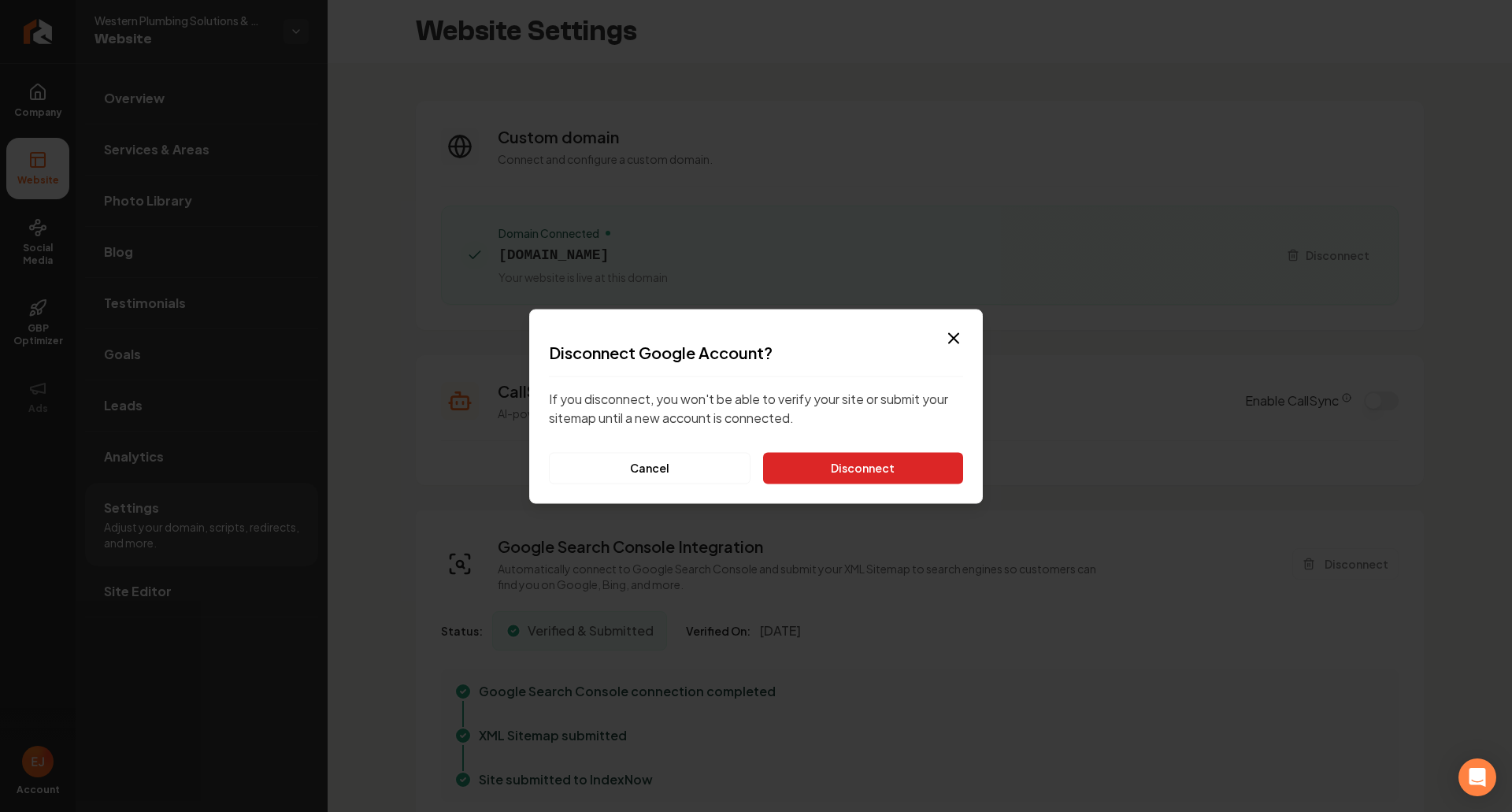
click at [904, 469] on button "Disconnect" at bounding box center [863, 468] width 200 height 32
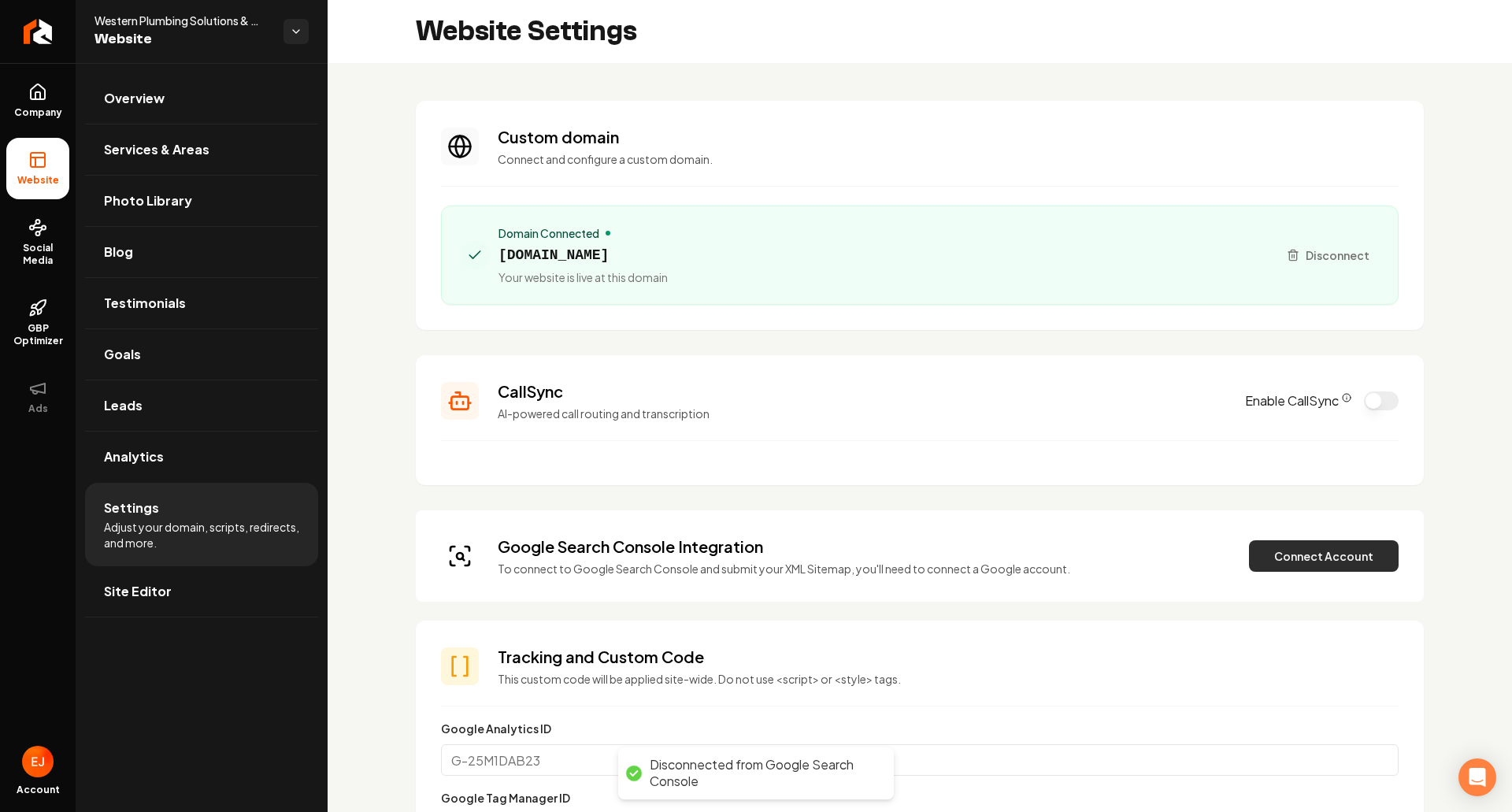
click at [1317, 558] on button "Connect Account" at bounding box center [1323, 556] width 149 height 32
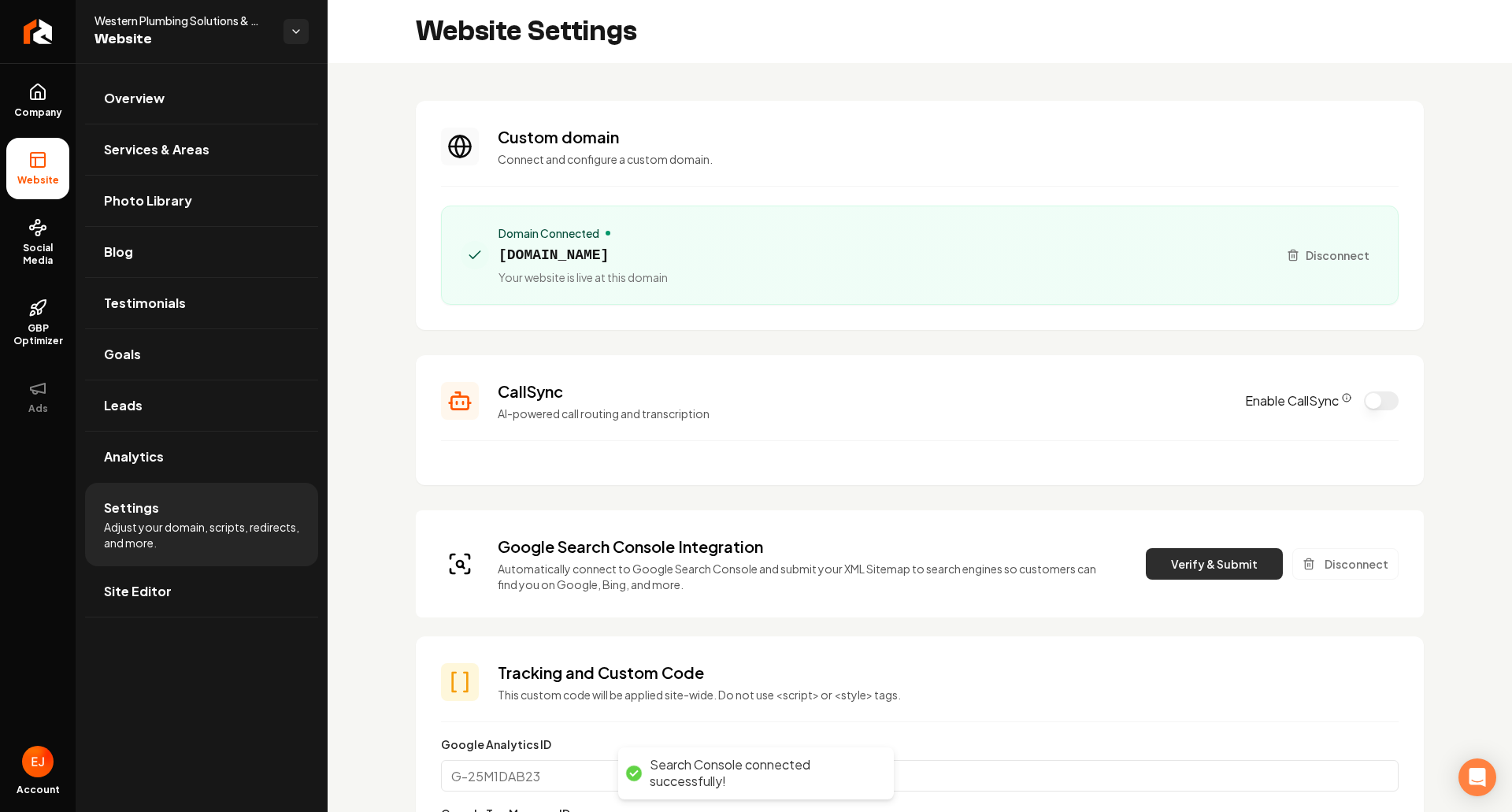
click at [1202, 571] on button "Verify & Submit" at bounding box center [1214, 563] width 137 height 32
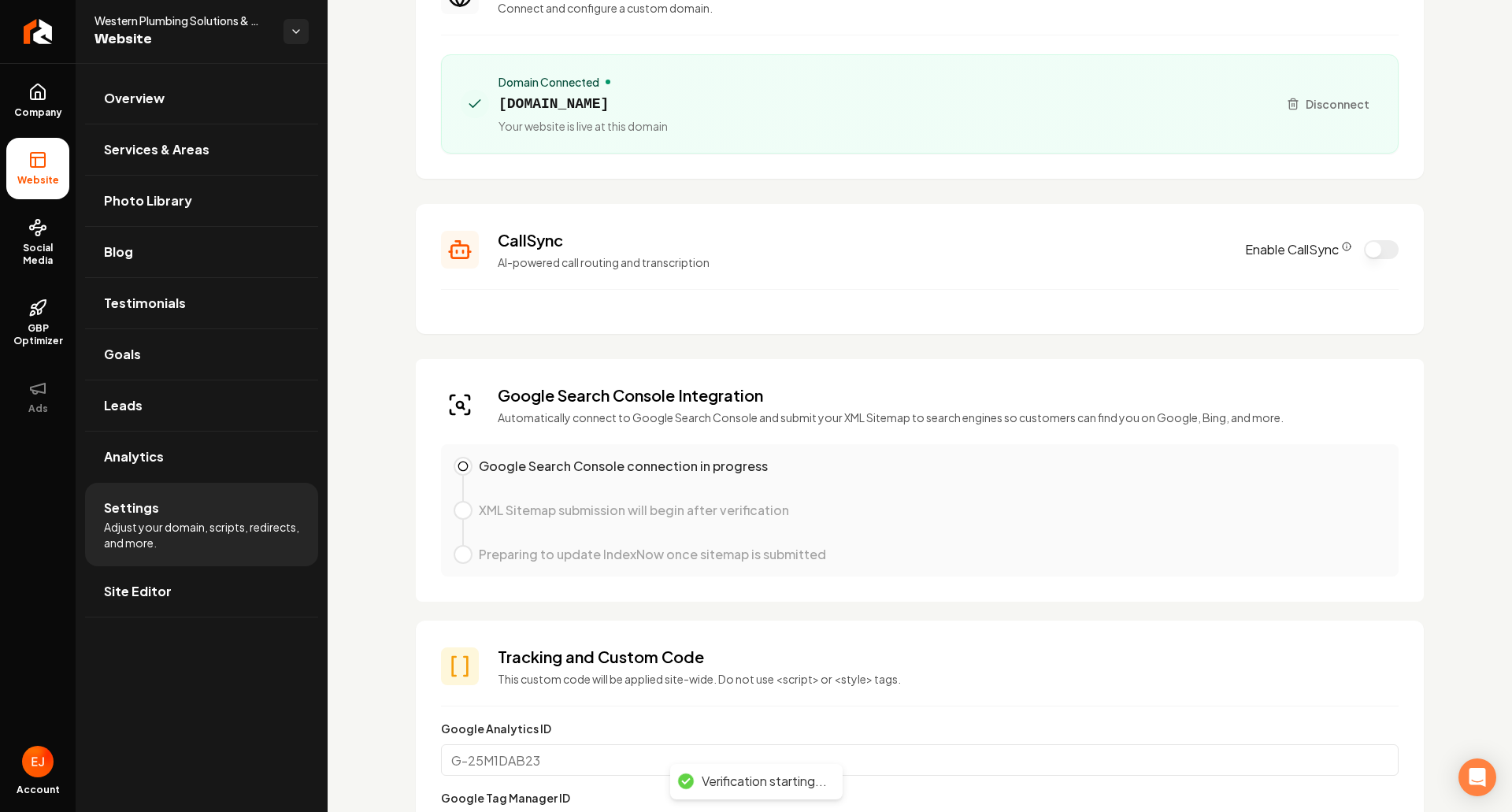
scroll to position [158, 0]
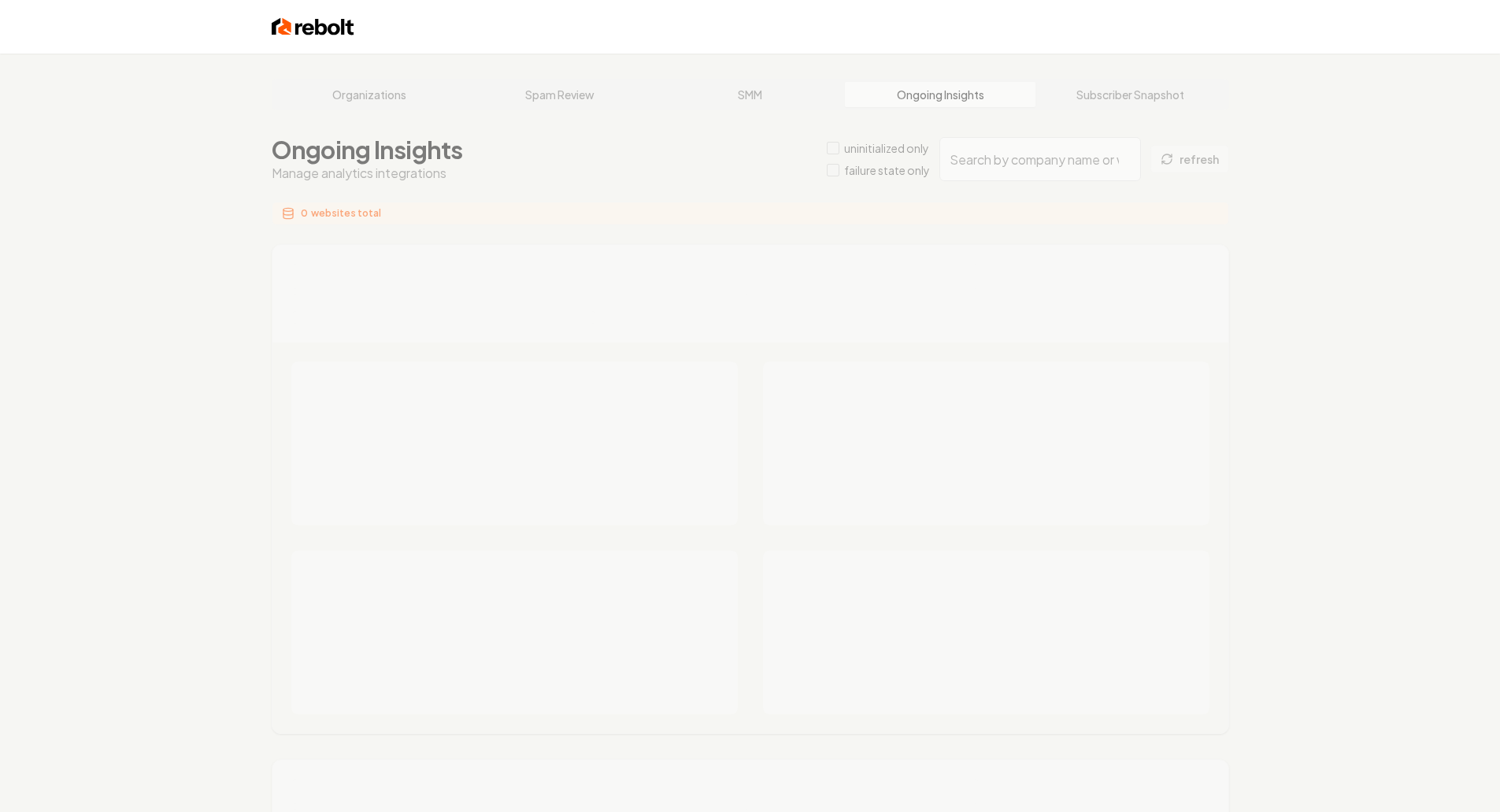
type input "d8469f54-48af-483d-a79b-bf4d3f83e138"
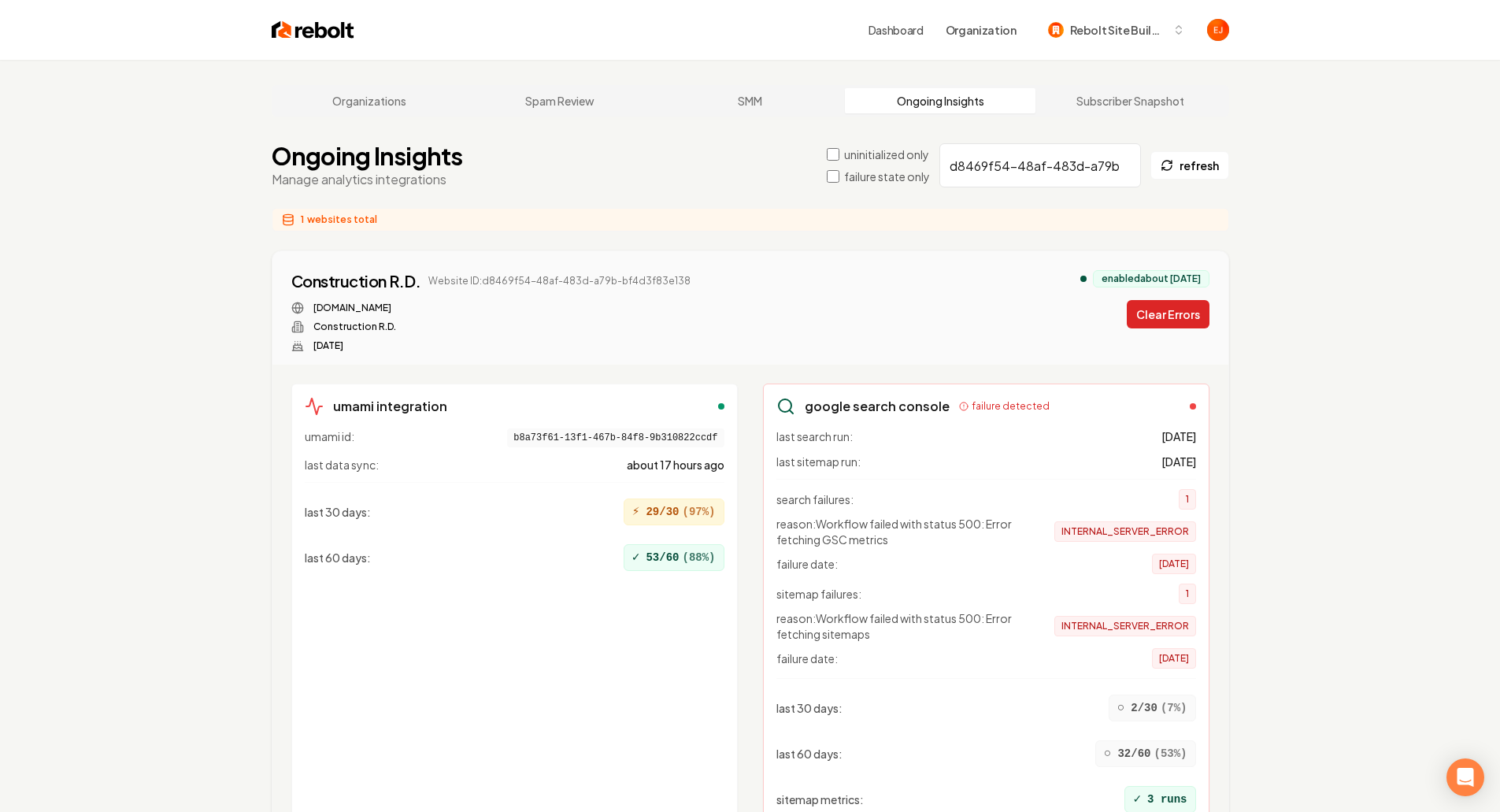
click at [1175, 324] on button "Clear Errors" at bounding box center [1169, 314] width 83 height 28
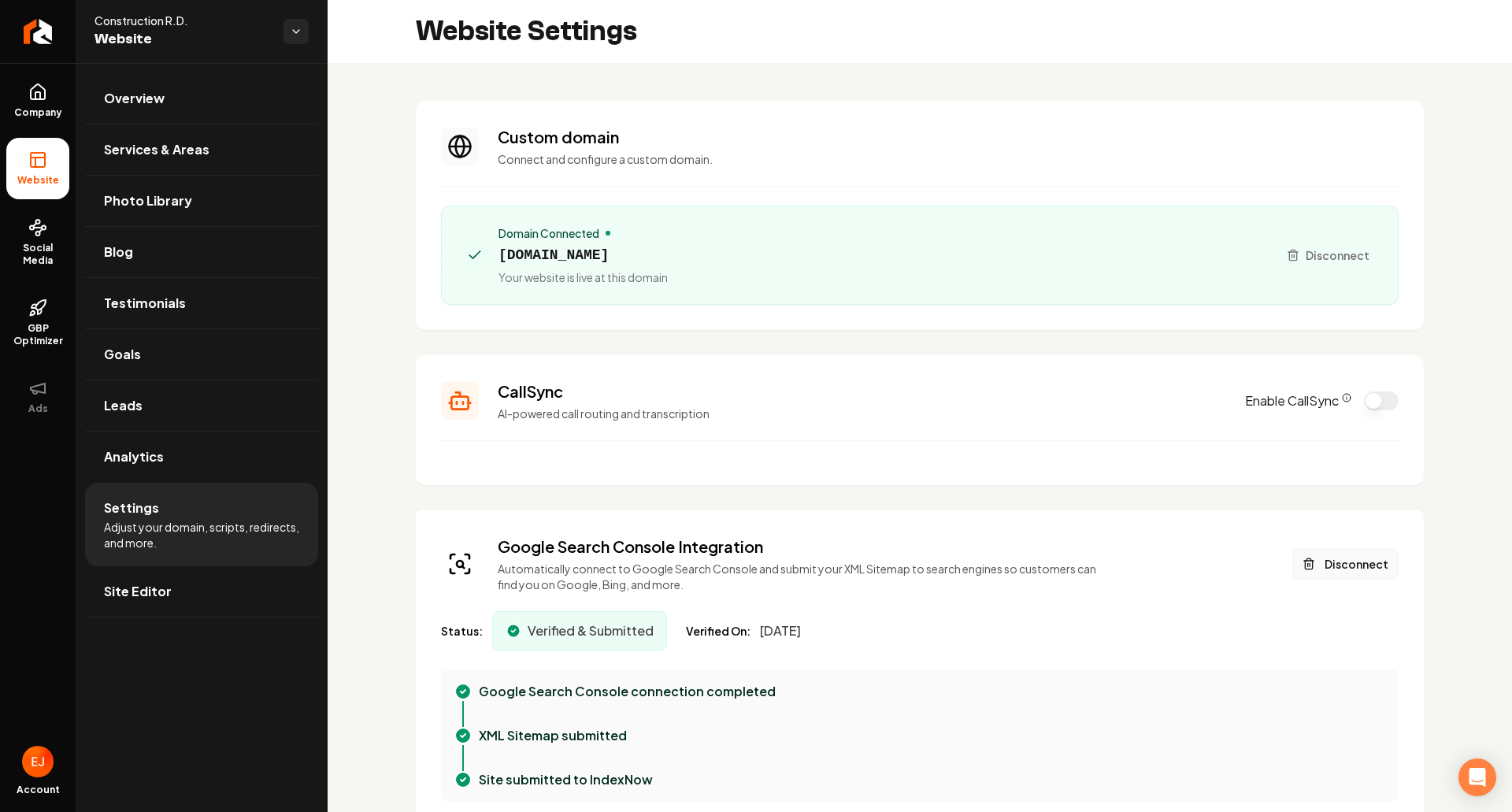
click at [1307, 569] on button "Disconnect" at bounding box center [1345, 563] width 106 height 32
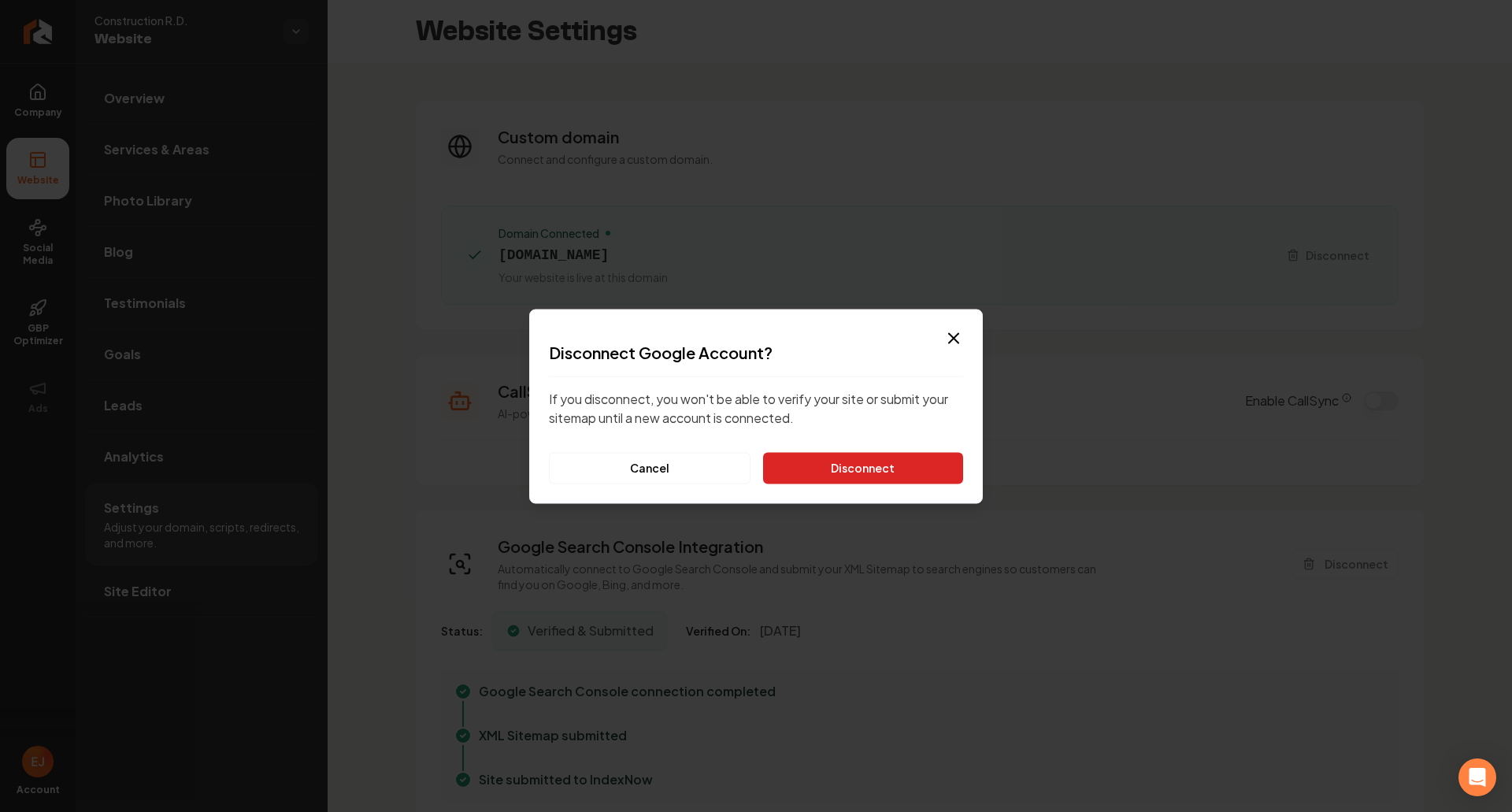
click at [885, 469] on button "Disconnect" at bounding box center [863, 468] width 200 height 32
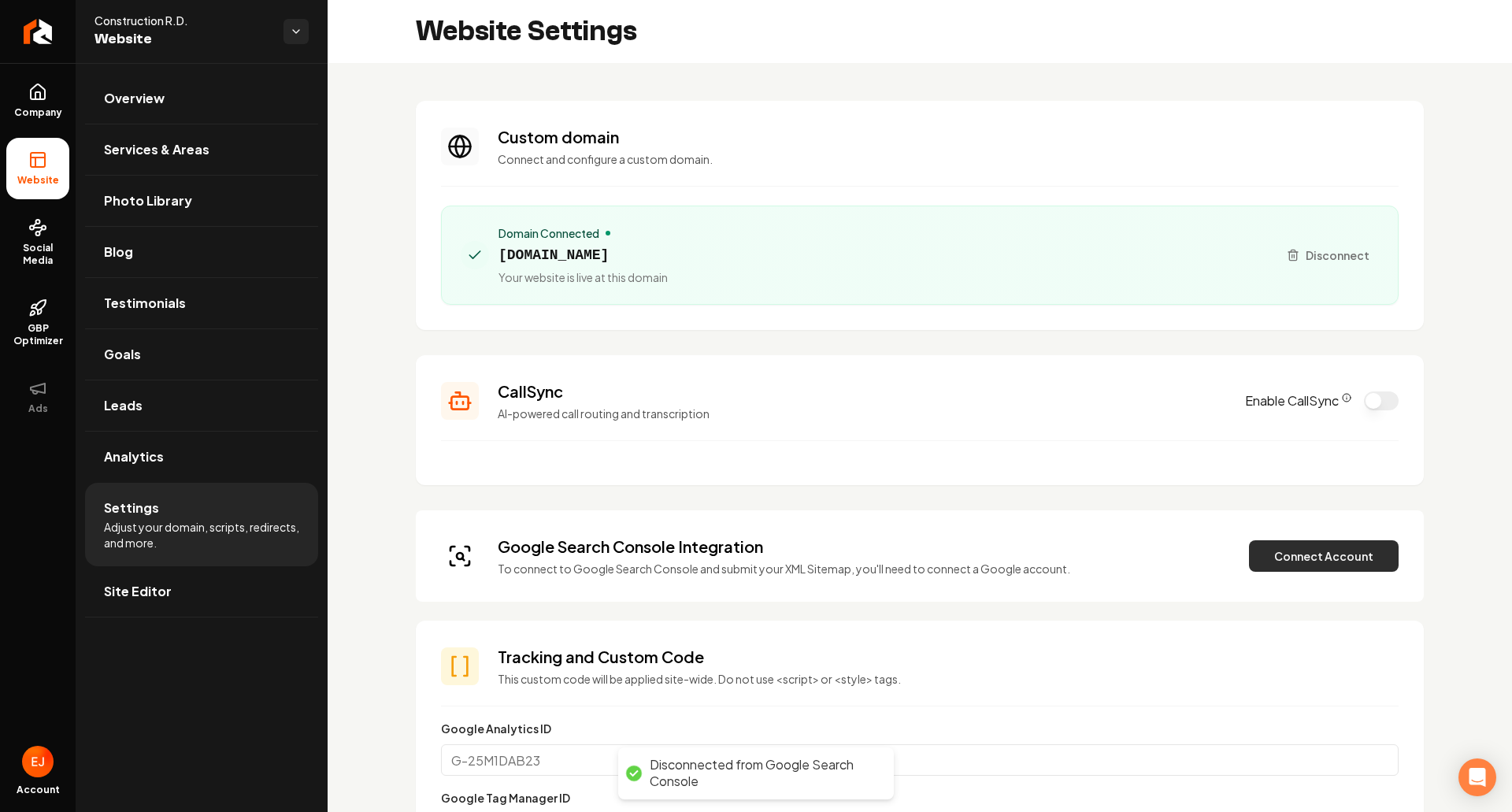
click at [1314, 566] on button "Connect Account" at bounding box center [1323, 556] width 149 height 32
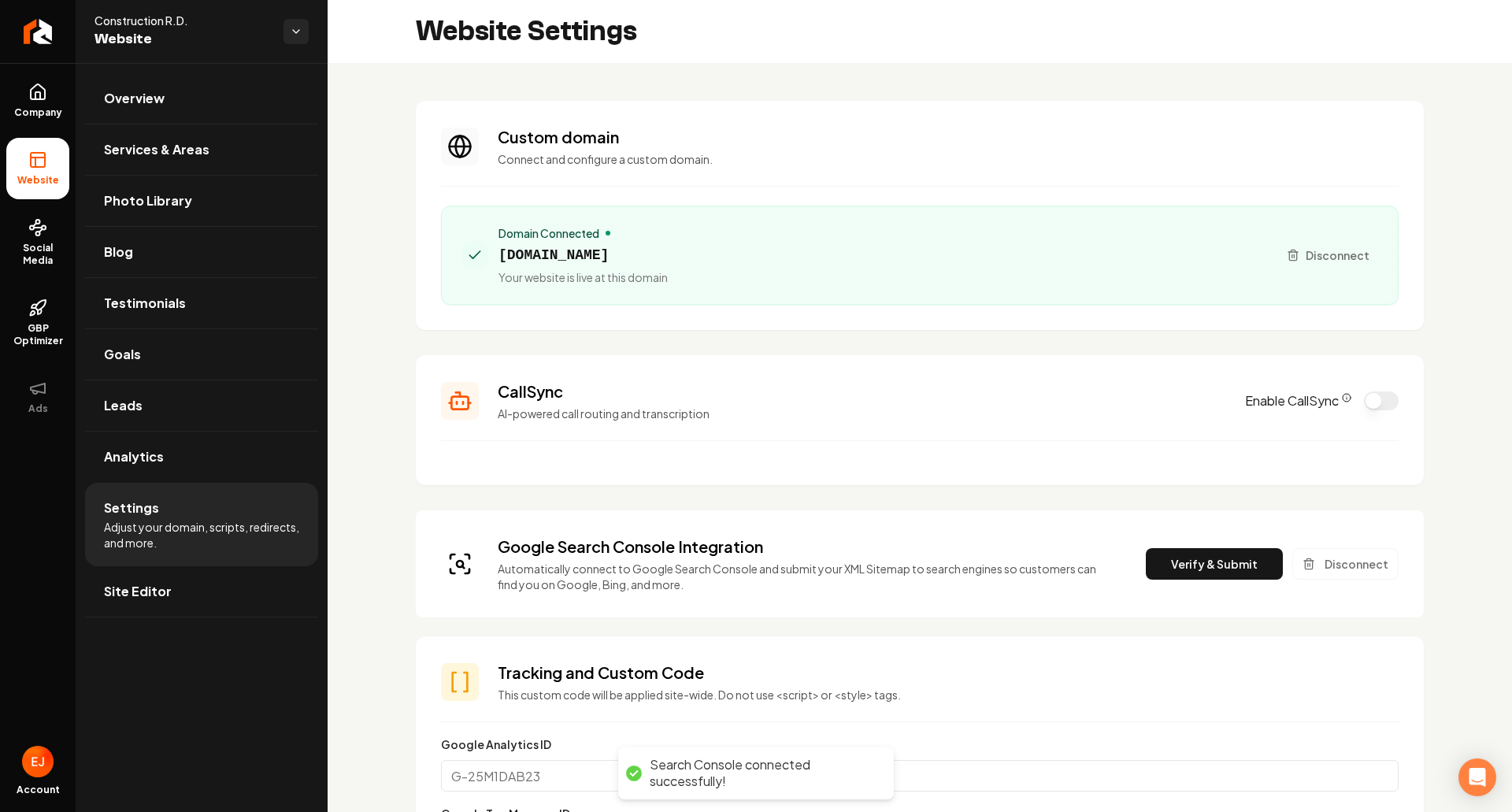
click at [1175, 547] on div "Google Search Console Integration Automatically connect to Google Search Consol…" at bounding box center [920, 564] width 958 height 57
click at [1167, 565] on button "Verify & Submit" at bounding box center [1214, 563] width 137 height 32
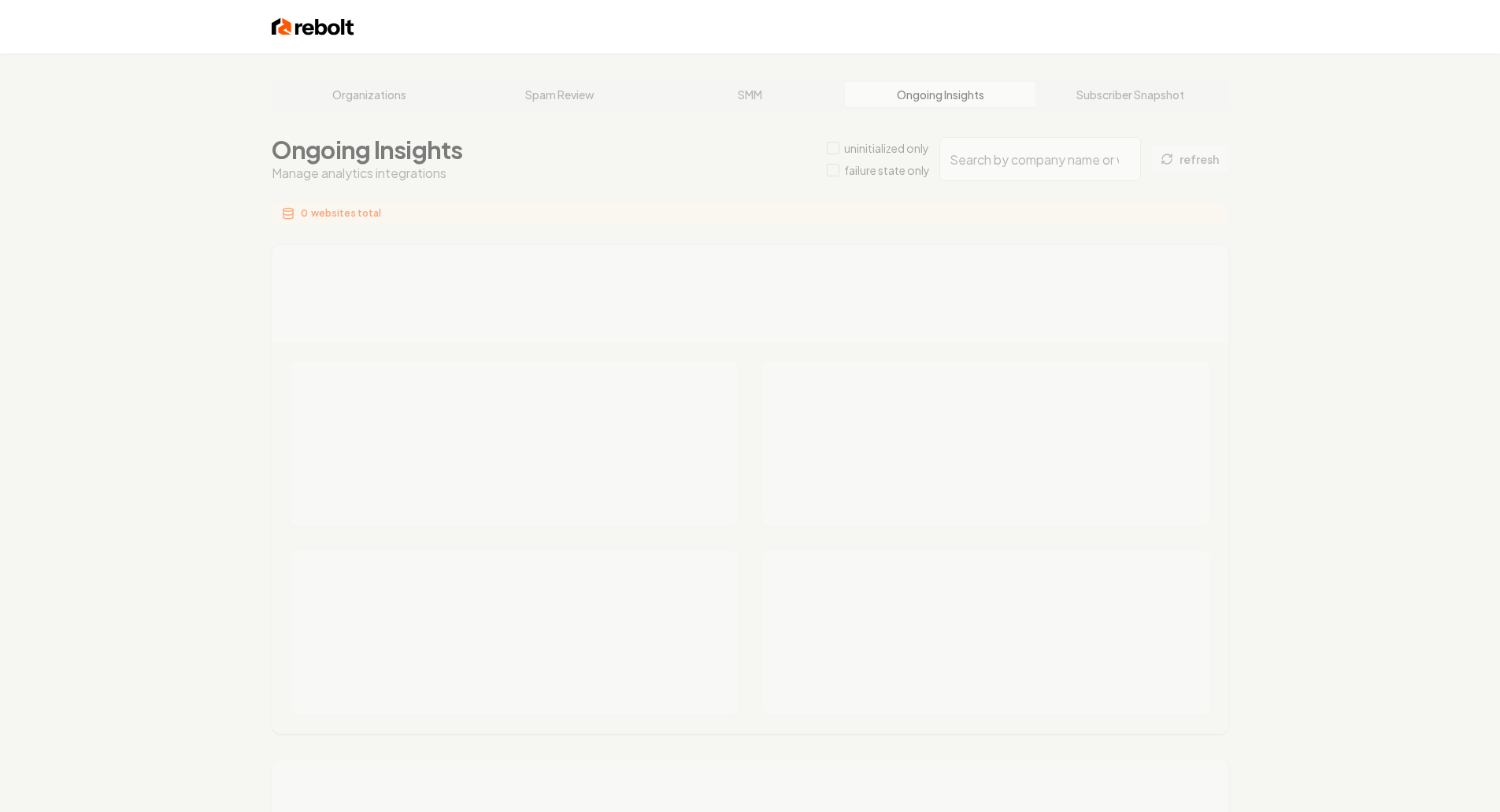
type input "275ddab4-9d6a-4a7b-a430-ad6d2639f60b"
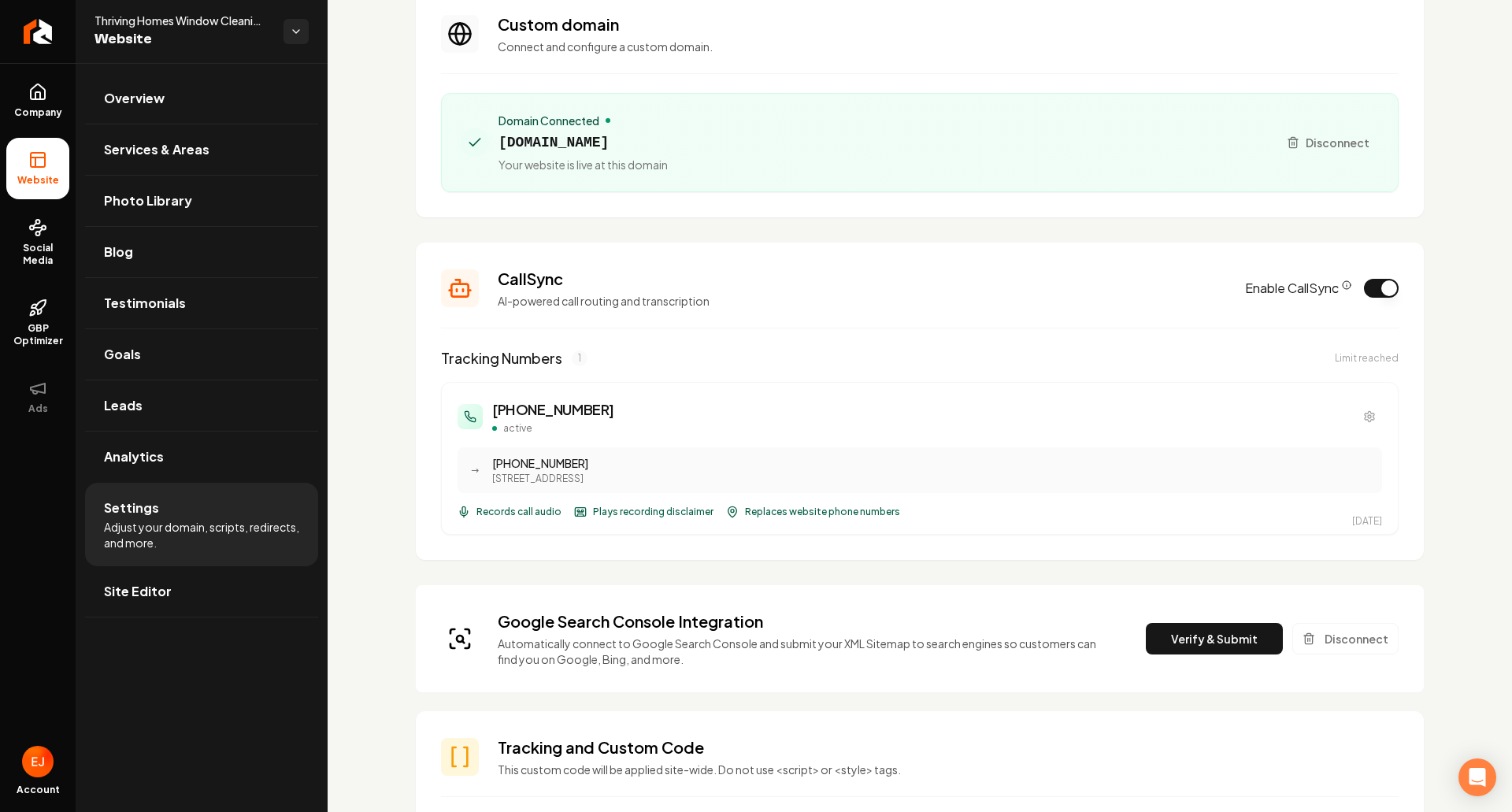
scroll to position [236, 0]
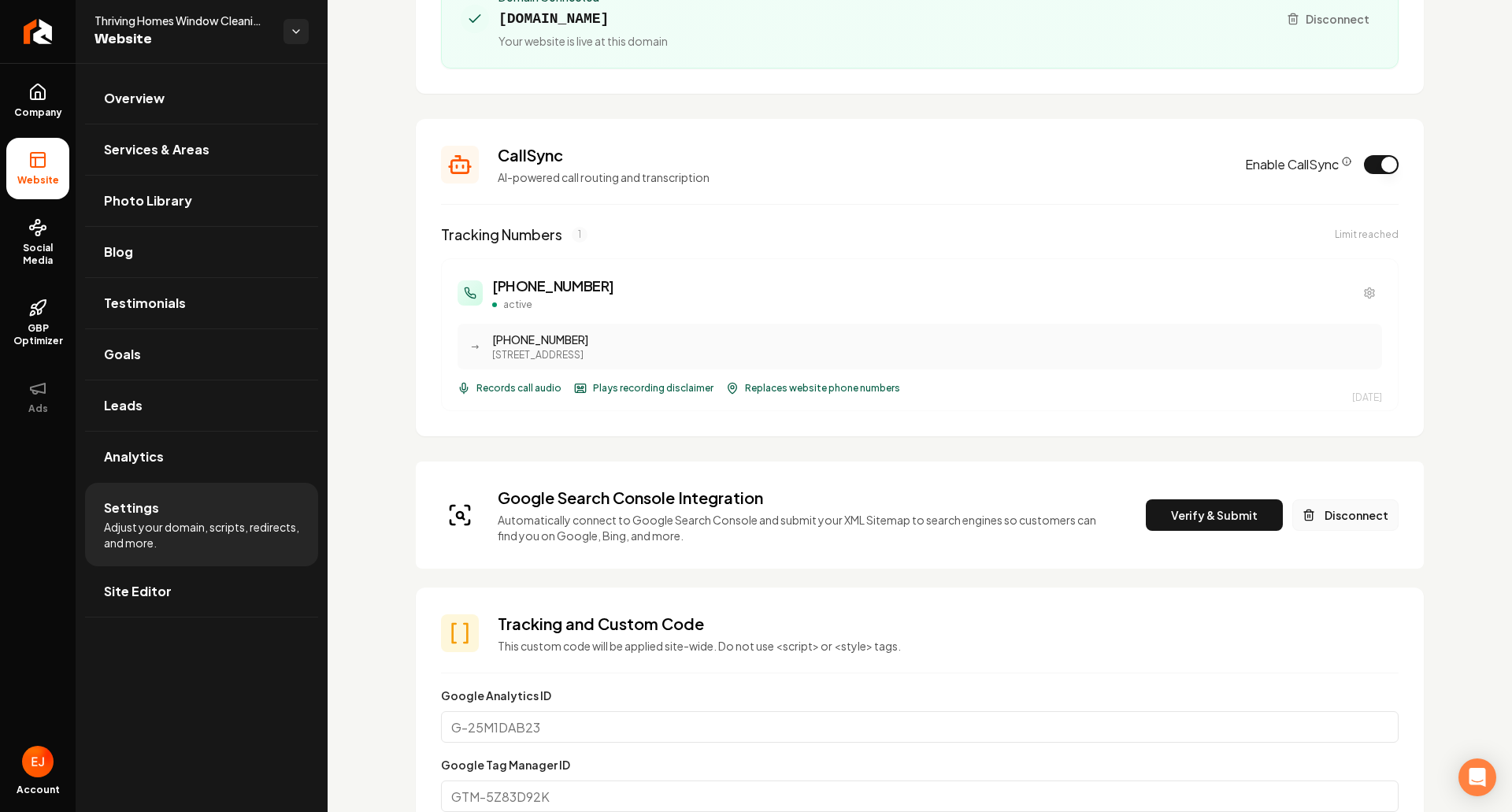
click at [1342, 520] on button "Disconnect" at bounding box center [1345, 515] width 106 height 32
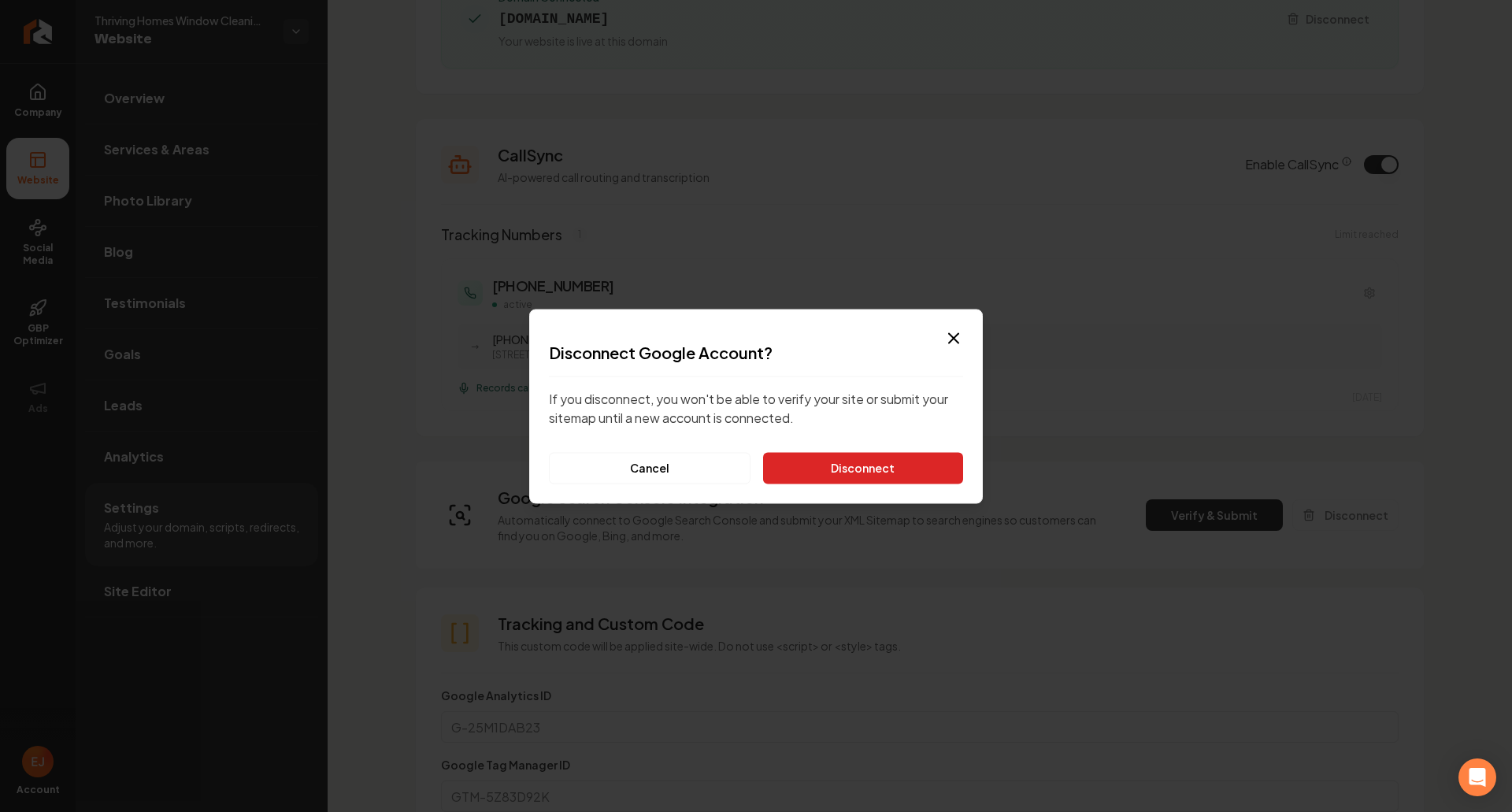
click at [822, 473] on button "Disconnect" at bounding box center [863, 468] width 200 height 32
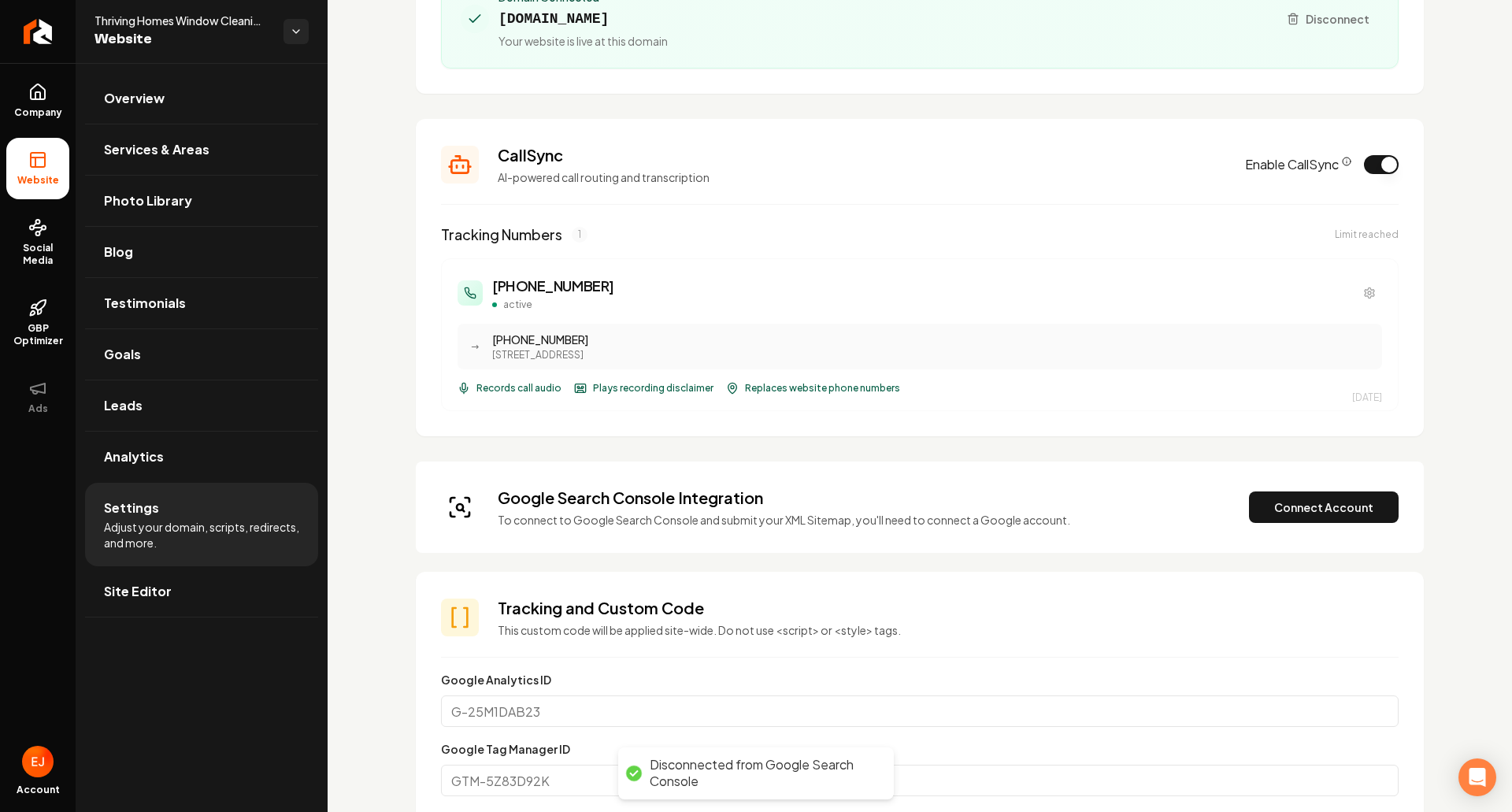
click at [1301, 524] on div "Google Search Console Integration To connect to Google Search Console and submi…" at bounding box center [920, 507] width 958 height 41
click at [1287, 521] on button "Connect Account" at bounding box center [1323, 507] width 149 height 32
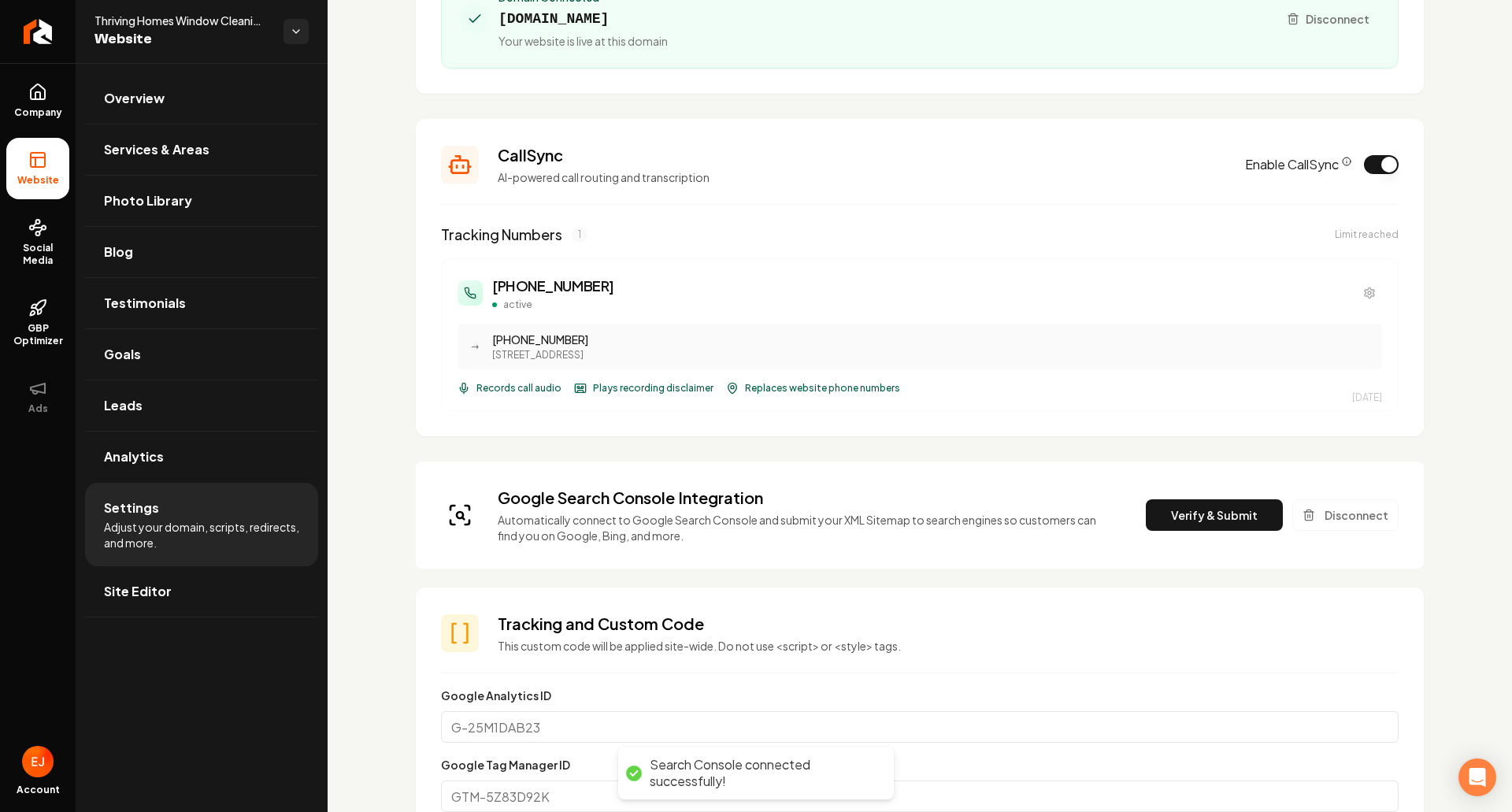
click at [1224, 532] on div "Google Search Console Integration Automatically connect to Google Search Consol…" at bounding box center [920, 515] width 958 height 57
click at [1213, 524] on button "Verify & Submit" at bounding box center [1214, 515] width 137 height 32
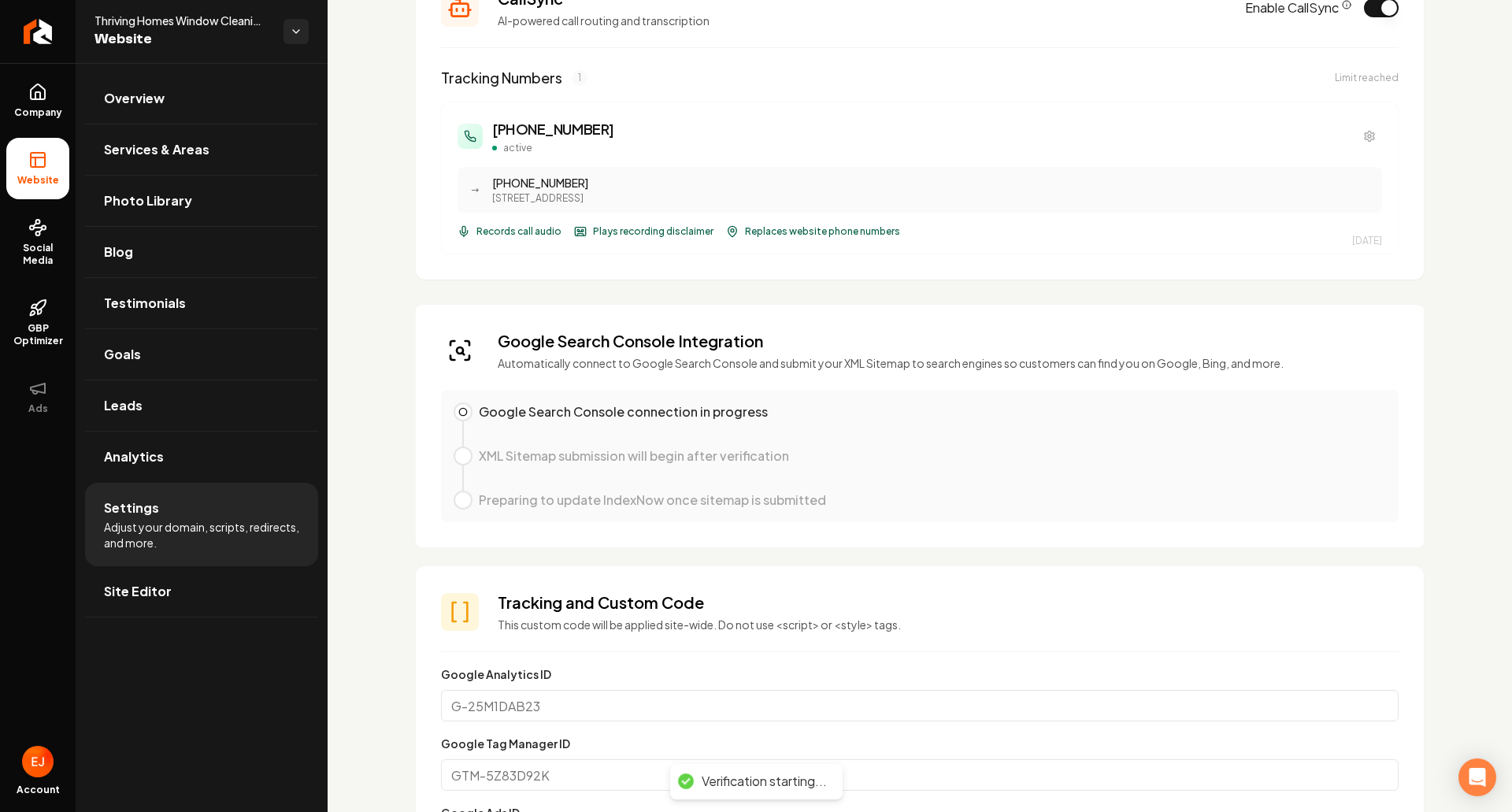
scroll to position [393, 0]
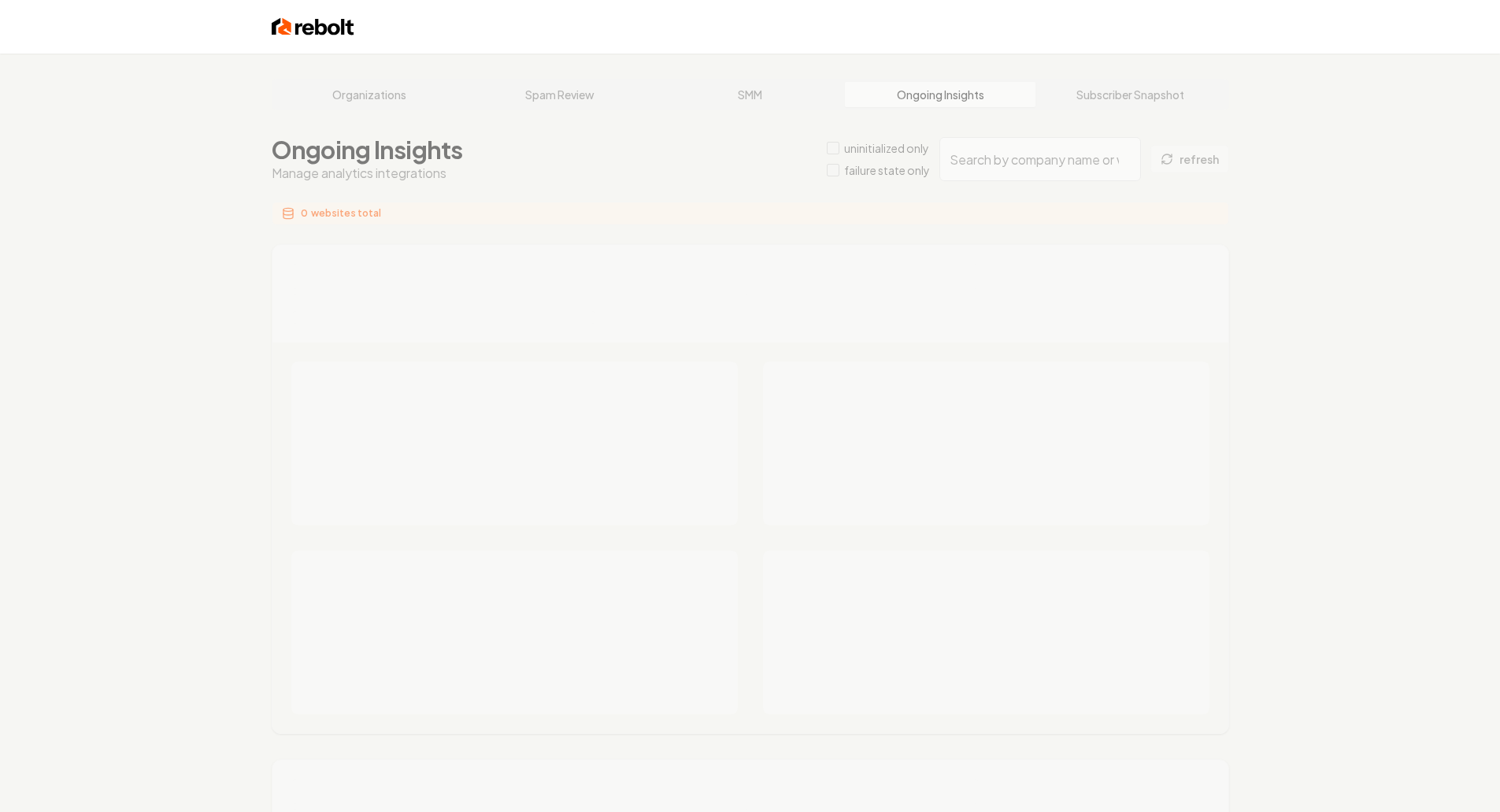
type input "4cd2fa7a-0e66-4f1b-a487-93ee6f8b9280"
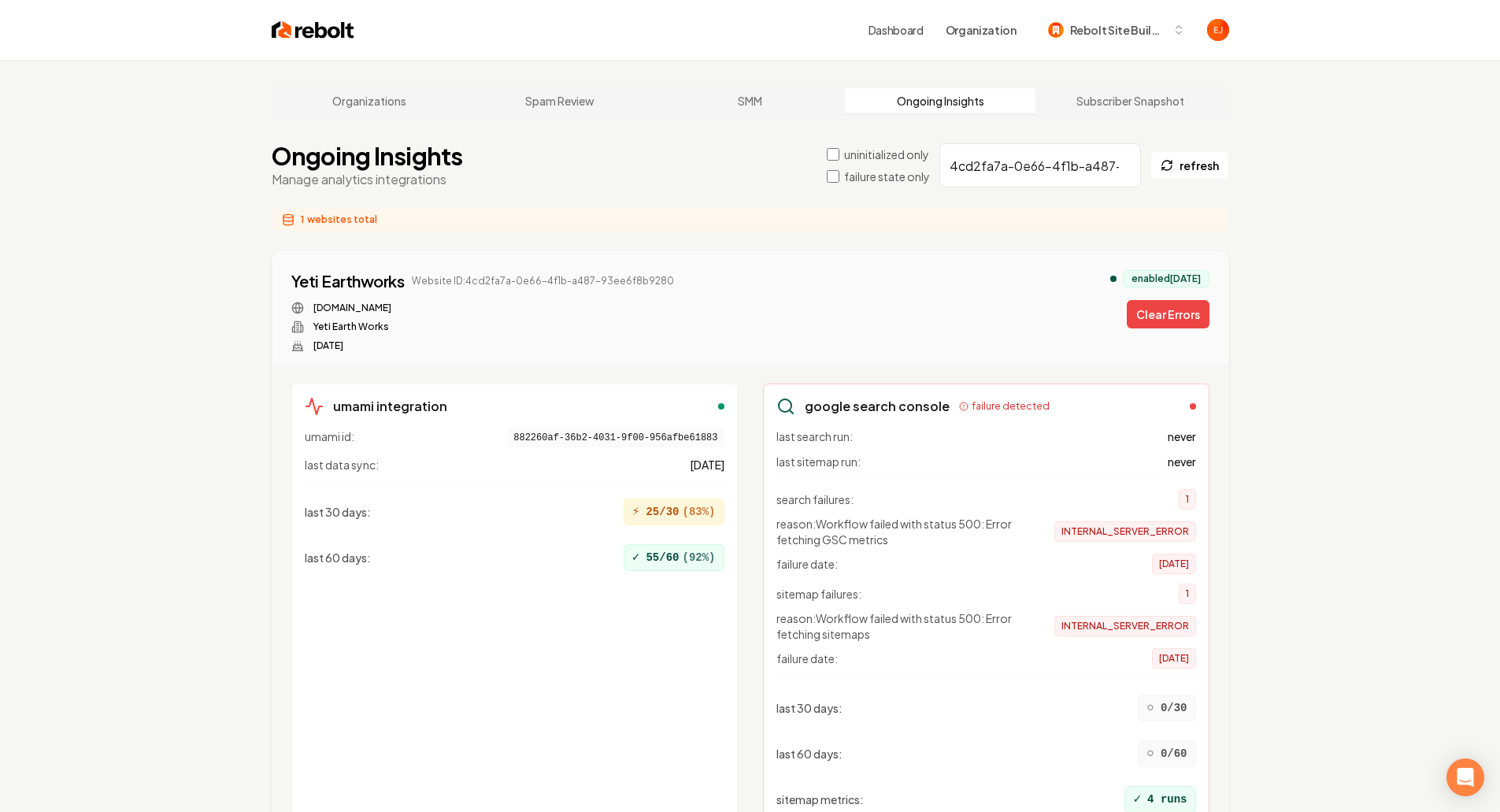
drag, startPoint x: 1203, startPoint y: 314, endPoint x: 1145, endPoint y: 307, distance: 58.4
click at [1200, 314] on button "Clear Errors" at bounding box center [1169, 314] width 83 height 28
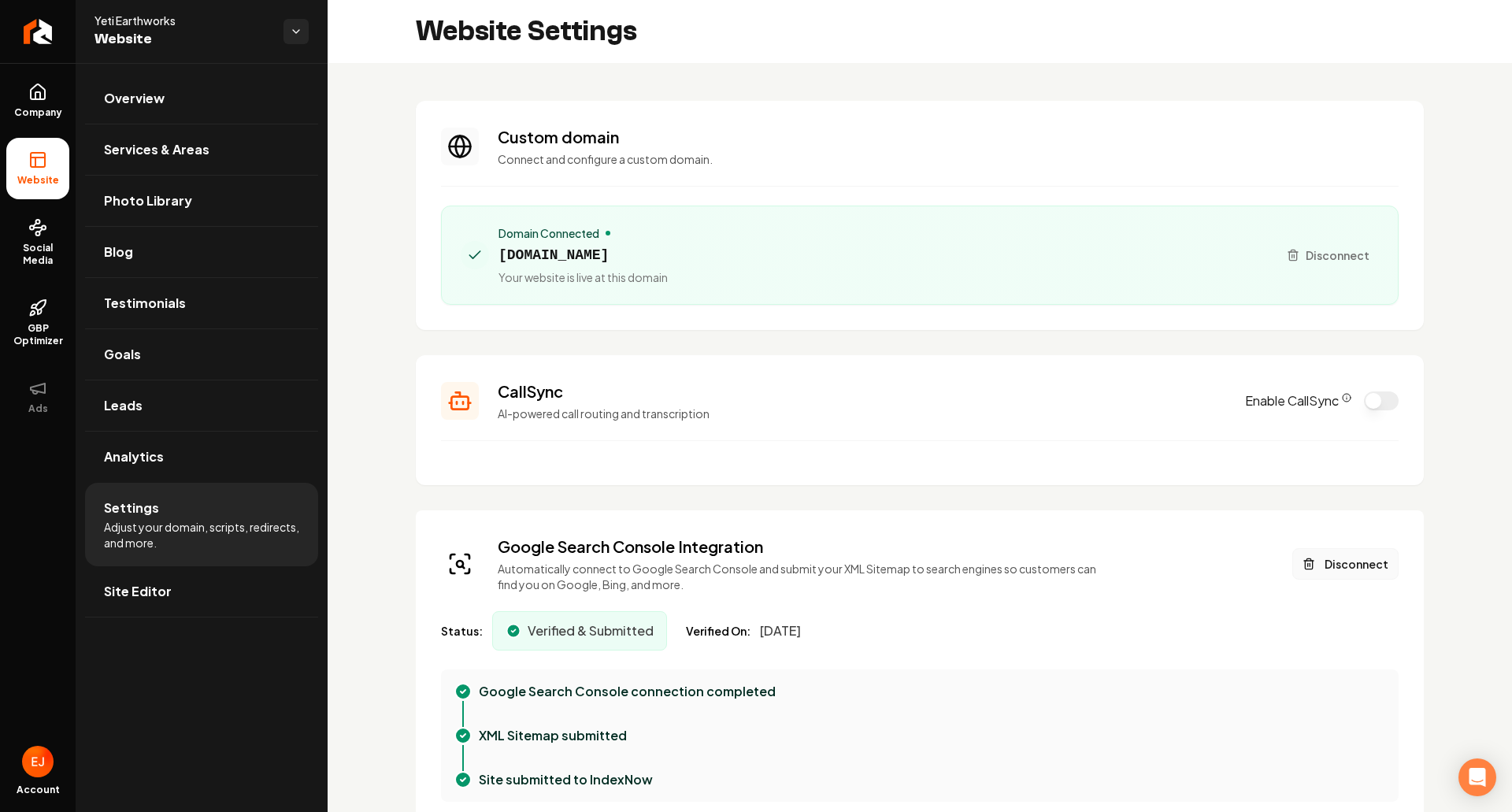
click at [1357, 570] on button "Disconnect" at bounding box center [1345, 563] width 106 height 32
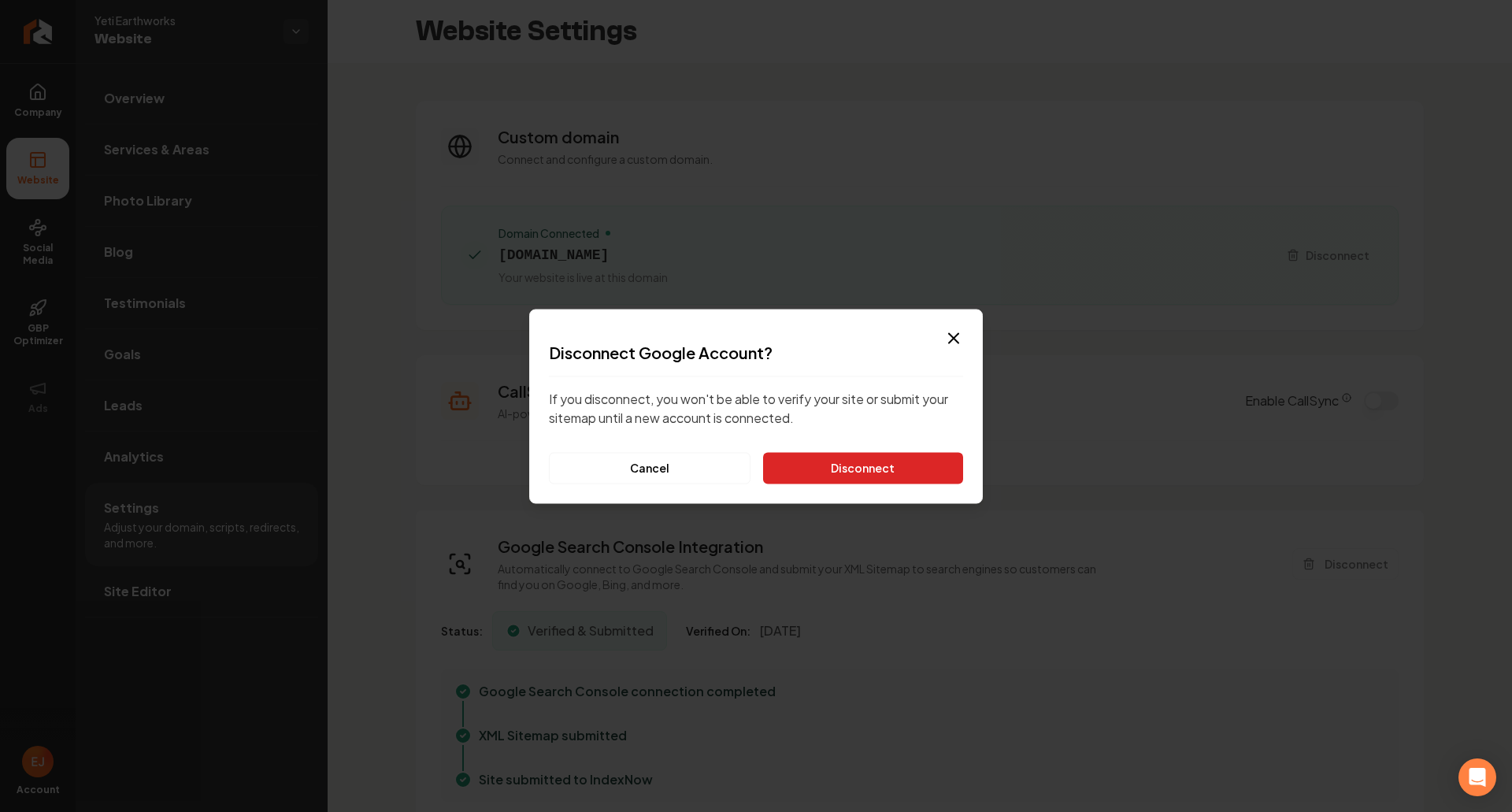
click at [904, 469] on button "Disconnect" at bounding box center [863, 468] width 200 height 32
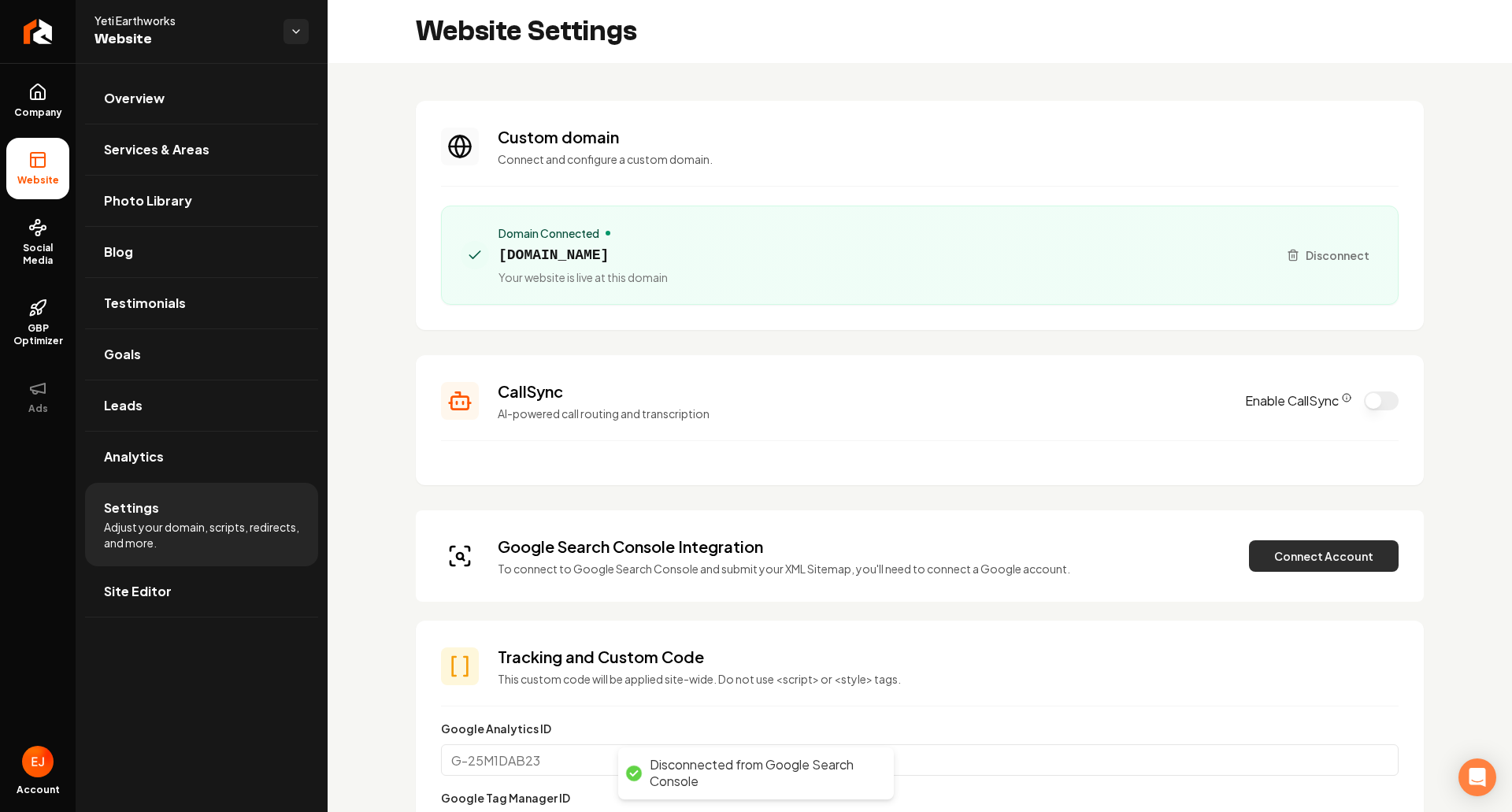
click at [1305, 560] on button "Connect Account" at bounding box center [1323, 556] width 149 height 32
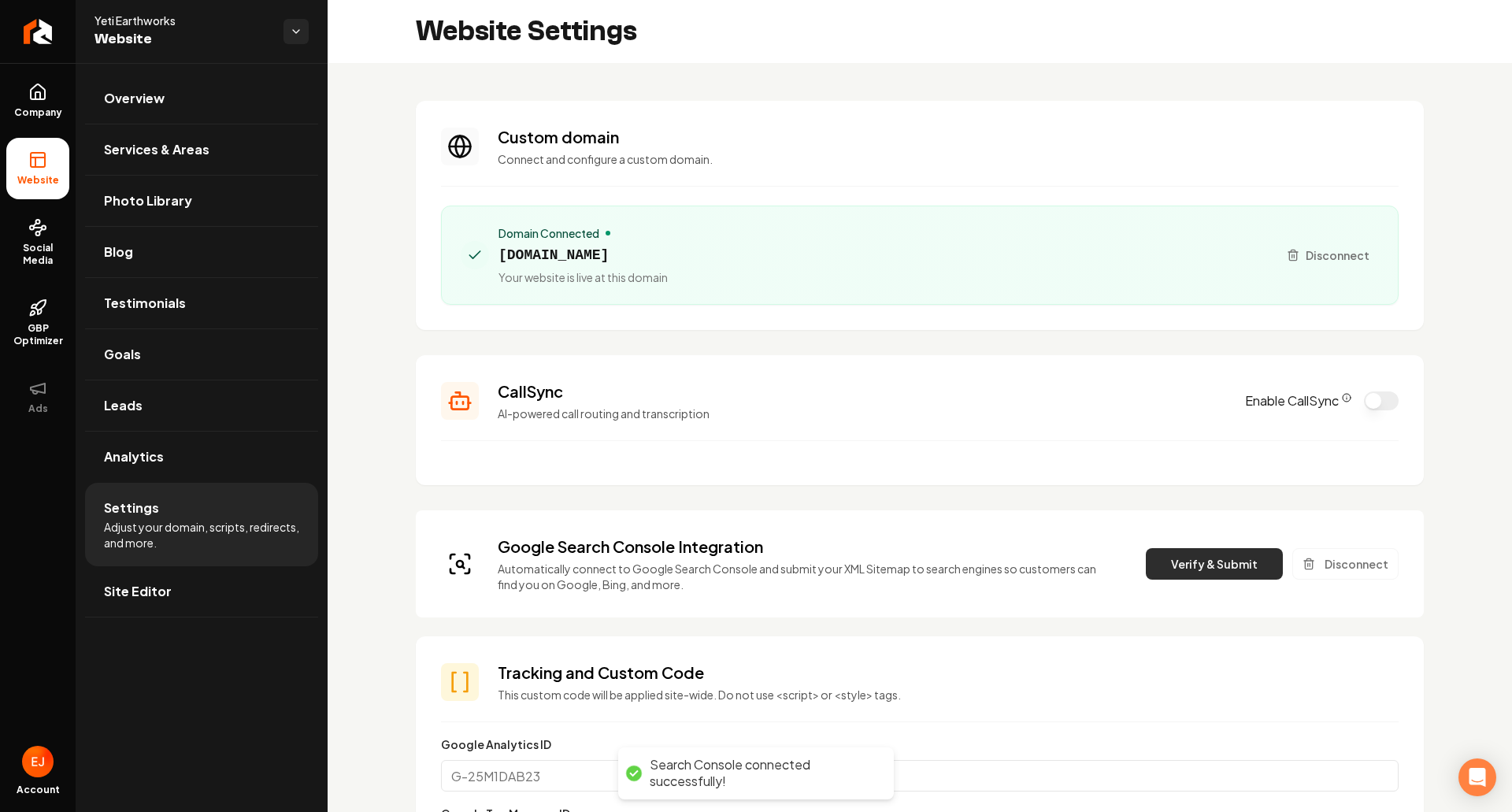
click at [1188, 563] on button "Verify & Submit" at bounding box center [1214, 563] width 137 height 32
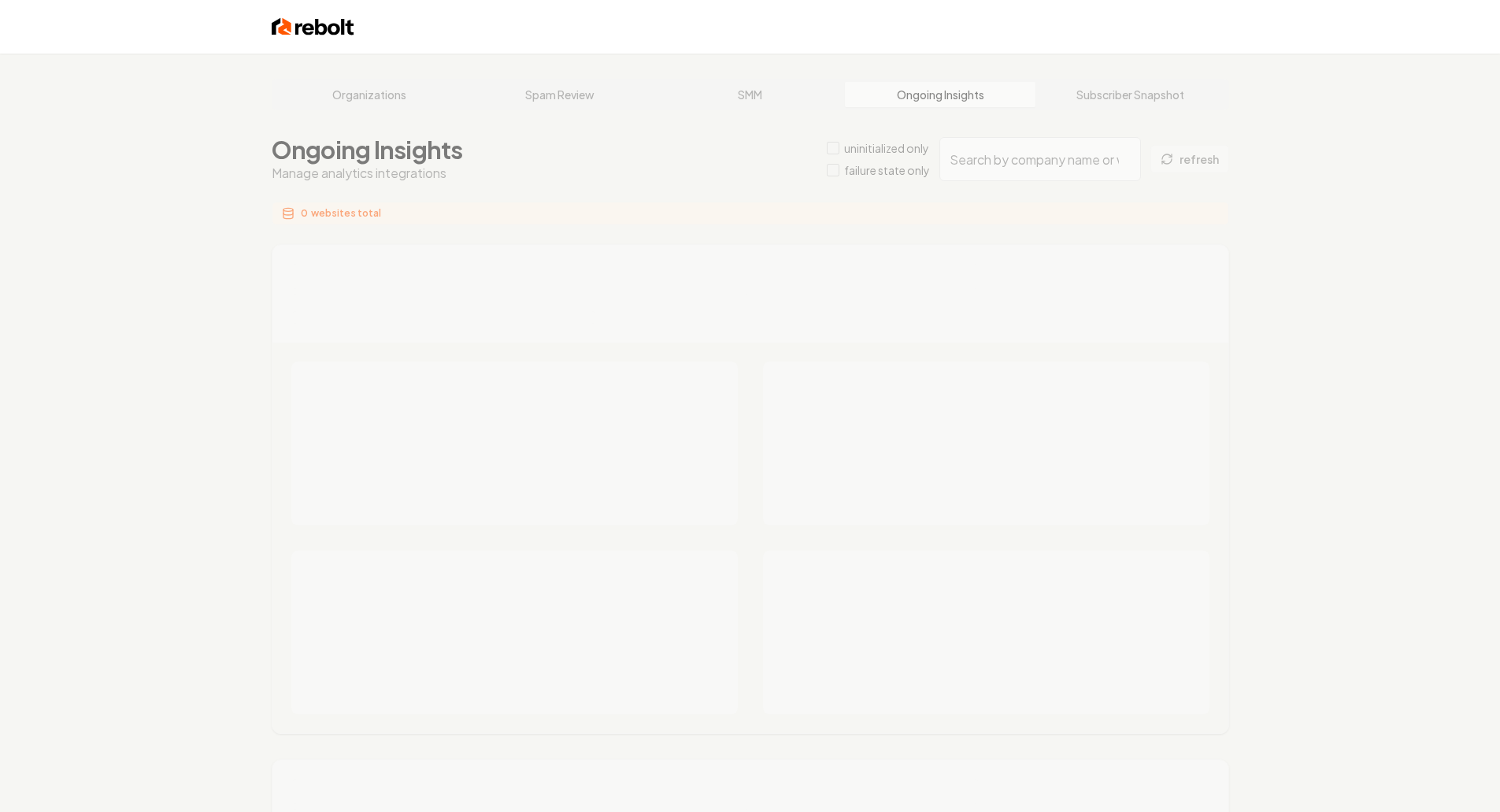
type input "8f706b75-8e3b-4f0b-8877-c38bde093ad7"
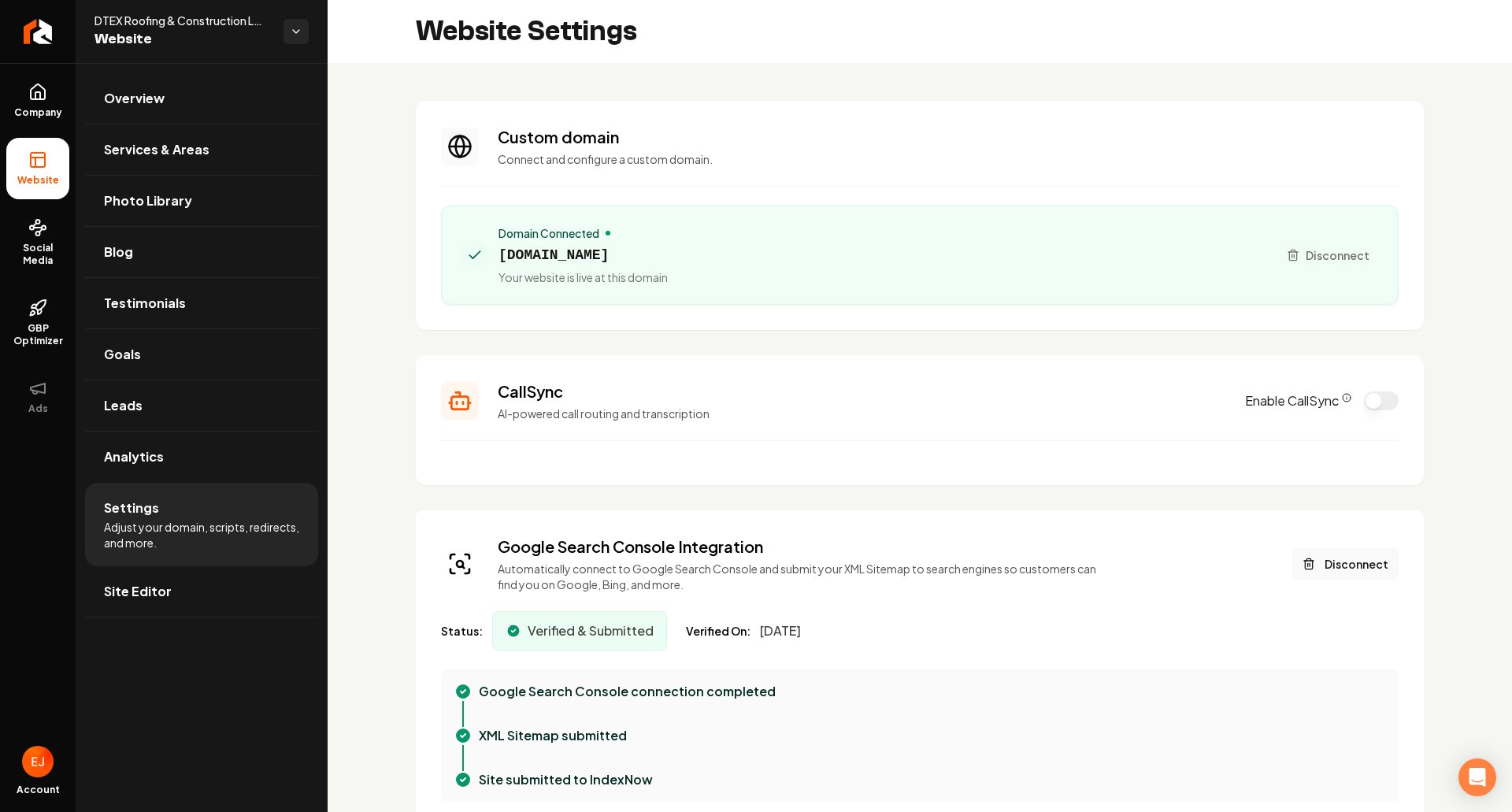
click at [1332, 557] on button "Disconnect" at bounding box center [1345, 563] width 106 height 32
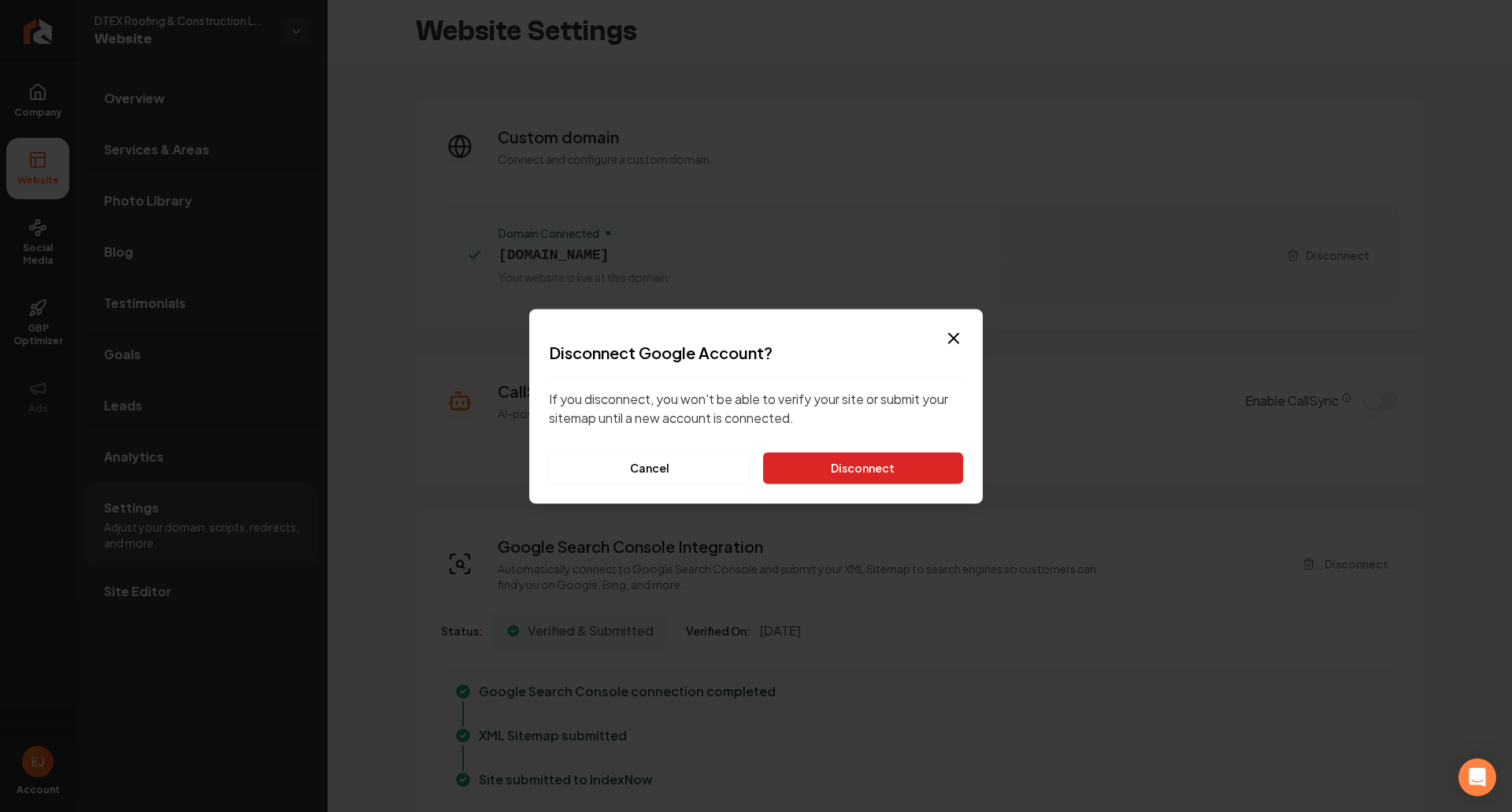
click at [799, 465] on button "Disconnect" at bounding box center [863, 468] width 200 height 32
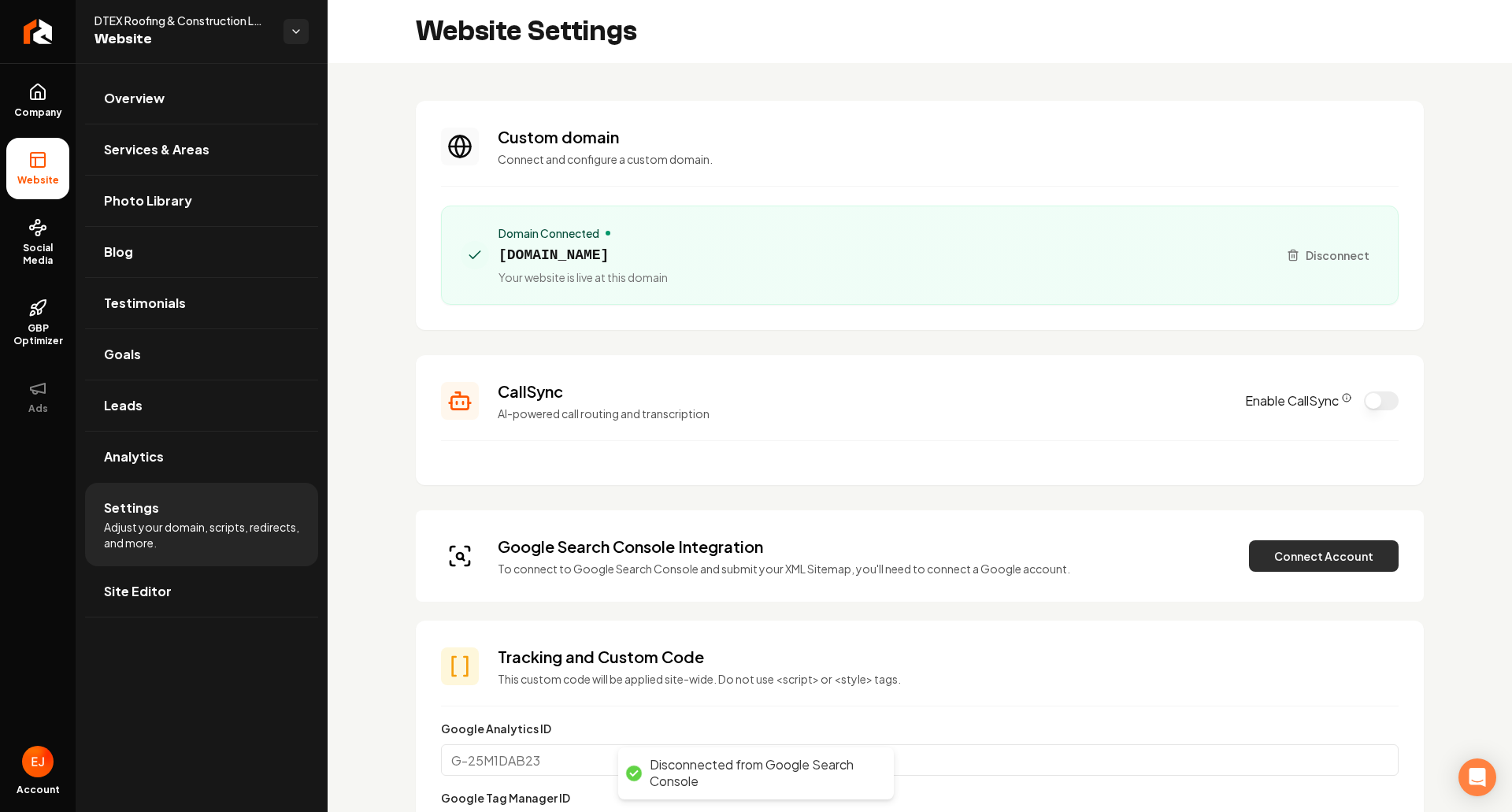
click at [1324, 548] on button "Connect Account" at bounding box center [1323, 556] width 149 height 32
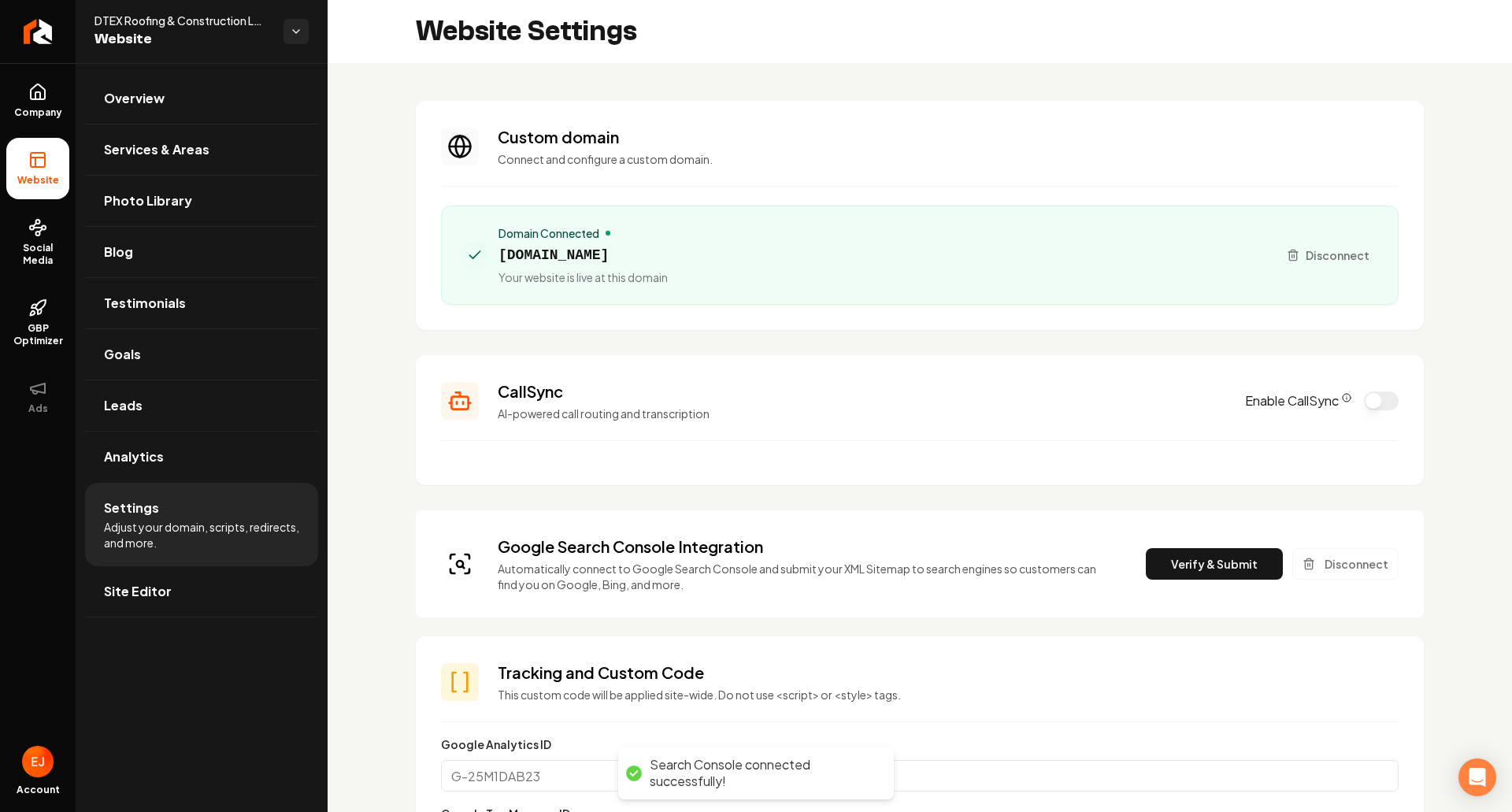
click at [1163, 539] on div "Google Search Console Integration Automatically connect to Google Search Consol…" at bounding box center [920, 564] width 958 height 57
click at [1163, 554] on button "Verify & Submit" at bounding box center [1214, 563] width 137 height 32
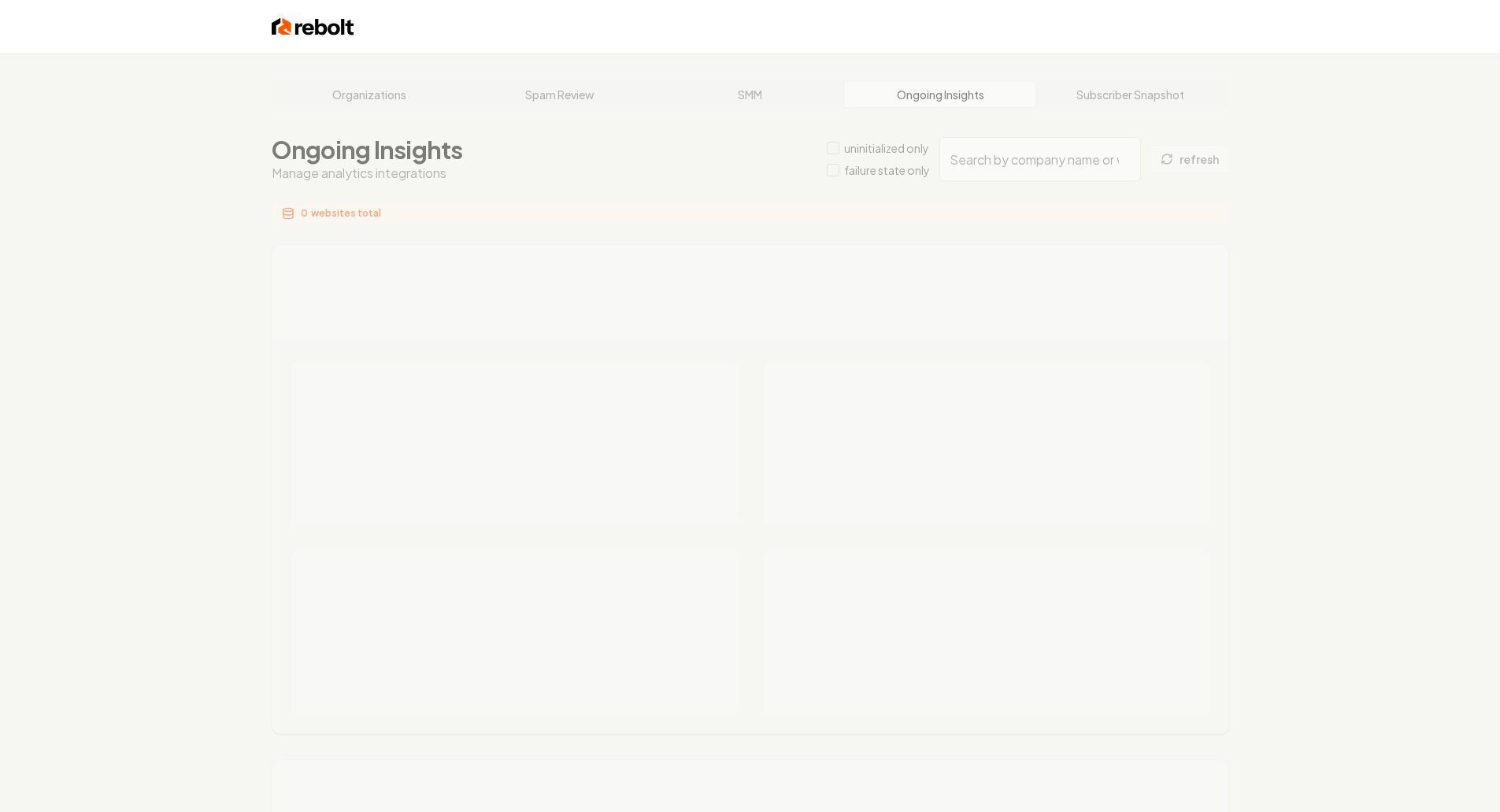
type input "c829c12b-9558-45e5-a88a-4b75d10b13d3"
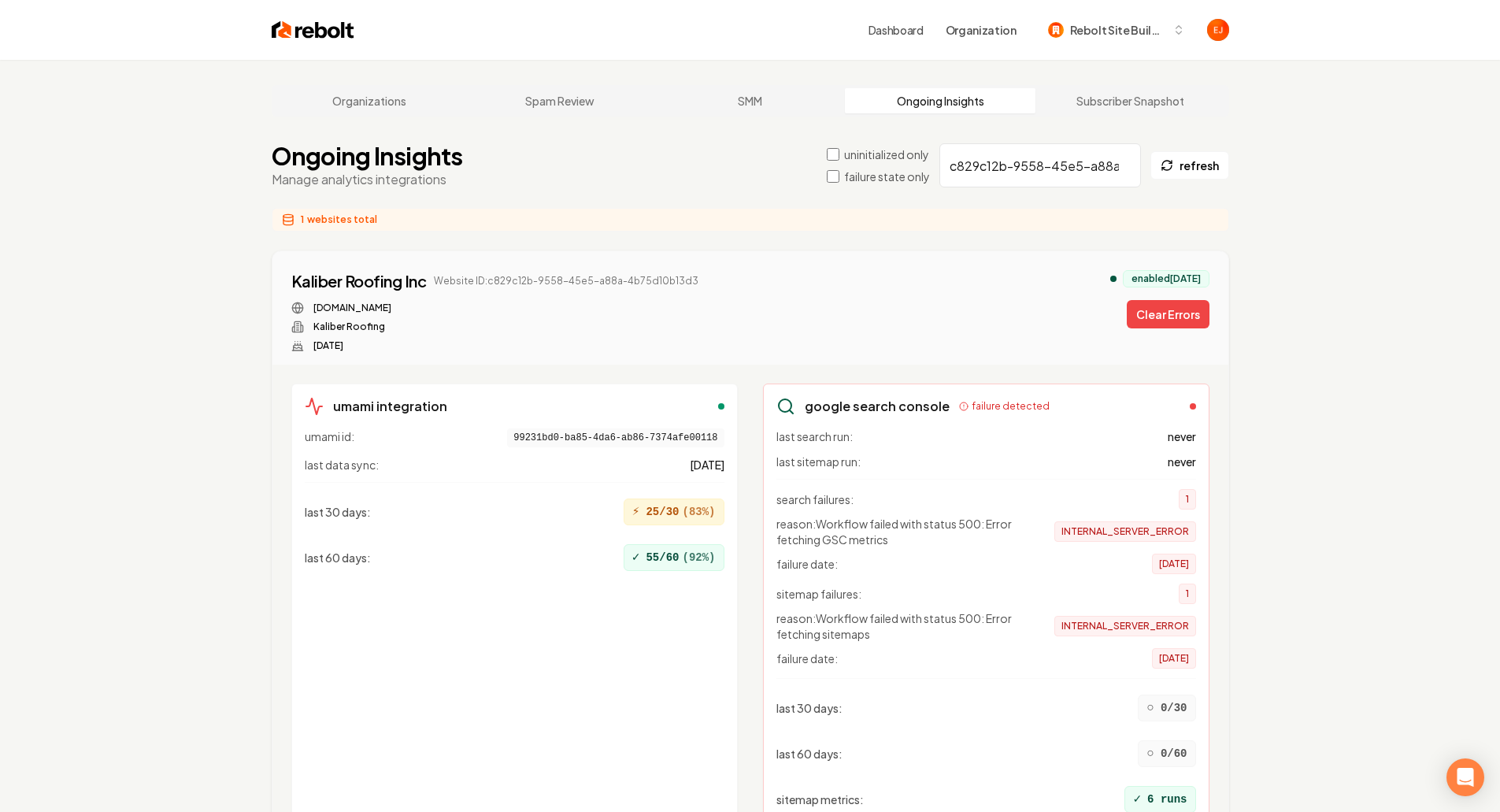
click at [1145, 316] on button "Clear Errors" at bounding box center [1169, 314] width 83 height 28
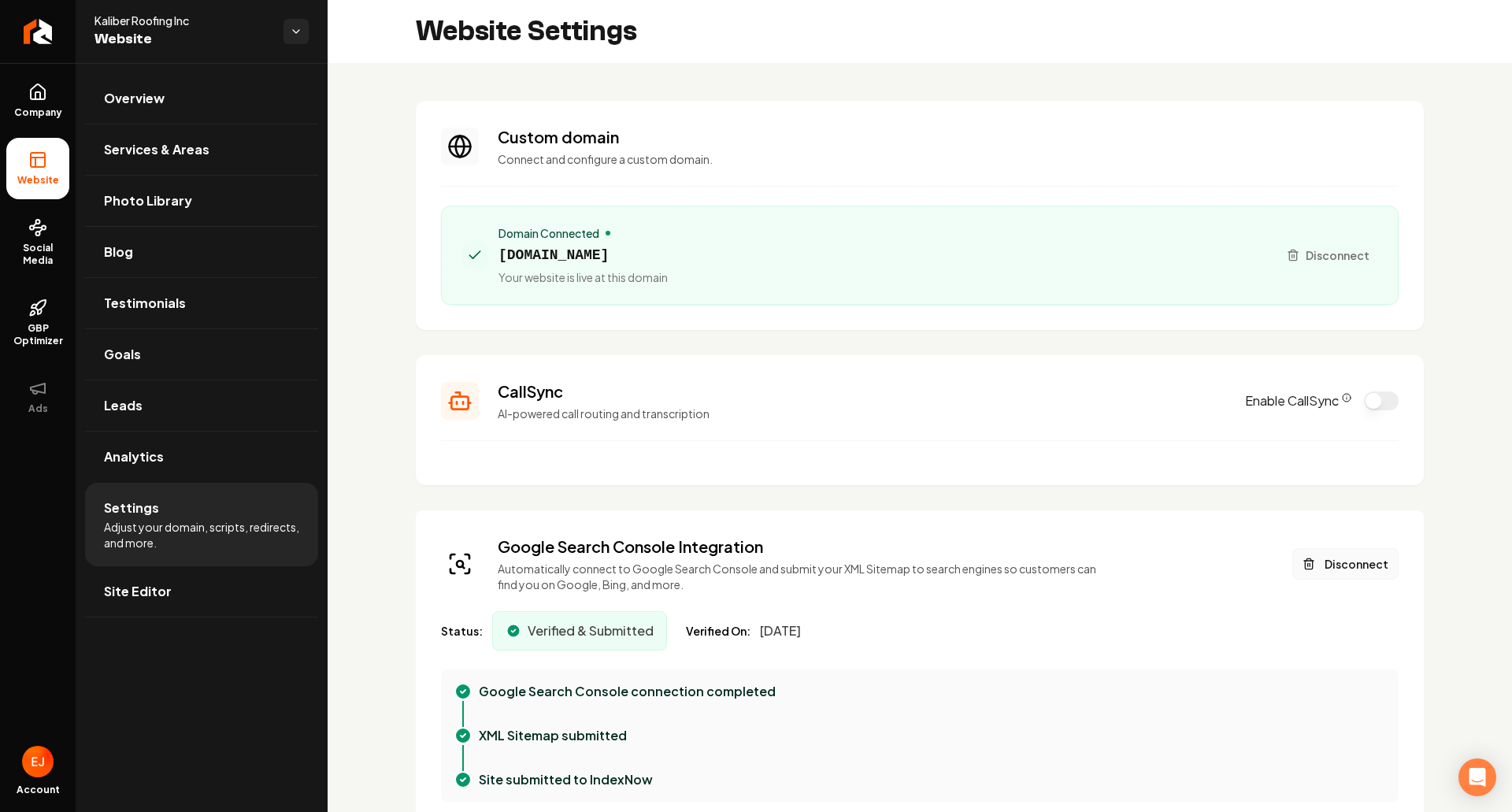
click at [1346, 570] on button "Disconnect" at bounding box center [1345, 563] width 106 height 32
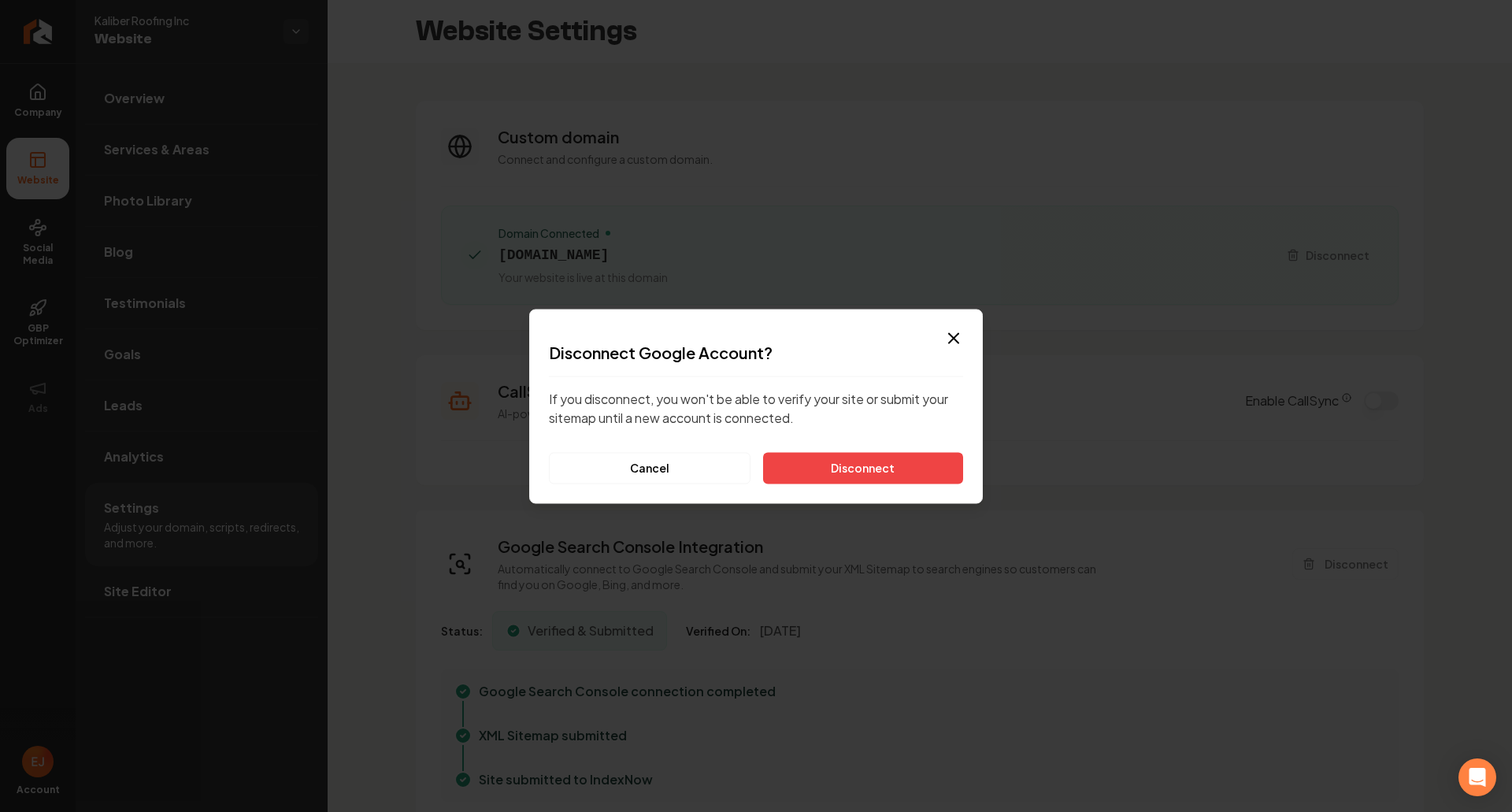
click at [889, 490] on div "Dialog Disconnect Google Account? If you disconnect, you won't be able to verif…" at bounding box center [756, 406] width 454 height 194
click at [883, 482] on button "Disconnect" at bounding box center [863, 468] width 200 height 32
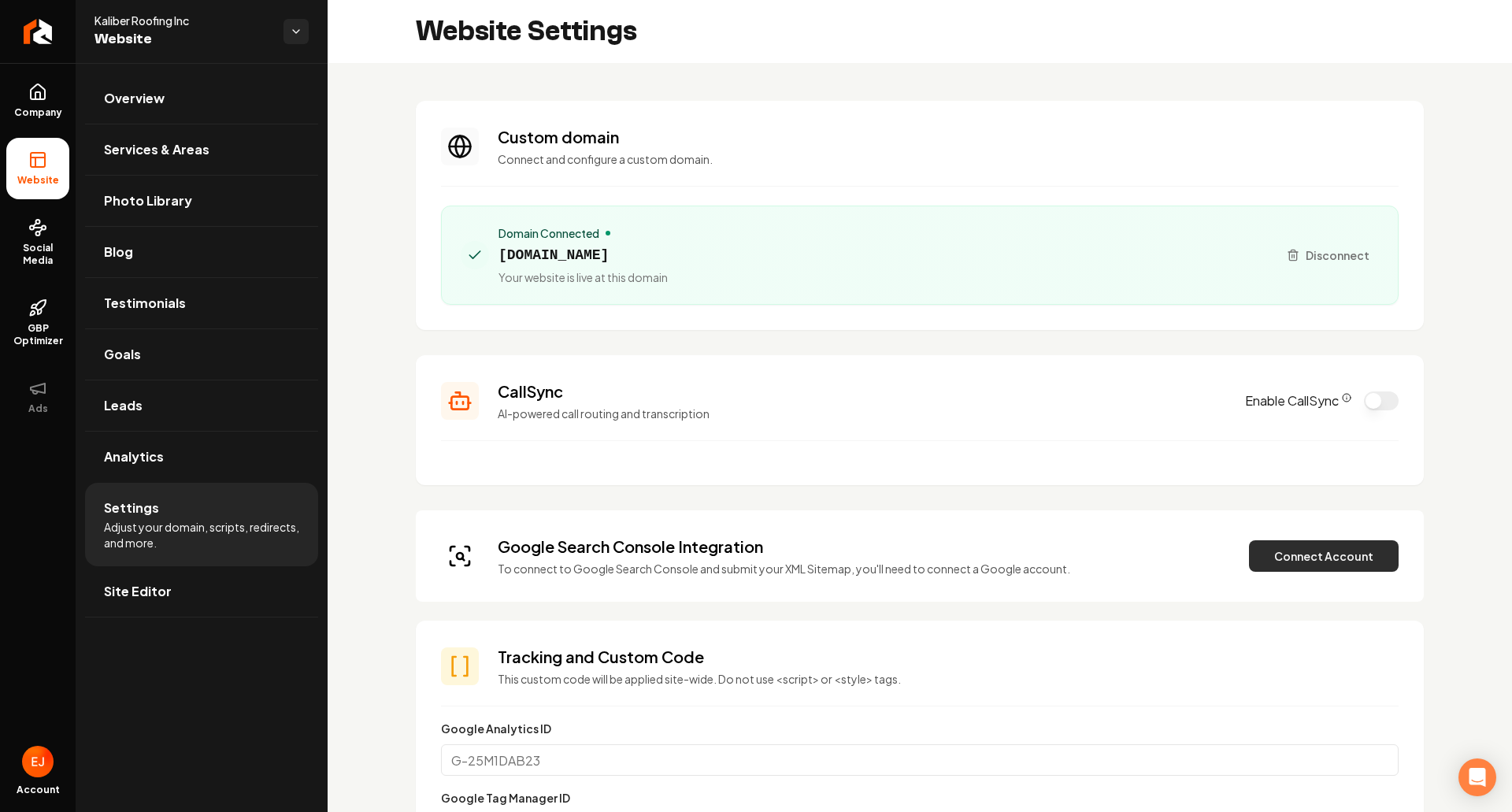
click at [1300, 550] on button "Connect Account" at bounding box center [1323, 556] width 149 height 32
click at [1303, 558] on button "Connect Account" at bounding box center [1323, 556] width 149 height 32
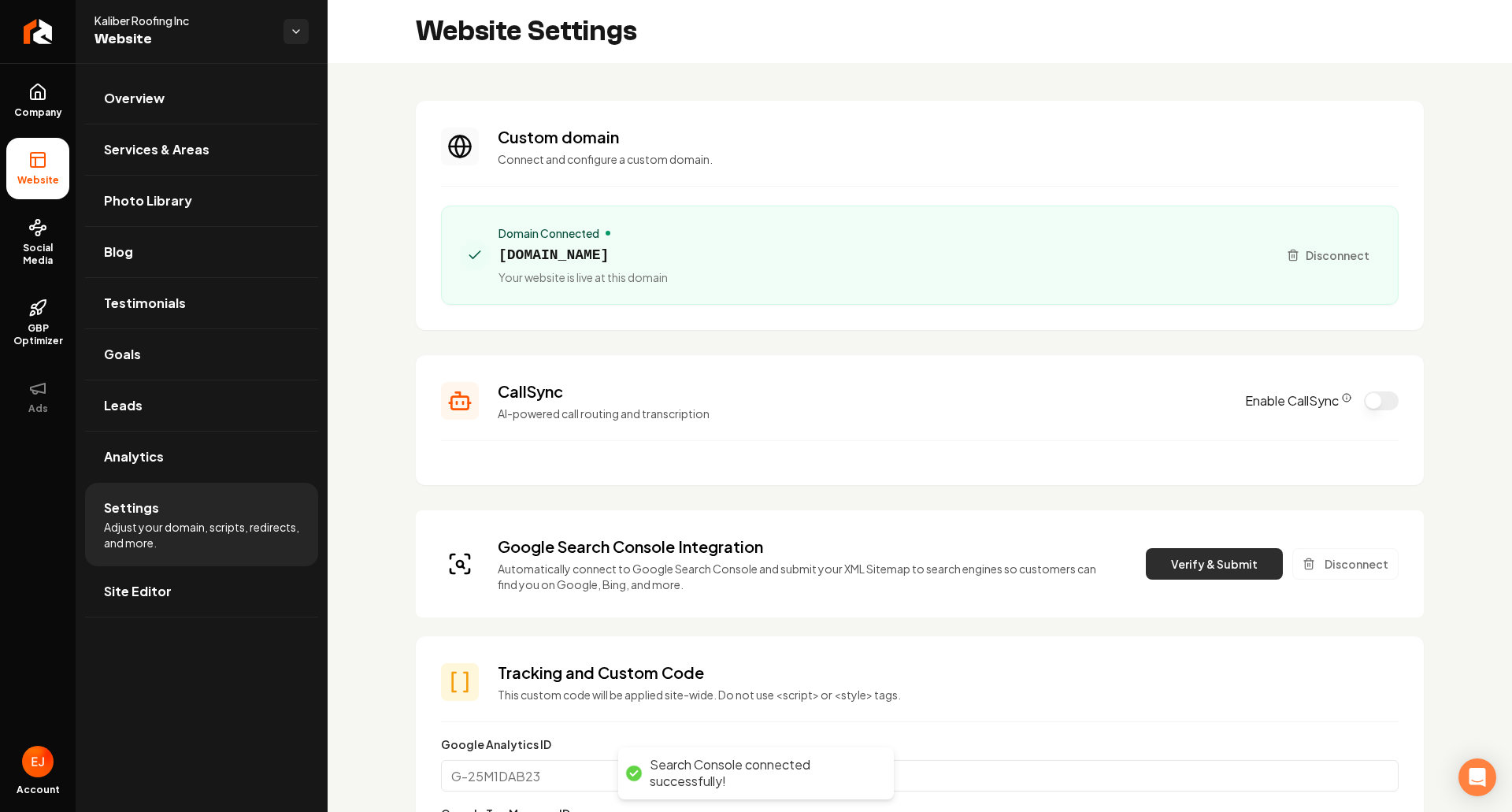
click at [1174, 554] on button "Verify & Submit" at bounding box center [1214, 563] width 137 height 32
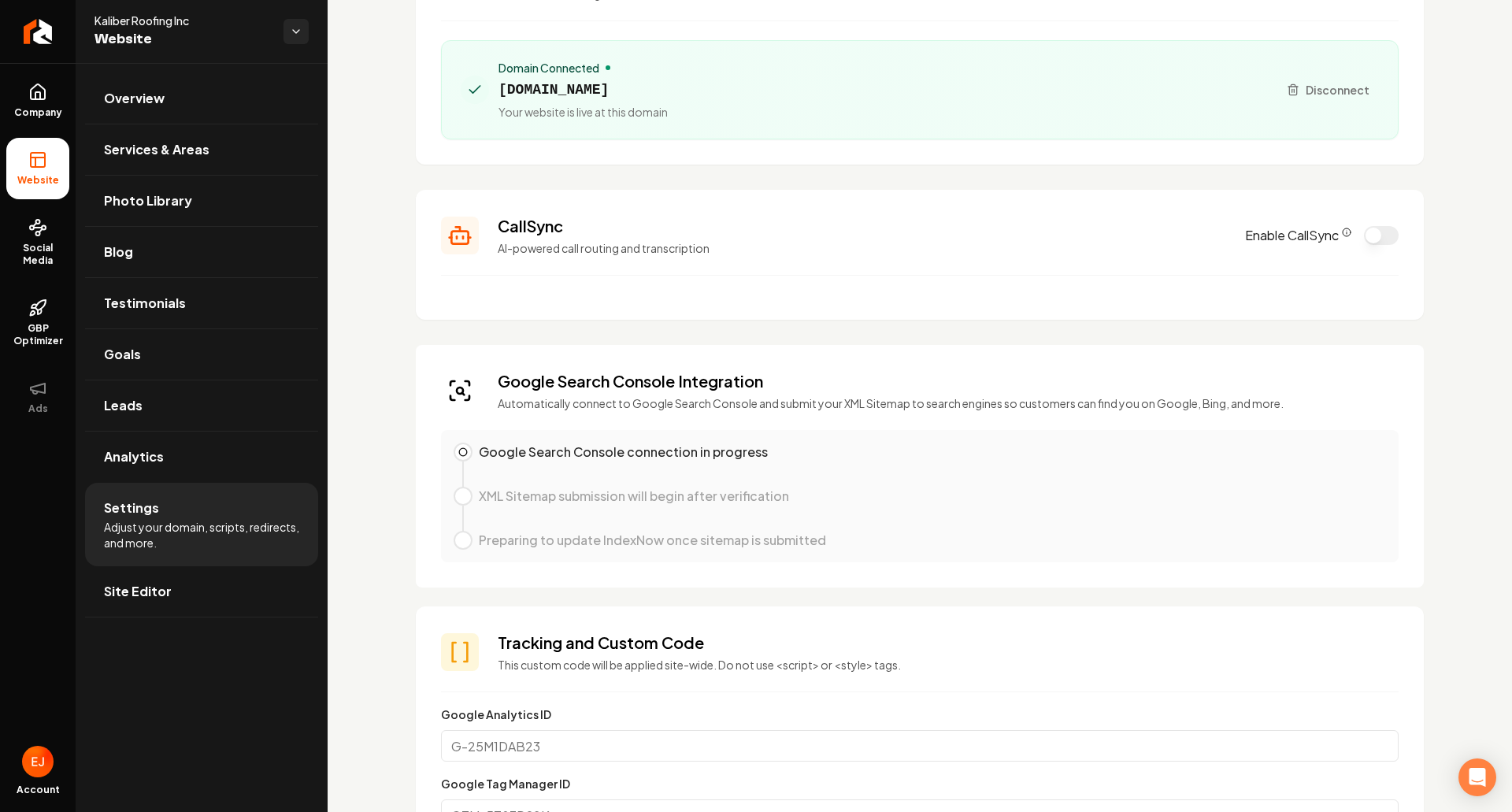
scroll to position [158, 0]
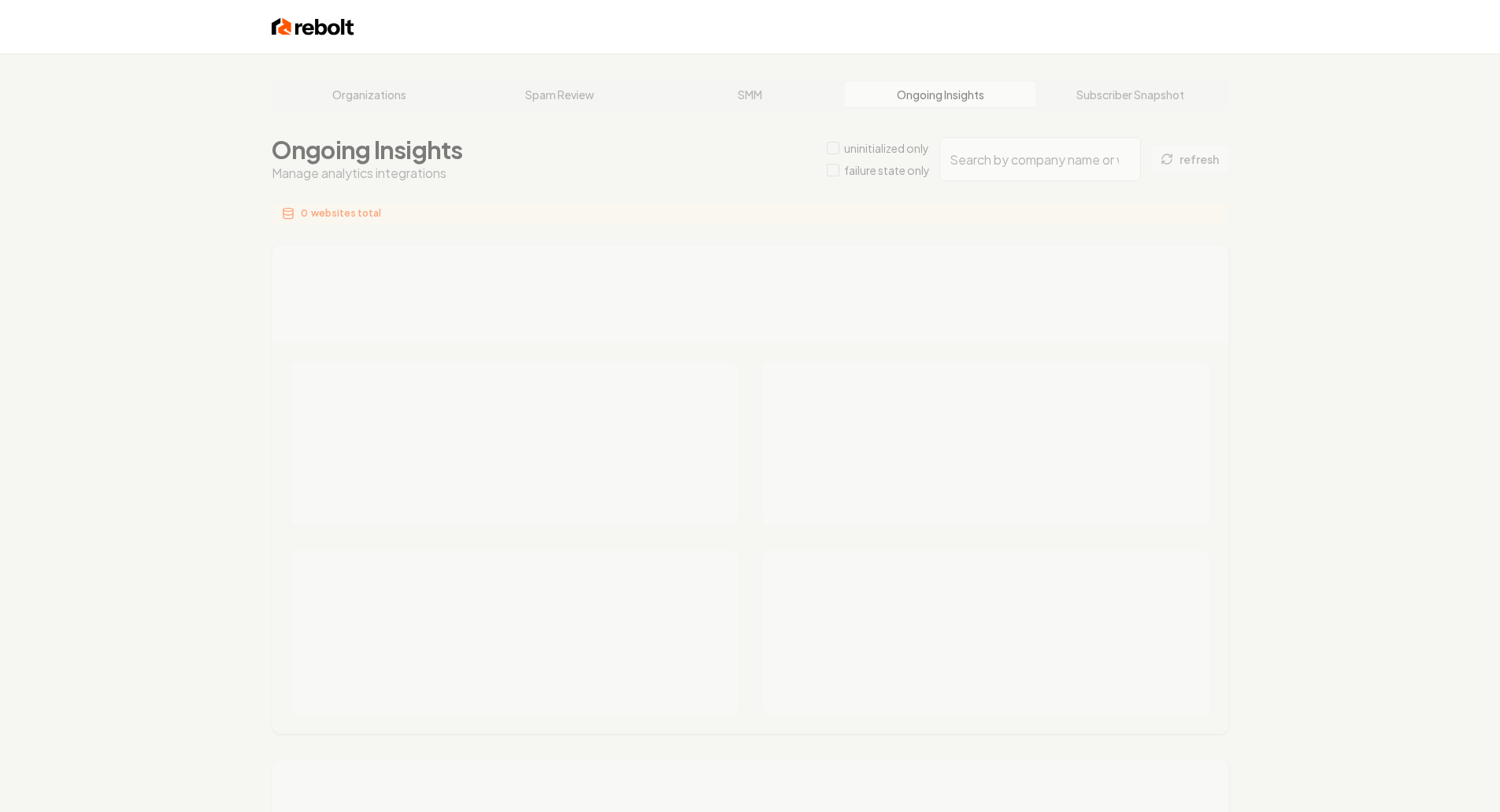
type input "3b563b92-99bb-4e55-b978-dc9803c16968"
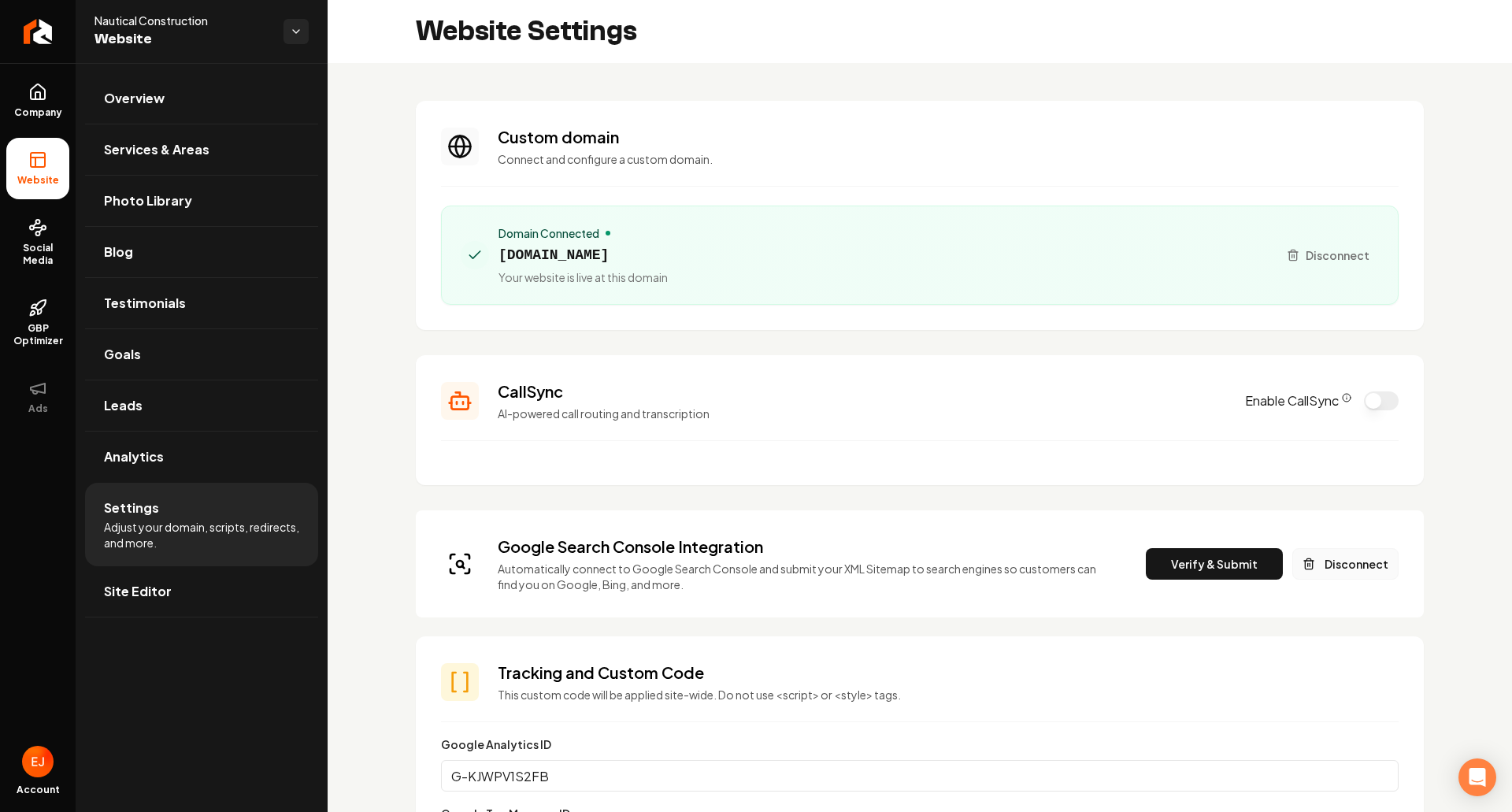
click at [1332, 564] on button "Disconnect" at bounding box center [1345, 563] width 106 height 32
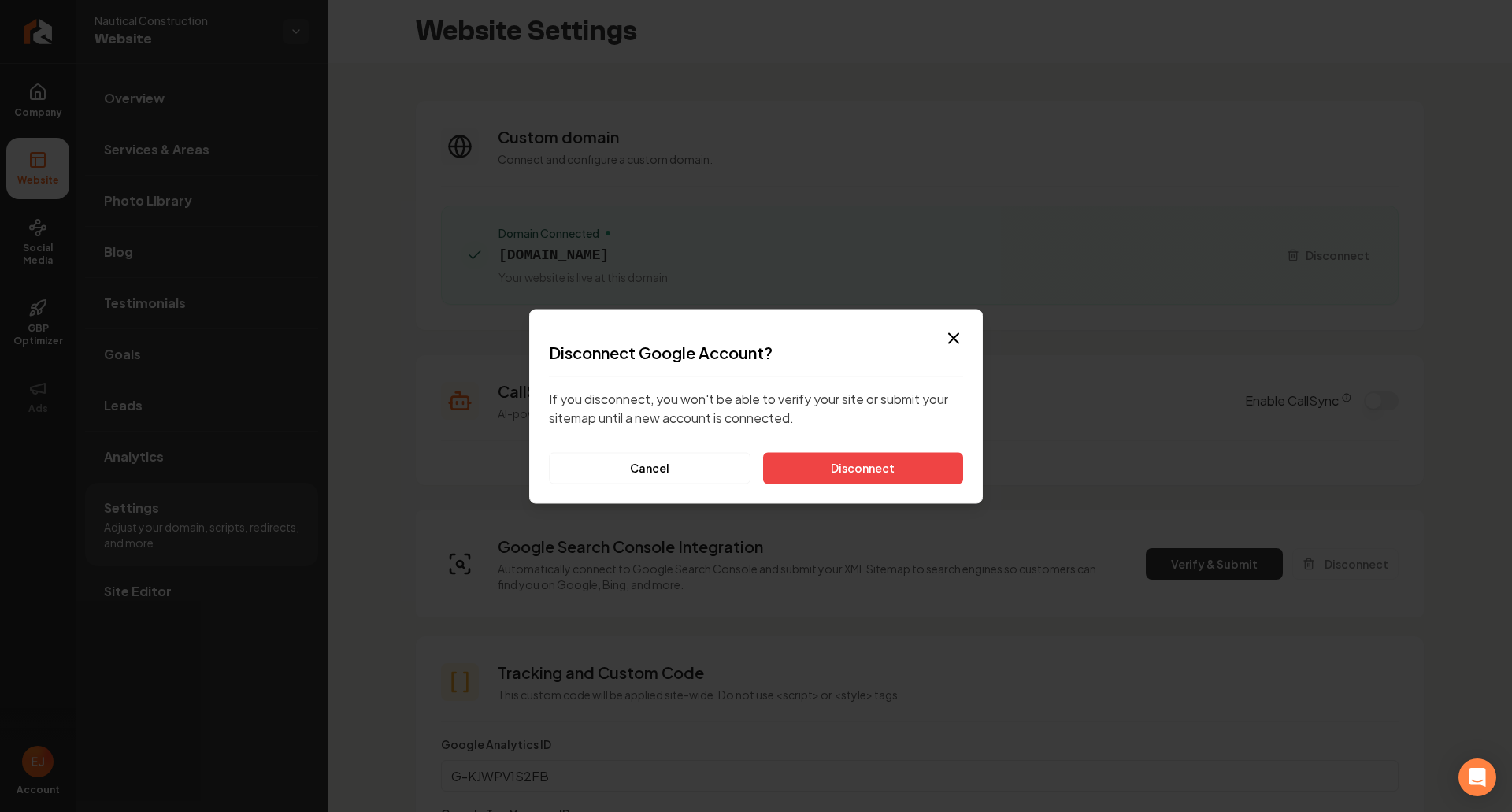
click at [862, 447] on div "Disconnect Google Account? If you disconnect, you won't be able to verify your …" at bounding box center [756, 412] width 414 height 142
click at [857, 467] on button "Disconnect" at bounding box center [863, 468] width 200 height 32
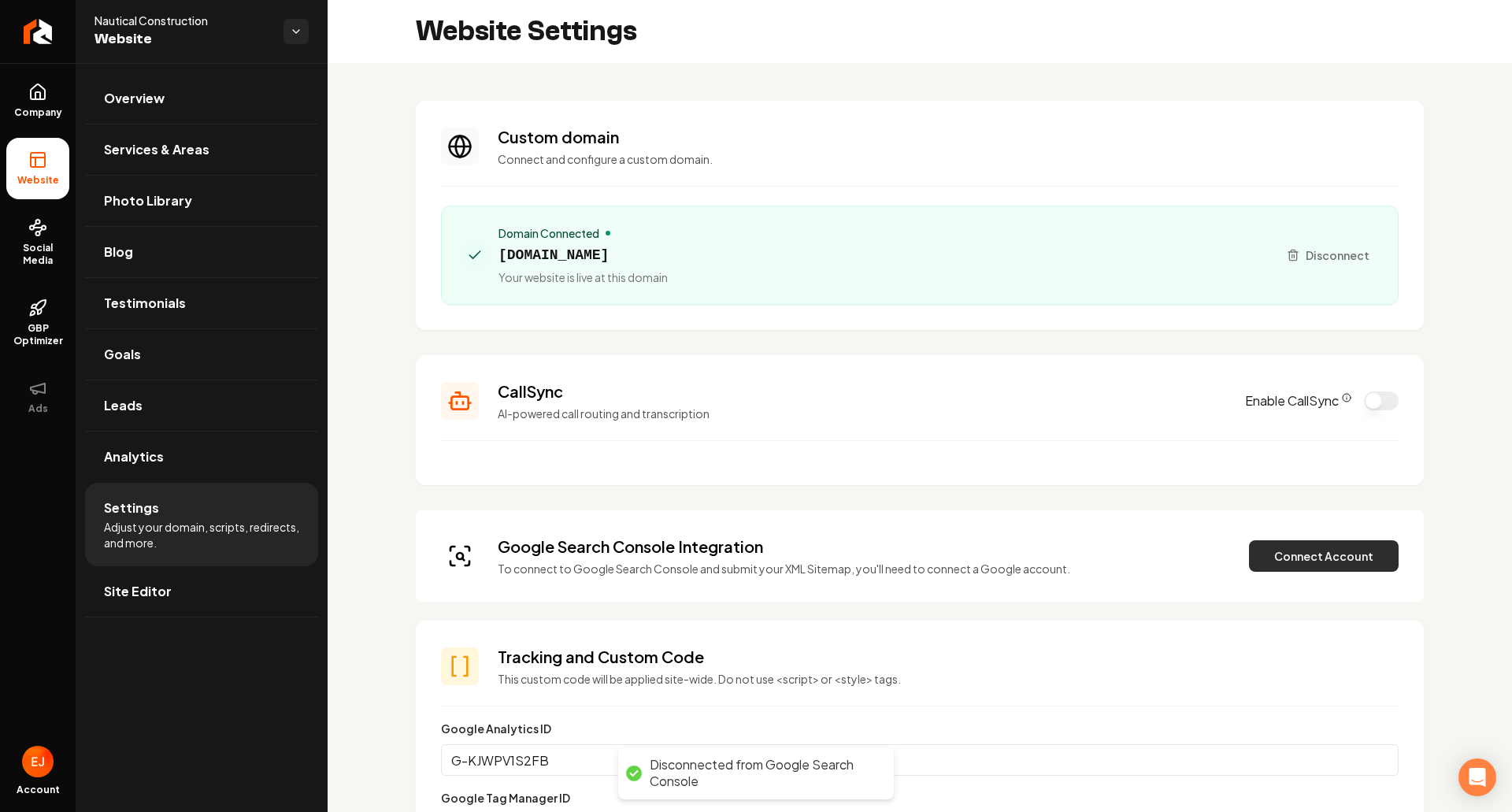
click at [1281, 551] on button "Connect Account" at bounding box center [1323, 556] width 149 height 32
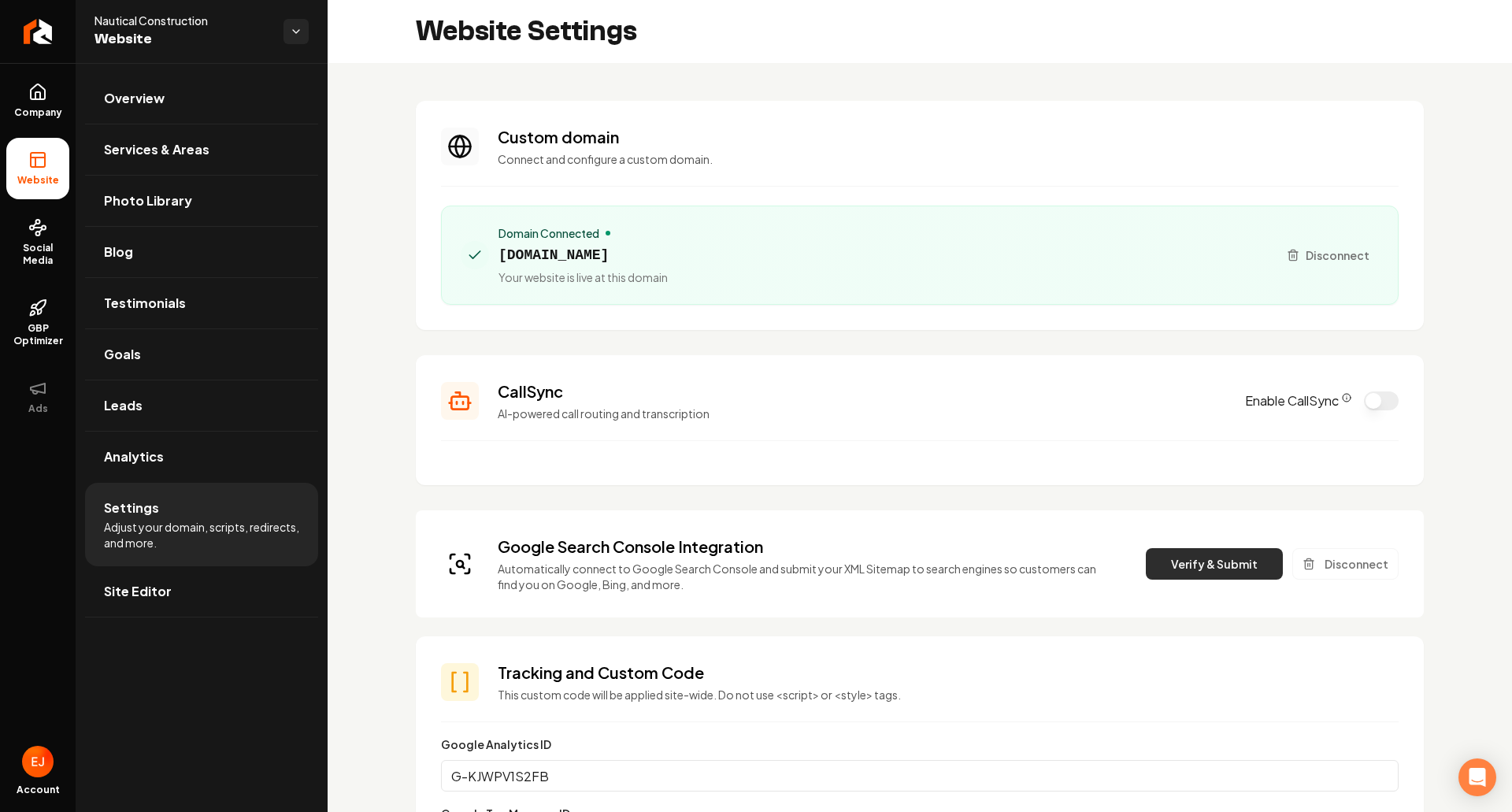
click at [1168, 557] on button "Verify & Submit" at bounding box center [1214, 563] width 137 height 32
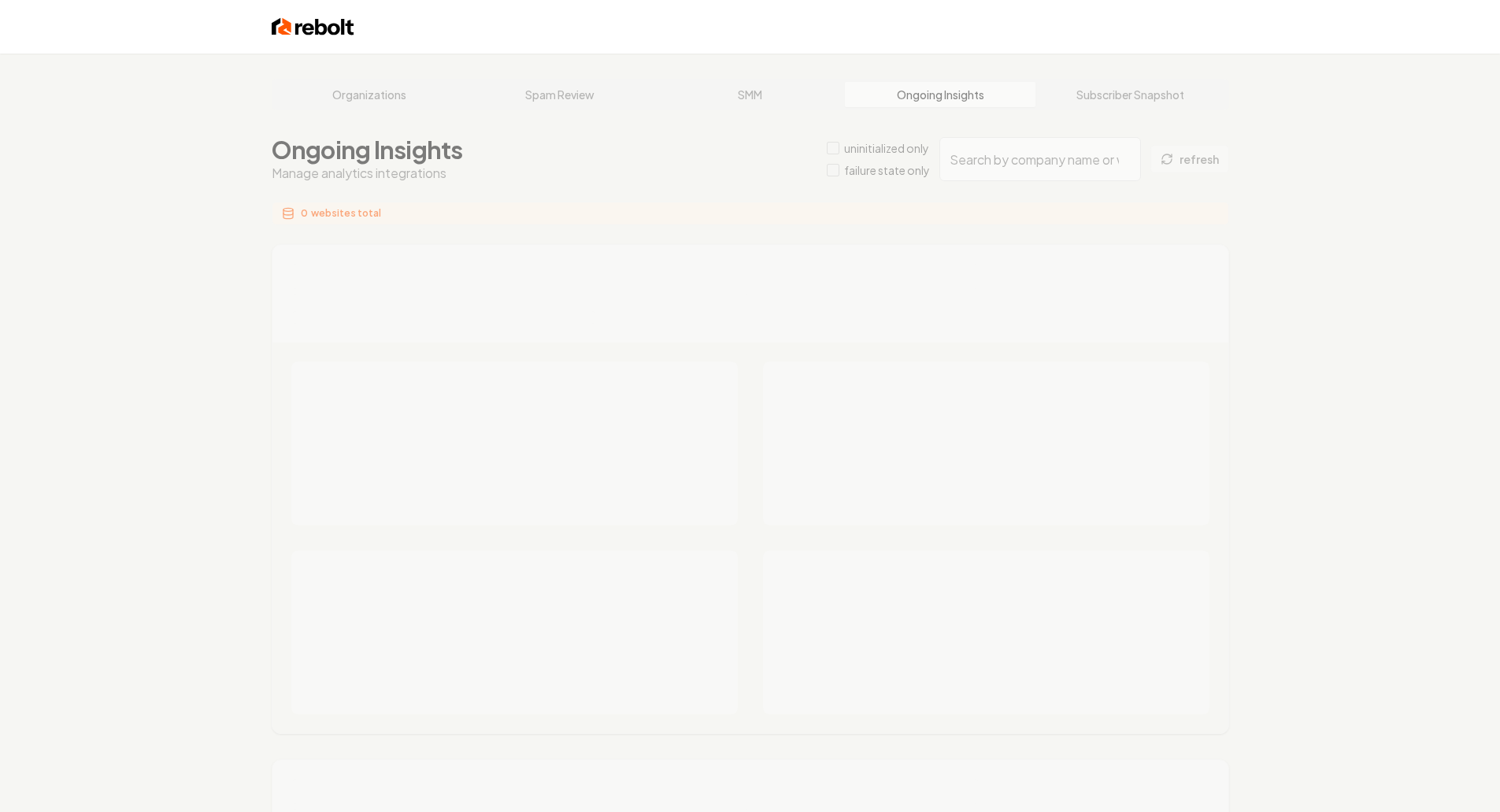
type input "0ea946e2-b14a-48c5-b303-8b39cca2989d"
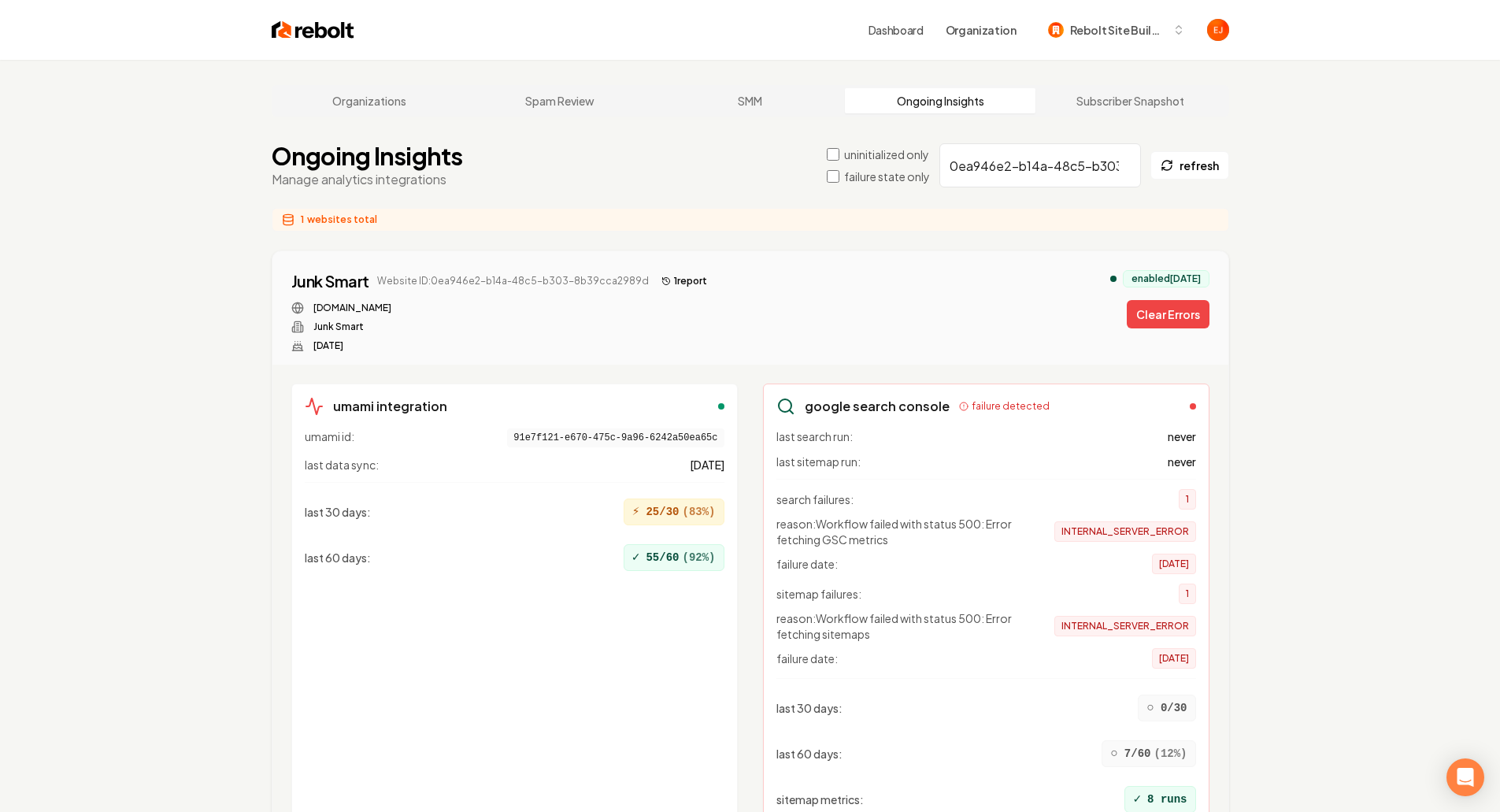
drag, startPoint x: 1172, startPoint y: 324, endPoint x: 881, endPoint y: 213, distance: 311.5
click at [1172, 324] on button "Clear Errors" at bounding box center [1169, 314] width 83 height 28
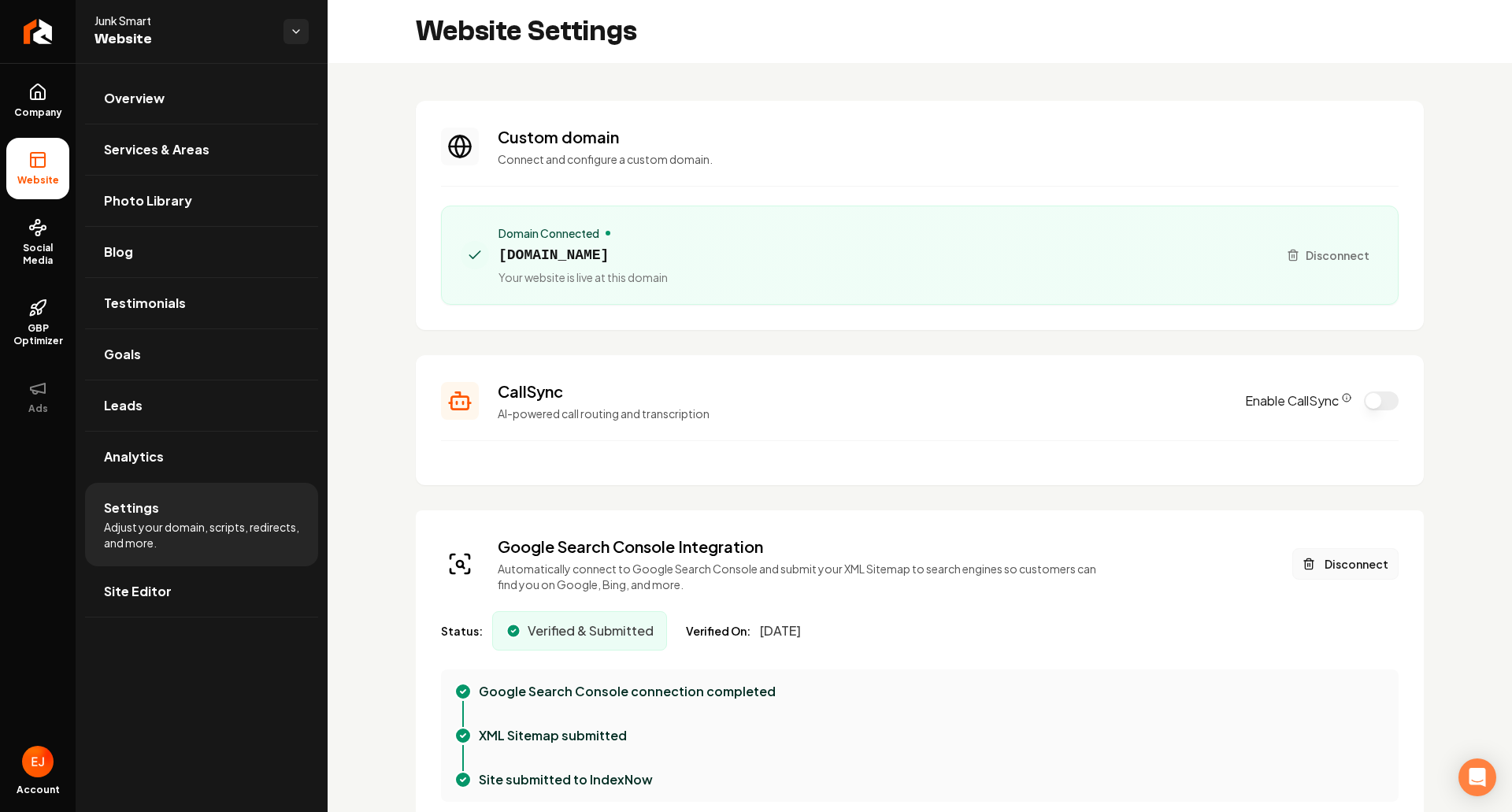
click at [1314, 562] on button "Disconnect" at bounding box center [1345, 563] width 106 height 32
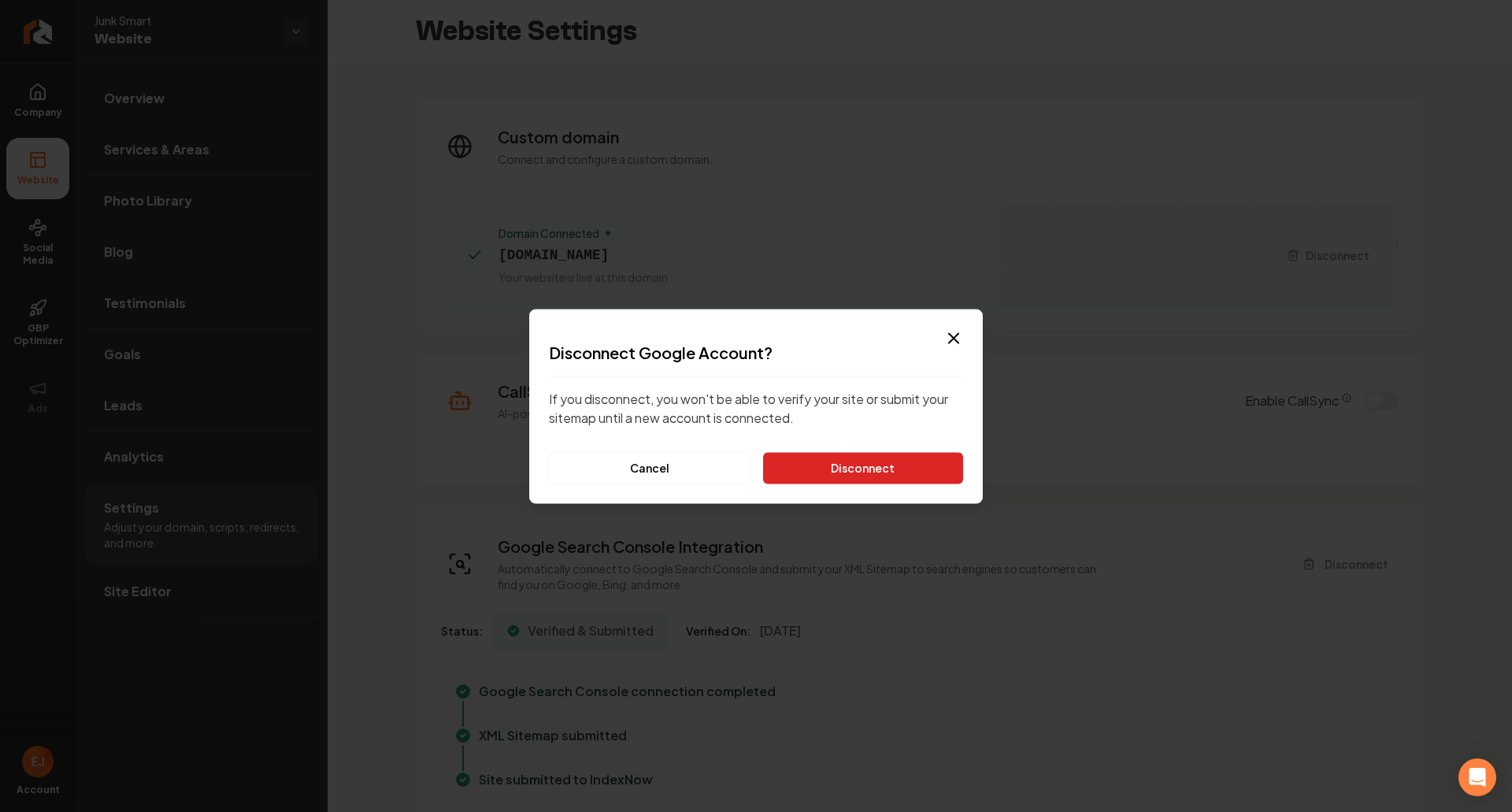
click at [854, 468] on button "Disconnect" at bounding box center [863, 468] width 200 height 32
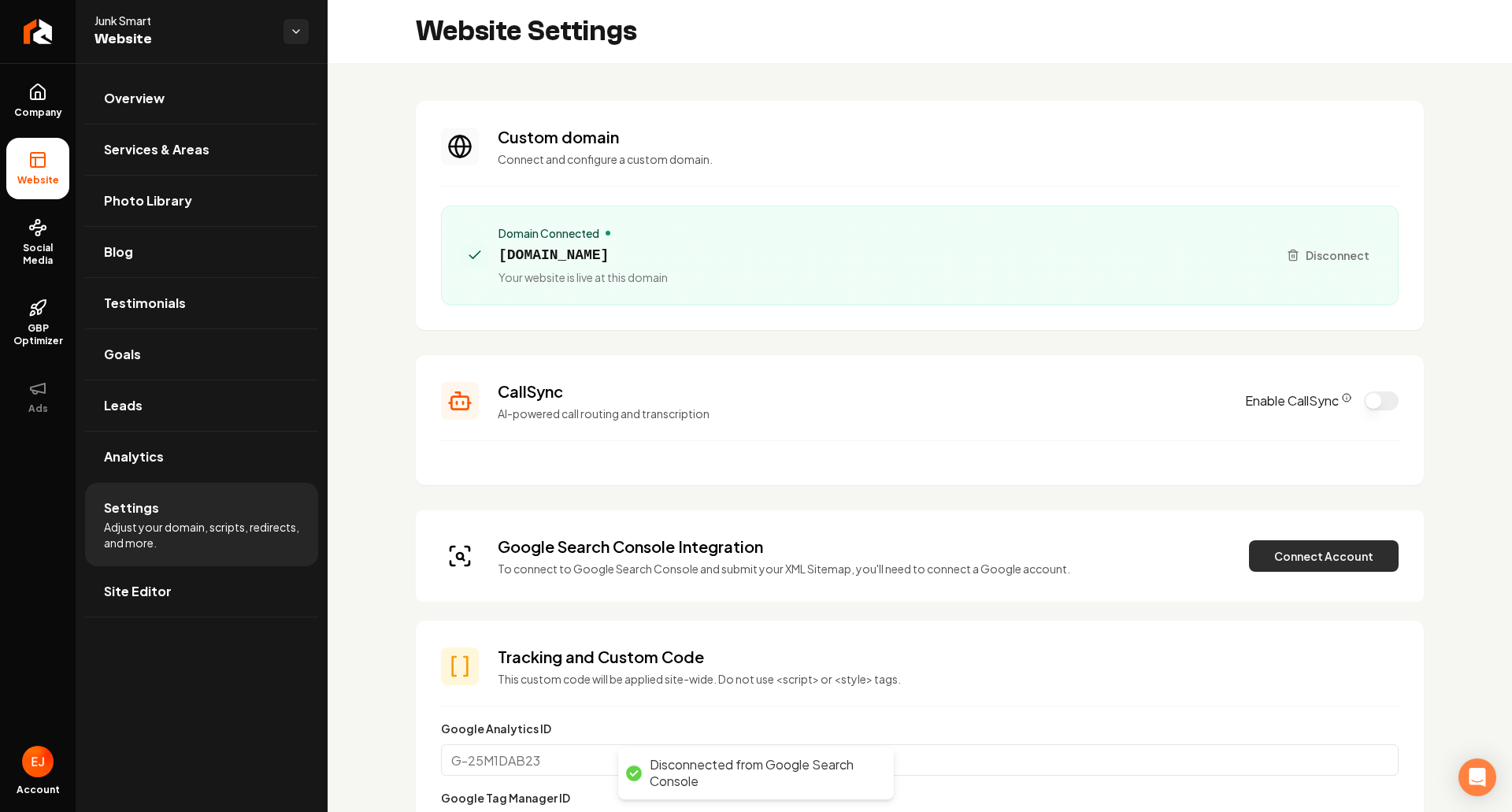
click at [1309, 563] on button "Connect Account" at bounding box center [1323, 556] width 149 height 32
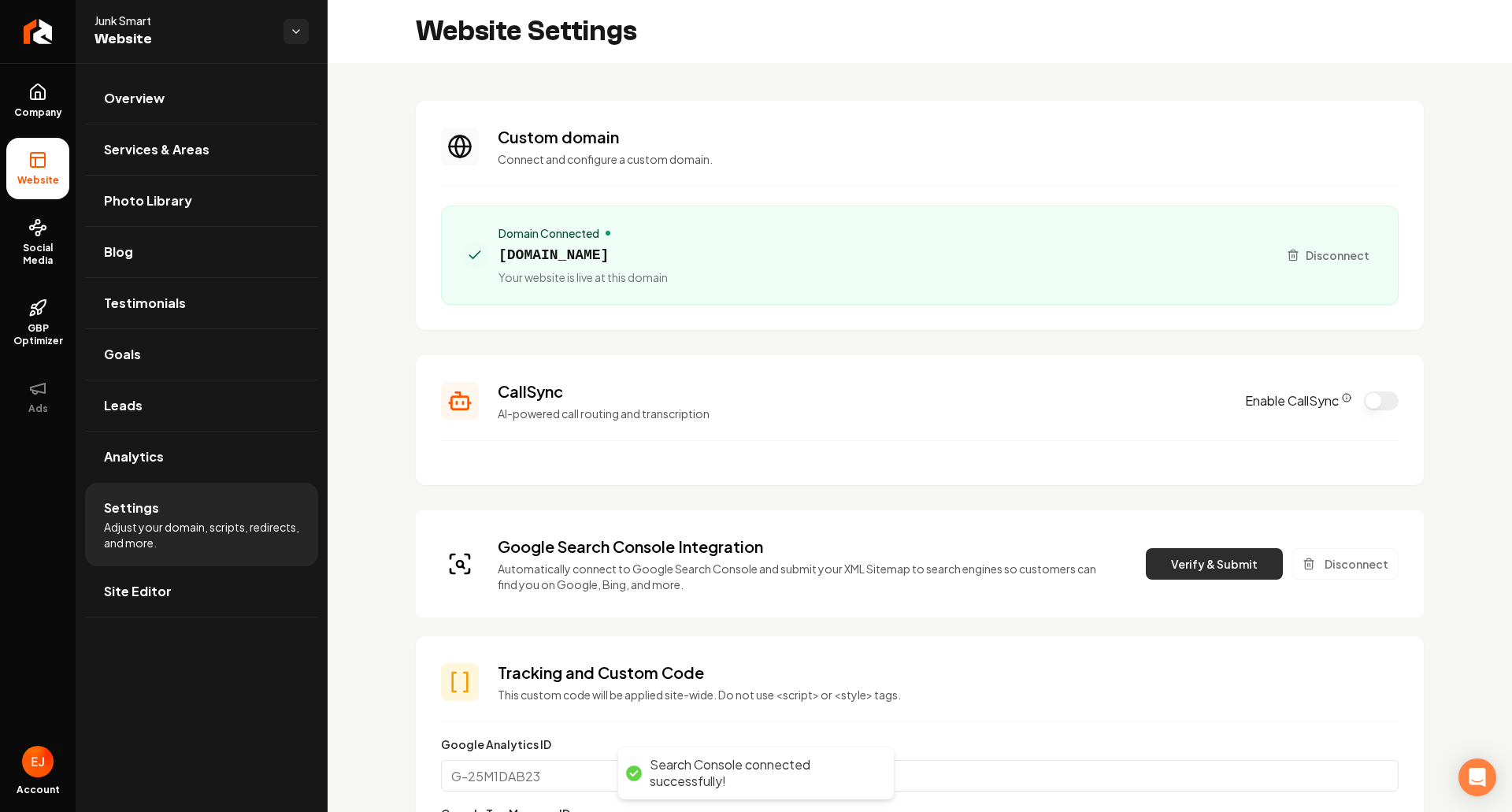
click at [1222, 574] on button "Verify & Submit" at bounding box center [1214, 563] width 137 height 32
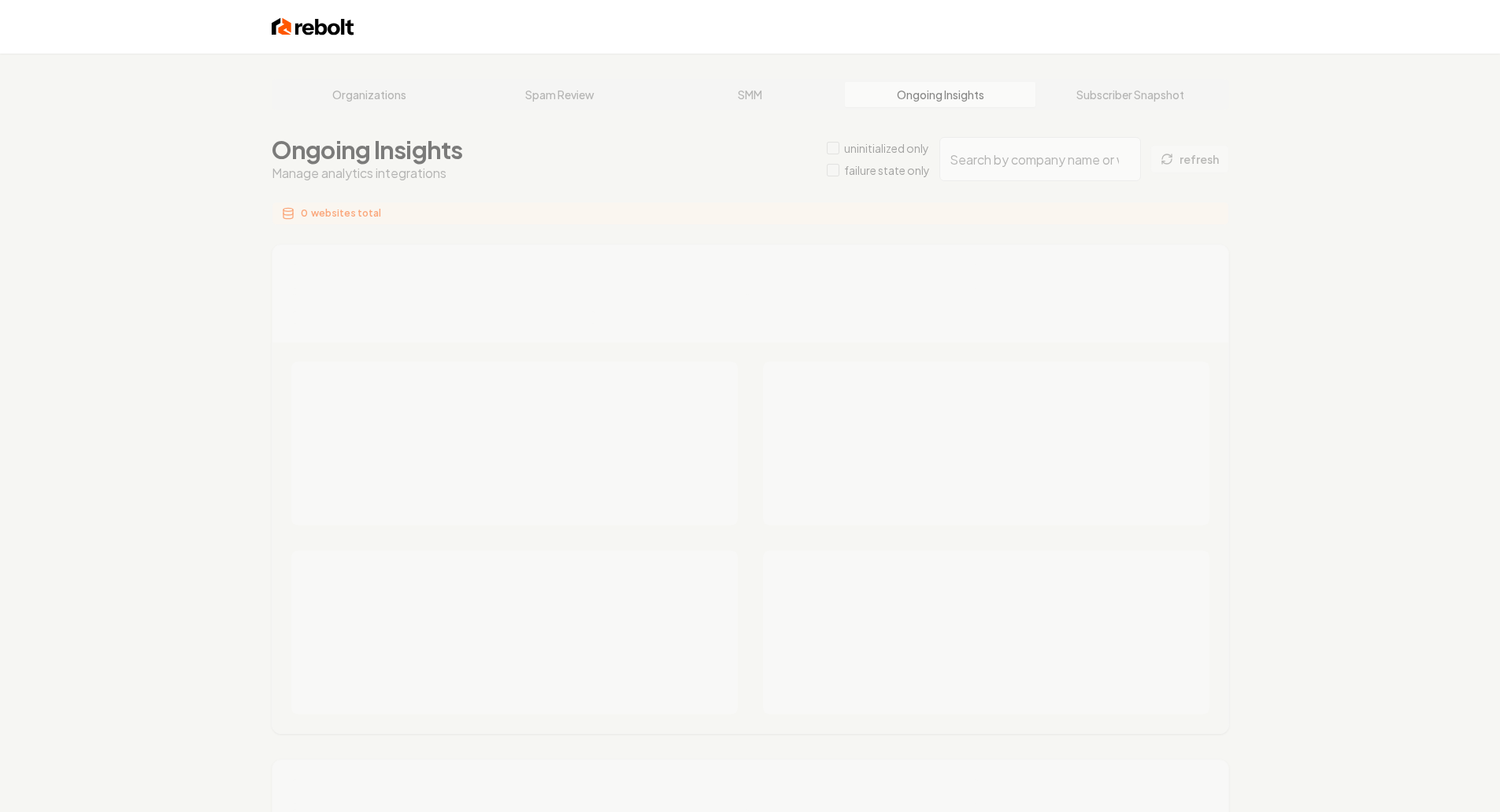
type input "93601776-de93-4aa9-8c91-779e92ecbfcf"
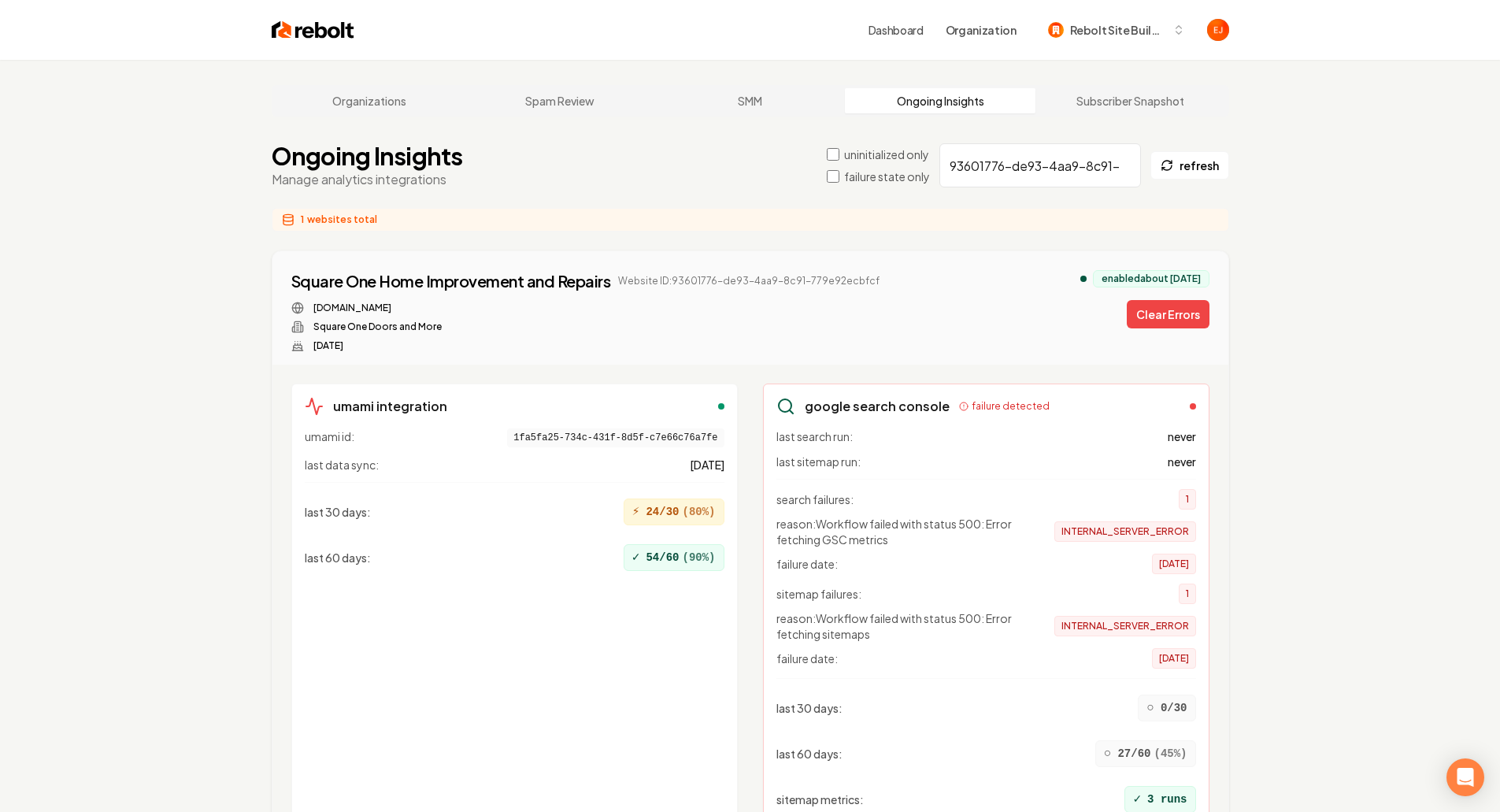
click at [1167, 337] on div "Square One Home Improvement and Repairs Website ID: 93601776-de93-4aa9-8c91-779…" at bounding box center [751, 311] width 918 height 82
click at [1144, 328] on button "Clear Errors" at bounding box center [1169, 314] width 83 height 28
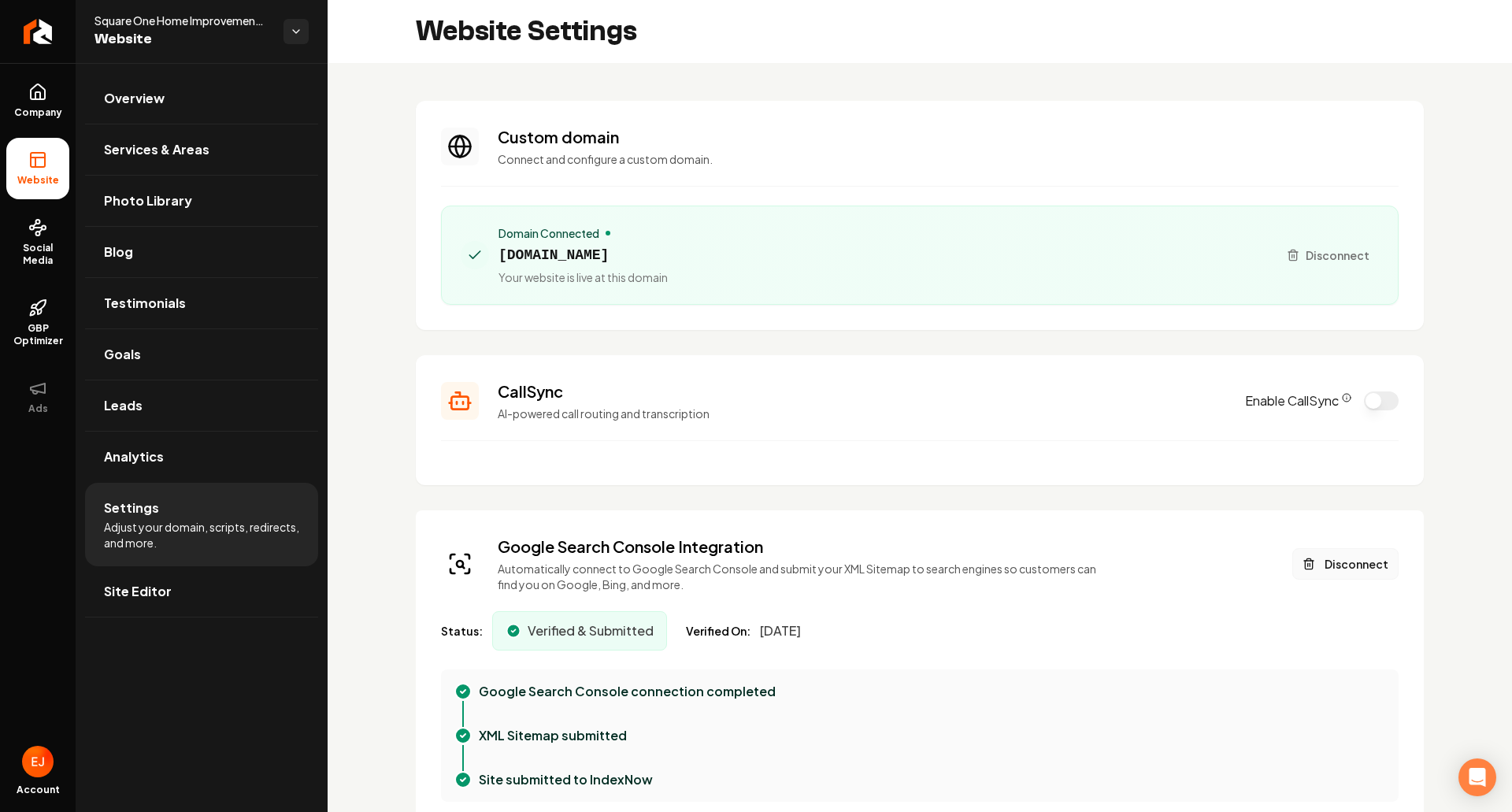
click at [1358, 563] on button "Disconnect" at bounding box center [1345, 563] width 106 height 32
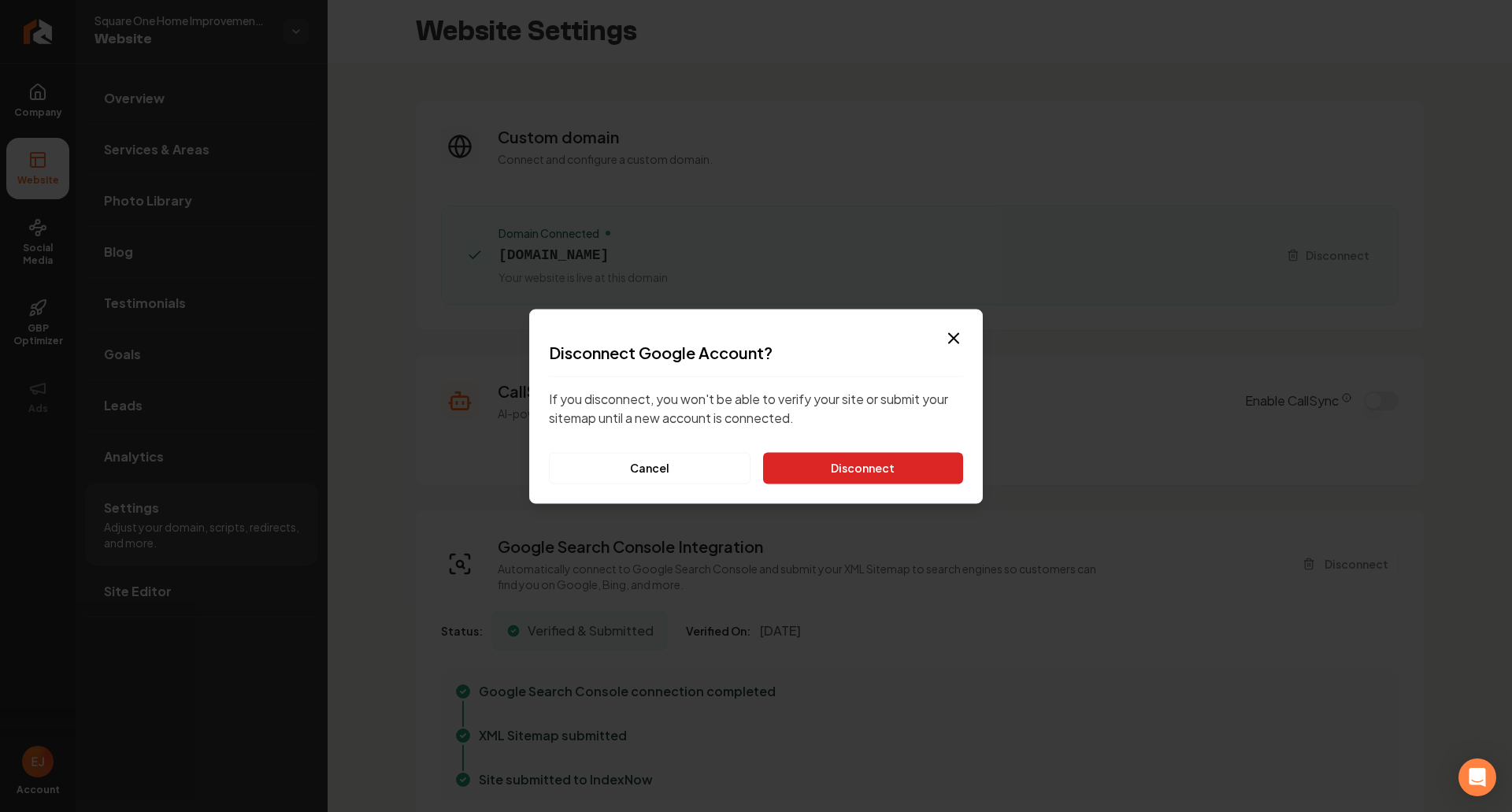
click at [887, 467] on button "Disconnect" at bounding box center [863, 468] width 200 height 32
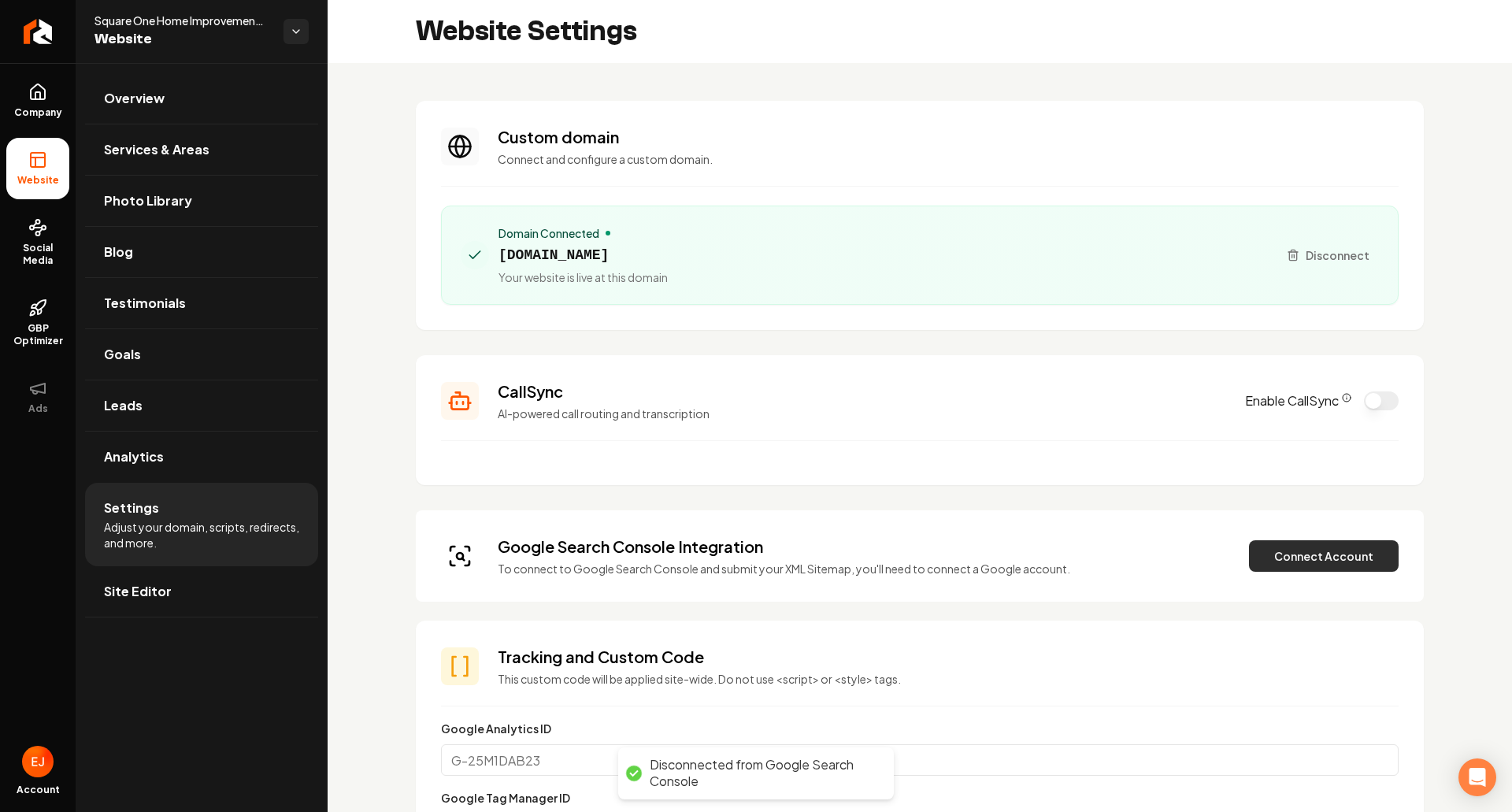
click at [1285, 554] on button "Connect Account" at bounding box center [1323, 556] width 149 height 32
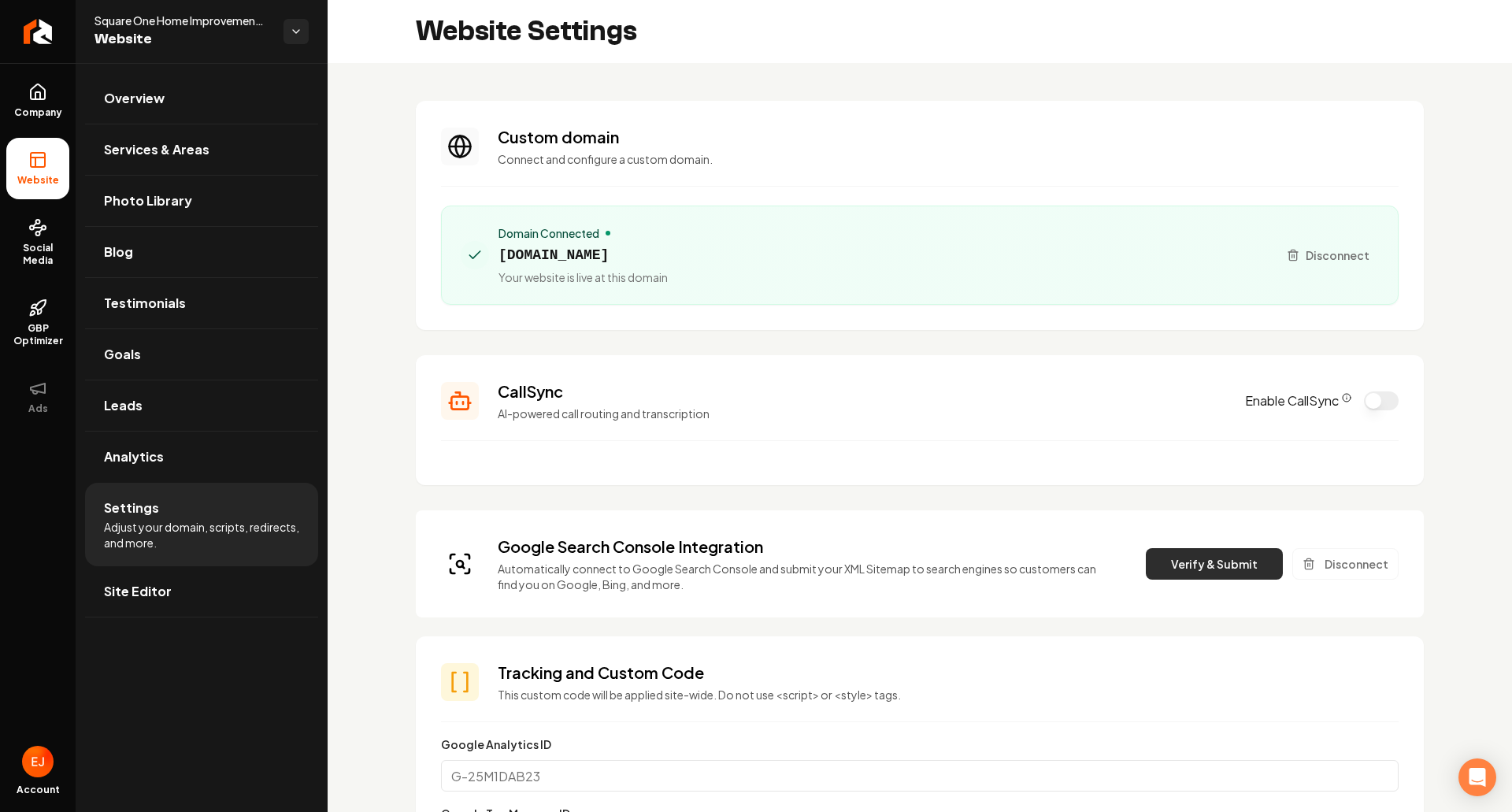
click at [1170, 573] on button "Verify & Submit" at bounding box center [1214, 563] width 137 height 32
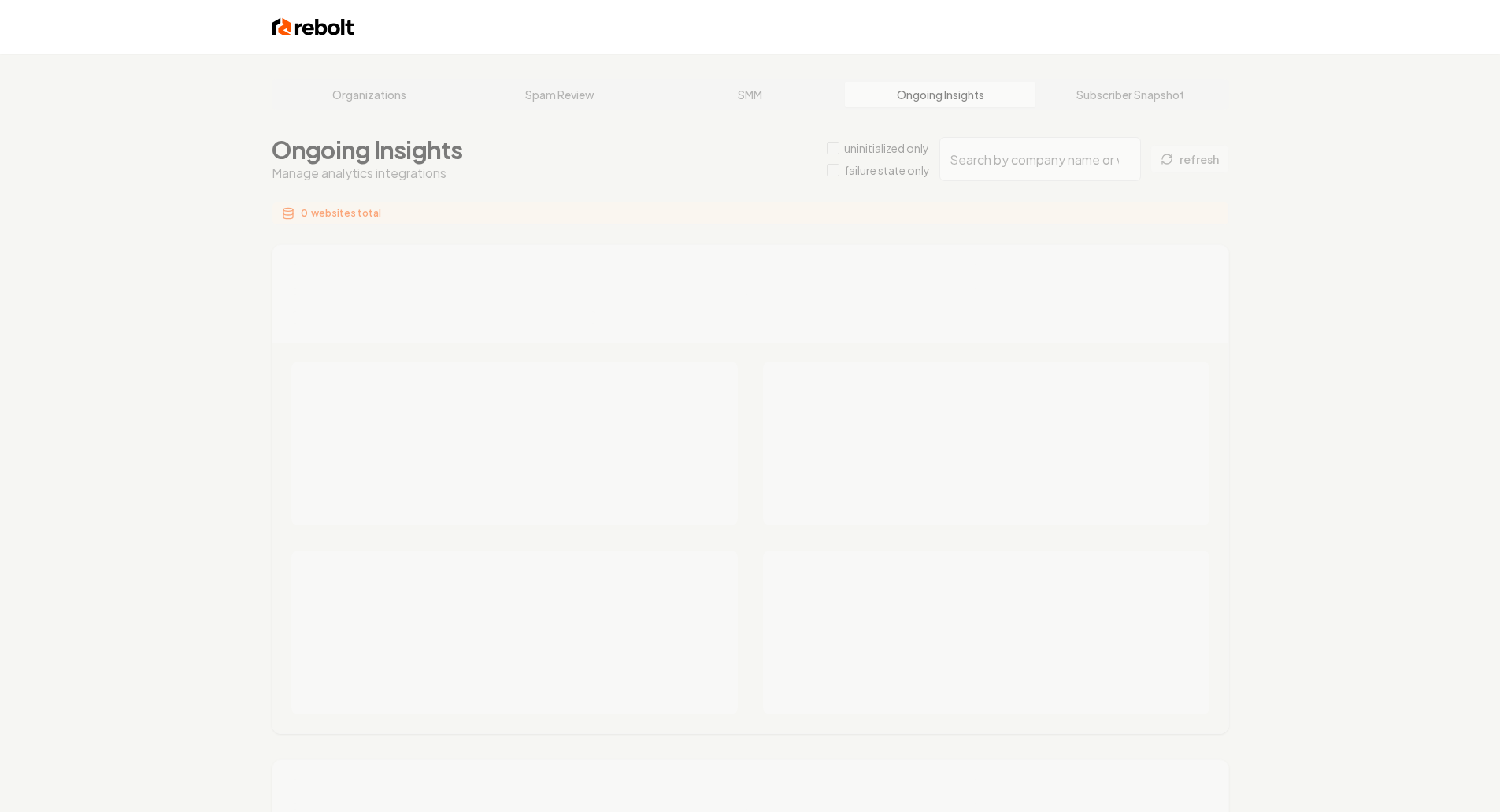
type input "ff3ae43a-bf5a-4331-a8f2-98ba5d2a2ce3"
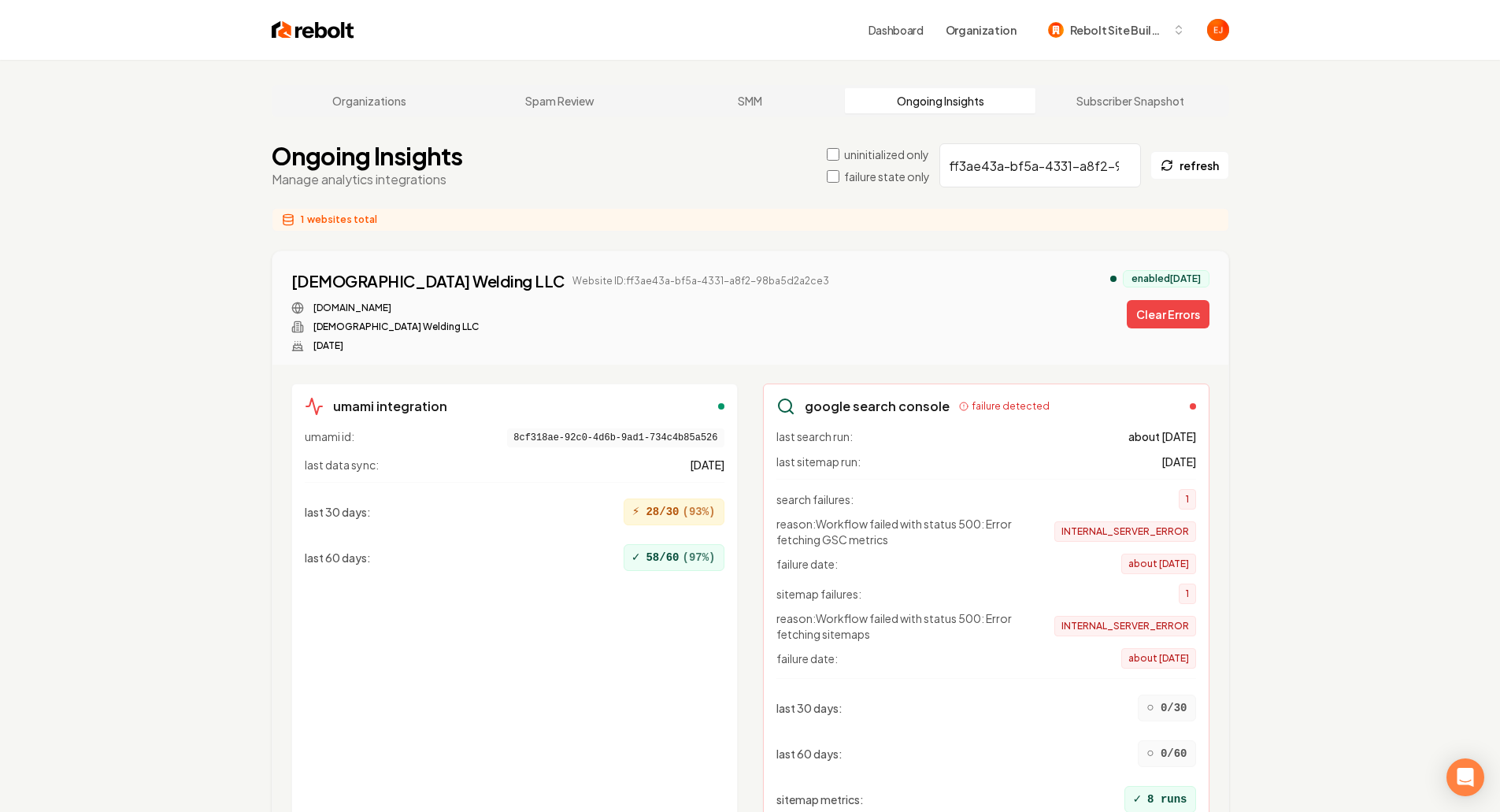
click at [1160, 313] on button "Clear Errors" at bounding box center [1169, 314] width 83 height 28
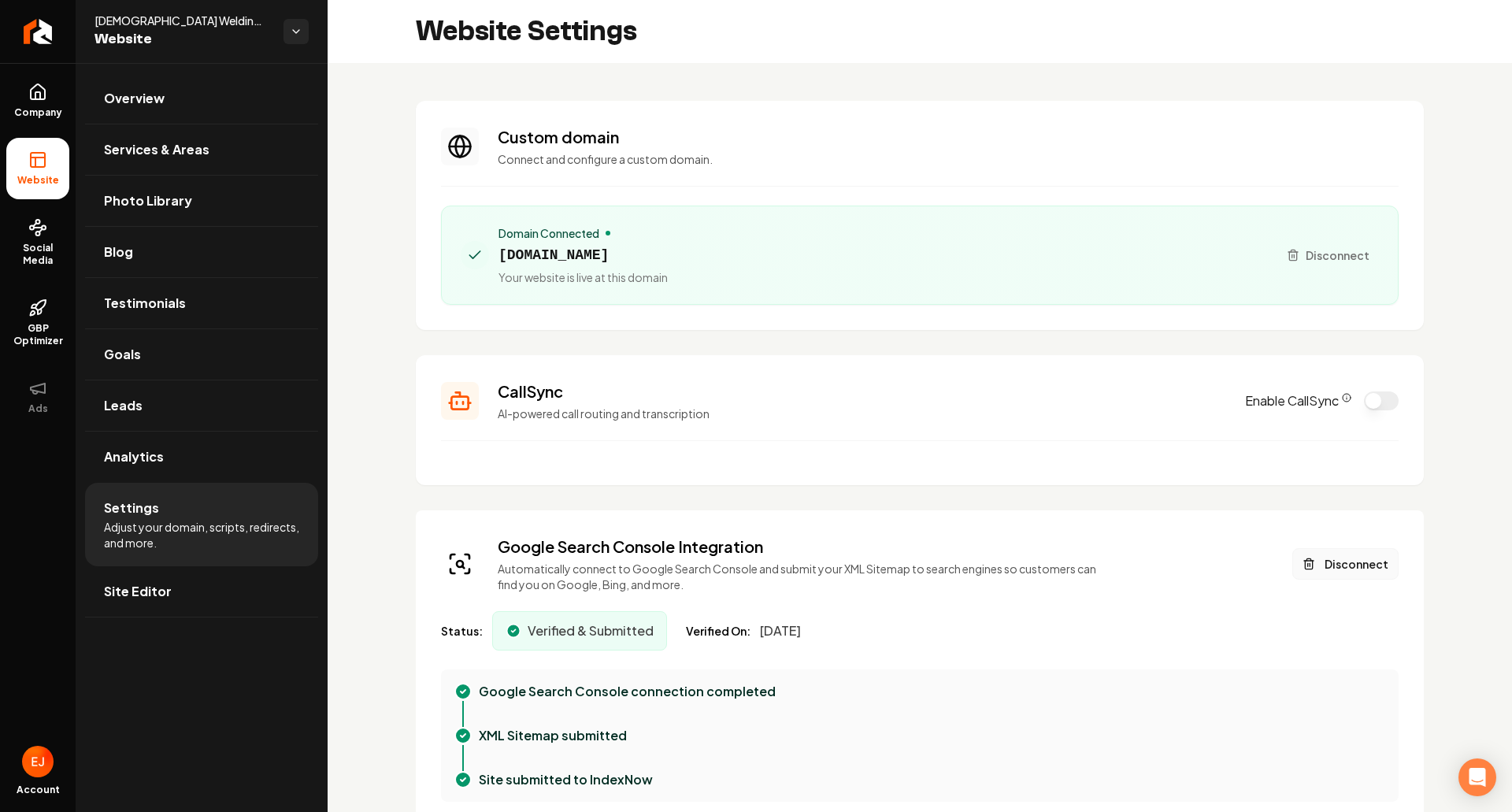
click at [1346, 573] on button "Disconnect" at bounding box center [1345, 563] width 106 height 32
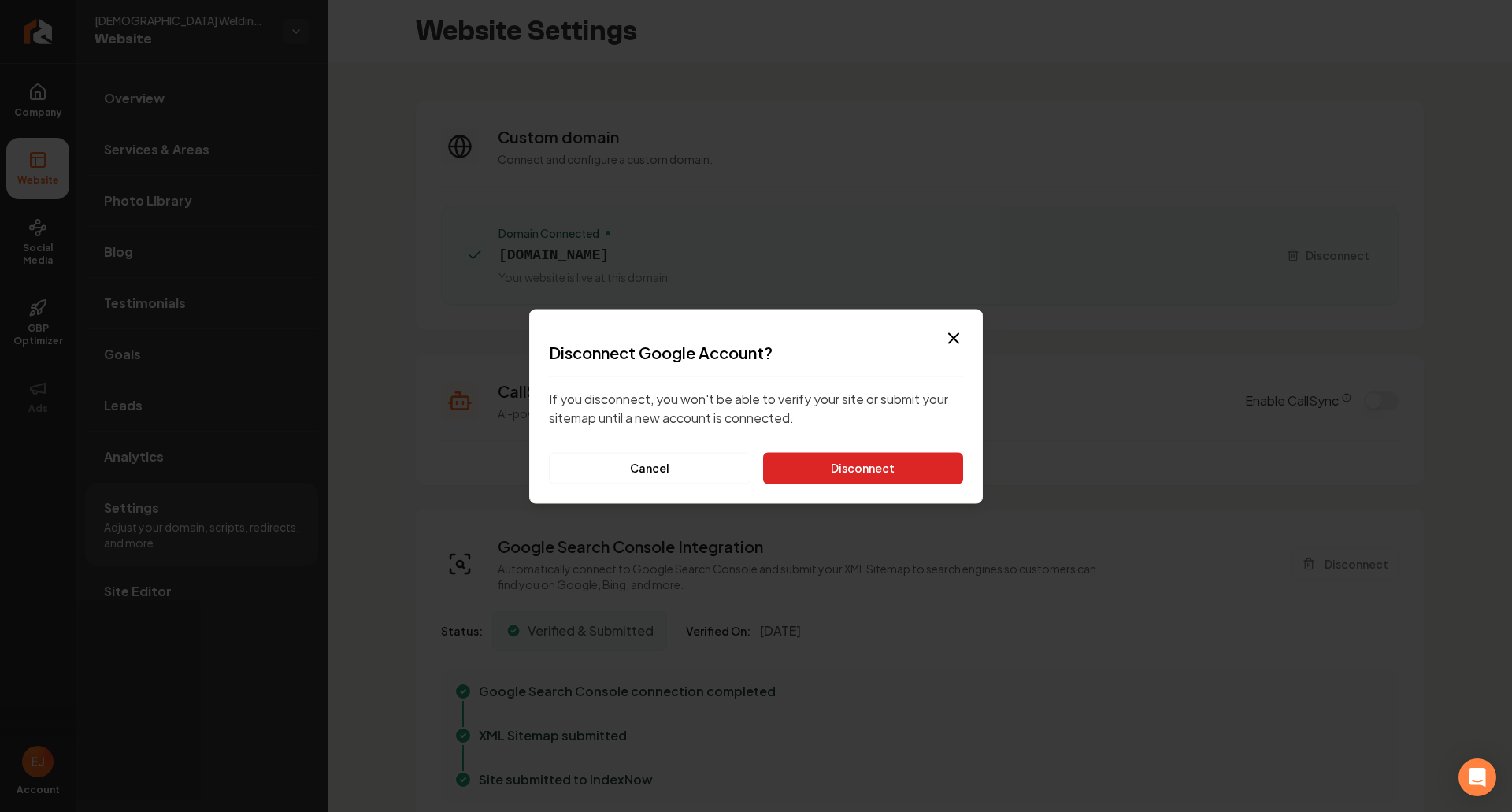
click at [932, 482] on button "Disconnect" at bounding box center [863, 468] width 200 height 32
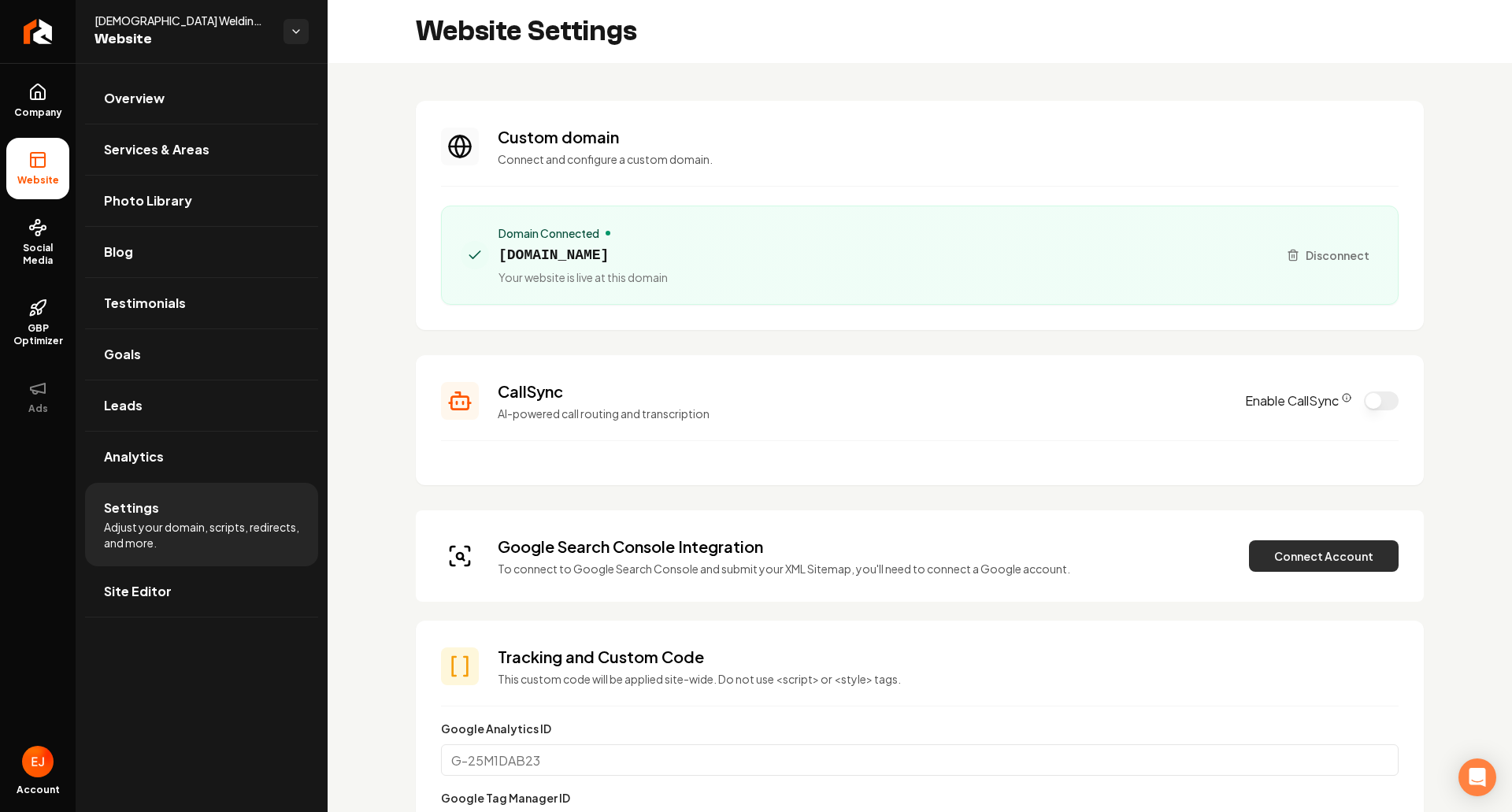
click at [1293, 563] on button "Connect Account" at bounding box center [1323, 556] width 149 height 32
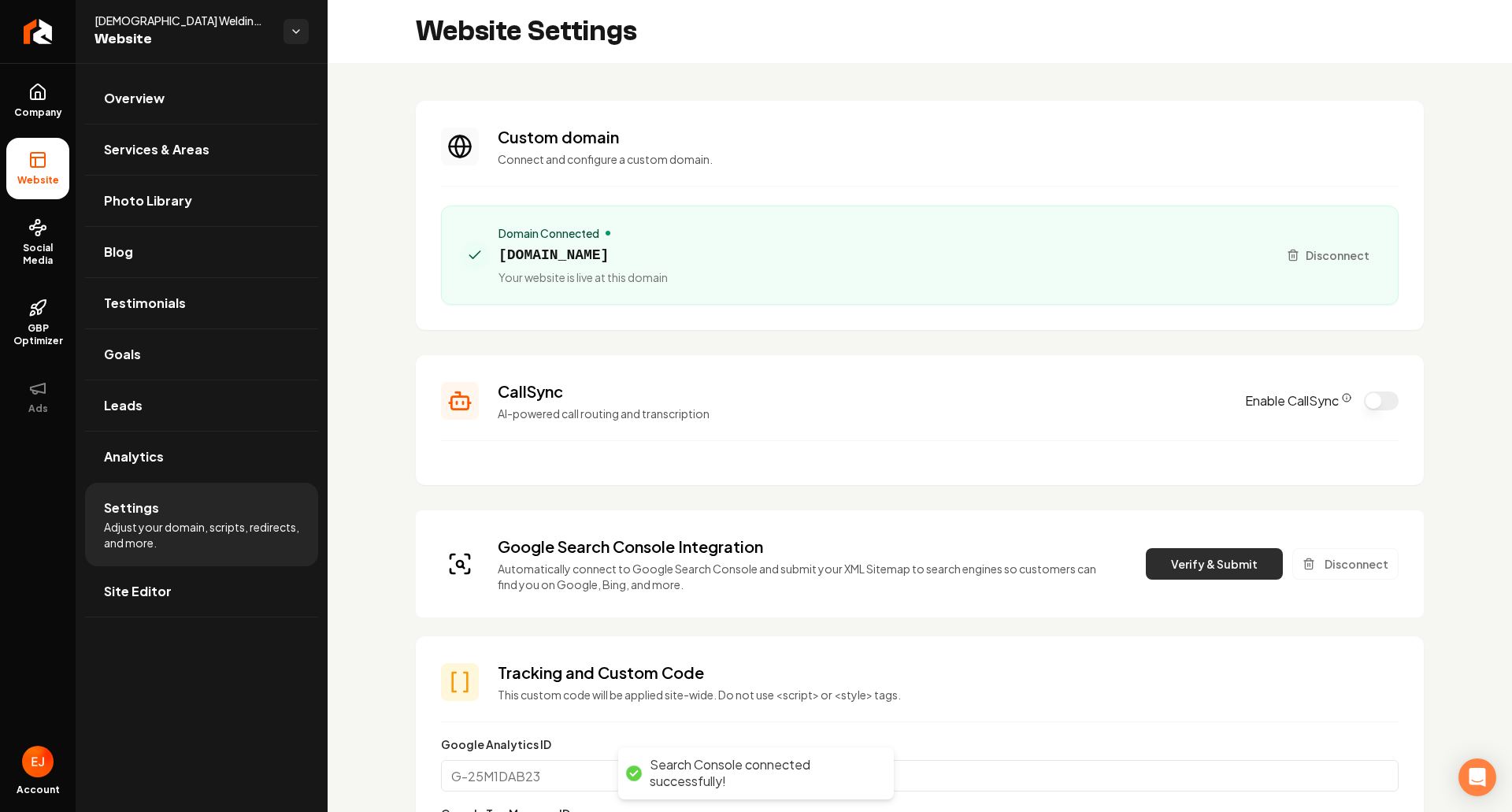
click at [1202, 556] on button "Verify & Submit" at bounding box center [1214, 563] width 137 height 32
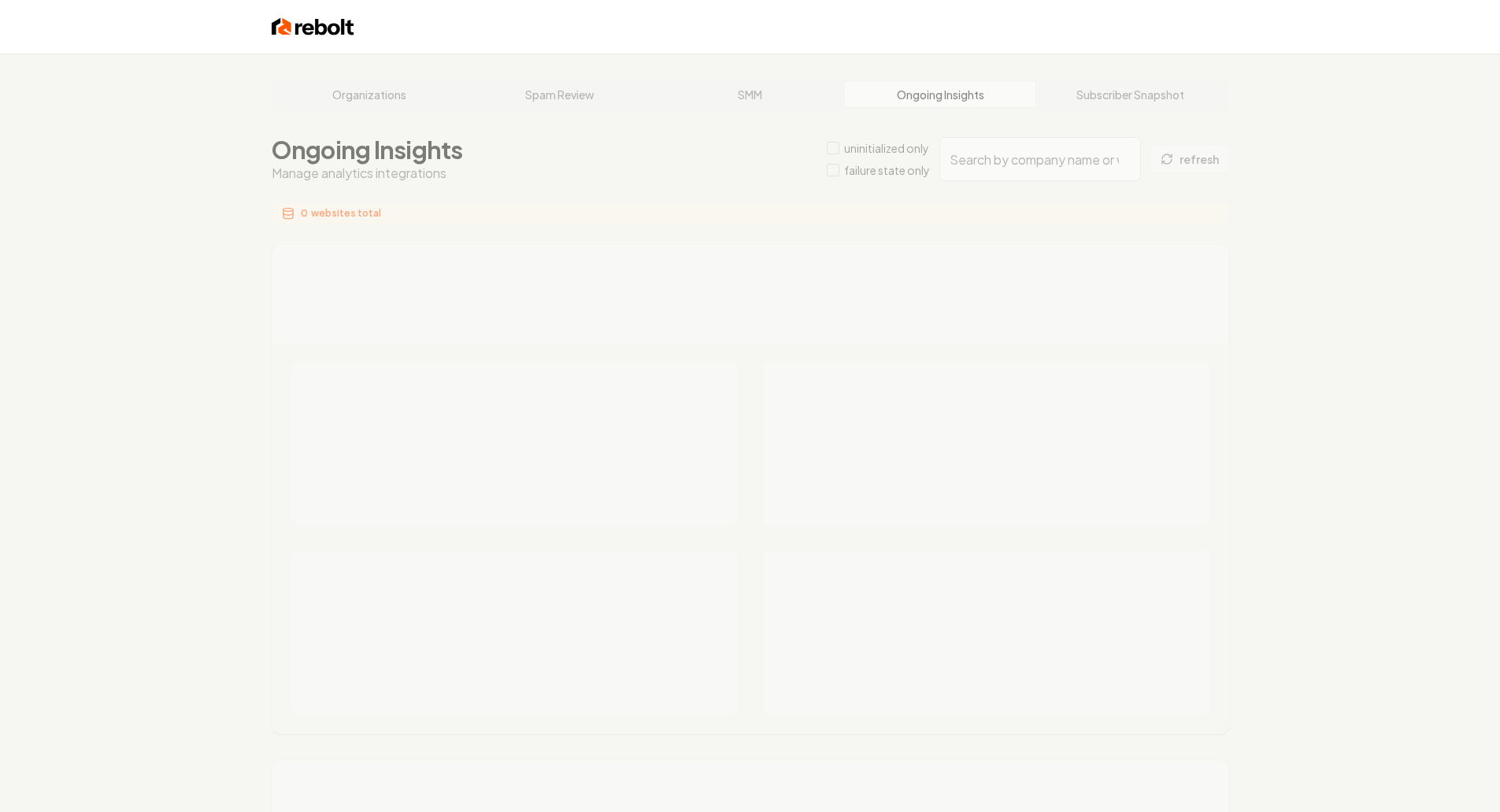
type input "1723ad13-cb90-4022-894a-17d695cd90a7"
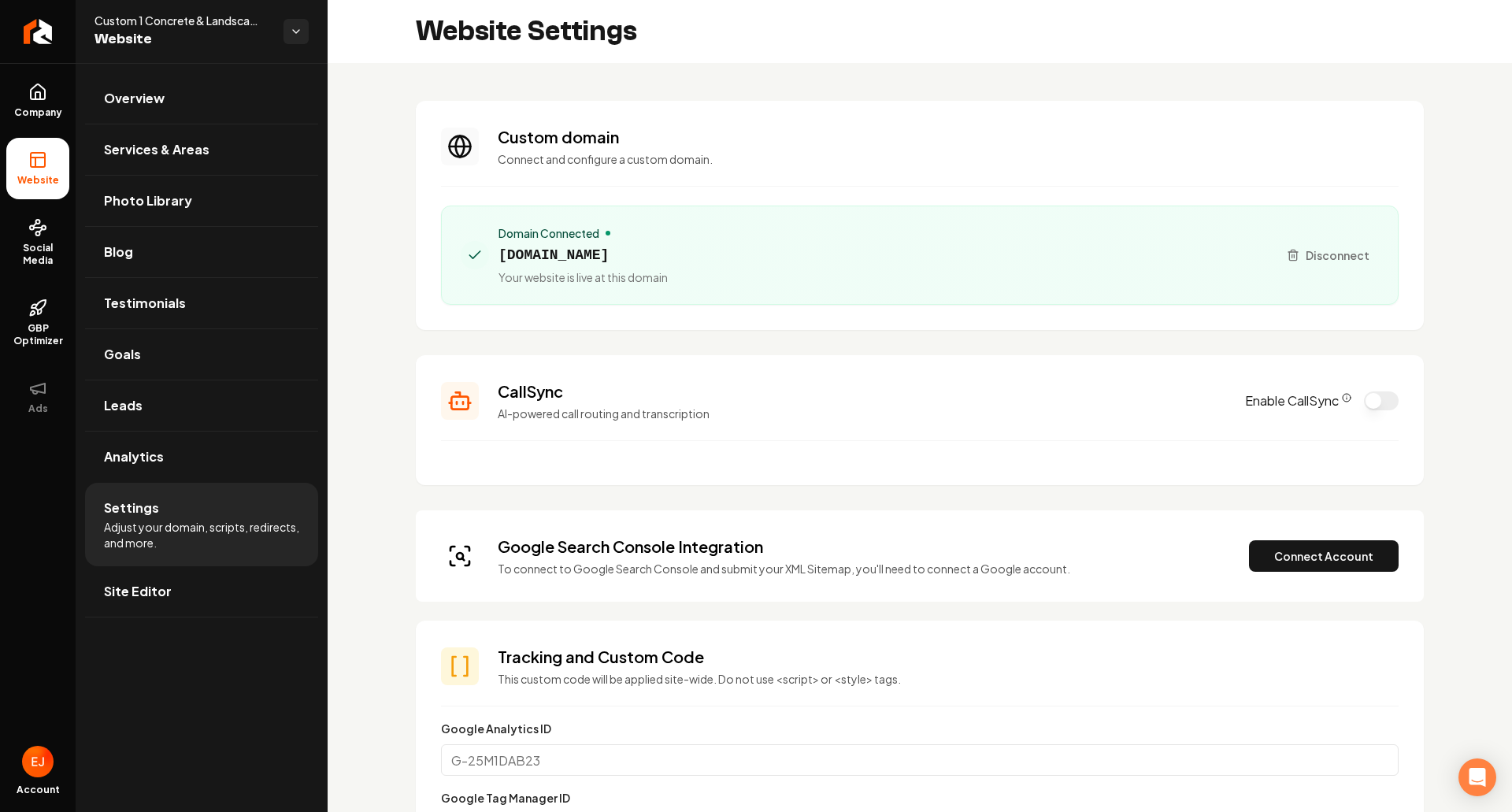
click at [1313, 575] on div "Google Search Console Integration To connect to Google Search Console and submi…" at bounding box center [920, 556] width 958 height 41
click at [1276, 551] on button "Connect Account" at bounding box center [1323, 556] width 149 height 32
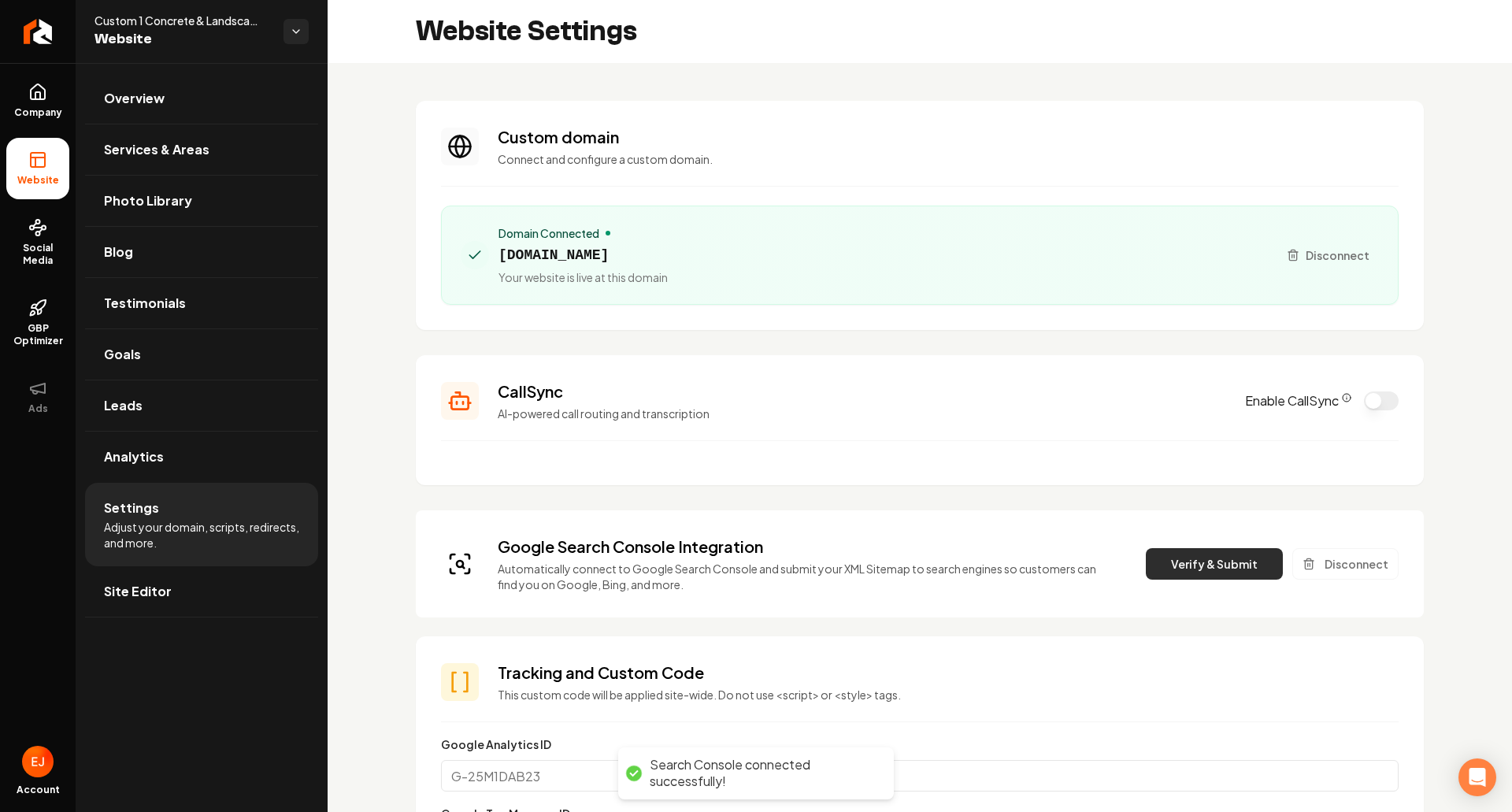
click at [1196, 571] on button "Verify & Submit" at bounding box center [1214, 563] width 137 height 32
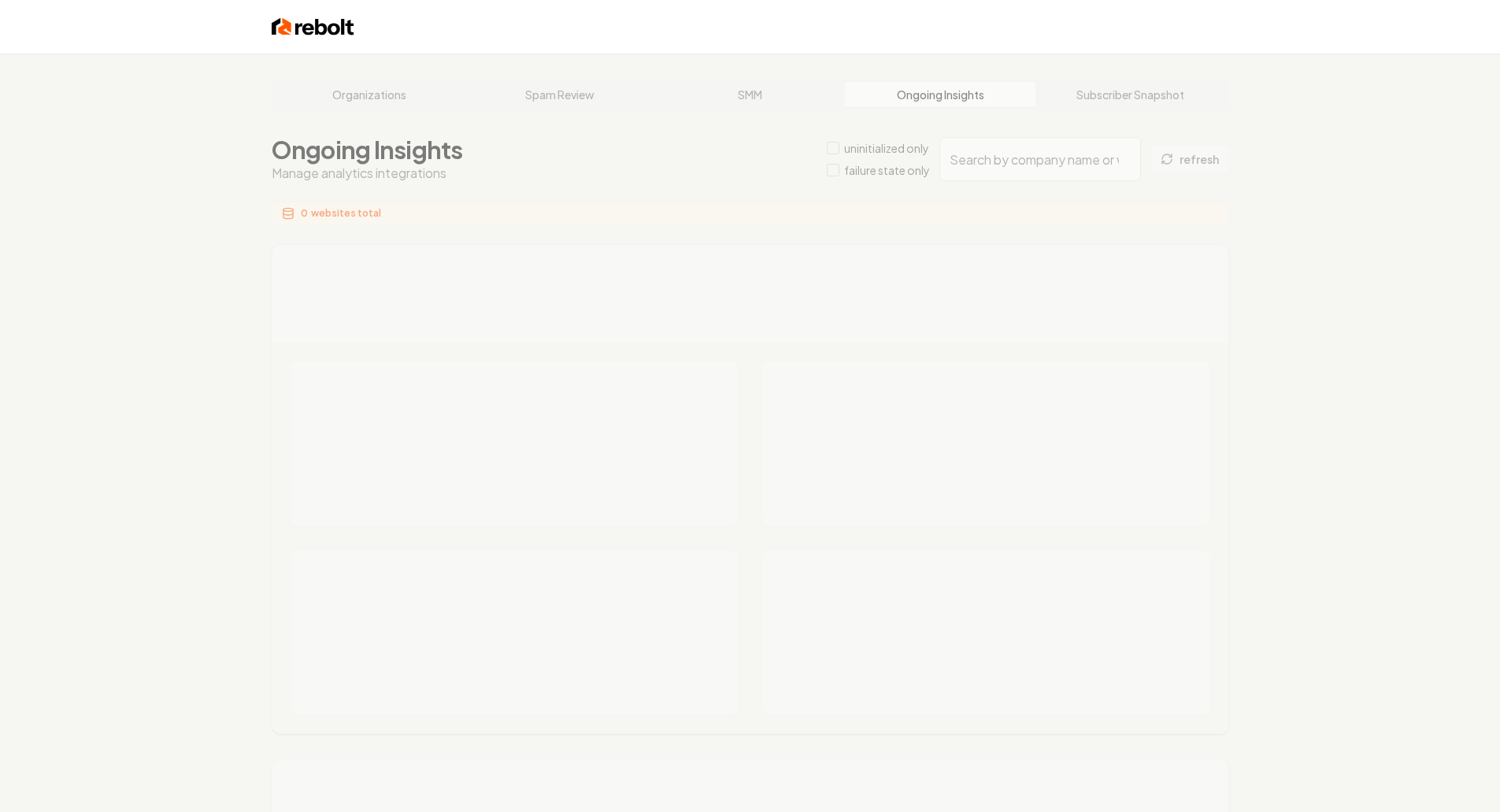
type input "f970dfb9-7141-4859-91c1-809c8bb5f4b6"
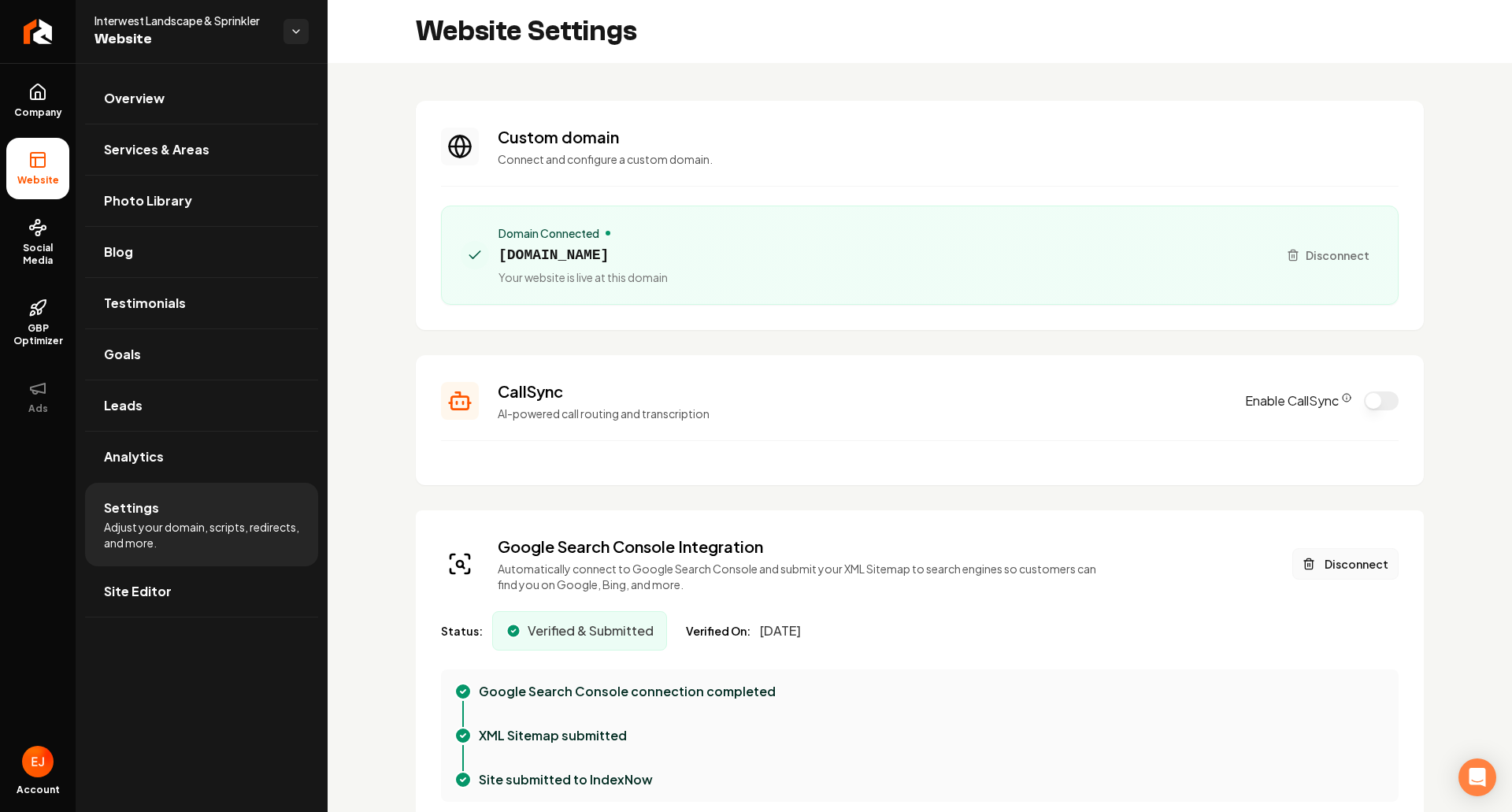
click at [1339, 565] on button "Disconnect" at bounding box center [1345, 563] width 106 height 32
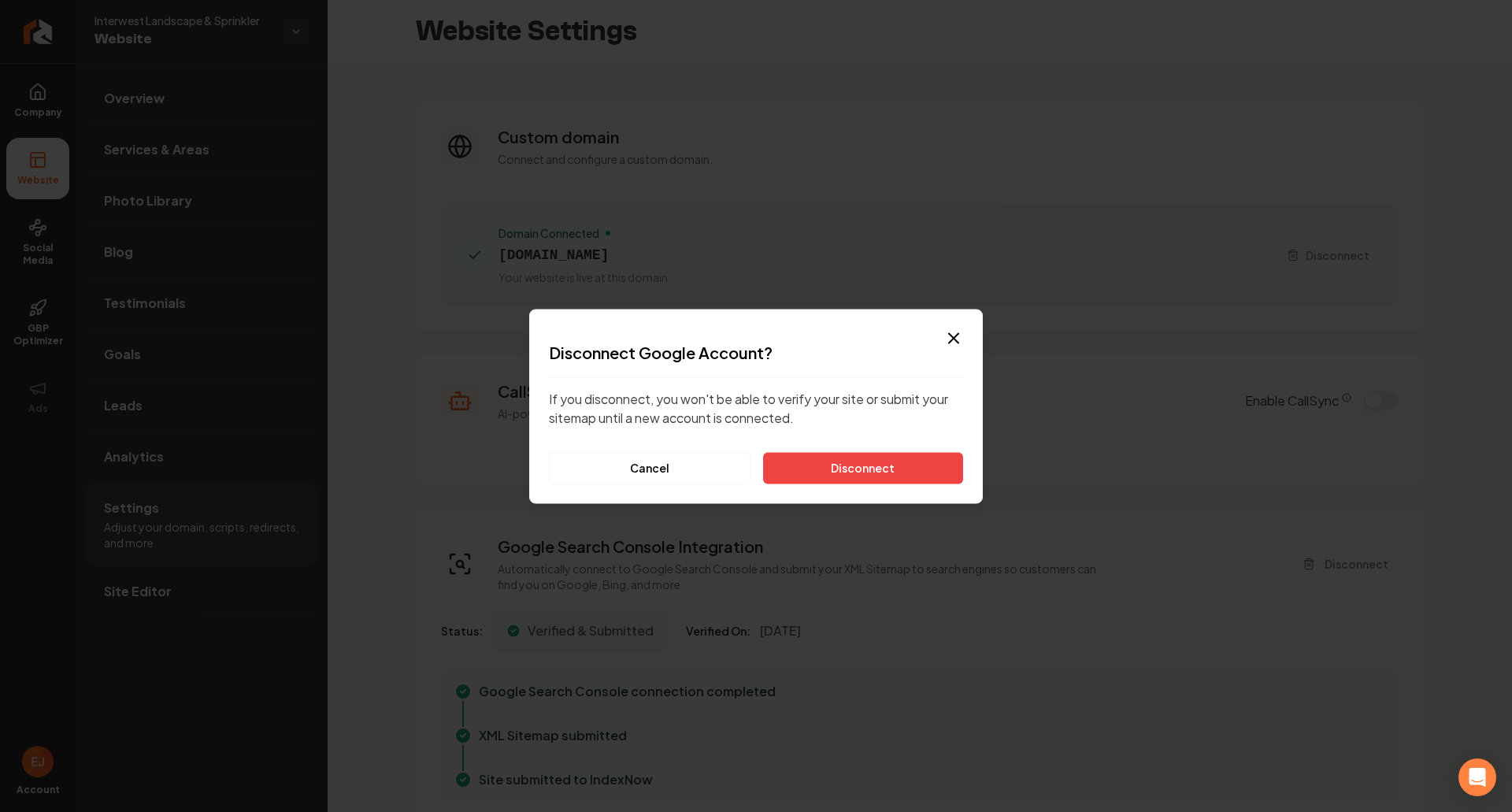
click at [889, 487] on div "Dialog Disconnect Google Account? If you disconnect, you won't be able to verif…" at bounding box center [756, 406] width 454 height 194
click at [893, 474] on button "Disconnect" at bounding box center [863, 468] width 200 height 32
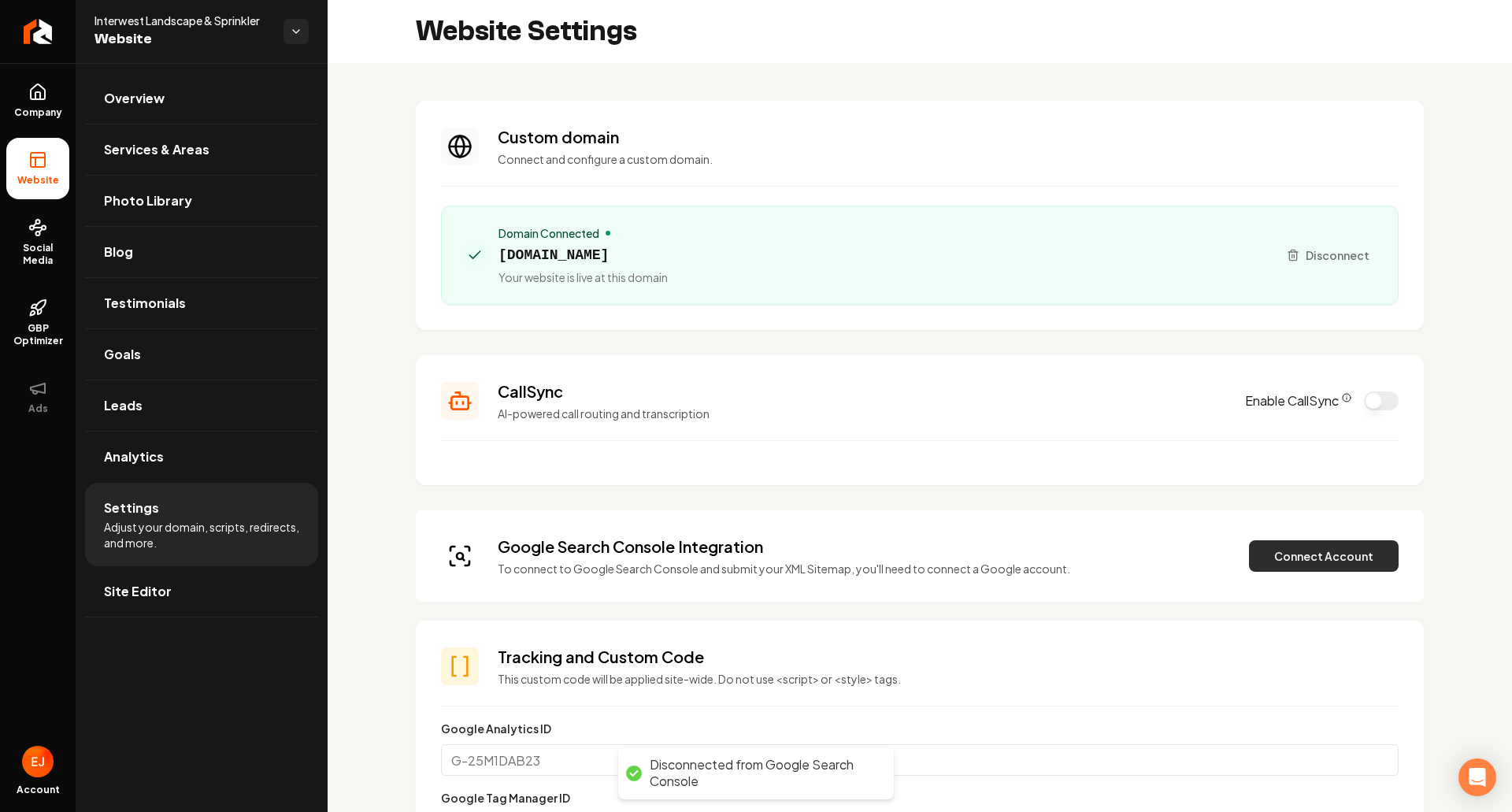
click at [1274, 553] on button "Connect Account" at bounding box center [1323, 556] width 149 height 32
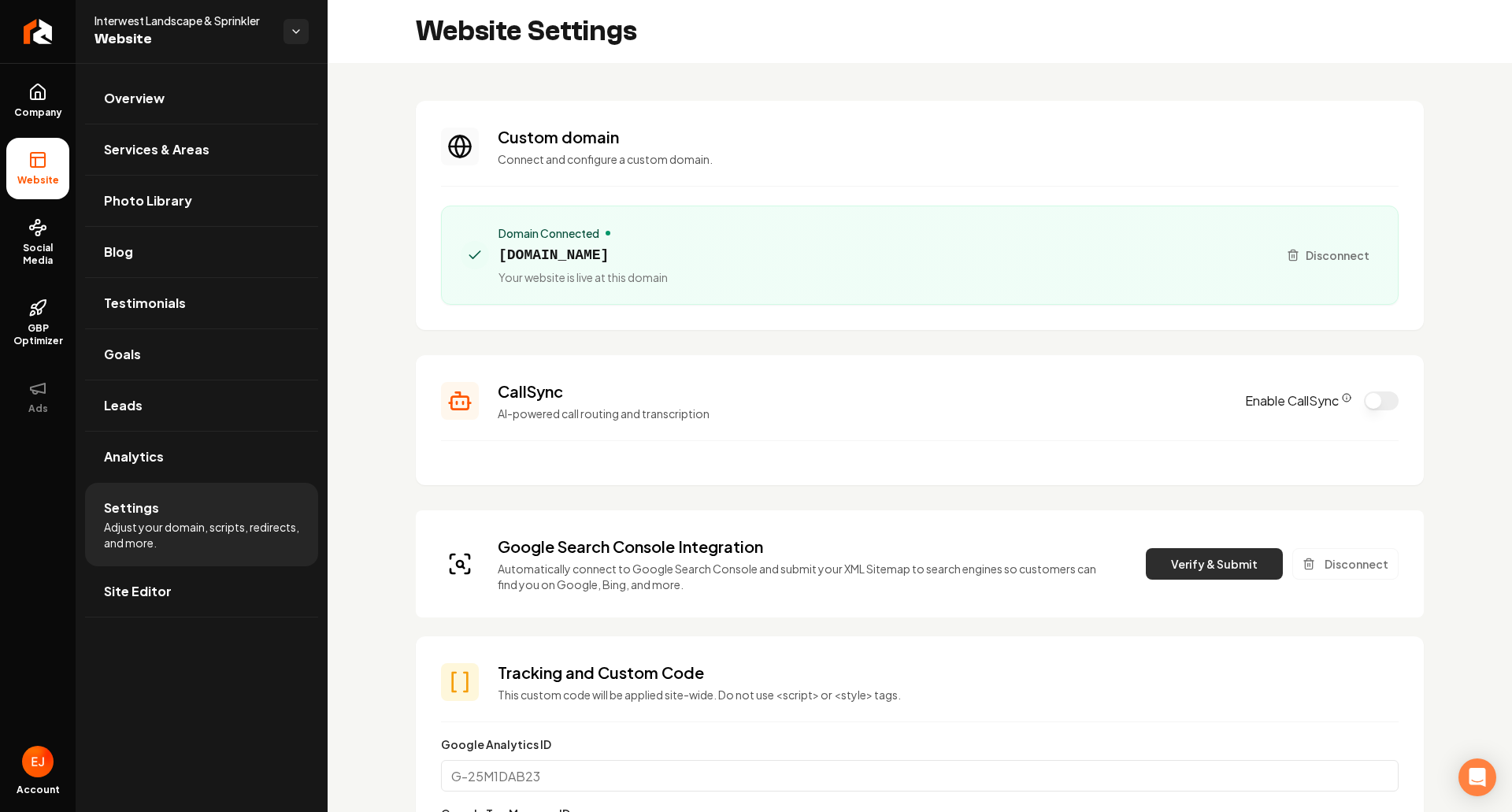
click at [1165, 577] on button "Verify & Submit" at bounding box center [1214, 563] width 137 height 32
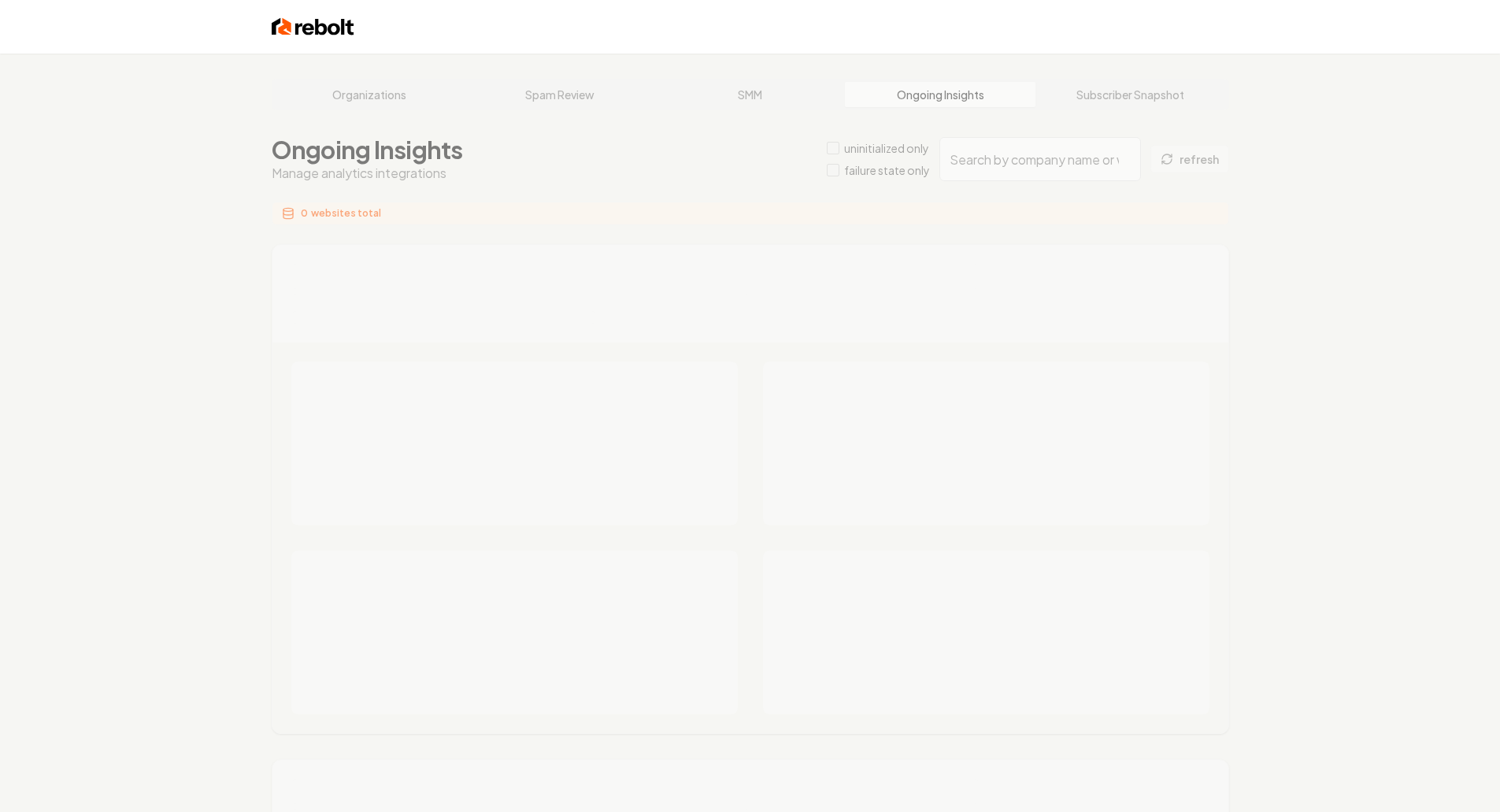
type input "239ccd91-9dbe-430d-887d-3adfe2eedfe7"
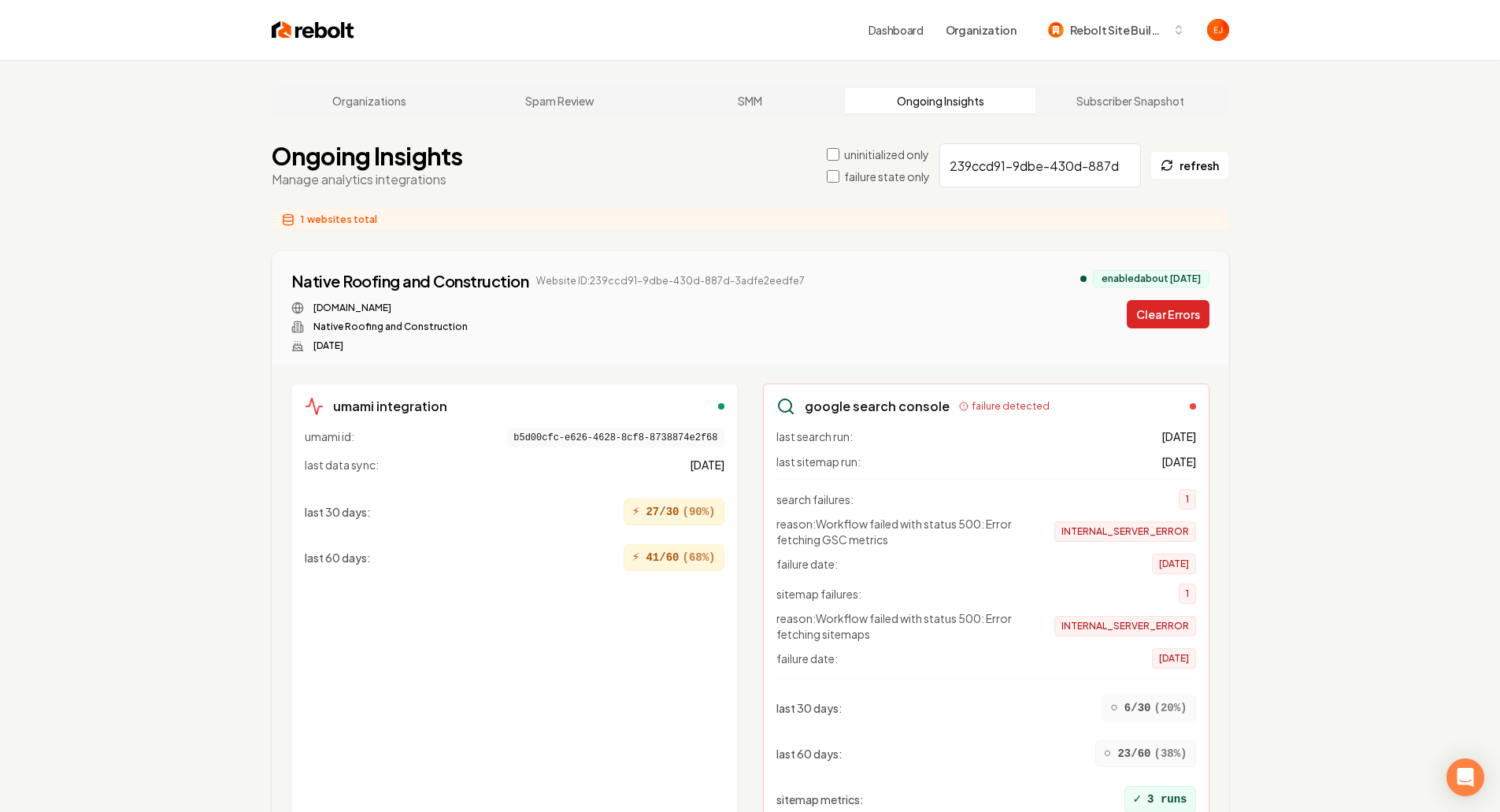
click at [1175, 318] on button "Clear Errors" at bounding box center [1169, 314] width 83 height 28
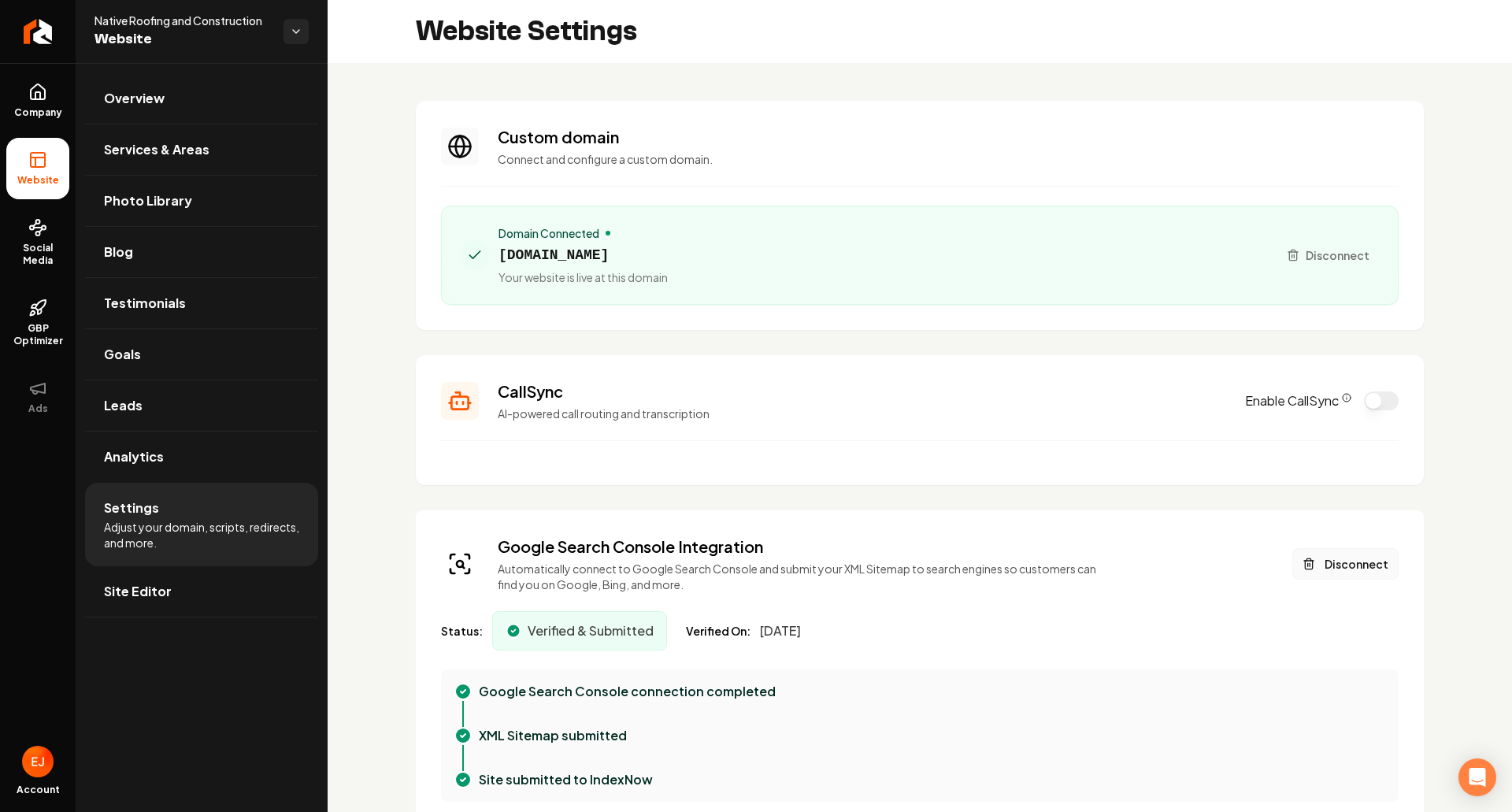
click at [1332, 573] on button "Disconnect" at bounding box center [1345, 563] width 106 height 32
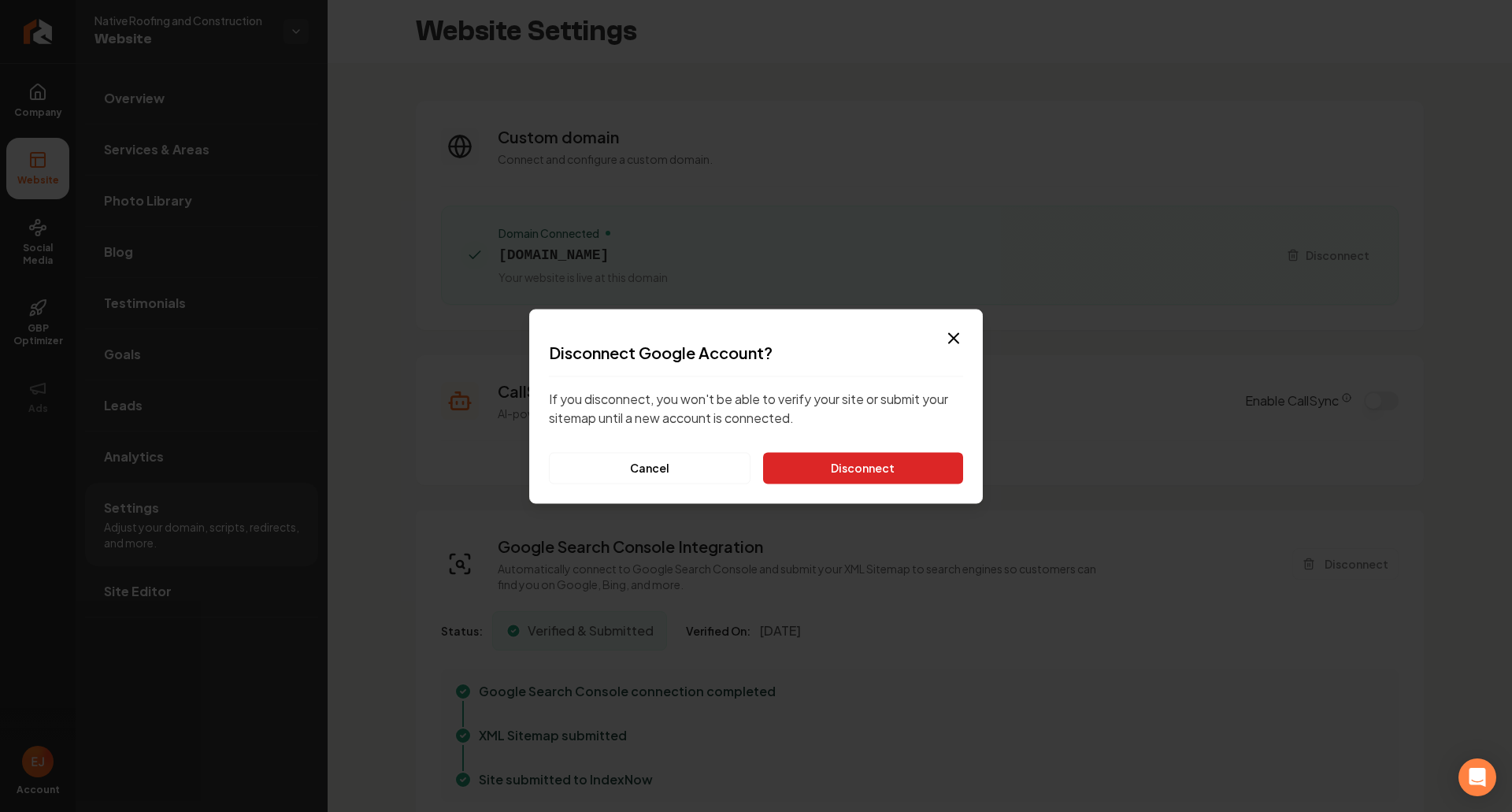
click at [851, 453] on button "Disconnect" at bounding box center [863, 468] width 200 height 32
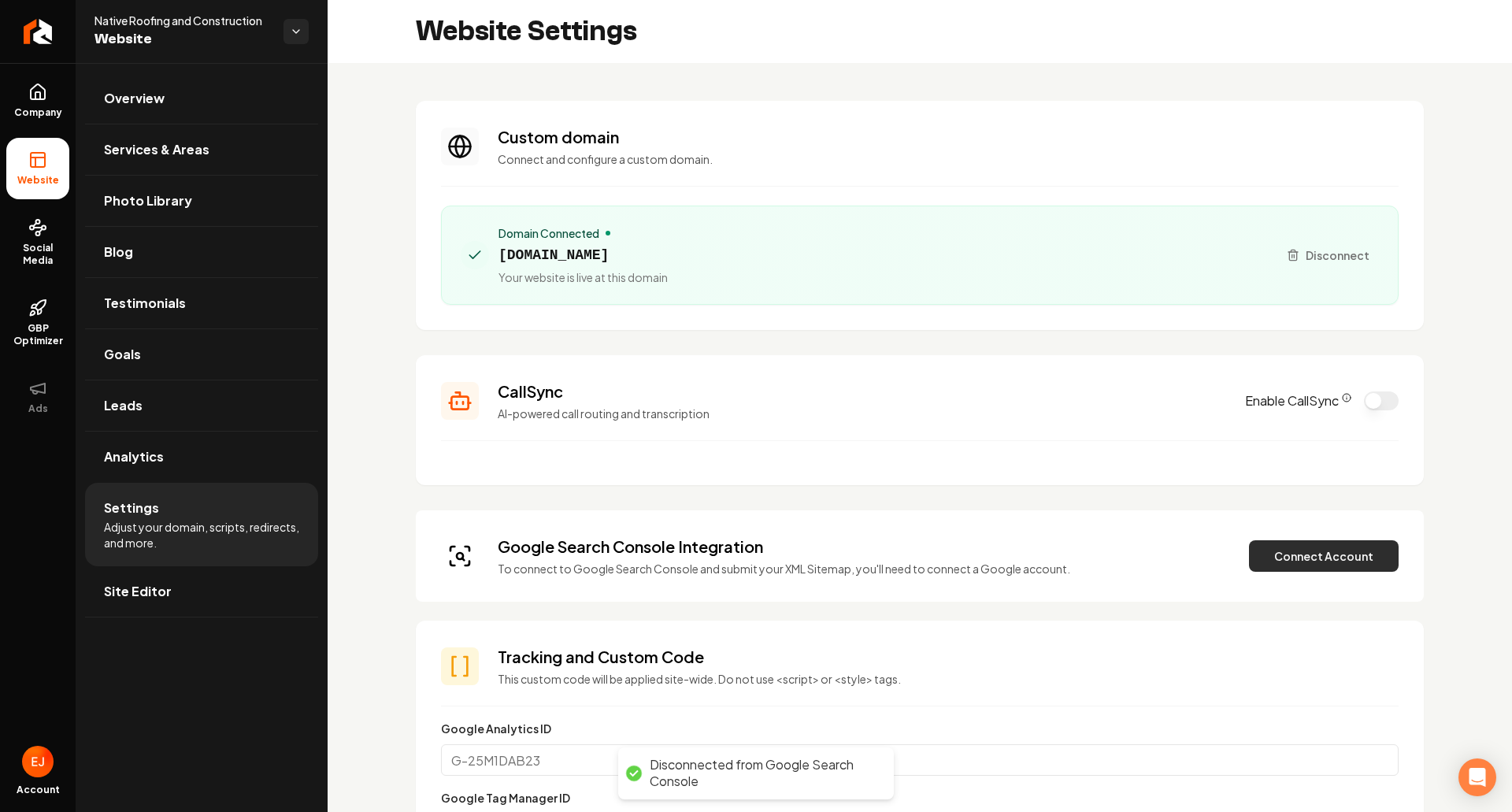
drag, startPoint x: 1285, startPoint y: 563, endPoint x: 1276, endPoint y: 566, distance: 9.5
click at [1285, 563] on button "Connect Account" at bounding box center [1323, 556] width 149 height 32
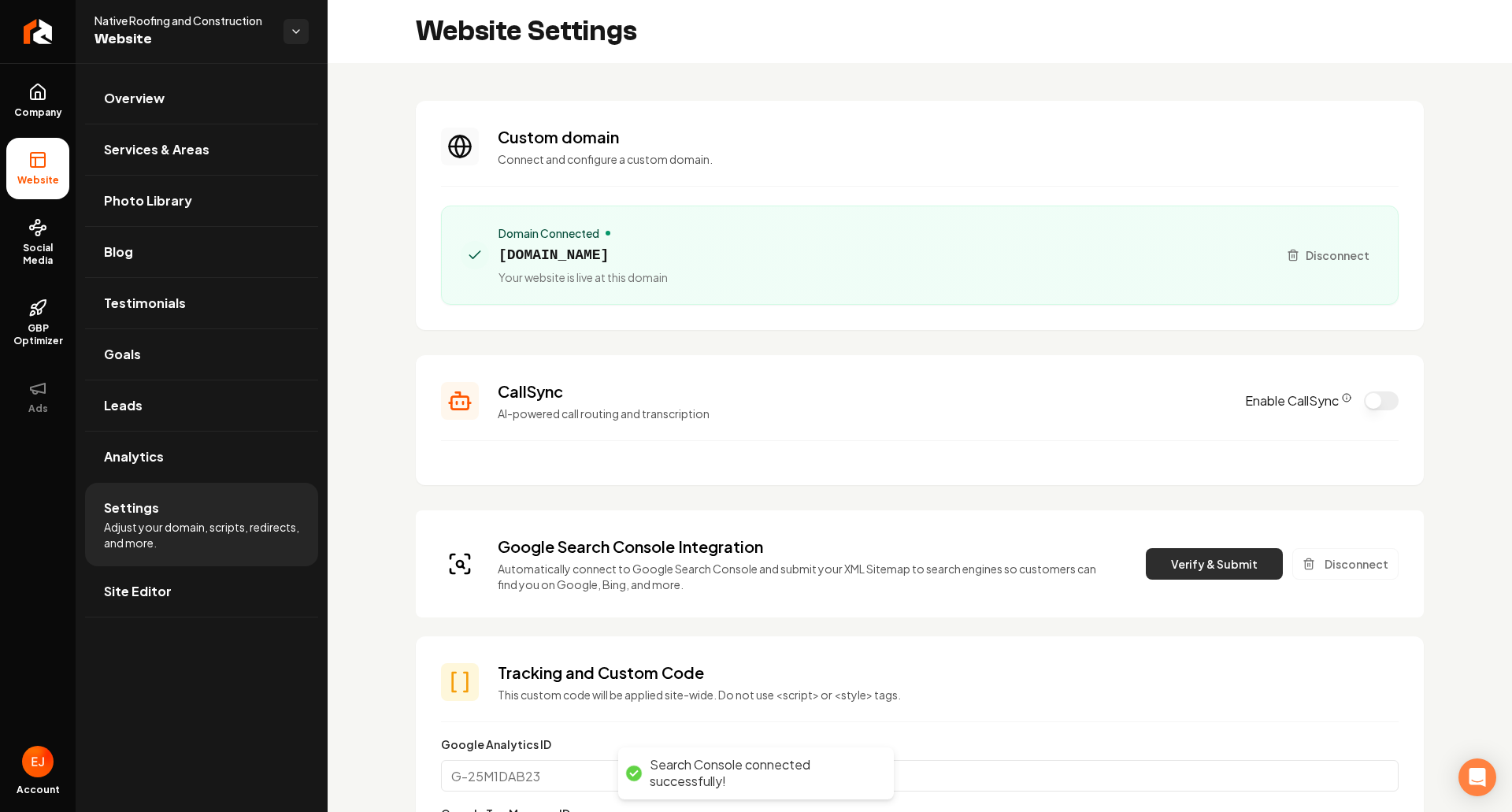
click at [1198, 576] on button "Verify & Submit" at bounding box center [1214, 563] width 137 height 32
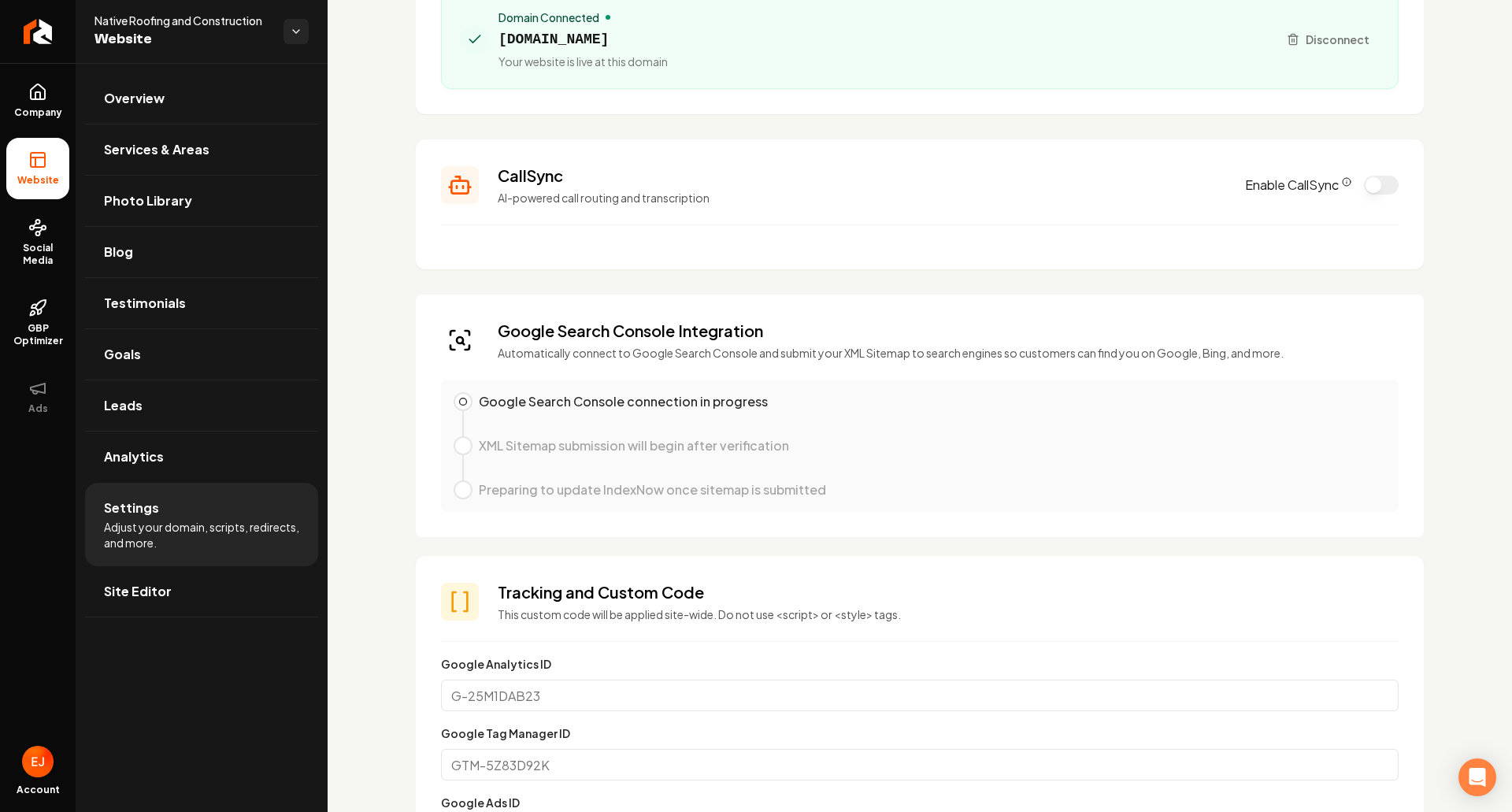
scroll to position [236, 0]
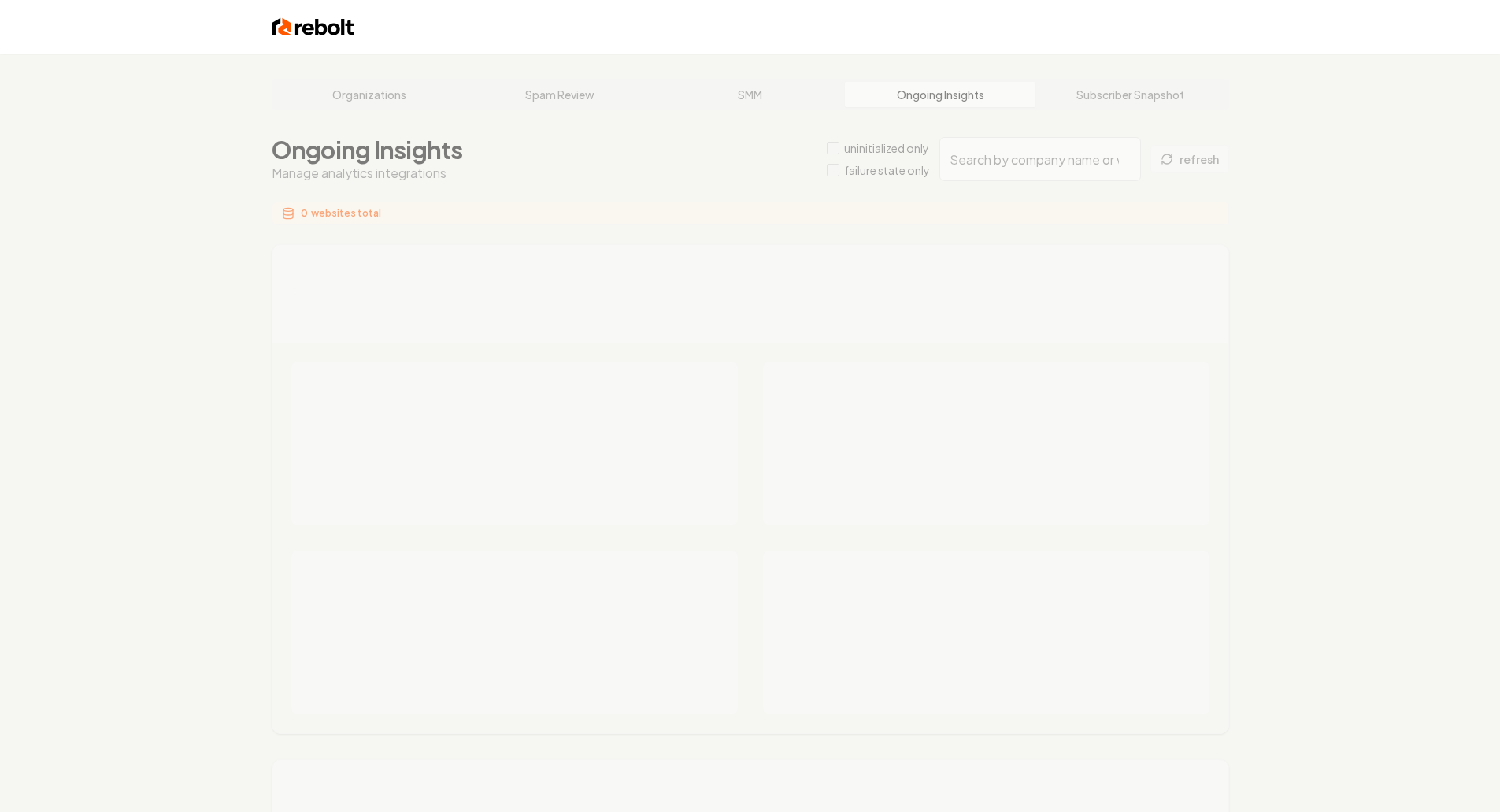
type input "e8439a41-dd17-4359-b29e-2d8ec5de58c1"
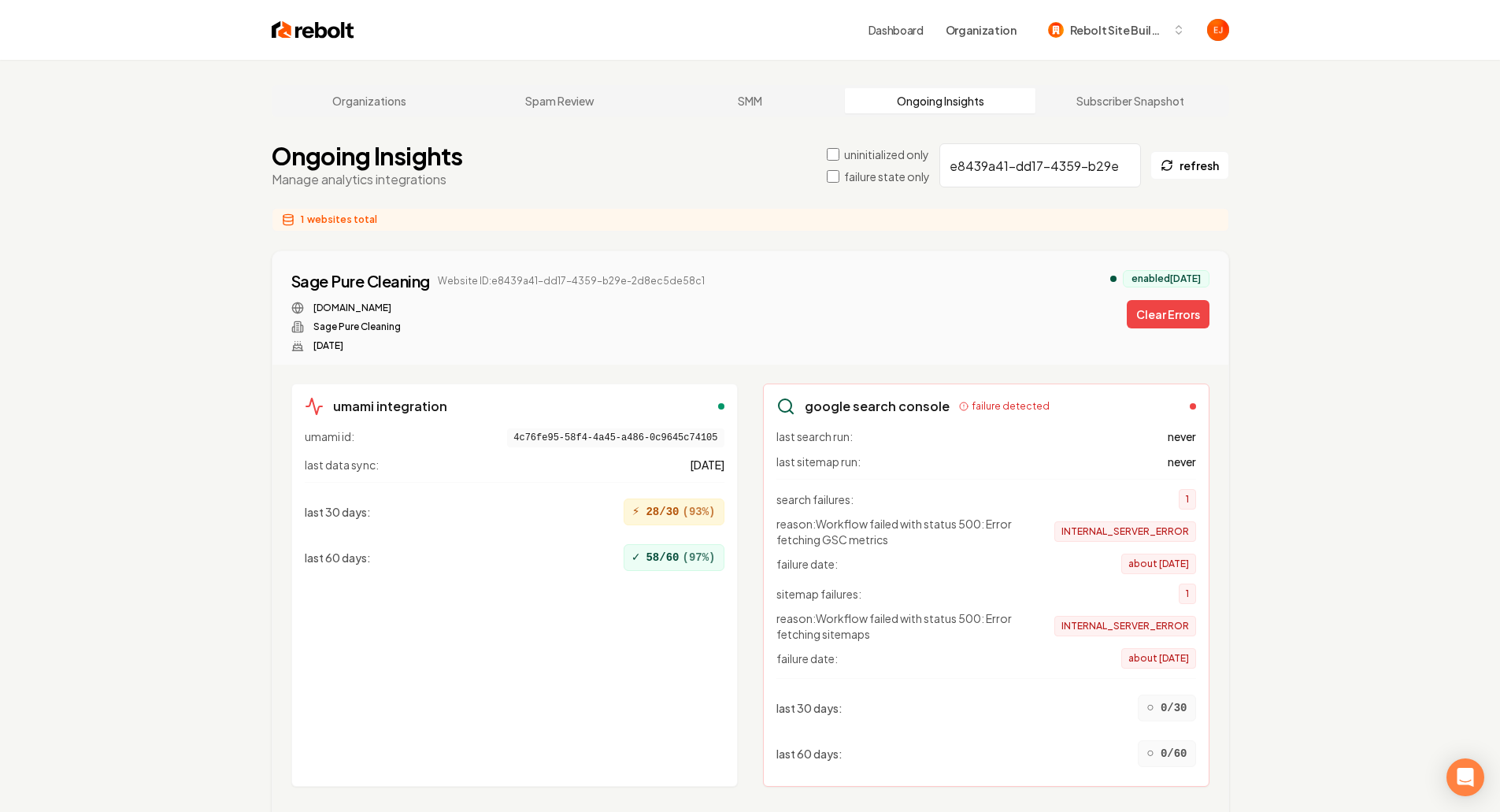
click at [1147, 299] on div "enabled 5 months ago Clear Errors" at bounding box center [1160, 299] width 99 height 59
click at [1150, 326] on button "Clear Errors" at bounding box center [1169, 314] width 83 height 28
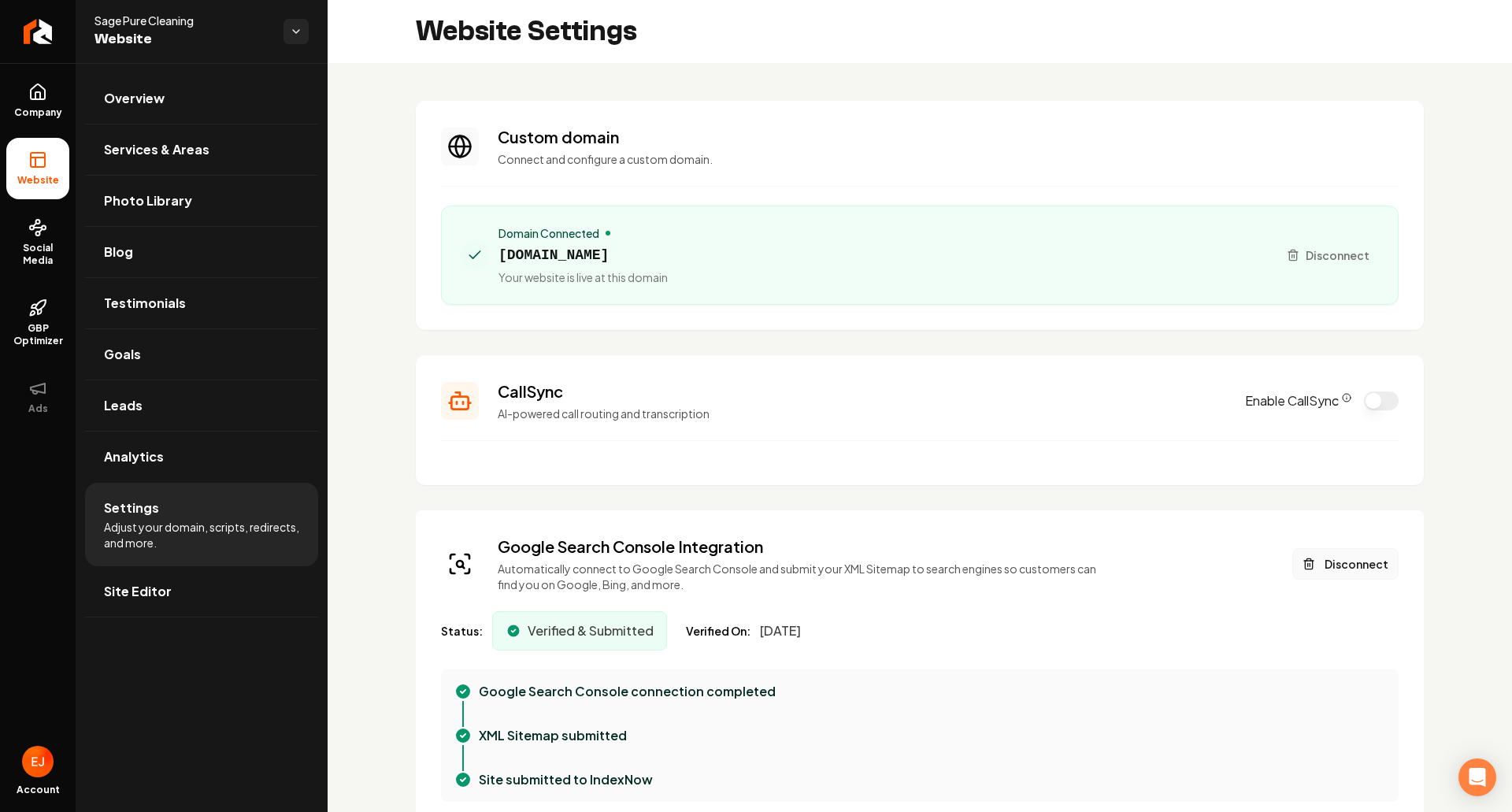
click at [1337, 563] on button "Disconnect" at bounding box center [1345, 563] width 106 height 32
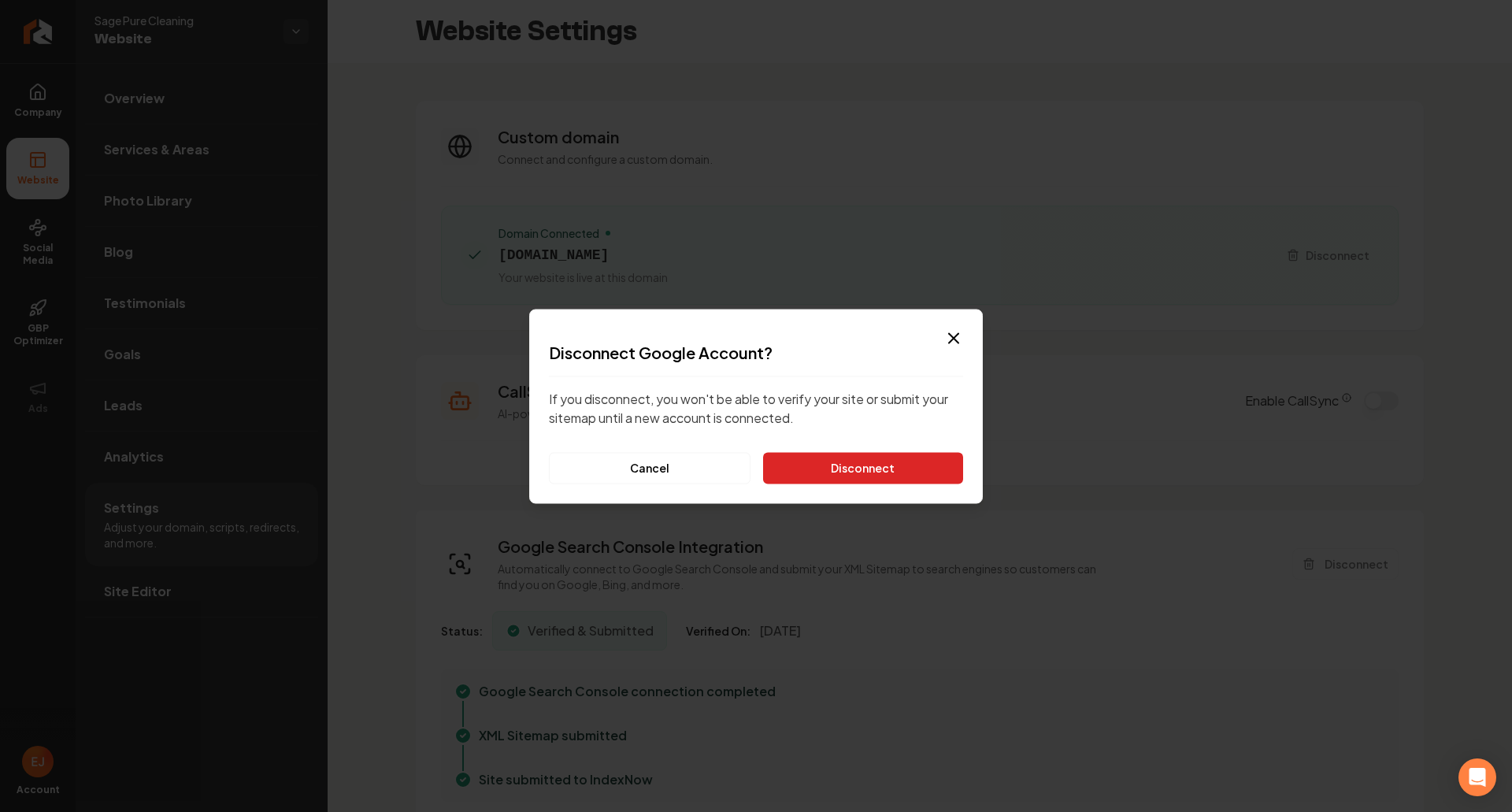
click at [891, 478] on button "Disconnect" at bounding box center [863, 468] width 200 height 32
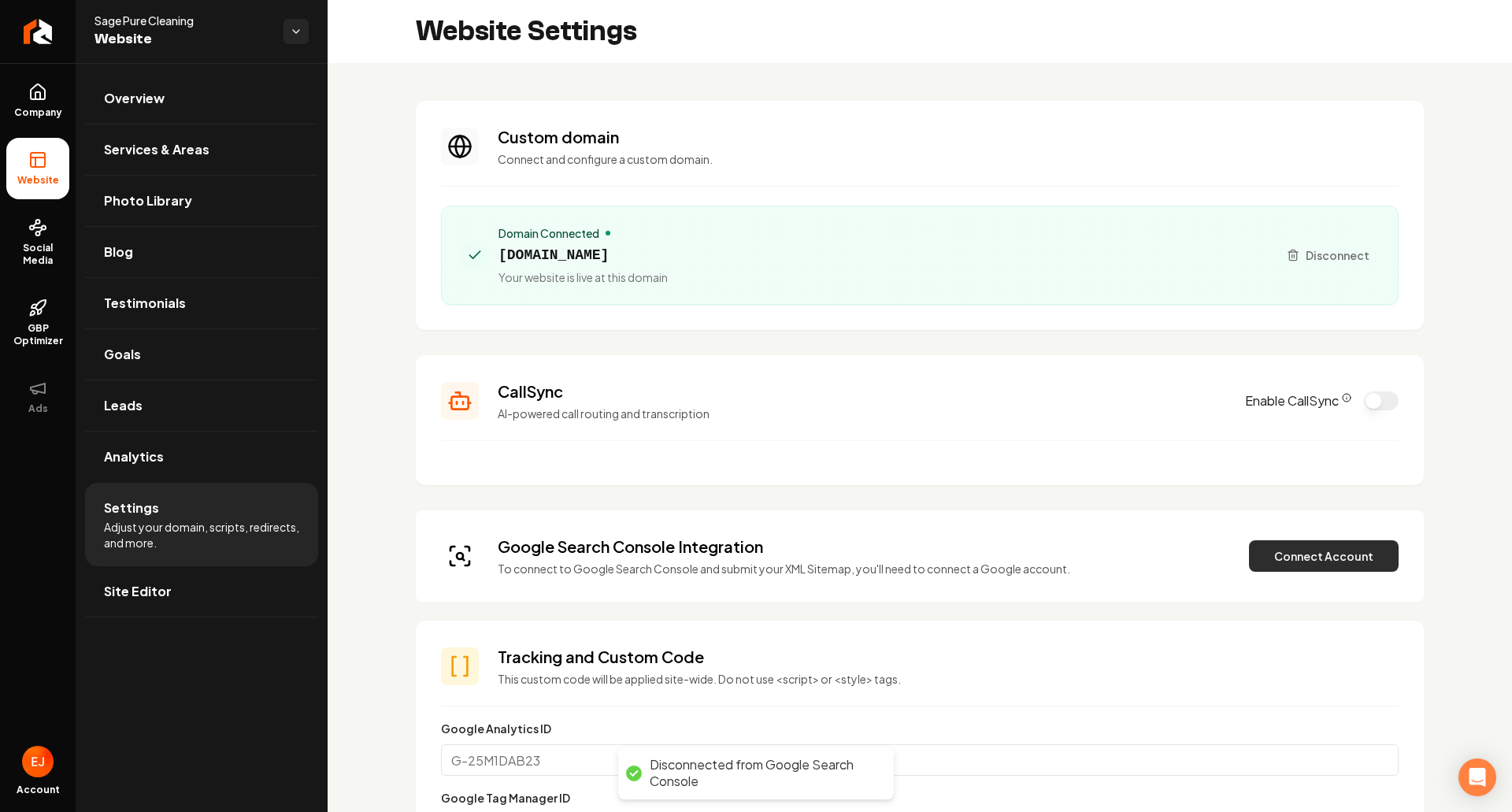
click at [1283, 556] on button "Connect Account" at bounding box center [1323, 556] width 149 height 32
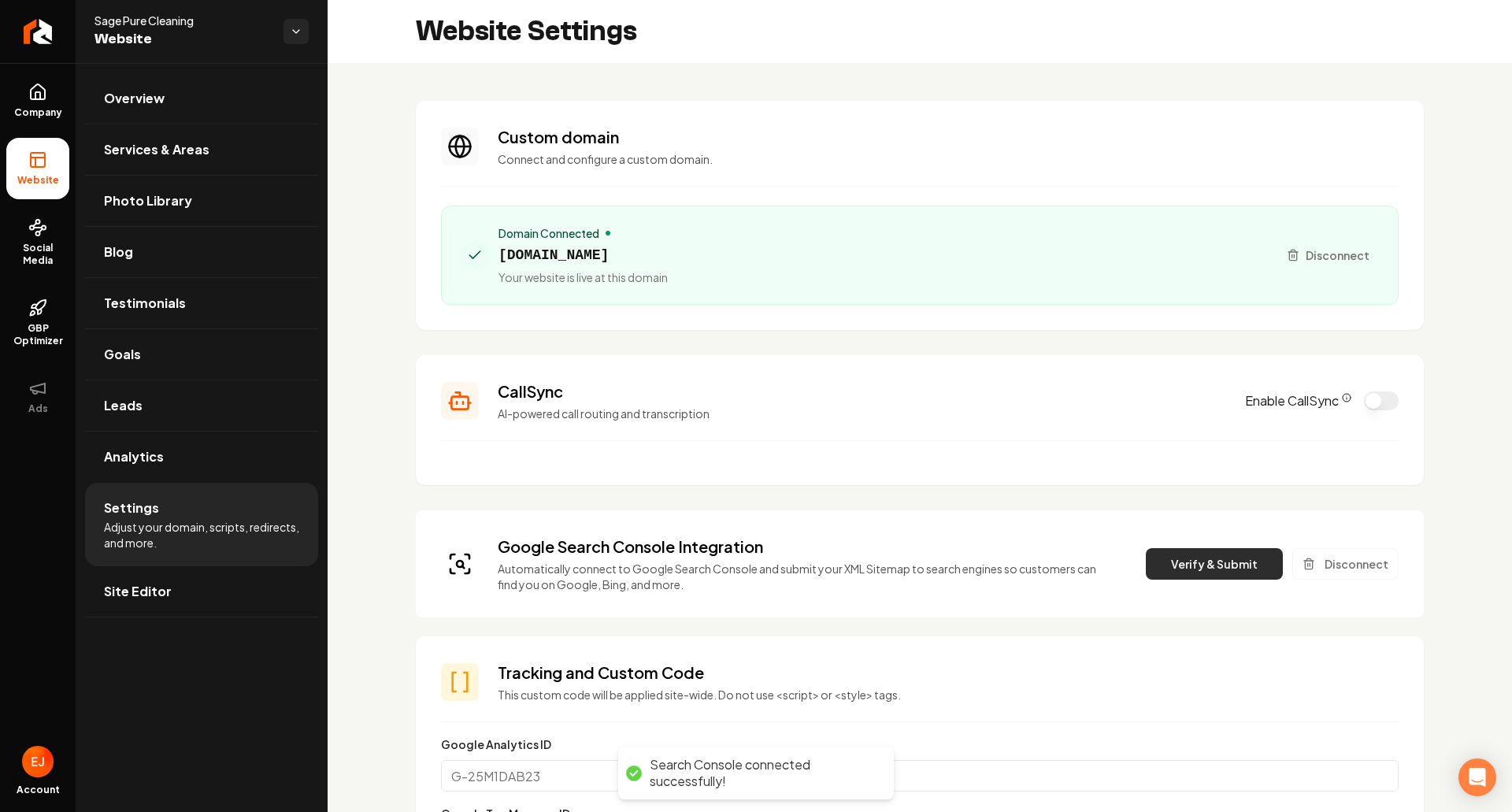
click at [1193, 563] on button "Verify & Submit" at bounding box center [1214, 563] width 137 height 32
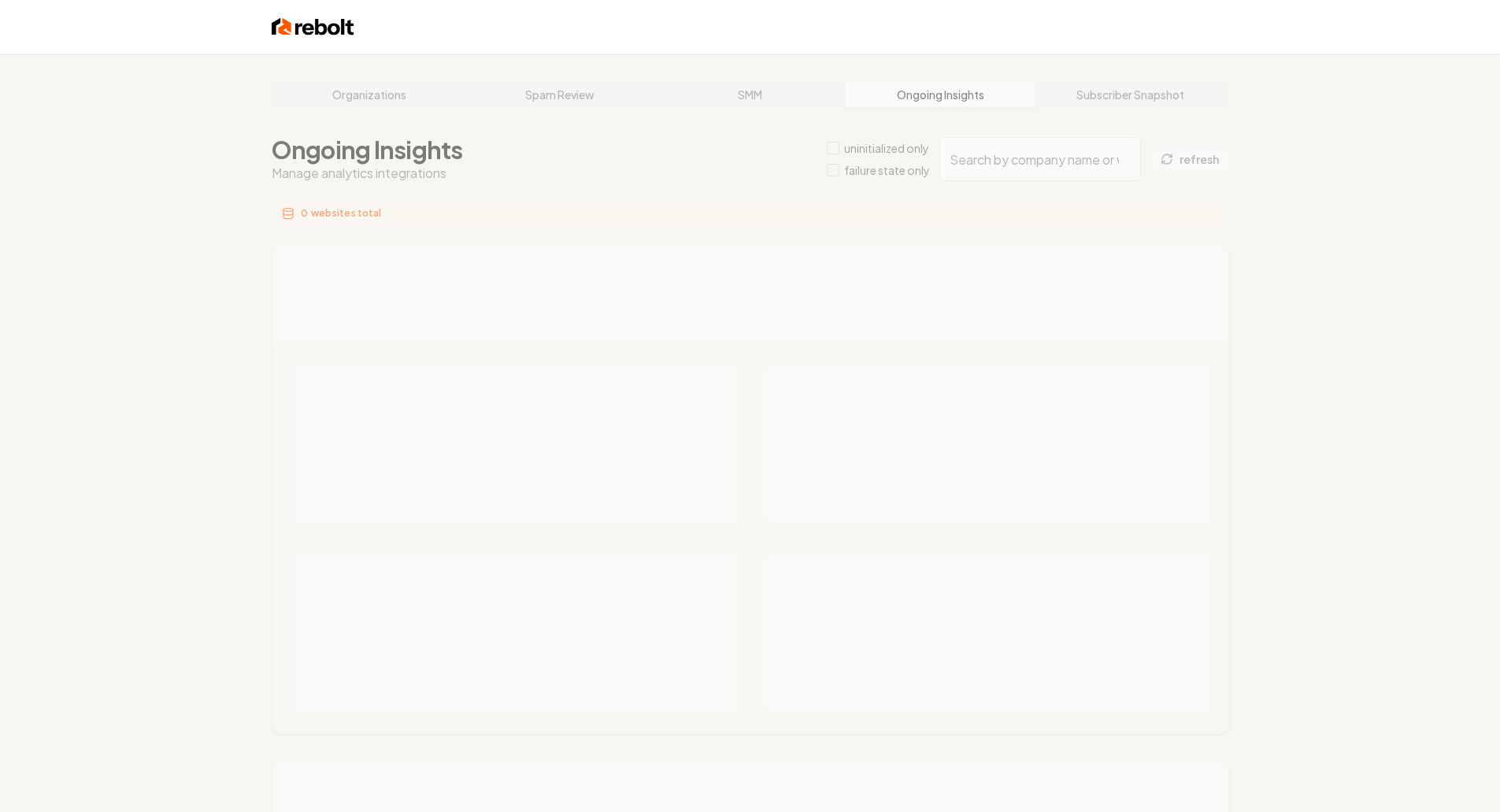
type input "3756e06d-b5c6-443e-a340-eb686ecd1fd7"
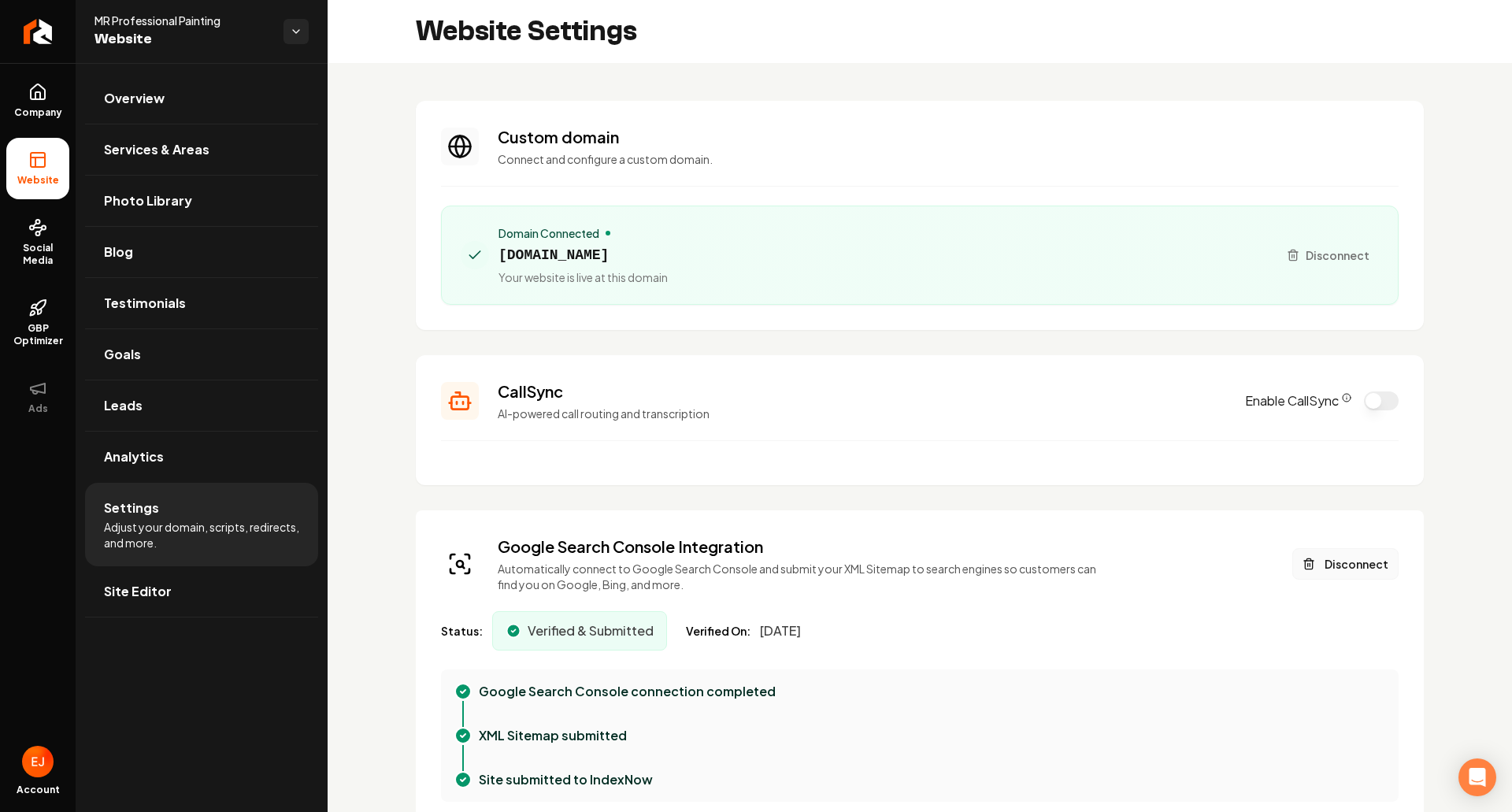
click at [1345, 575] on button "Disconnect" at bounding box center [1345, 563] width 106 height 32
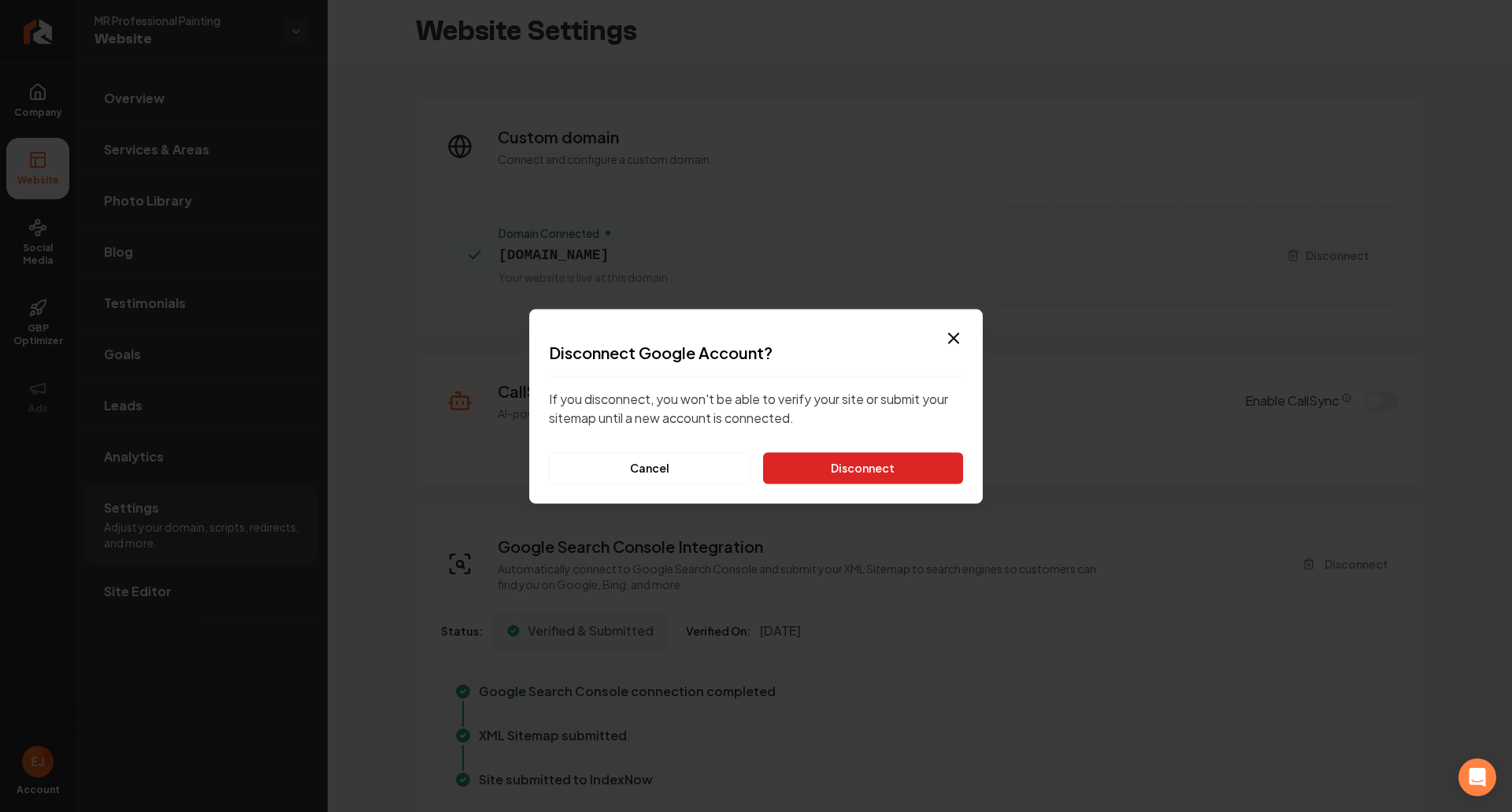
click at [879, 469] on button "Disconnect" at bounding box center [863, 468] width 200 height 32
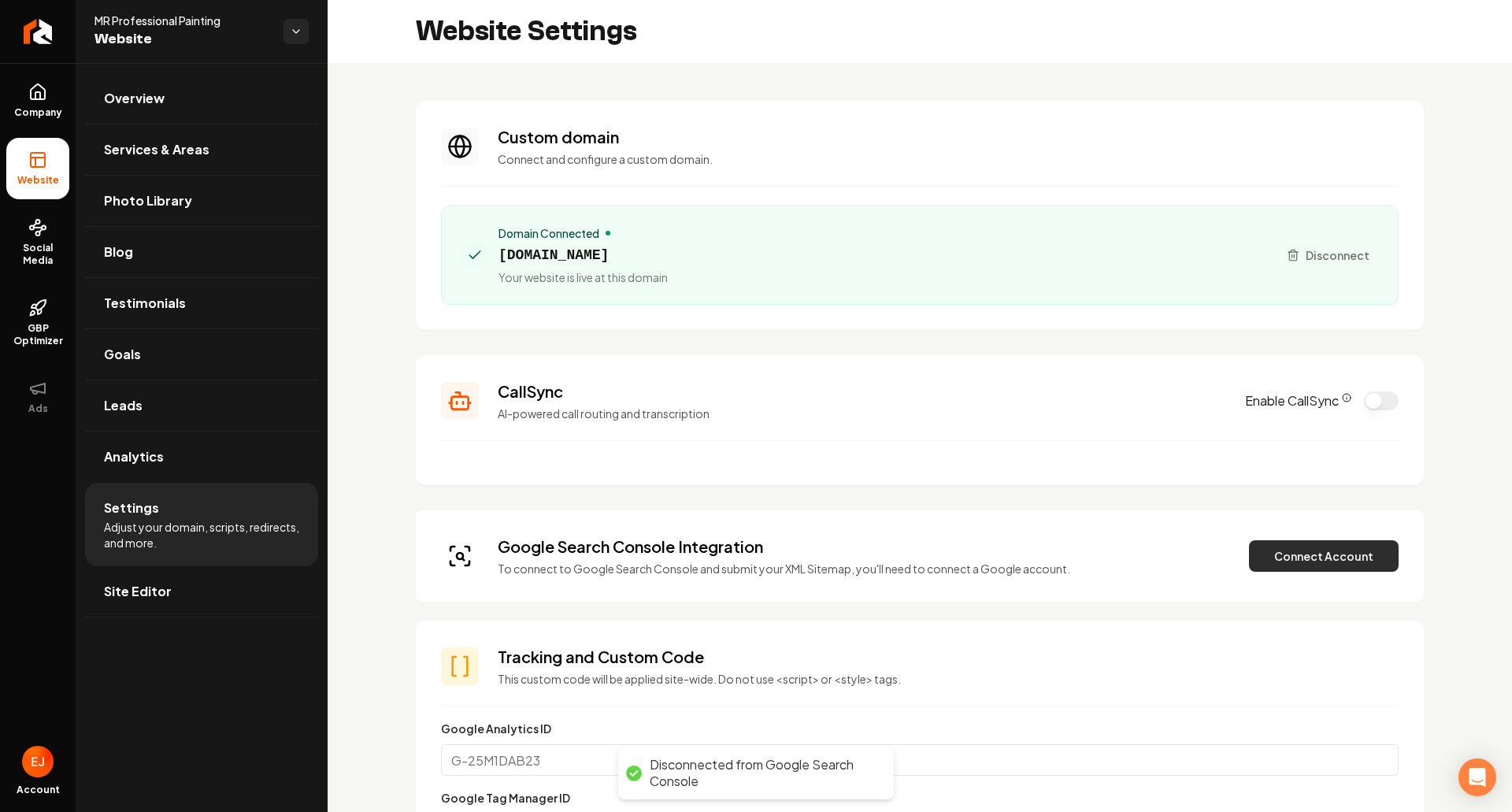
click at [1338, 568] on button "Connect Account" at bounding box center [1323, 556] width 149 height 32
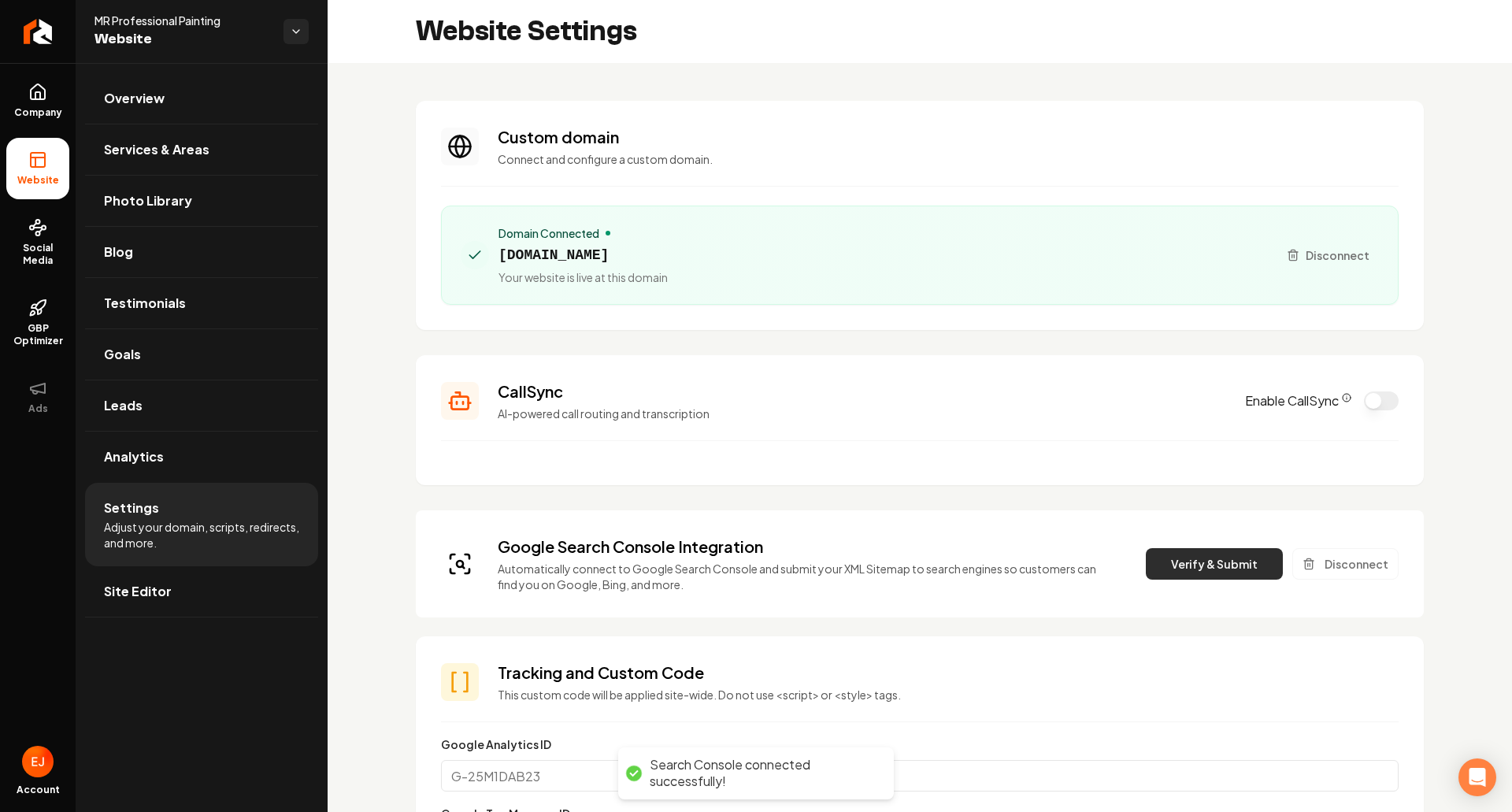
click at [1227, 569] on button "Verify & Submit" at bounding box center [1214, 563] width 137 height 32
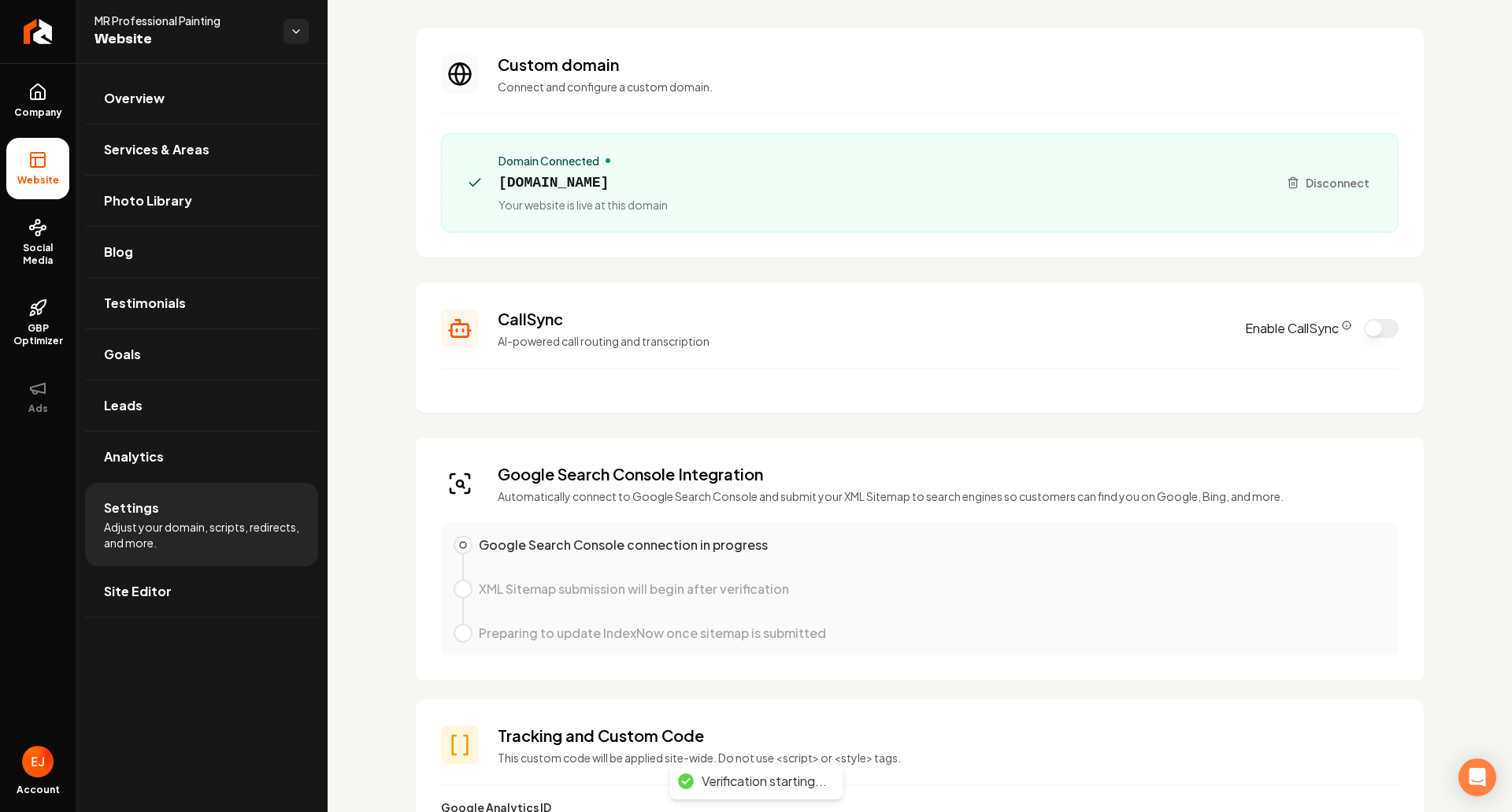
scroll to position [79, 0]
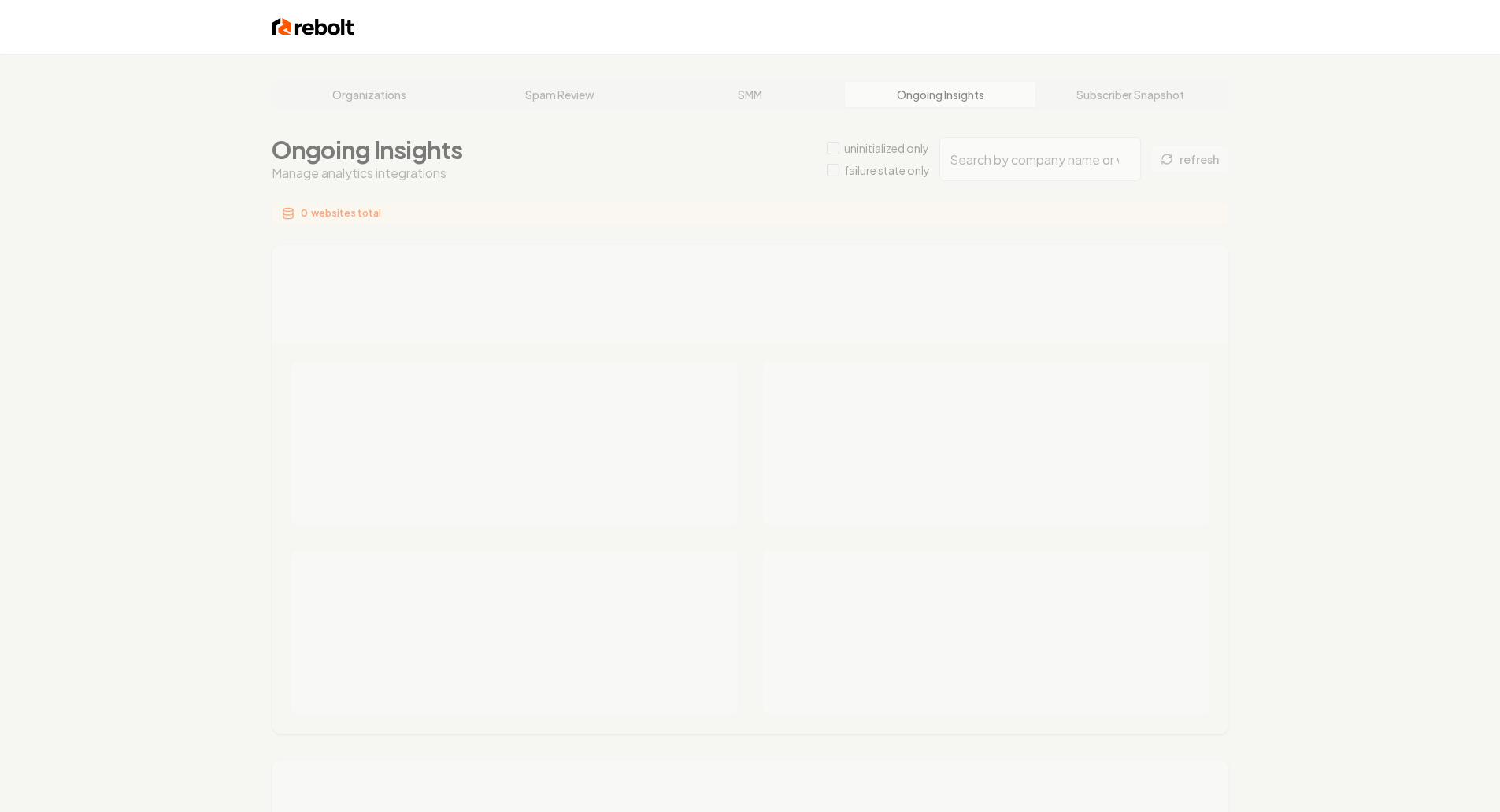
type input "030abb34-f566-441b-87aa-f8e68ea92f55"
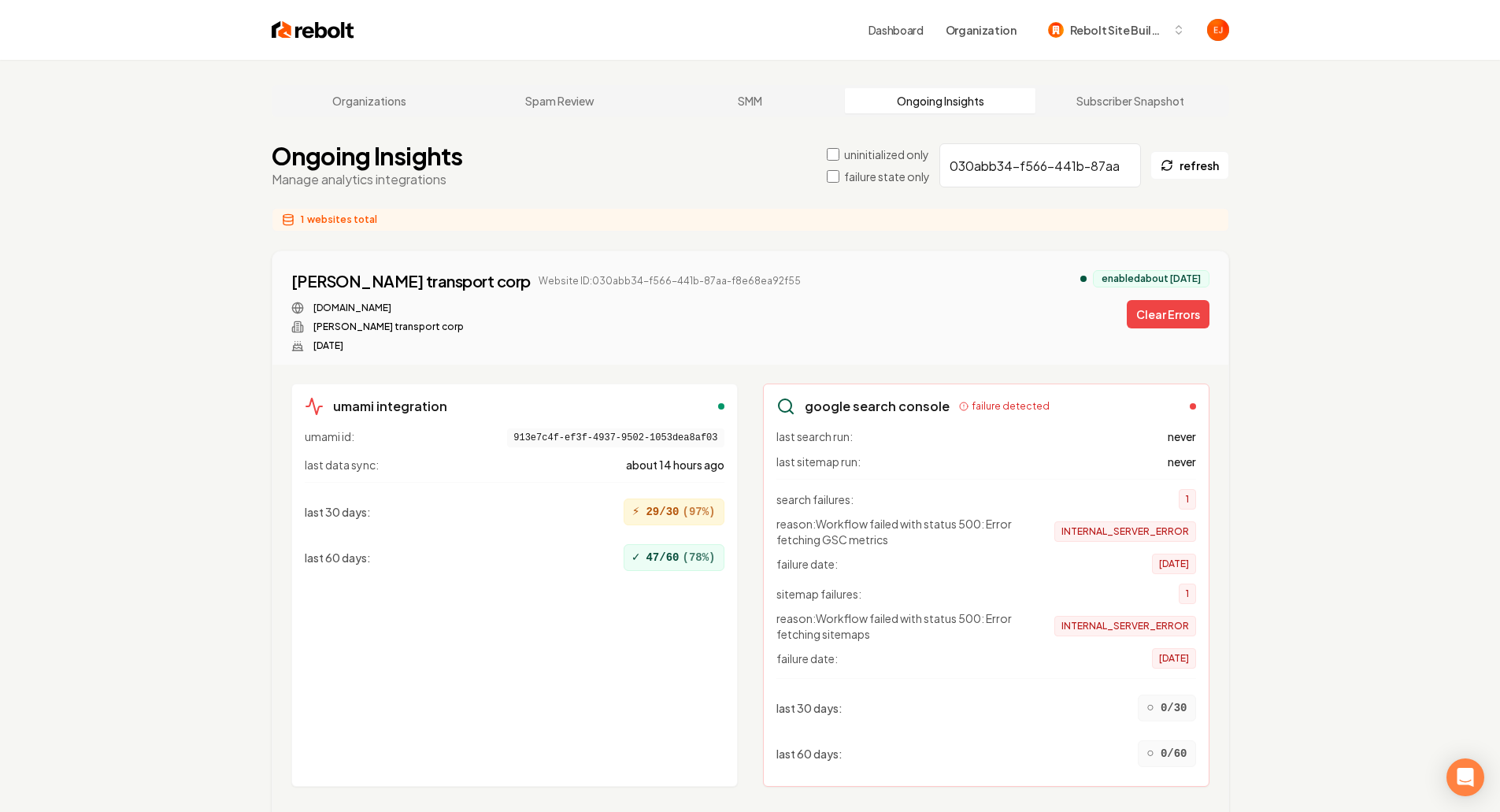
drag, startPoint x: 1173, startPoint y: 310, endPoint x: 1120, endPoint y: 287, distance: 57.8
click at [1173, 310] on button "Clear Errors" at bounding box center [1169, 314] width 83 height 28
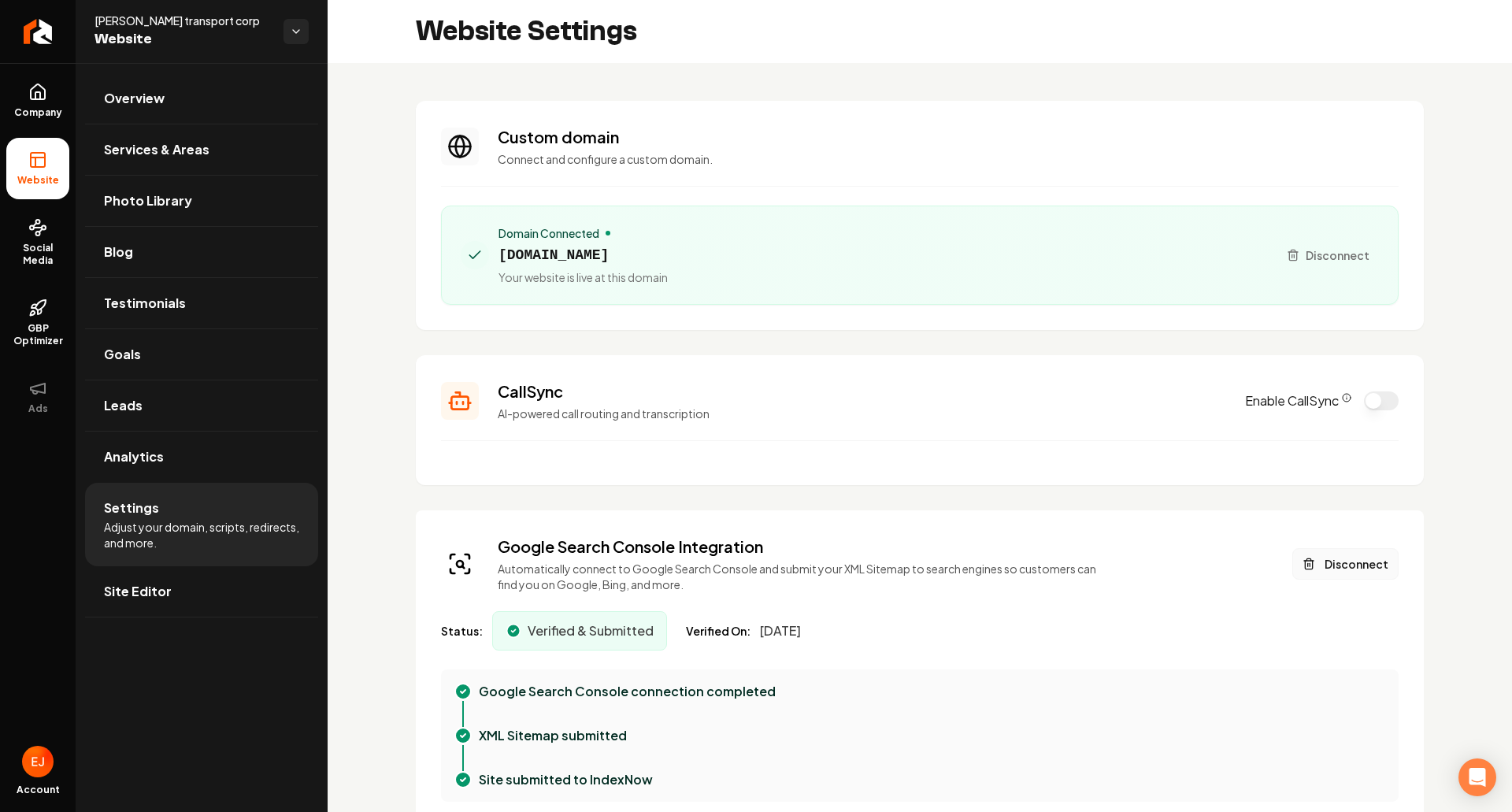
click at [1311, 562] on button "Disconnect" at bounding box center [1345, 563] width 106 height 32
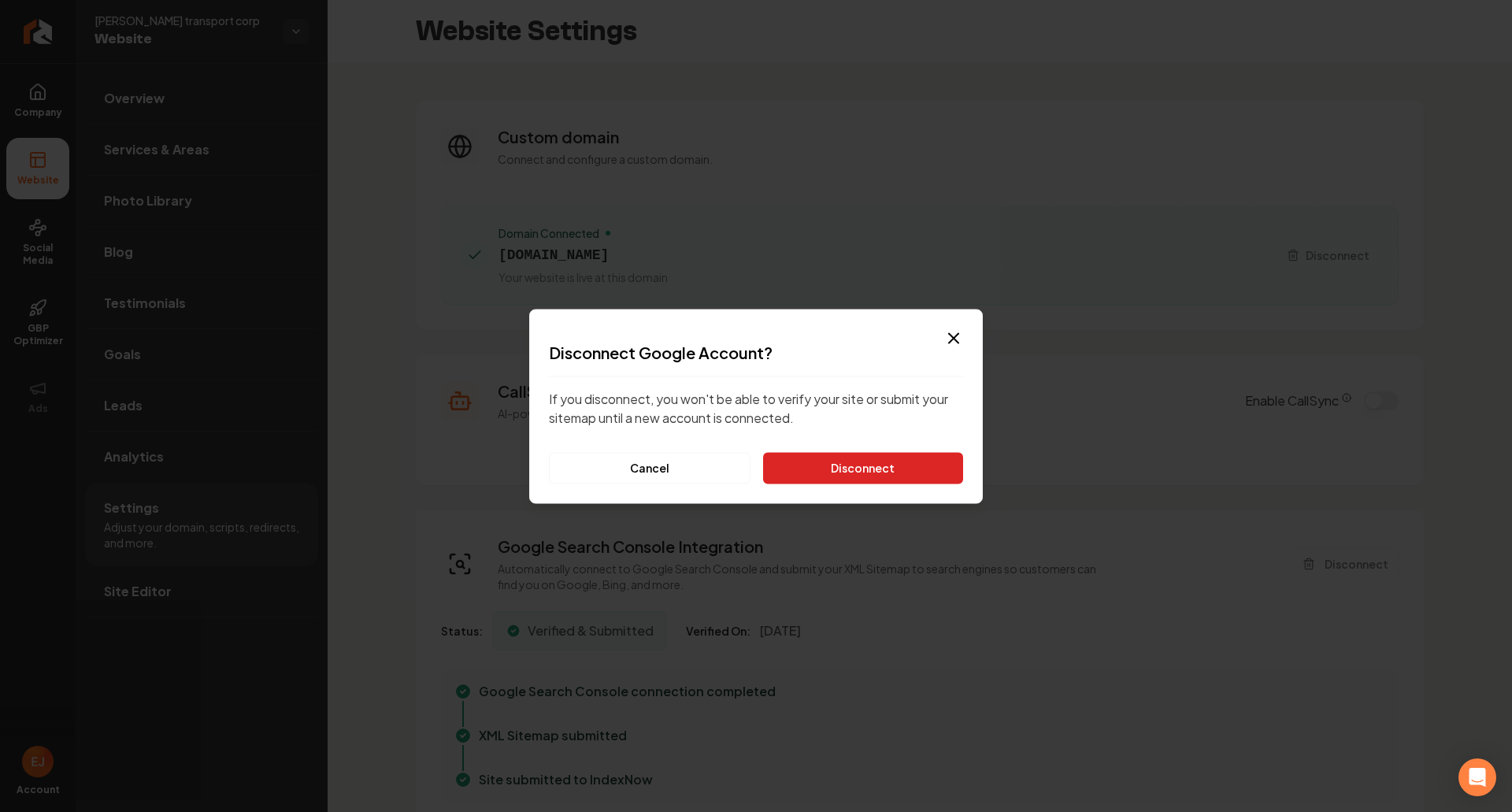
click at [923, 471] on button "Disconnect" at bounding box center [863, 468] width 200 height 32
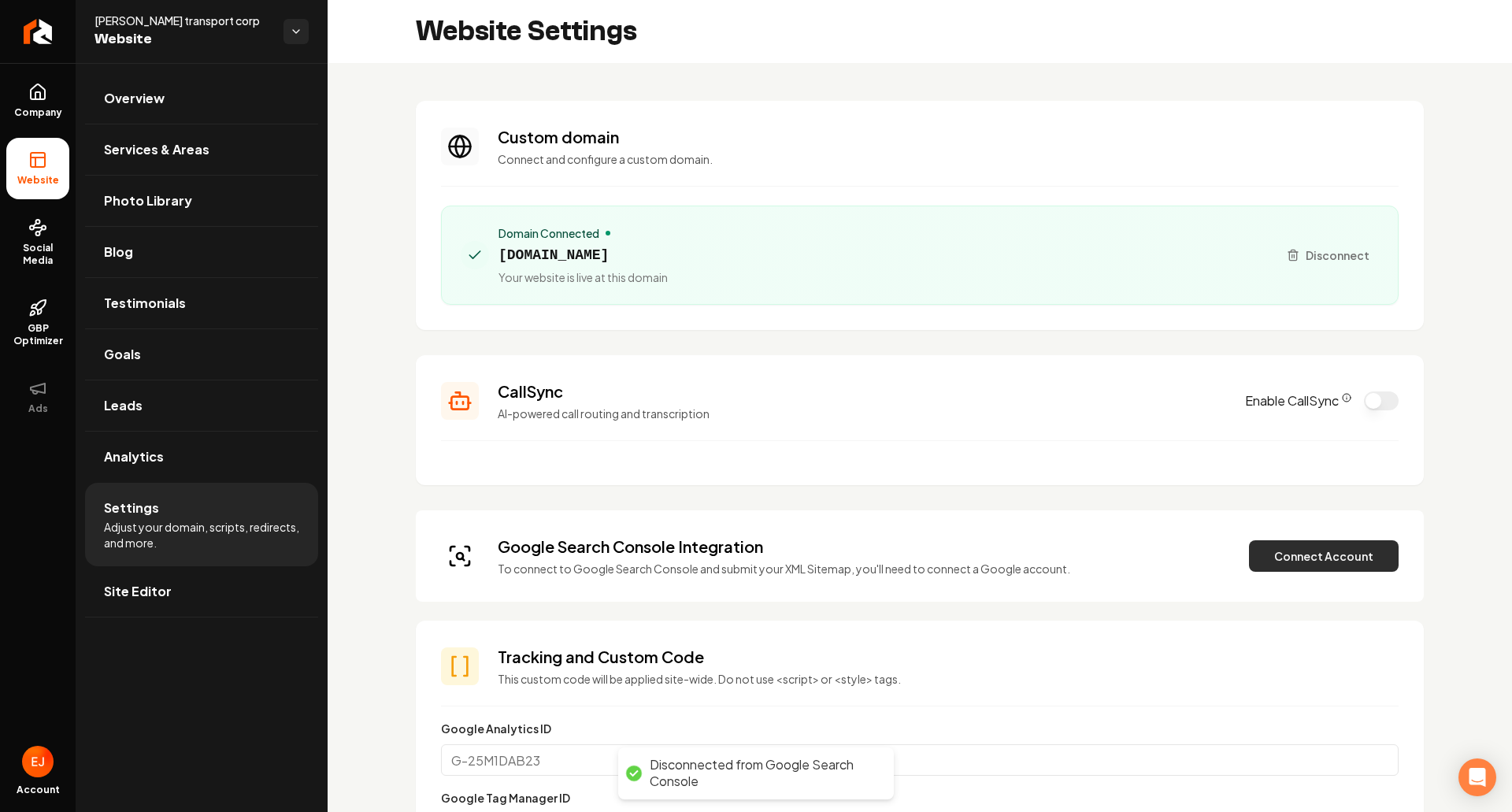
click at [1283, 551] on button "Connect Account" at bounding box center [1323, 556] width 149 height 32
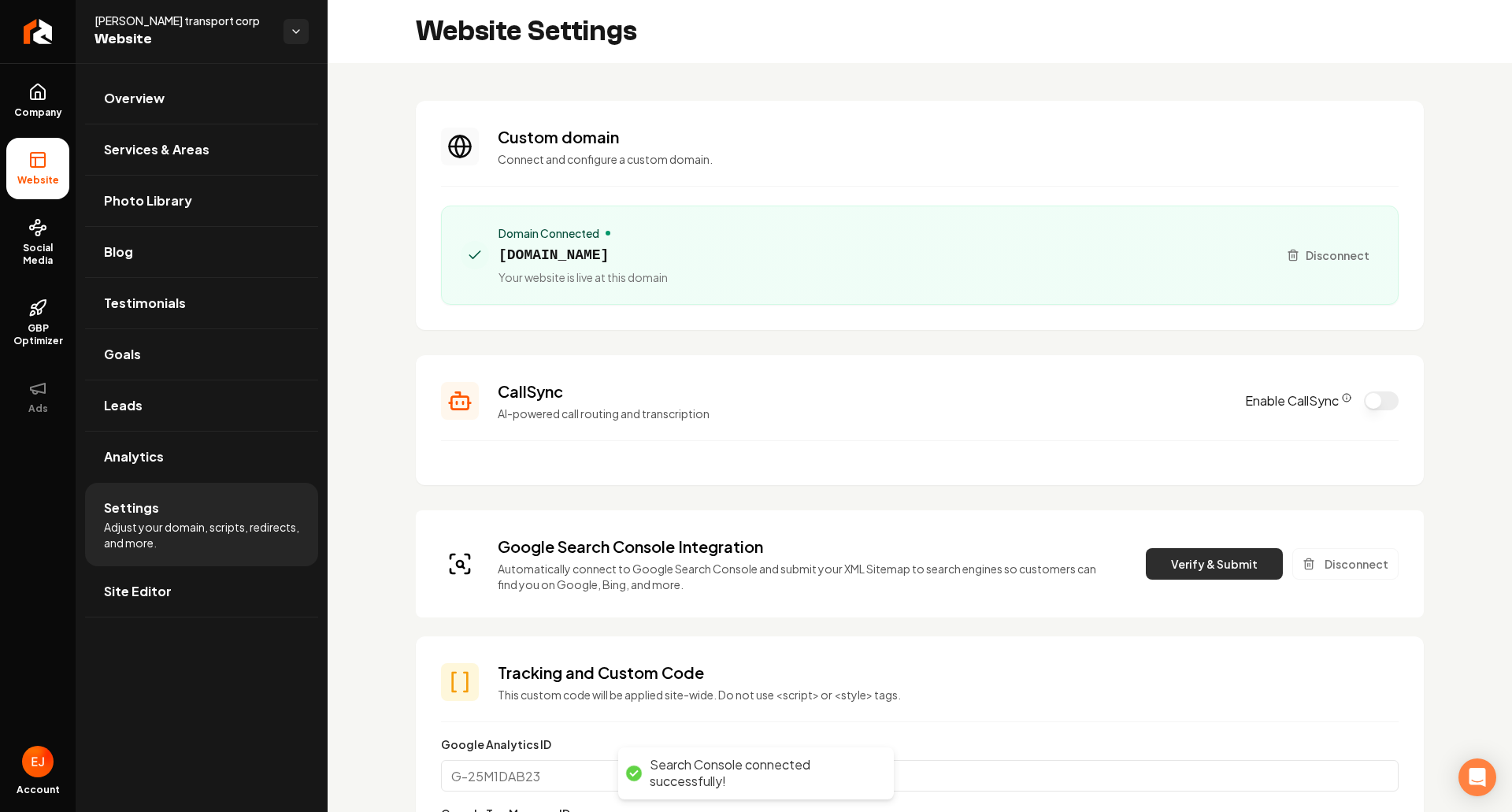
click at [1197, 556] on button "Verify & Submit" at bounding box center [1214, 563] width 137 height 32
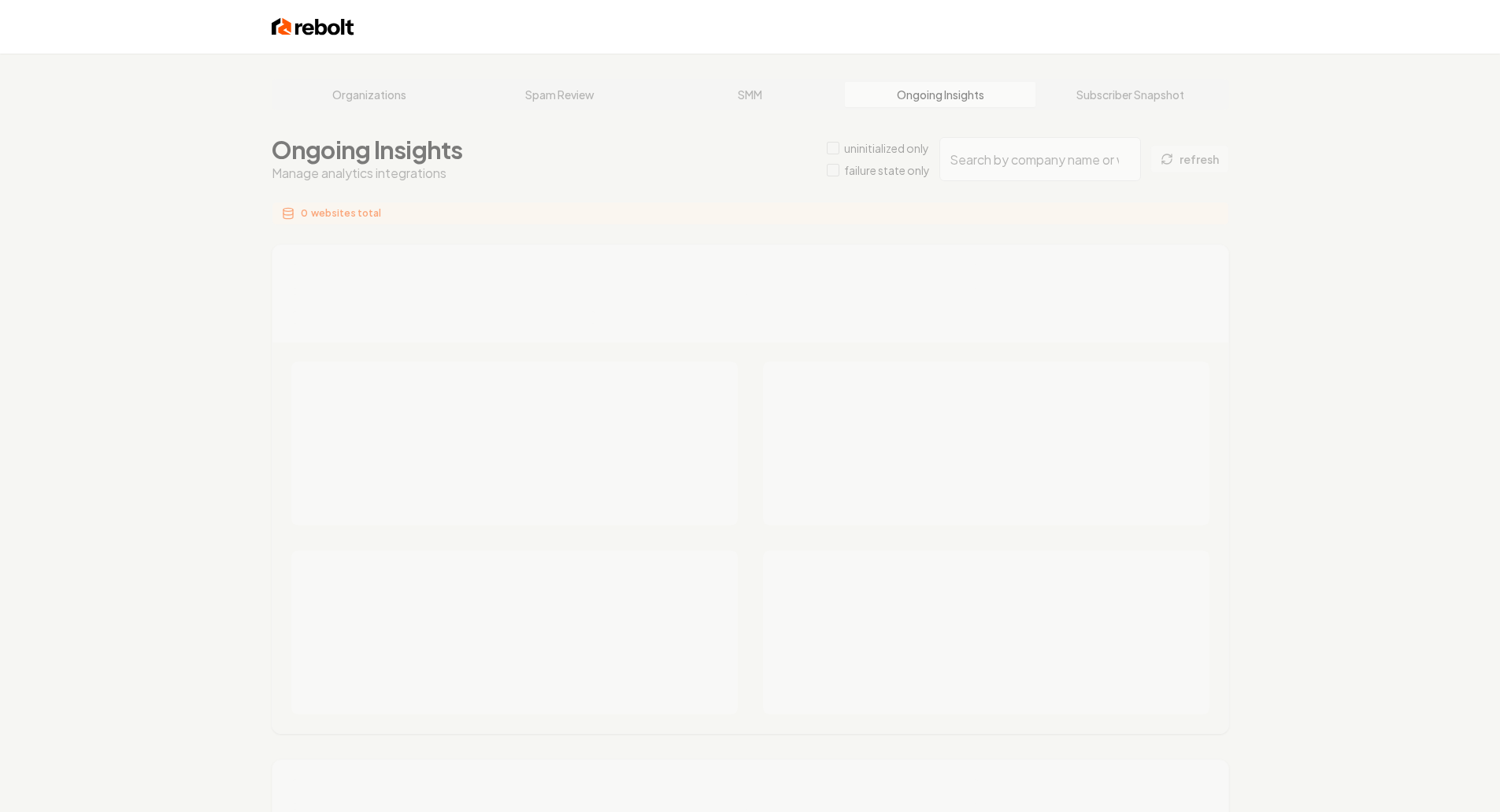
type input "c86fad77-7f48-45b6-aba1-5533c104f3b9"
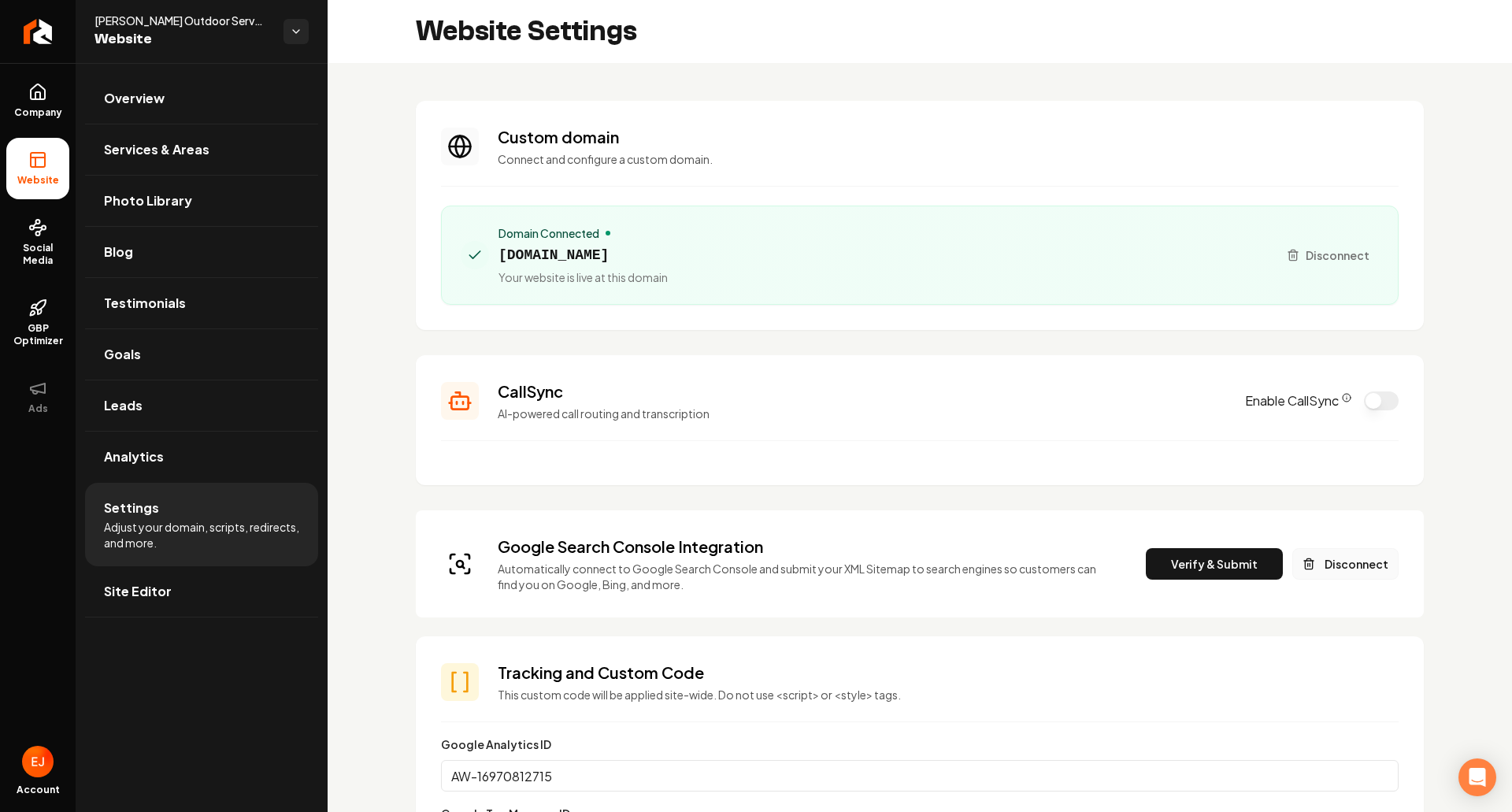
click at [1342, 563] on button "Disconnect" at bounding box center [1345, 563] width 106 height 32
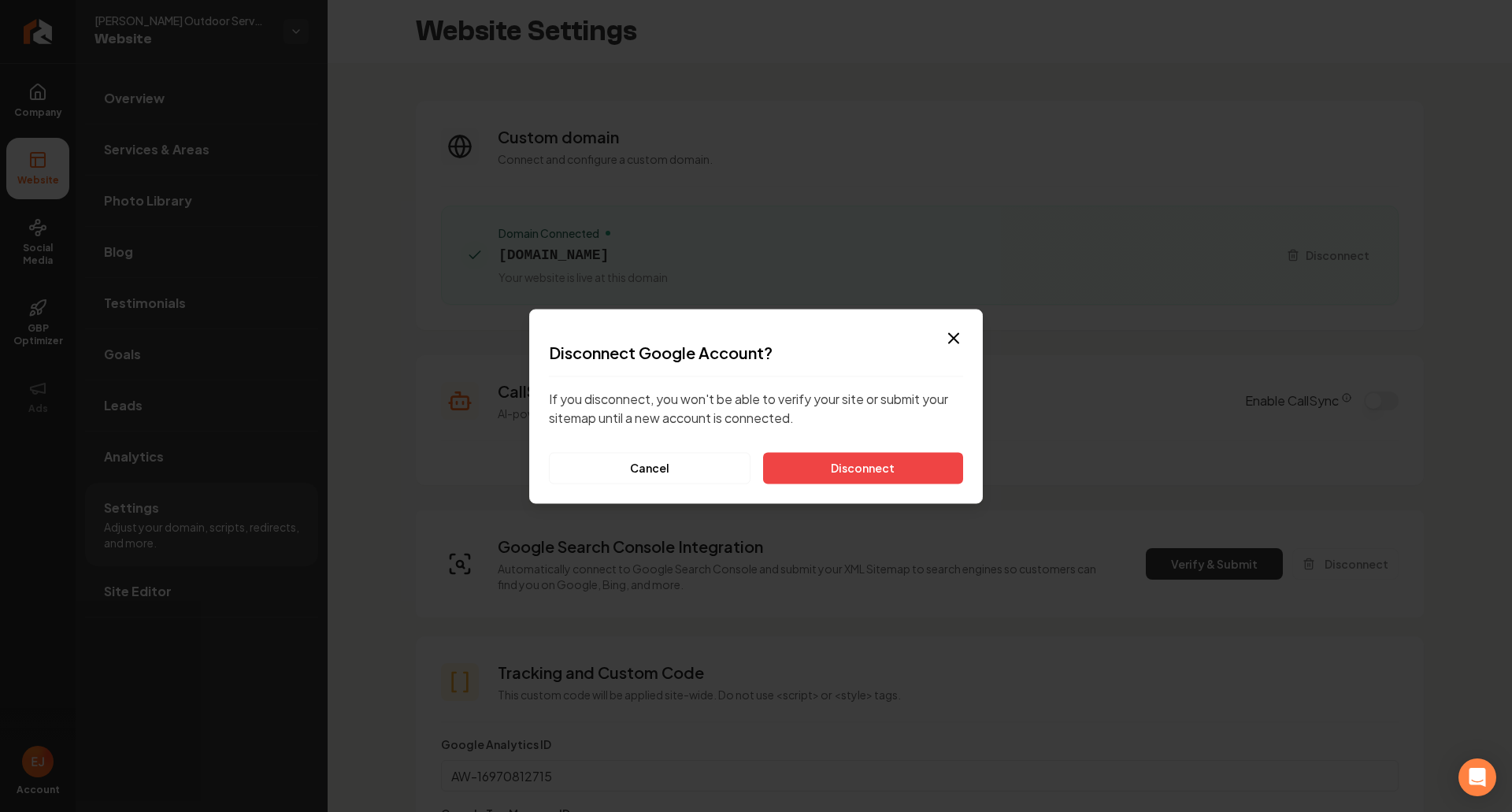
click at [831, 466] on button "Disconnect" at bounding box center [863, 468] width 200 height 32
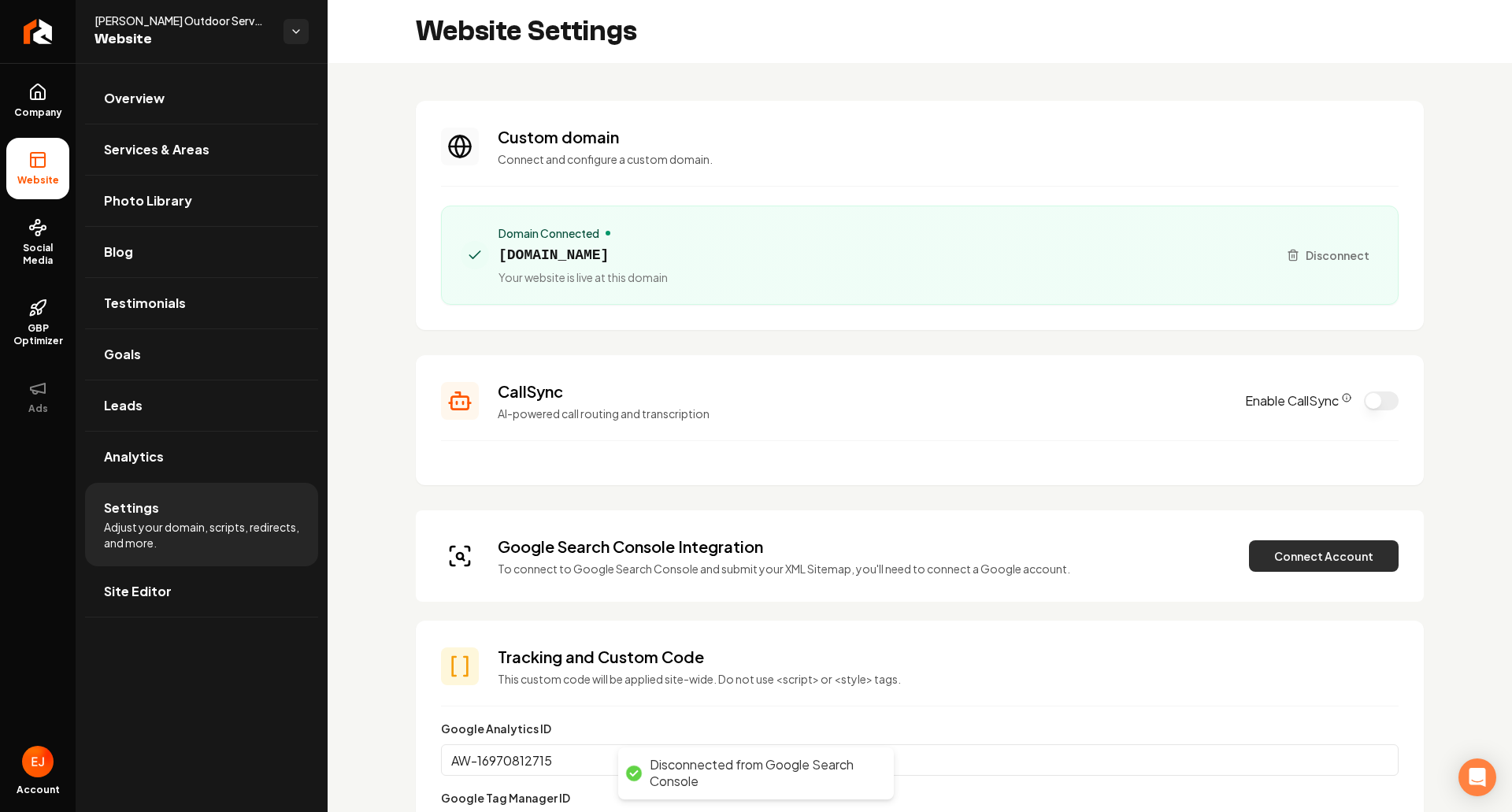
click at [1303, 566] on button "Connect Account" at bounding box center [1323, 556] width 149 height 32
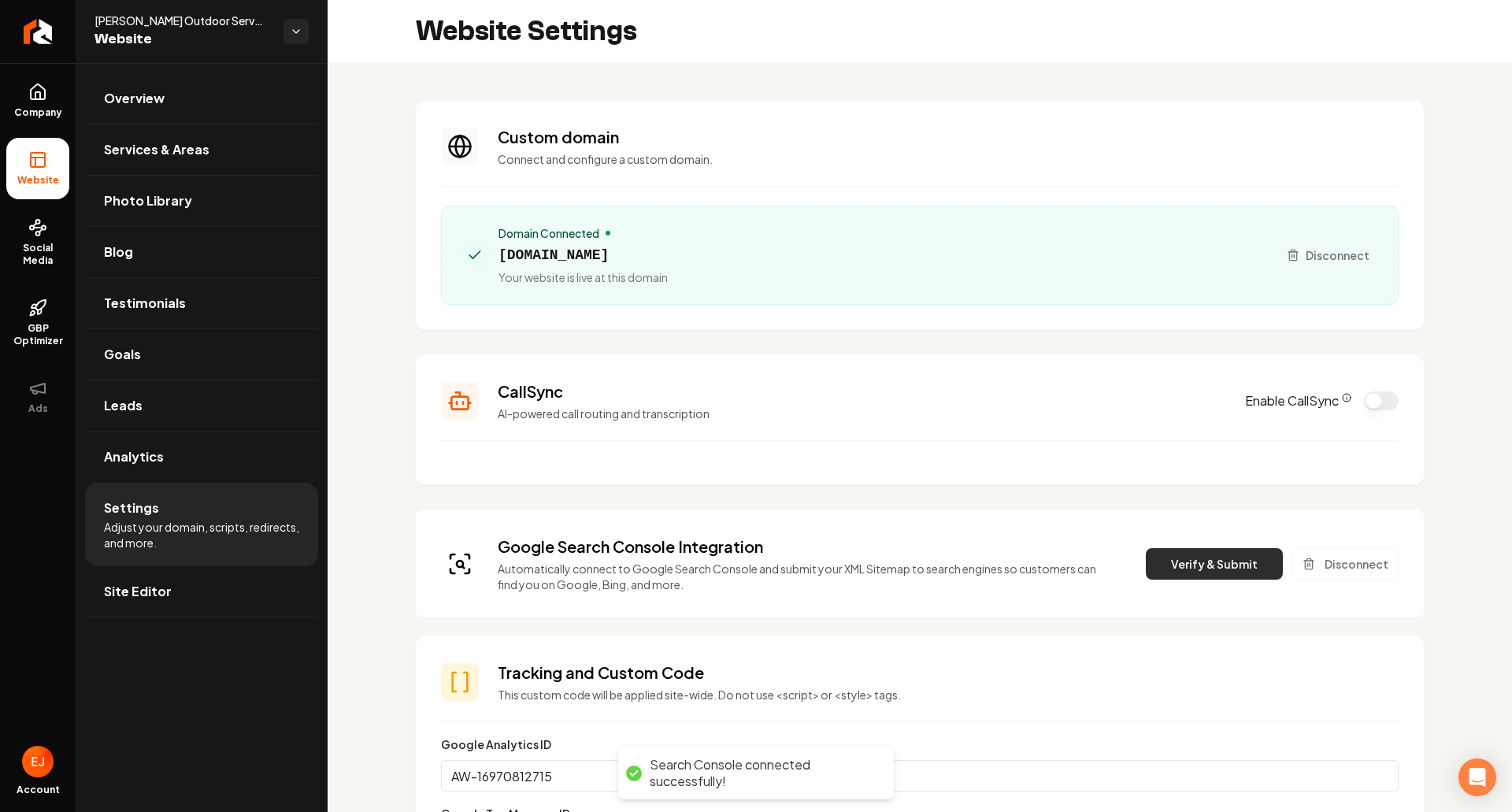
click at [1181, 571] on button "Verify & Submit" at bounding box center [1214, 563] width 137 height 32
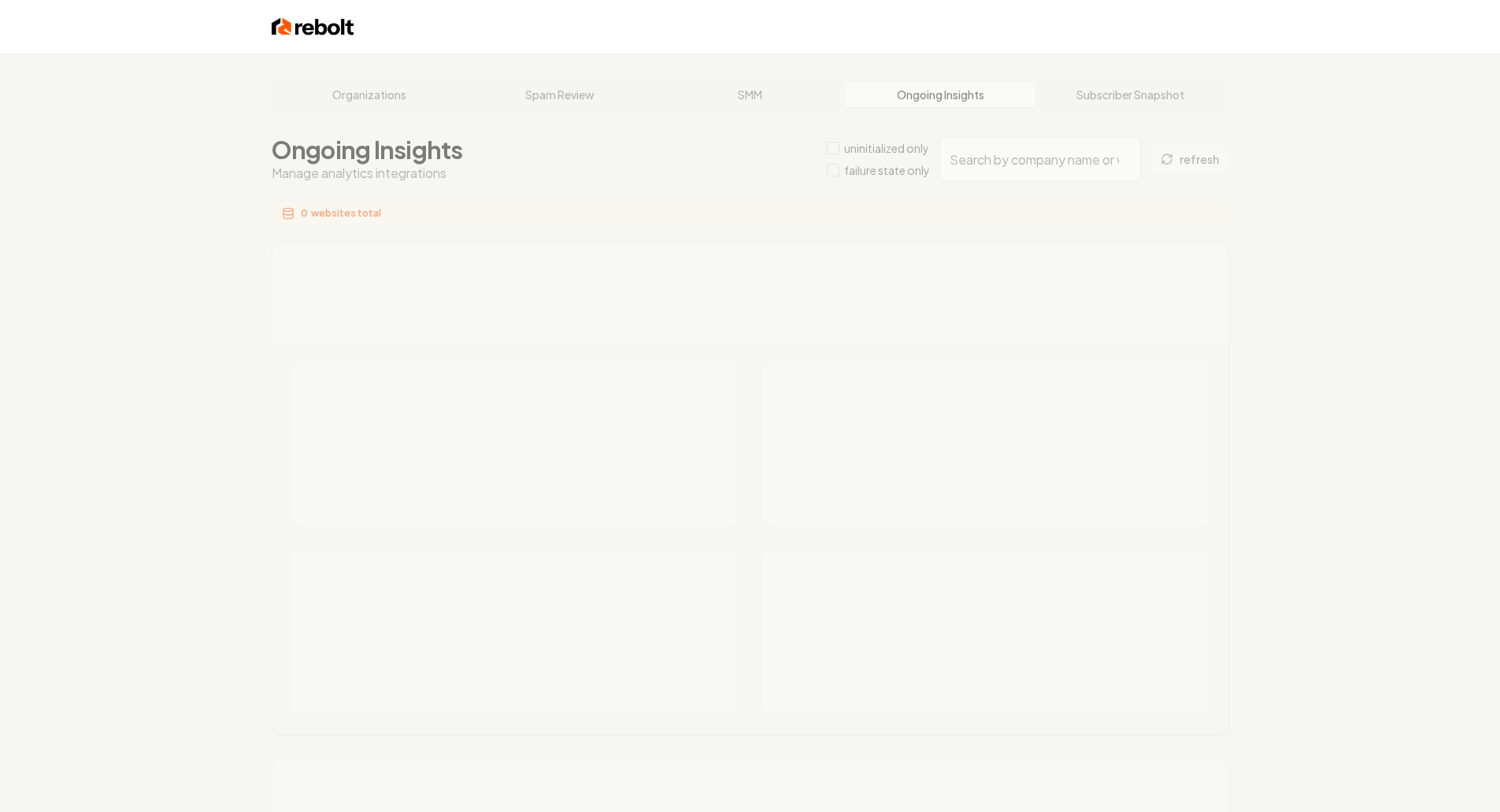
type input "04c450e1-9cf6-48a7-8f8f-13d16d6f3946"
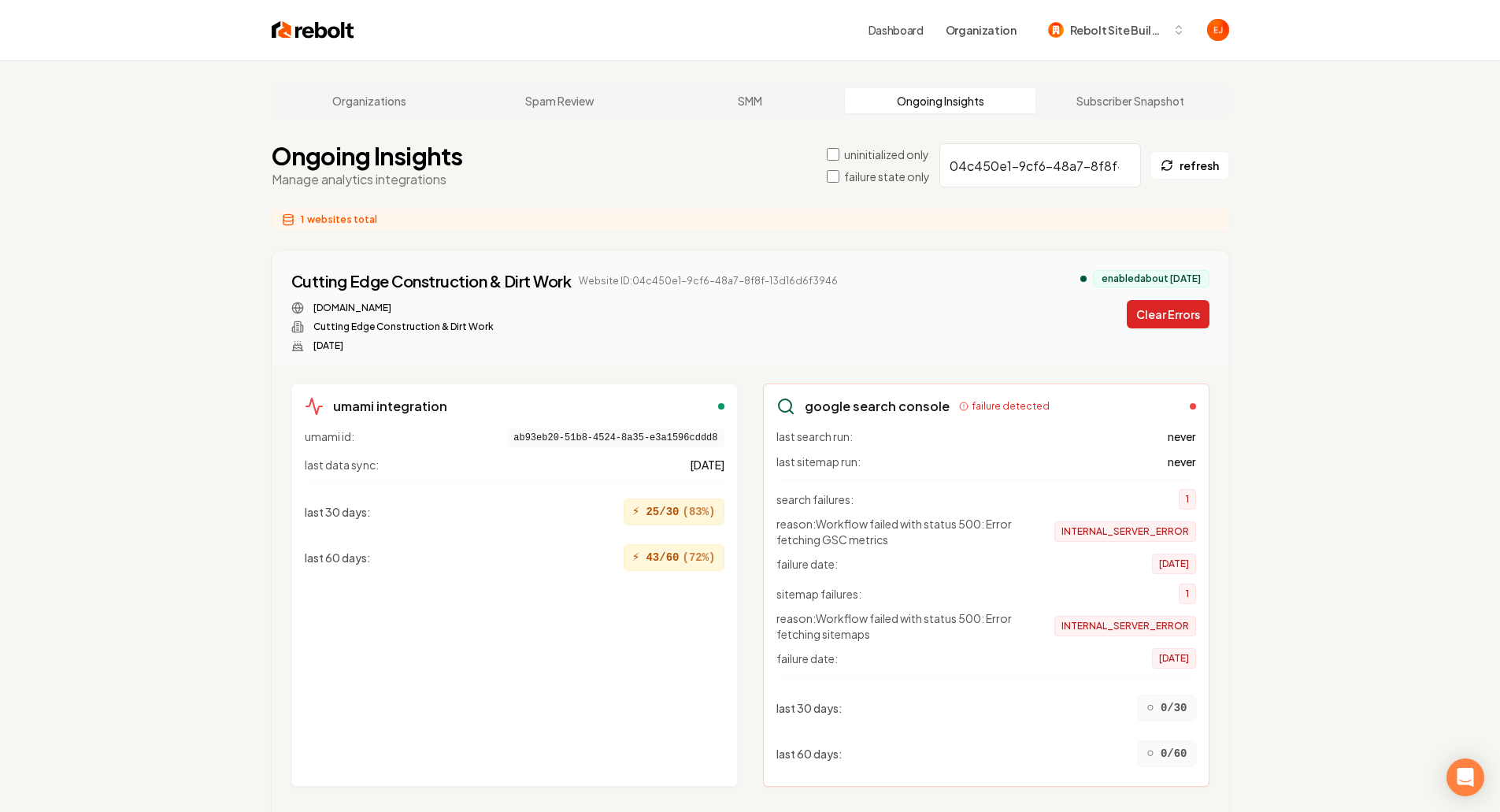
click at [1188, 312] on button "Clear Errors" at bounding box center [1169, 314] width 83 height 28
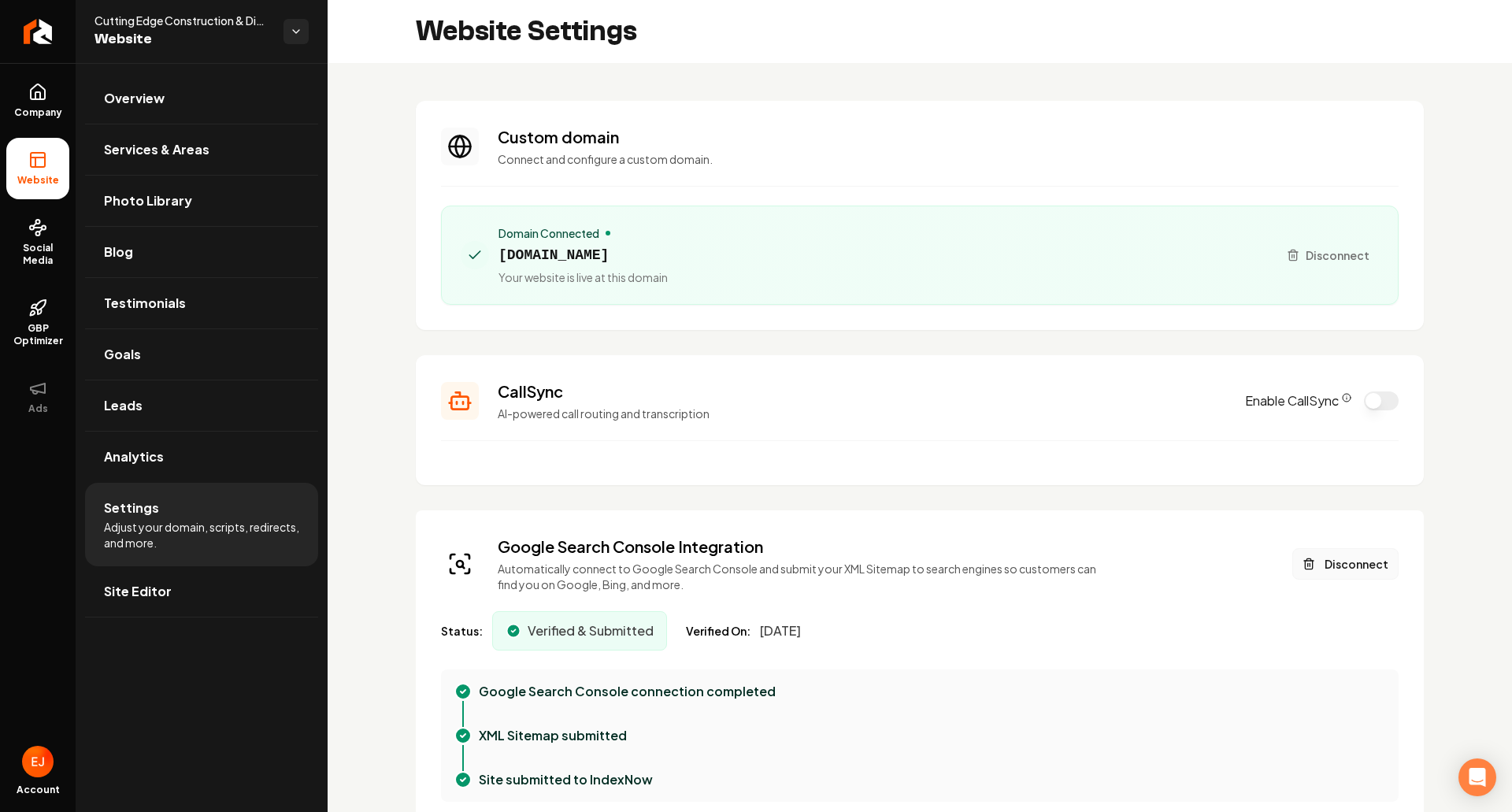
click at [1314, 569] on button "Disconnect" at bounding box center [1345, 563] width 106 height 32
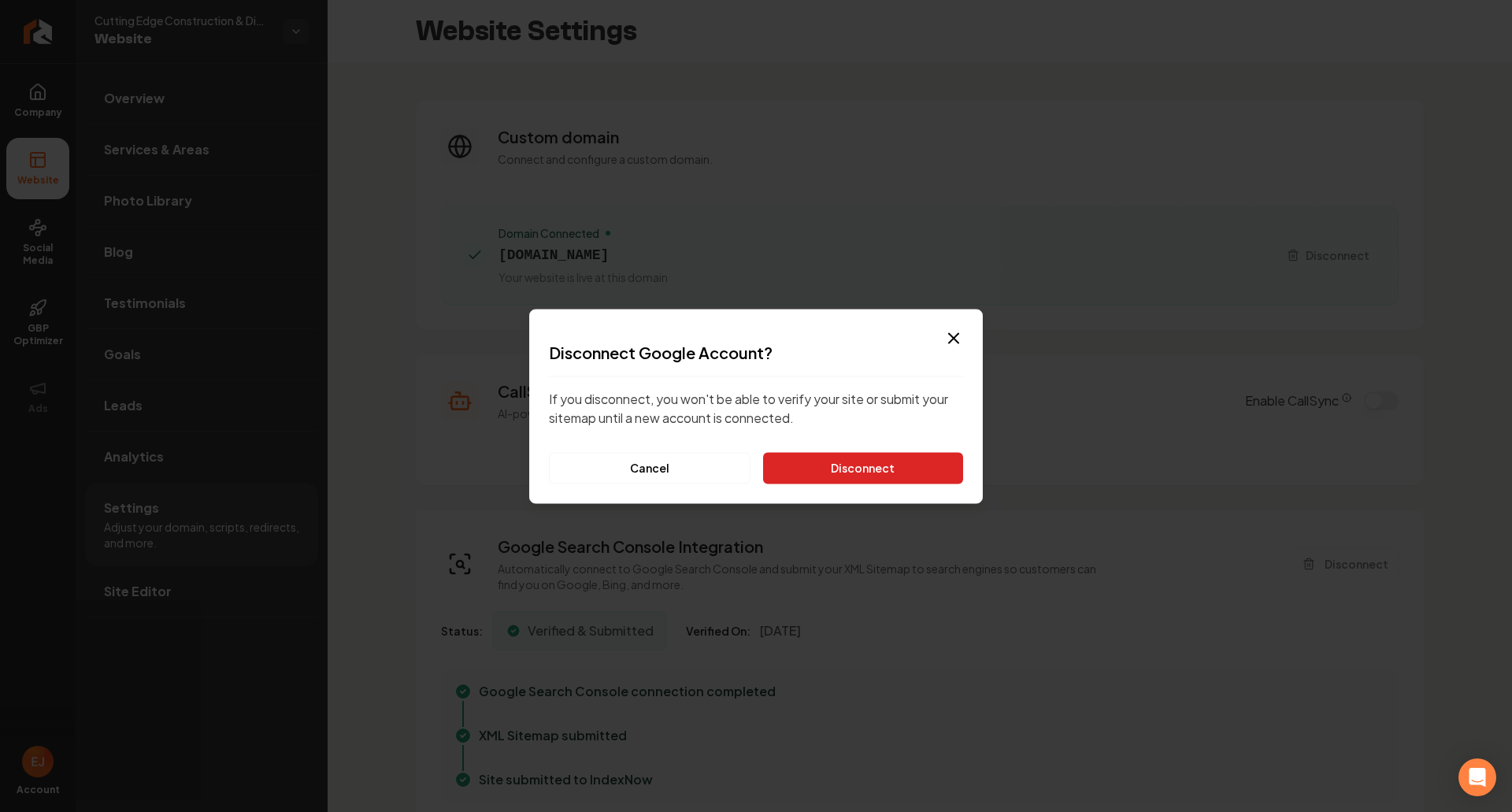
click at [841, 462] on button "Disconnect" at bounding box center [863, 468] width 200 height 32
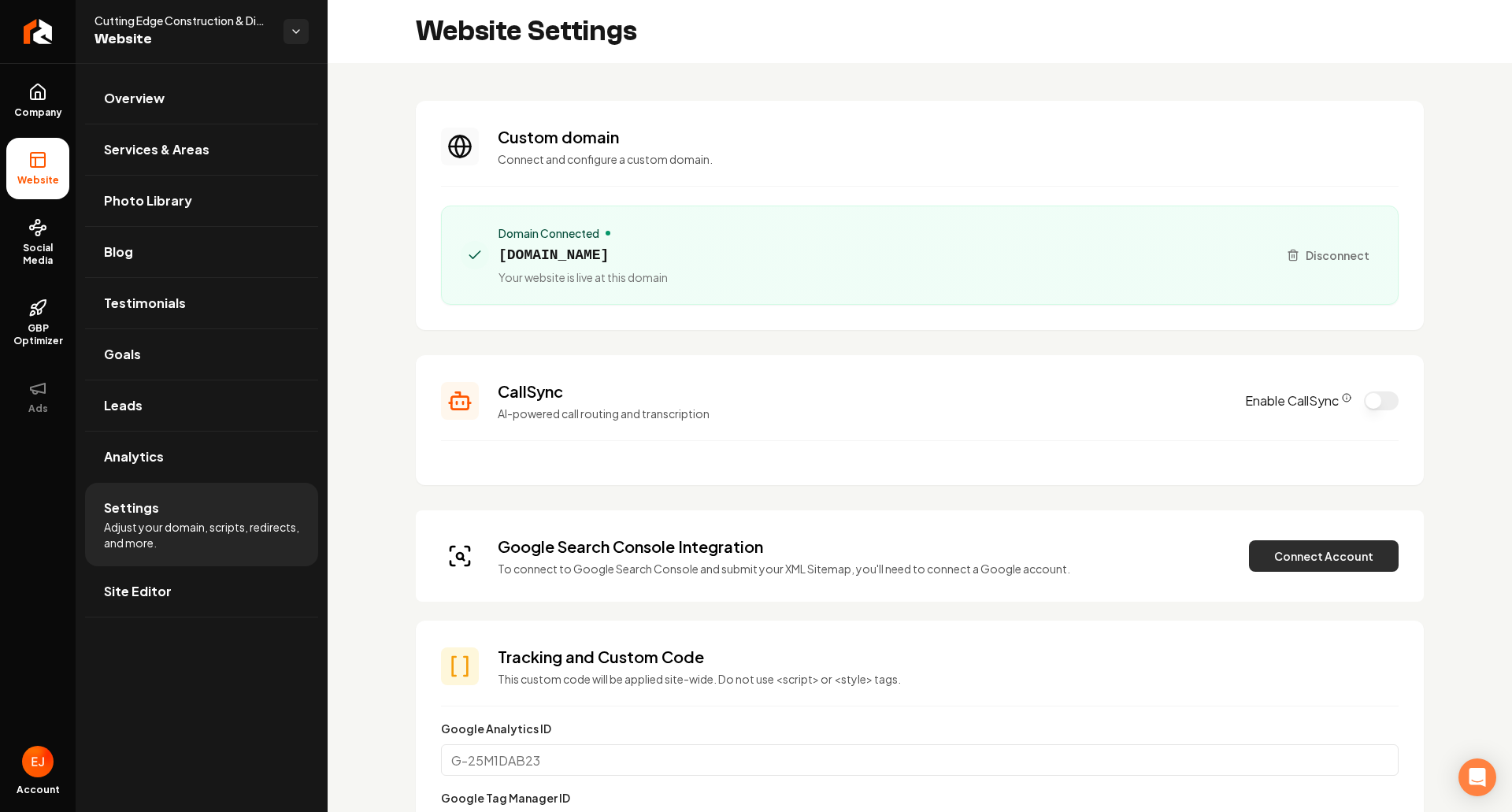
click at [1328, 564] on button "Connect Account" at bounding box center [1323, 556] width 149 height 32
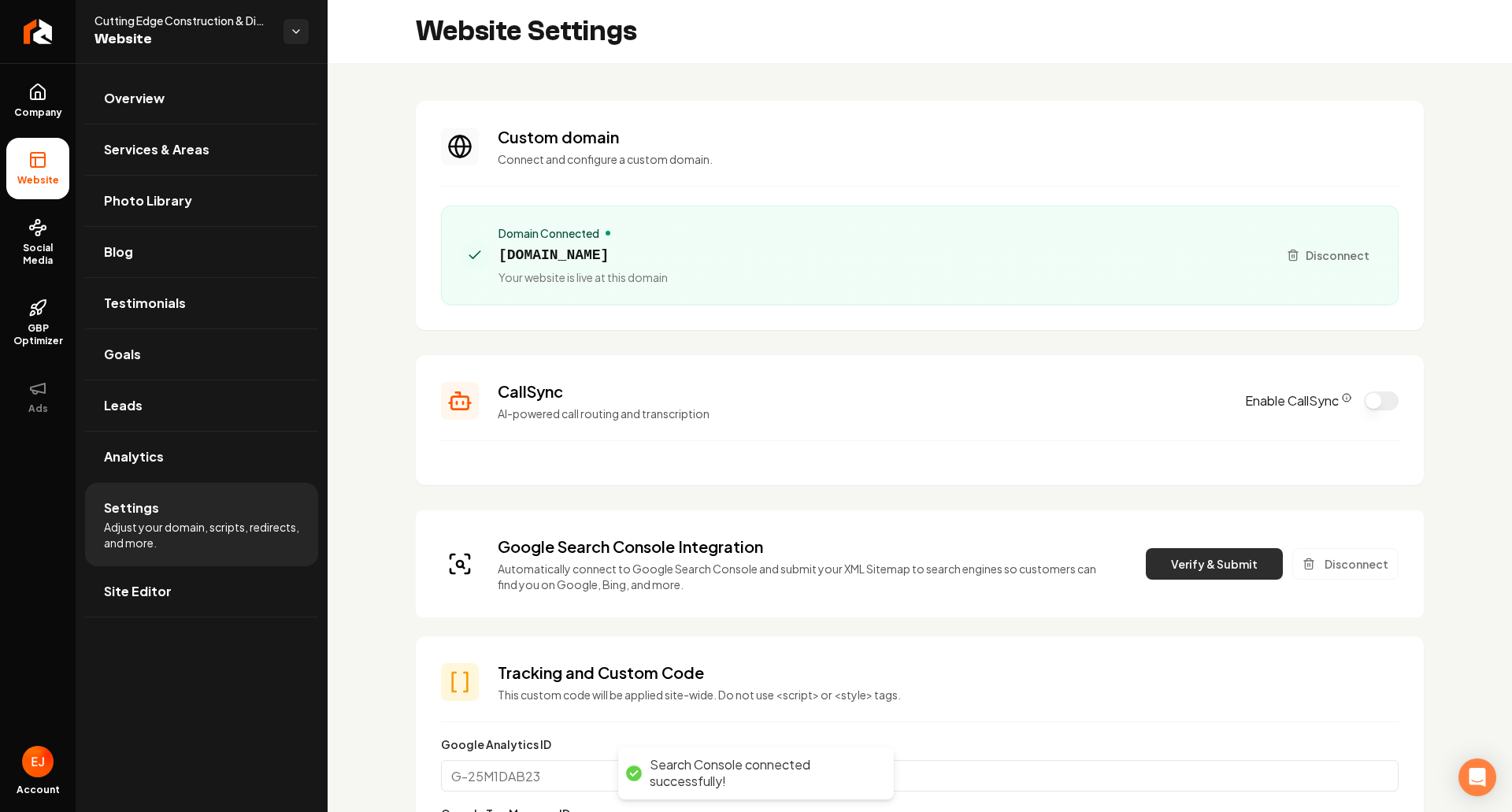
click at [1162, 570] on button "Verify & Submit" at bounding box center [1214, 563] width 137 height 32
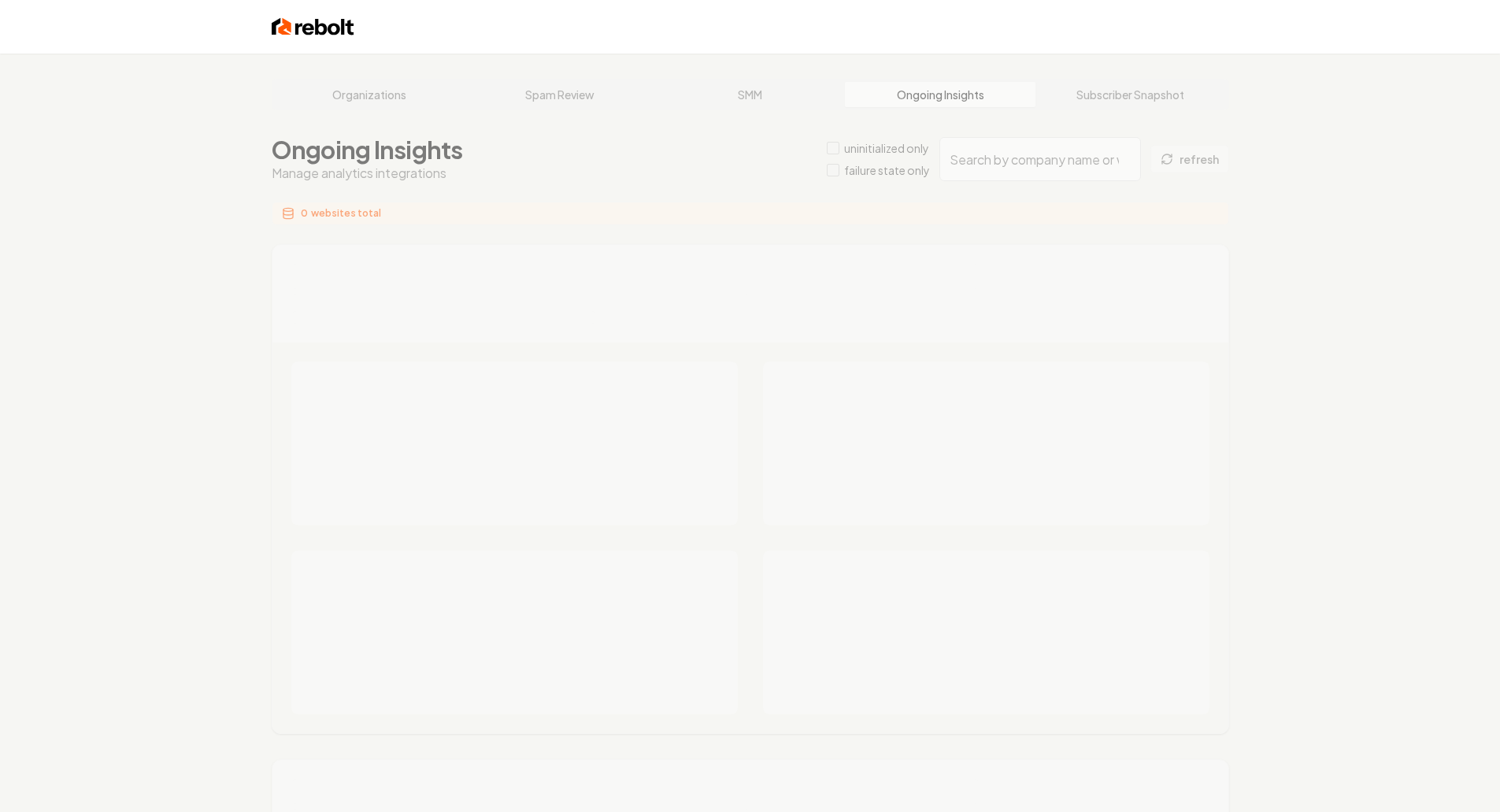
type input "ce3d6873-8061-4e3c-a6ac-6462092fdedf"
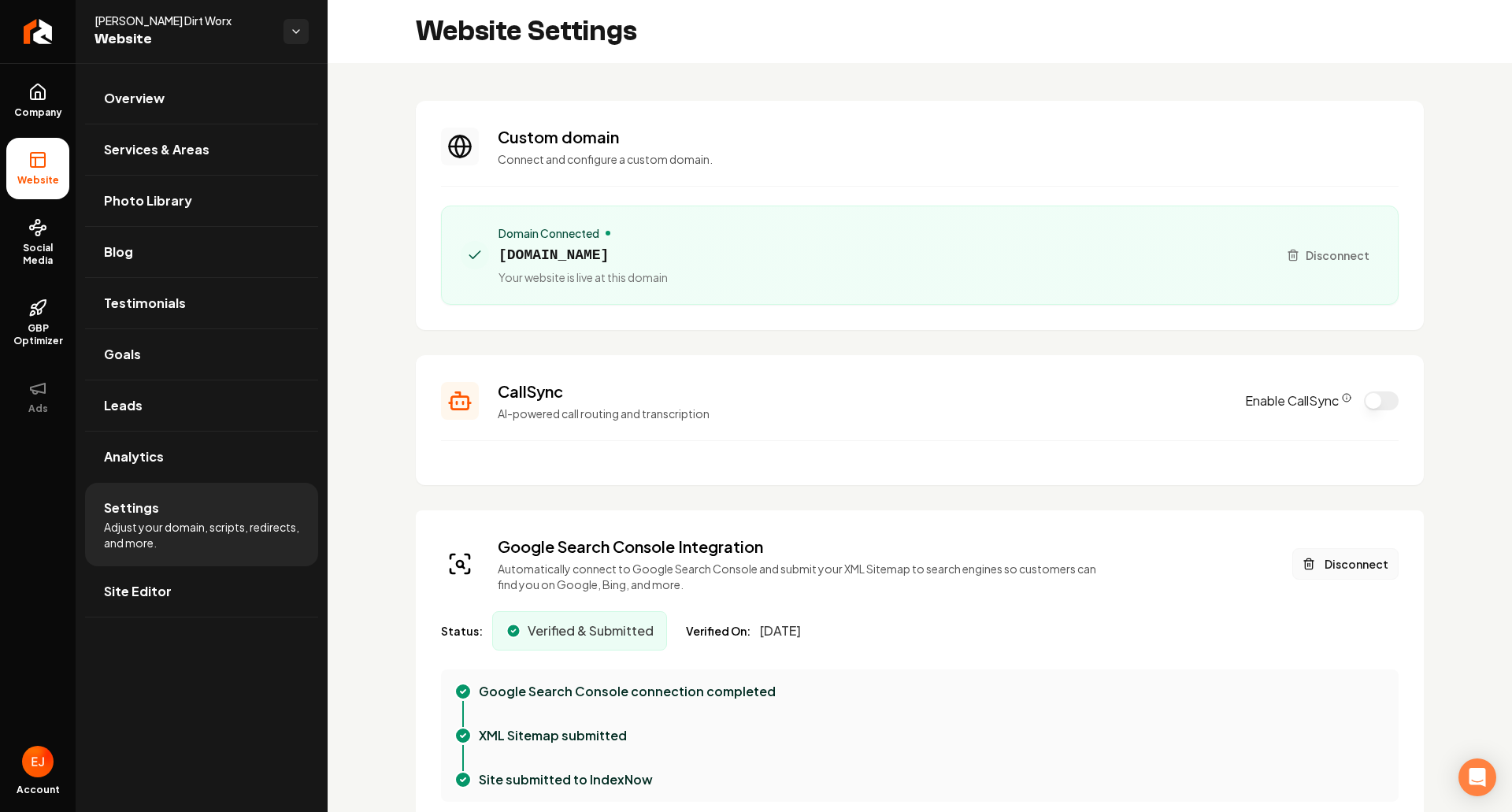
click at [1339, 568] on button "Disconnect" at bounding box center [1345, 563] width 106 height 32
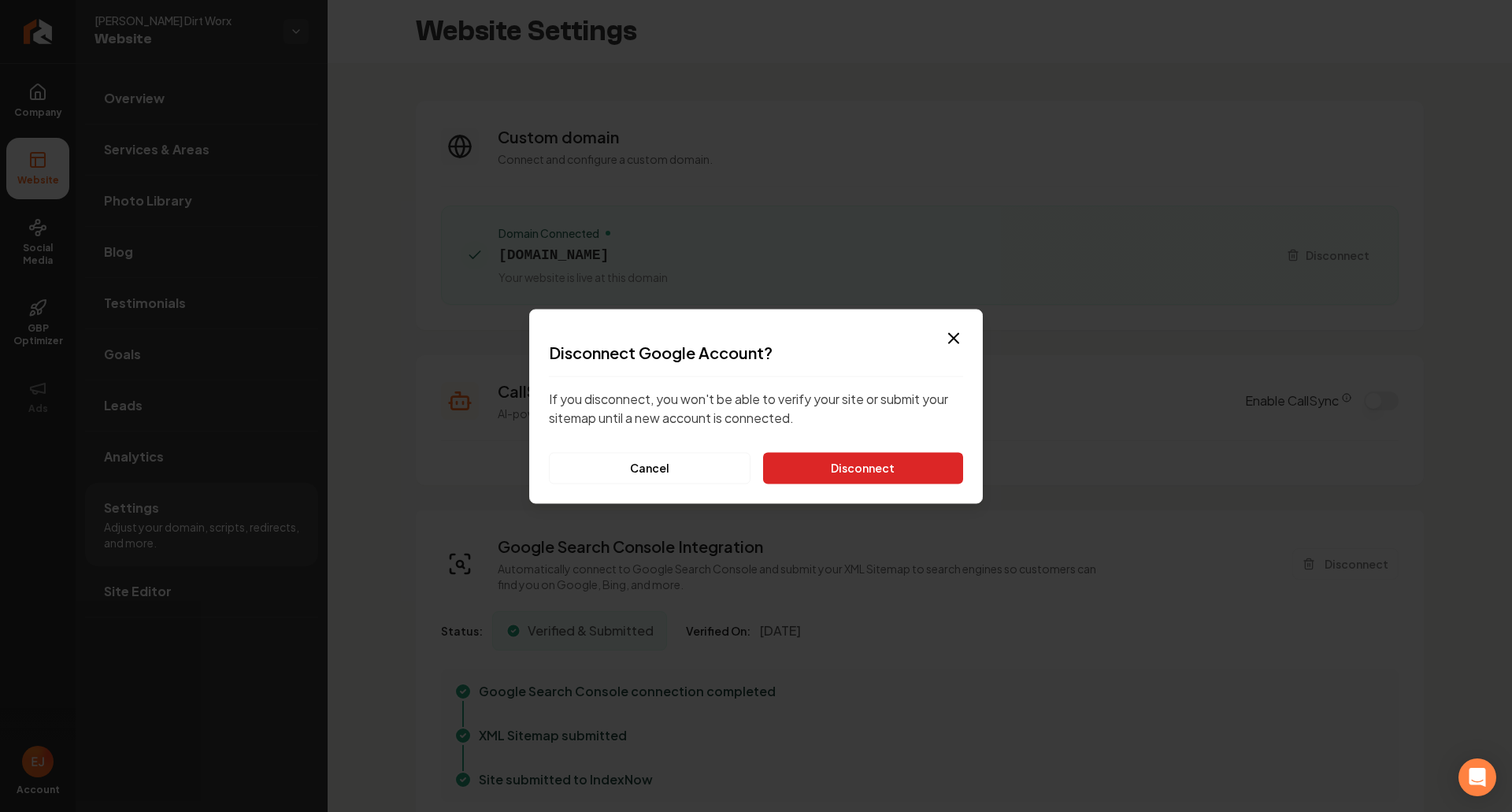
click at [899, 467] on button "Disconnect" at bounding box center [863, 468] width 200 height 32
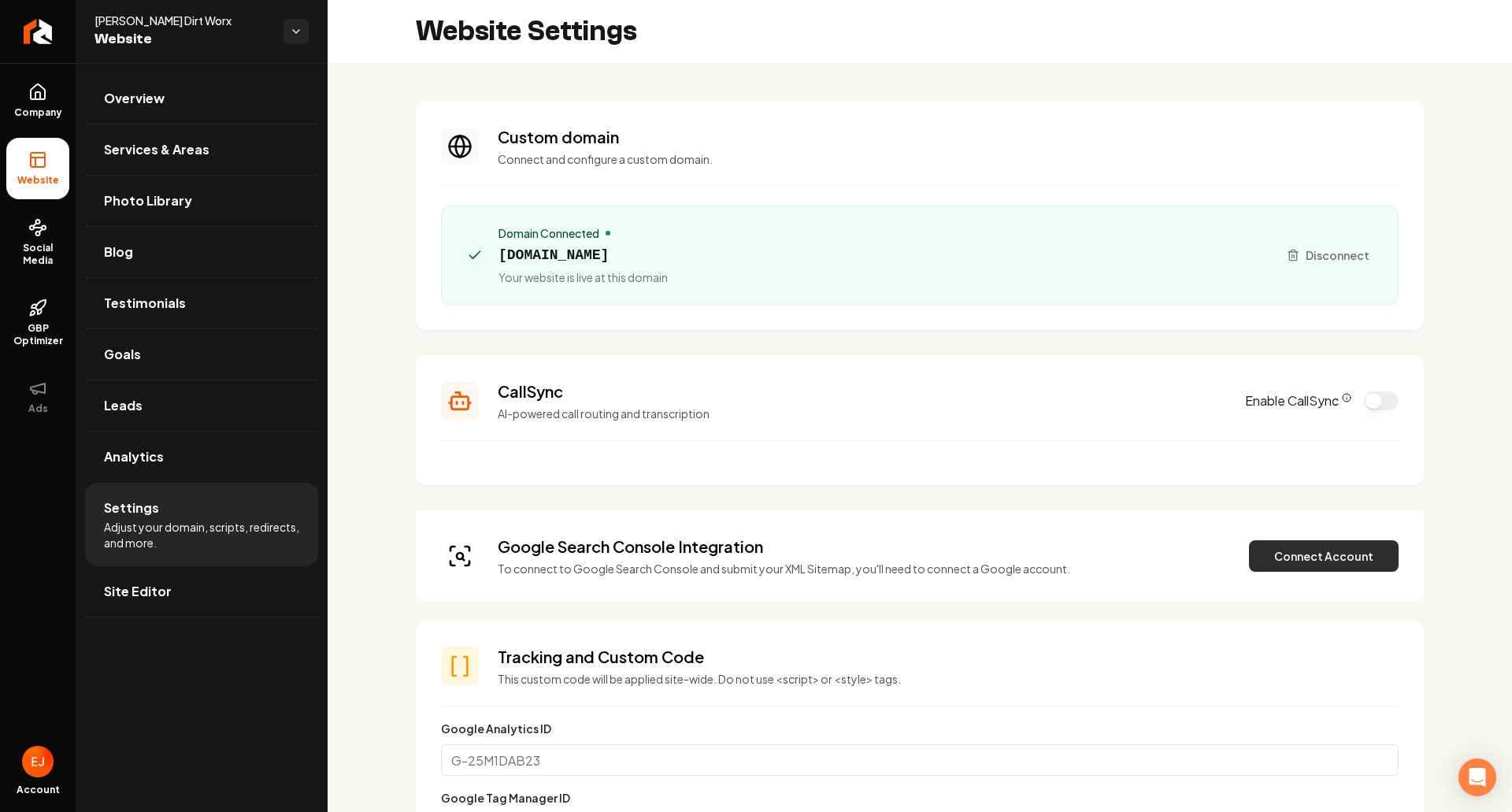
click at [1267, 551] on button "Connect Account" at bounding box center [1323, 556] width 149 height 32
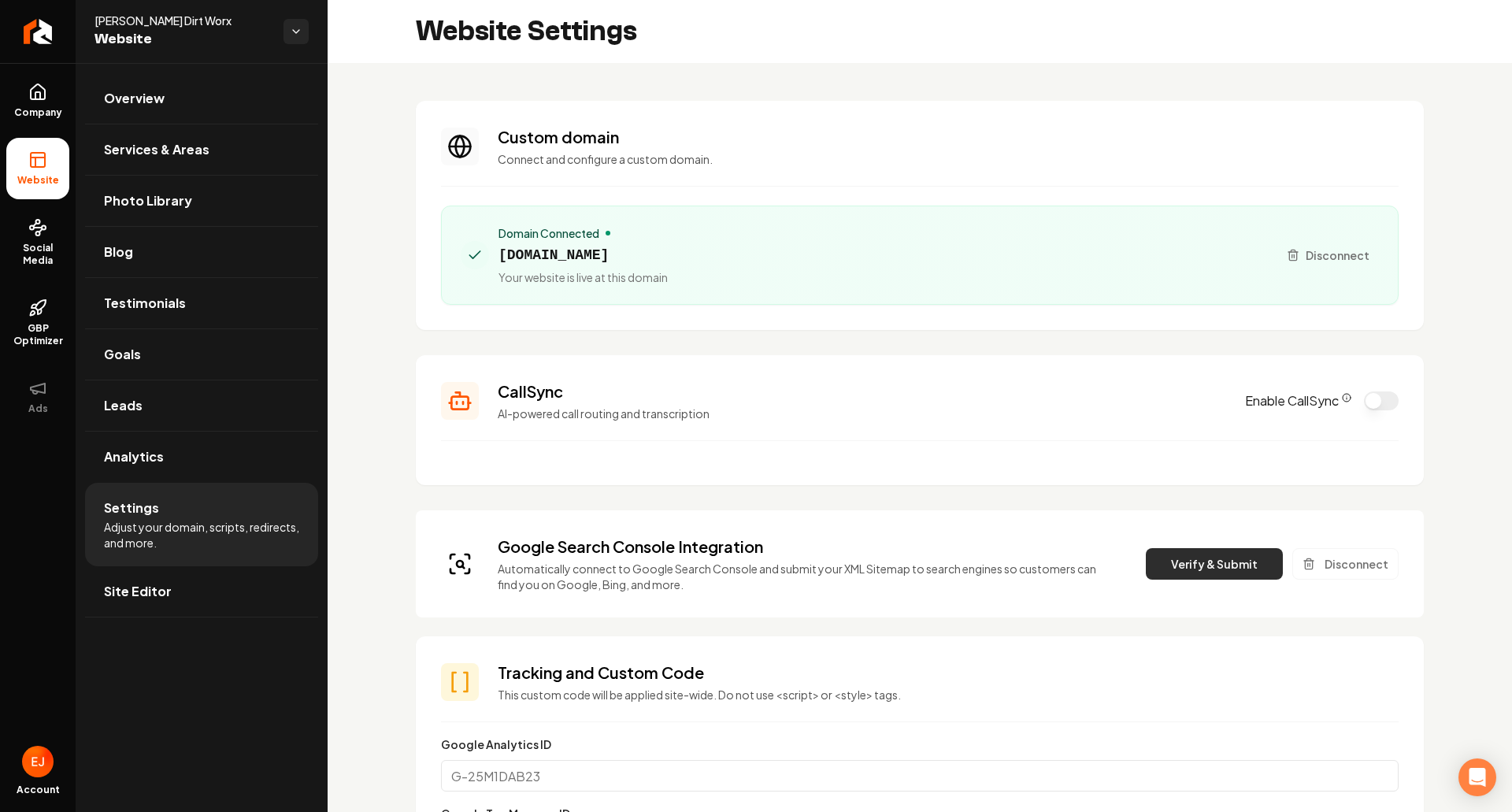
click at [1183, 563] on button "Verify & Submit" at bounding box center [1214, 563] width 137 height 32
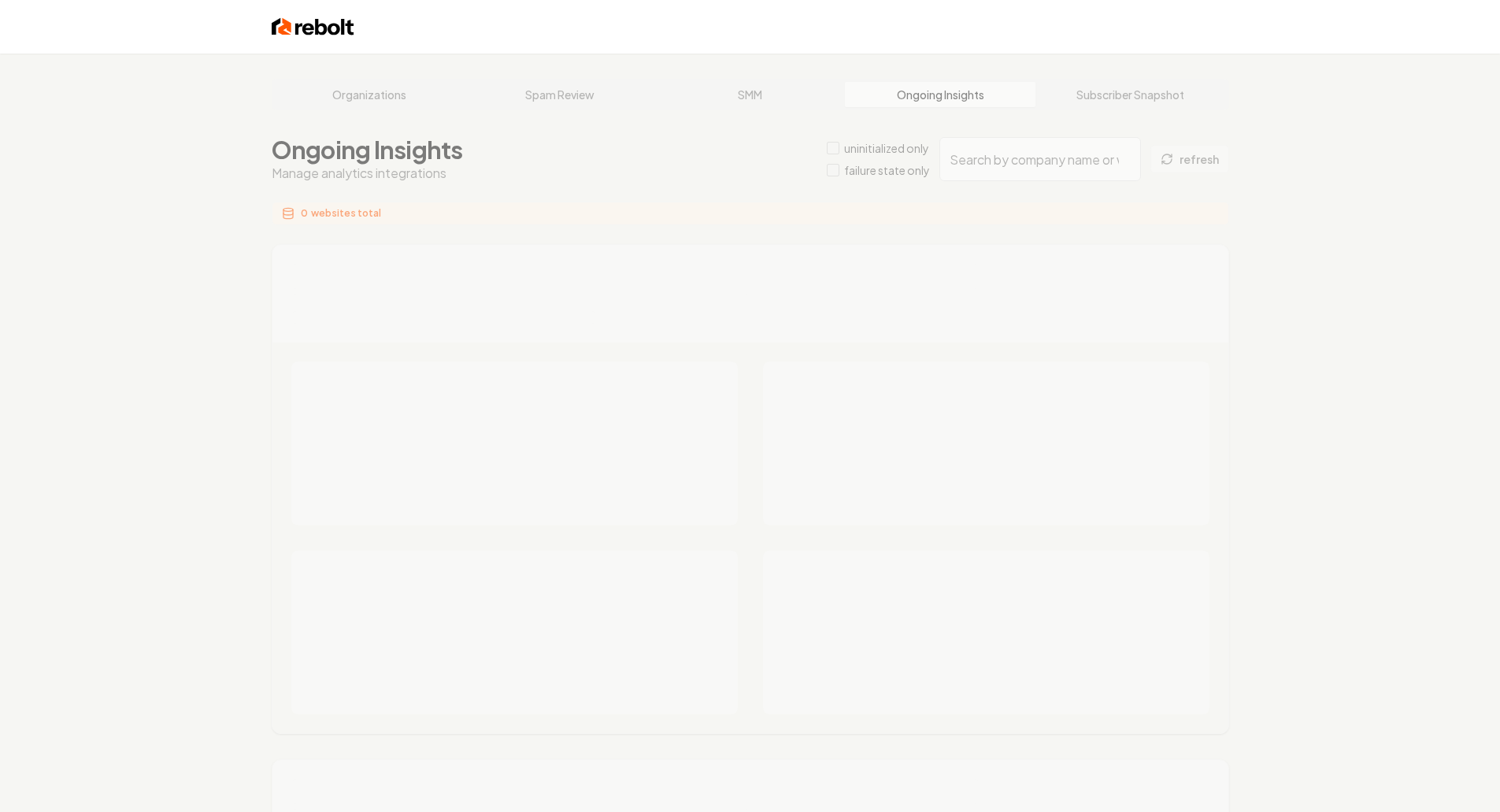
type input "7890048c-4dae-414c-b7f0-bbf7ff2c98ca"
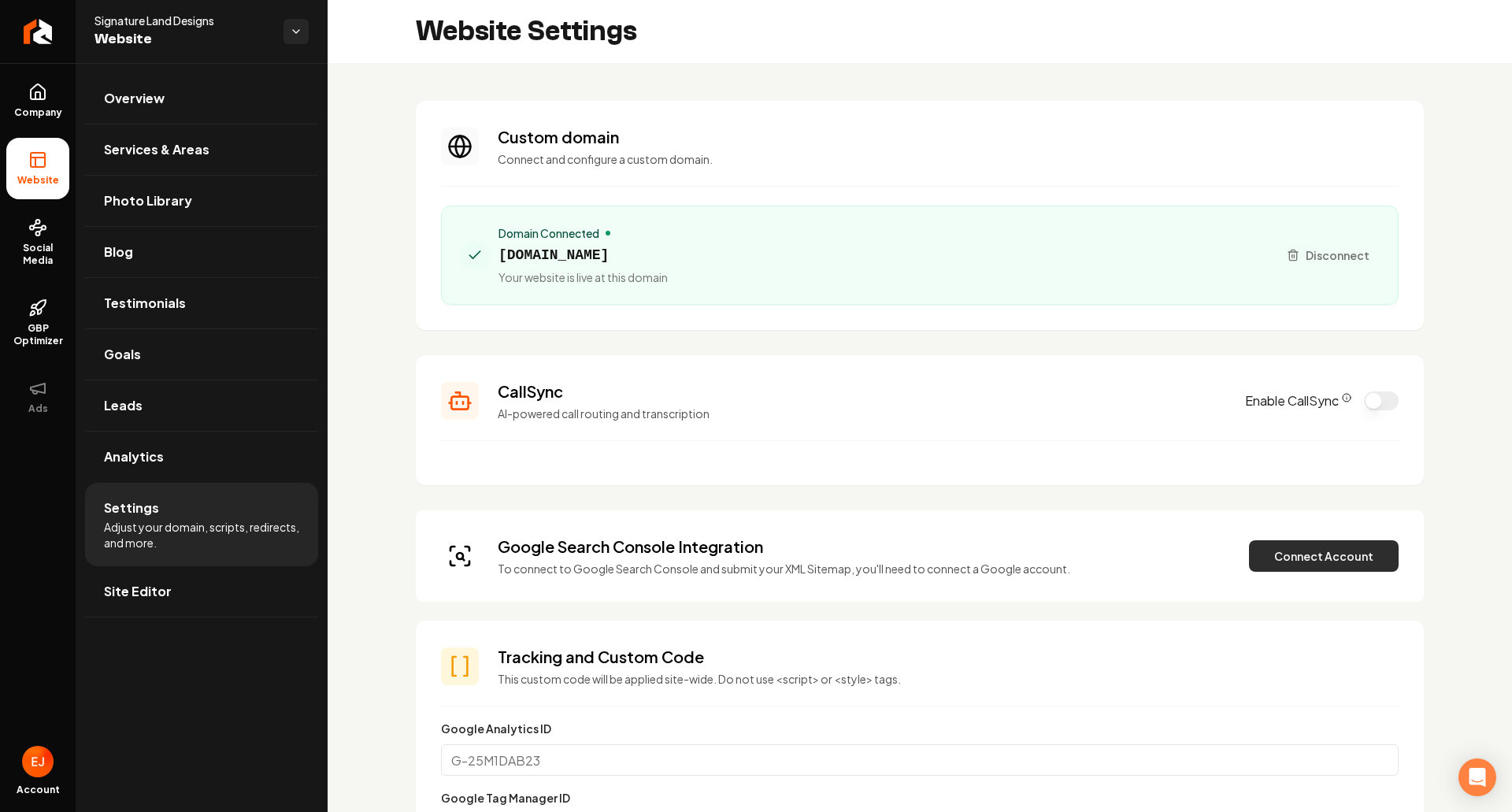
click at [1301, 564] on button "Connect Account" at bounding box center [1323, 556] width 149 height 32
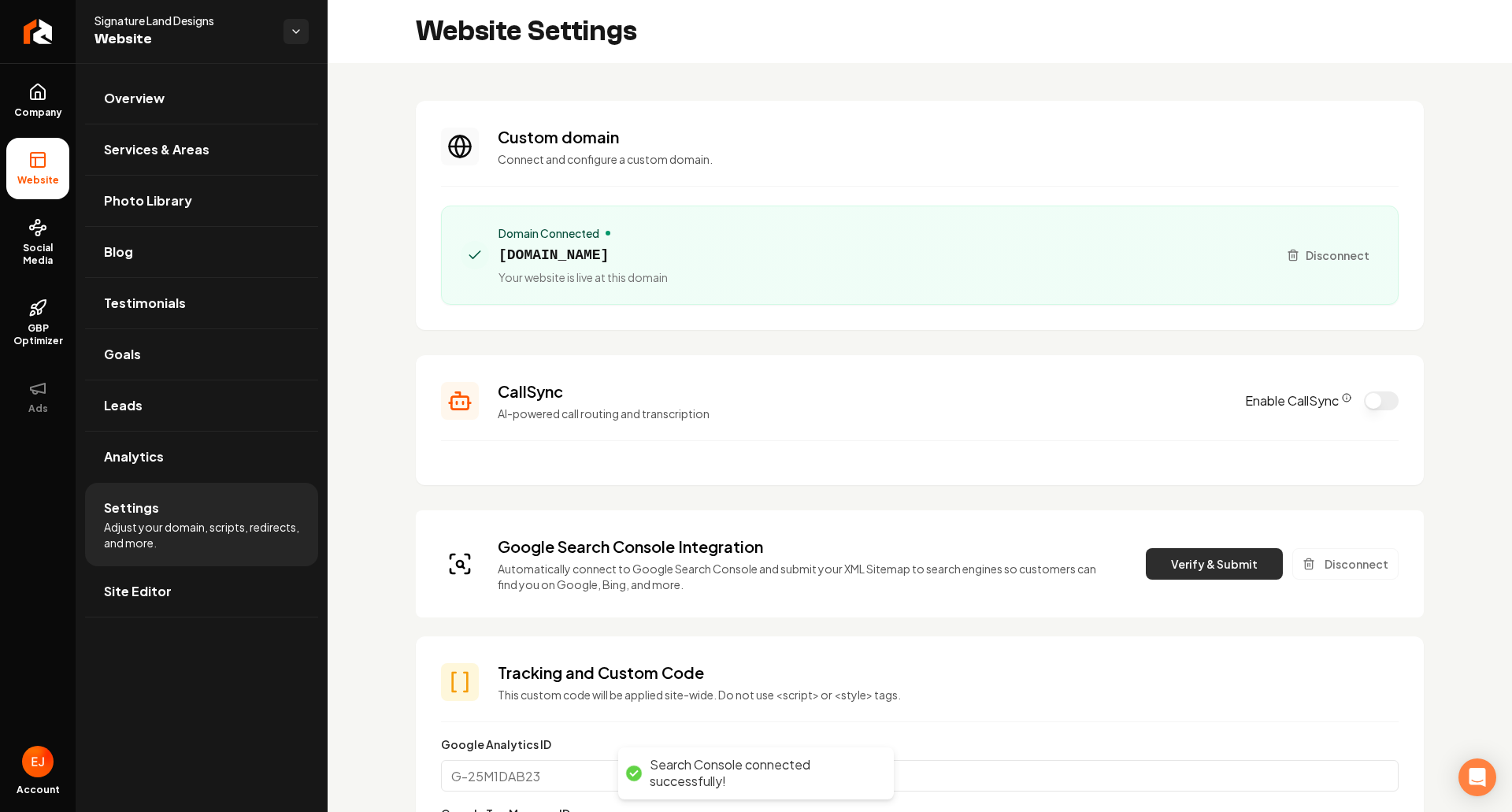
click at [1190, 556] on button "Verify & Submit" at bounding box center [1214, 563] width 137 height 32
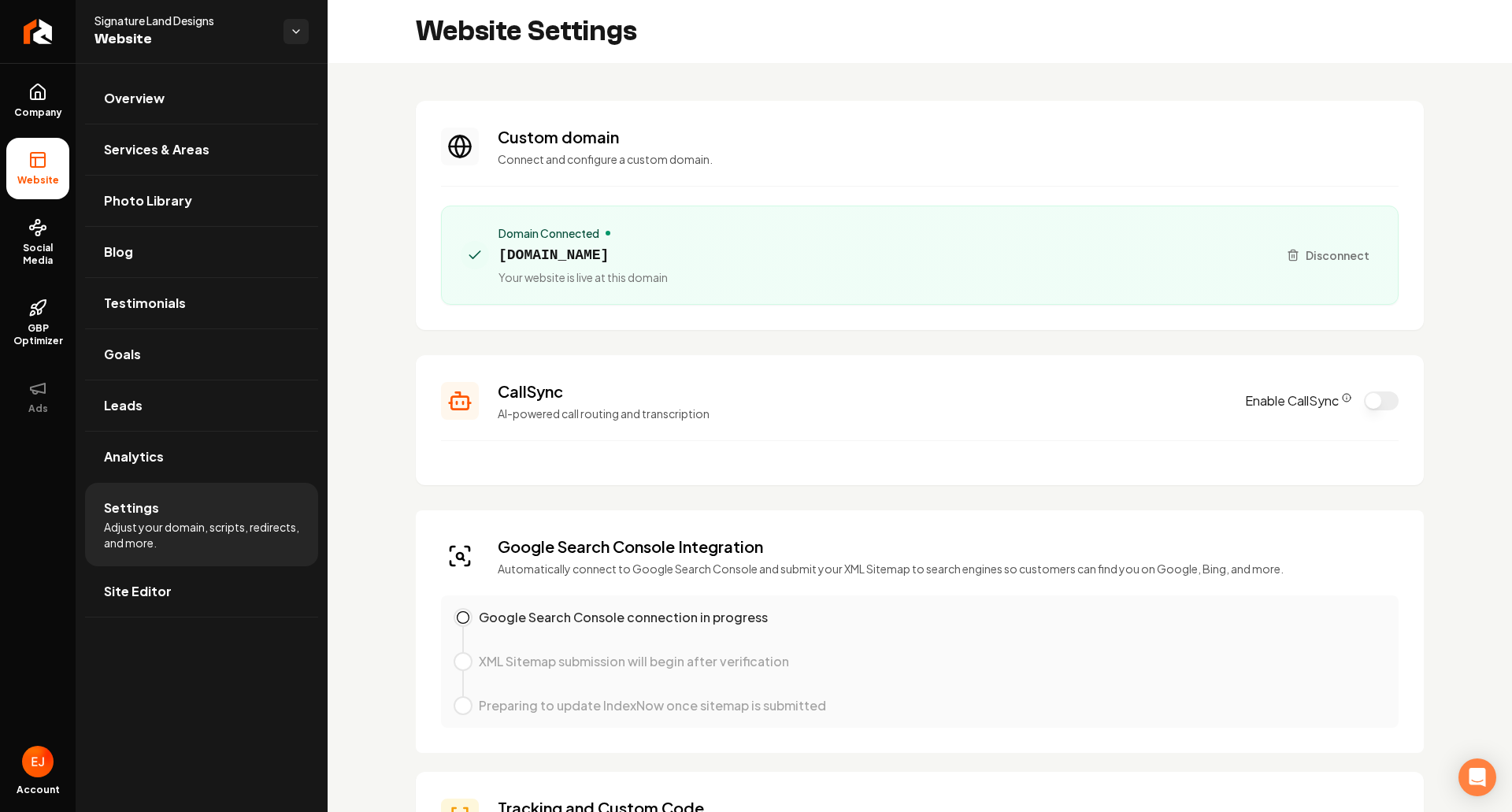
scroll to position [79, 0]
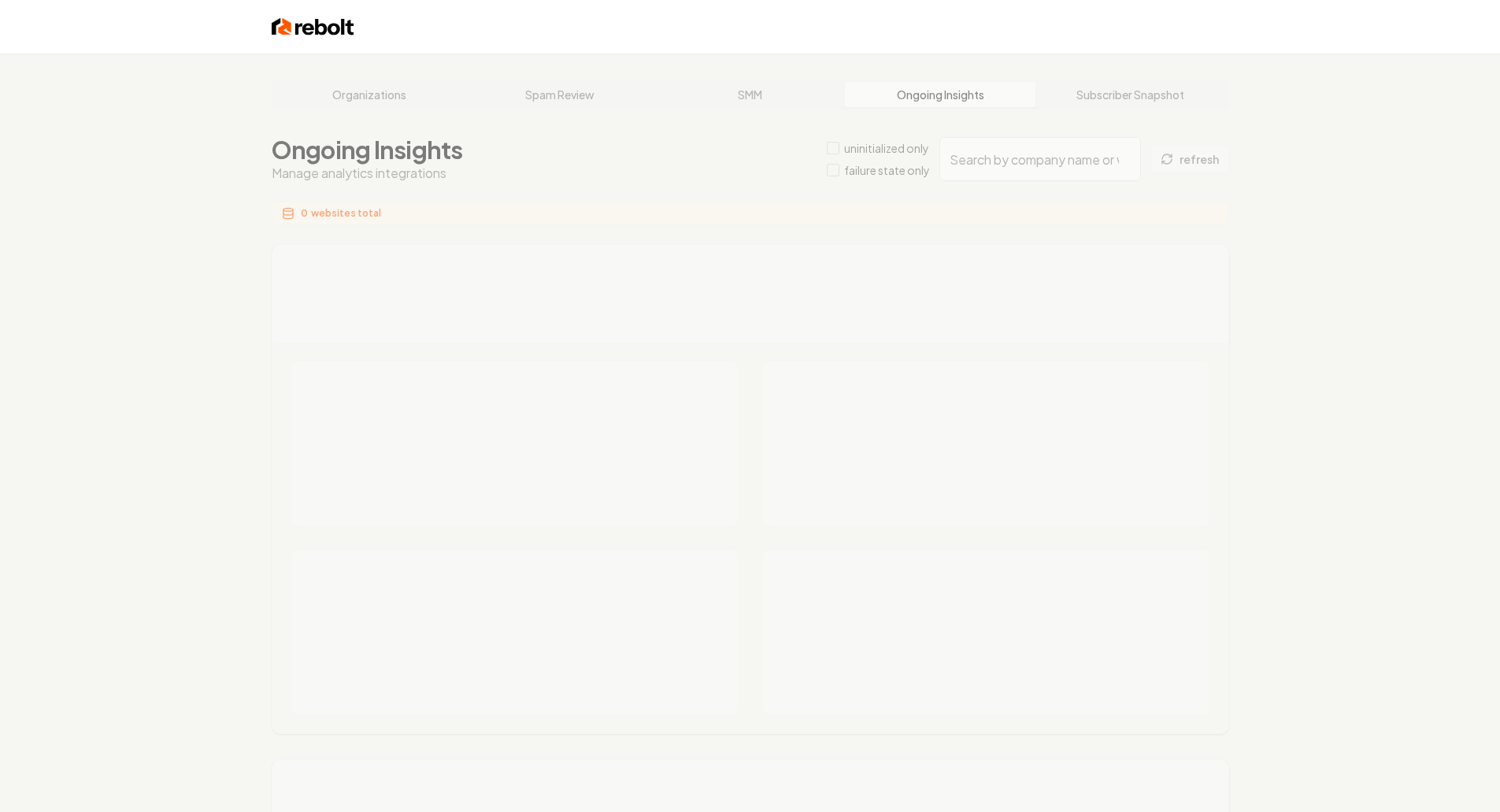
type input "71f35b64-599f-4441-a919-cfe9068a6e84"
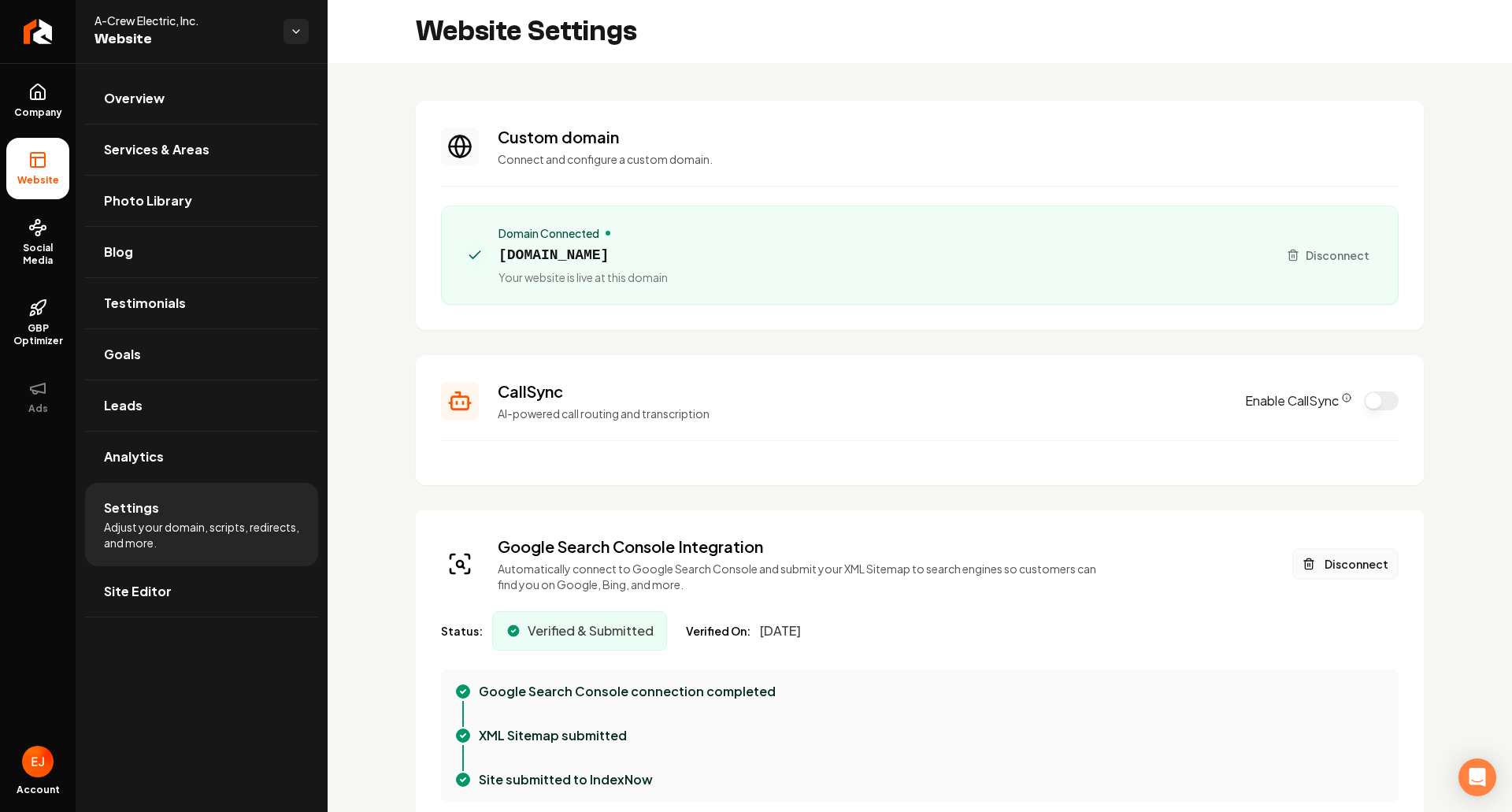
click at [1319, 575] on button "Disconnect" at bounding box center [1345, 563] width 106 height 32
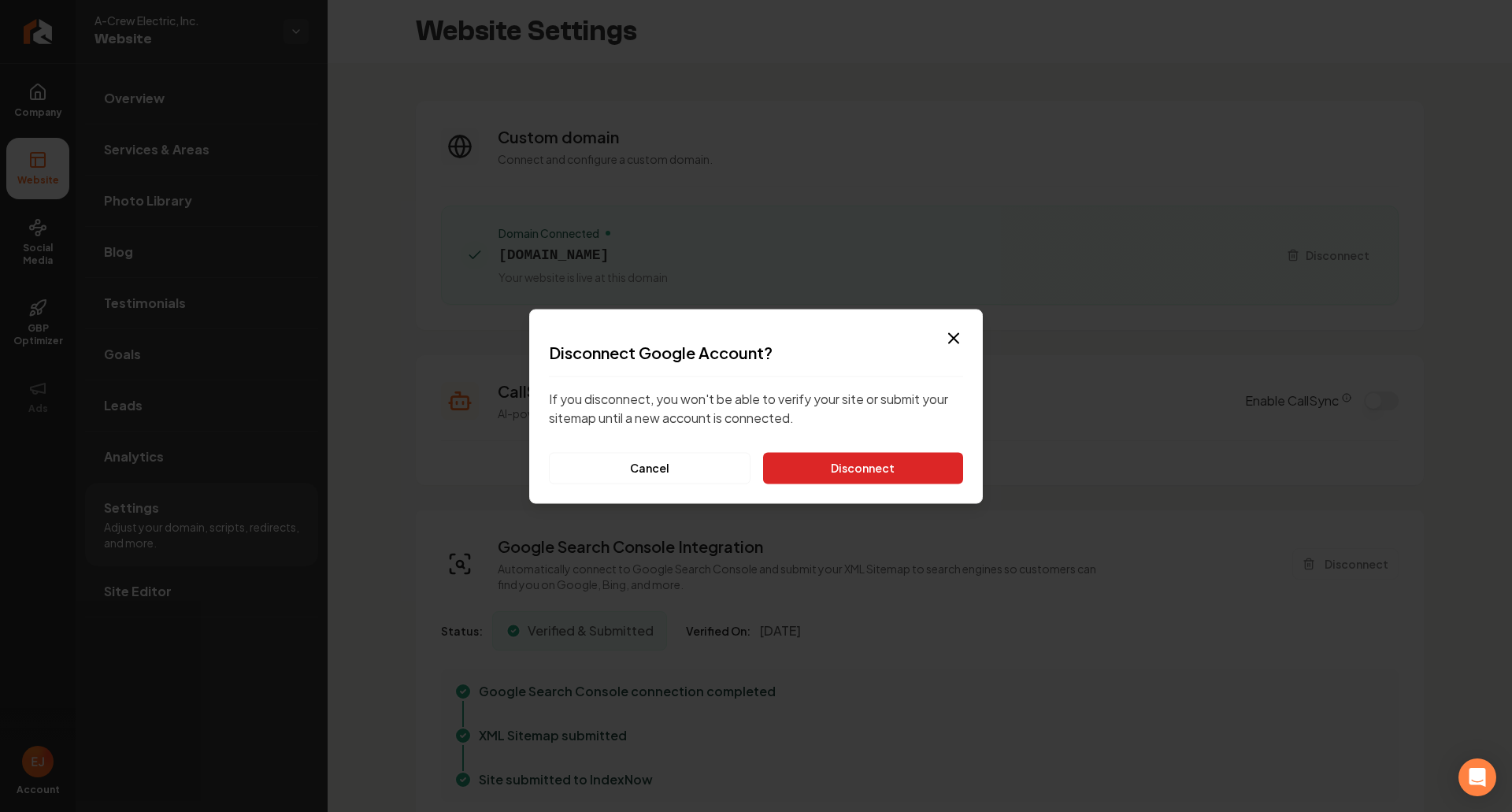
click at [904, 482] on button "Disconnect" at bounding box center [863, 468] width 200 height 32
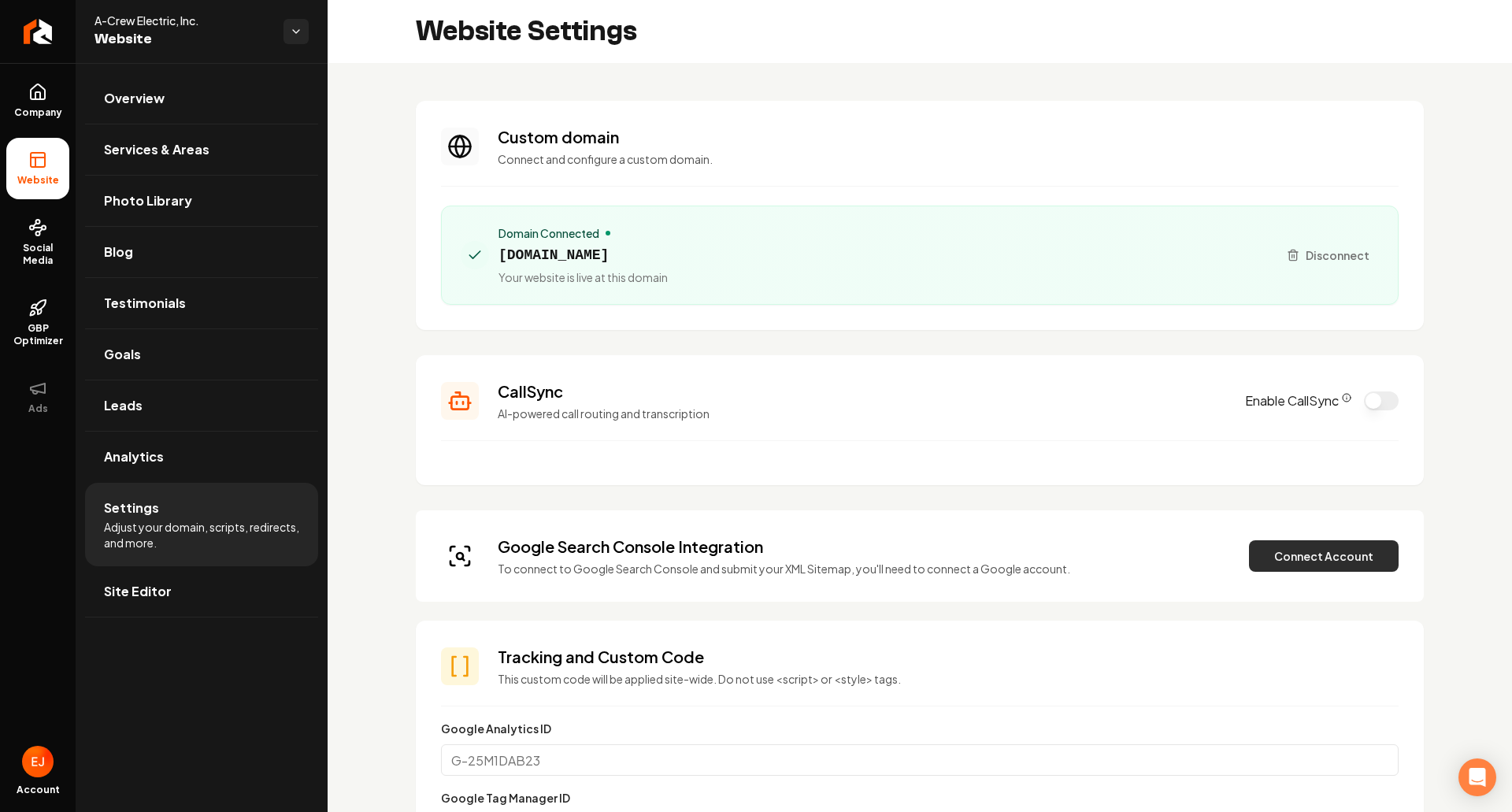
click at [1311, 567] on button "Connect Account" at bounding box center [1323, 556] width 149 height 32
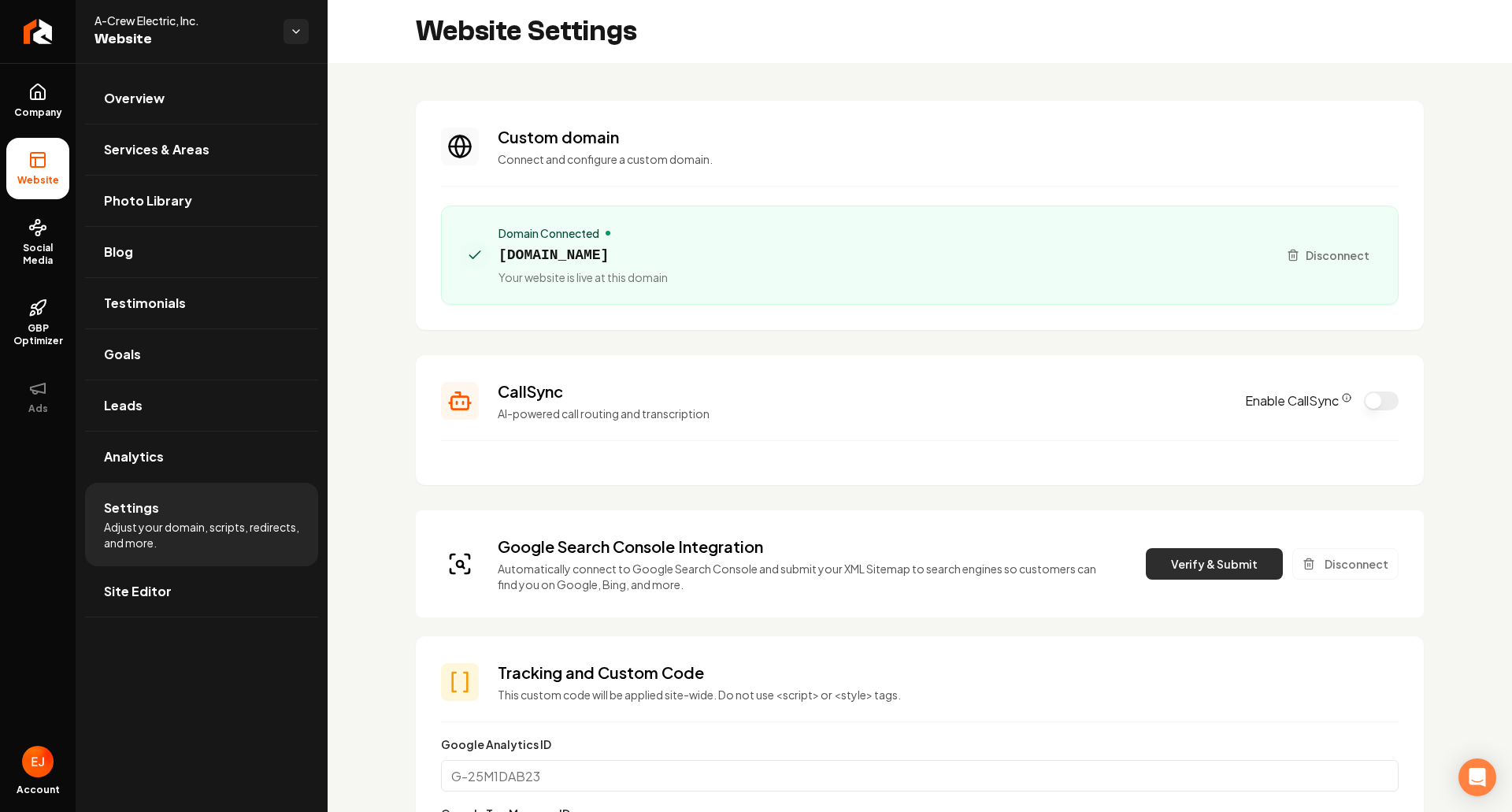
click at [1156, 570] on button "Verify & Submit" at bounding box center [1214, 563] width 137 height 32
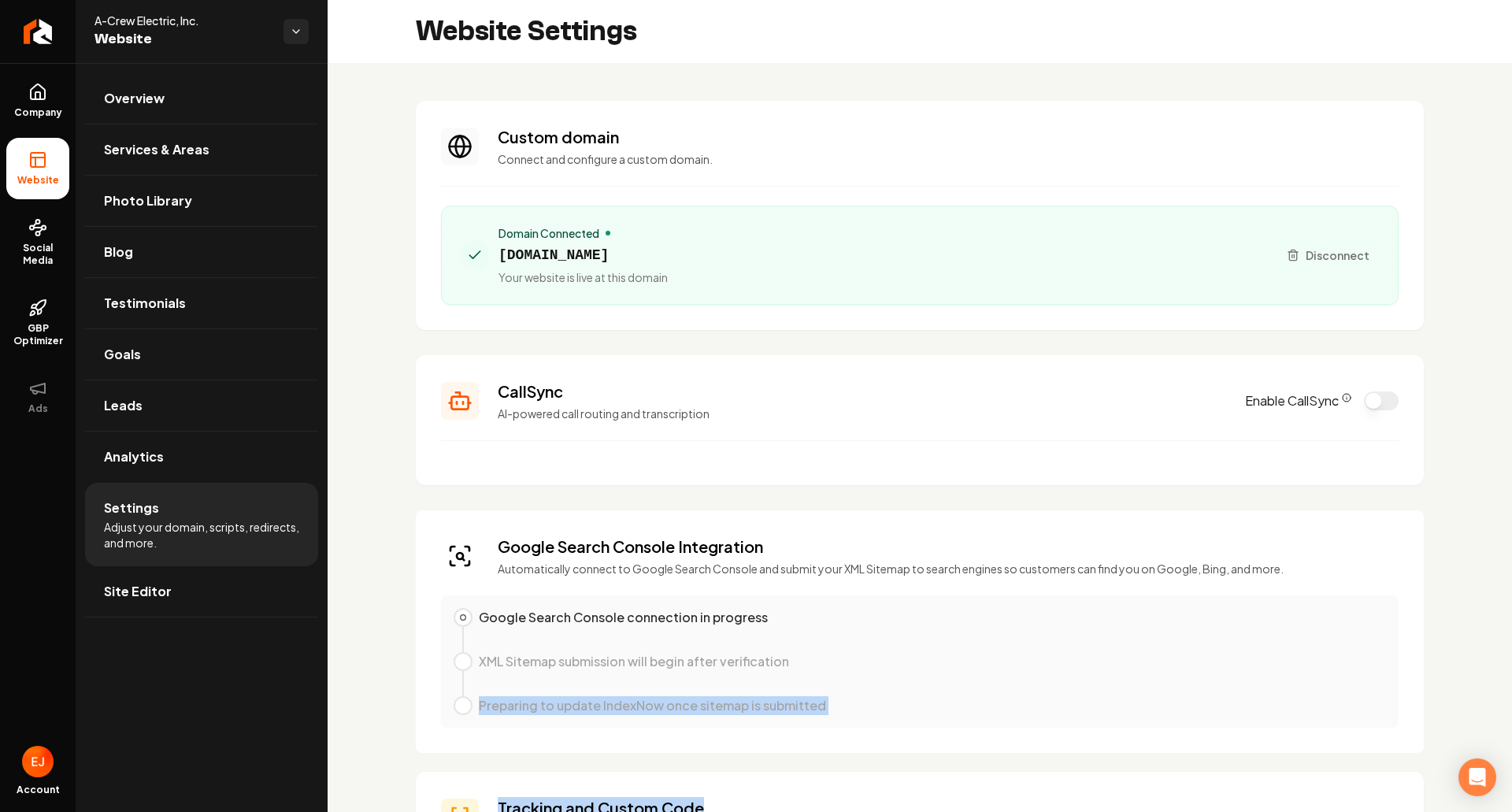
drag, startPoint x: 902, startPoint y: 667, endPoint x: 854, endPoint y: 788, distance: 130.2
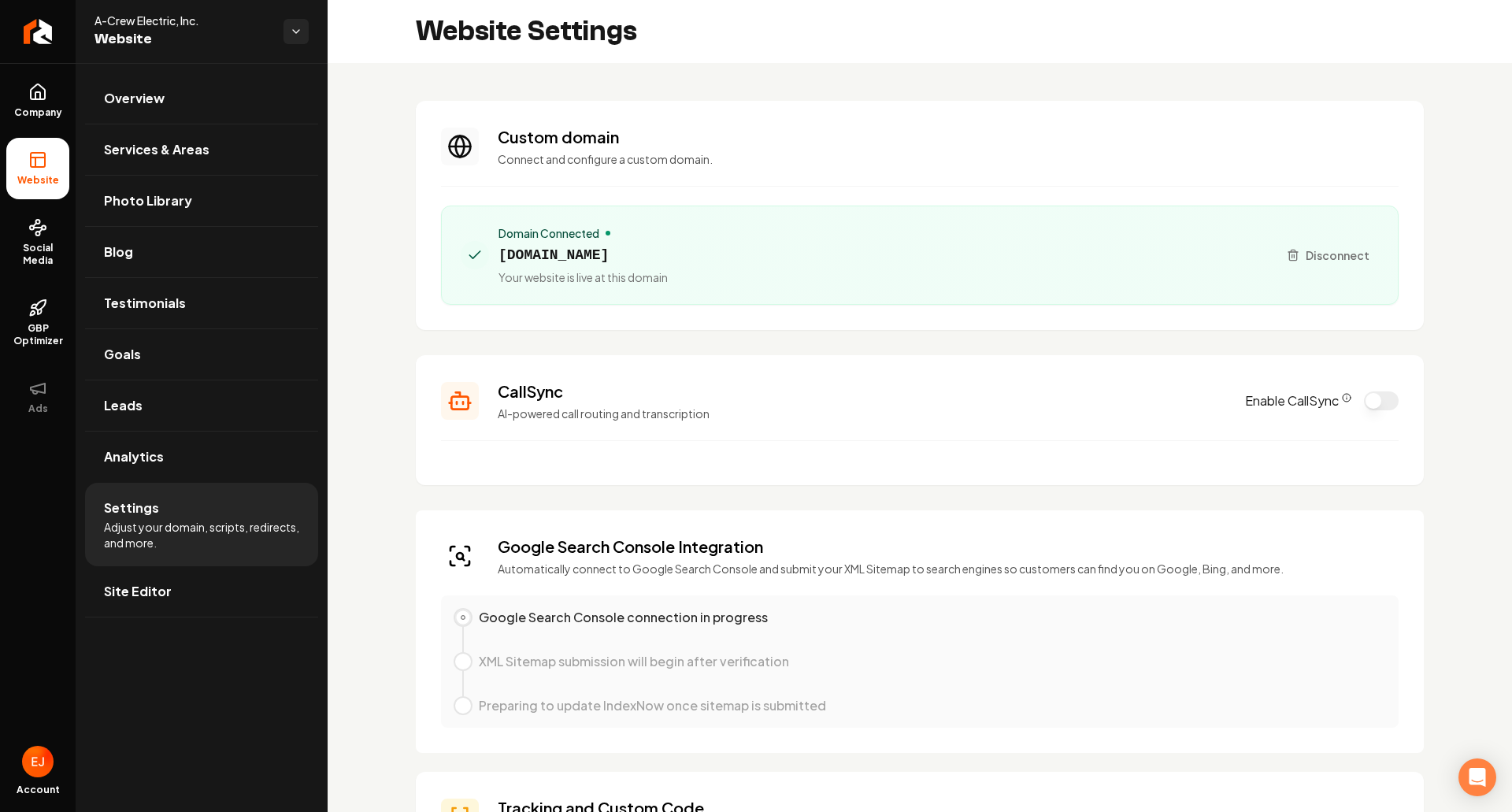
scroll to position [79, 0]
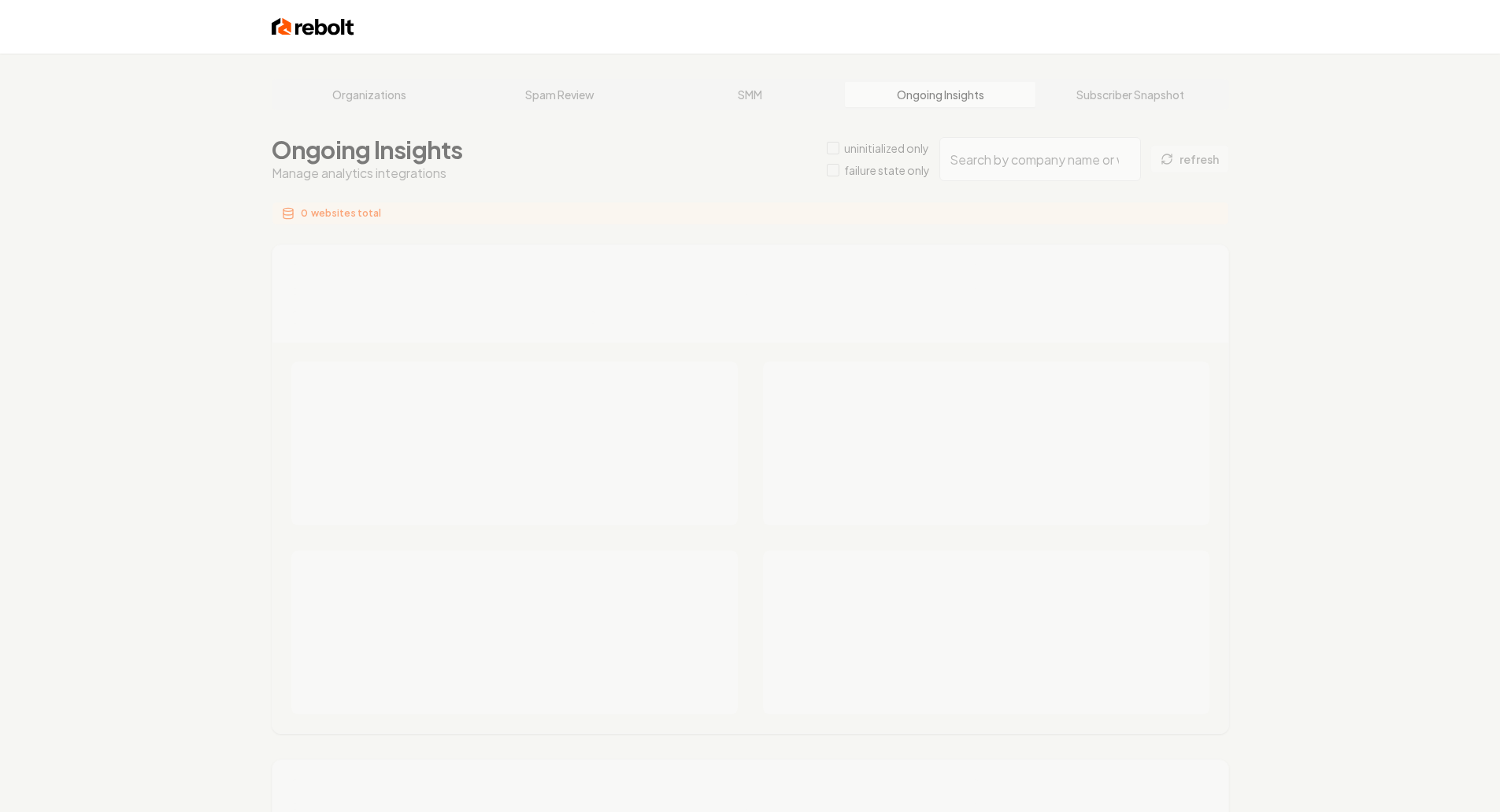
type input "015a0d78-4550-465c-8152-6c18f081e610"
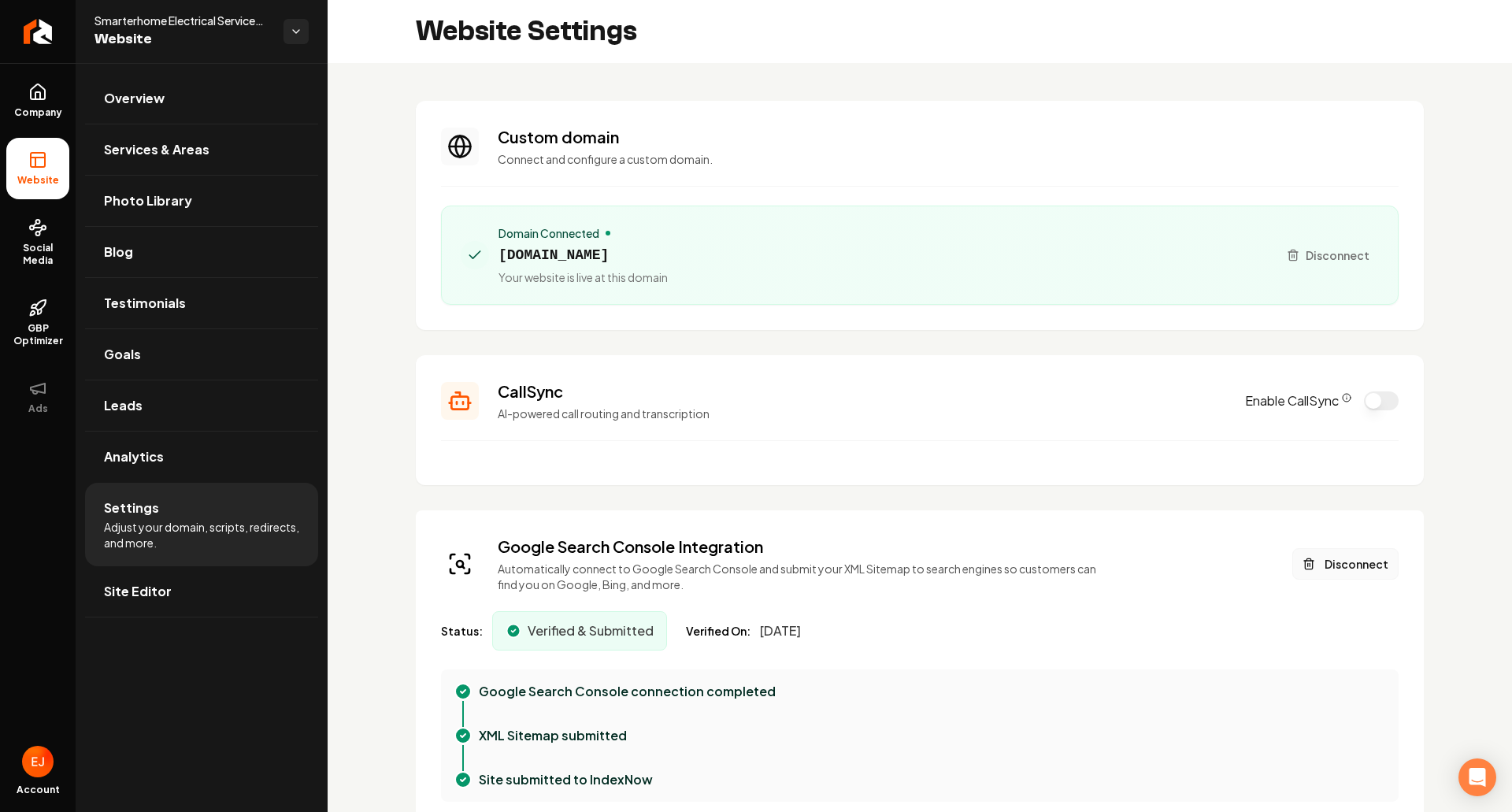
click at [1348, 559] on button "Disconnect" at bounding box center [1345, 563] width 106 height 32
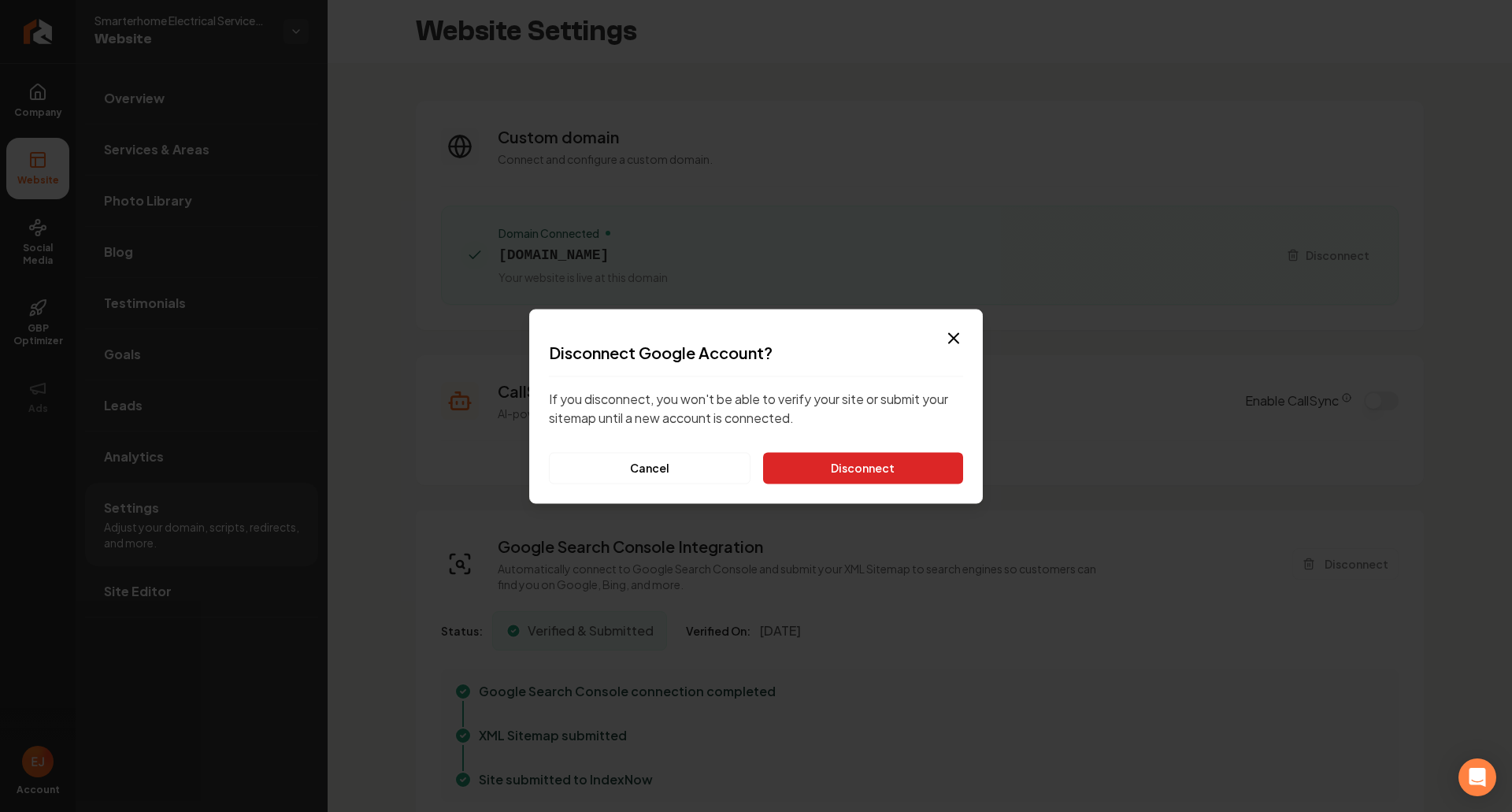
click at [868, 479] on button "Disconnect" at bounding box center [863, 468] width 200 height 32
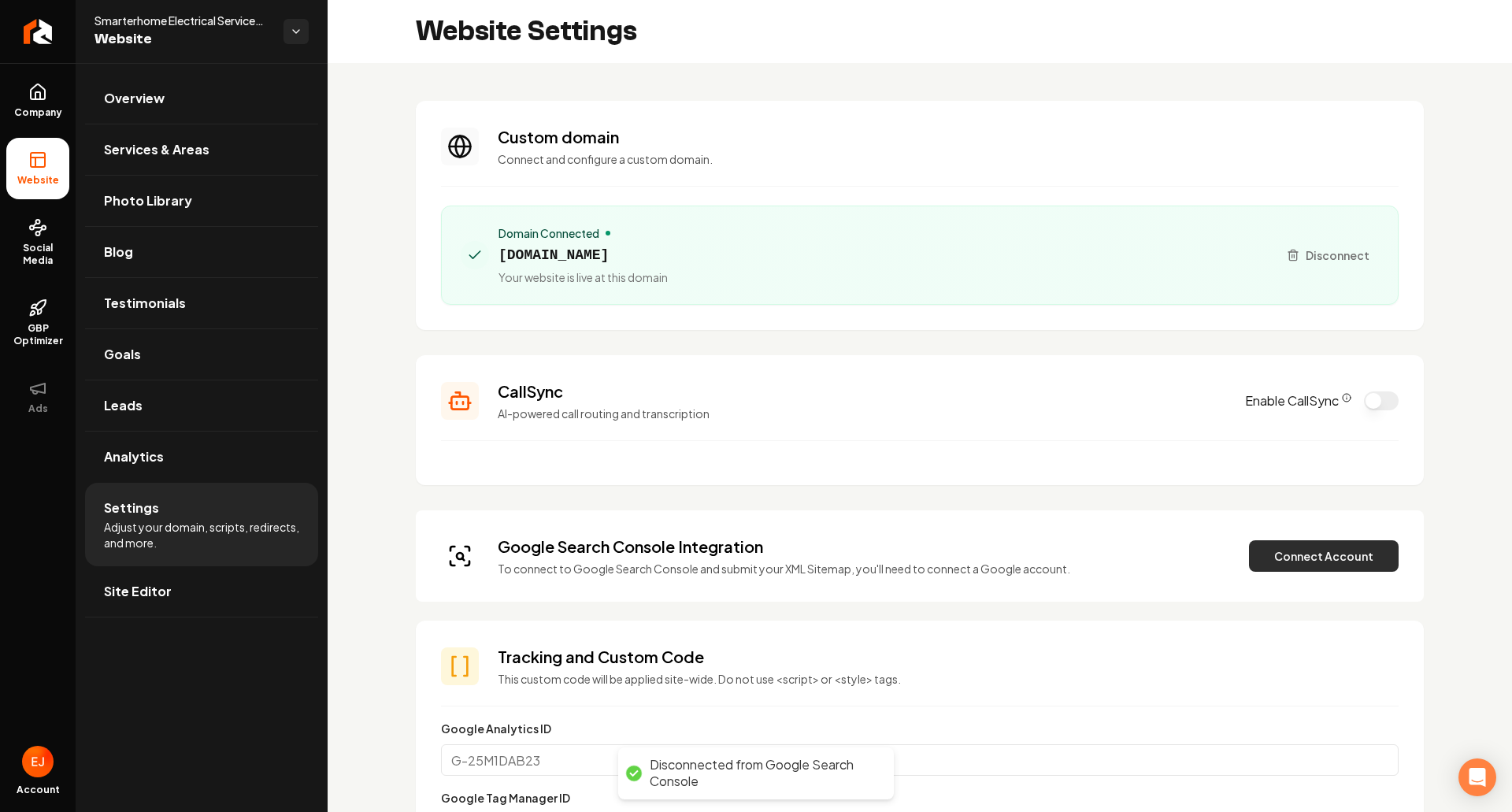
click at [1268, 557] on button "Connect Account" at bounding box center [1323, 556] width 149 height 32
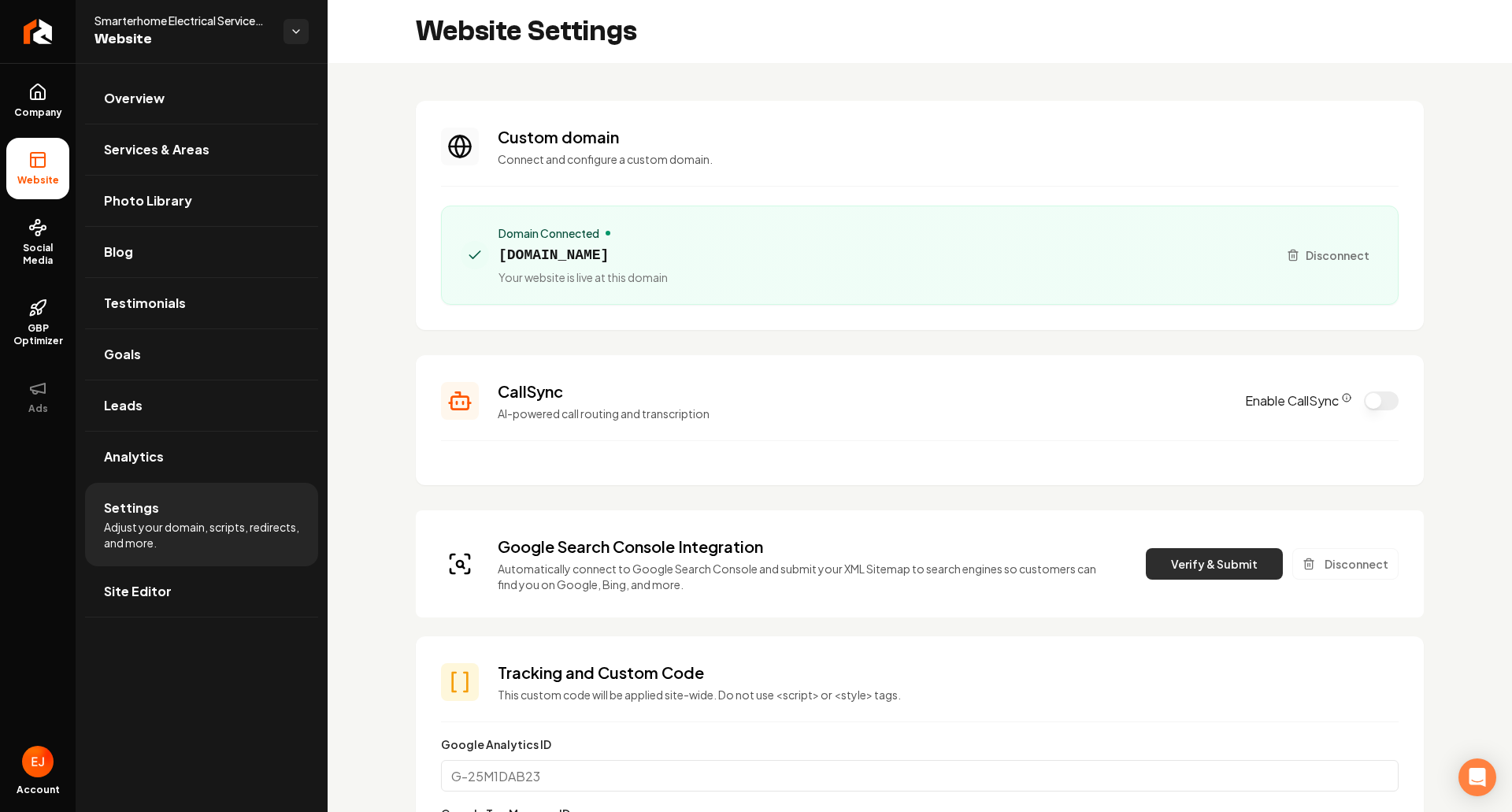
click at [1177, 563] on button "Verify & Submit" at bounding box center [1214, 563] width 137 height 32
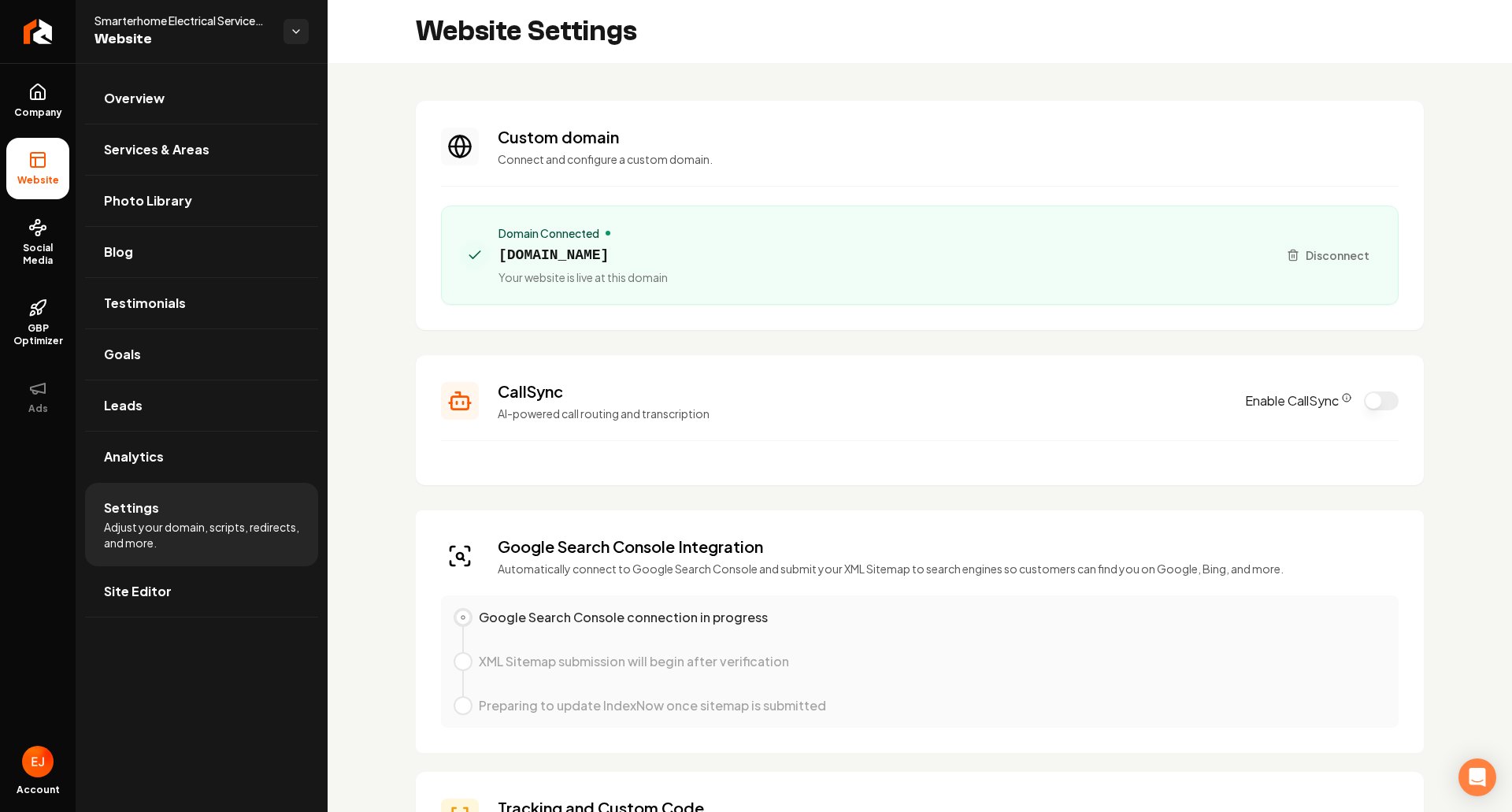
click at [864, 811] on html "Company Website Social Media GBP Optimizer Ads Account Smarterhome Electrical S…" at bounding box center [756, 406] width 1512 height 812
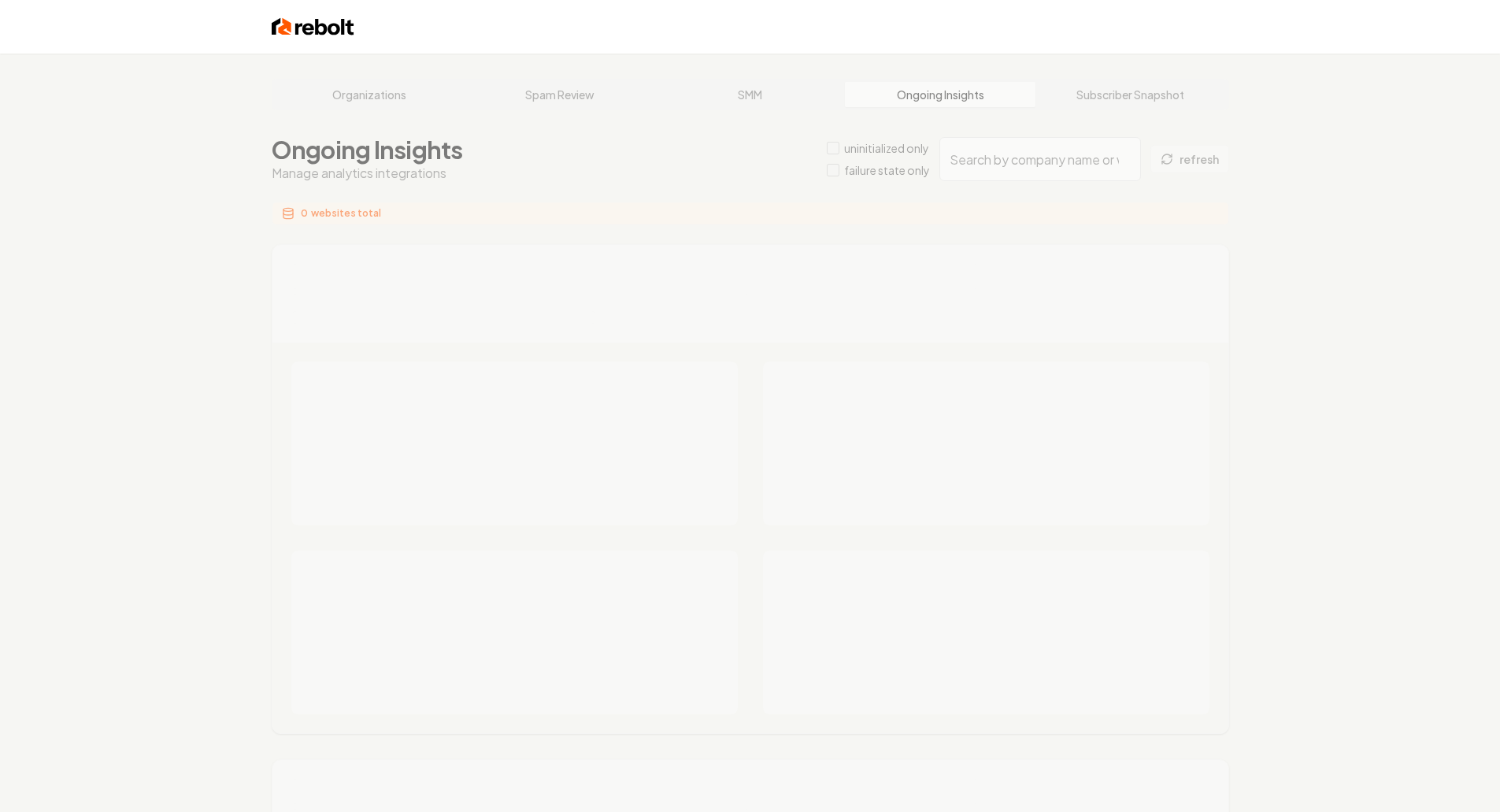
type input "ac7155ab-d582-4f2e-bc9a-92312da5958e"
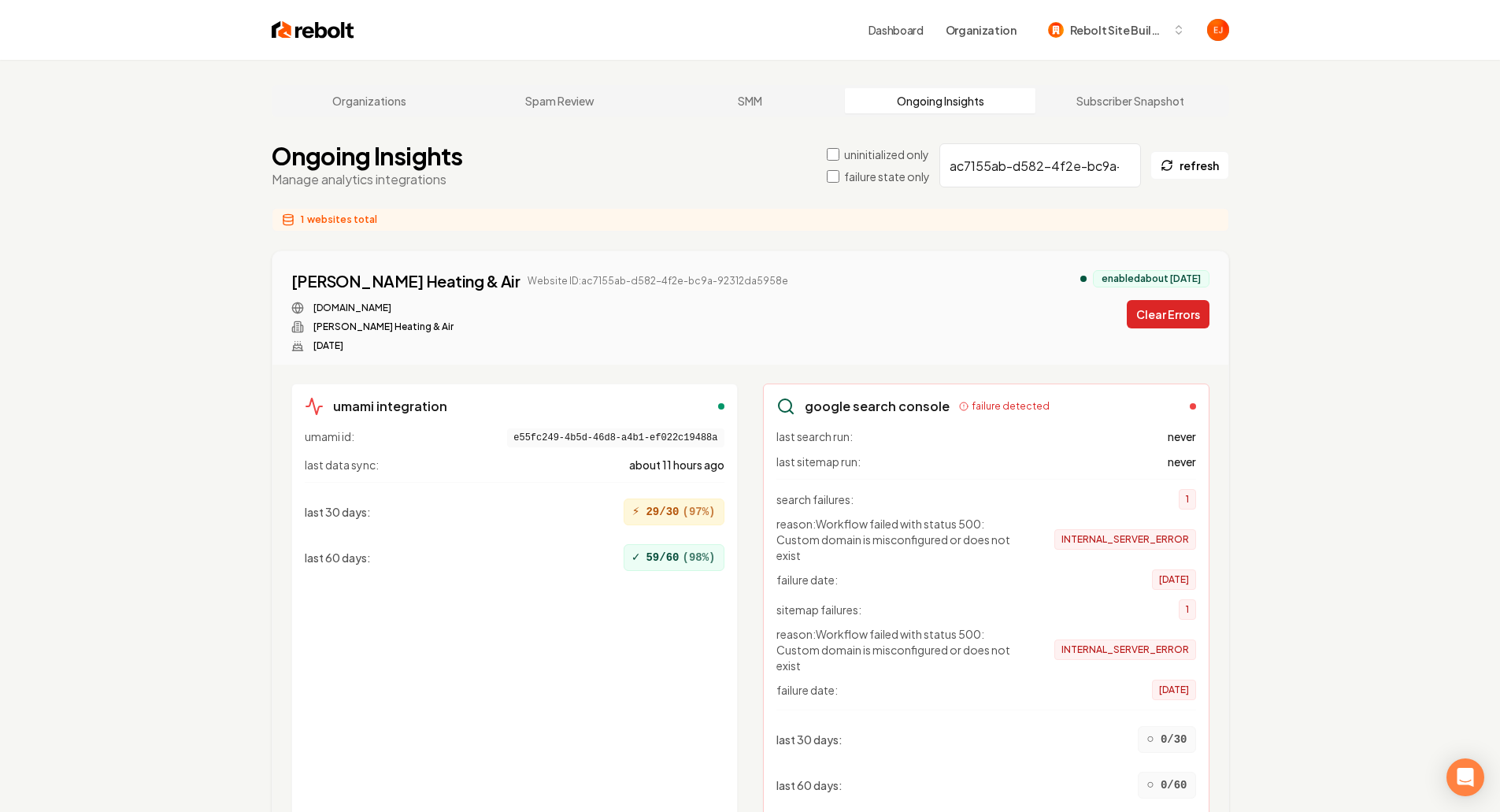
click at [1152, 323] on button "Clear Errors" at bounding box center [1169, 314] width 83 height 28
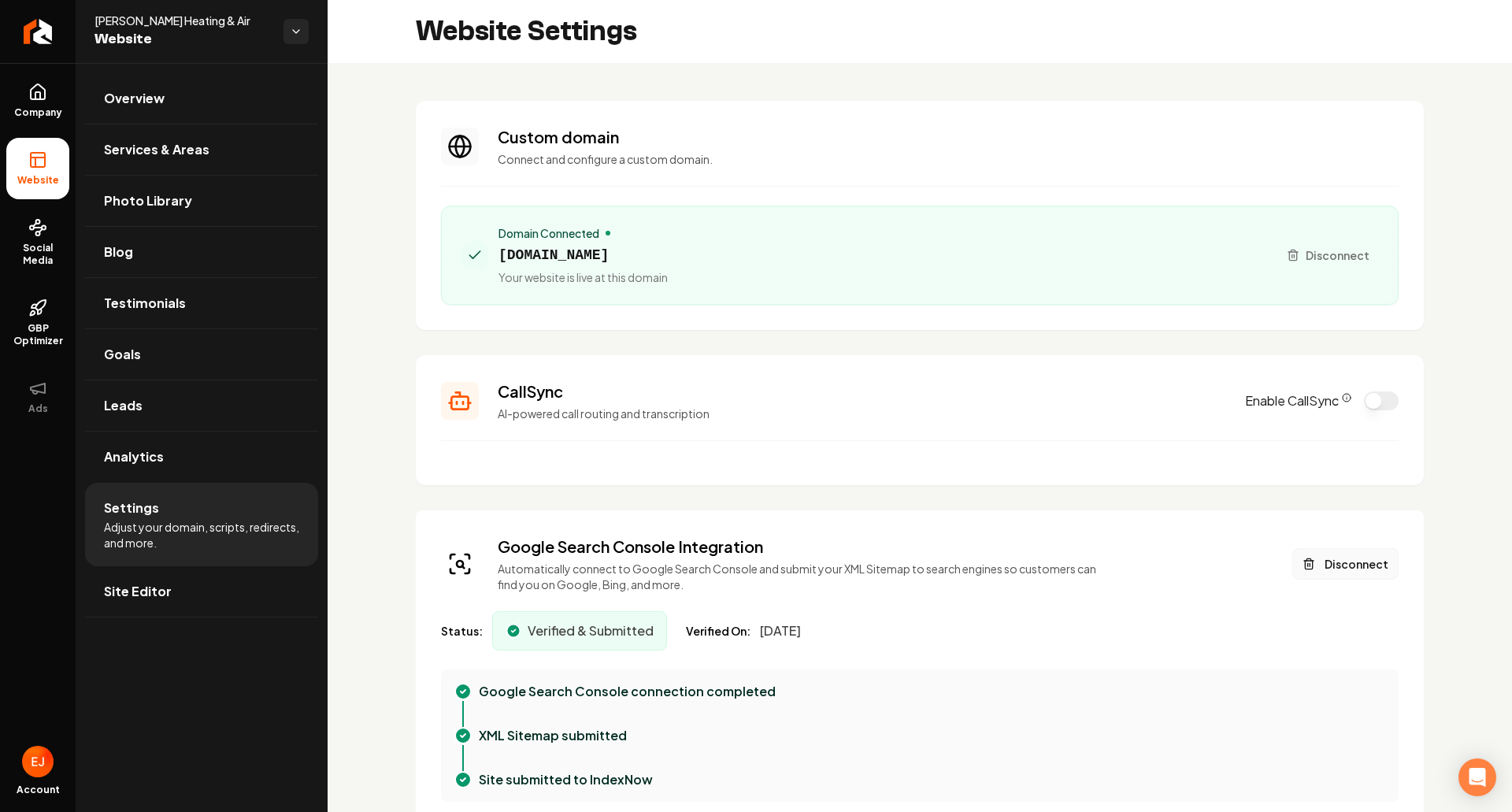
click at [1339, 557] on button "Disconnect" at bounding box center [1345, 563] width 106 height 32
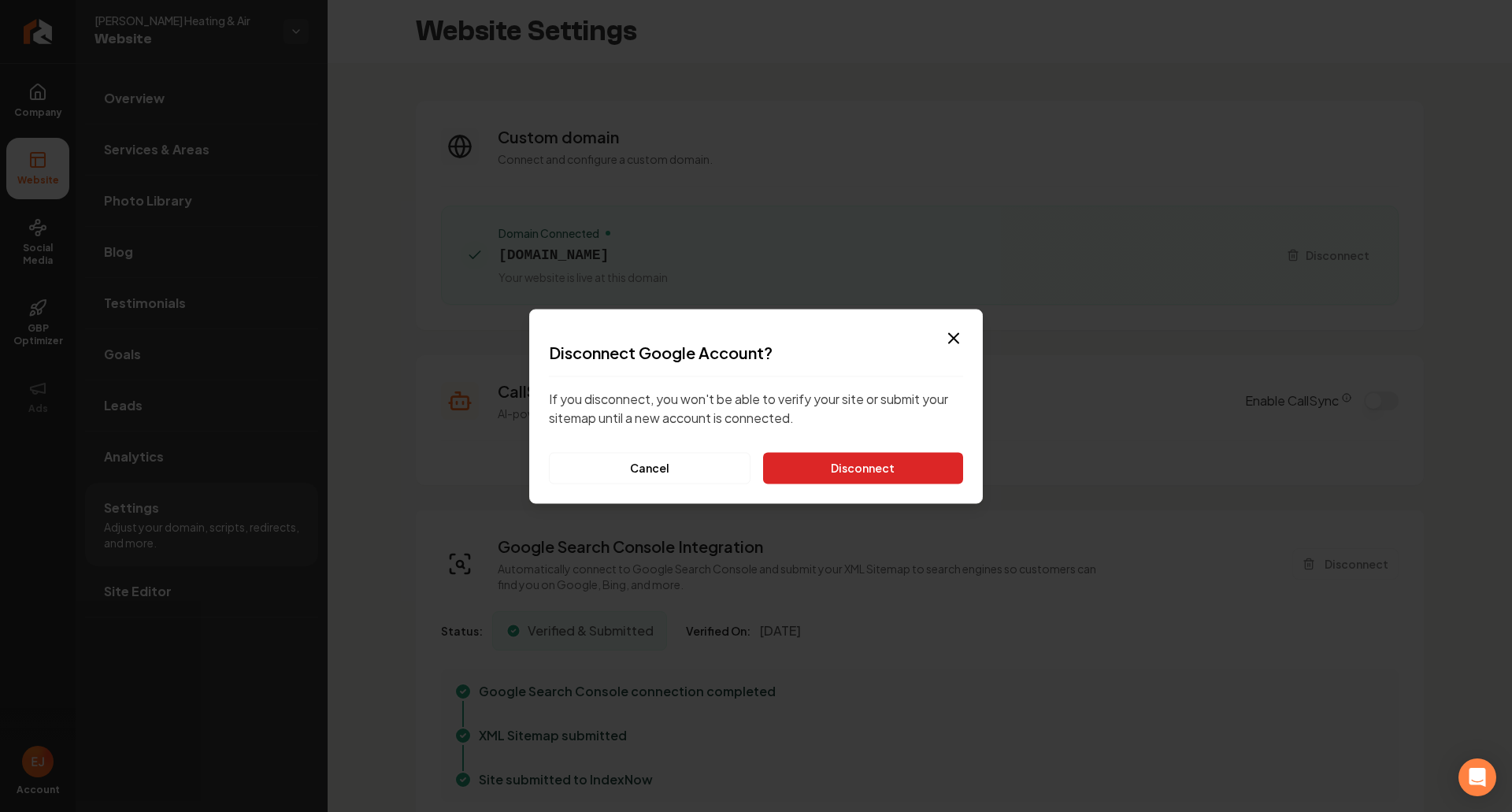
click at [883, 473] on button "Disconnect" at bounding box center [863, 468] width 200 height 32
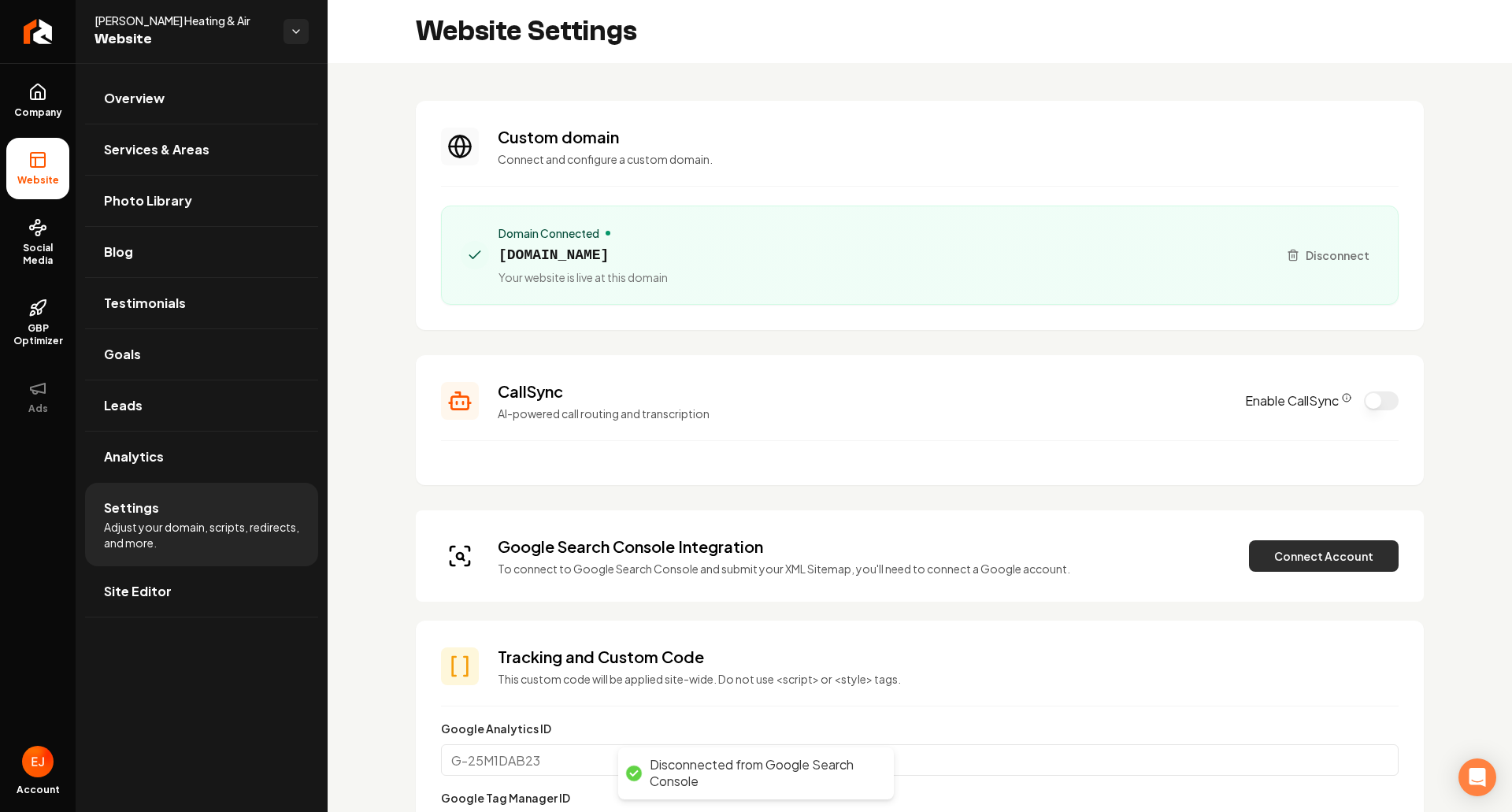
click at [1325, 550] on button "Connect Account" at bounding box center [1323, 556] width 149 height 32
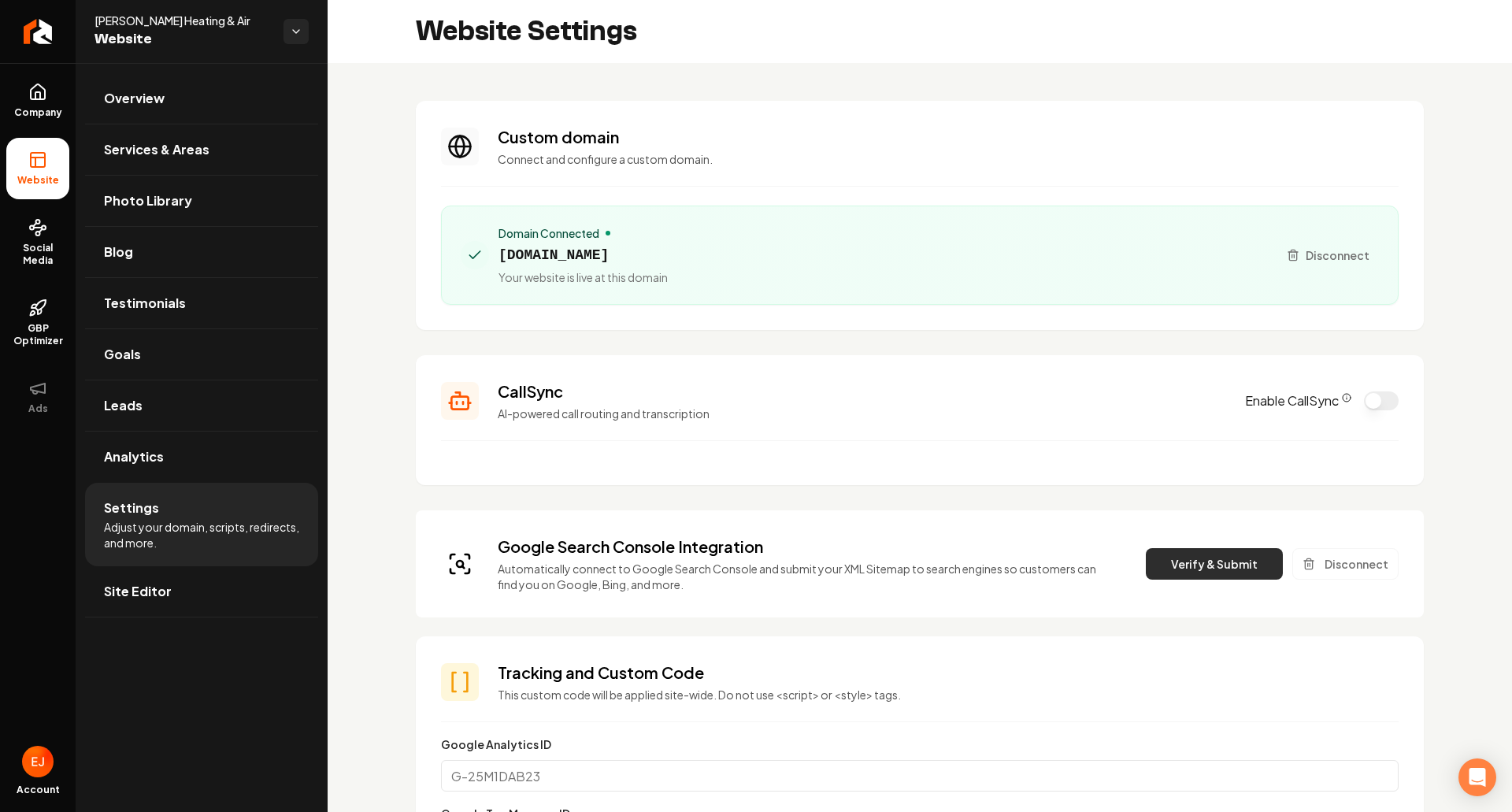
click at [1176, 557] on button "Verify & Submit" at bounding box center [1214, 563] width 137 height 32
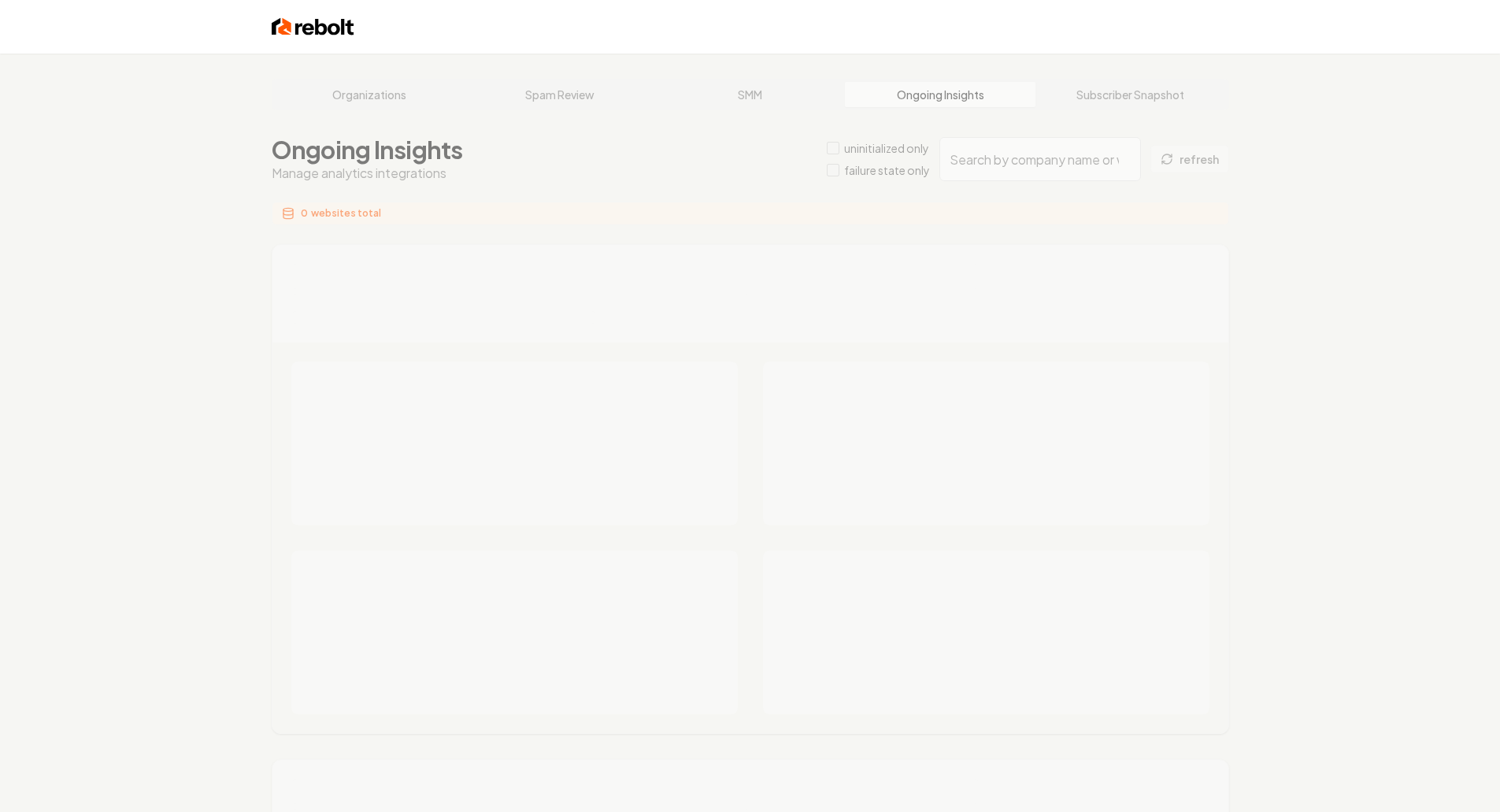
type input "fdb7eac0-420e-4922-8b3c-ce078137f5e5"
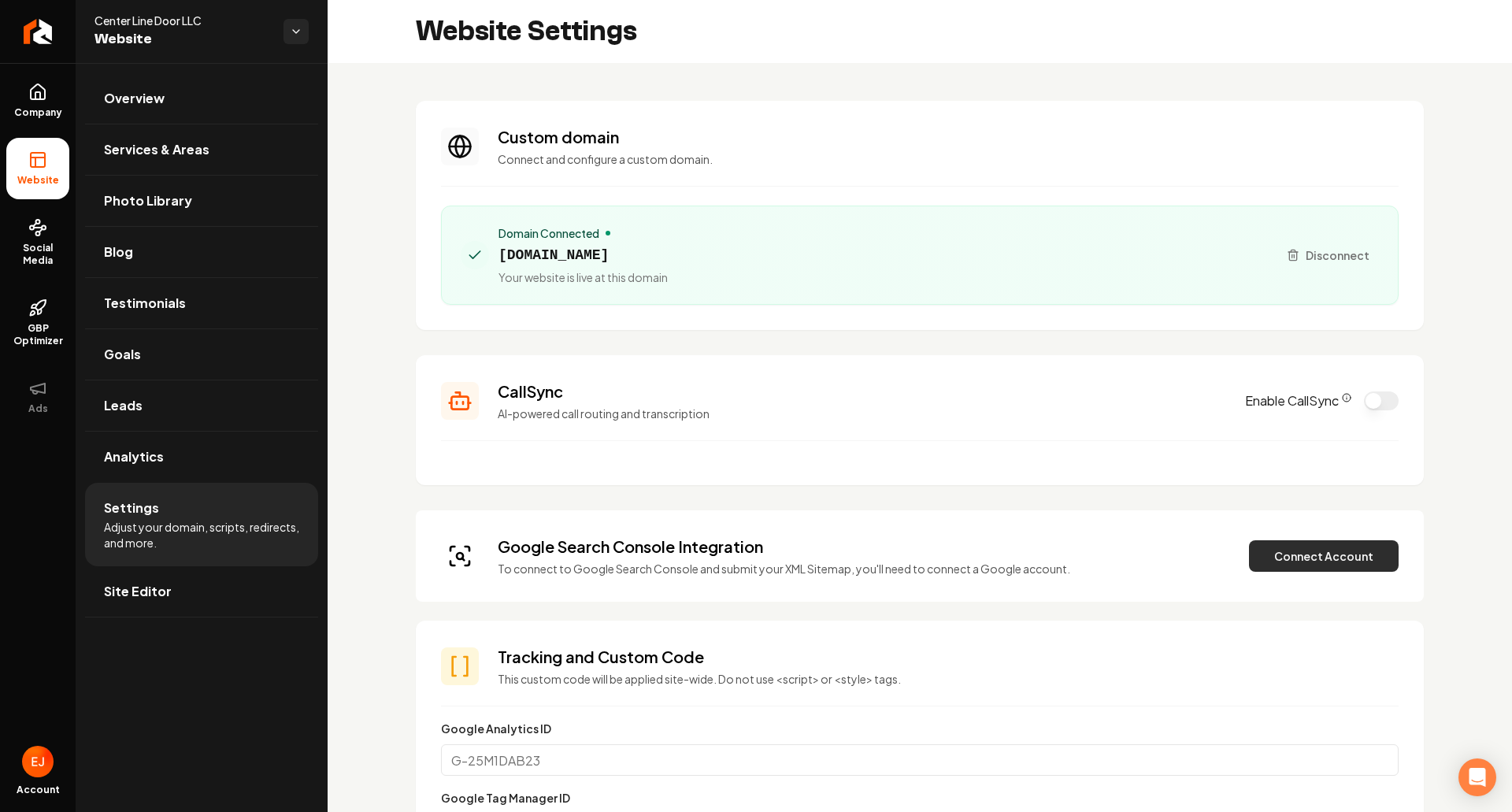
drag, startPoint x: 1324, startPoint y: 557, endPoint x: 1300, endPoint y: 570, distance: 27.3
click at [1324, 558] on button "Connect Account" at bounding box center [1323, 556] width 149 height 32
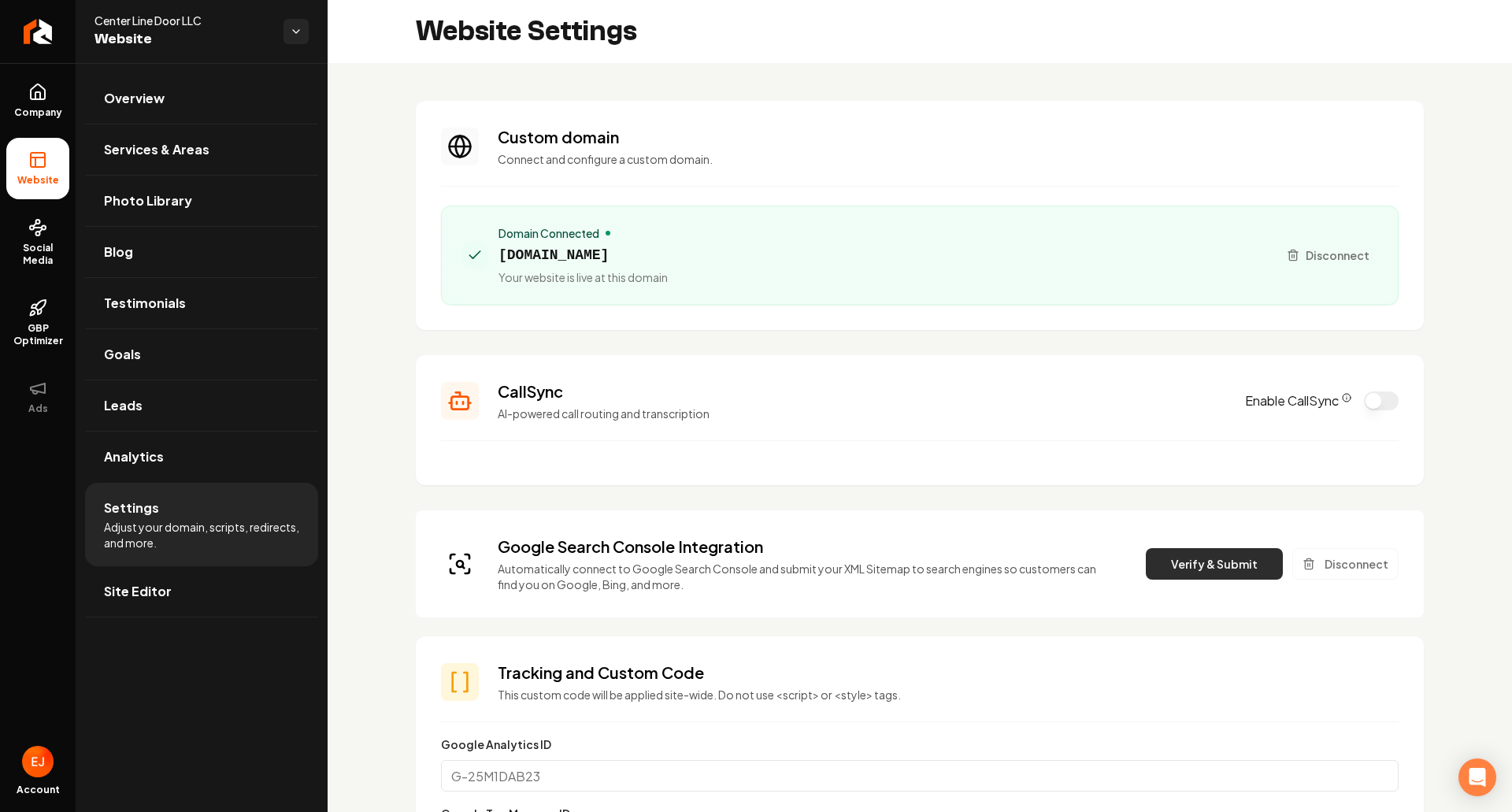
click at [1231, 574] on button "Verify & Submit" at bounding box center [1214, 563] width 137 height 32
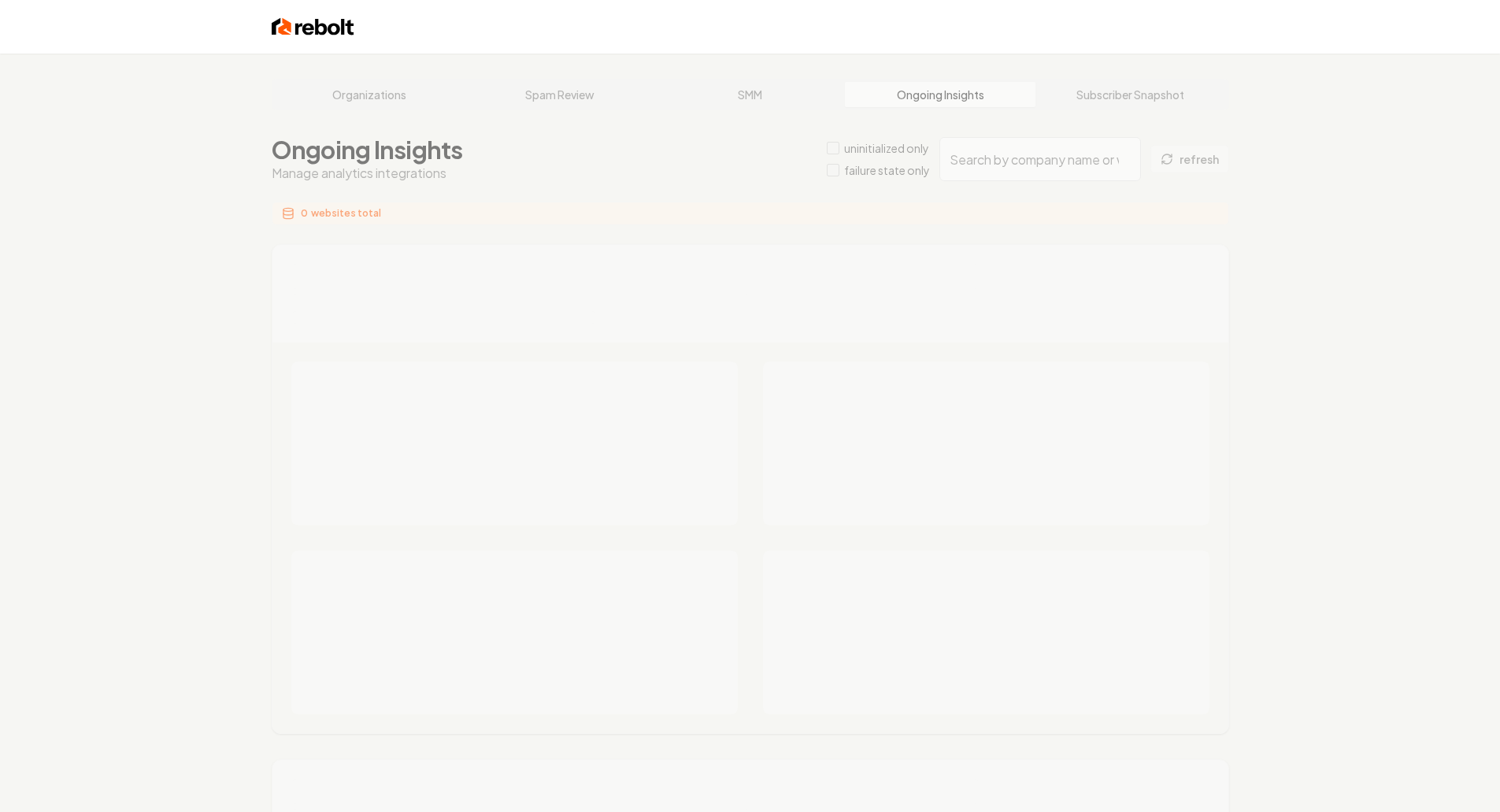
type input "fdb7eac0-420e-4922-8b3c-ce078137f5e5"
type input "1b08f477-49e1-48f0-8934-00d96dd39b77"
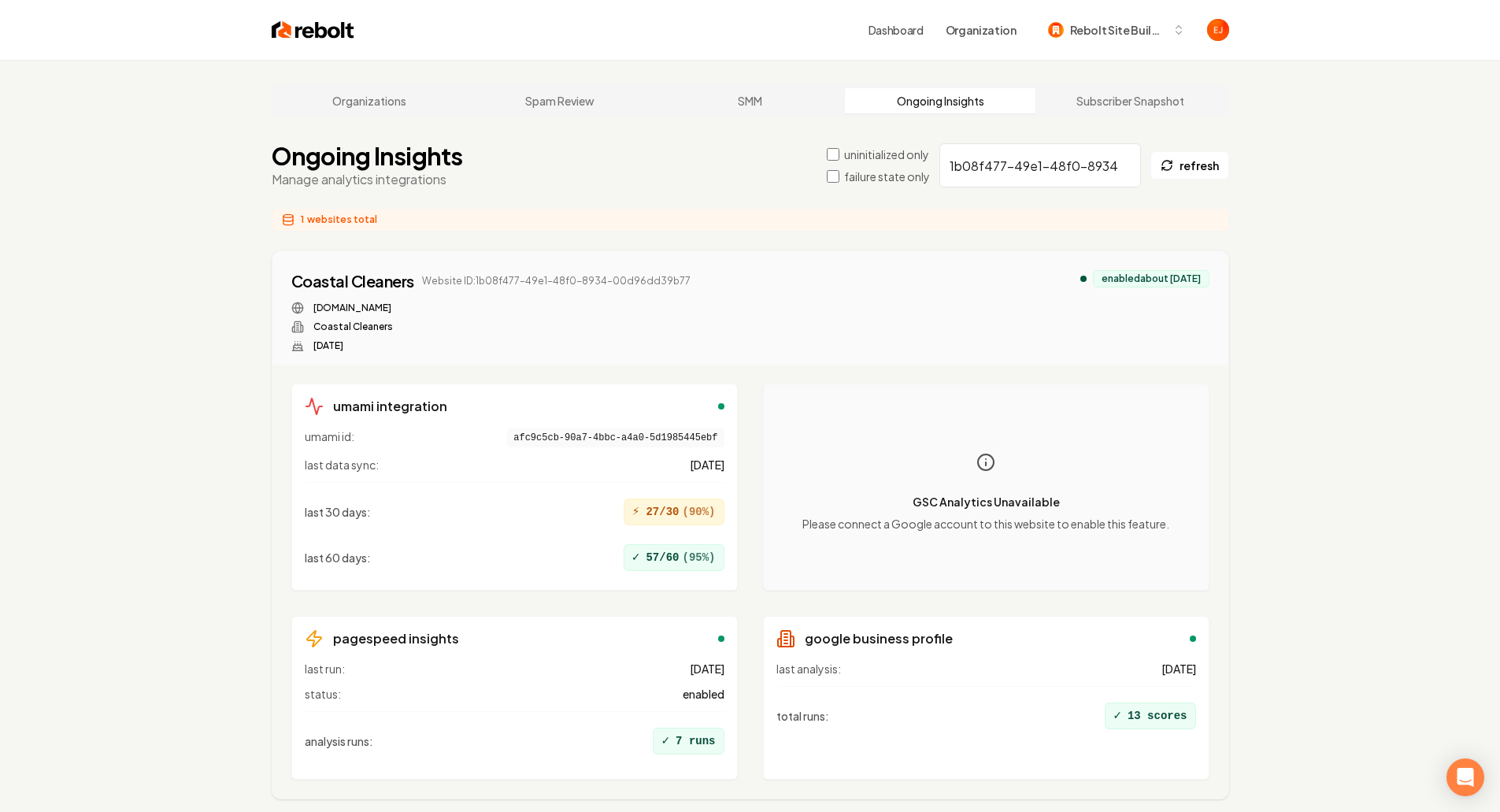
scroll to position [60, 0]
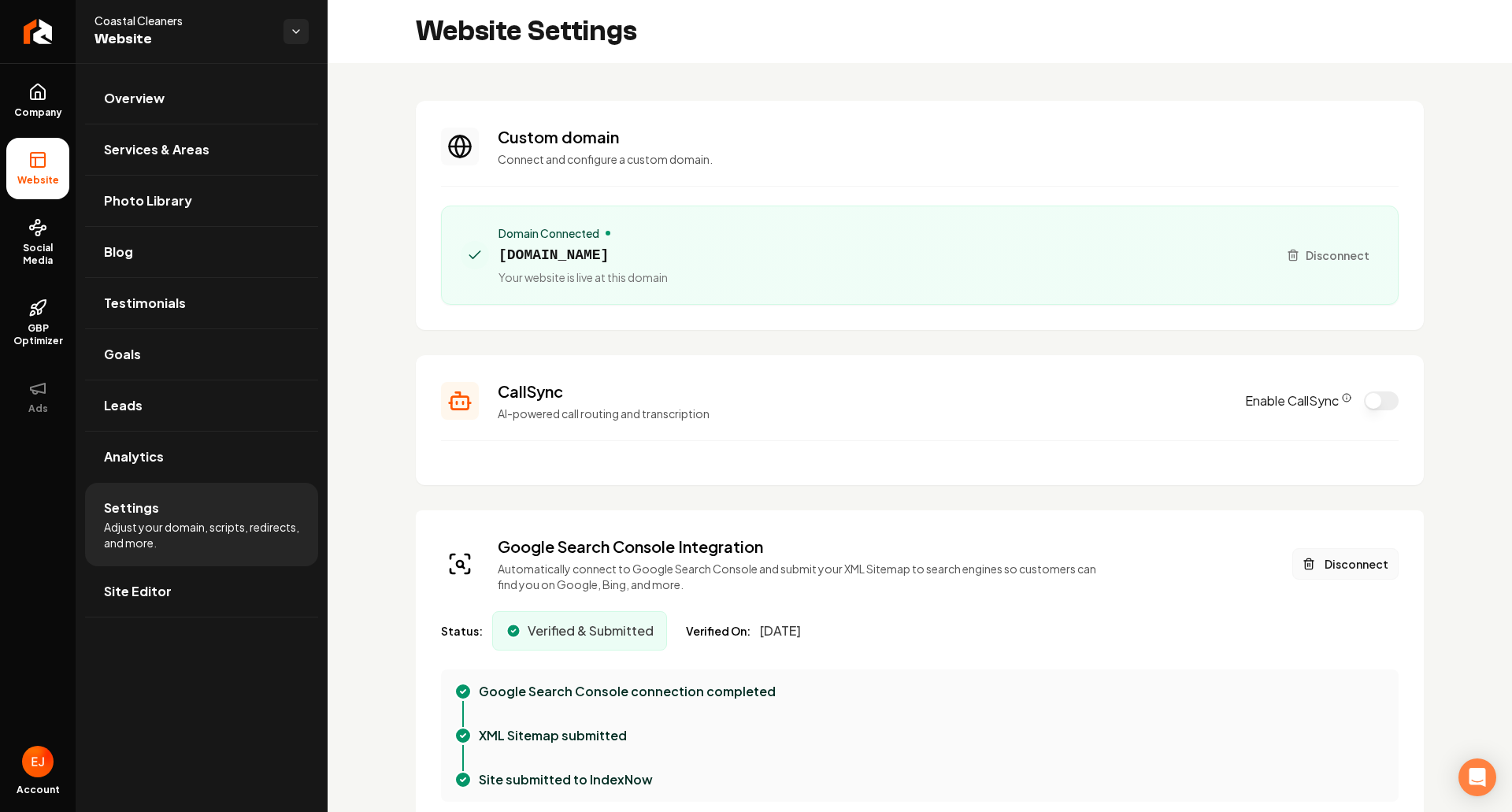
click at [1320, 571] on button "Disconnect" at bounding box center [1345, 563] width 106 height 32
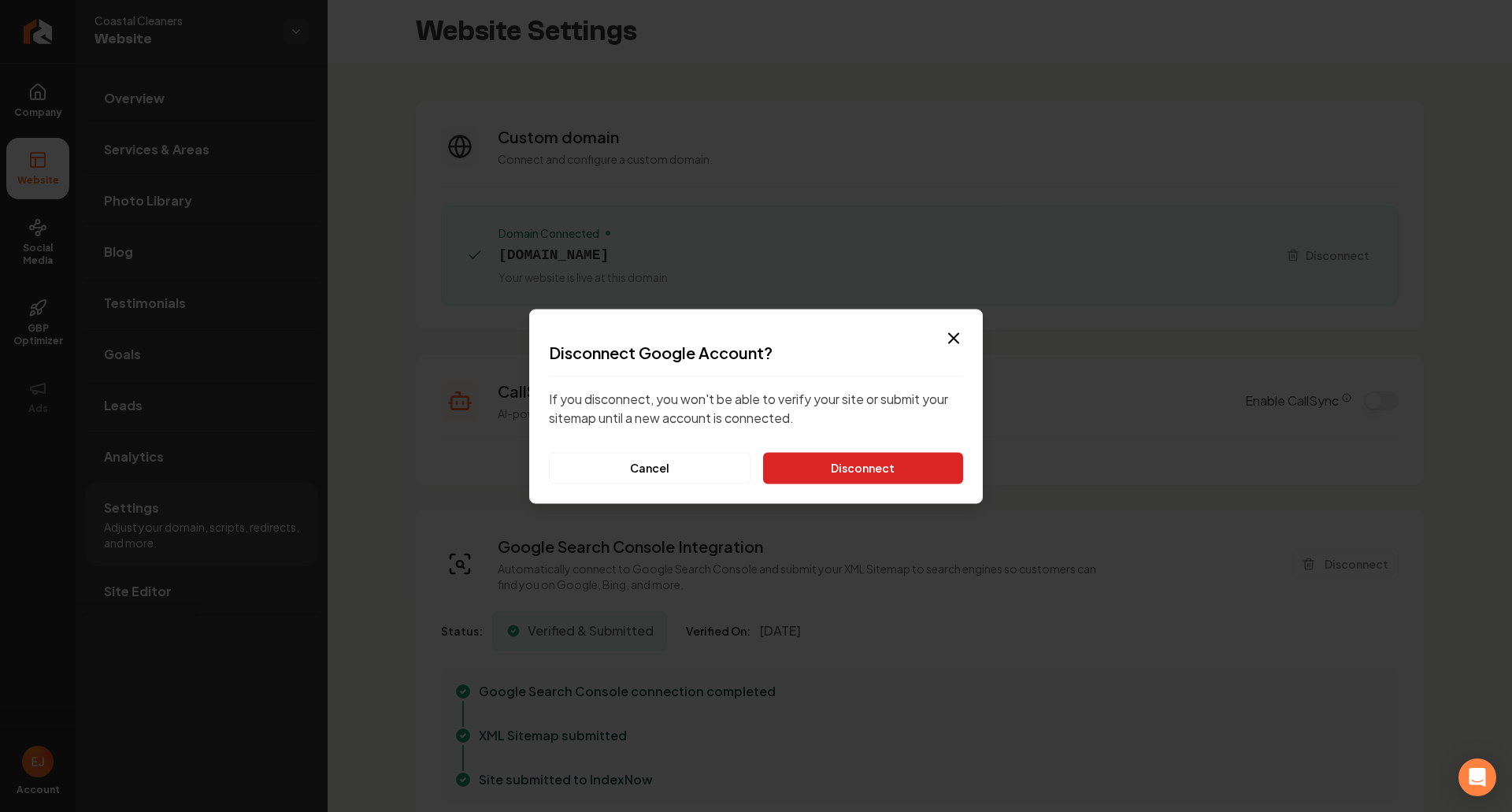
click at [816, 473] on button "Disconnect" at bounding box center [863, 468] width 200 height 32
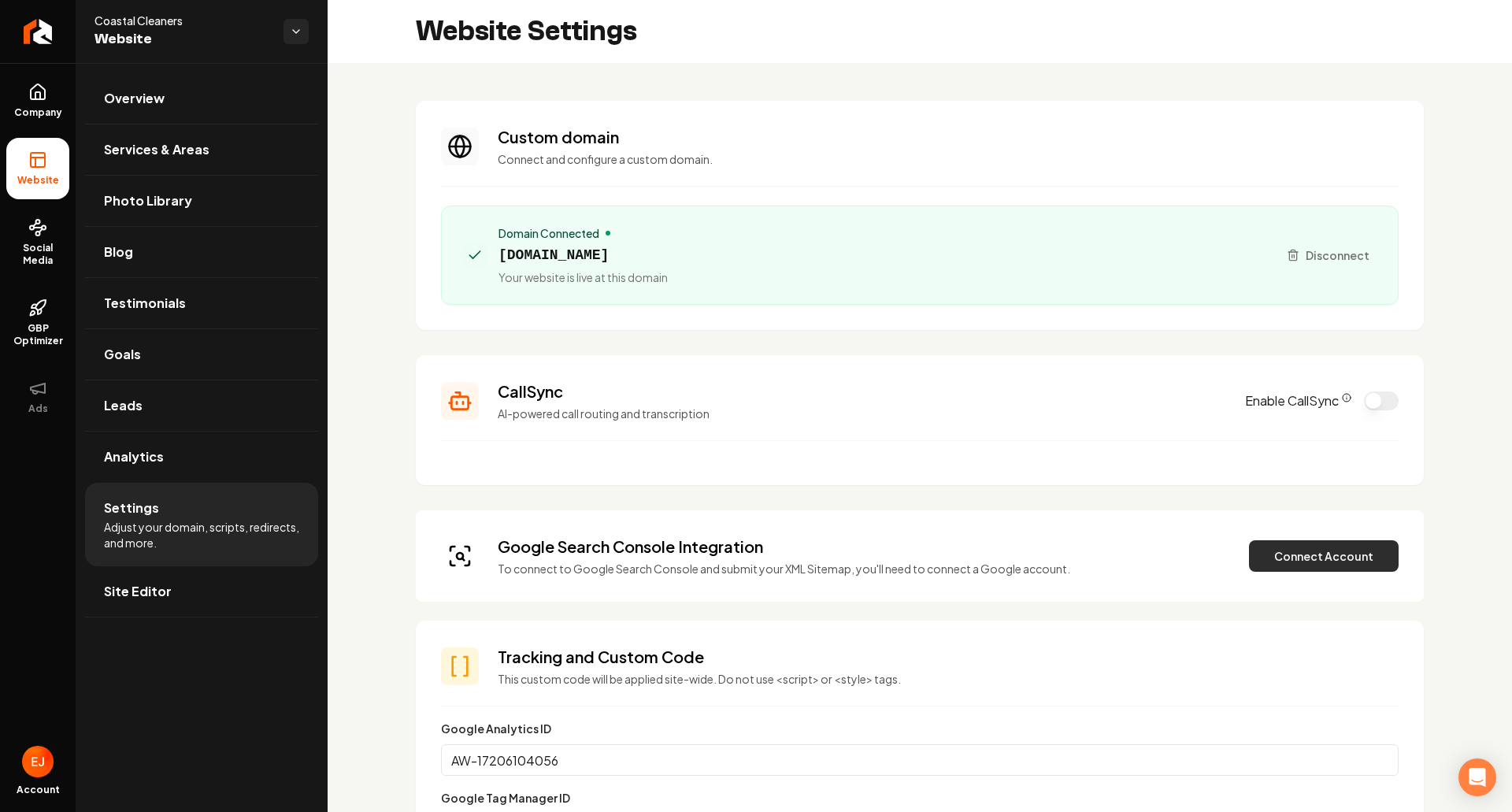
click at [1276, 559] on button "Connect Account" at bounding box center [1323, 556] width 149 height 32
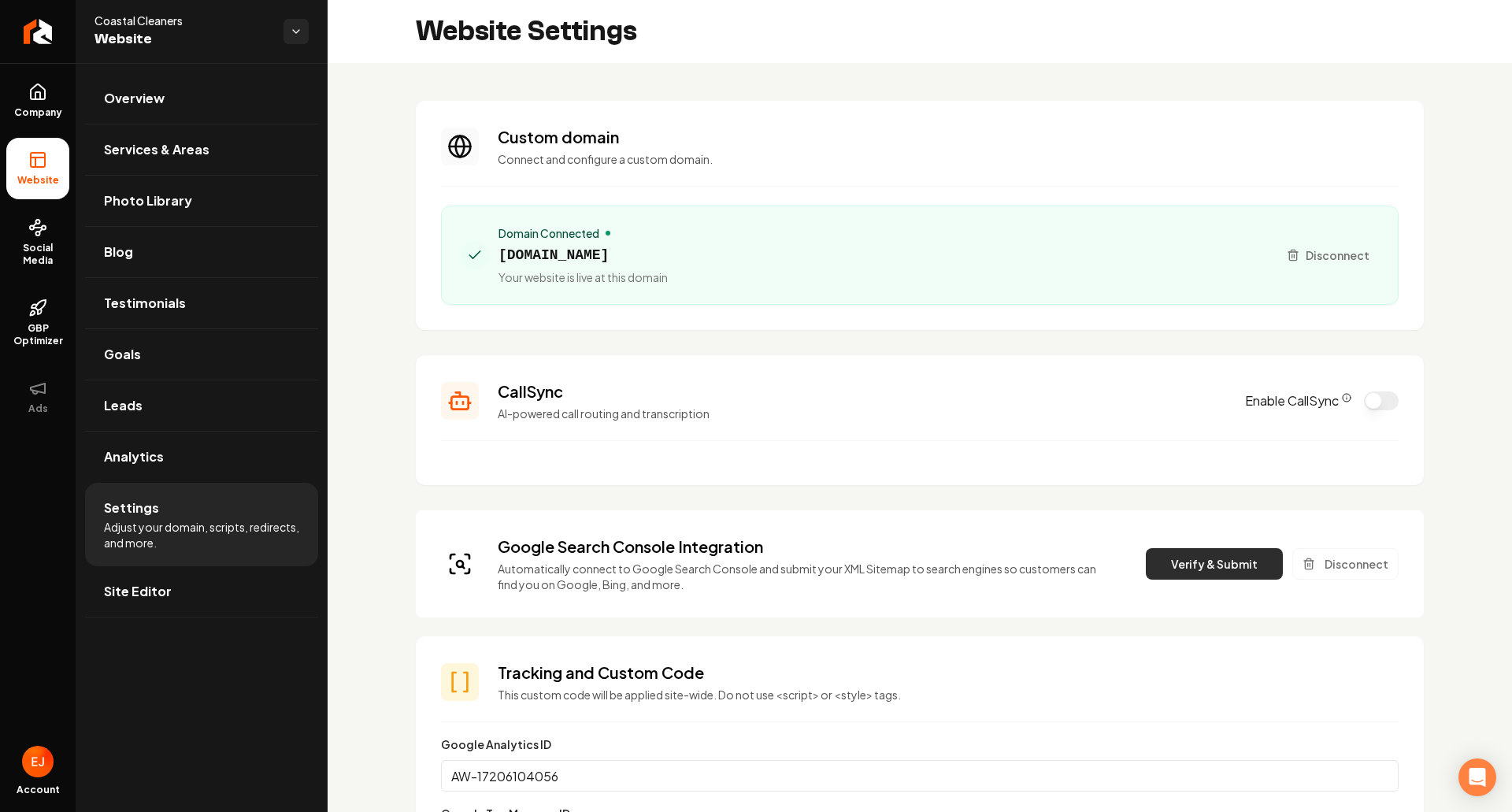
click at [1189, 572] on button "Verify & Submit" at bounding box center [1214, 563] width 137 height 32
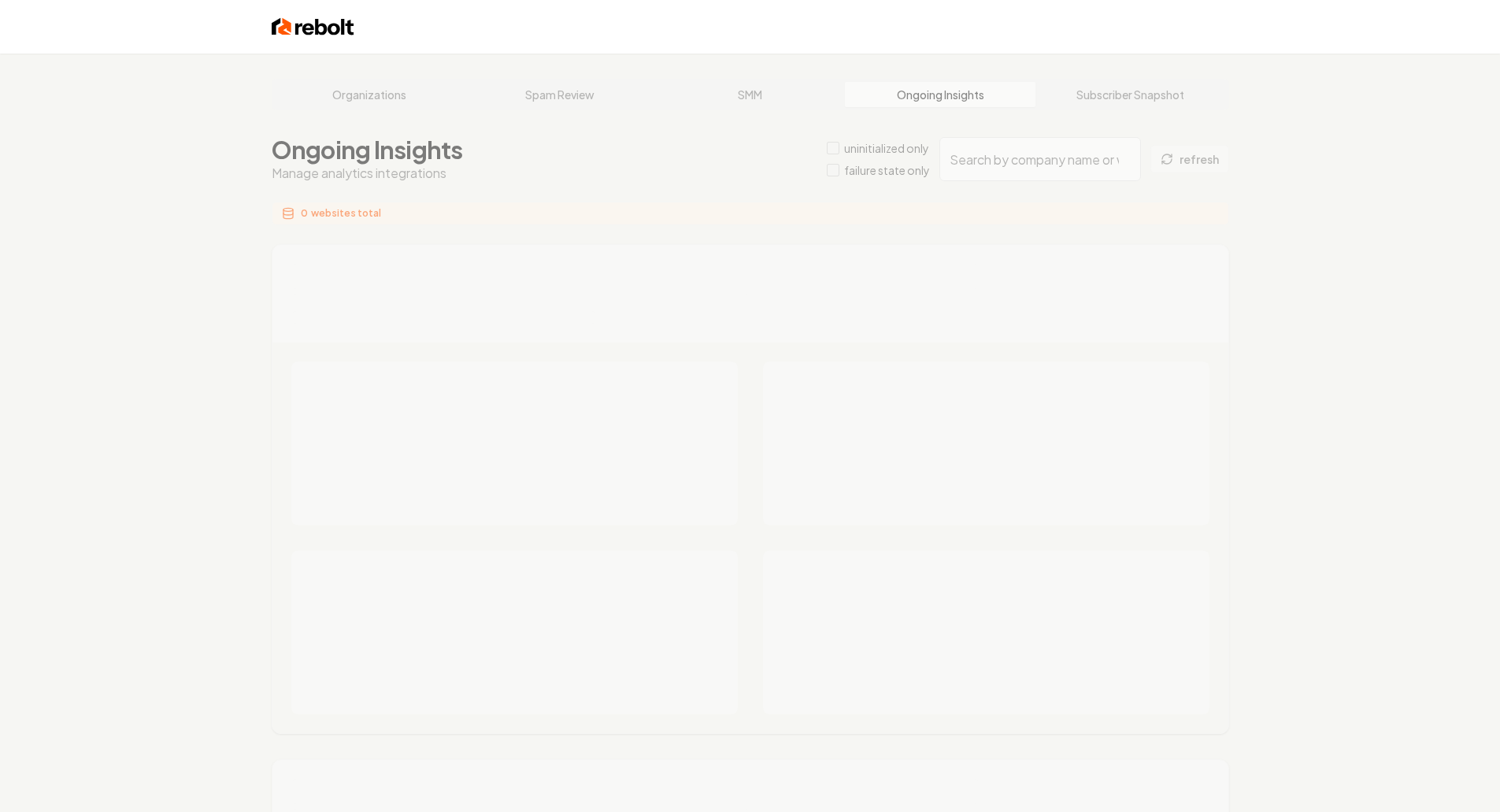
type input "e2aaeee9-fc39-464b-bbb5-2cdafc1e2c97"
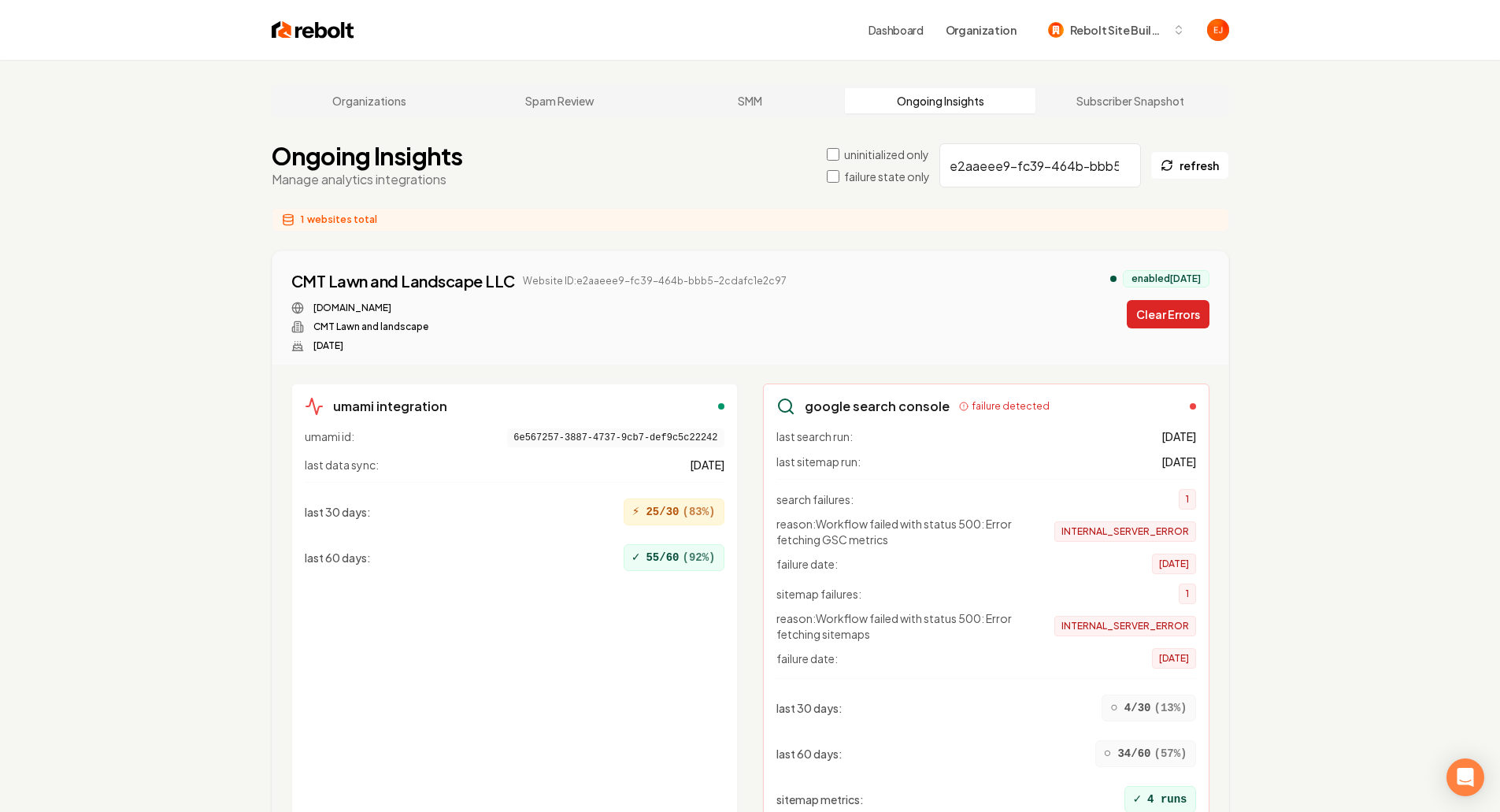
click at [1188, 320] on button "Clear Errors" at bounding box center [1169, 314] width 83 height 28
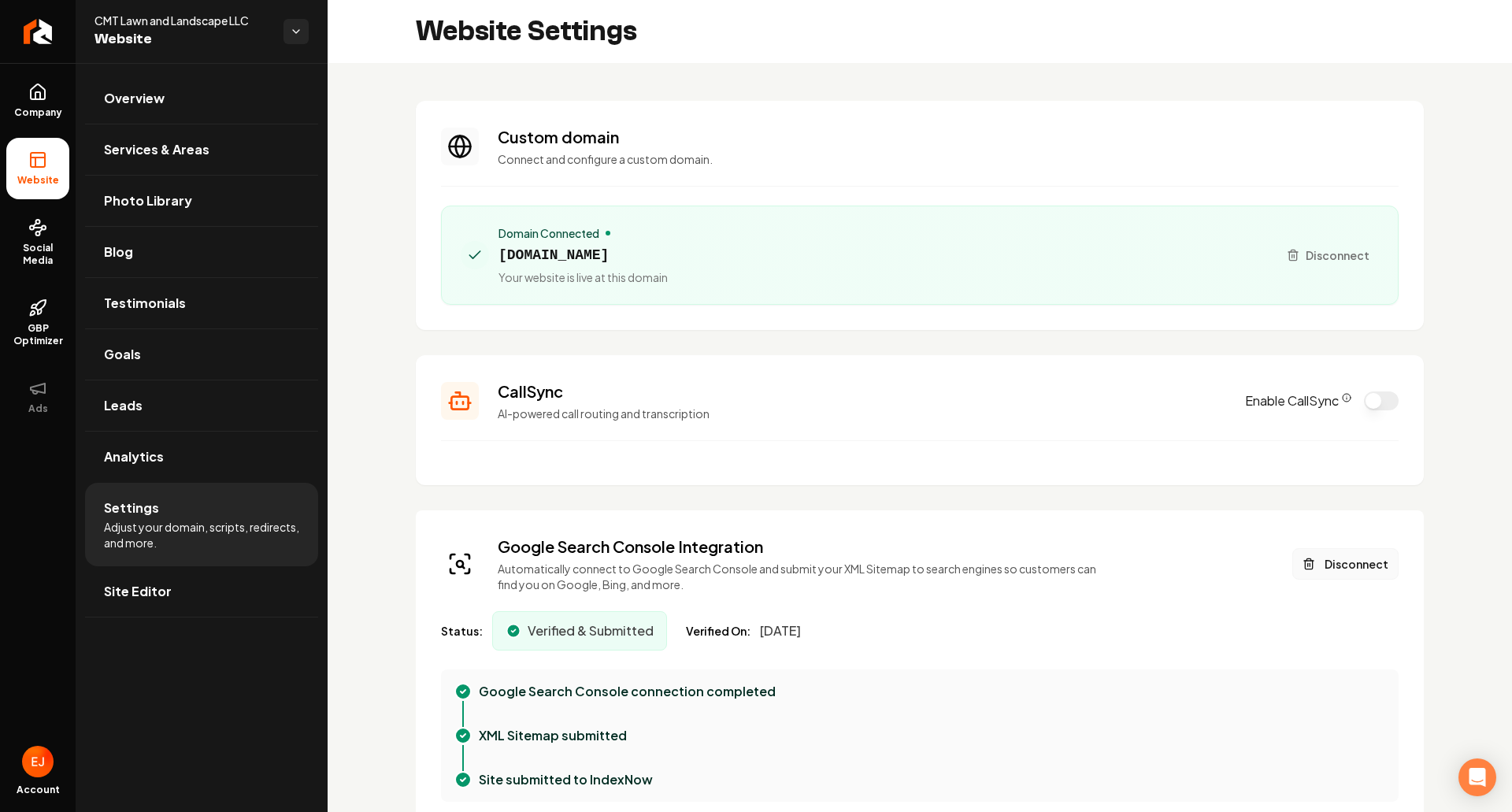
click at [1339, 559] on button "Disconnect" at bounding box center [1345, 563] width 106 height 32
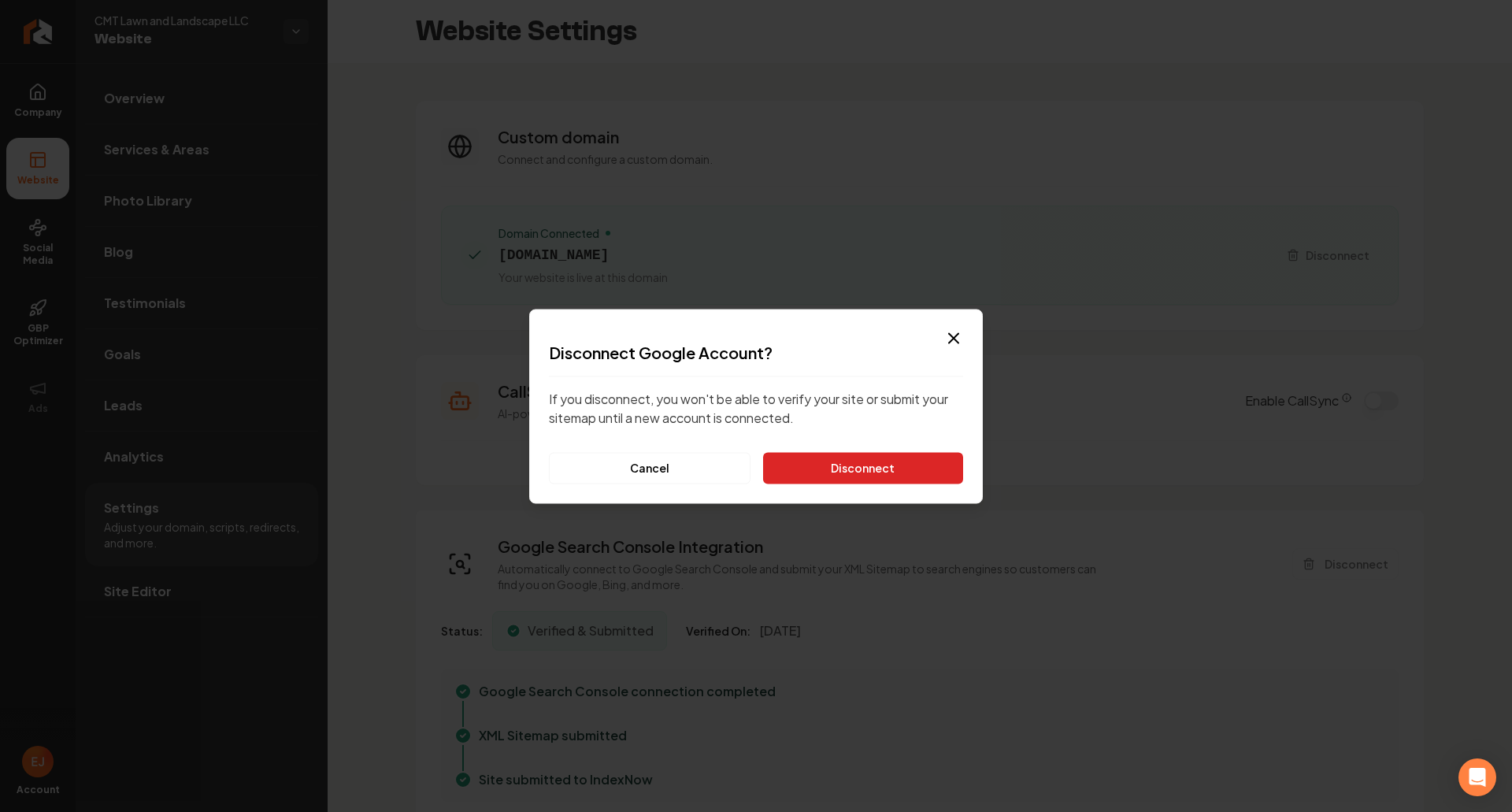
click at [854, 471] on button "Disconnect" at bounding box center [863, 468] width 200 height 32
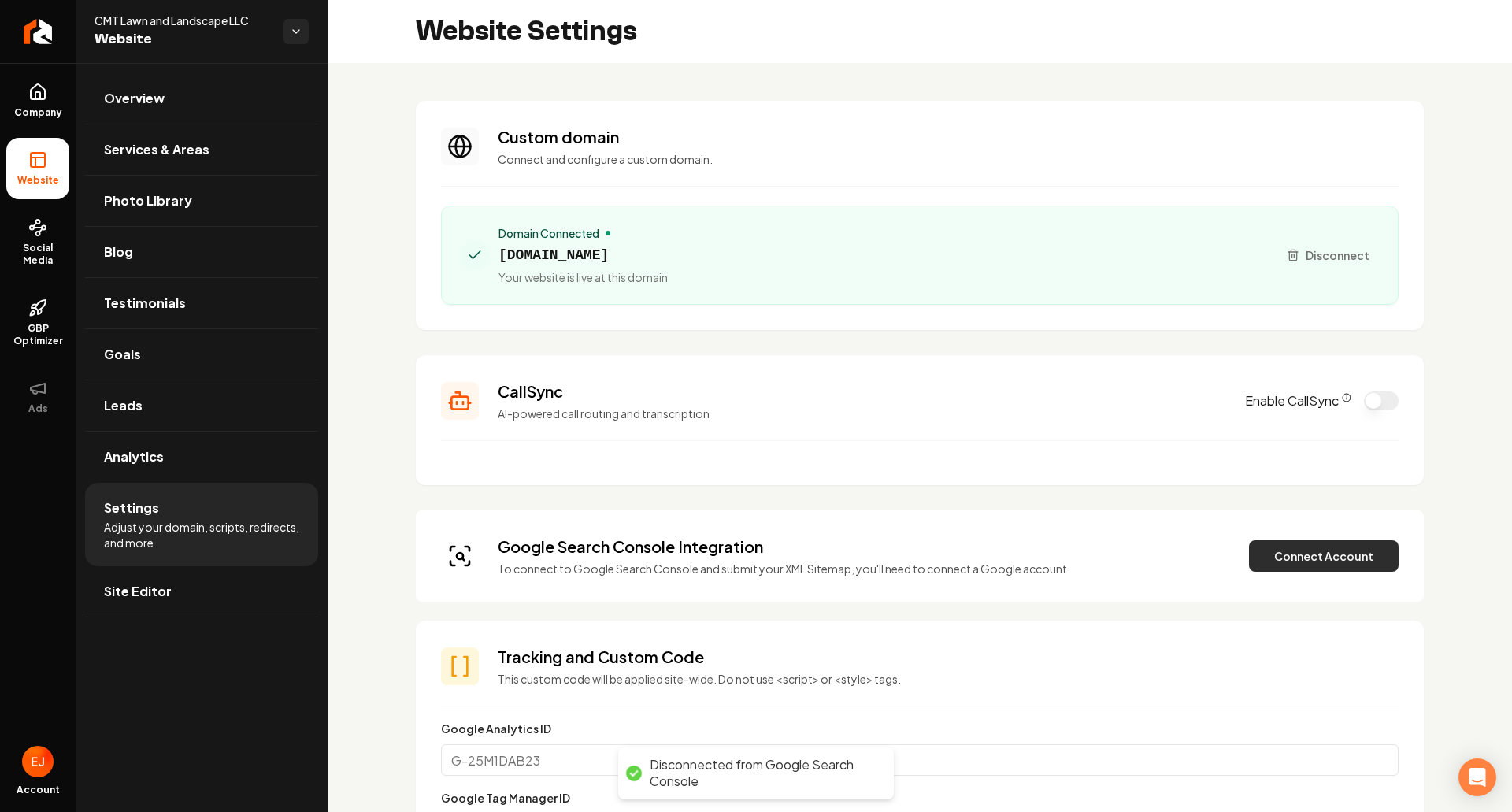
click at [1340, 554] on button "Connect Account" at bounding box center [1323, 556] width 149 height 32
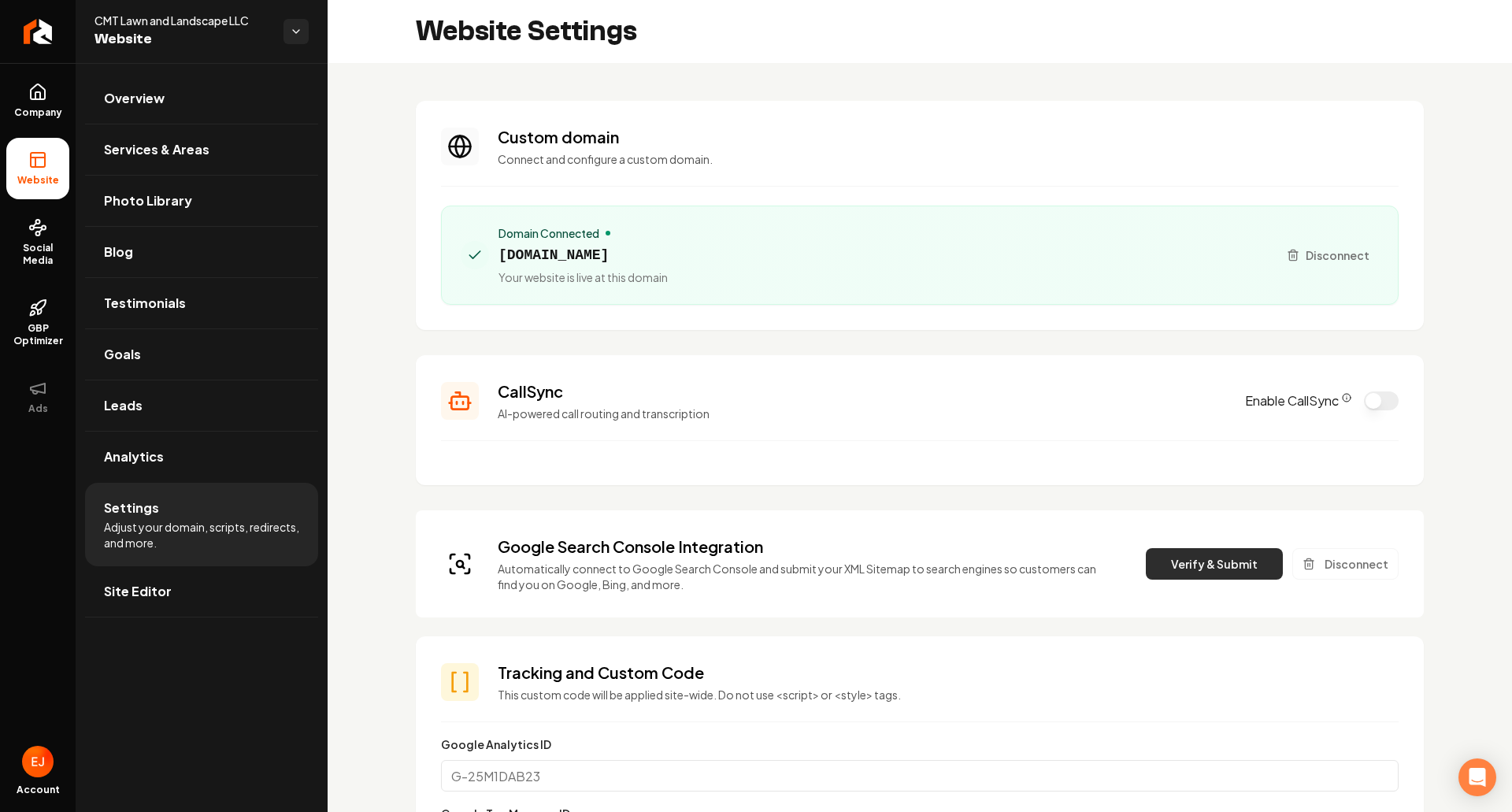
click at [1165, 560] on button "Verify & Submit" at bounding box center [1214, 563] width 137 height 32
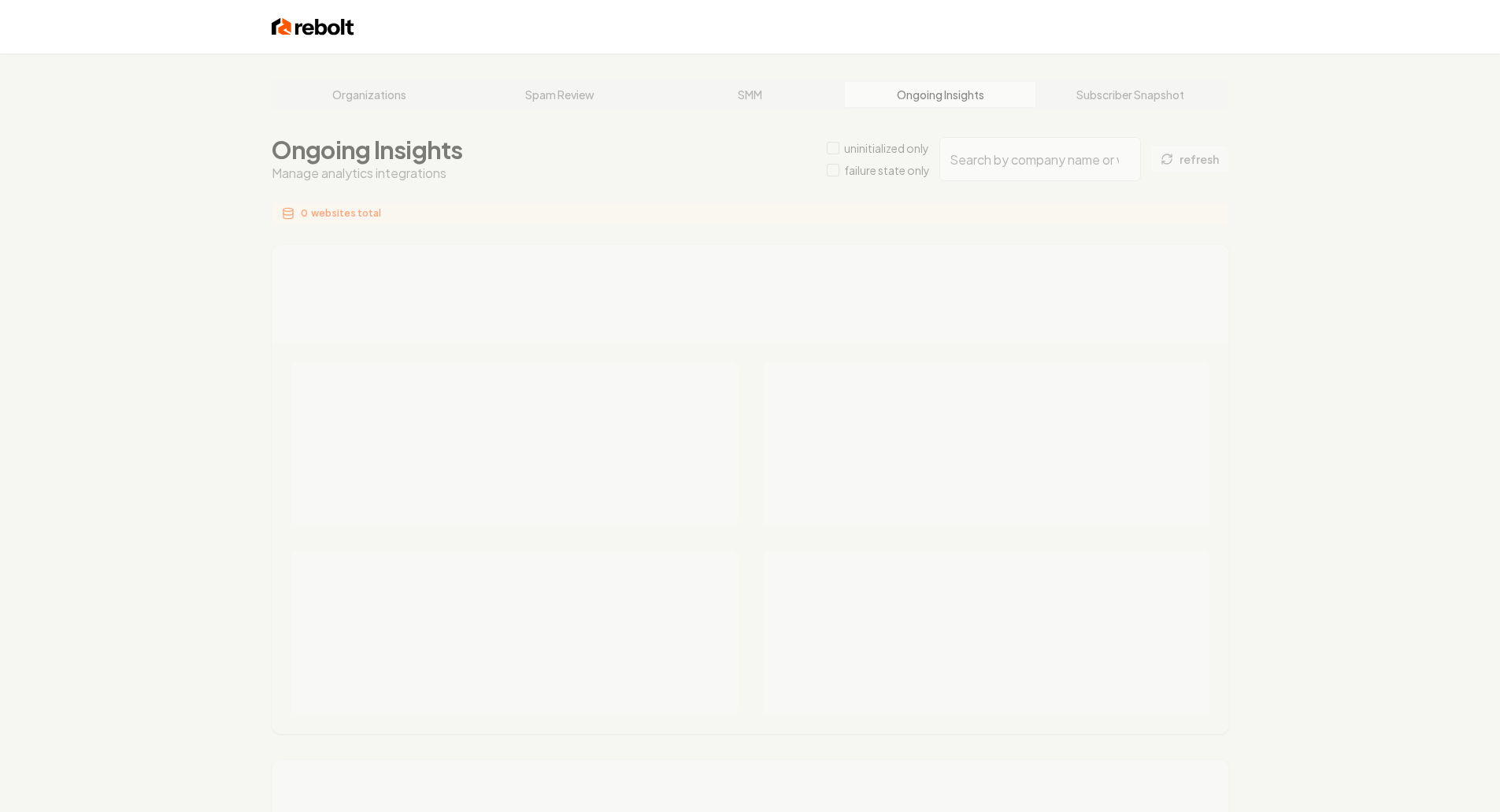
type input "4893b307-0916-4209-ac3a-a850356236cb"
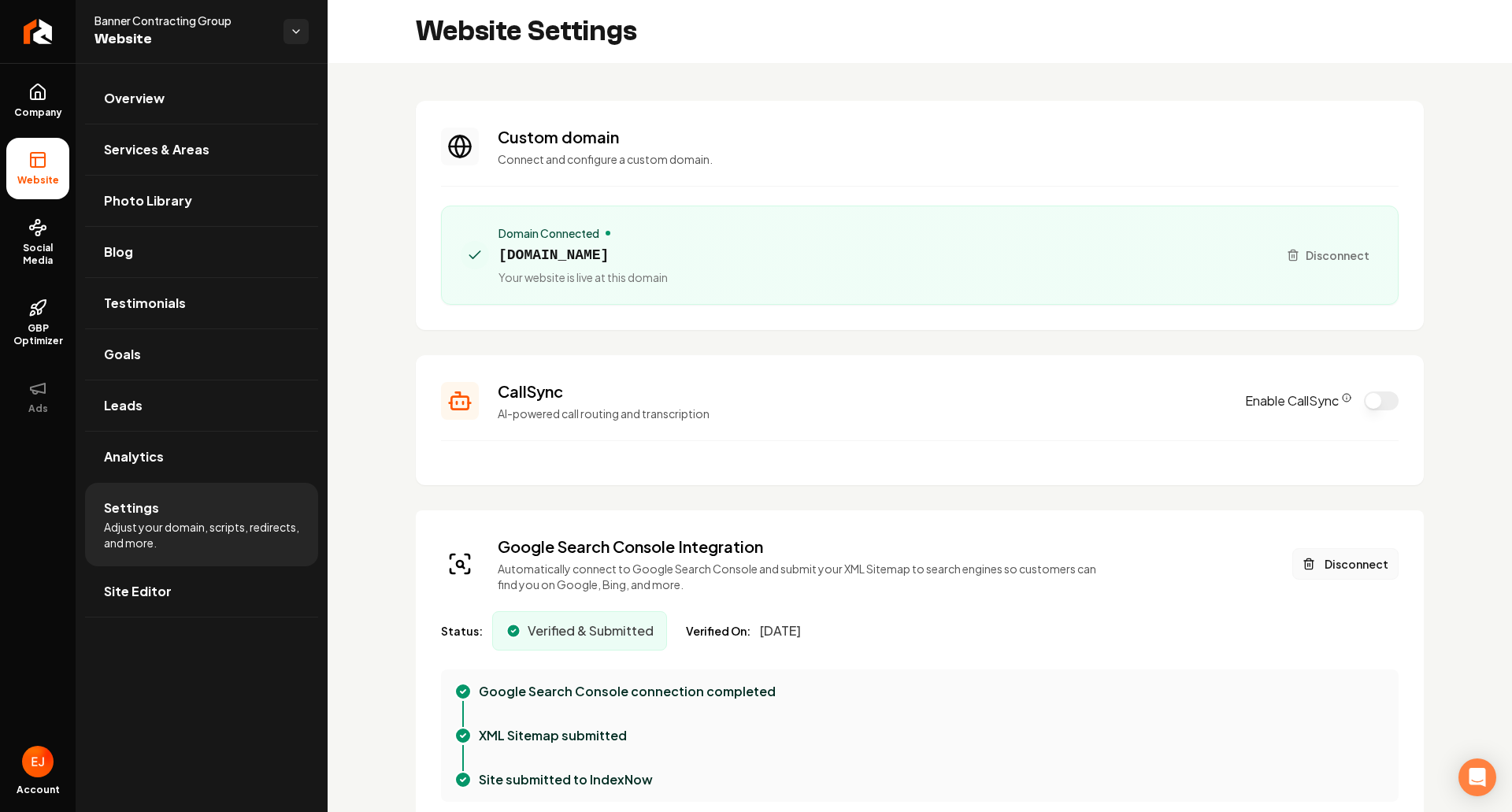
click at [1340, 564] on button "Disconnect" at bounding box center [1345, 563] width 106 height 32
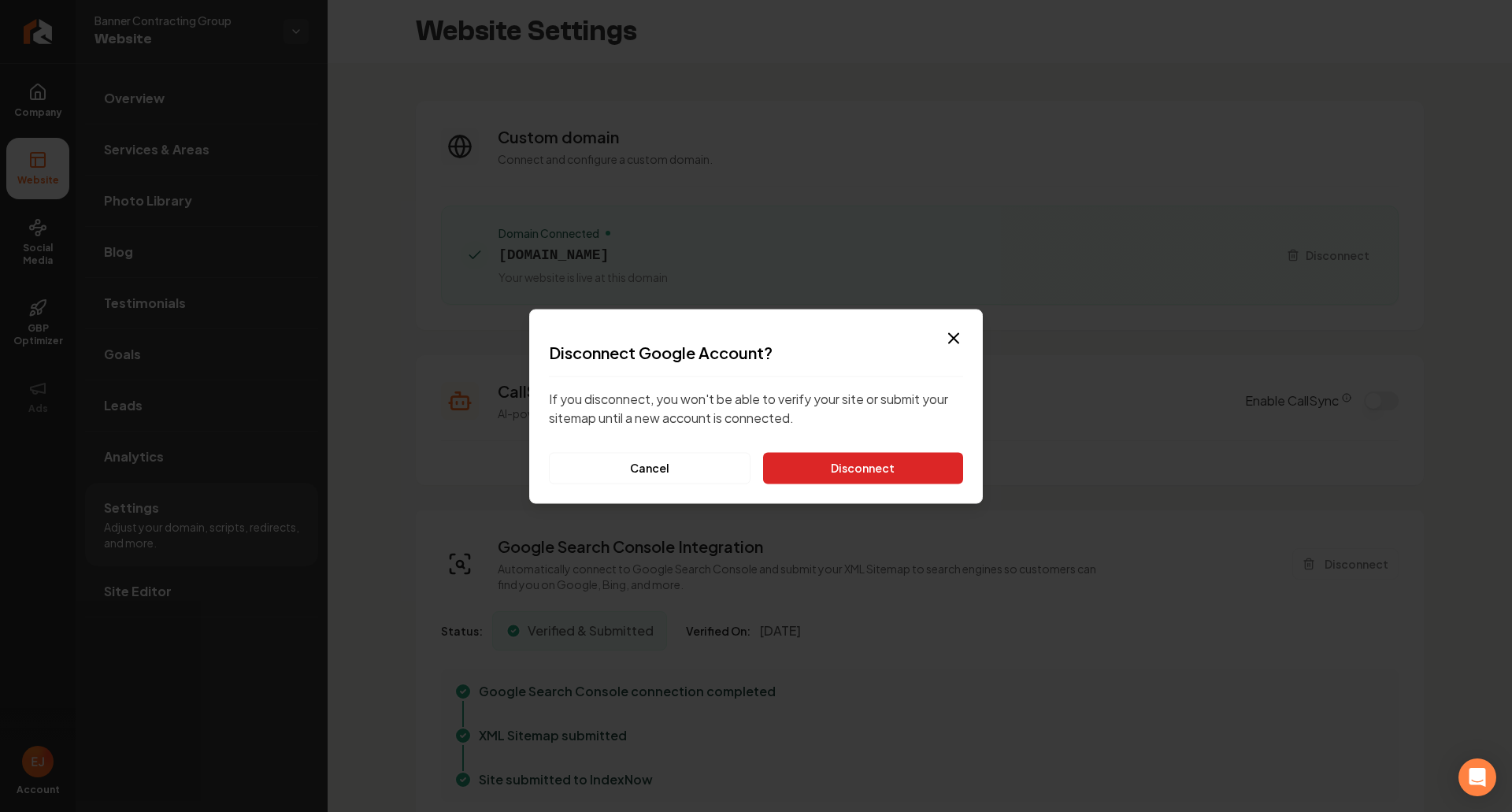
click at [791, 464] on button "Disconnect" at bounding box center [863, 468] width 200 height 32
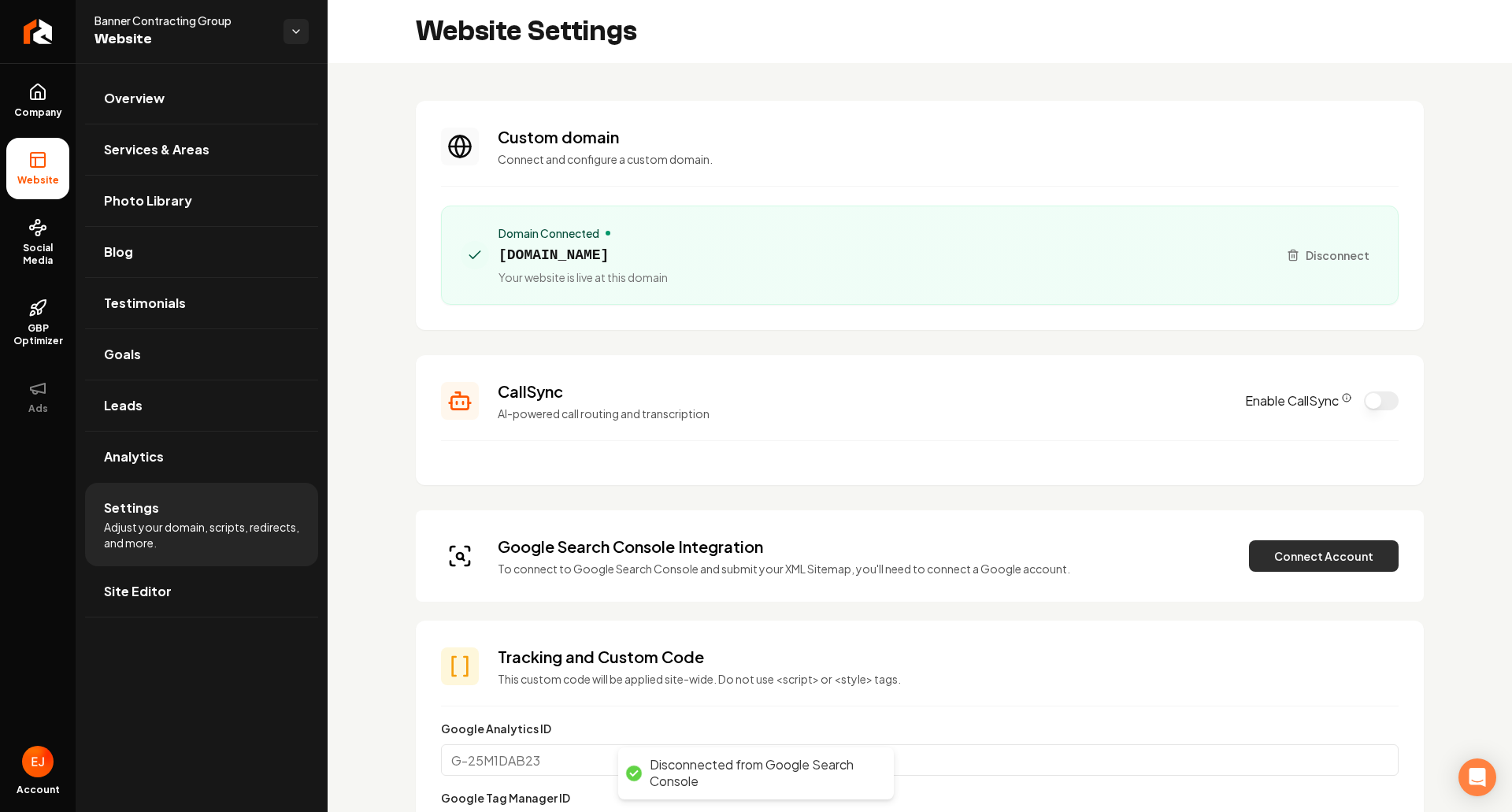
click at [1275, 562] on button "Connect Account" at bounding box center [1323, 556] width 149 height 32
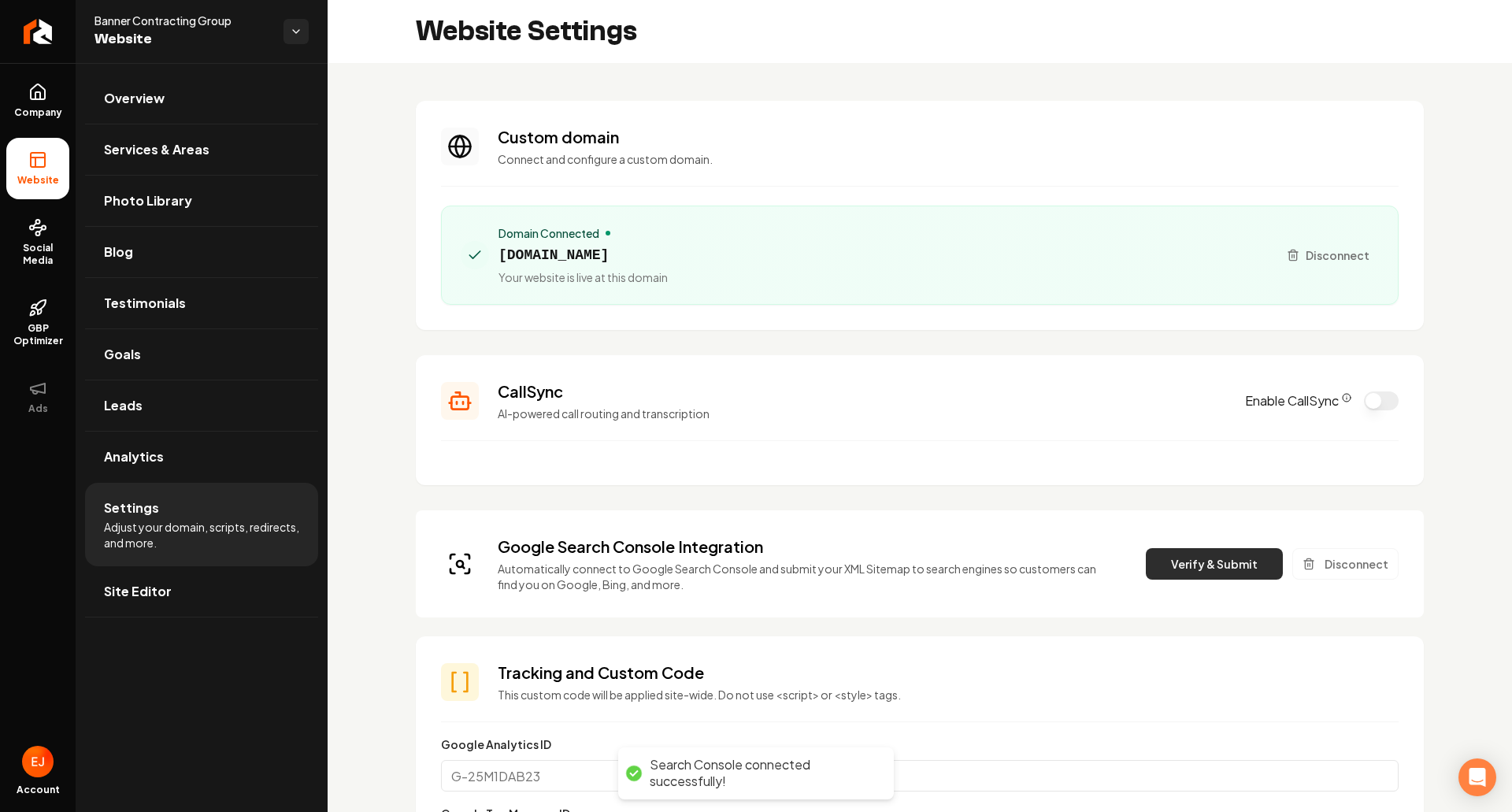
drag, startPoint x: 1170, startPoint y: 566, endPoint x: 937, endPoint y: 354, distance: 315.0
click at [1171, 566] on button "Verify & Submit" at bounding box center [1214, 563] width 137 height 32
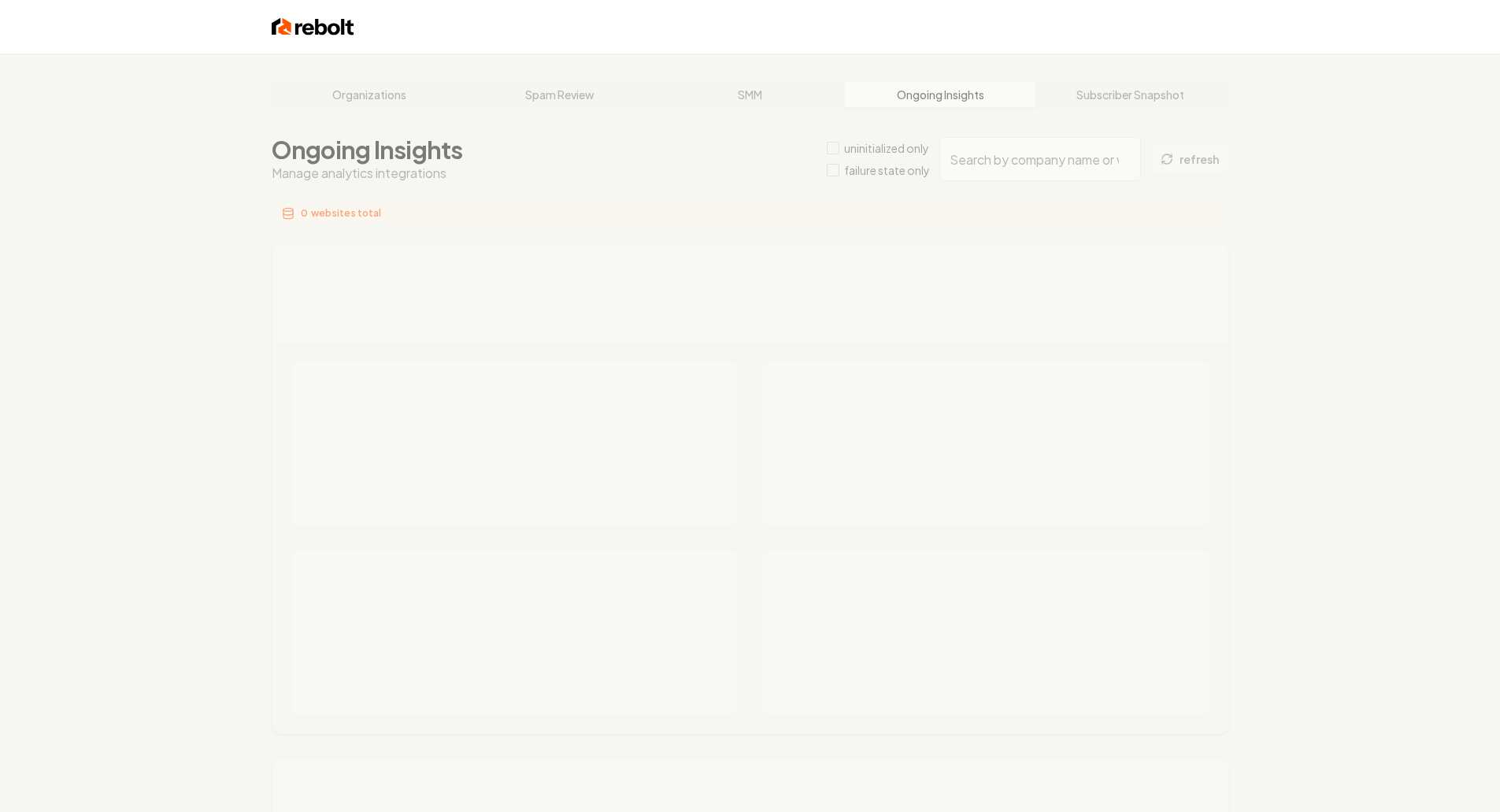
type input "3ed4df84-f1ff-44bb-beb1-83b5527ea8c1"
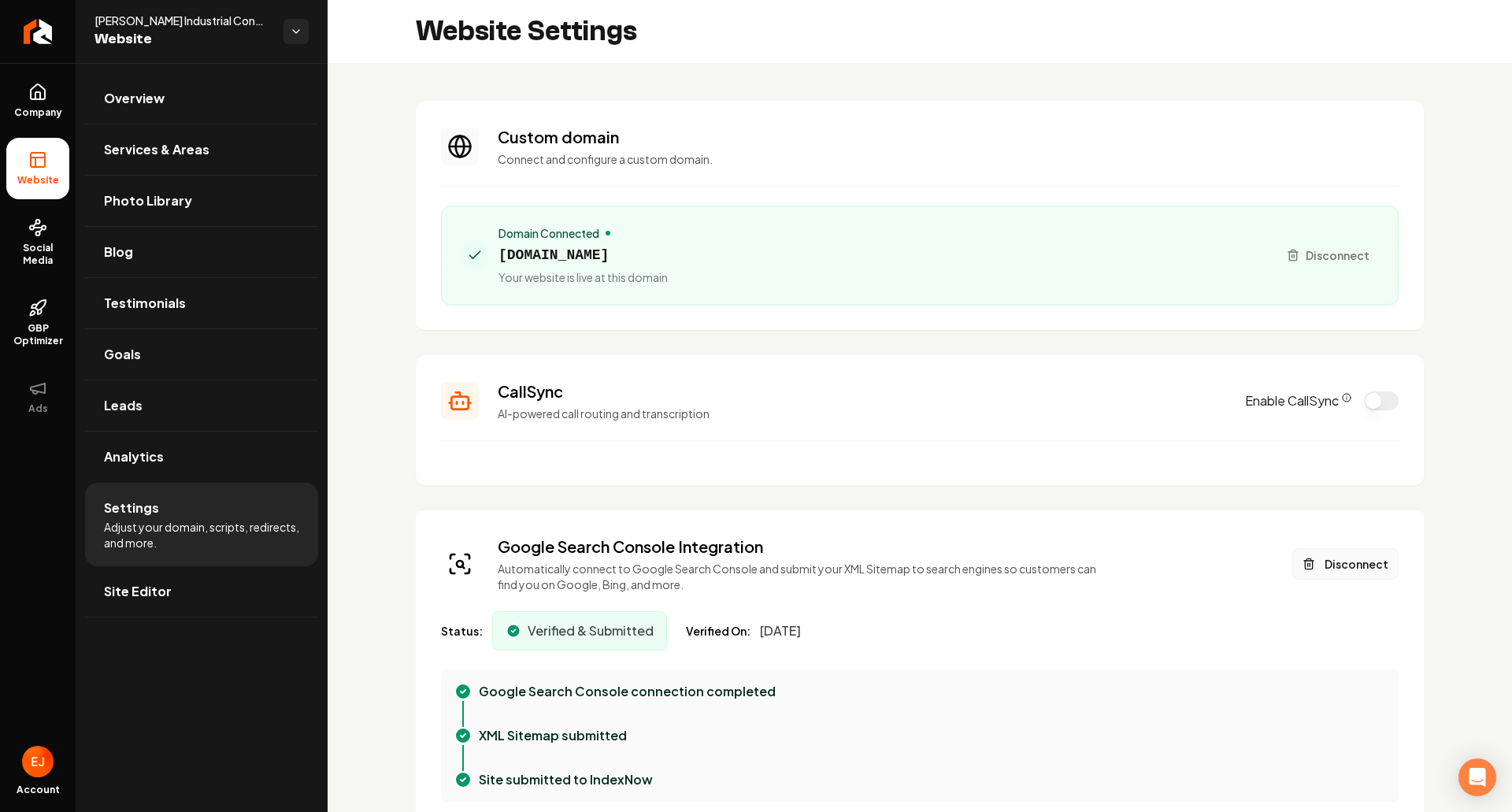
click at [1320, 567] on button "Disconnect" at bounding box center [1345, 563] width 106 height 32
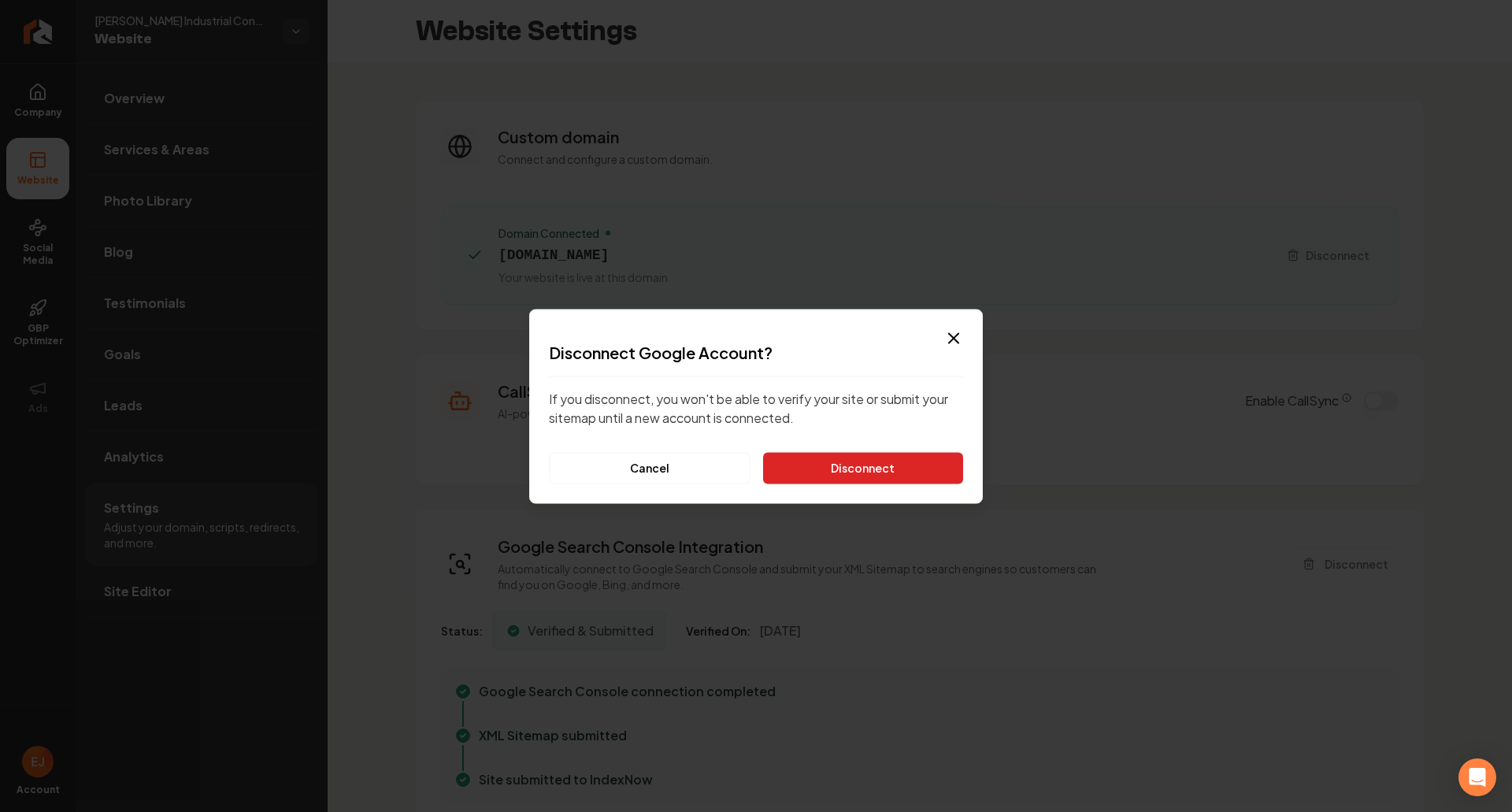
click at [947, 476] on button "Disconnect" at bounding box center [863, 468] width 200 height 32
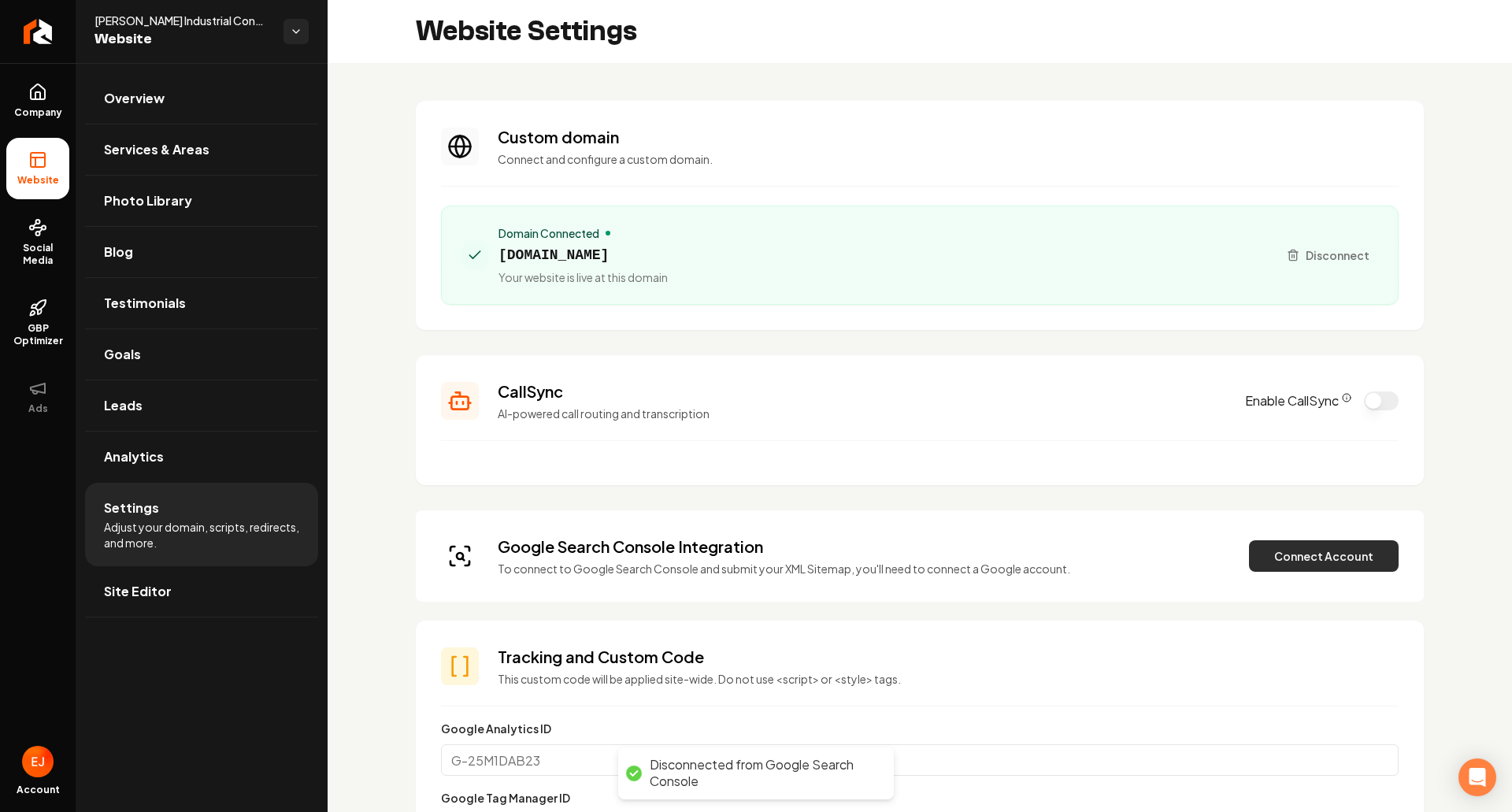
click at [1286, 559] on button "Connect Account" at bounding box center [1323, 556] width 149 height 32
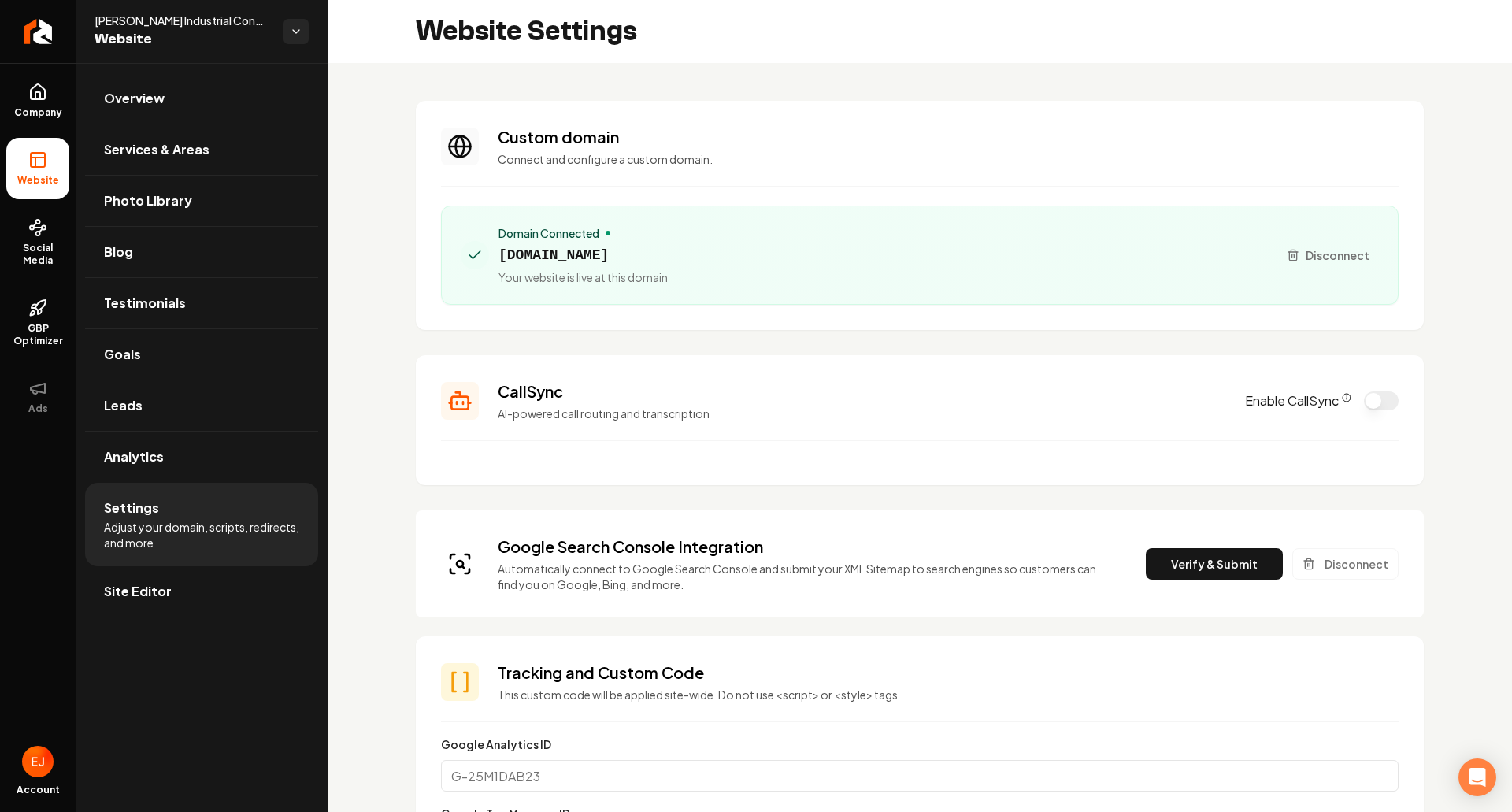
drag, startPoint x: 1200, startPoint y: 563, endPoint x: 1167, endPoint y: 552, distance: 34.8
click at [1200, 563] on button "Verify & Submit" at bounding box center [1214, 563] width 137 height 32
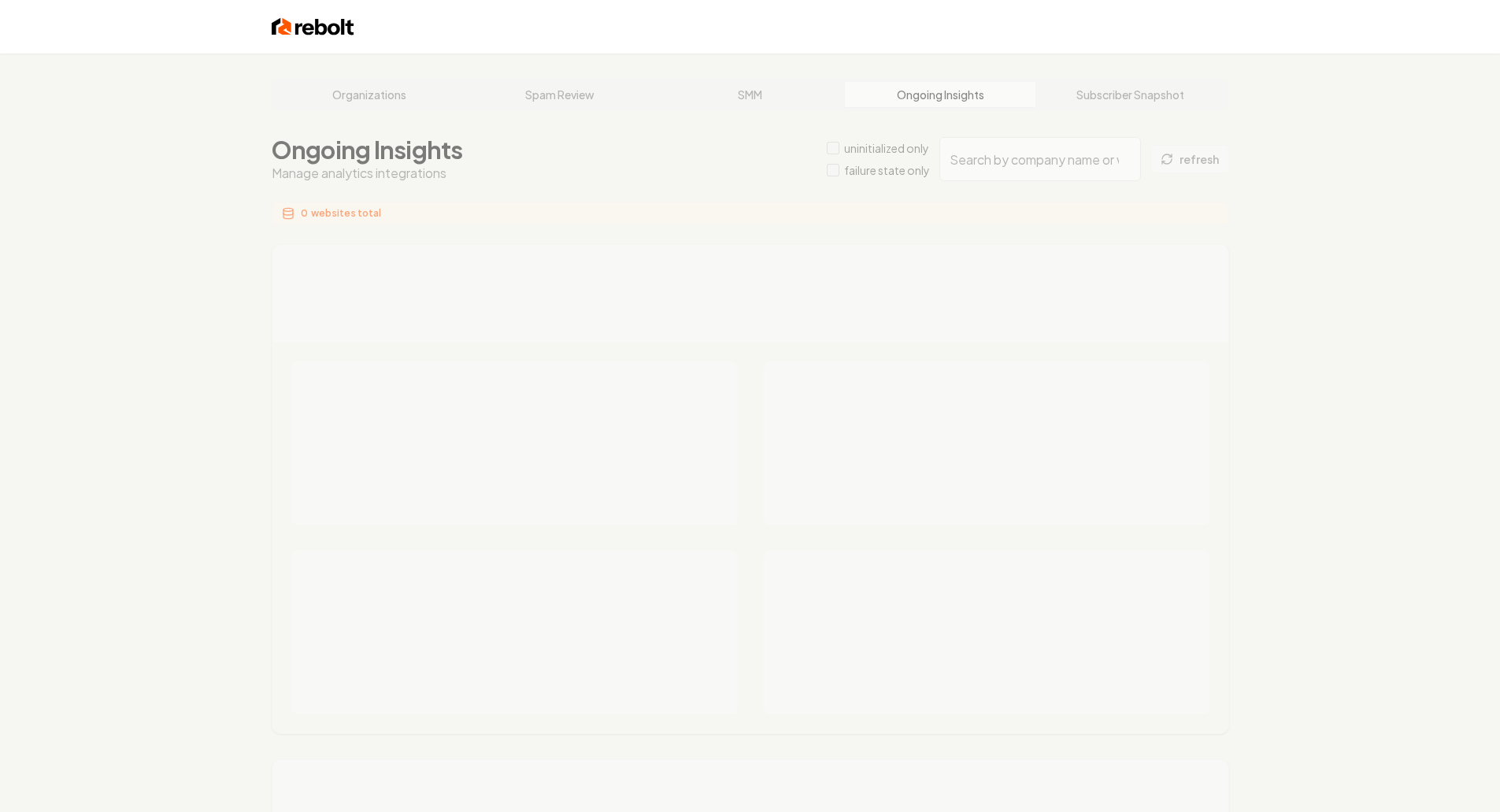
type input "a1892a86-7a47-43da-a21f-874ec8791823"
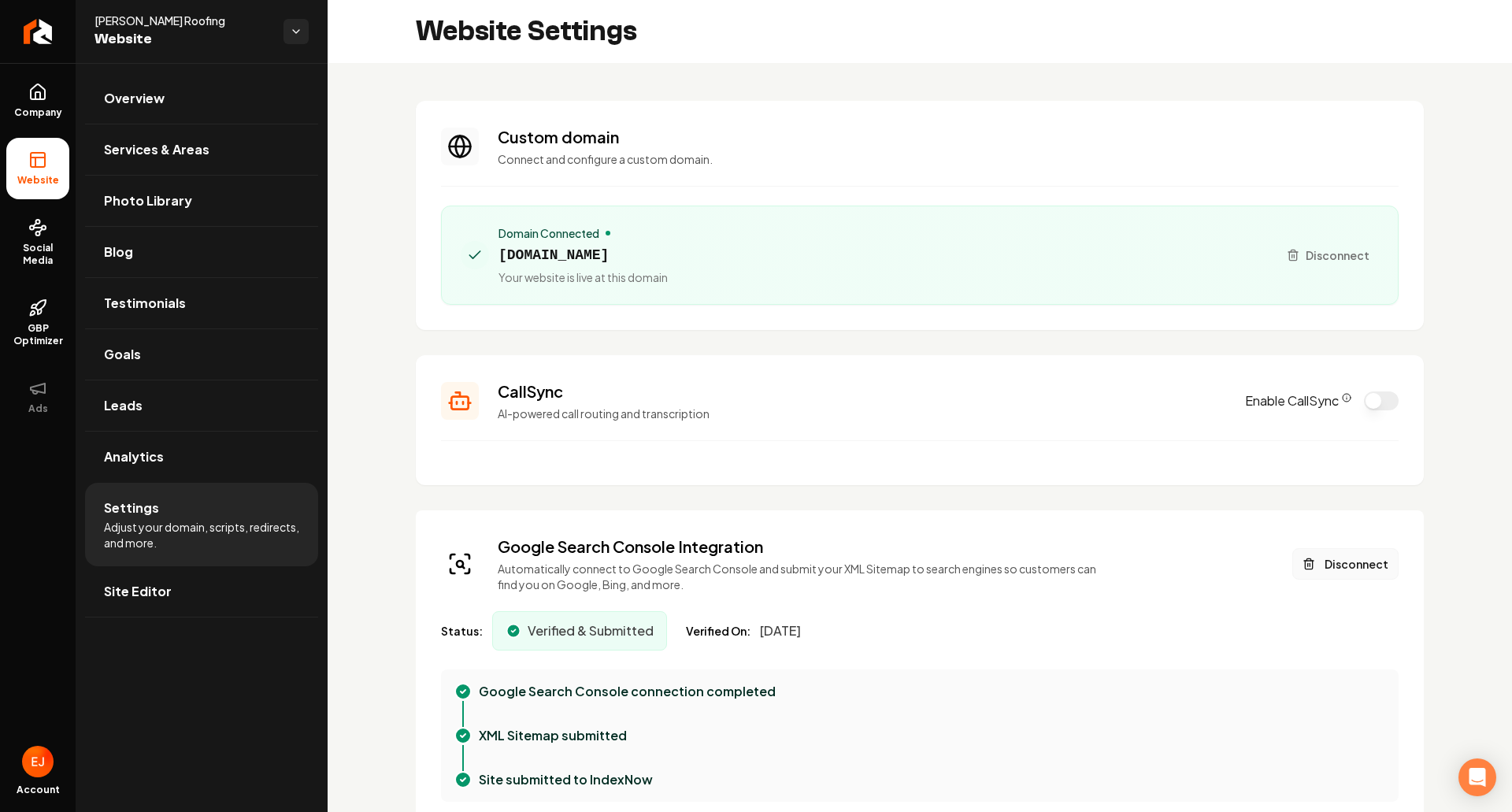
click at [1339, 561] on button "Disconnect" at bounding box center [1345, 563] width 106 height 32
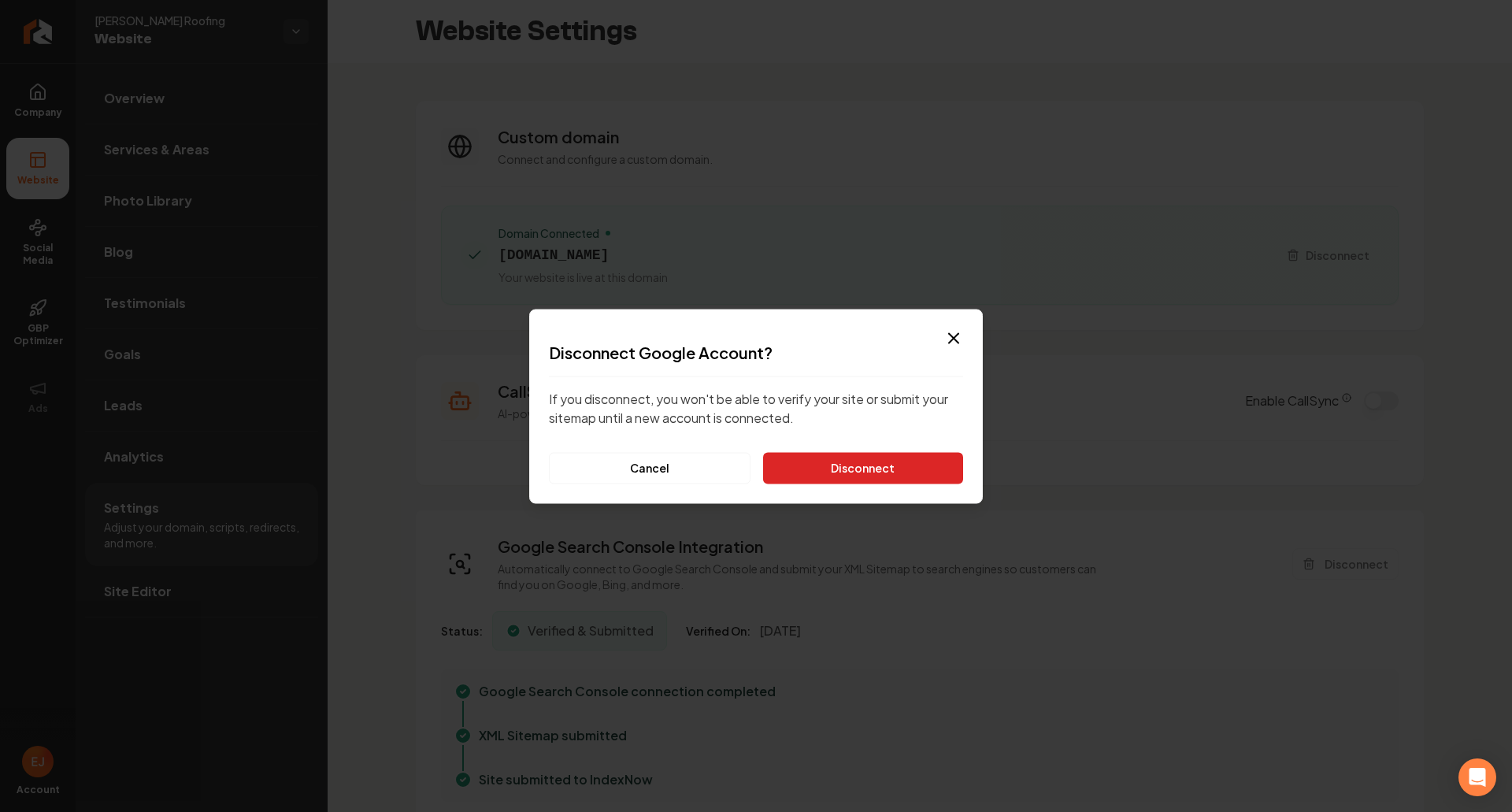
click at [904, 479] on button "Disconnect" at bounding box center [863, 468] width 200 height 32
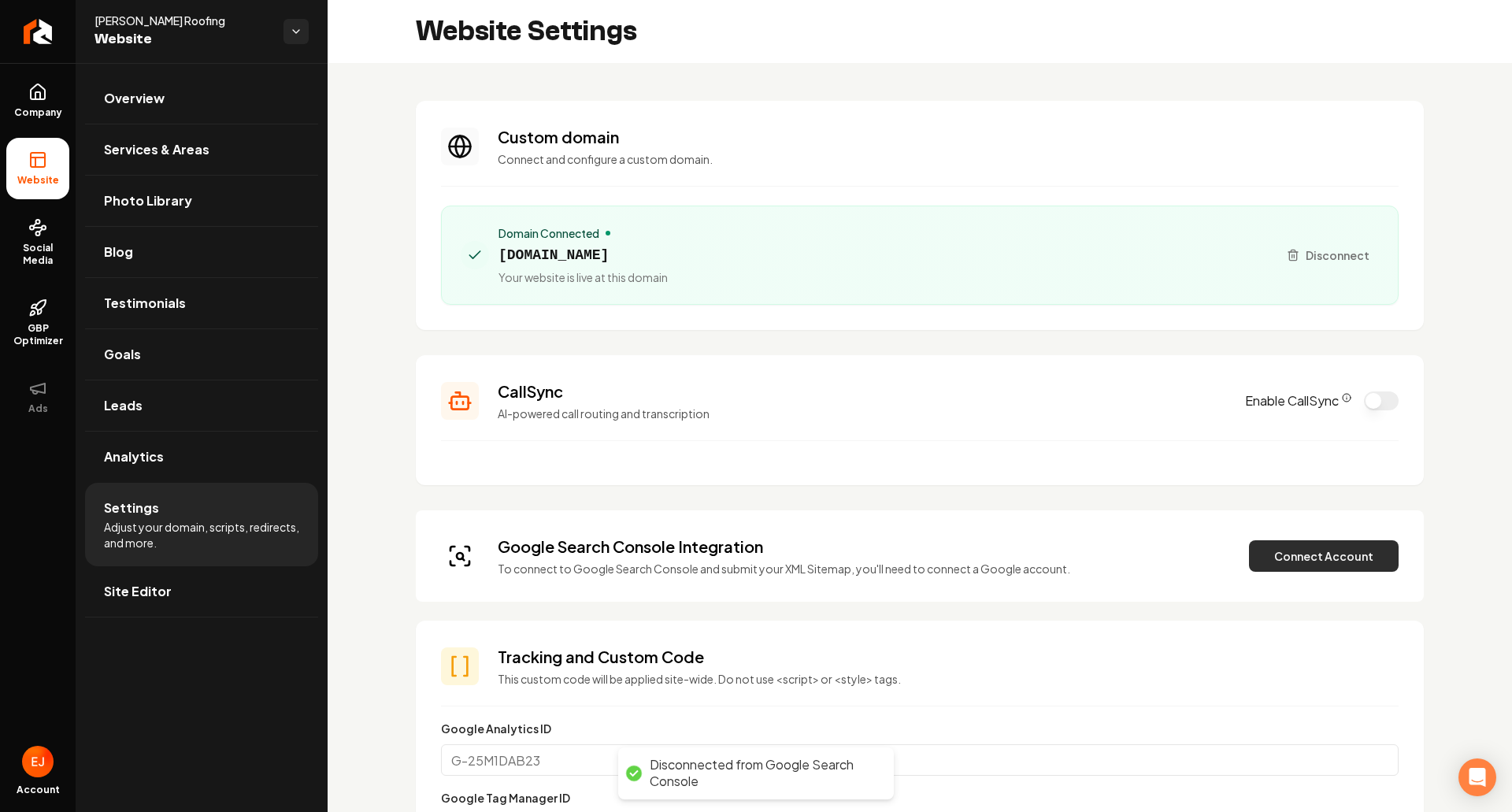
click at [1282, 570] on button "Connect Account" at bounding box center [1323, 556] width 149 height 32
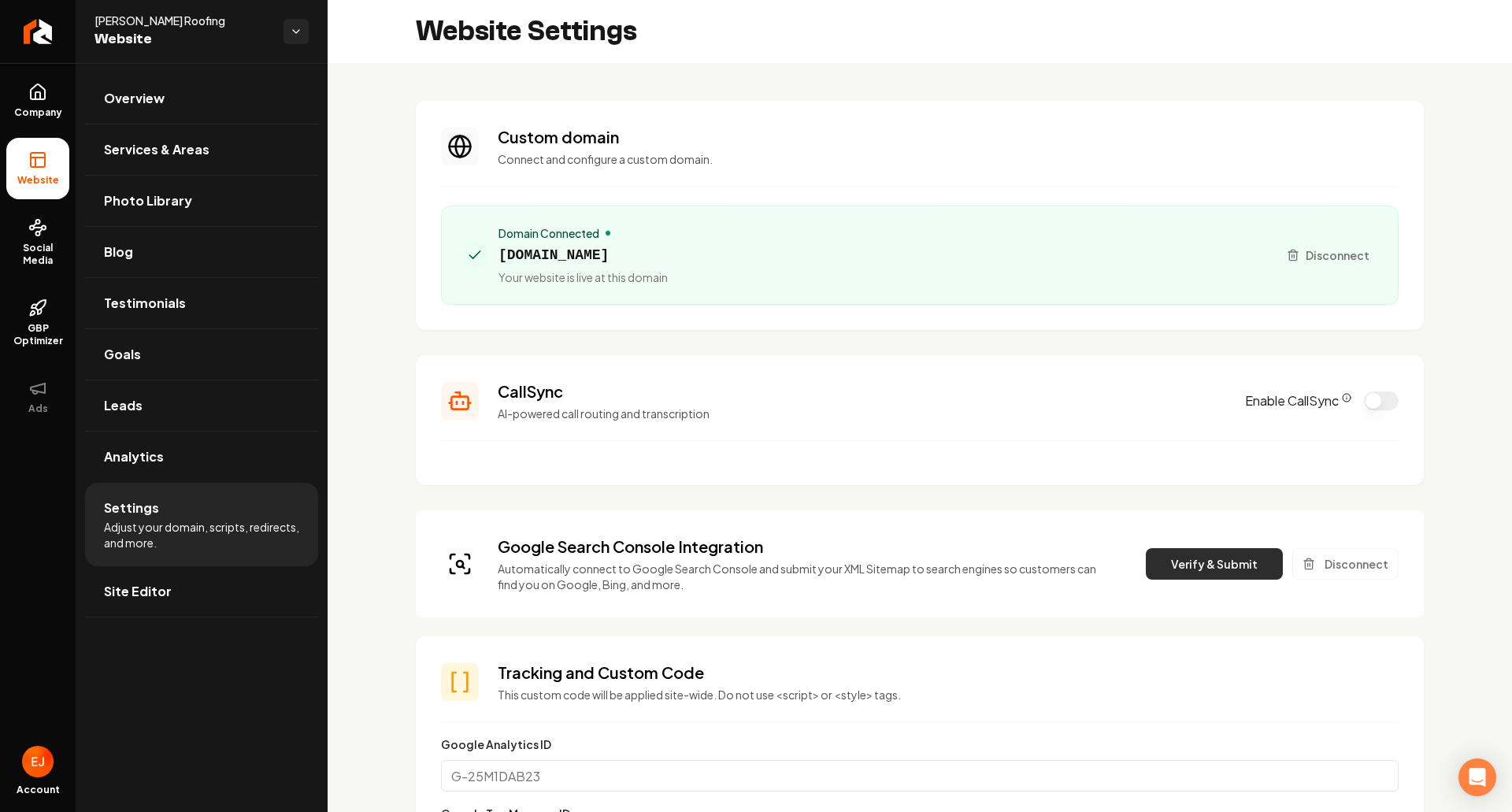
click at [1193, 567] on button "Verify & Submit" at bounding box center [1214, 563] width 137 height 32
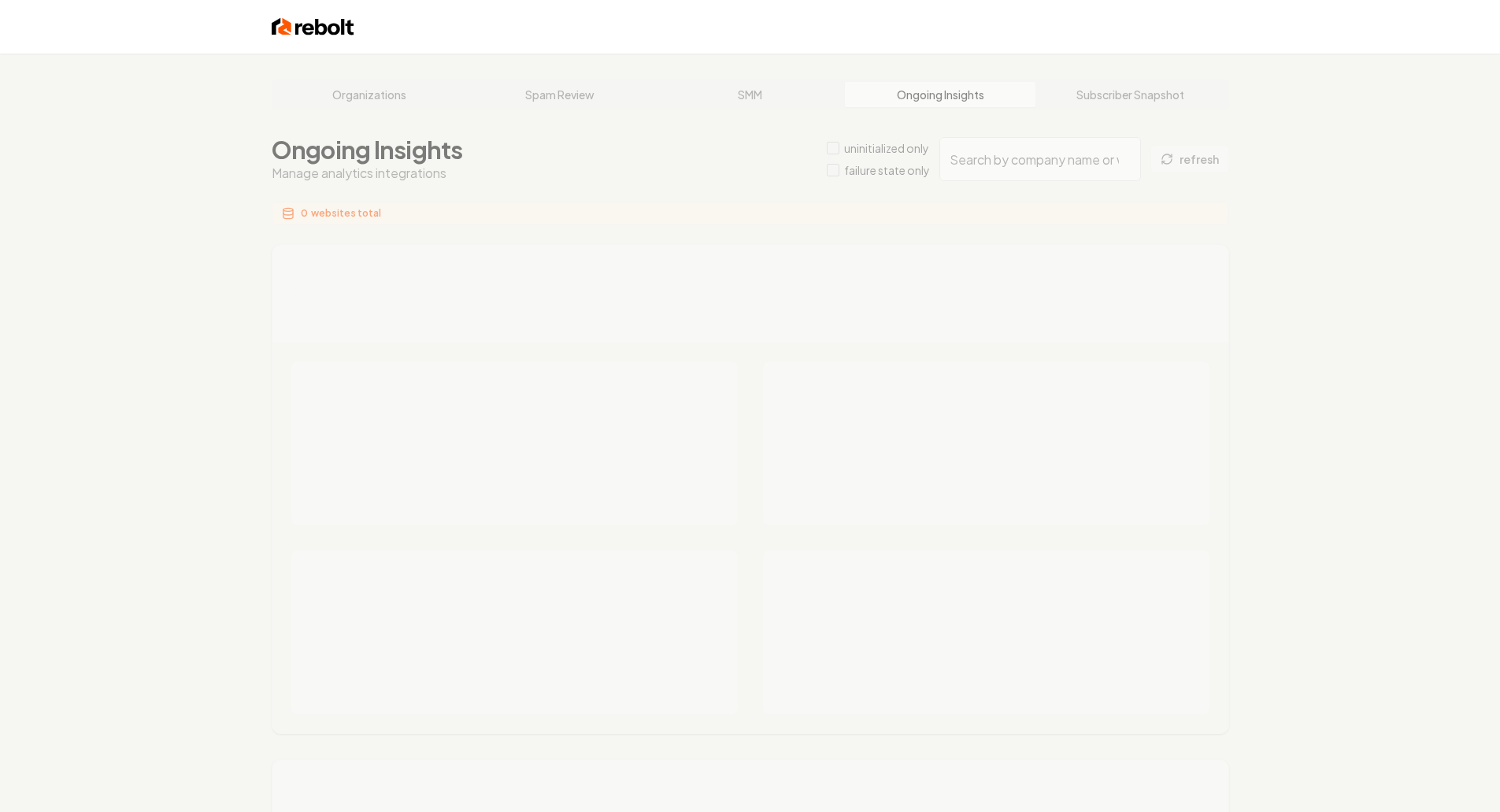
type input "345a7028-aad0-4df8-9769-fc9dcc7ece66"
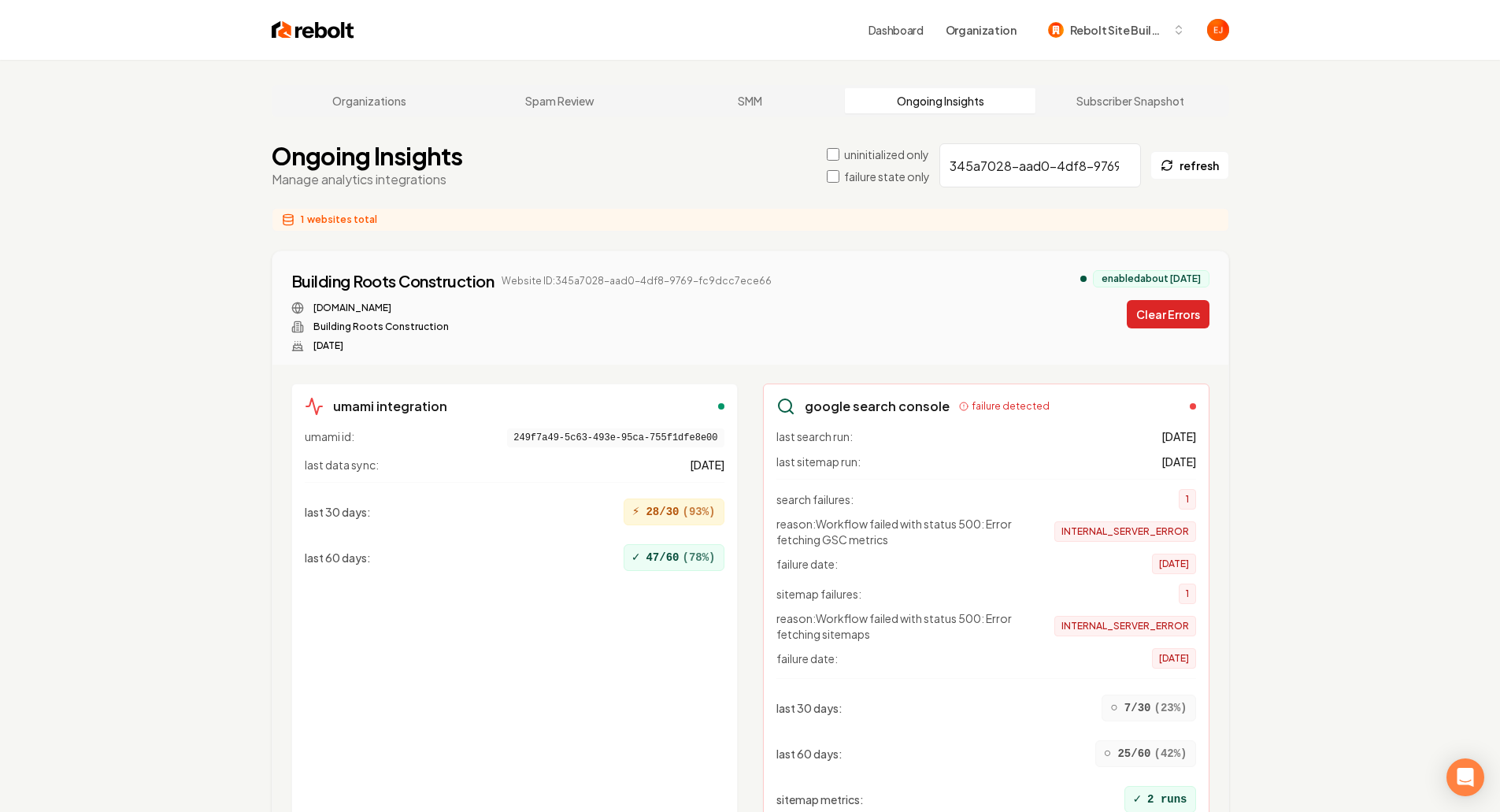
click at [1180, 315] on button "Clear Errors" at bounding box center [1169, 314] width 83 height 28
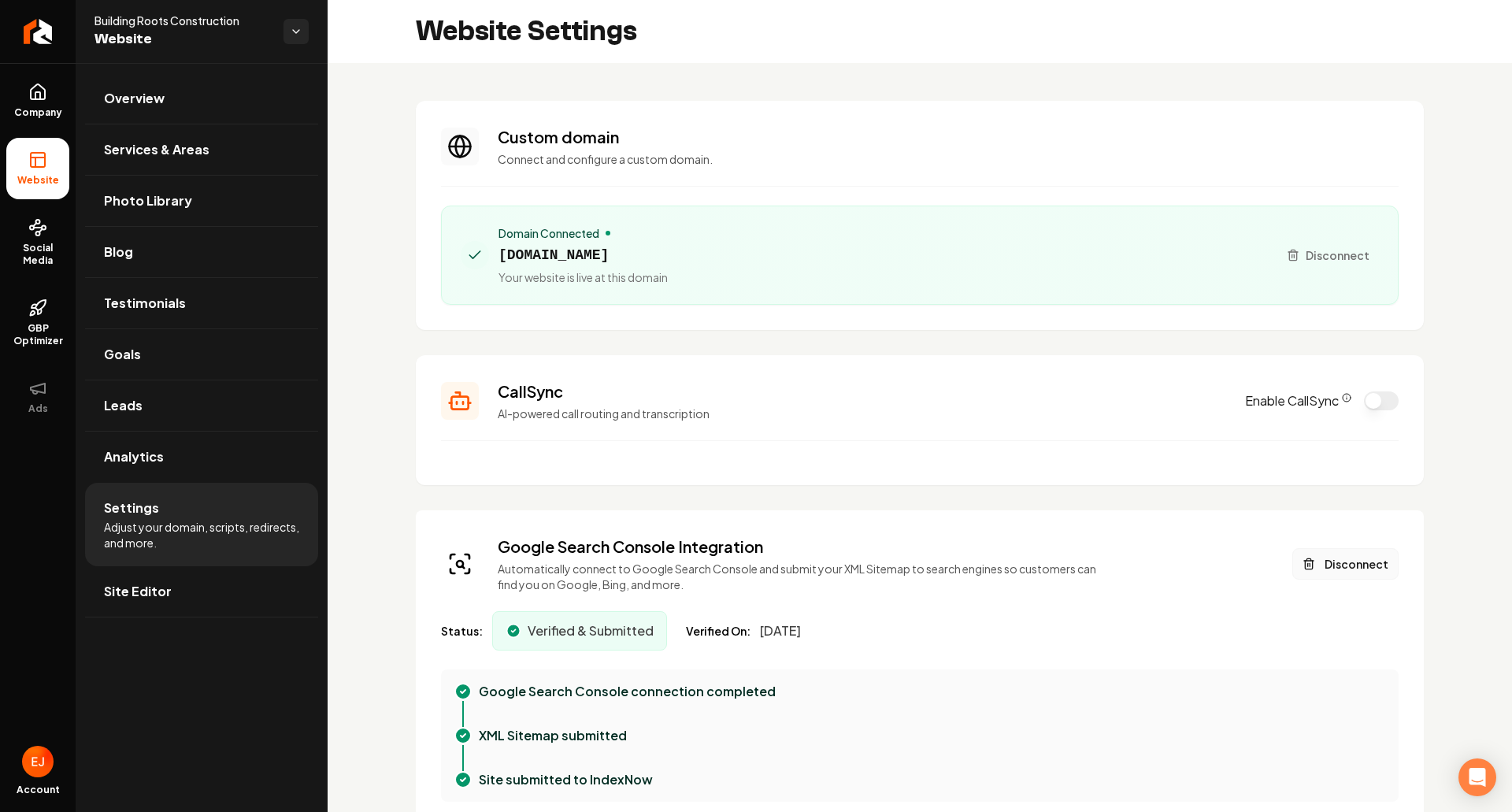
click at [1338, 554] on button "Disconnect" at bounding box center [1345, 563] width 106 height 32
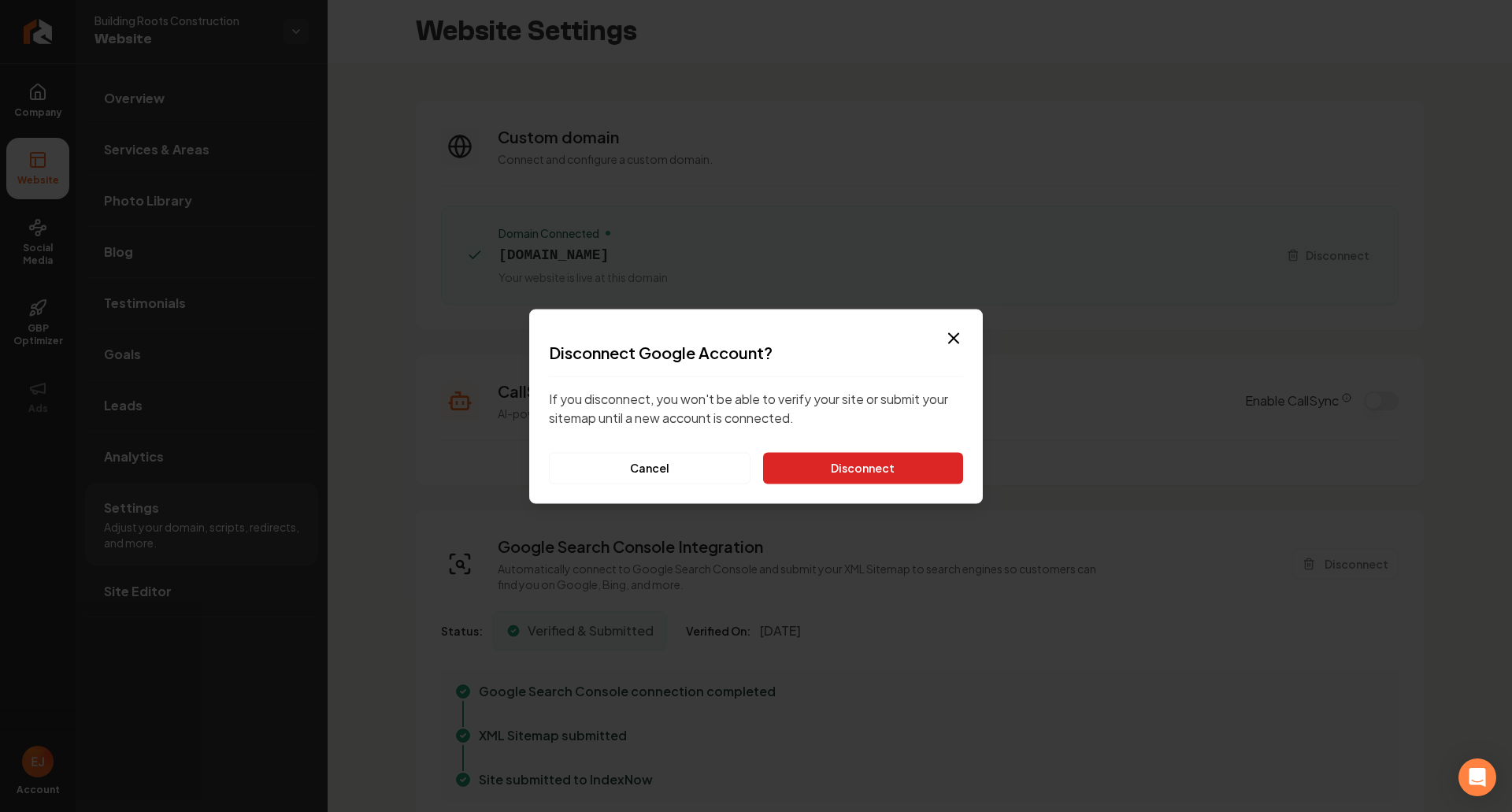
click at [897, 457] on button "Disconnect" at bounding box center [863, 468] width 200 height 32
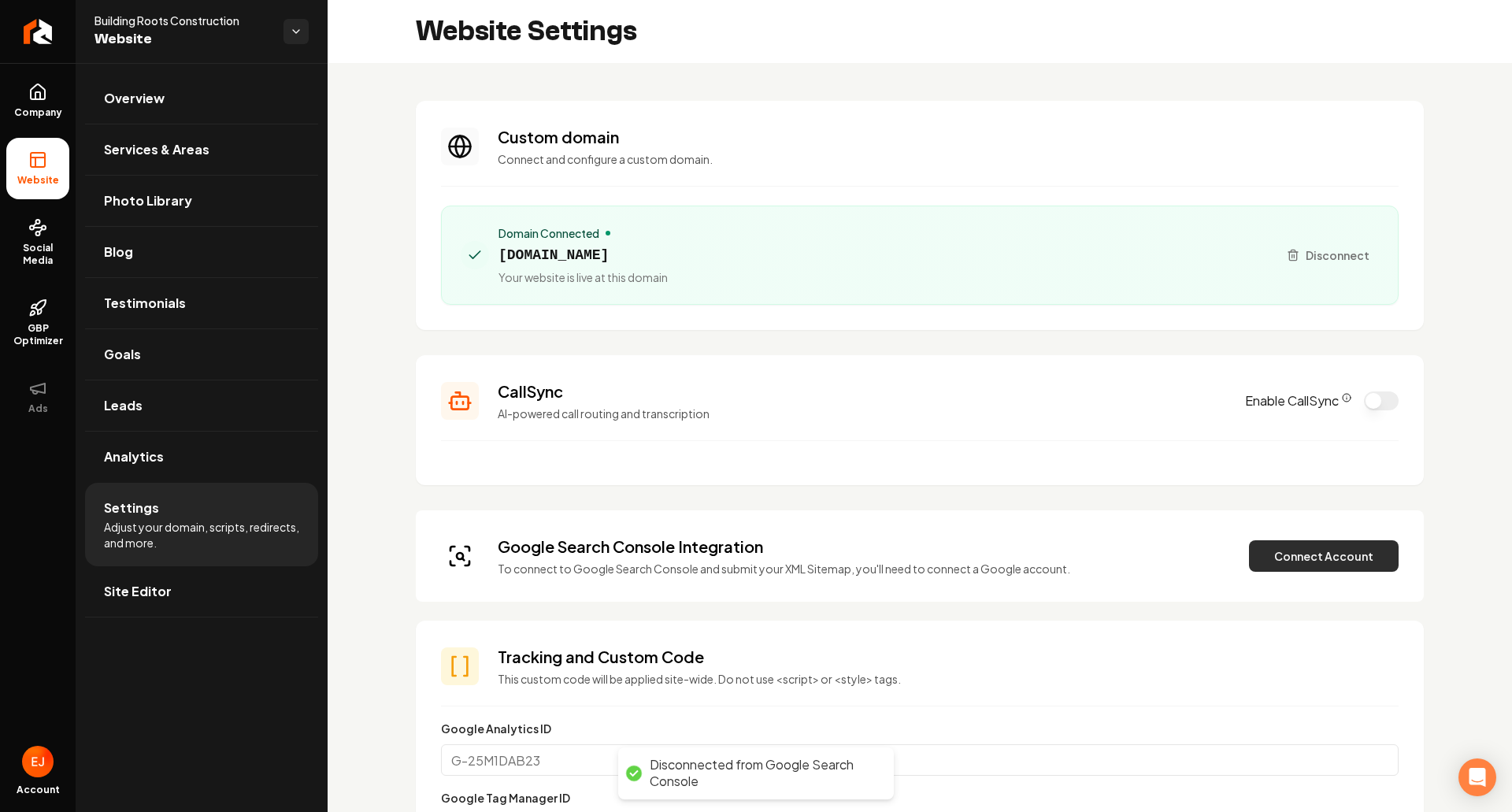
click at [1283, 563] on button "Connect Account" at bounding box center [1323, 556] width 149 height 32
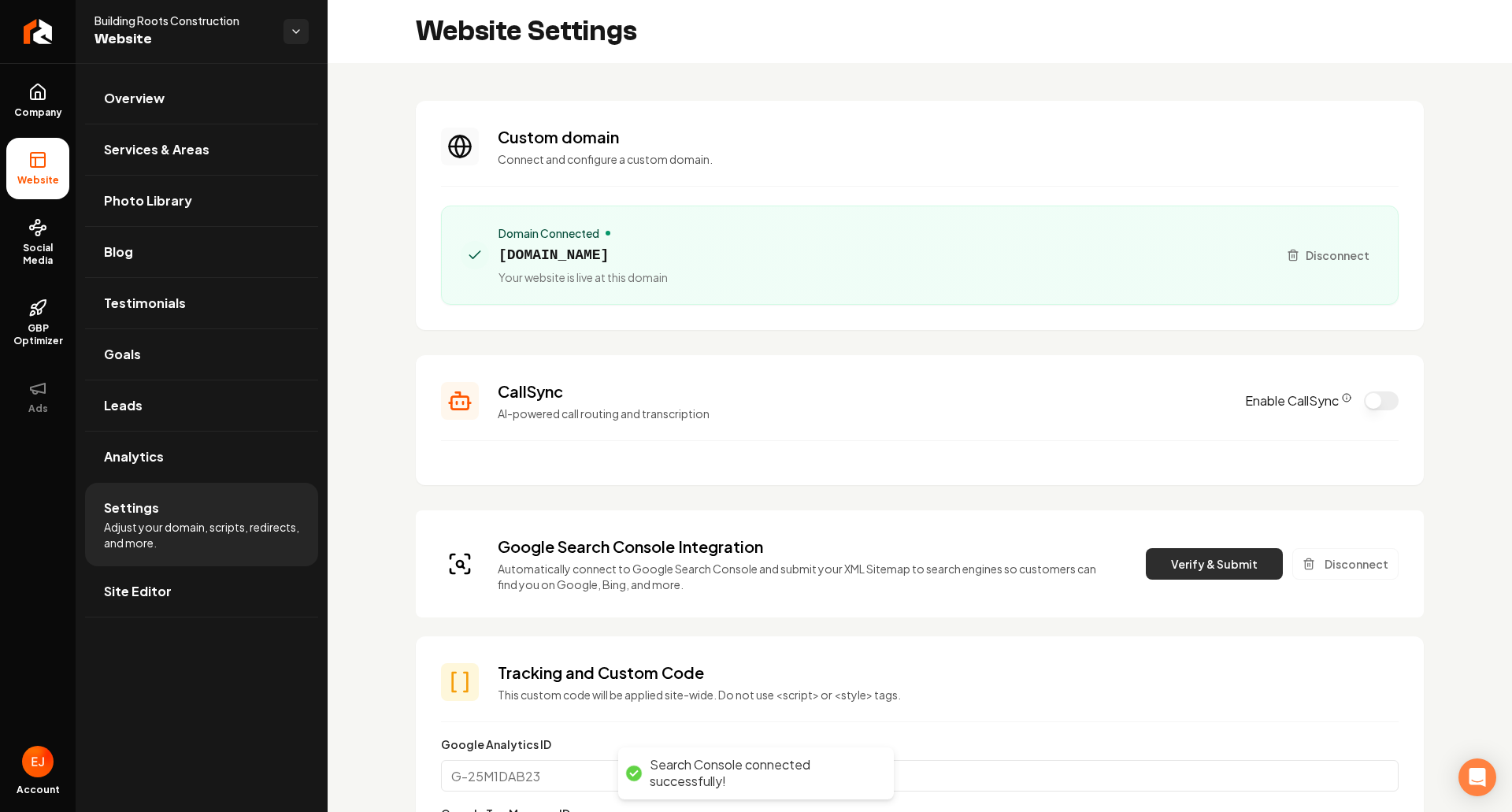
click at [1170, 559] on button "Verify & Submit" at bounding box center [1214, 563] width 137 height 32
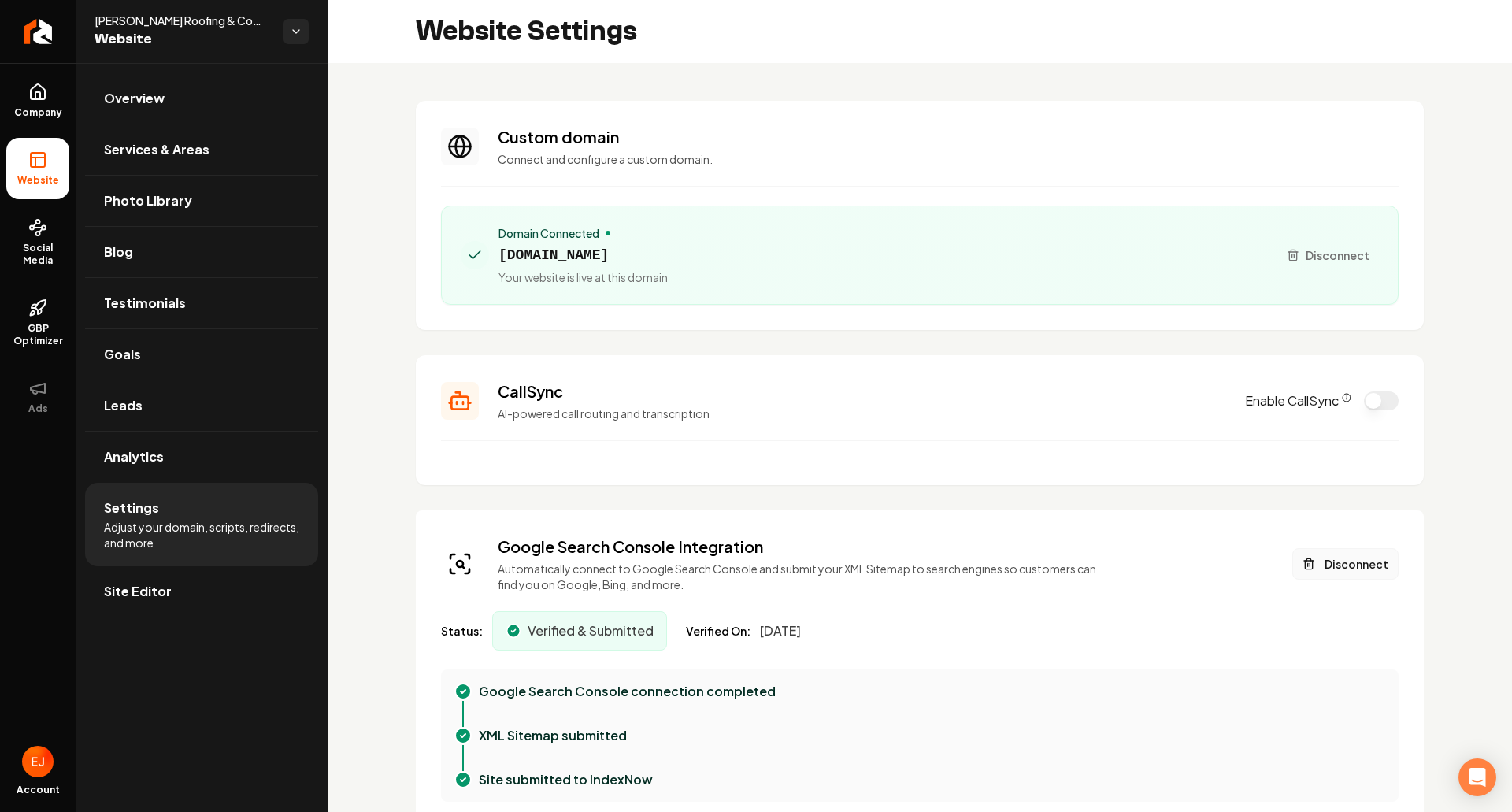
click at [1328, 555] on button "Disconnect" at bounding box center [1345, 563] width 106 height 32
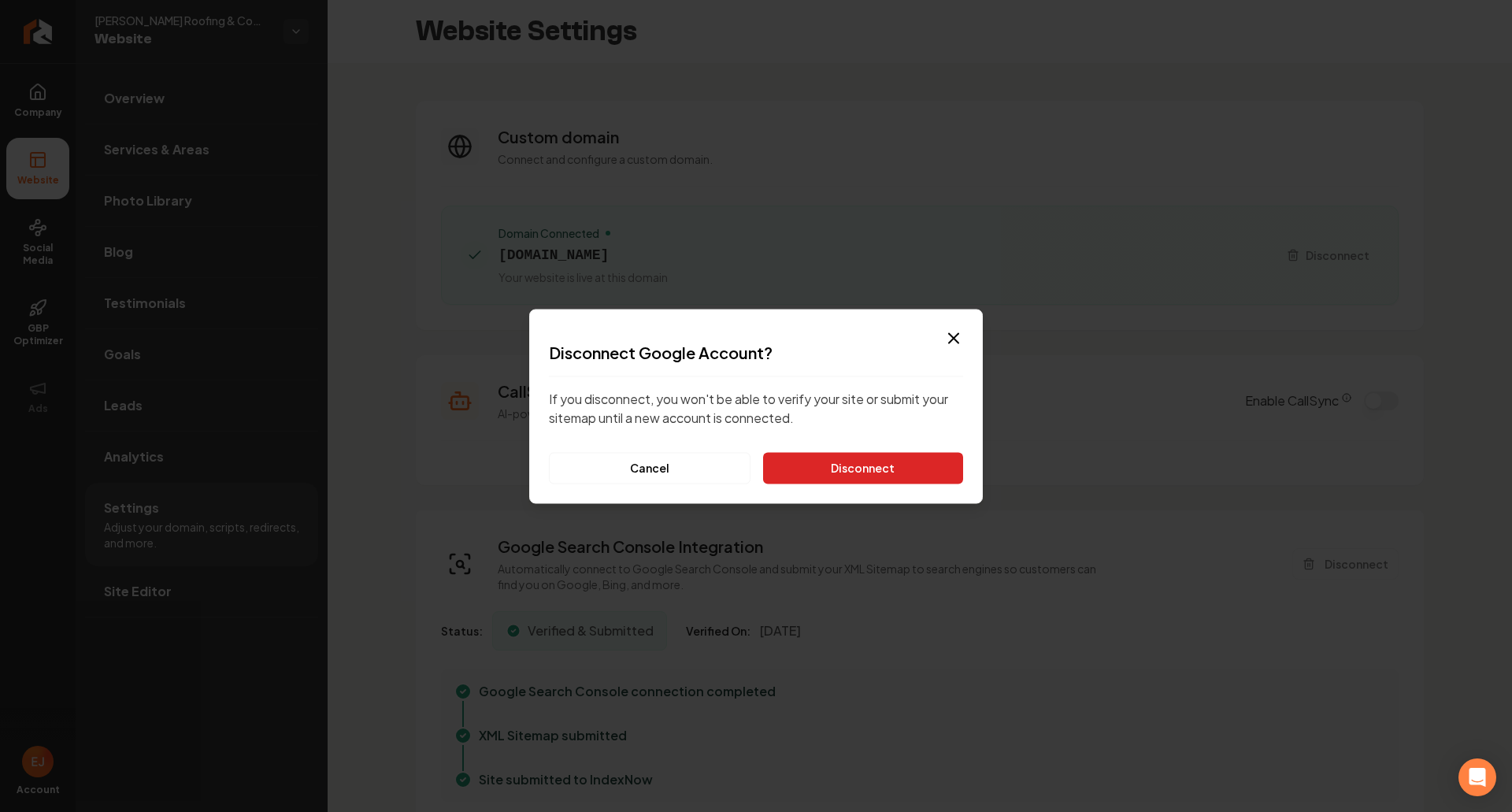
click at [858, 469] on button "Disconnect" at bounding box center [863, 468] width 200 height 32
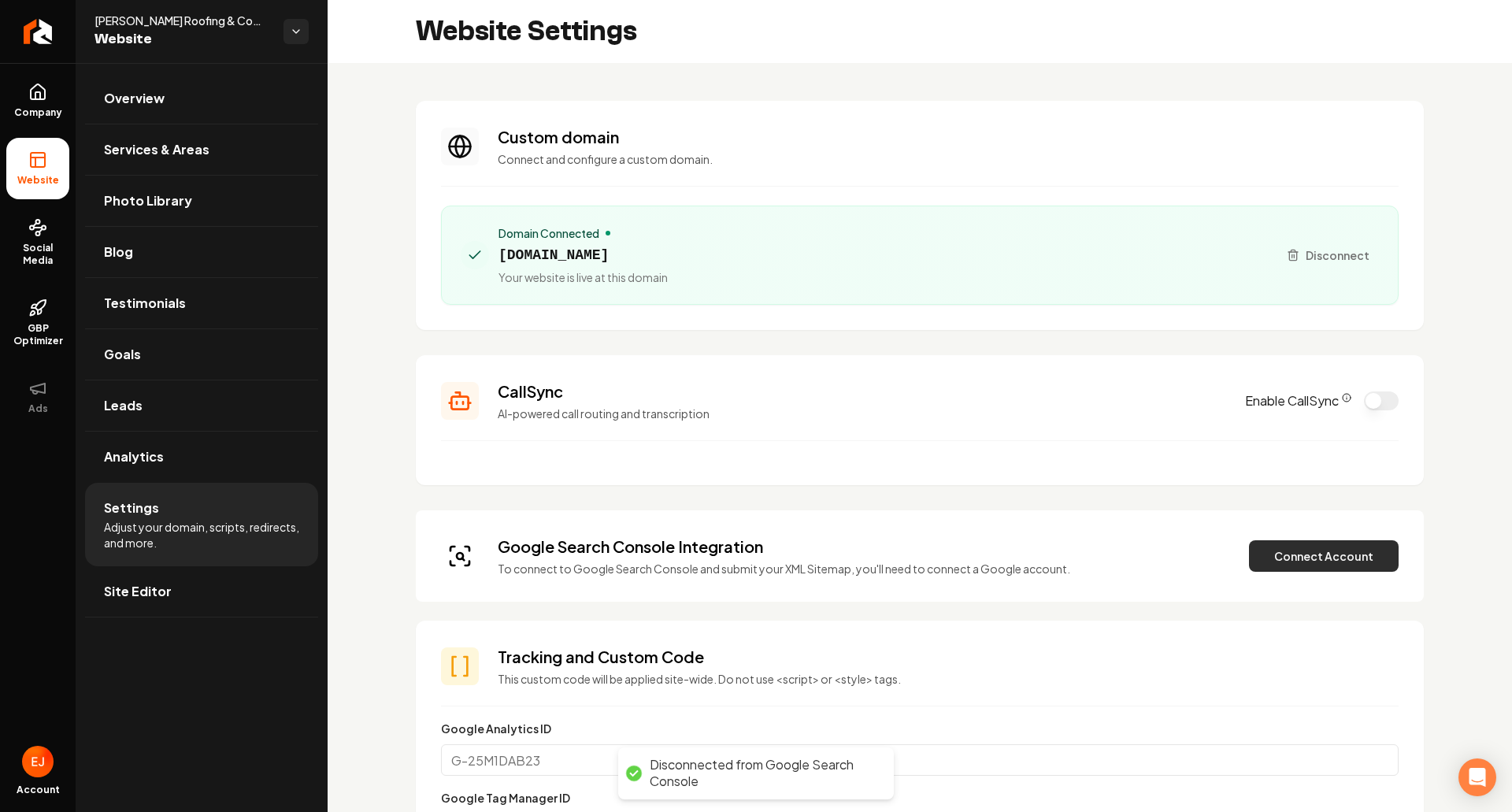
click at [1283, 557] on button "Connect Account" at bounding box center [1323, 556] width 149 height 32
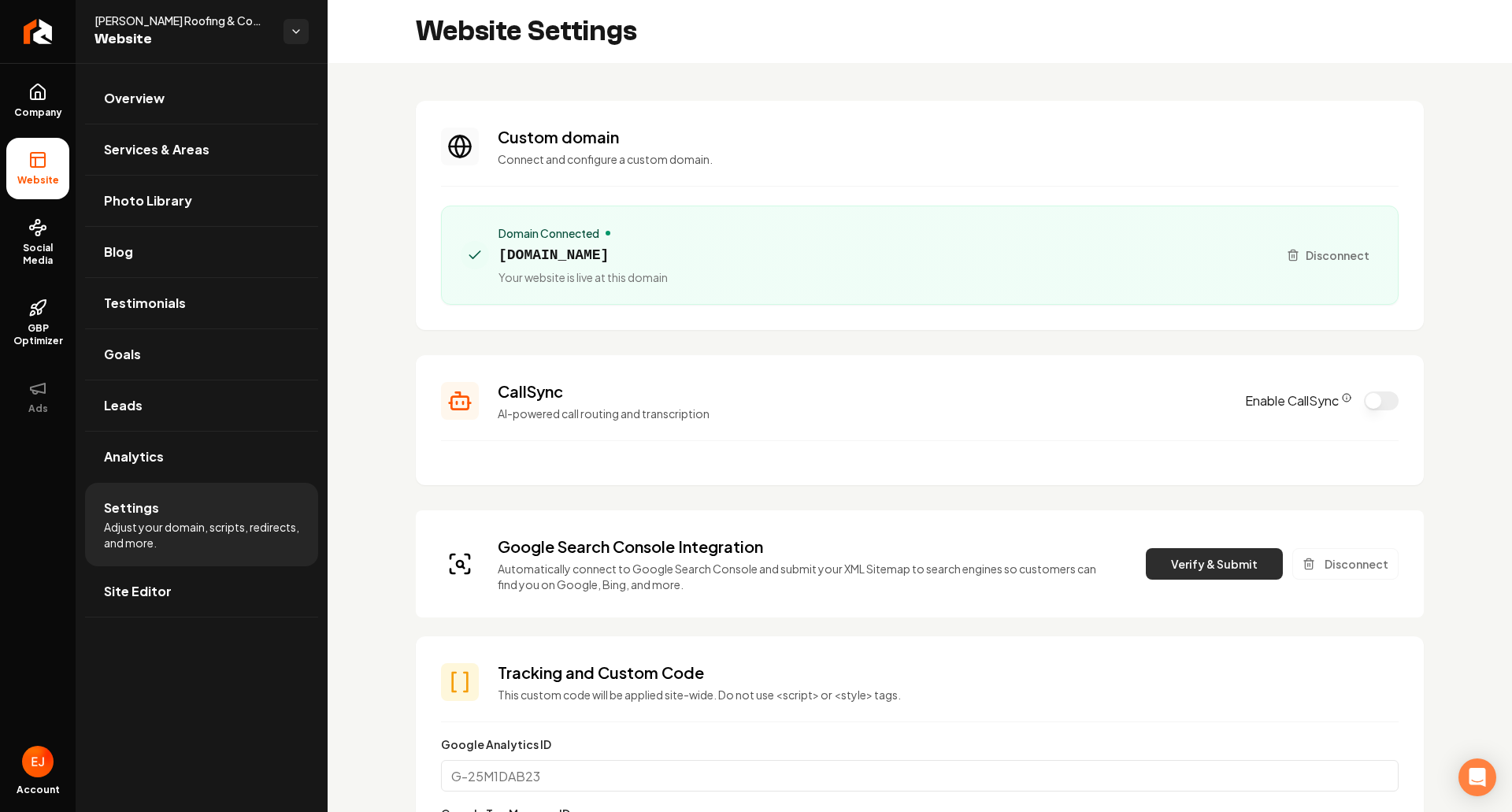
click at [1183, 574] on button "Verify & Submit" at bounding box center [1214, 563] width 137 height 32
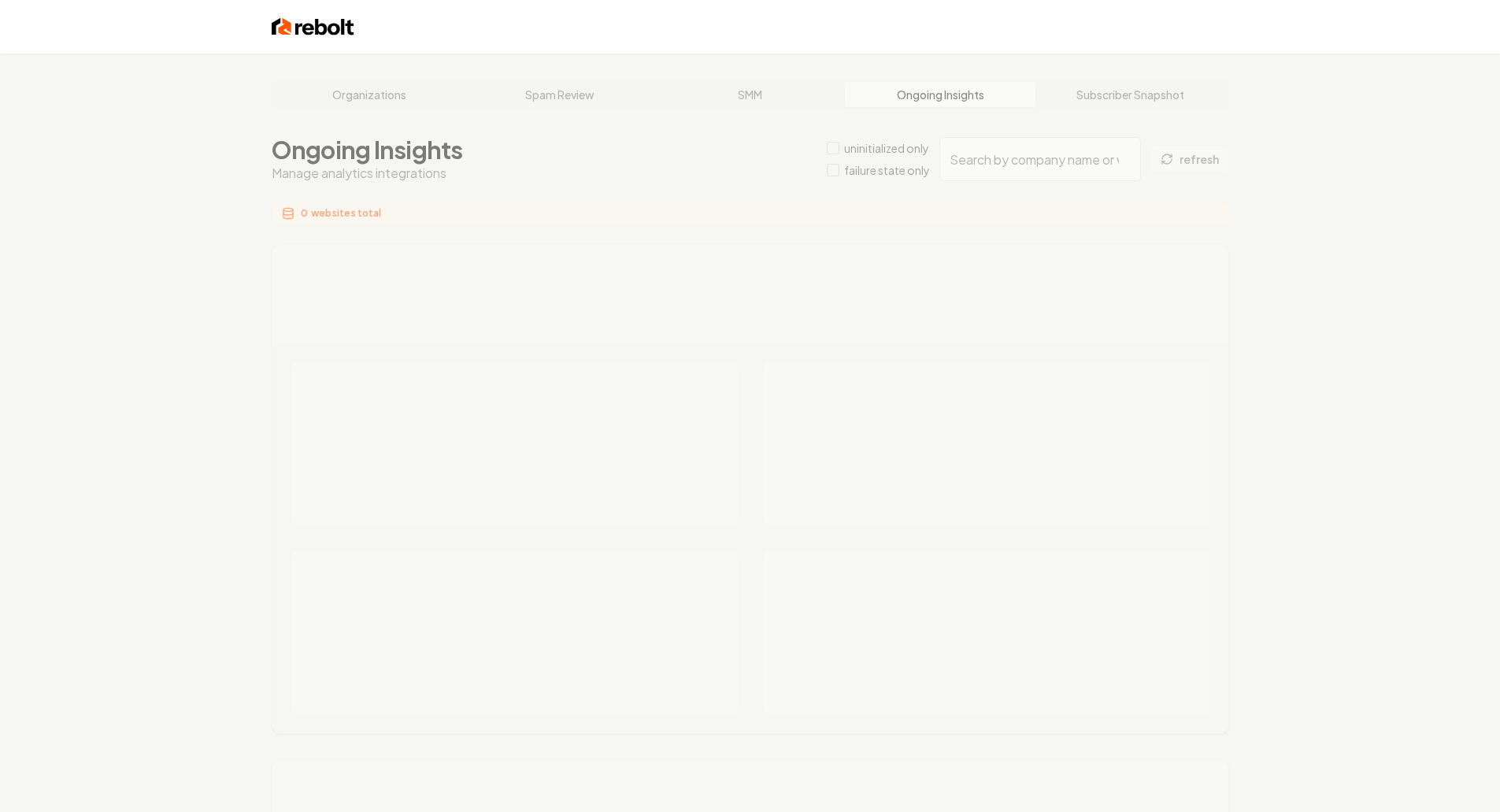
type input "7386fa9d-69d5-4d48-9c94-09c234a56531"
type input "25d7cff4-62fc-4e37-bc75-c2a6c2d462b9"
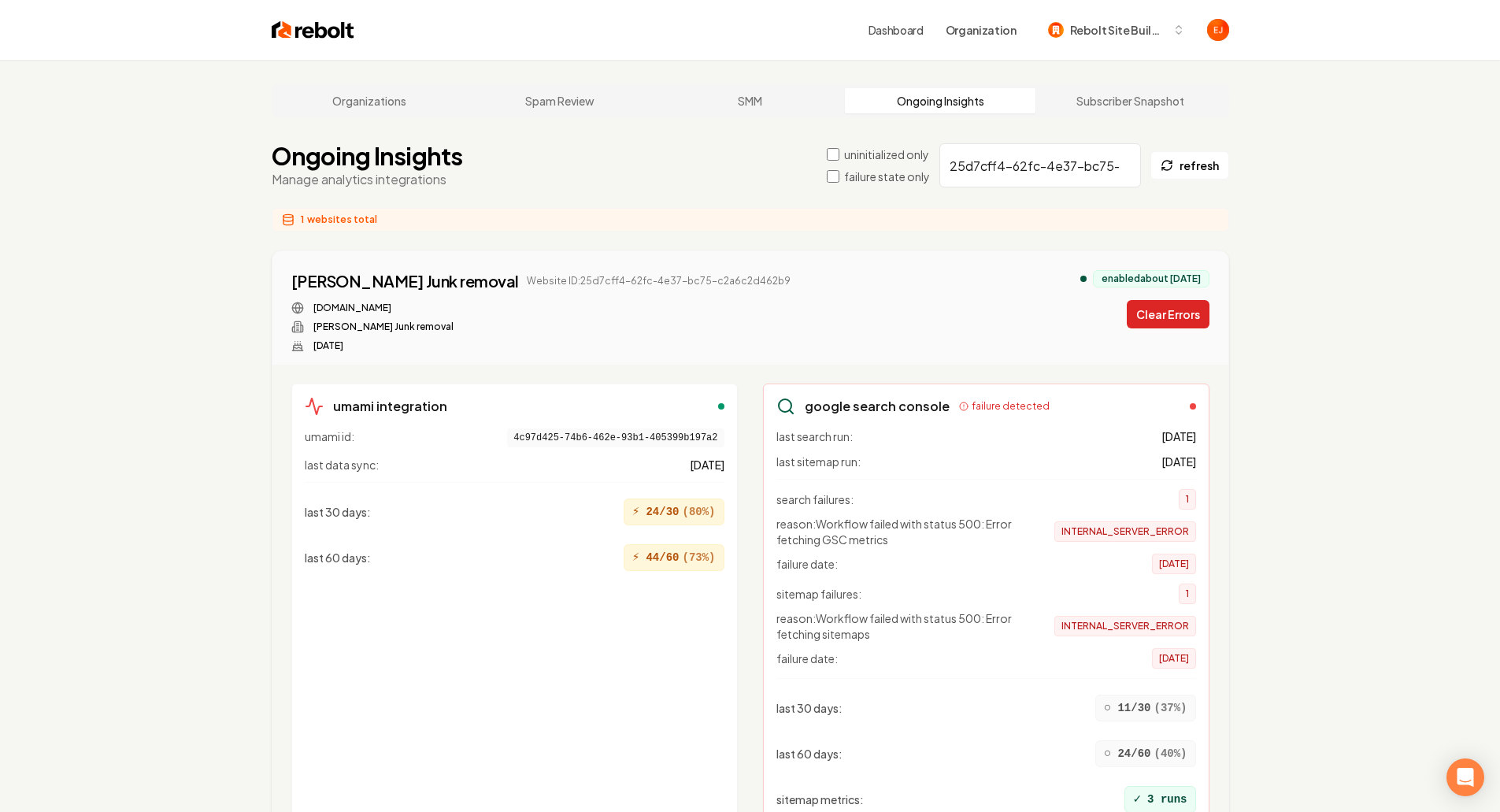
click at [1180, 318] on button "Clear Errors" at bounding box center [1169, 314] width 83 height 28
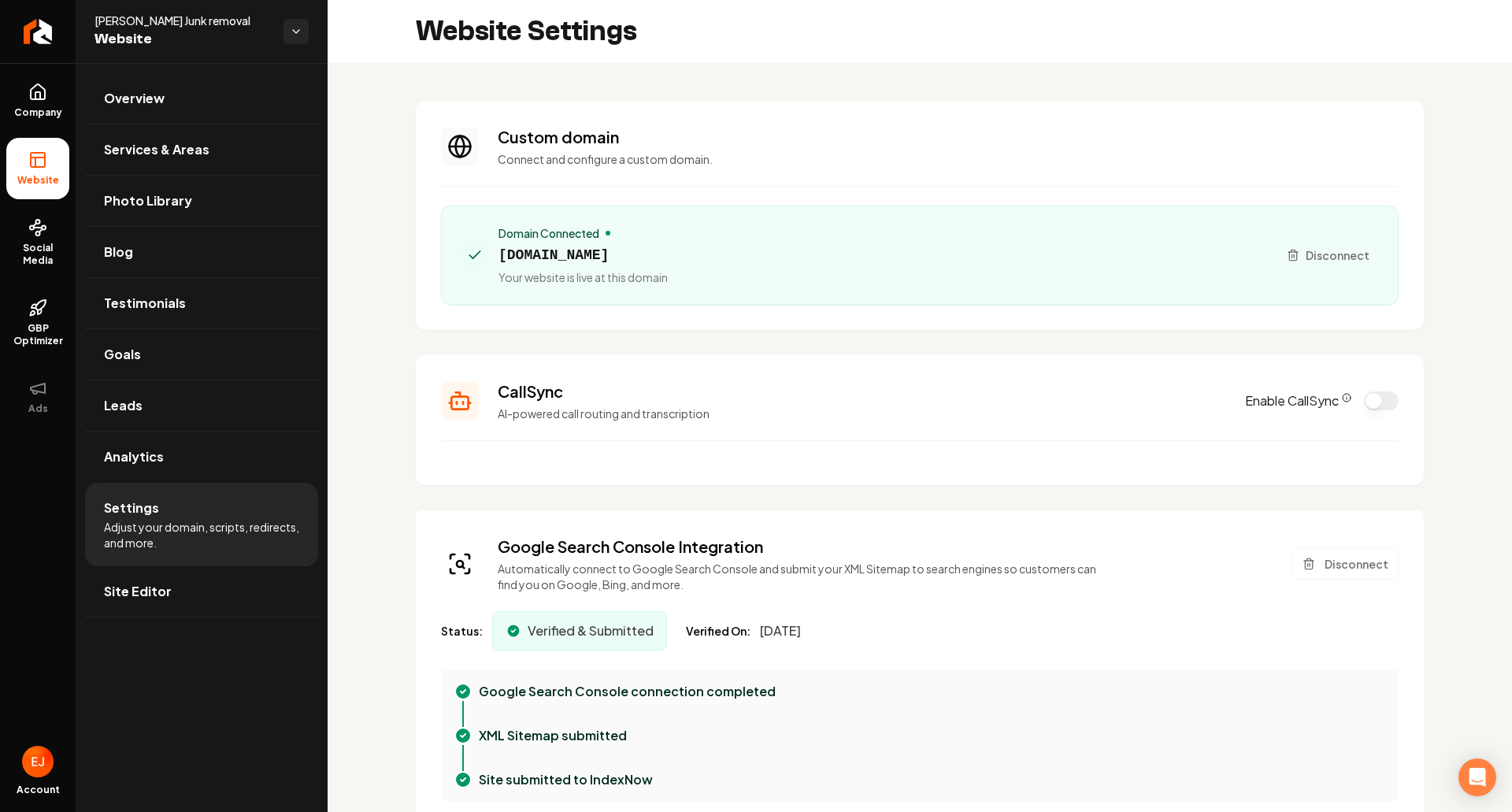
click at [1329, 581] on div "Google Search Console Integration Automatically connect to Google Search Consol…" at bounding box center [920, 564] width 958 height 57
click at [1318, 573] on button "Disconnect" at bounding box center [1345, 563] width 106 height 32
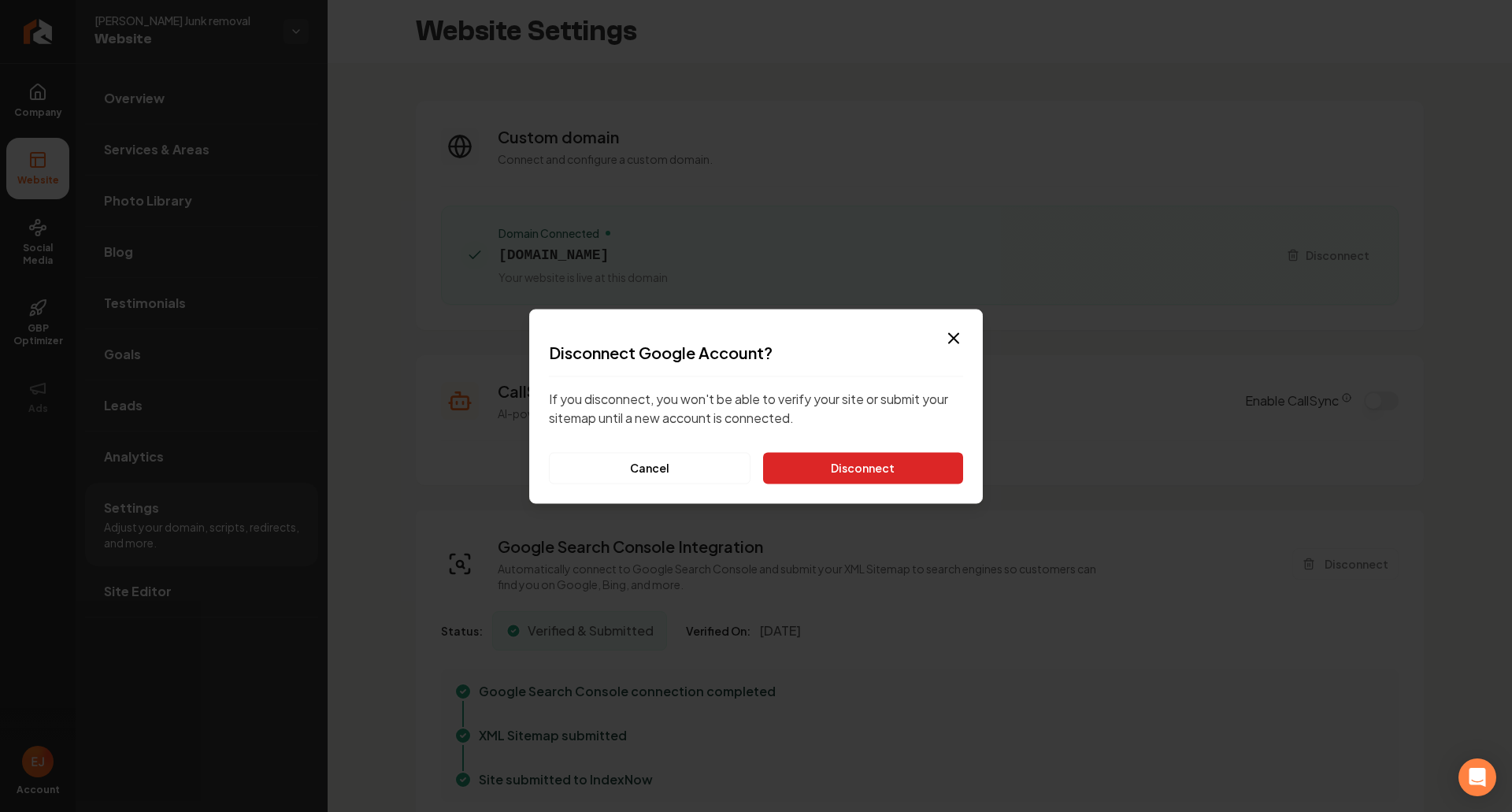
click at [894, 469] on button "Disconnect" at bounding box center [863, 468] width 200 height 32
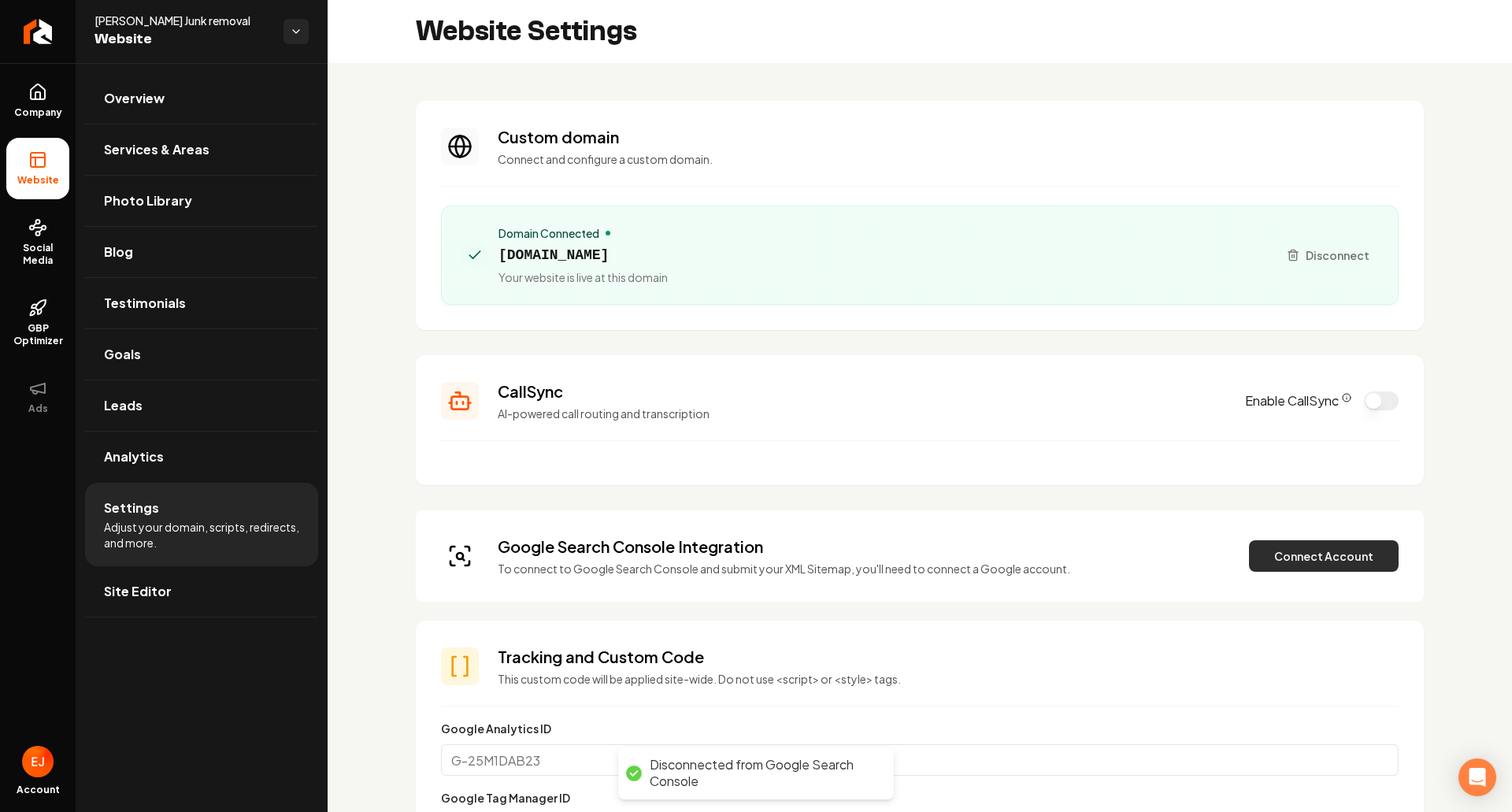
click at [1273, 565] on button "Connect Account" at bounding box center [1323, 556] width 149 height 32
click at [1291, 555] on button "Connect Account" at bounding box center [1323, 556] width 149 height 32
click at [1265, 540] on button "Connect Account" at bounding box center [1323, 556] width 149 height 32
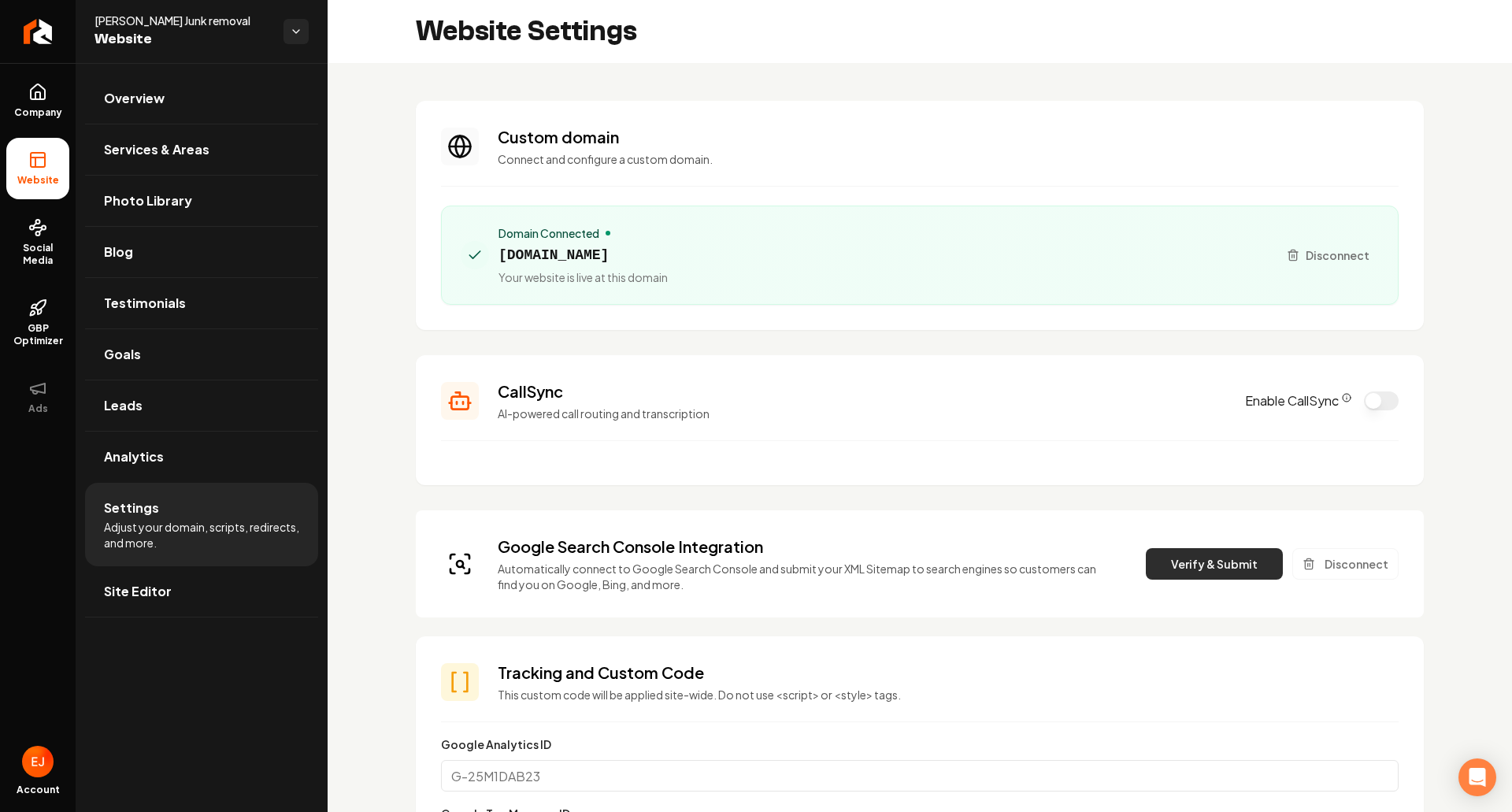
click at [1227, 556] on button "Verify & Submit" at bounding box center [1214, 563] width 137 height 32
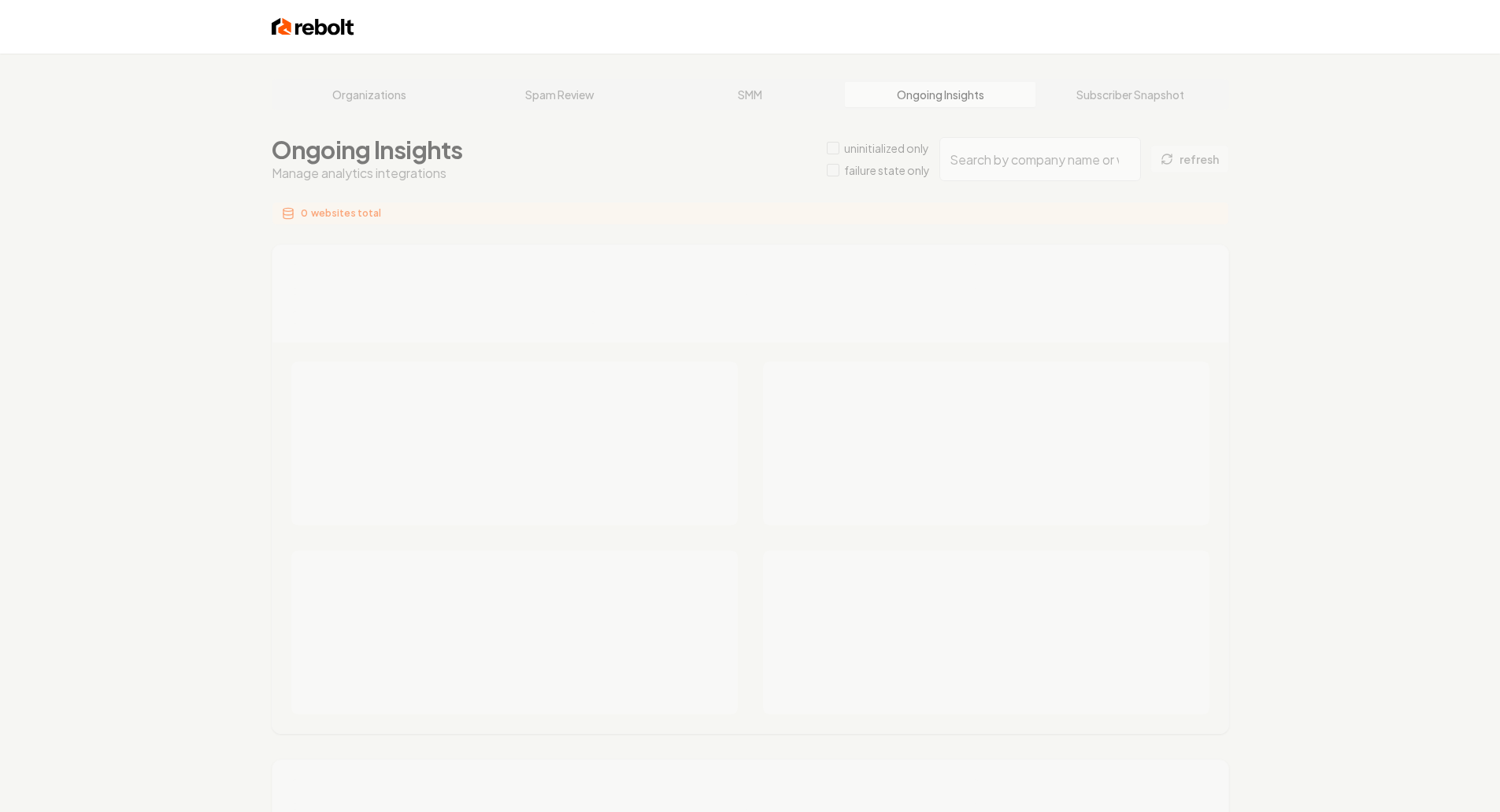
type input "76c61f9d-c0e7-41f8-b4bd-9c53f1e3b8fe"
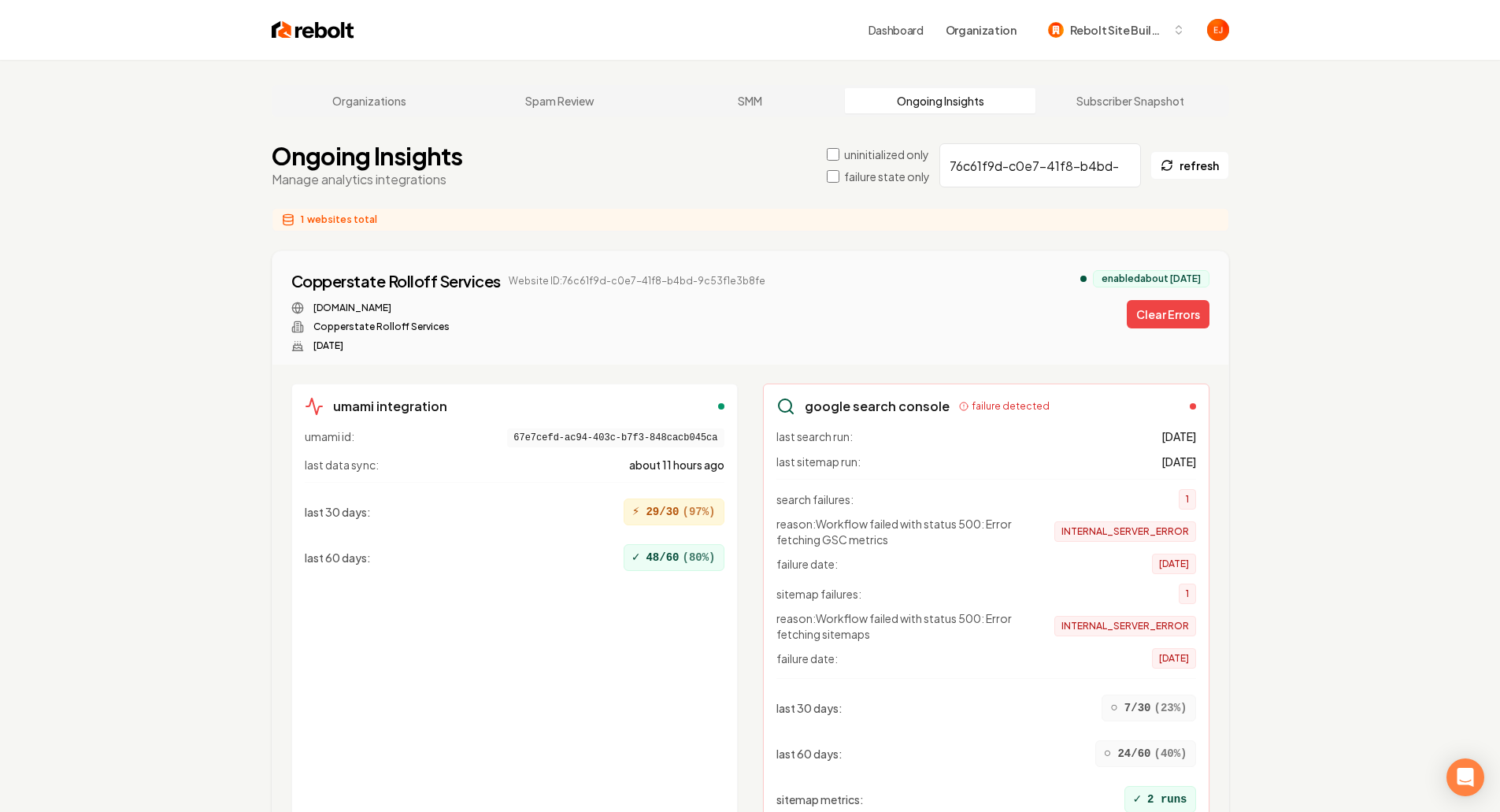
click at [1131, 306] on button "Clear Errors" at bounding box center [1169, 314] width 83 height 28
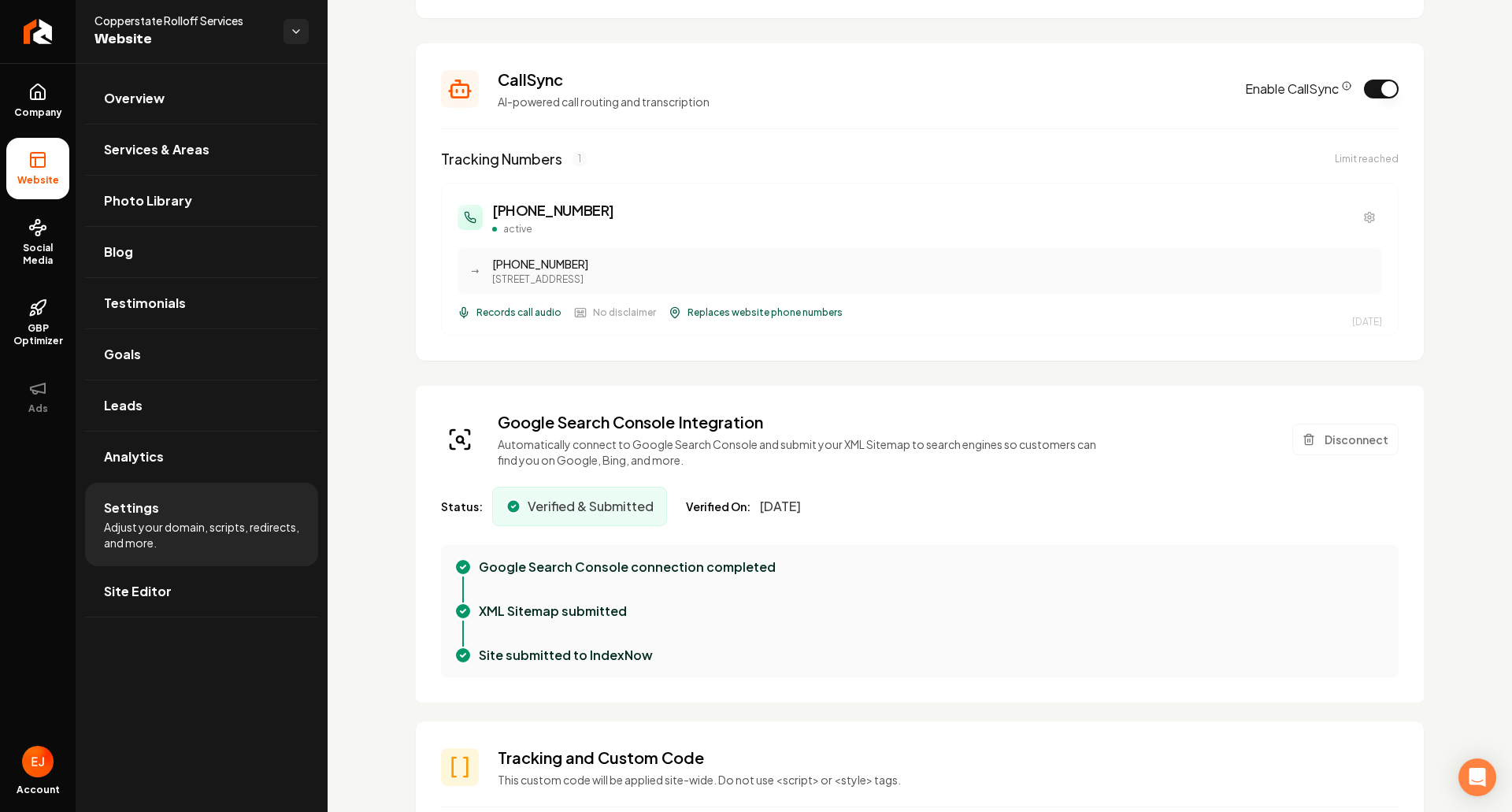
scroll to position [315, 0]
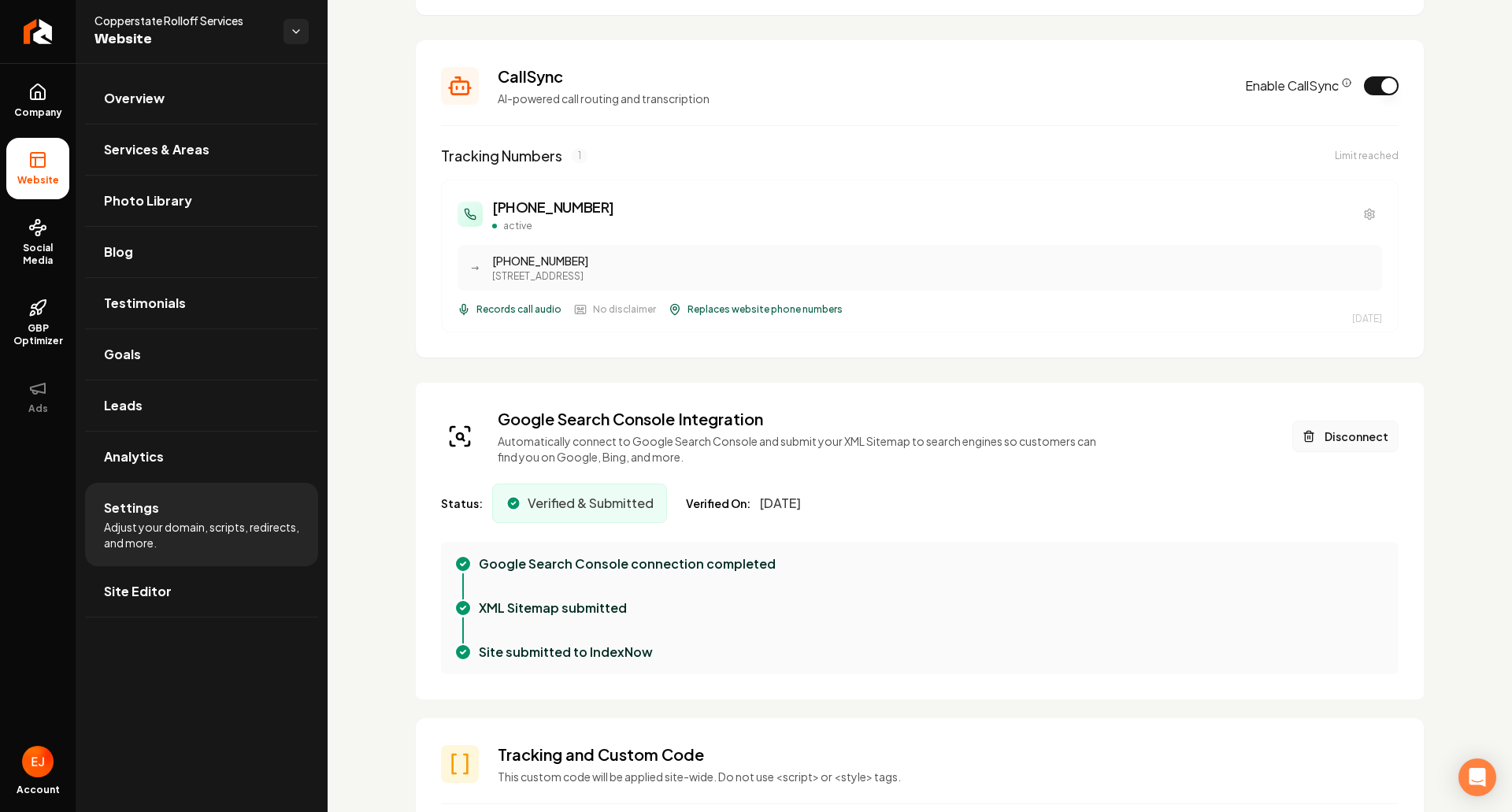
click at [1320, 447] on button "Disconnect" at bounding box center [1345, 436] width 106 height 32
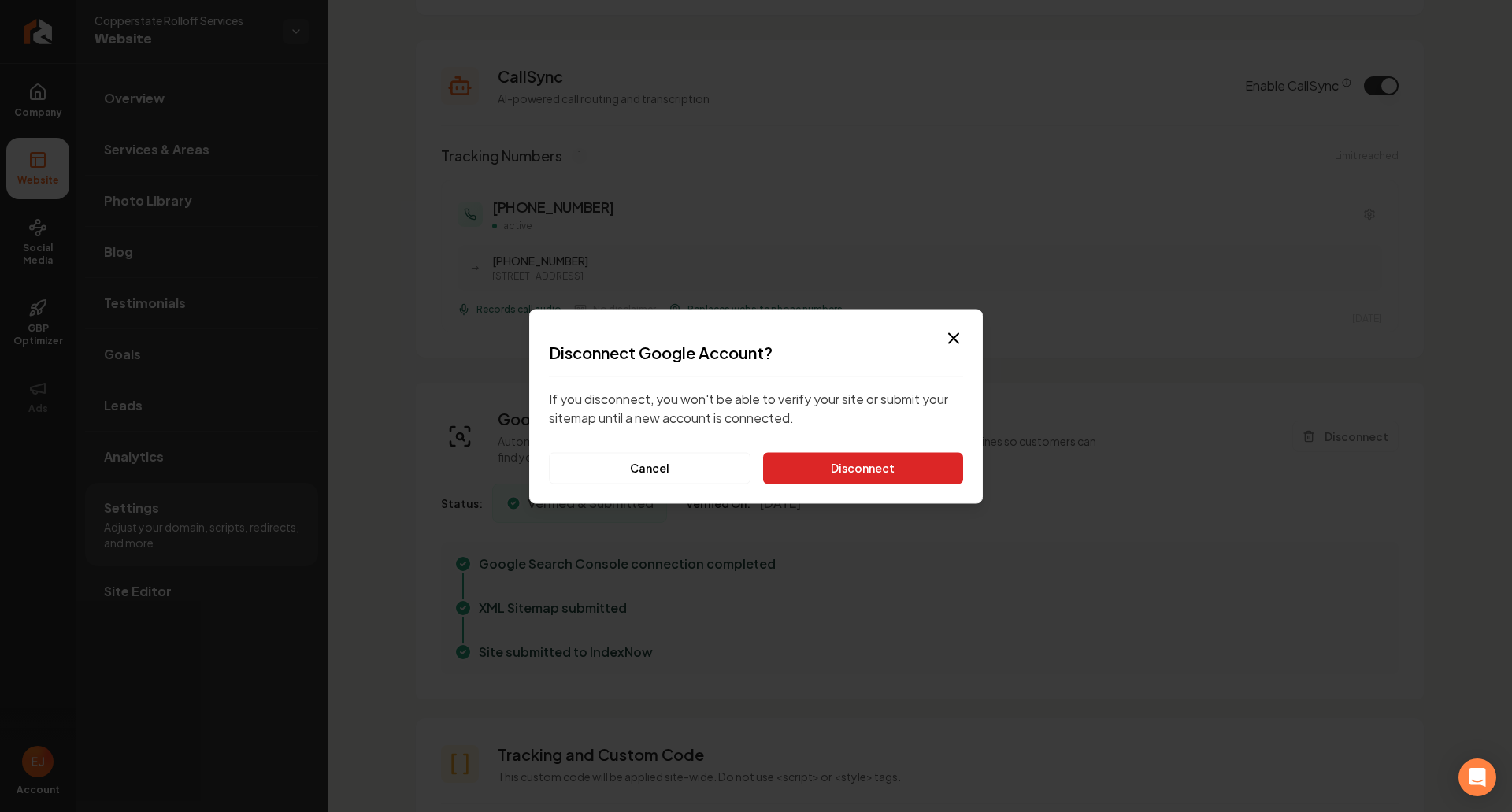
click at [942, 463] on button "Disconnect" at bounding box center [863, 468] width 200 height 32
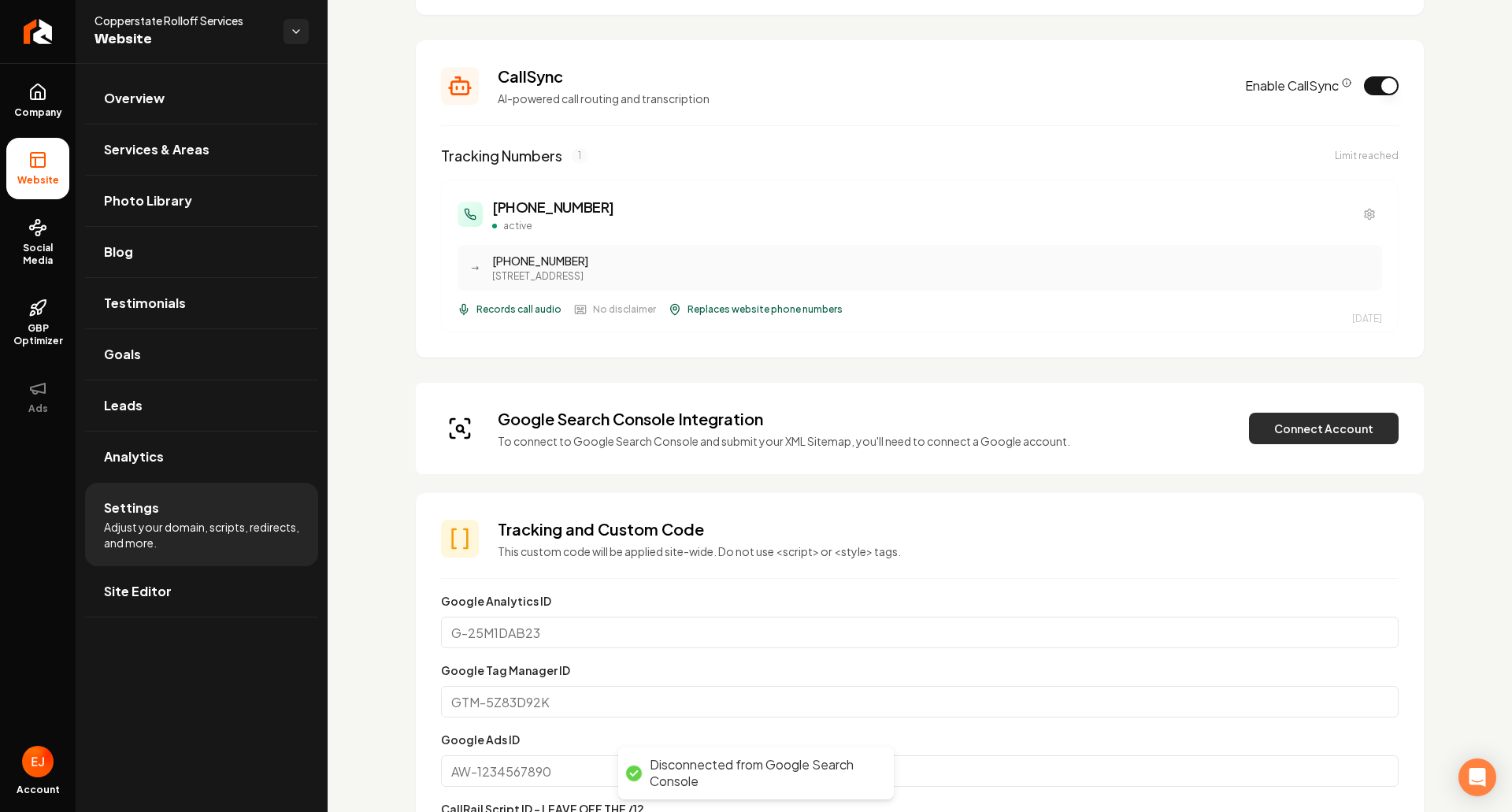
drag, startPoint x: 1288, startPoint y: 443, endPoint x: 1265, endPoint y: 434, distance: 24.7
click at [1288, 442] on button "Connect Account" at bounding box center [1323, 428] width 149 height 32
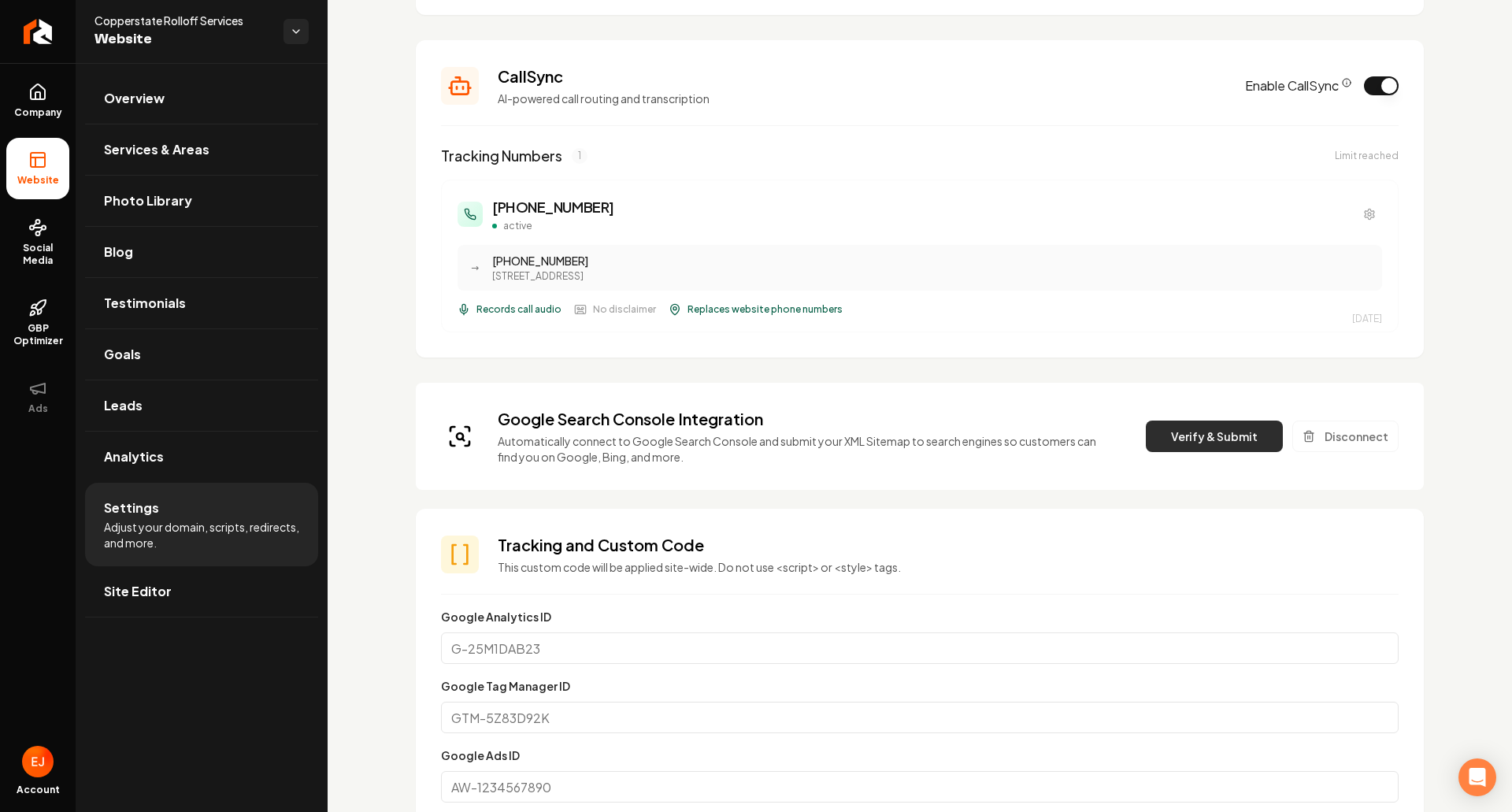
click at [1212, 442] on button "Verify & Submit" at bounding box center [1214, 436] width 137 height 32
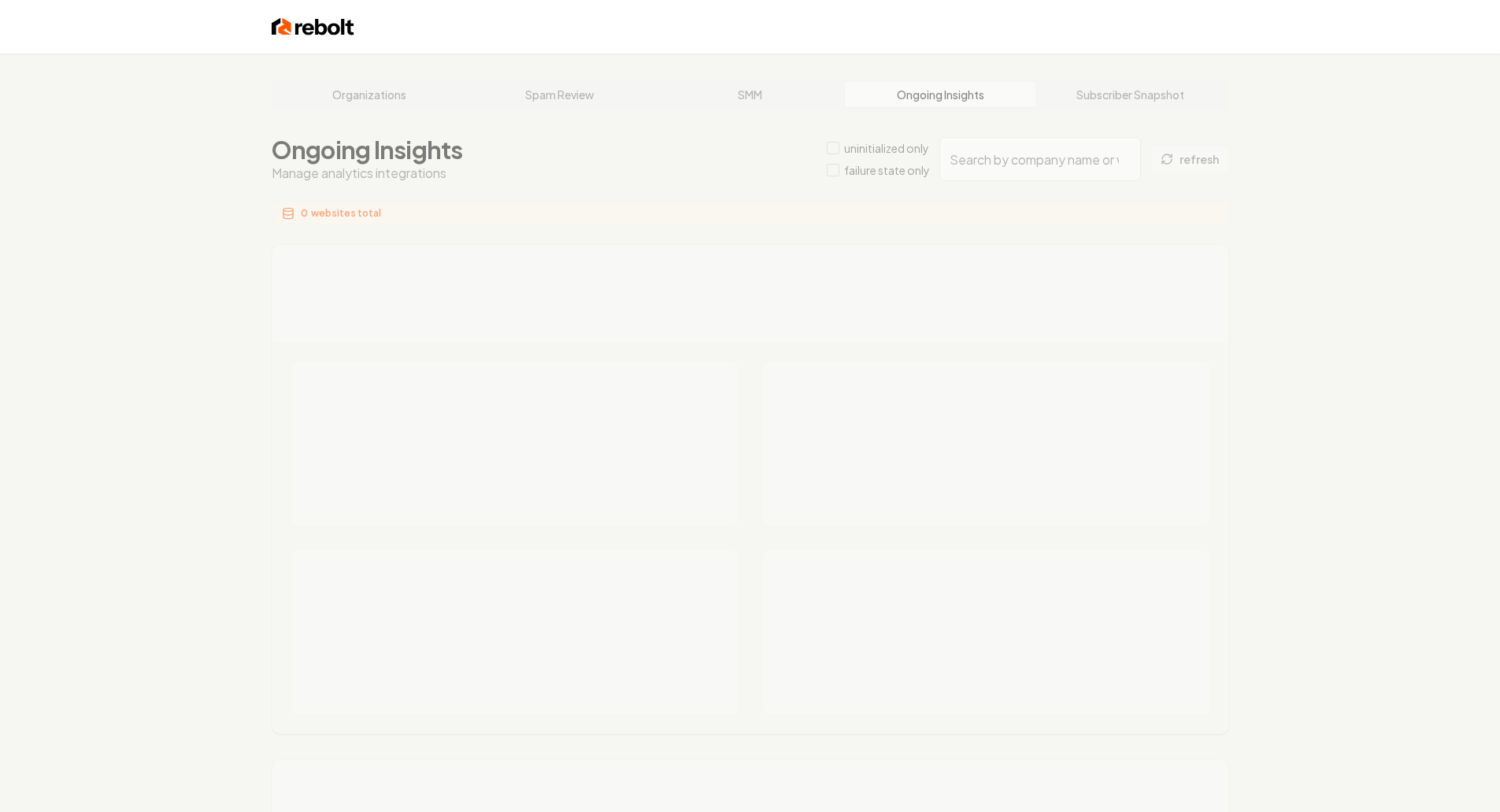
type input "76c61f9d-c0e7-41f8-b4bd-9c53f1e3b8fe"
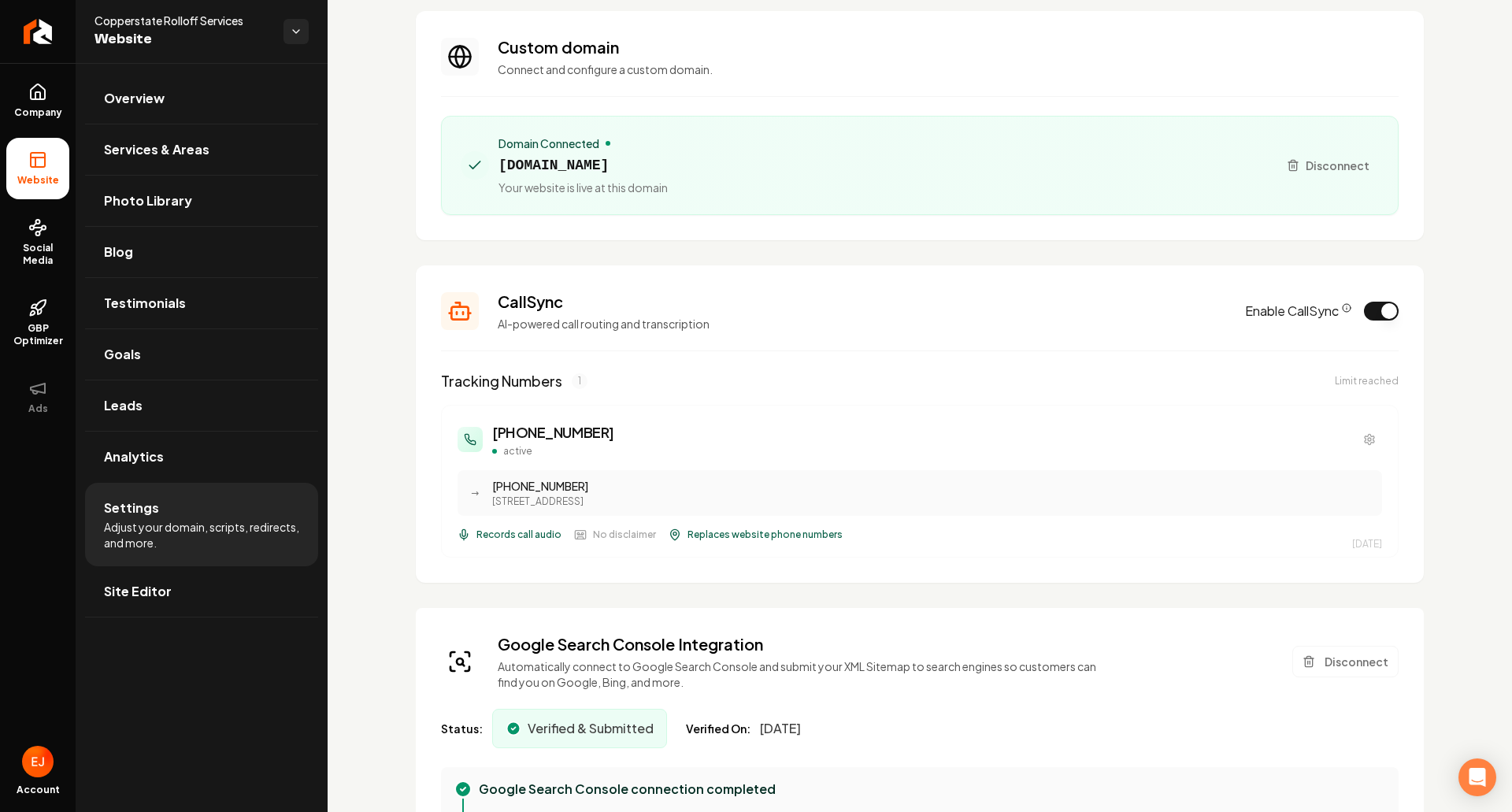
scroll to position [315, 0]
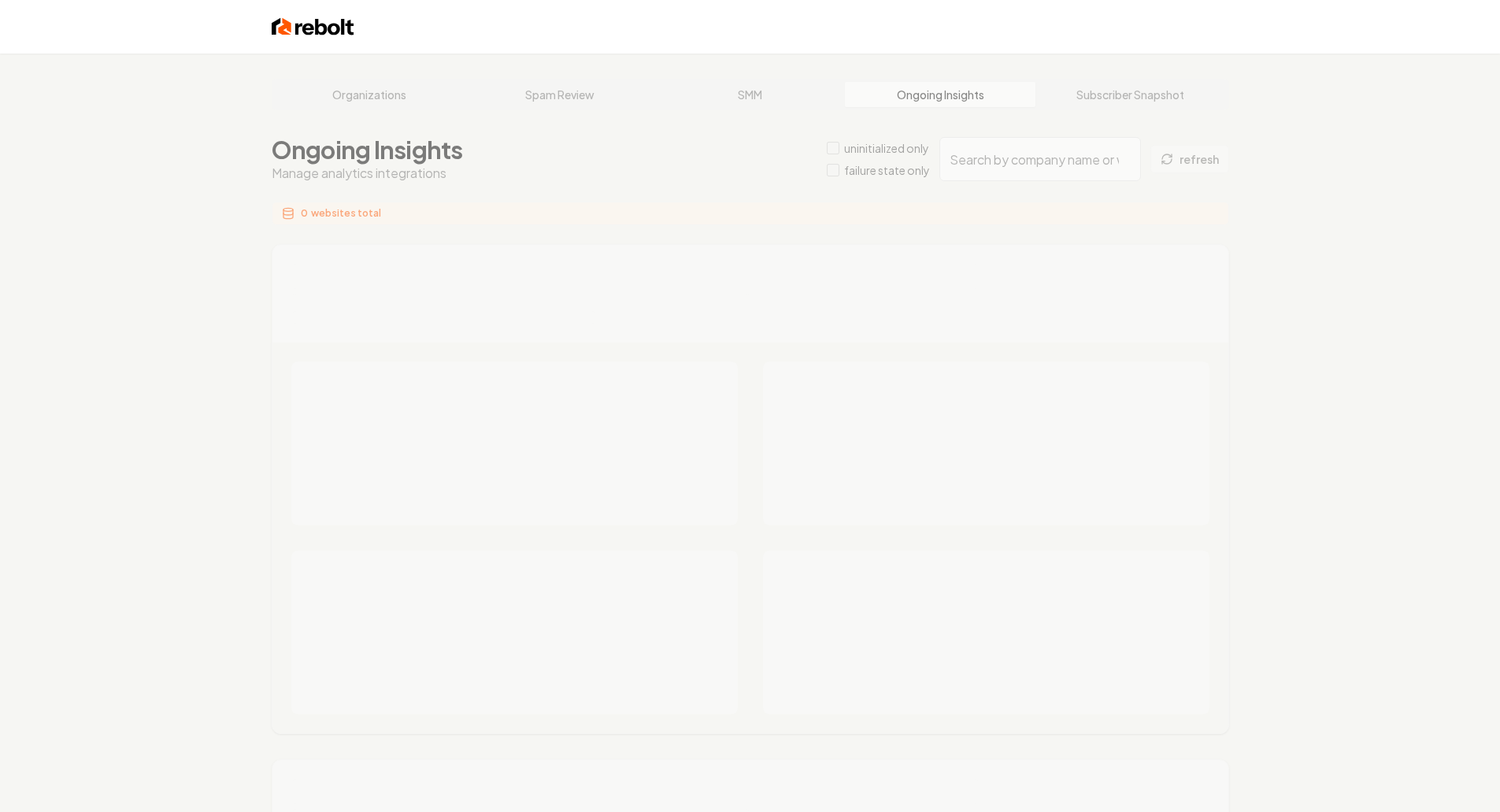
type input "4e281b00-ead7-4c51-a40b-5597823d500f"
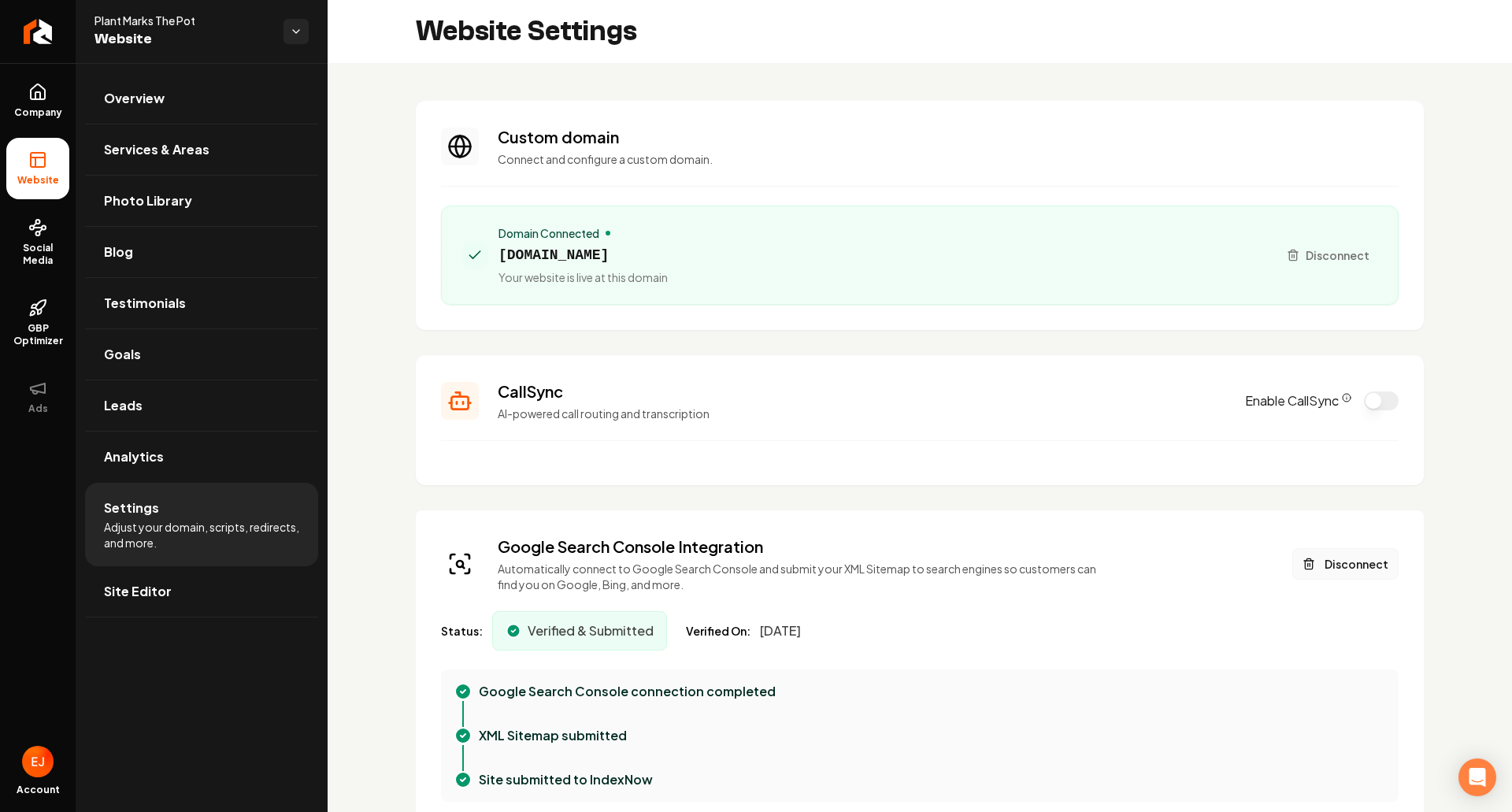
click at [1329, 570] on button "Disconnect" at bounding box center [1345, 563] width 106 height 32
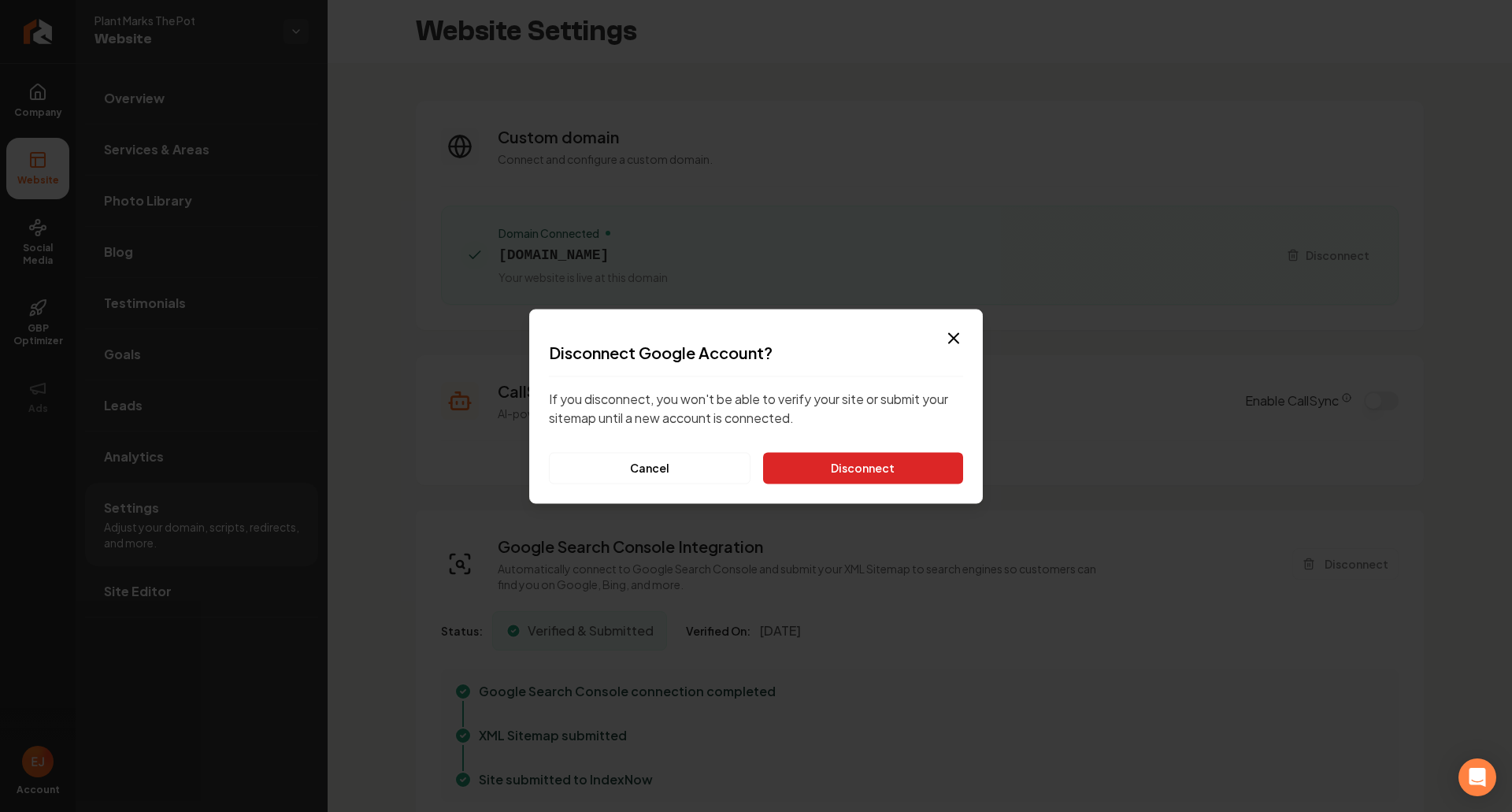
click at [879, 465] on button "Disconnect" at bounding box center [863, 468] width 200 height 32
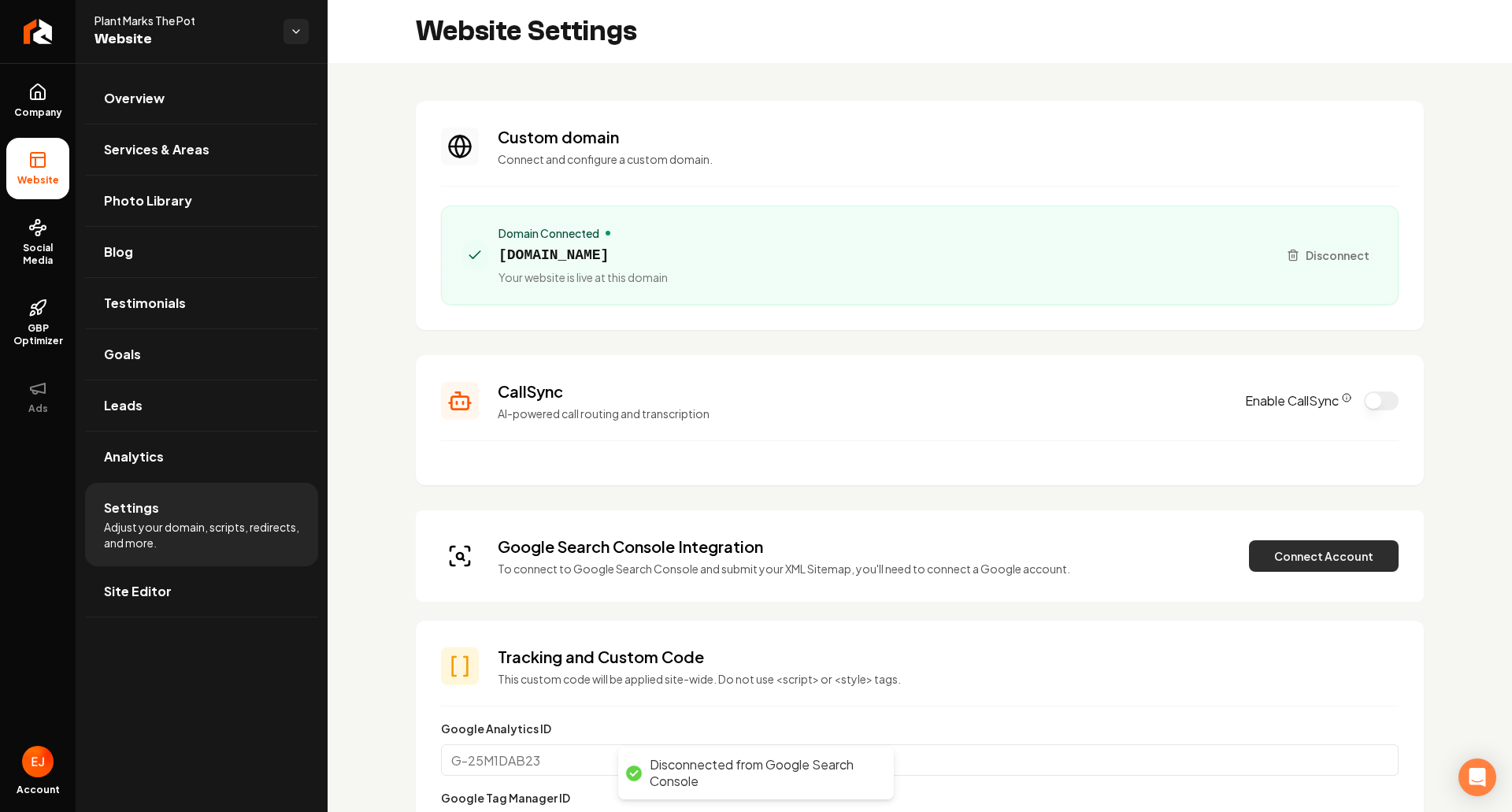
click at [1281, 559] on button "Connect Account" at bounding box center [1323, 556] width 149 height 32
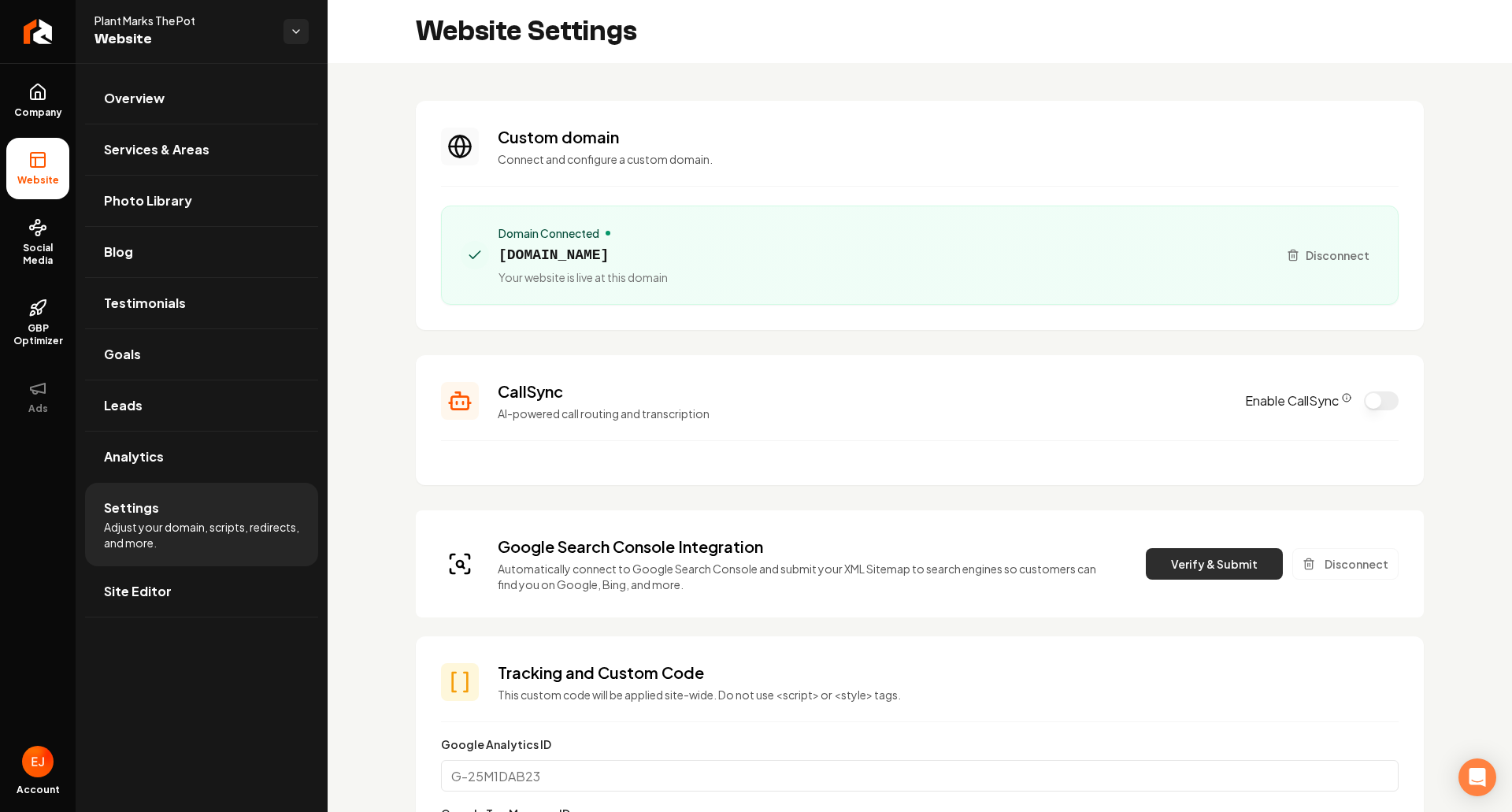
click at [1206, 575] on button "Verify & Submit" at bounding box center [1214, 563] width 137 height 32
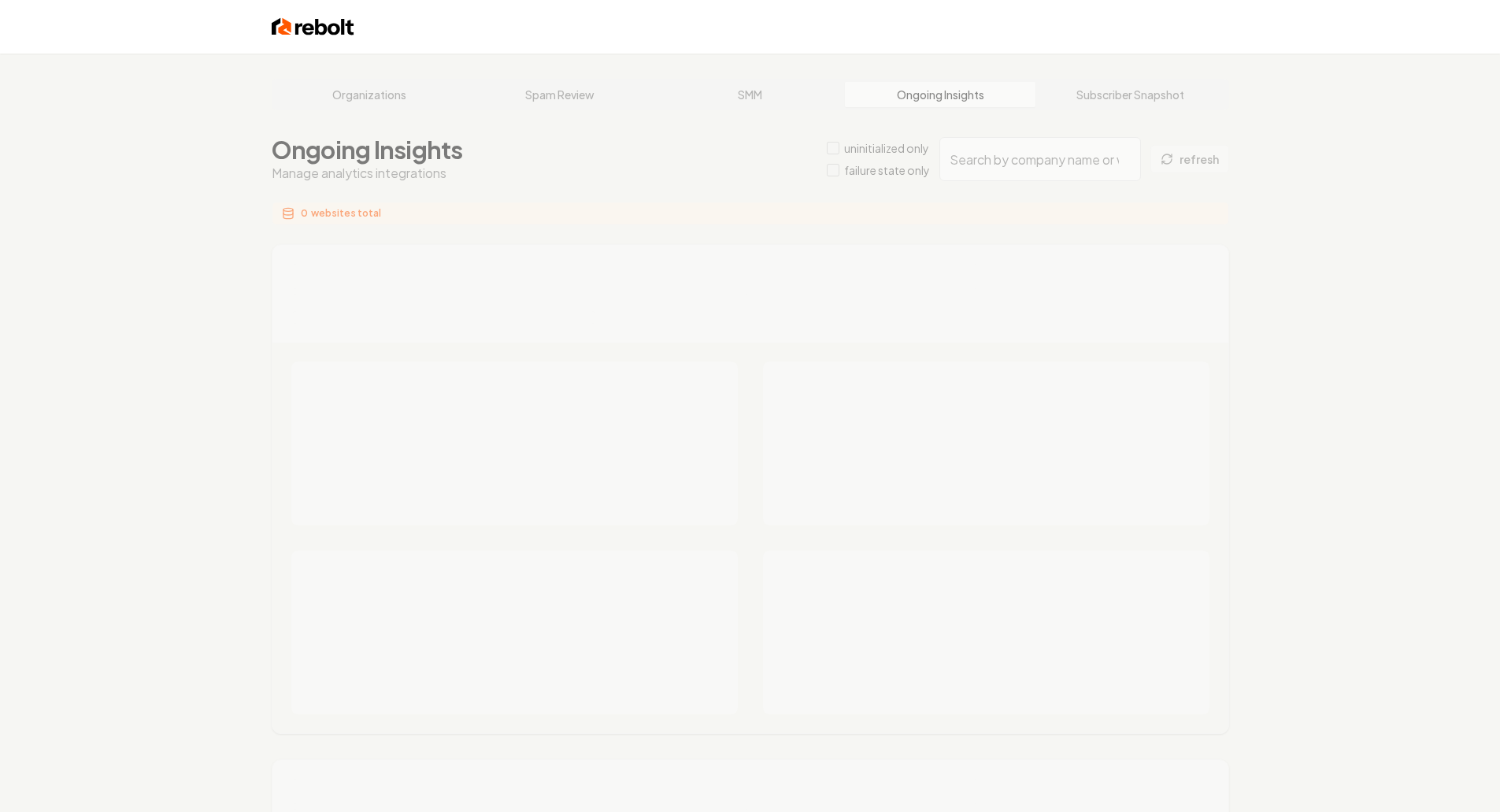
type input "6f94c8ef-4252-4fcc-960a-e201c6c44e04"
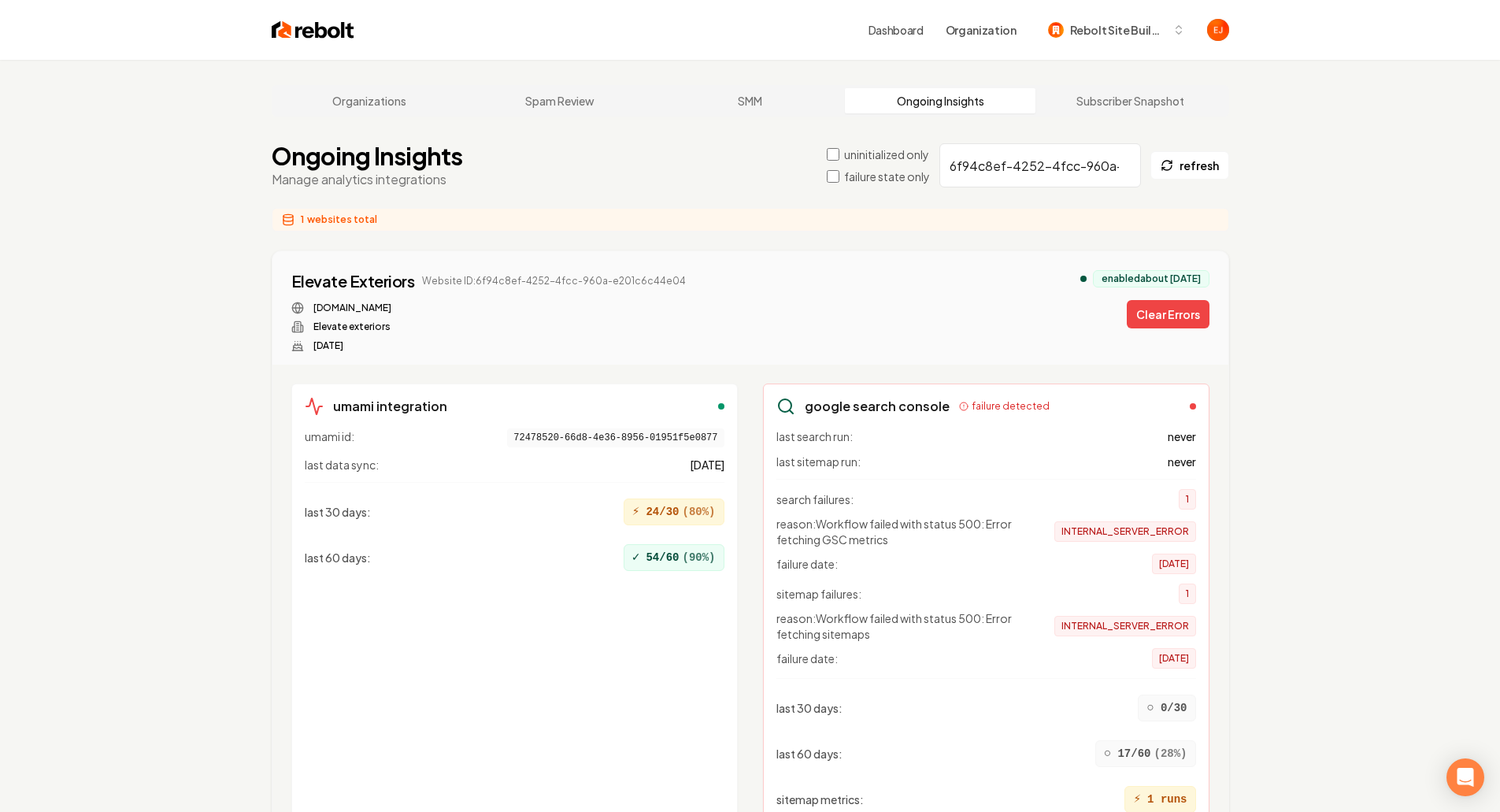
drag, startPoint x: 1163, startPoint y: 321, endPoint x: 1139, endPoint y: 307, distance: 27.8
click at [1163, 321] on button "Clear Errors" at bounding box center [1169, 314] width 83 height 28
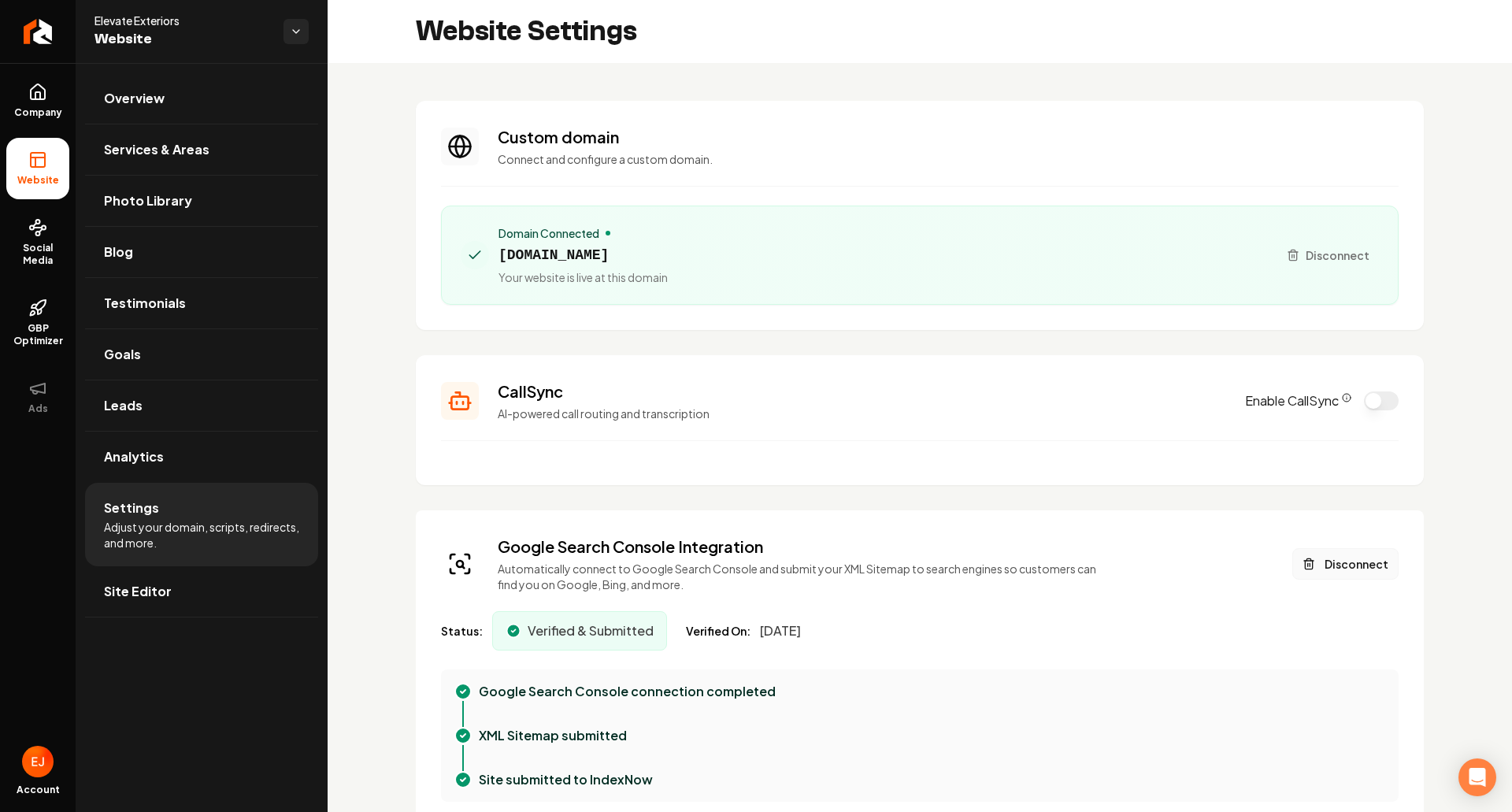
click at [1352, 563] on button "Disconnect" at bounding box center [1345, 563] width 106 height 32
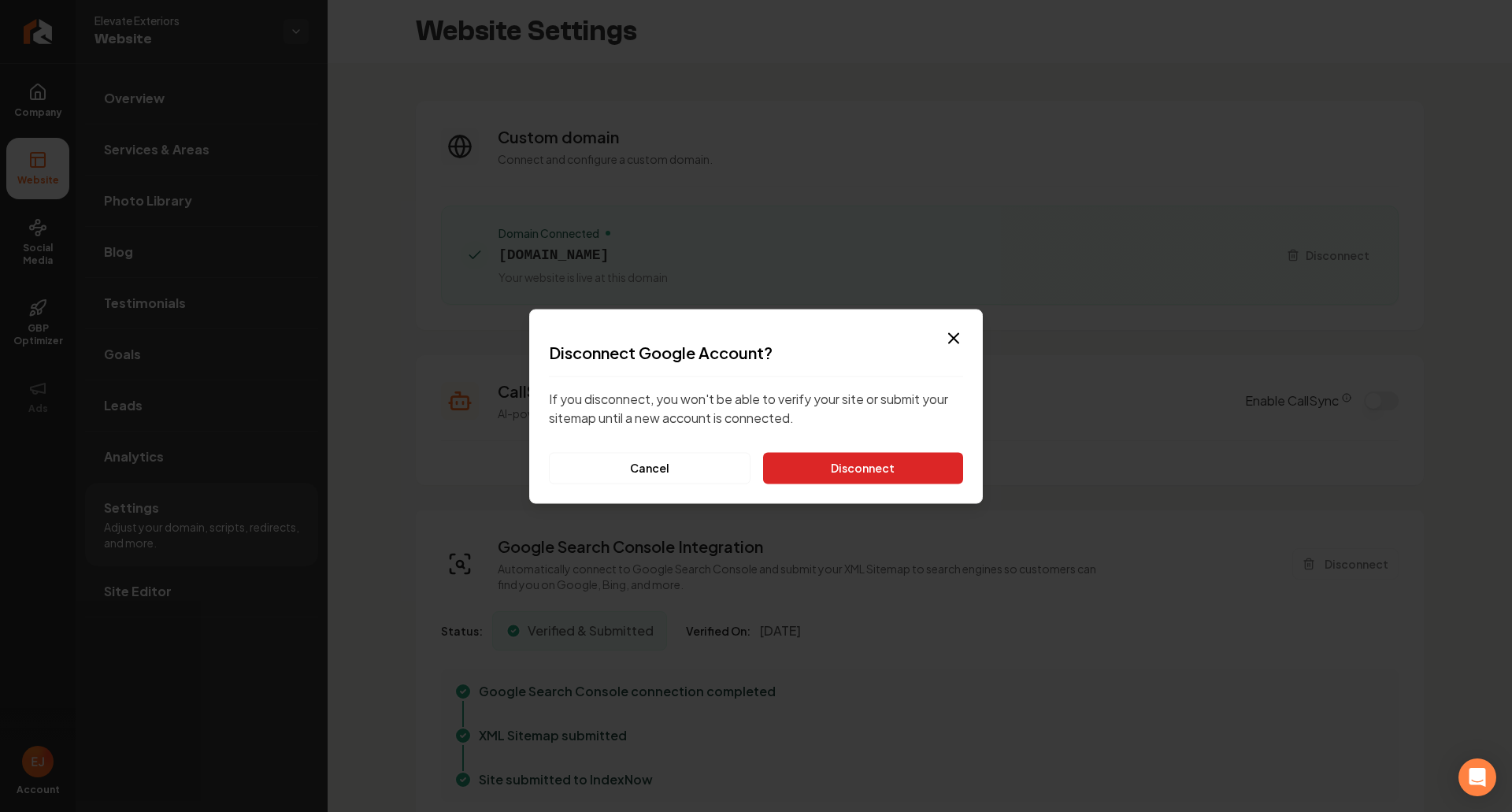
click at [846, 482] on button "Disconnect" at bounding box center [863, 468] width 200 height 32
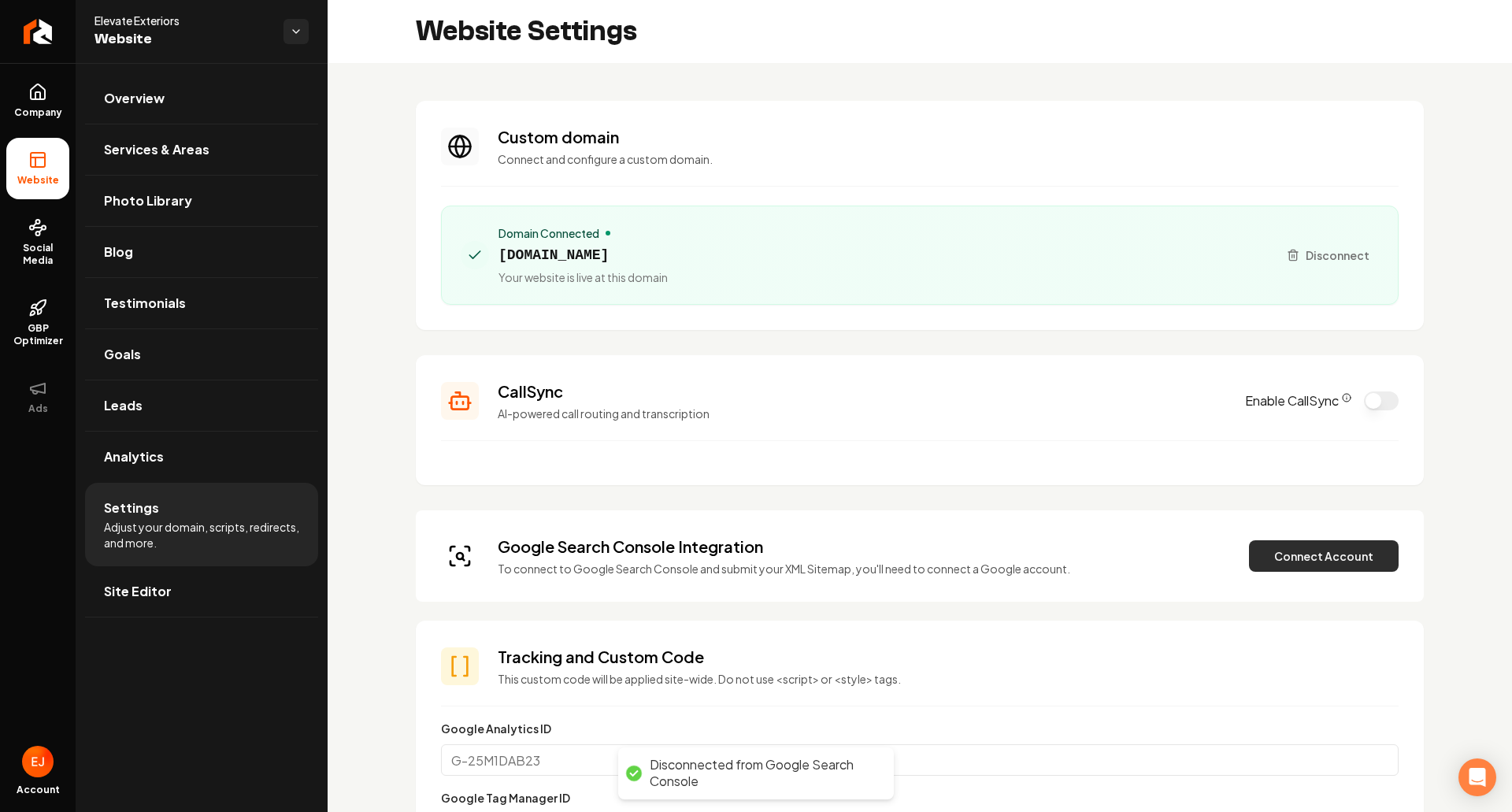
click at [1280, 563] on button "Connect Account" at bounding box center [1323, 556] width 149 height 32
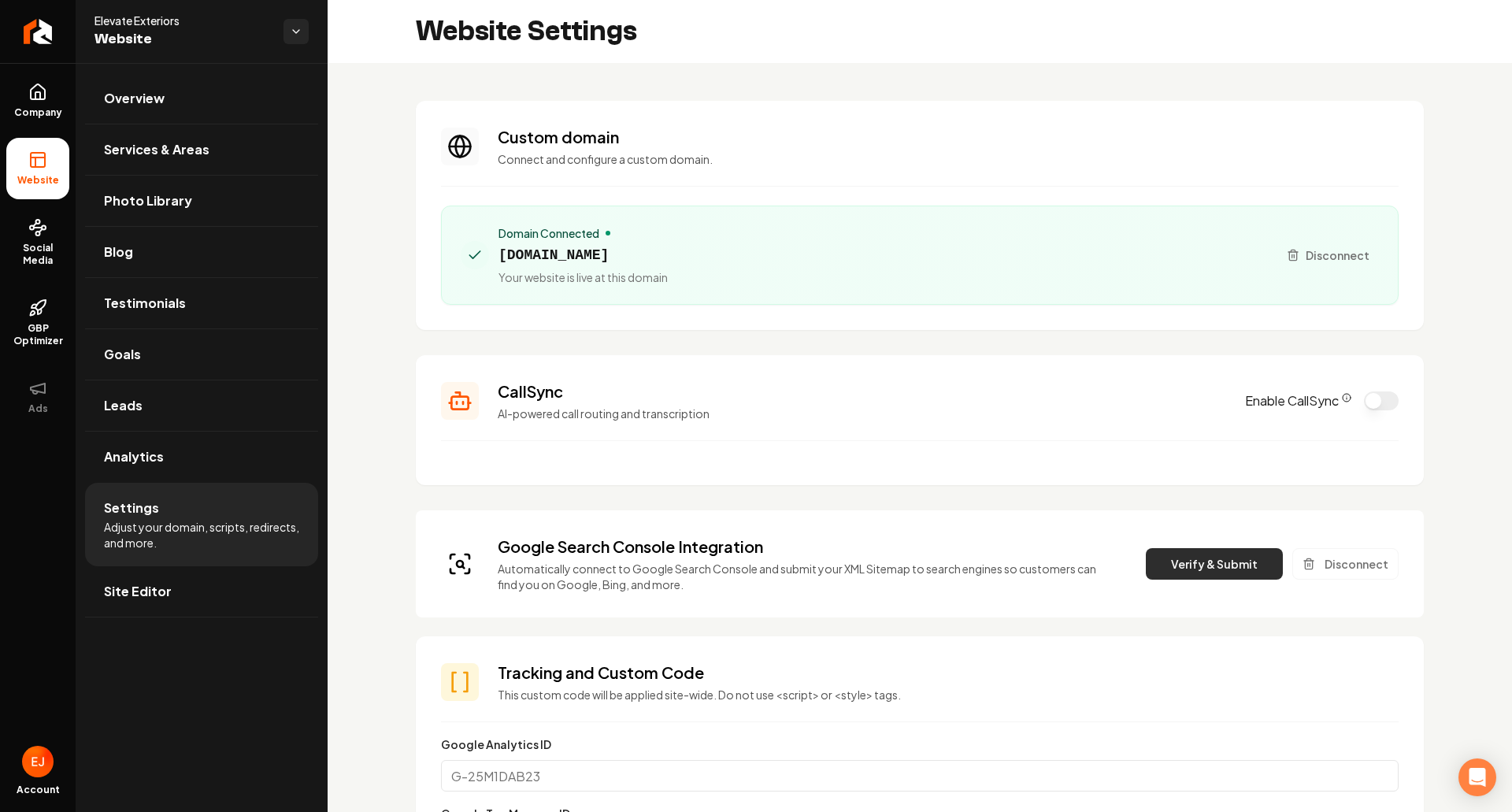
click at [1191, 573] on button "Verify & Submit" at bounding box center [1214, 563] width 137 height 32
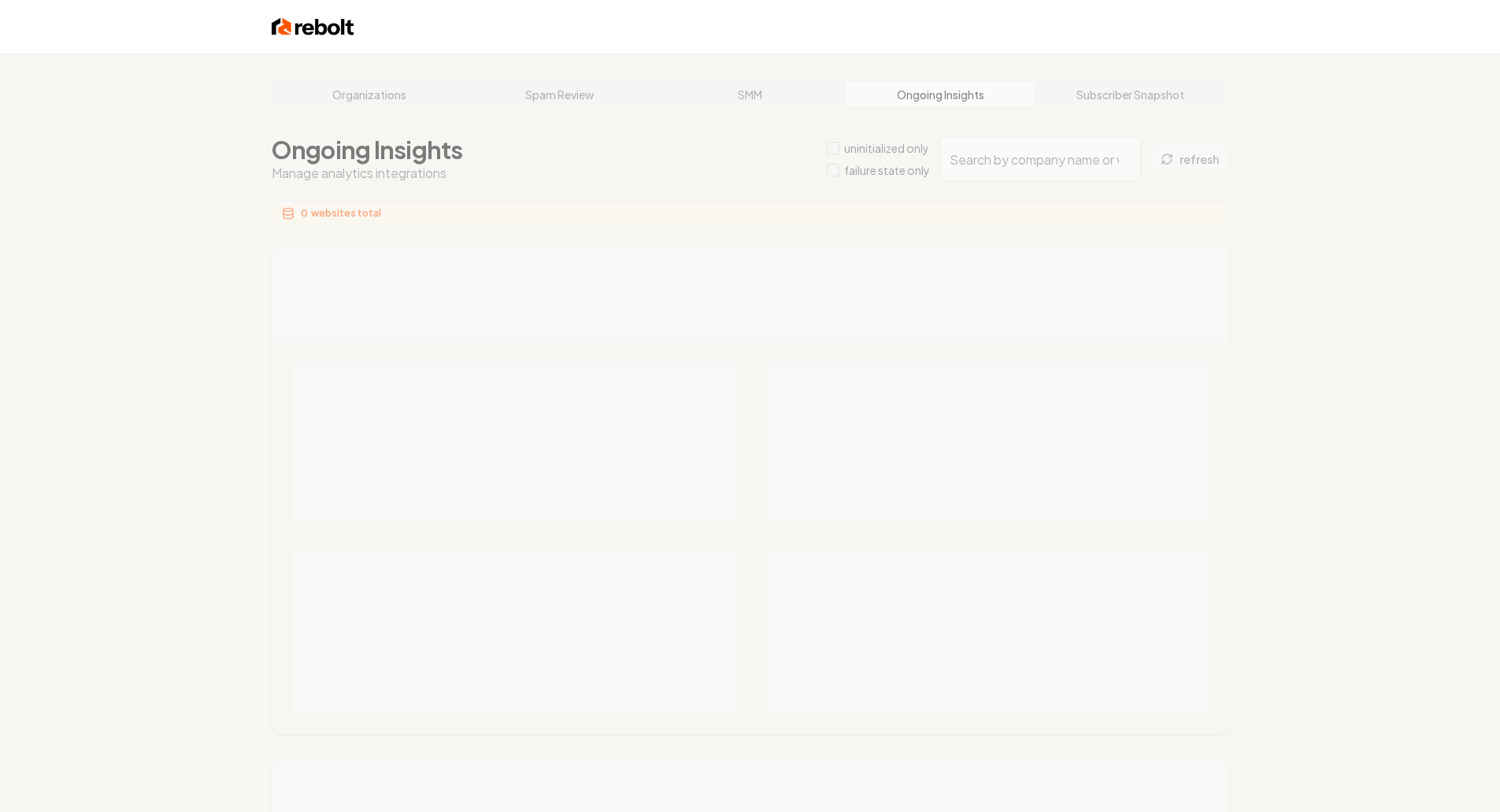
type input "67af0c11-d42f-458e-a5b2-5e37ad0cbe26"
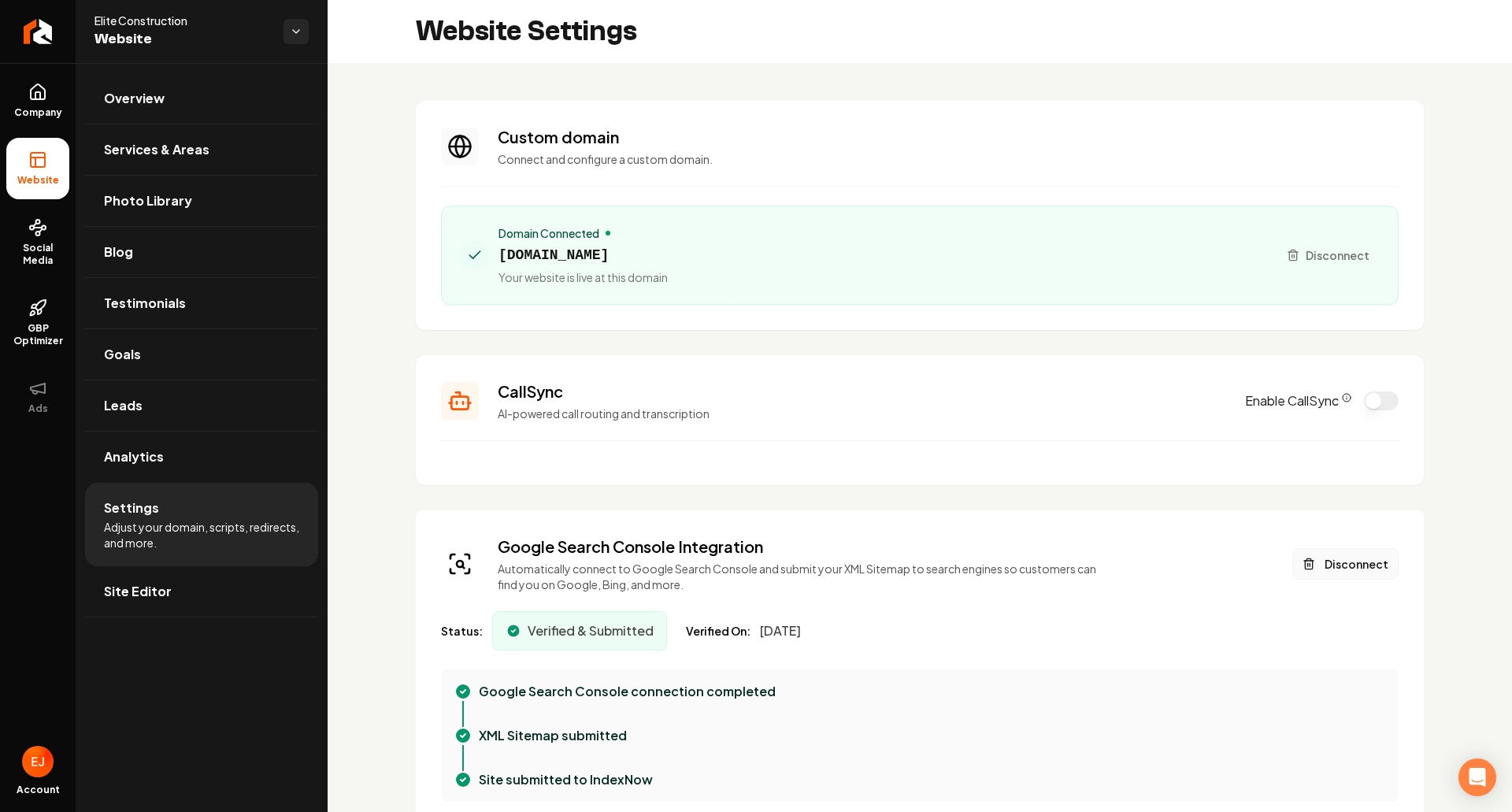
click at [1336, 557] on button "Disconnect" at bounding box center [1345, 563] width 106 height 32
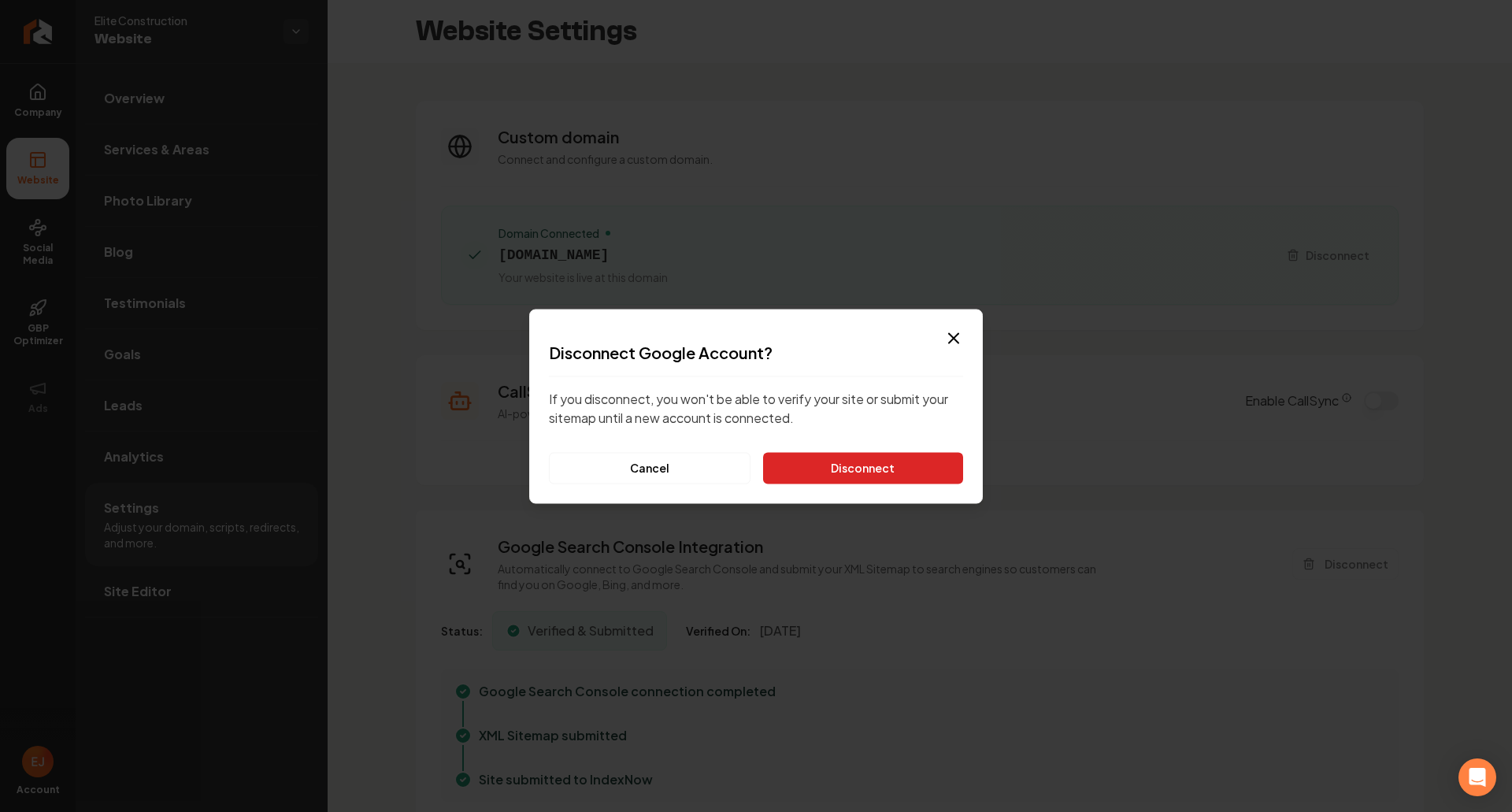
click at [903, 455] on button "Disconnect" at bounding box center [863, 468] width 200 height 32
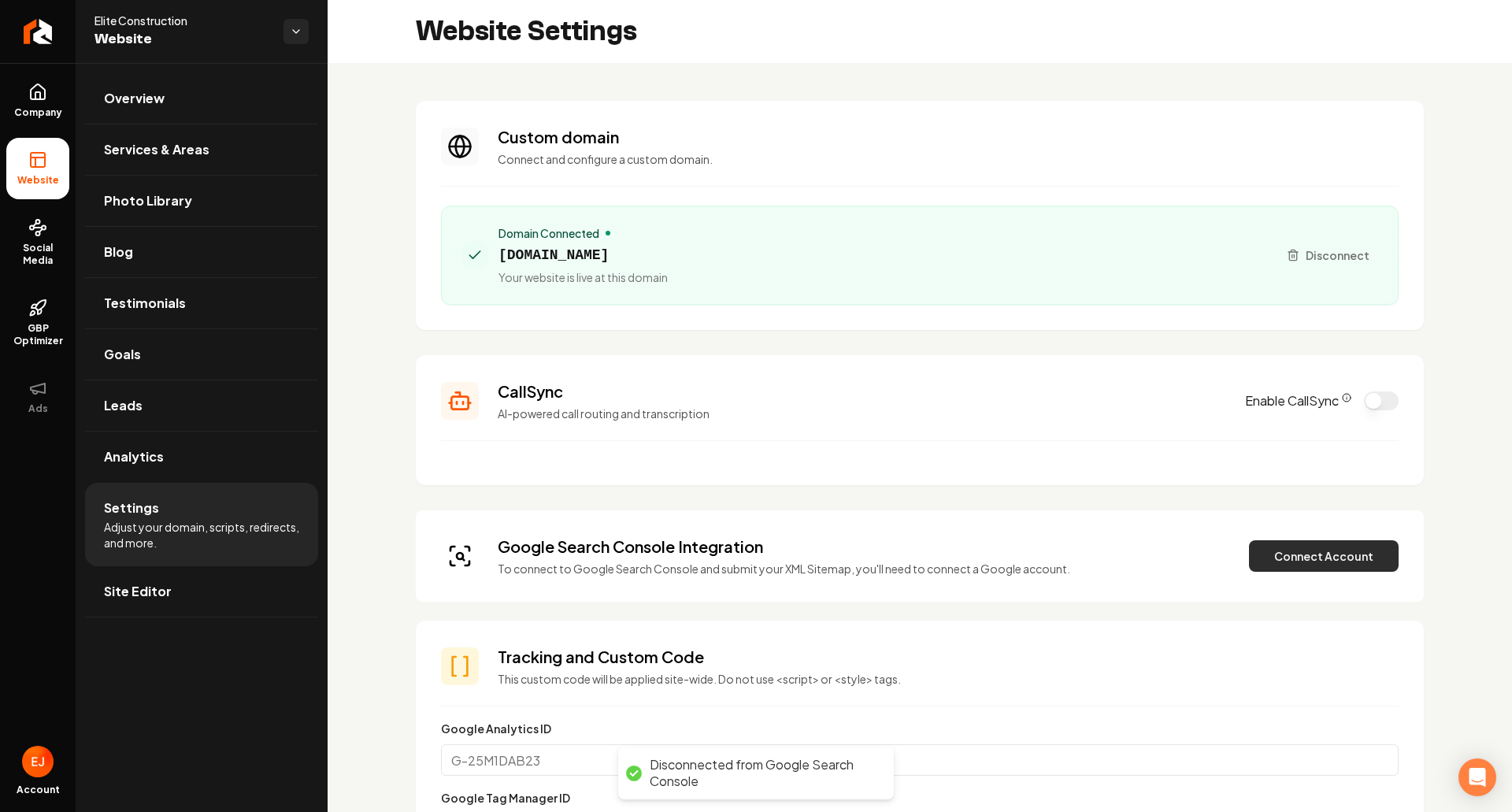
click at [1284, 566] on button "Connect Account" at bounding box center [1323, 556] width 149 height 32
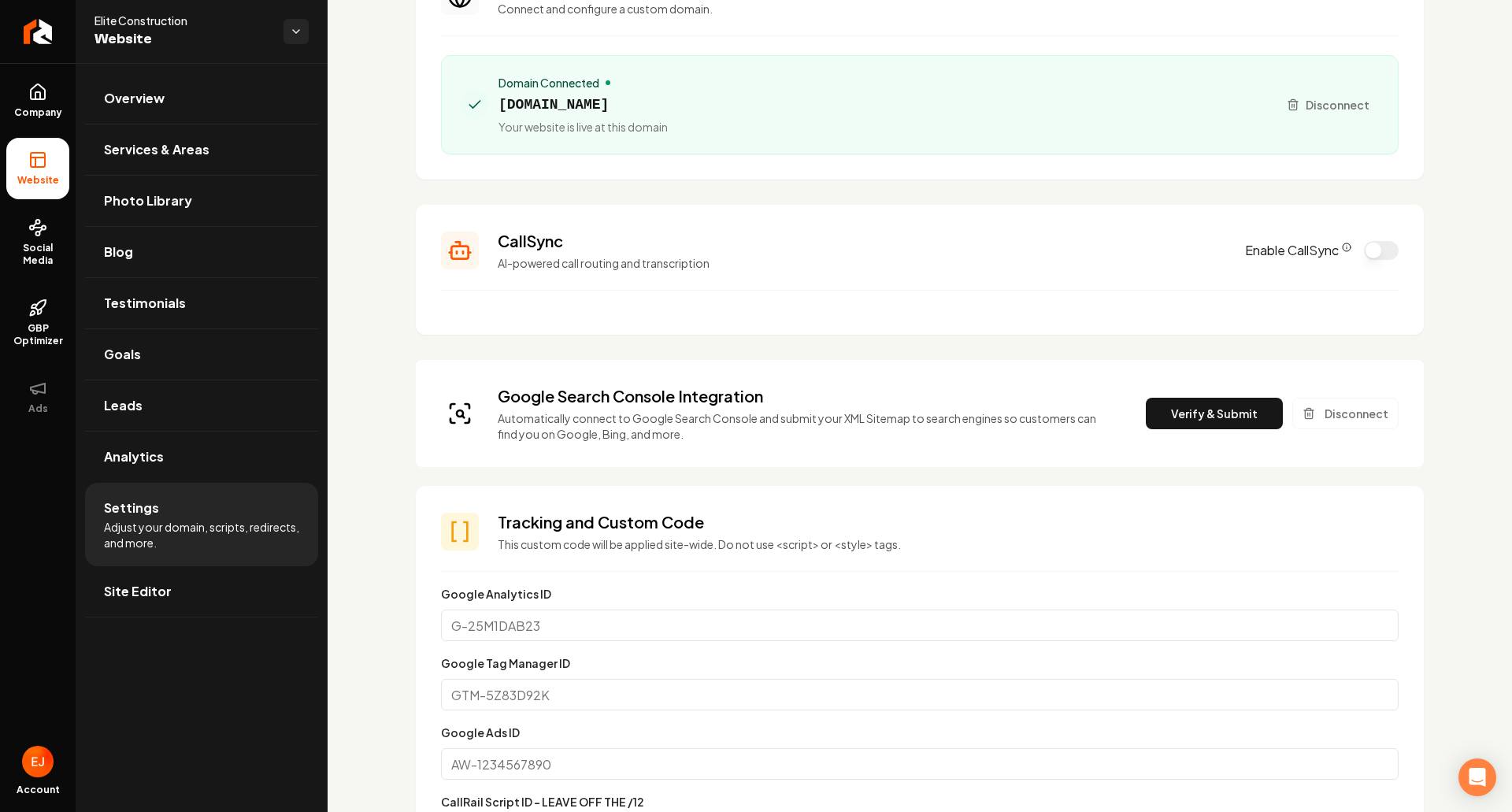
scroll to position [158, 0]
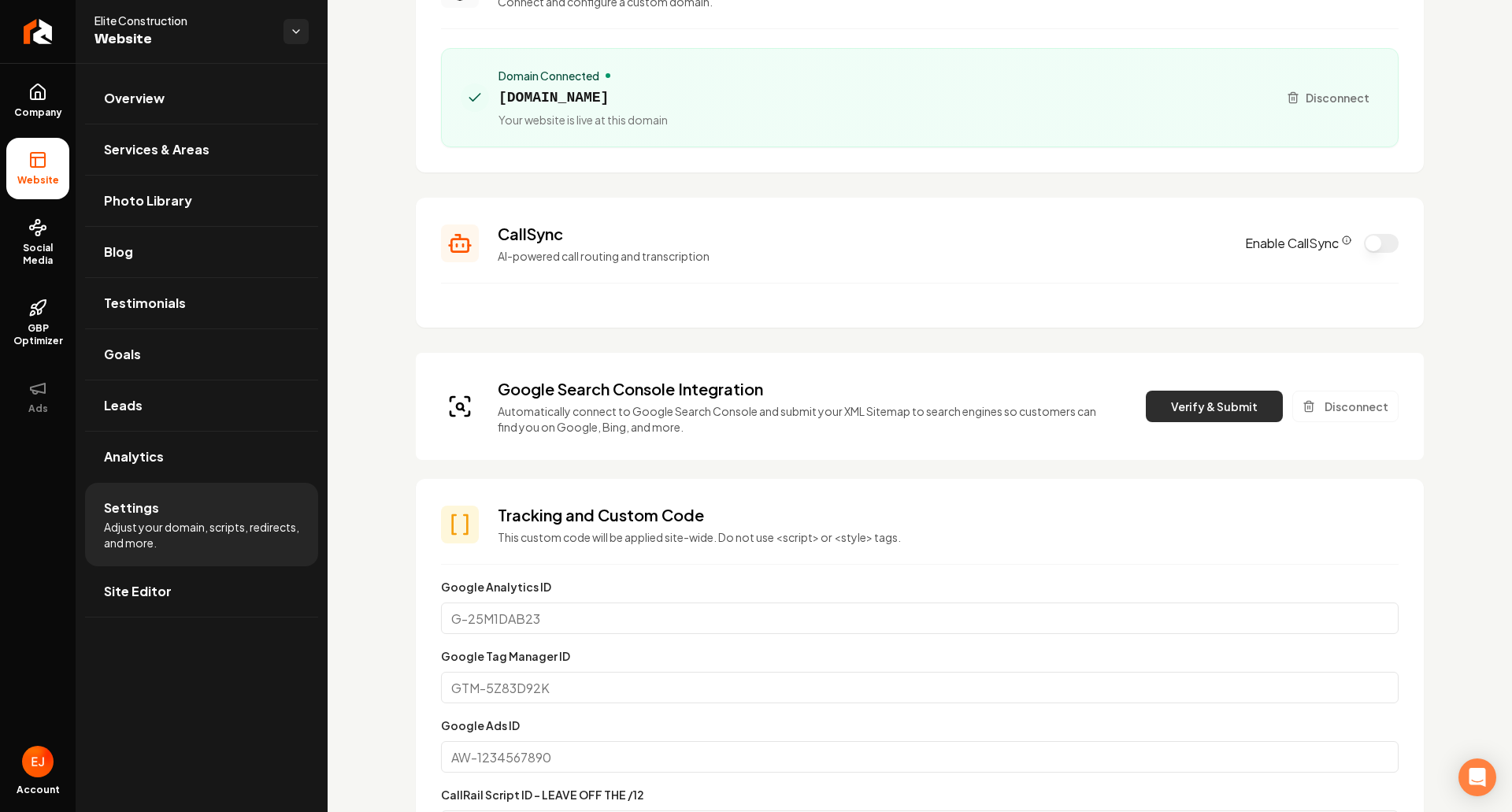
click at [1181, 403] on button "Verify & Submit" at bounding box center [1214, 406] width 137 height 32
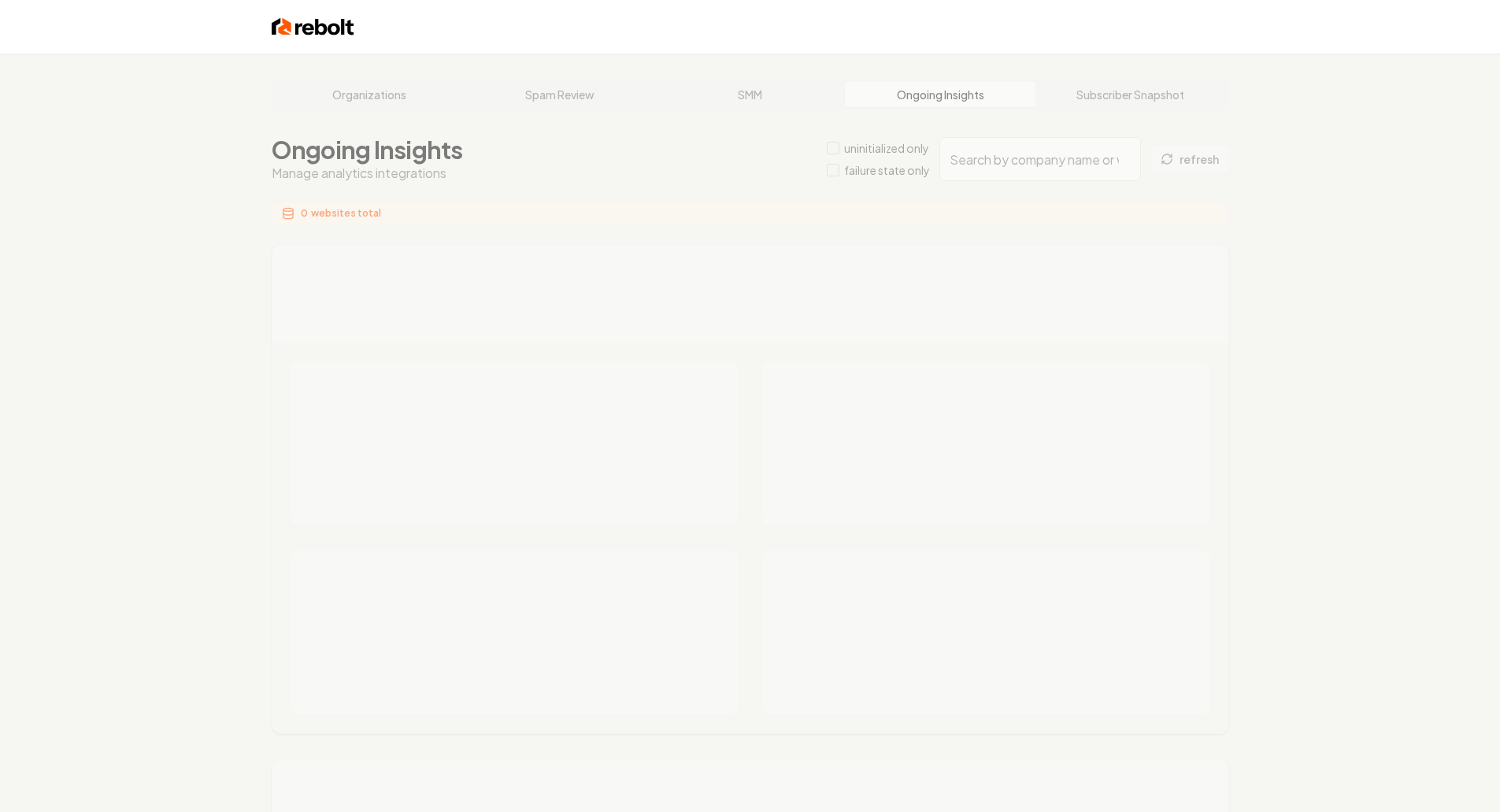
type input "4e281b00-ead7-4c51-a40b-5597823d500f"
type input "67af0c11-d42f-458e-a5b2-5e37ad0cbe26"
type input "1dd92a24-bfc2-4062-96ed-9cacb542e31a"
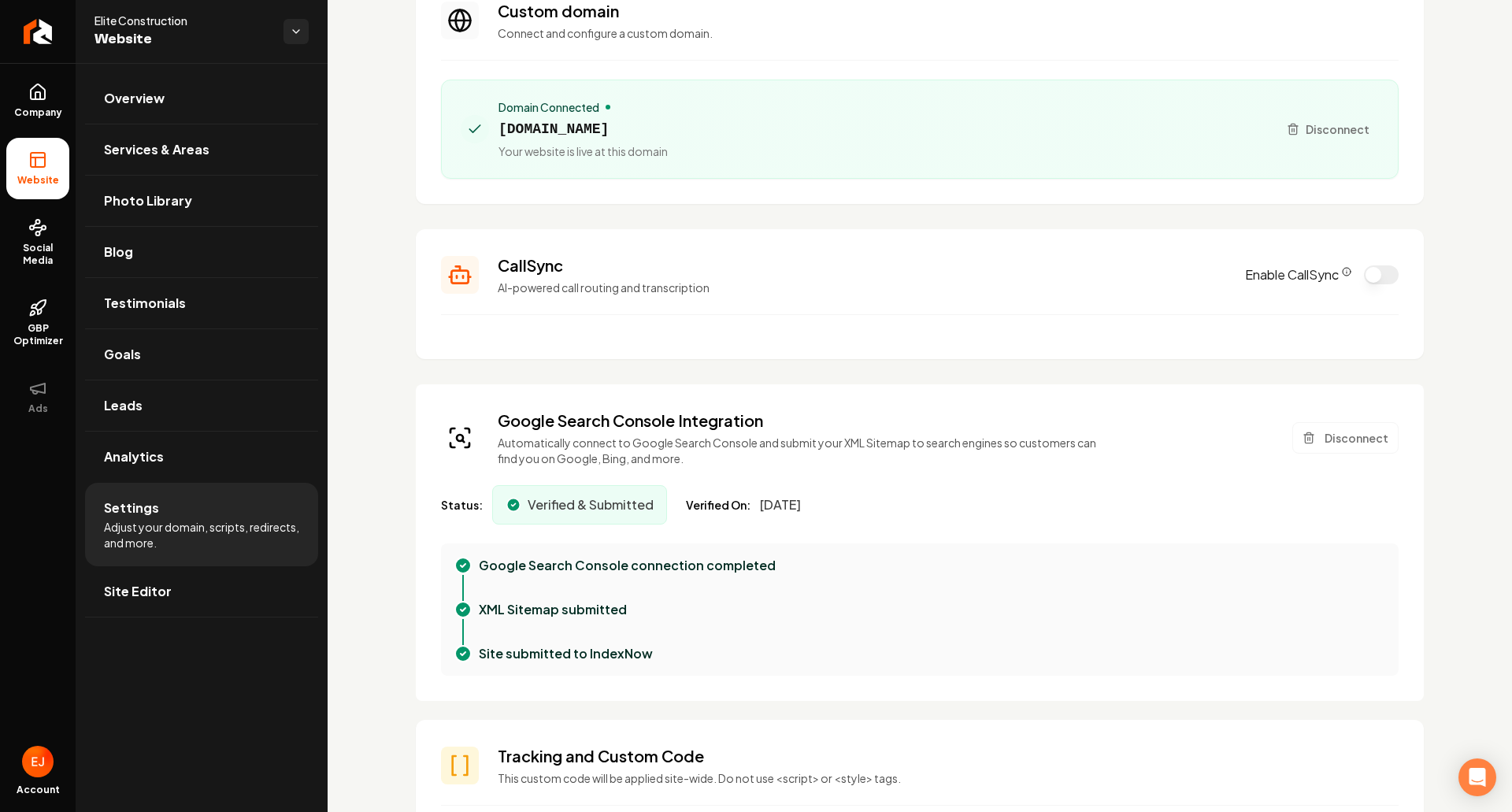
scroll to position [158, 0]
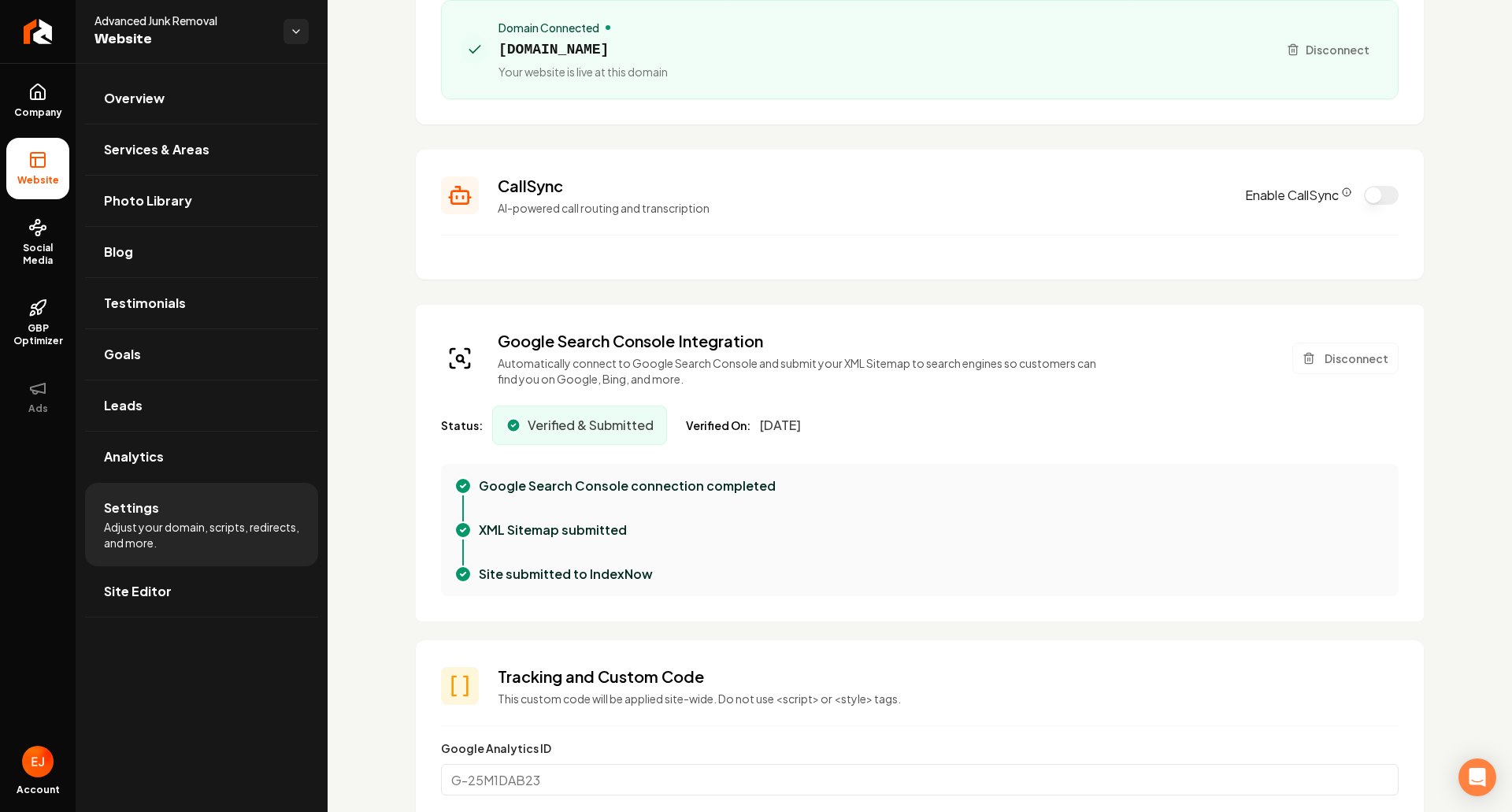
scroll to position [236, 0]
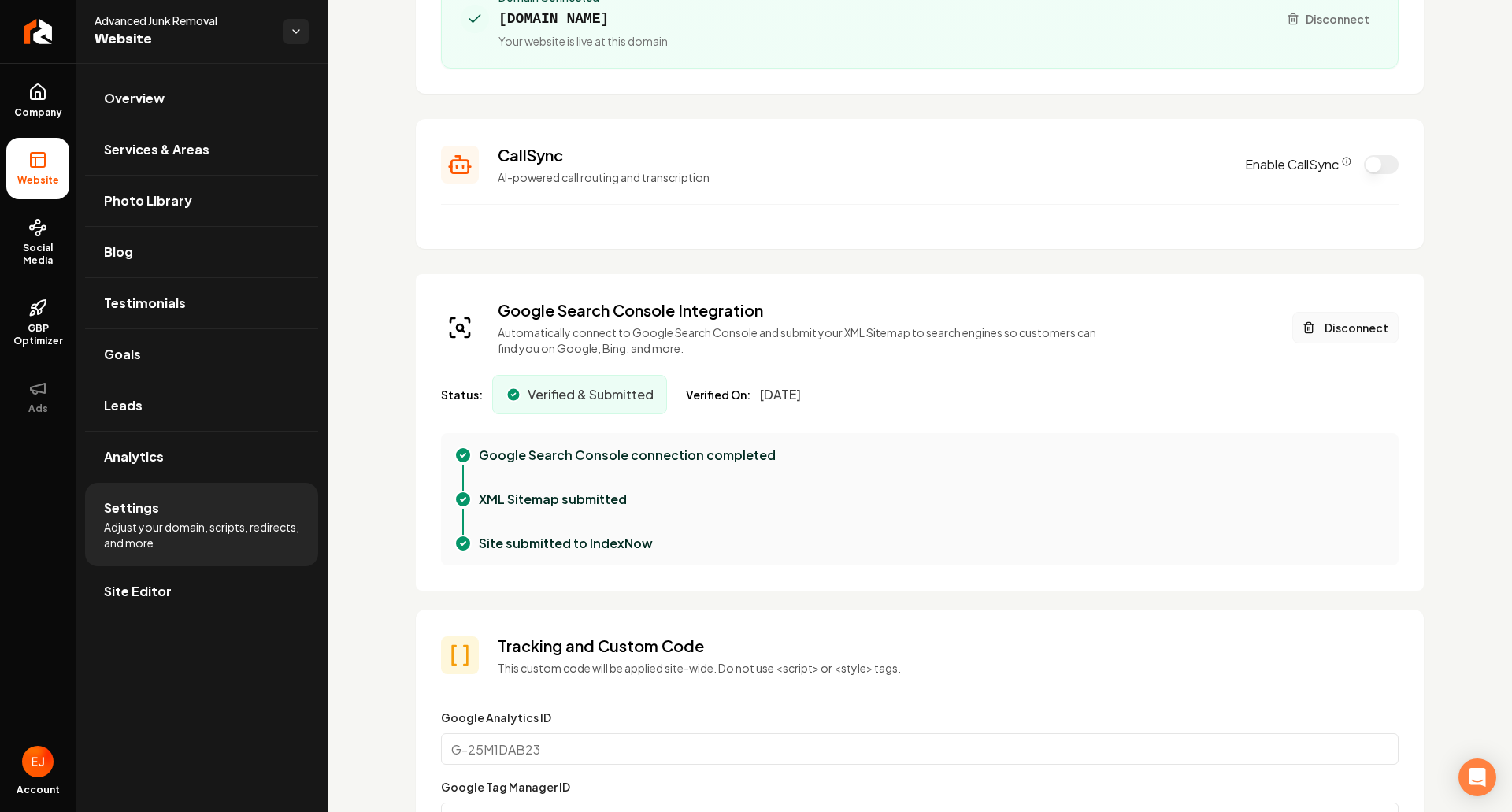
click at [1312, 334] on button "Disconnect" at bounding box center [1345, 327] width 106 height 32
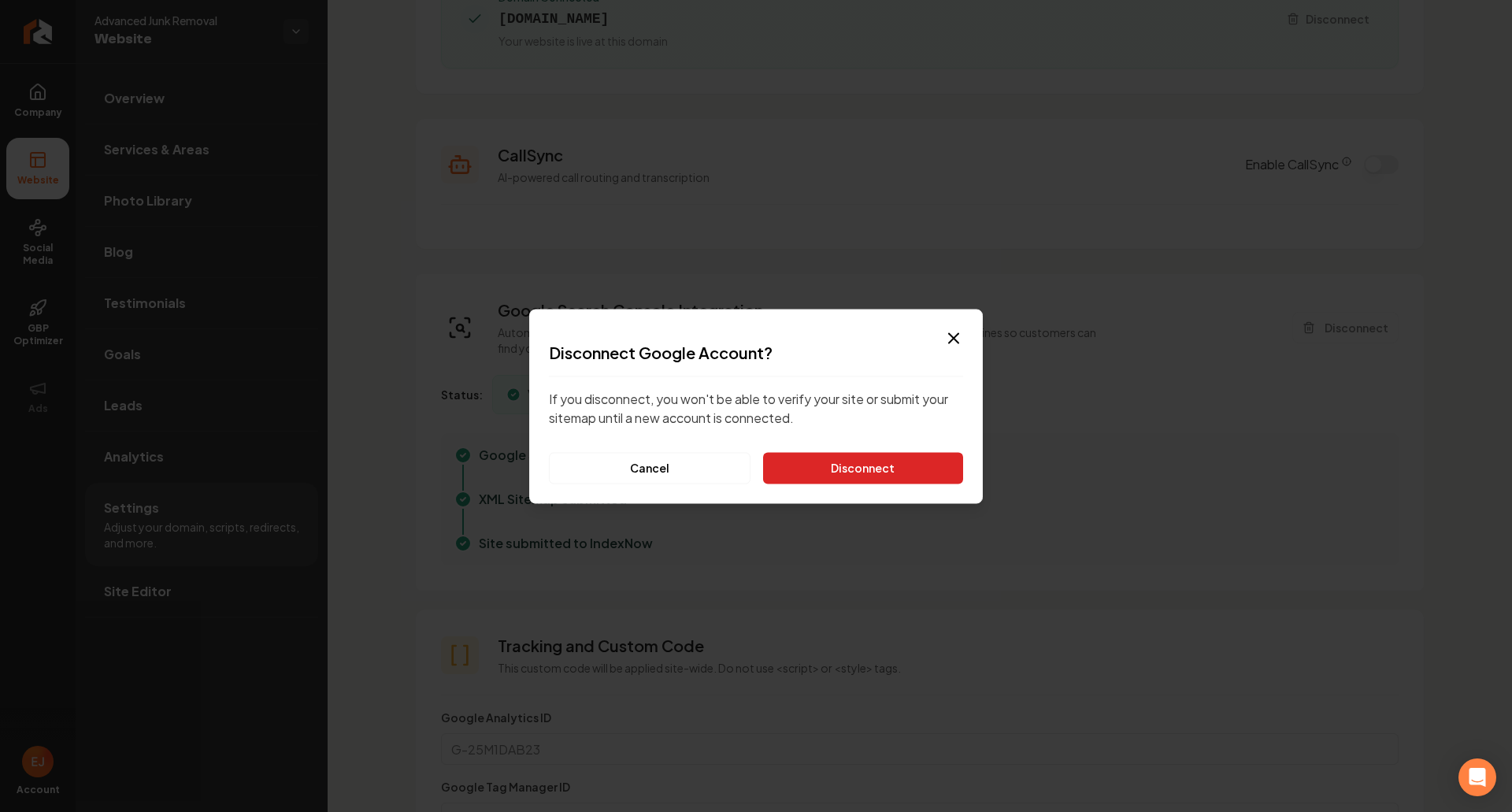
click at [882, 455] on button "Disconnect" at bounding box center [863, 468] width 200 height 32
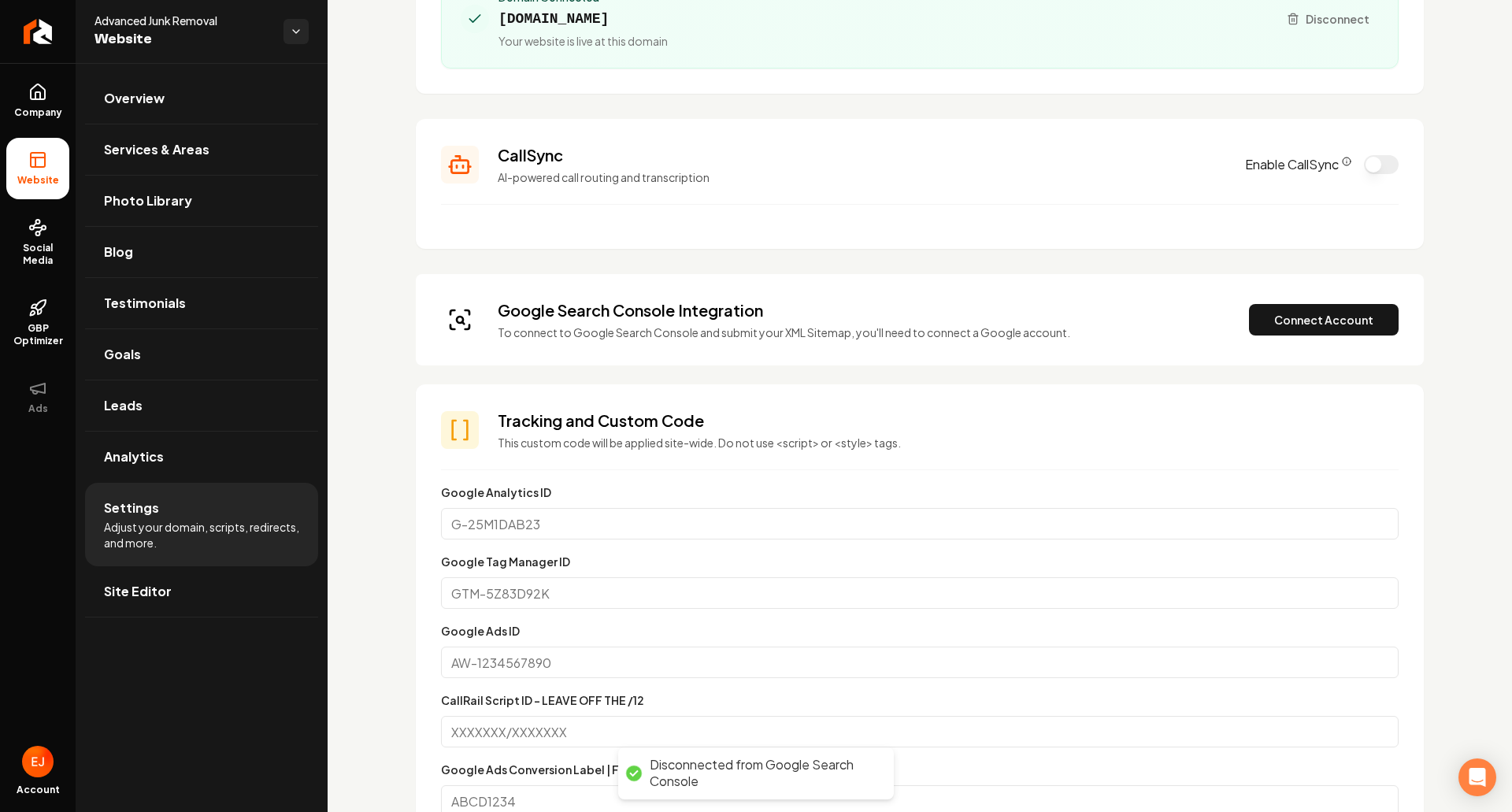
click at [1325, 302] on div "Google Search Console Integration To connect to Google Search Console and submi…" at bounding box center [920, 319] width 958 height 41
click at [1288, 323] on button "Connect Account" at bounding box center [1323, 319] width 149 height 32
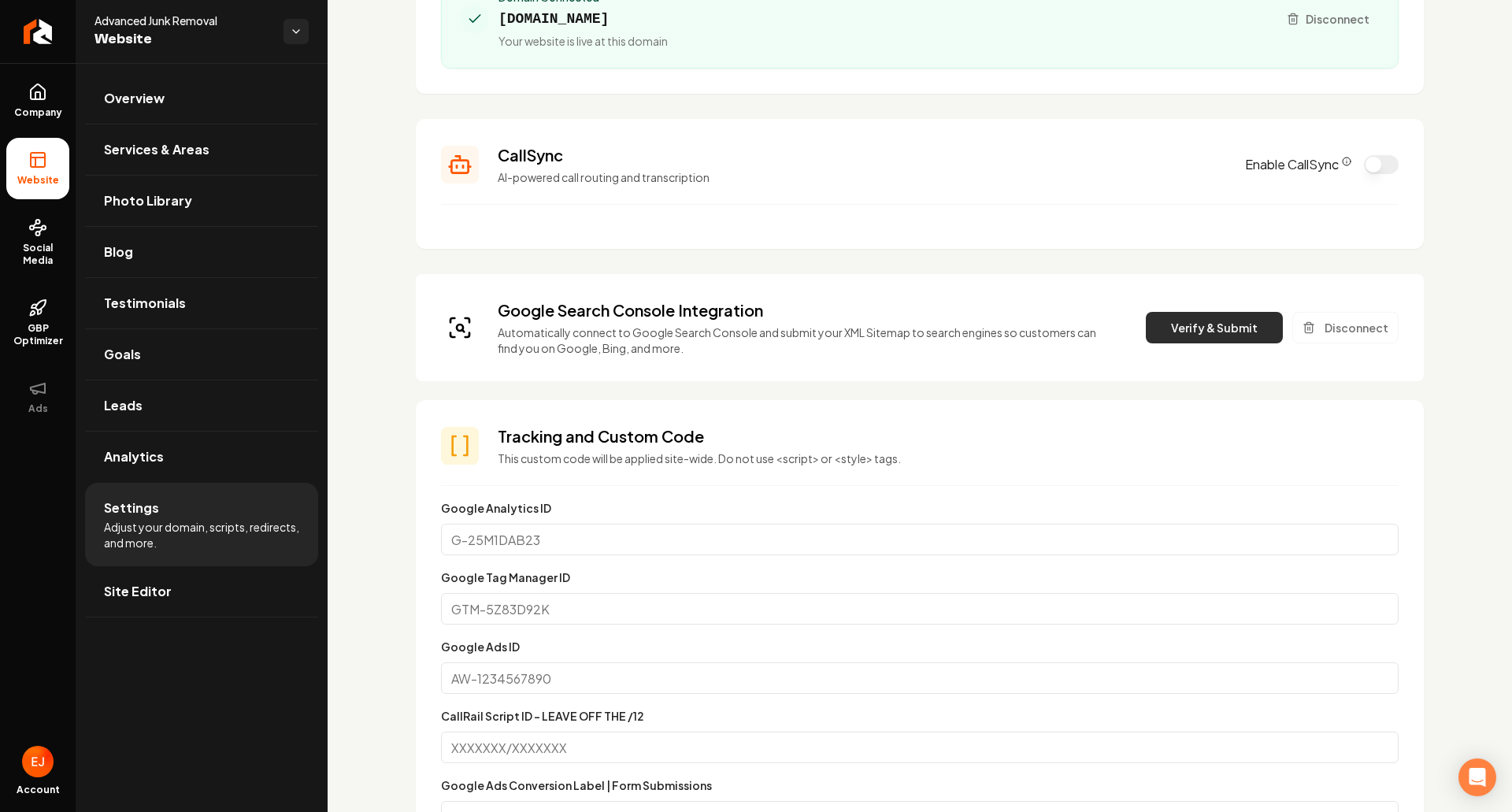
click at [1233, 333] on button "Verify & Submit" at bounding box center [1214, 327] width 137 height 32
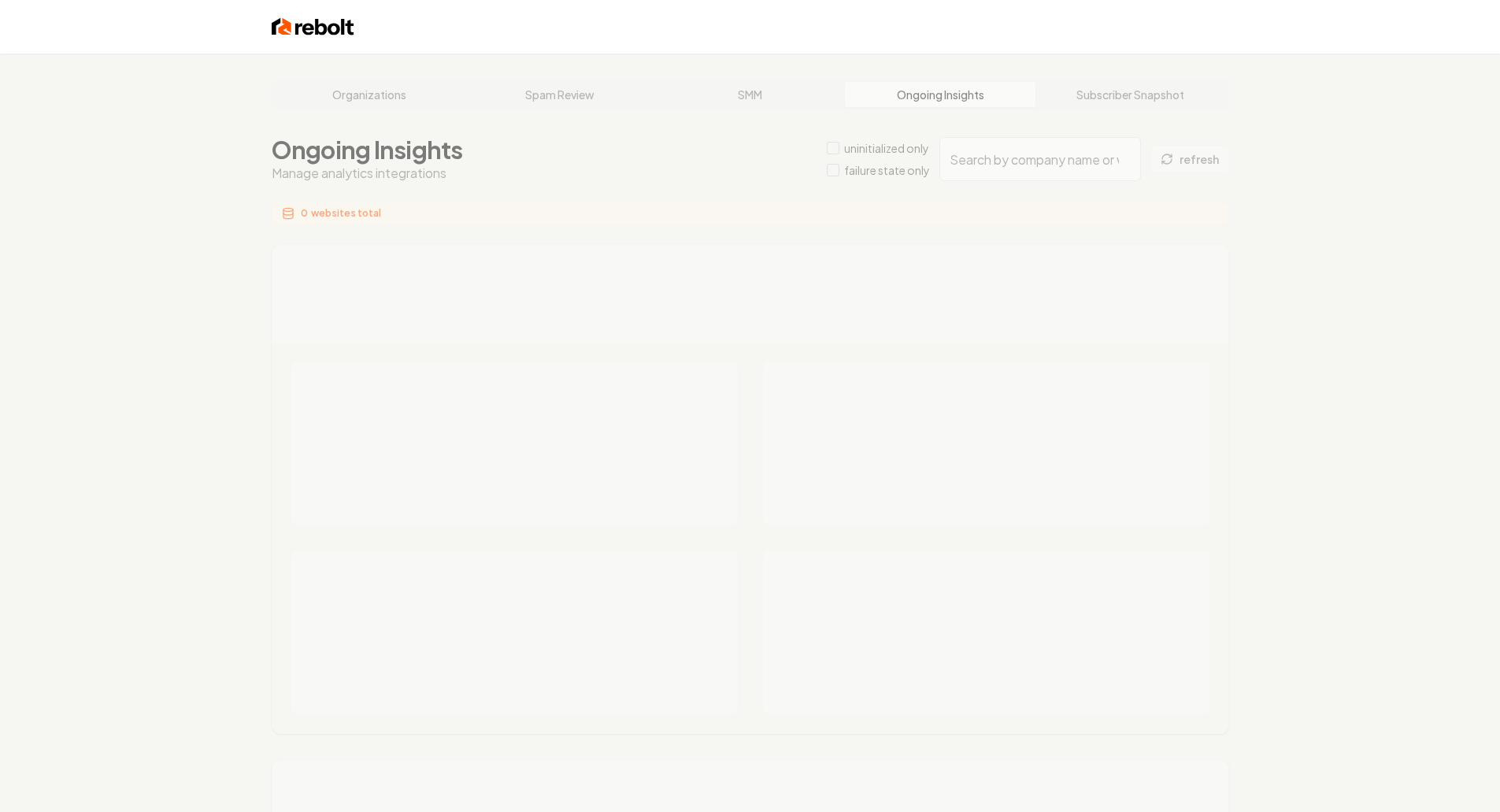
type input "330403e9-ef35-488e-80d8-a1e52d7e6e33"
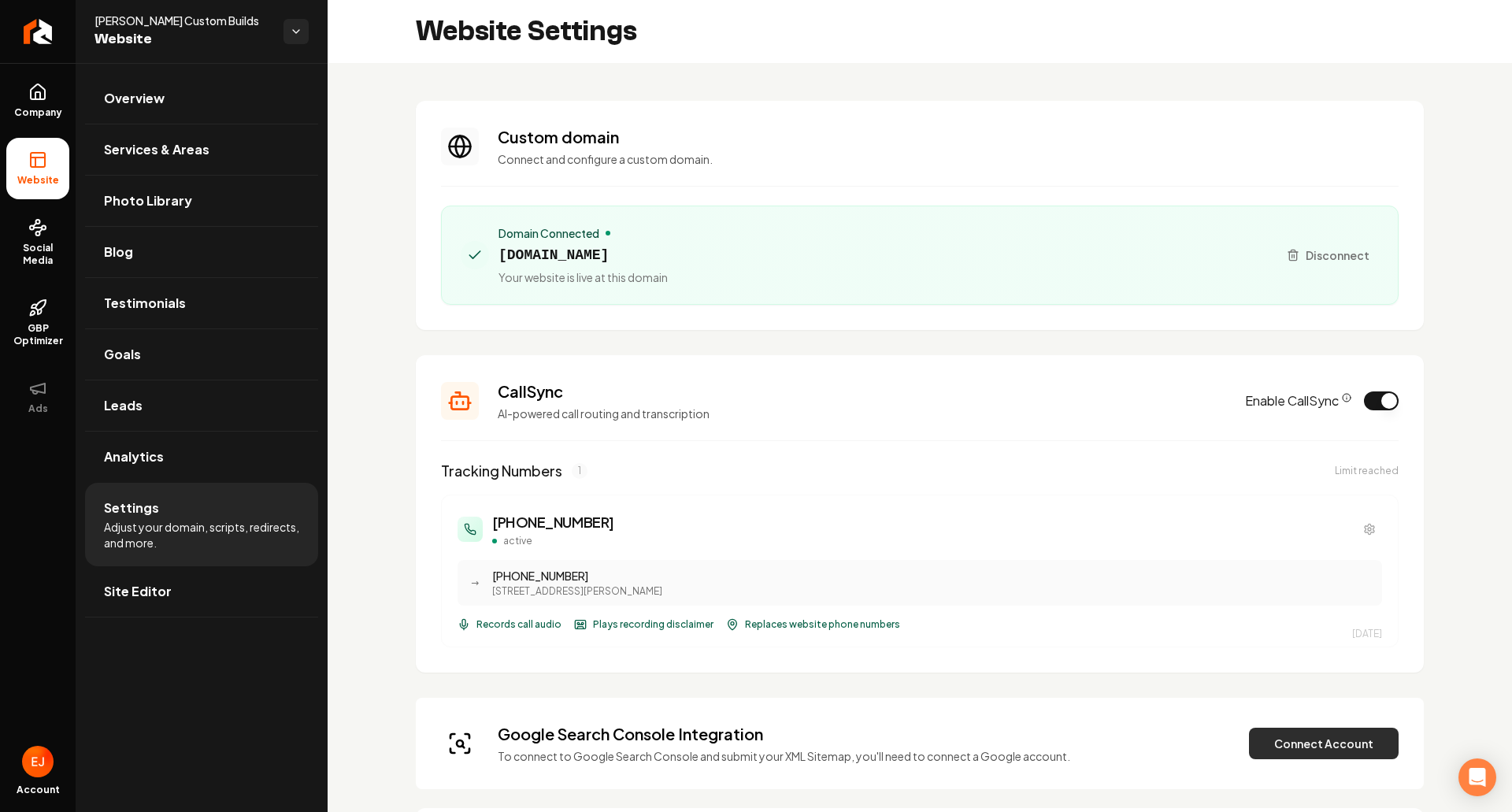
click at [1309, 743] on button "Connect Account" at bounding box center [1323, 743] width 149 height 32
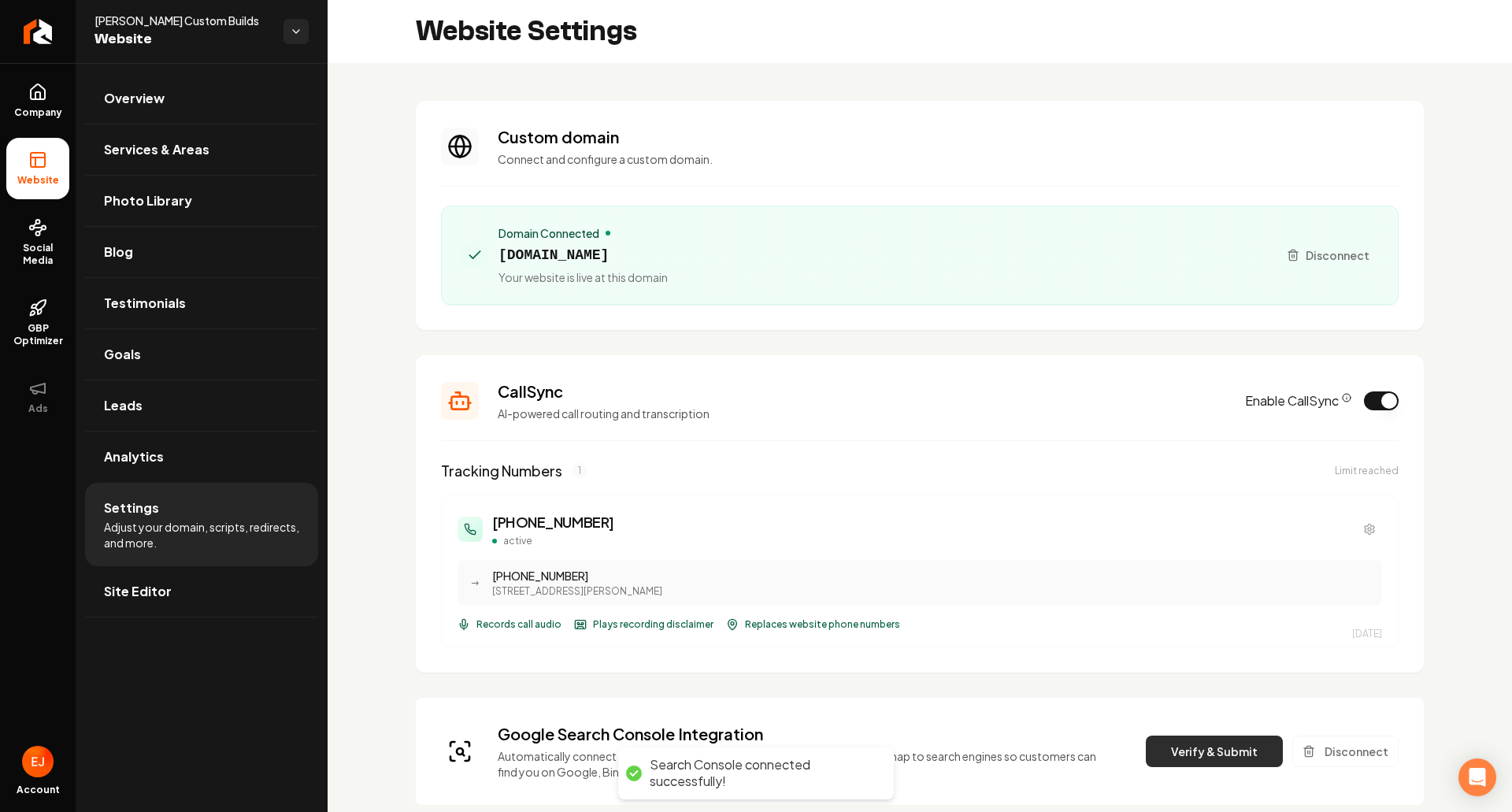
click at [1168, 751] on button "Verify & Submit" at bounding box center [1214, 751] width 137 height 32
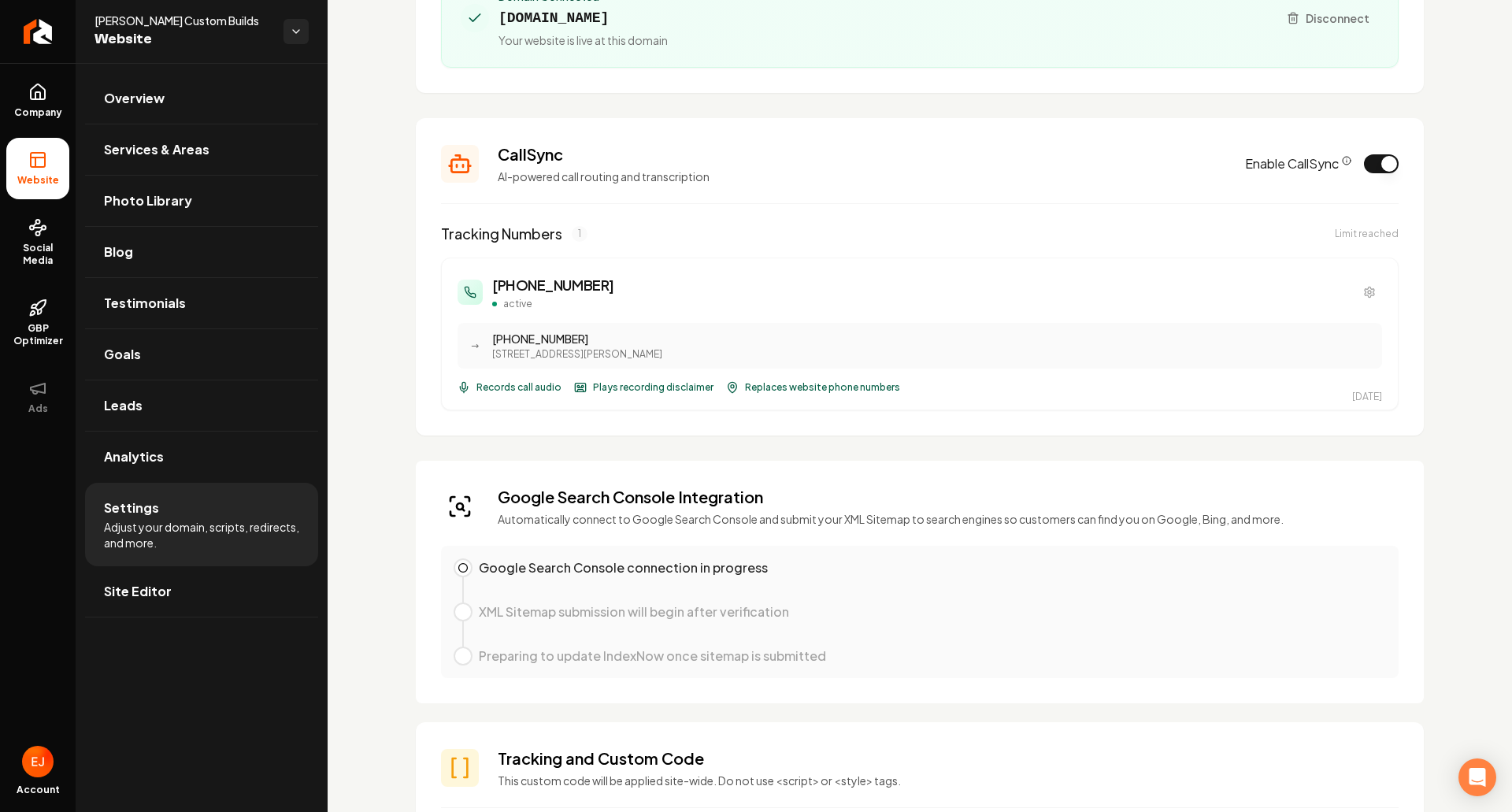
scroll to position [315, 0]
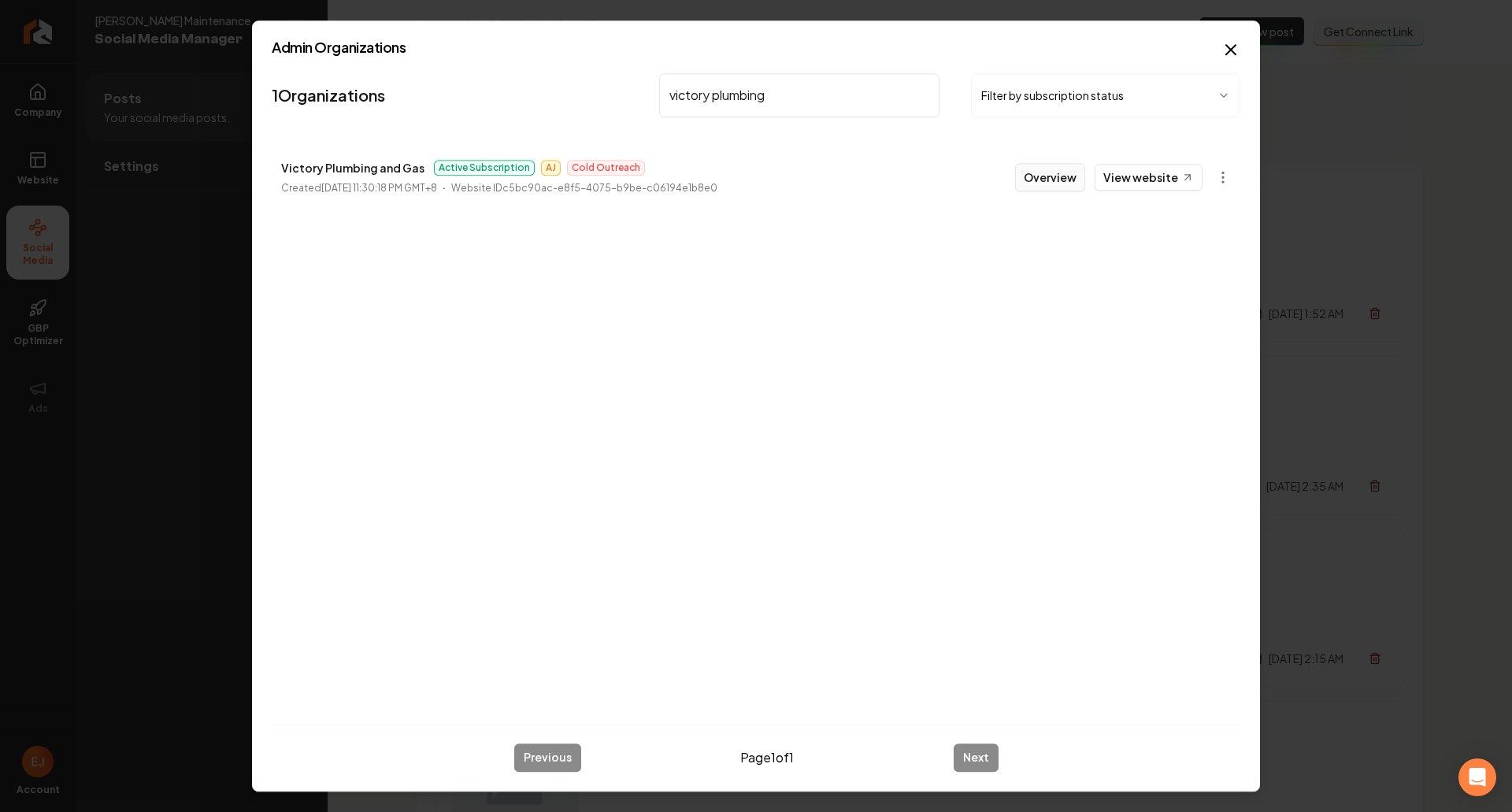
type input "victory plumbing"
click at [1068, 182] on button "Overview" at bounding box center [1049, 177] width 70 height 28
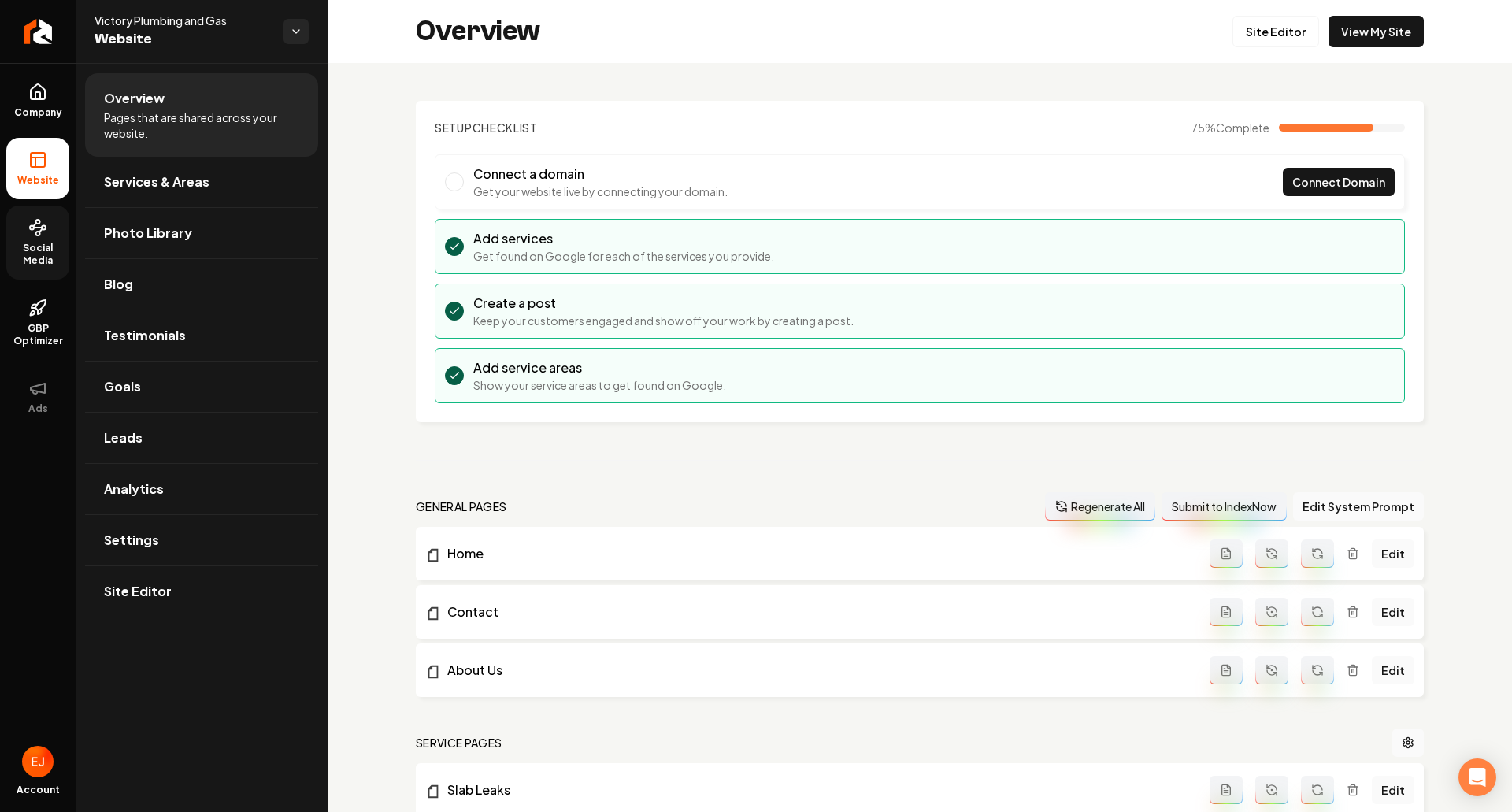
click at [44, 248] on span "Social Media" at bounding box center [37, 254] width 63 height 25
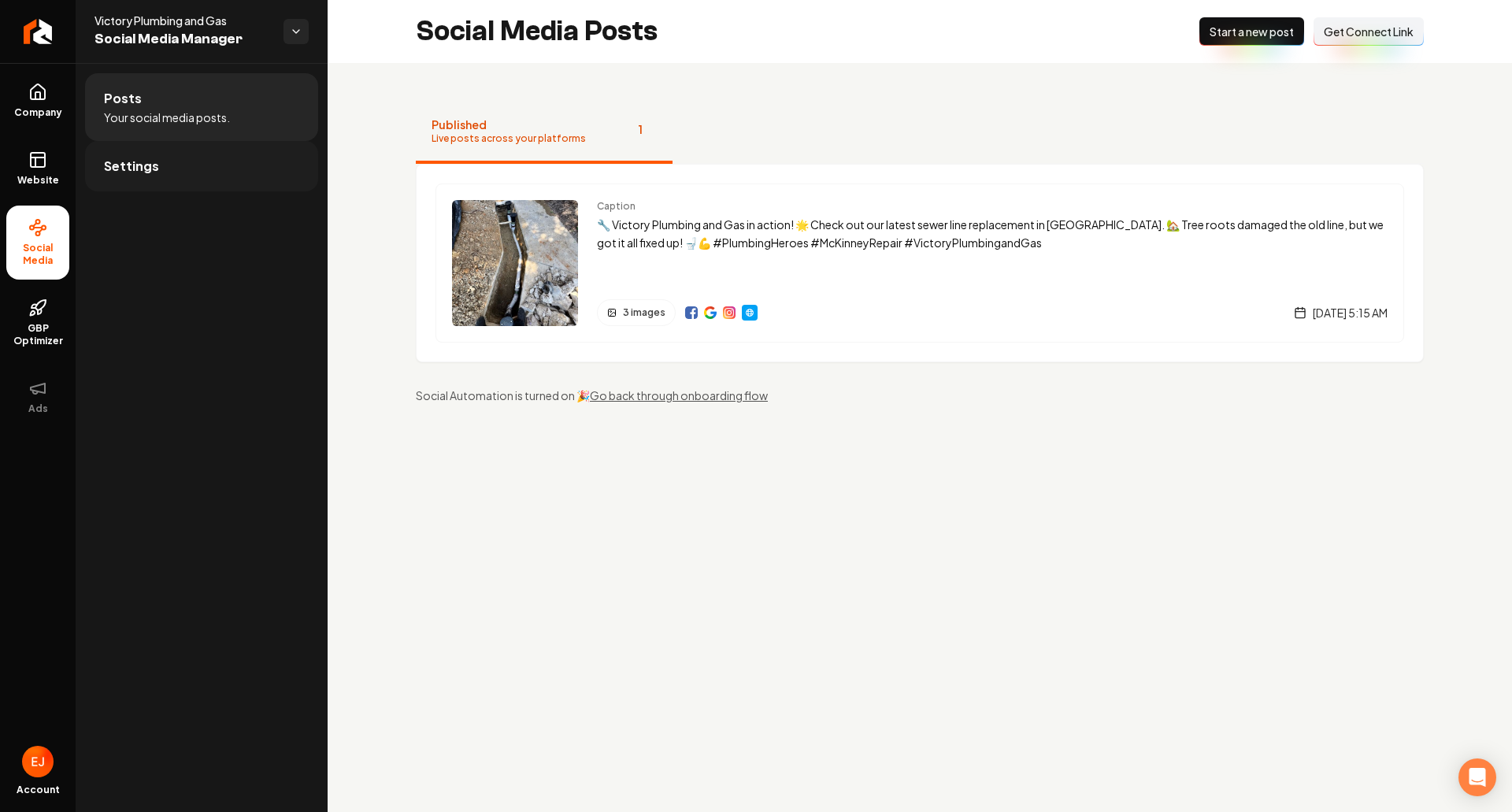
click at [185, 189] on link "Settings" at bounding box center [202, 166] width 233 height 50
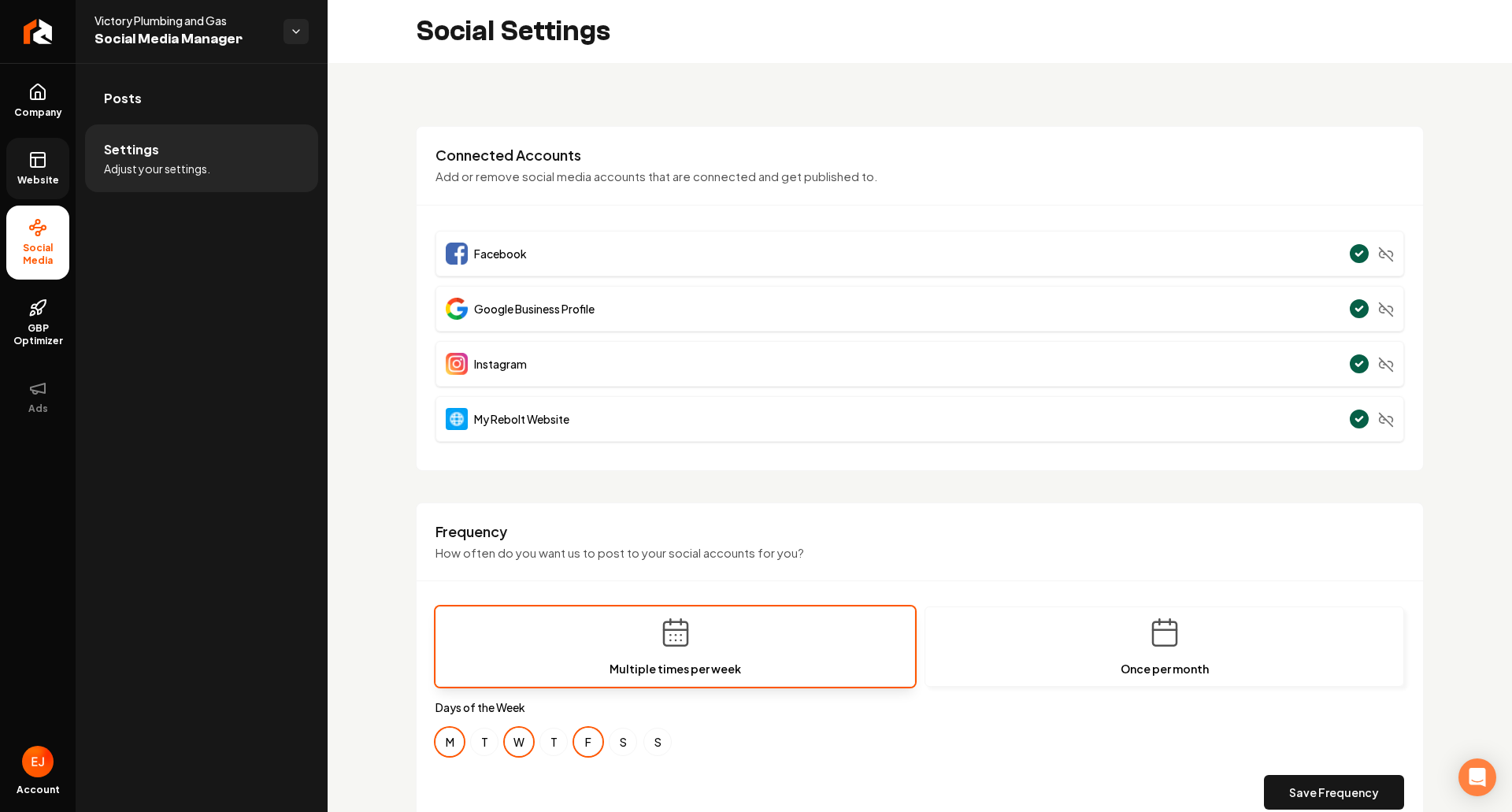
click at [42, 166] on icon at bounding box center [38, 160] width 19 height 19
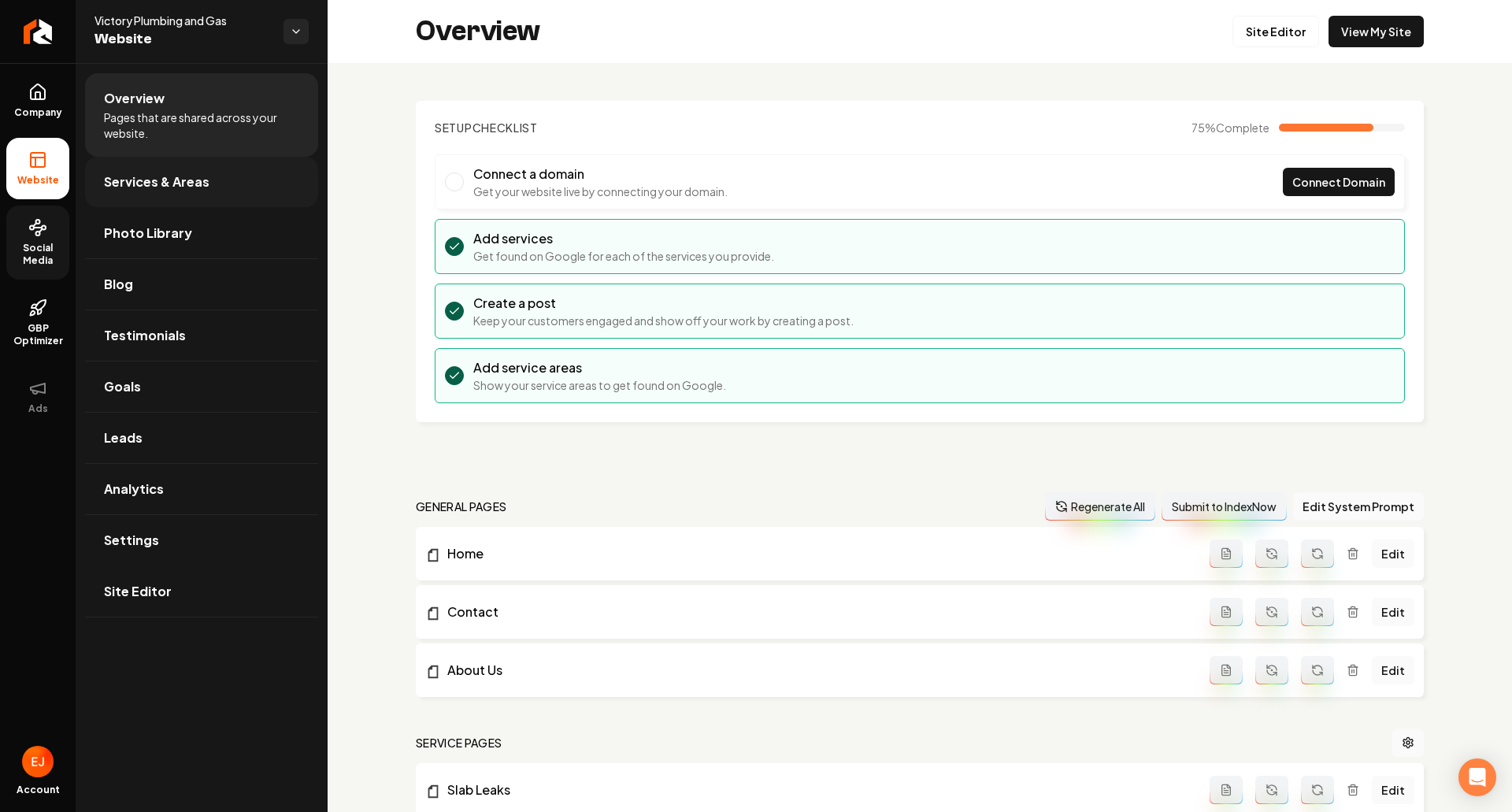
click at [112, 174] on span "Services & Areas" at bounding box center [156, 182] width 105 height 19
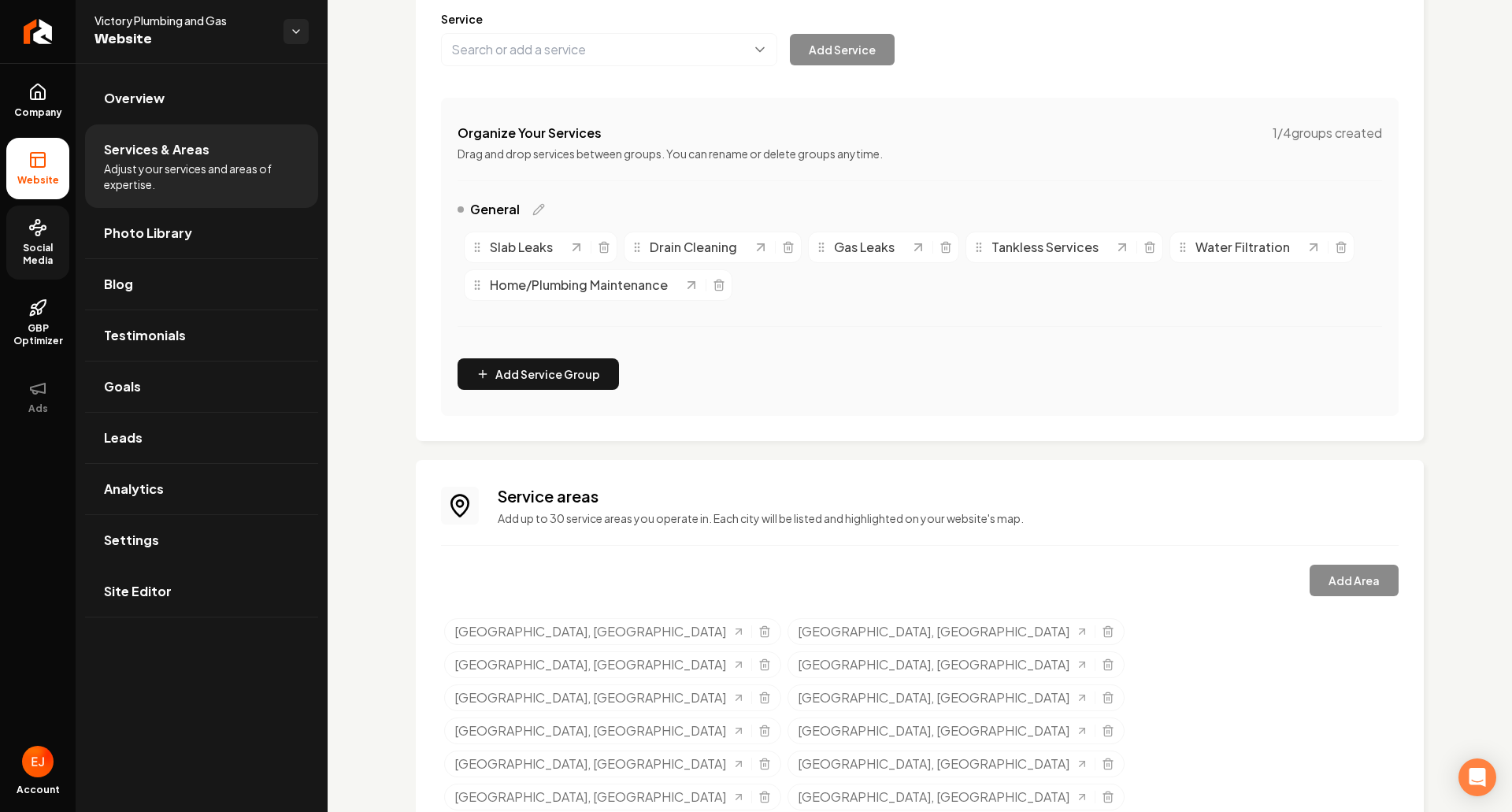
scroll to position [211, 0]
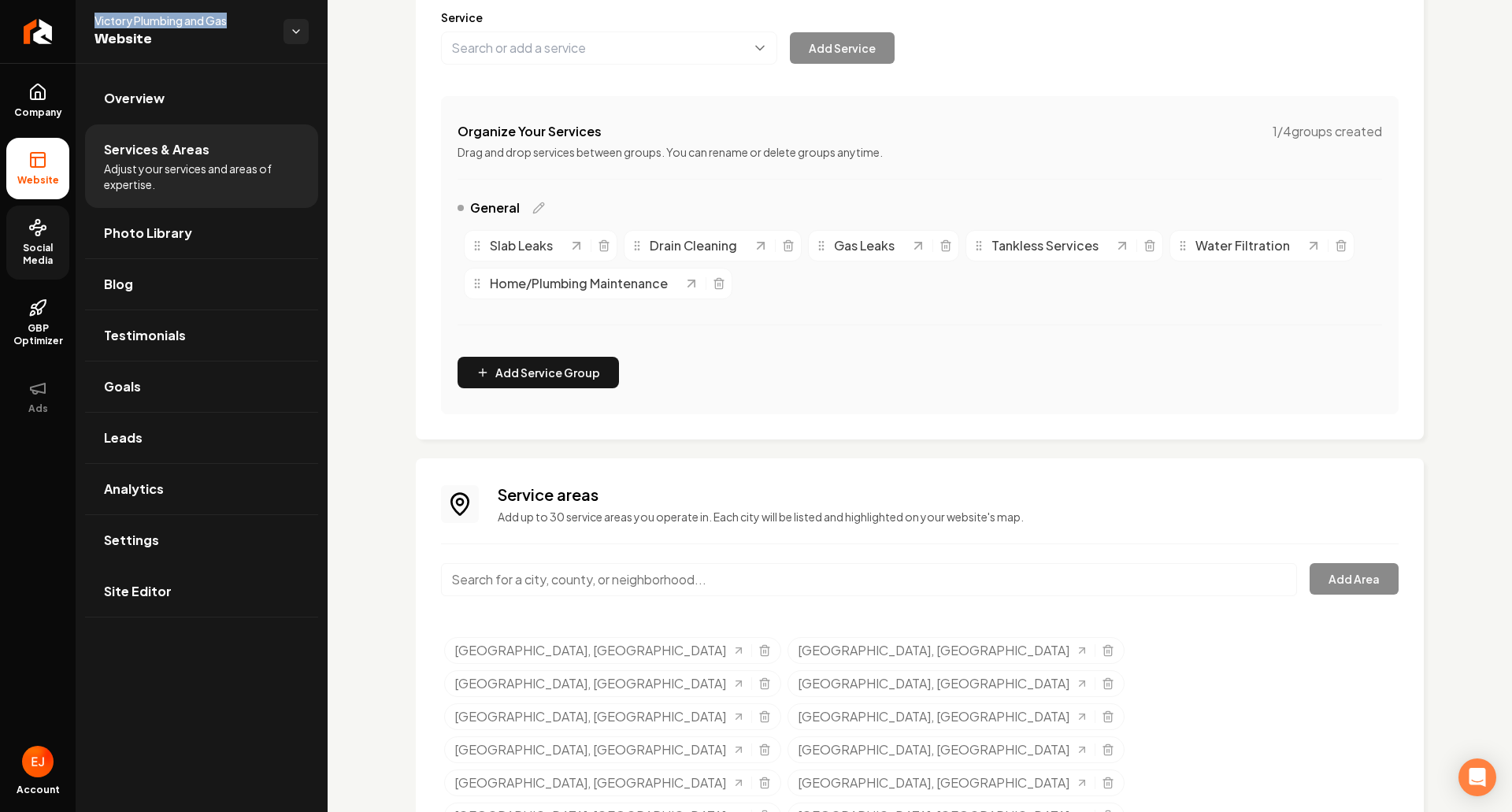
drag, startPoint x: 253, startPoint y: 22, endPoint x: 97, endPoint y: 22, distance: 156.0
click at [97, 22] on span "Victory Plumbing and Gas" at bounding box center [183, 21] width 176 height 16
copy span "Victory Plumbing and Gas"
